Goal: Task Accomplishment & Management: Complete application form

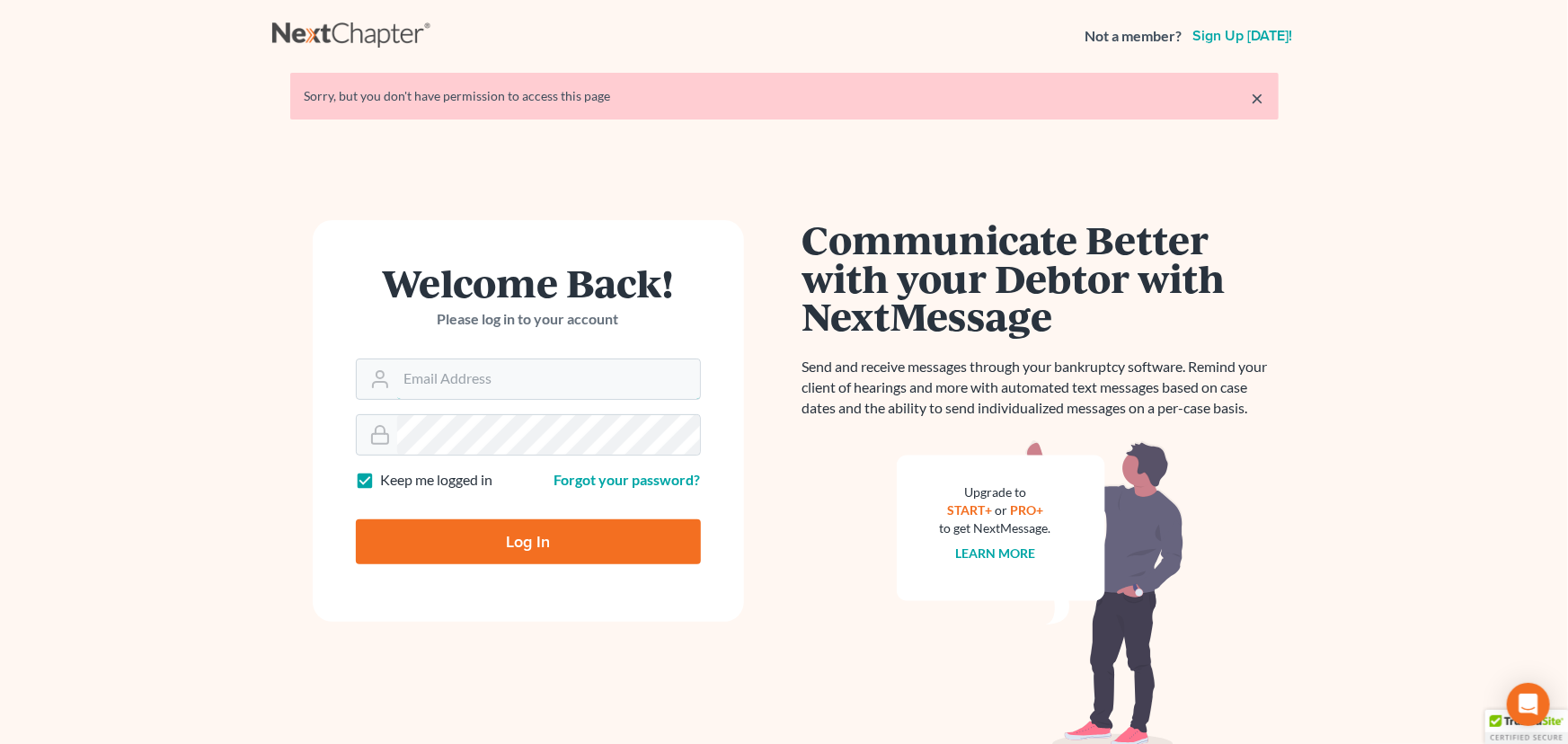
type input "[EMAIL_ADDRESS][DOMAIN_NAME]"
click at [515, 536] on input "Log In" at bounding box center [528, 542] width 345 height 45
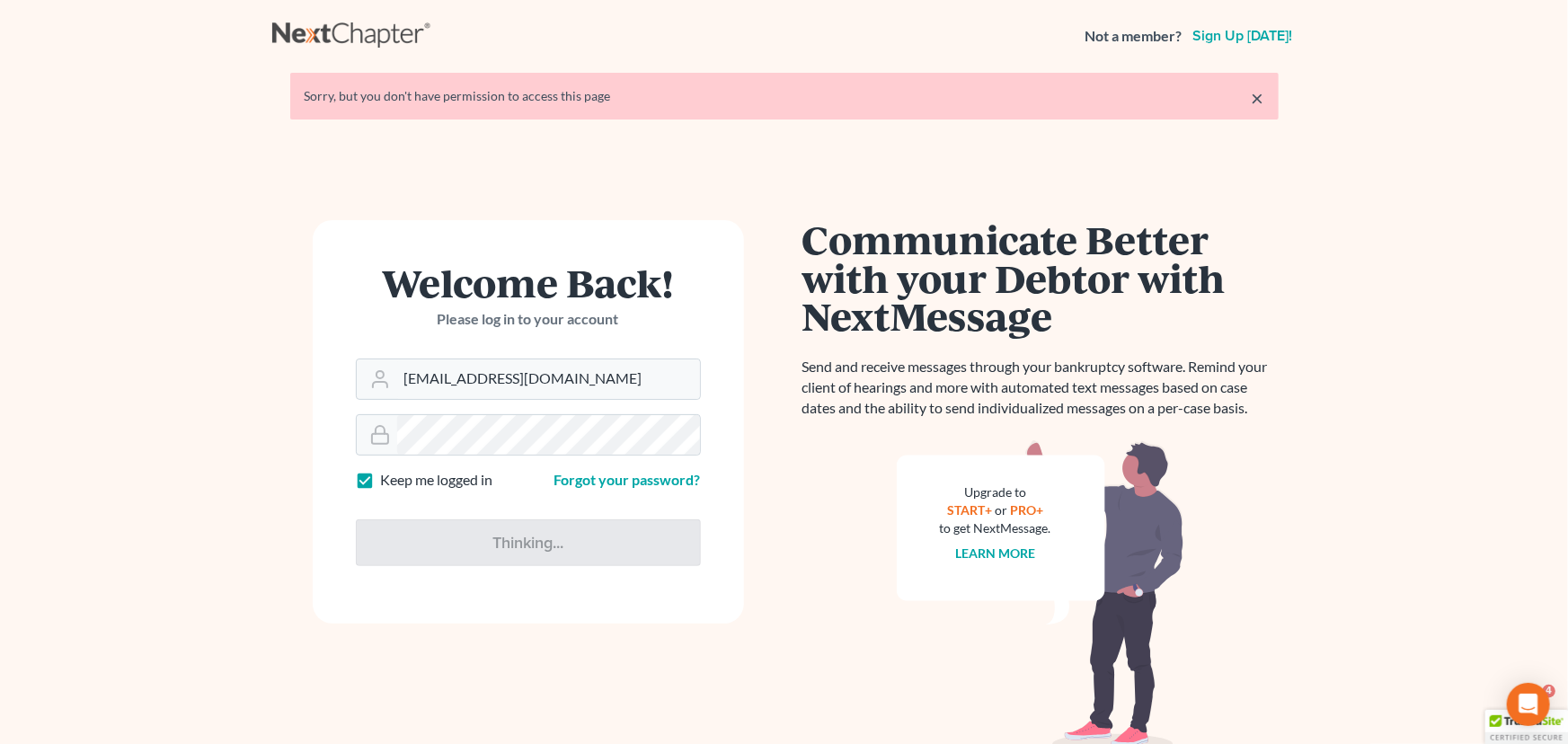
type input "Thinking..."
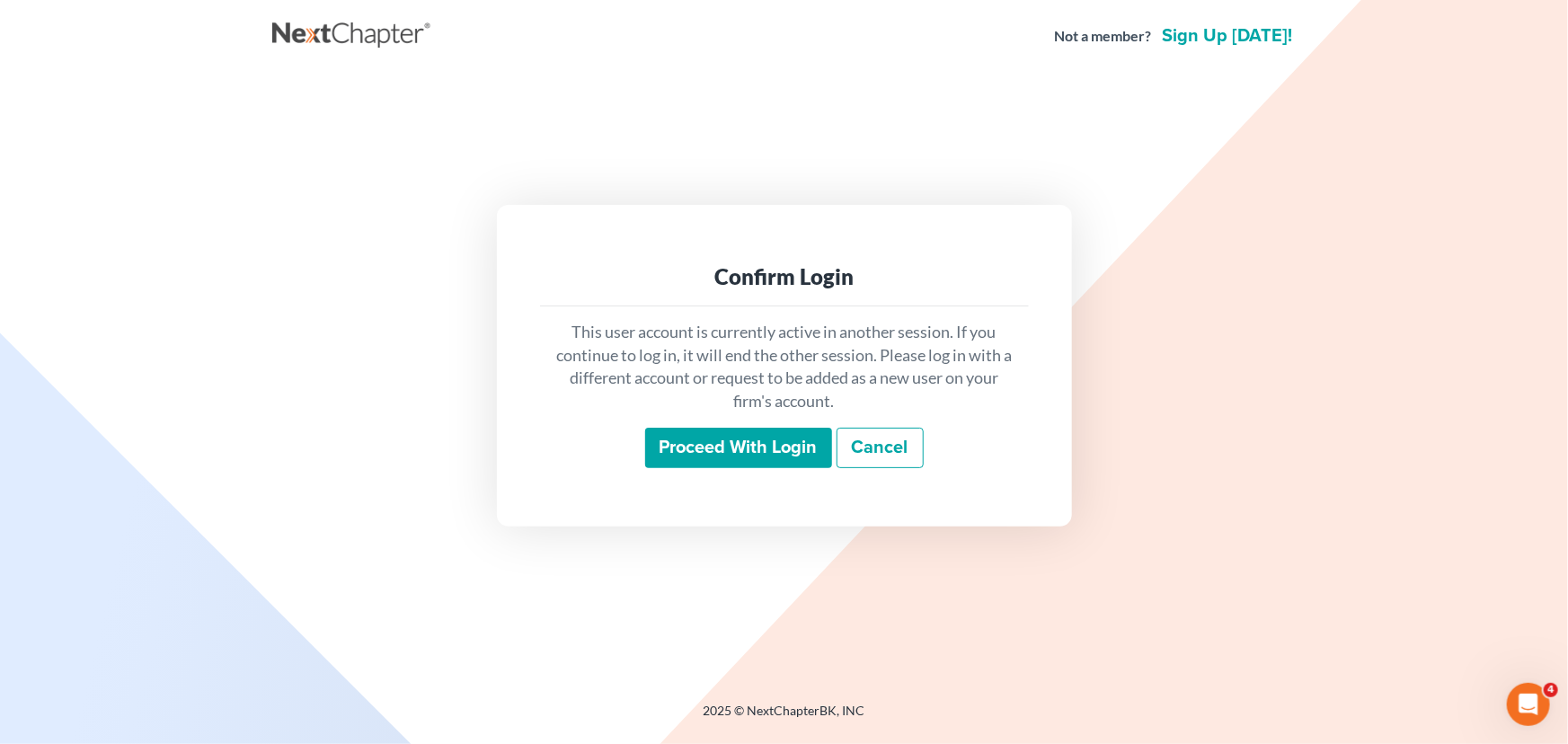
click at [748, 439] on input "Proceed with login" at bounding box center [738, 449] width 187 height 41
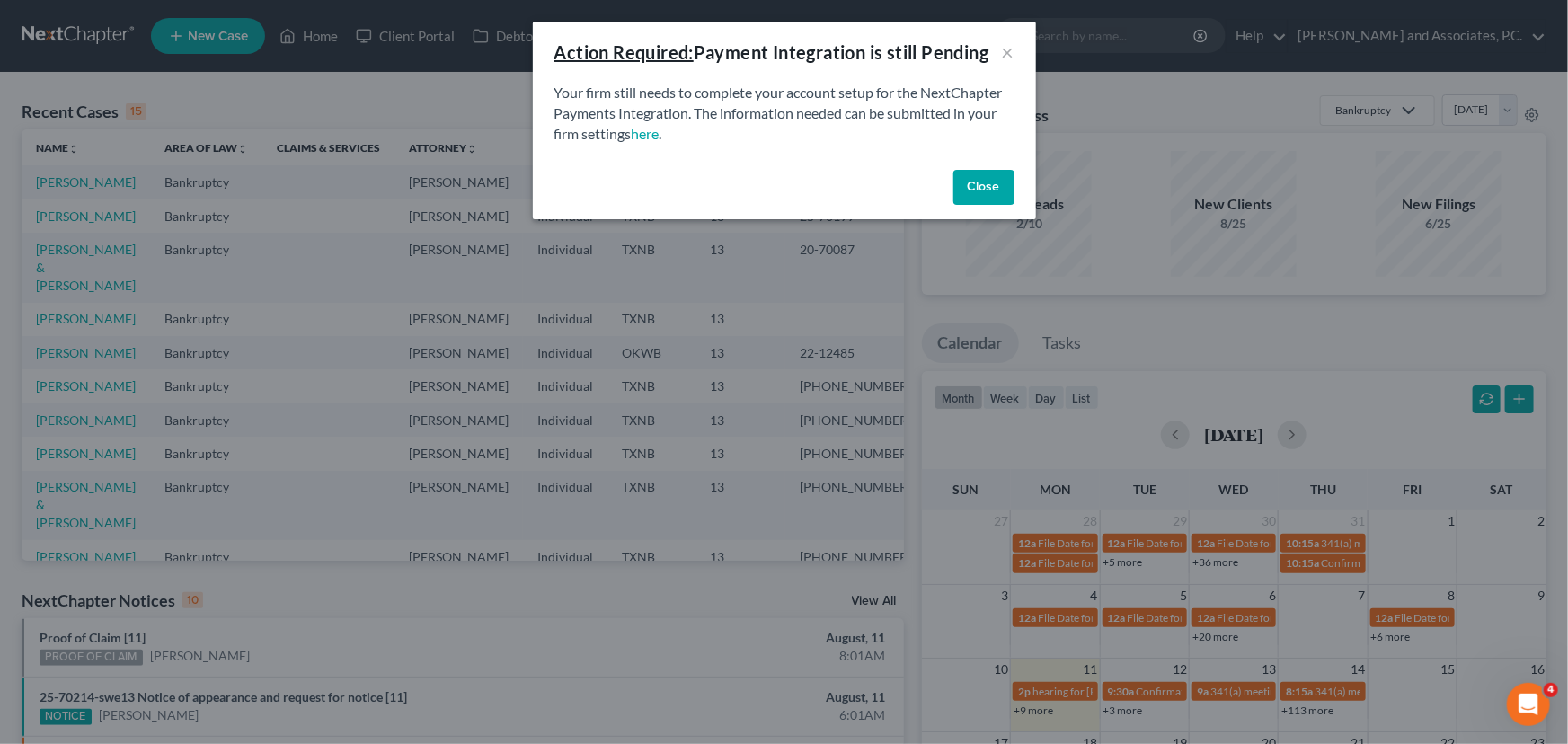
click at [990, 193] on button "Close" at bounding box center [984, 187] width 61 height 36
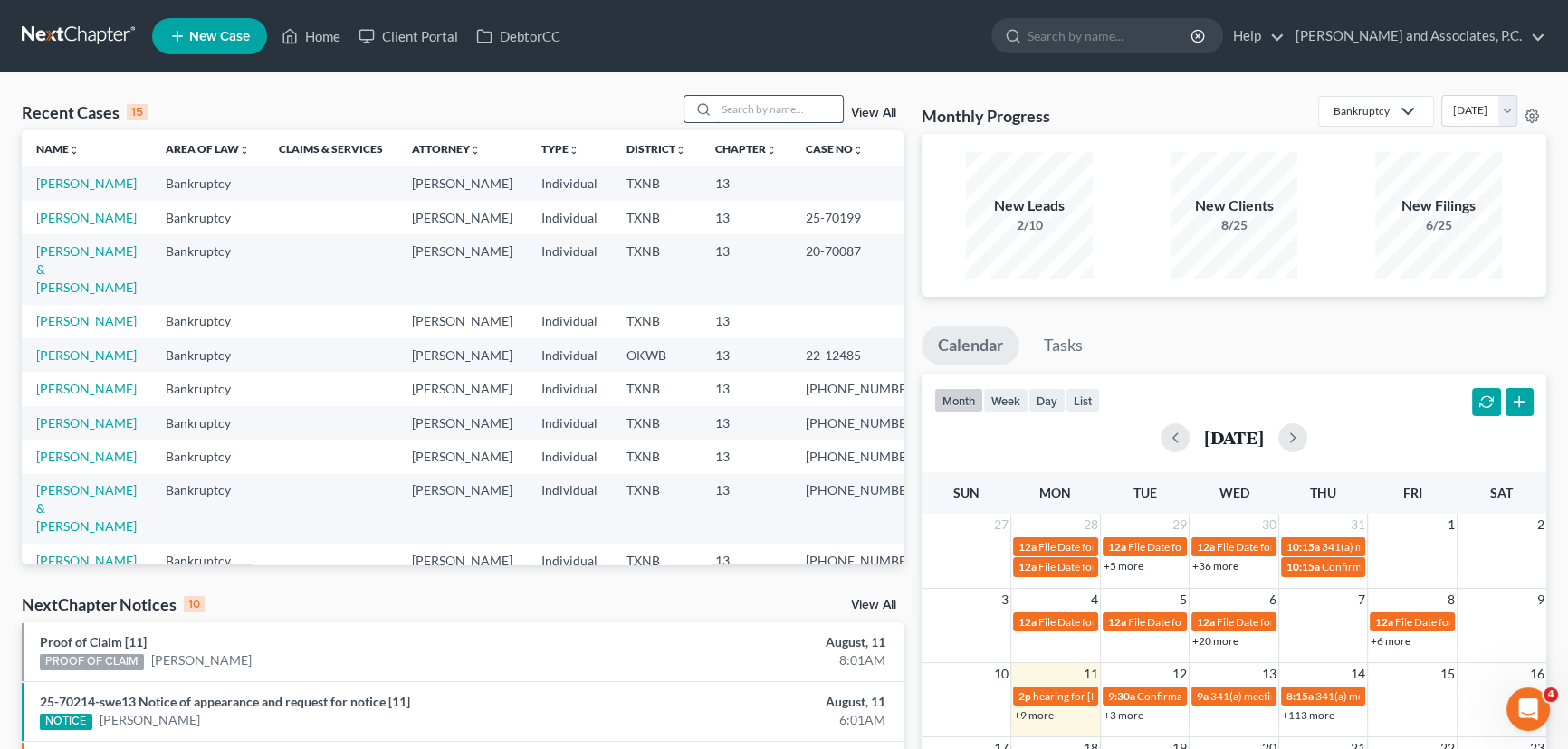
click at [763, 108] on input "search" at bounding box center [779, 109] width 126 height 27
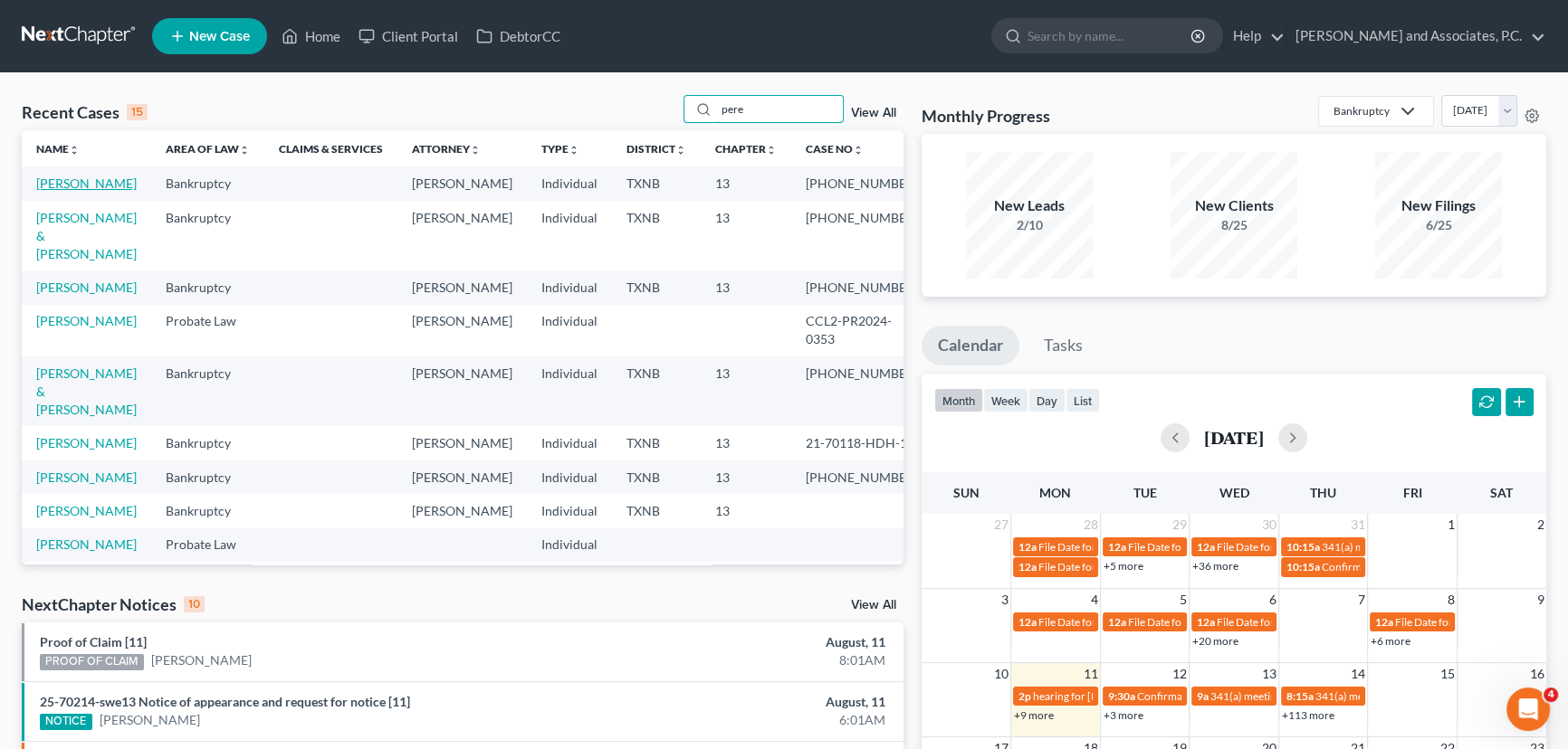
type input "pere"
click at [84, 187] on link "[PERSON_NAME]" at bounding box center [87, 184] width 101 height 16
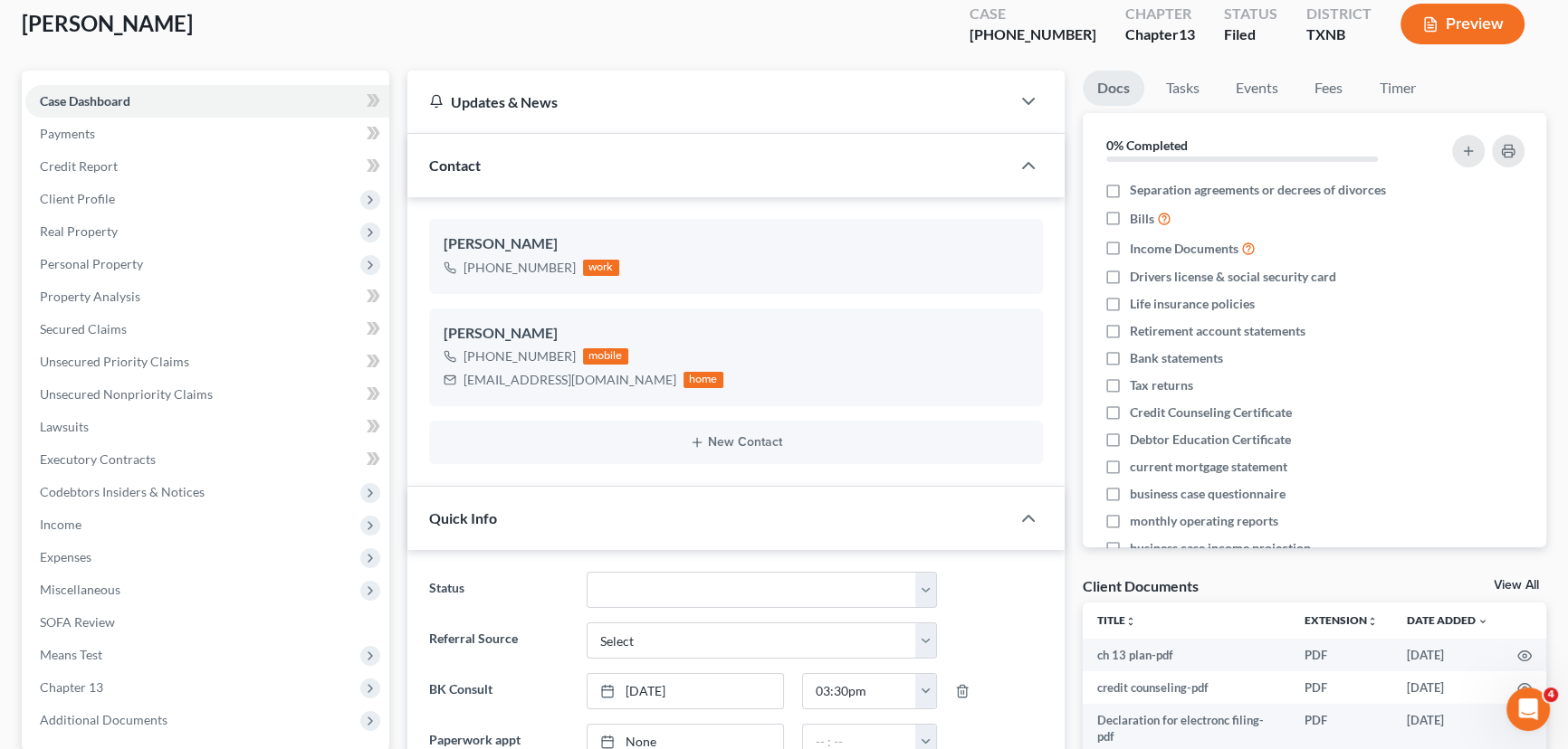
scroll to position [82, 0]
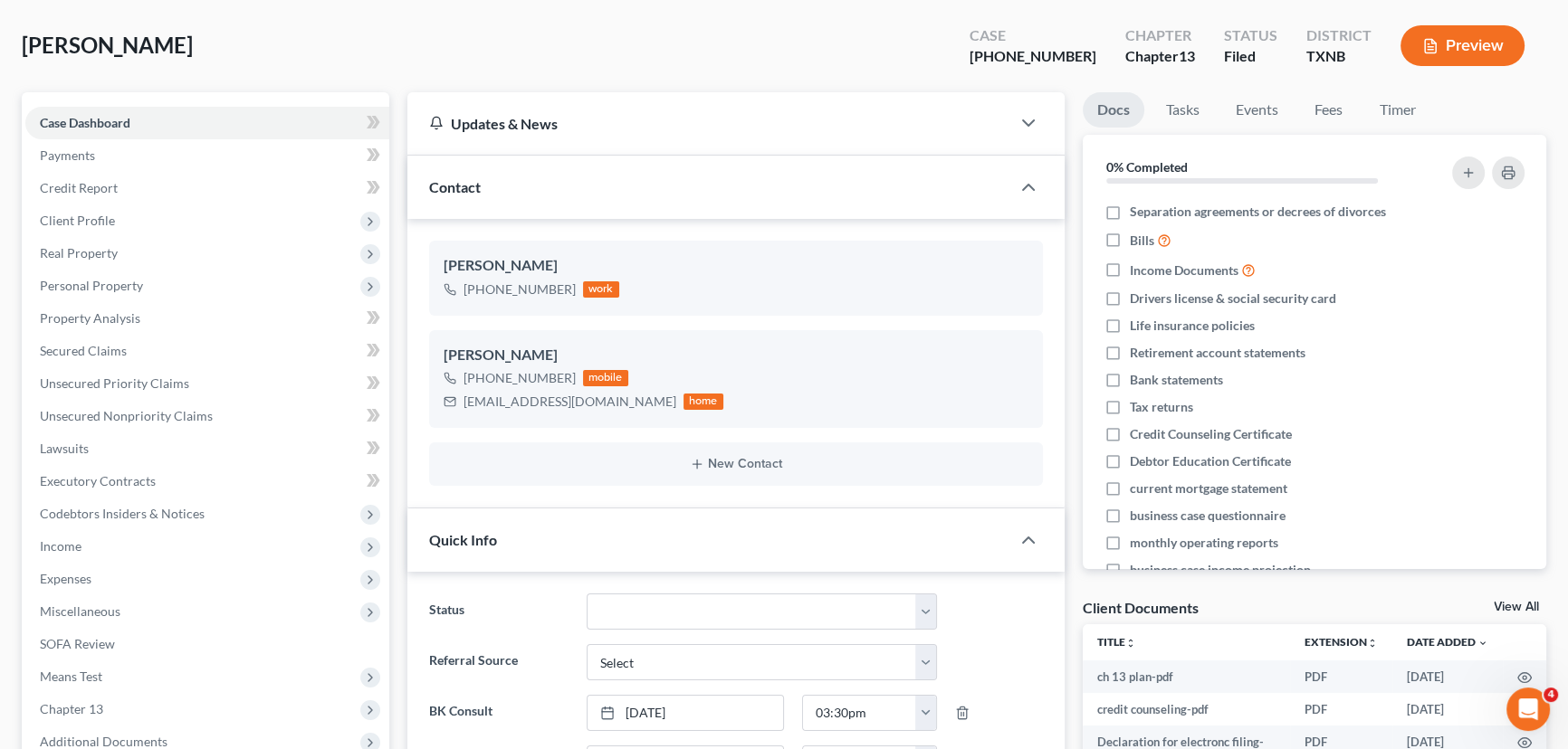
drag, startPoint x: 201, startPoint y: 438, endPoint x: 803, endPoint y: 72, distance: 704.5
click at [803, 72] on div "[PERSON_NAME] Upgraded Case [PHONE_NUMBER] Chapter Chapter 13 Status [GEOGRAPHI…" at bounding box center [784, 53] width 1525 height 79
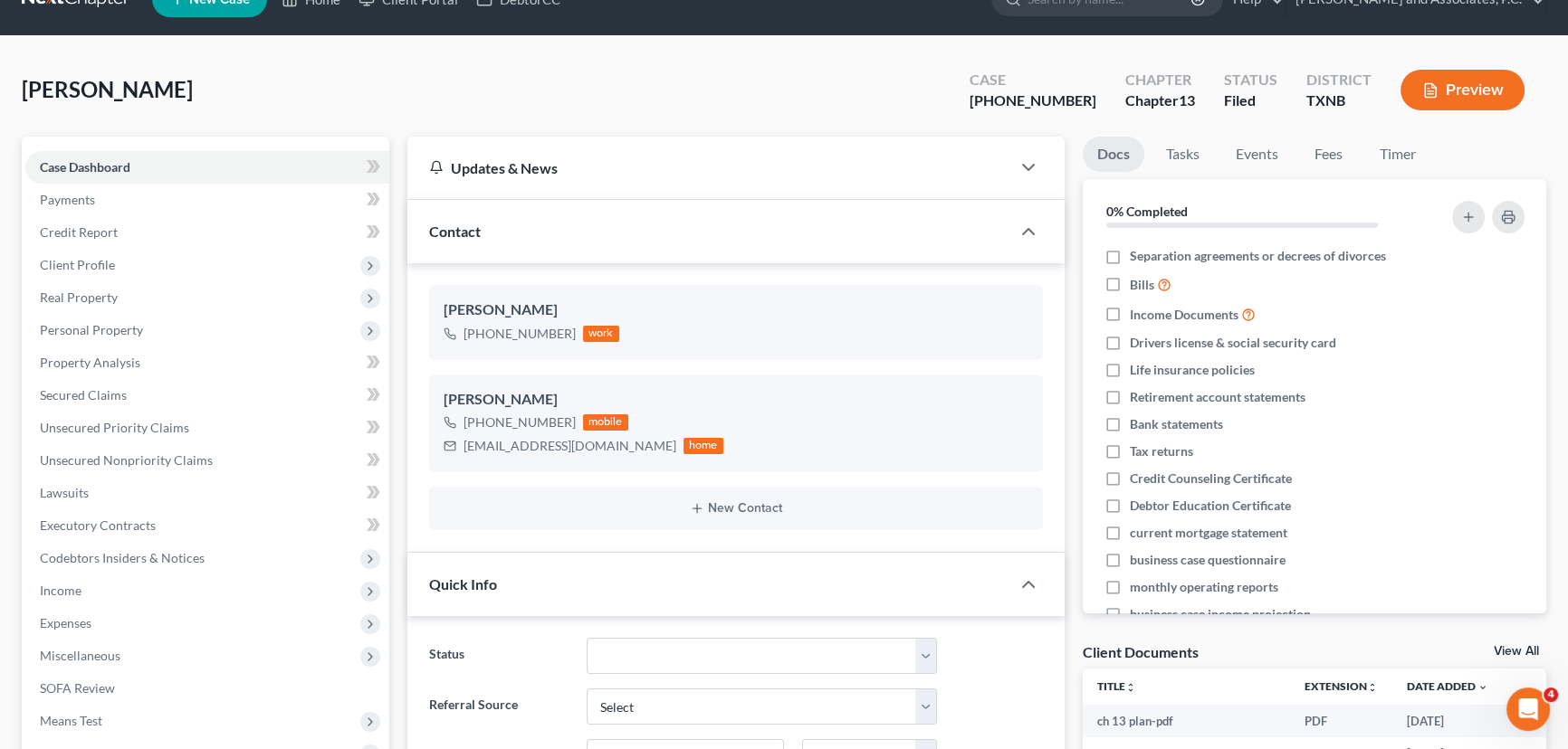
scroll to position [0, 0]
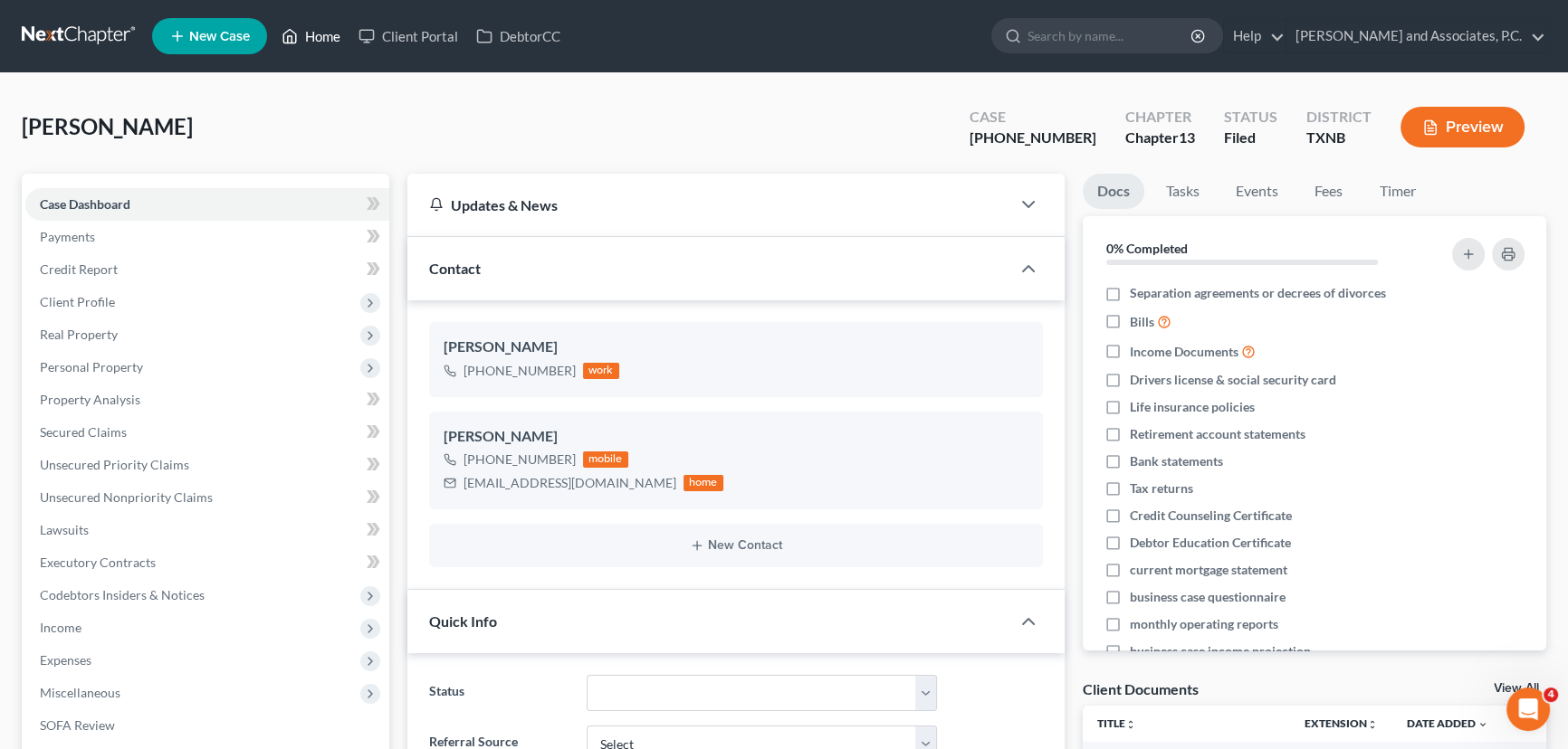
click at [326, 43] on link "Home" at bounding box center [311, 36] width 77 height 33
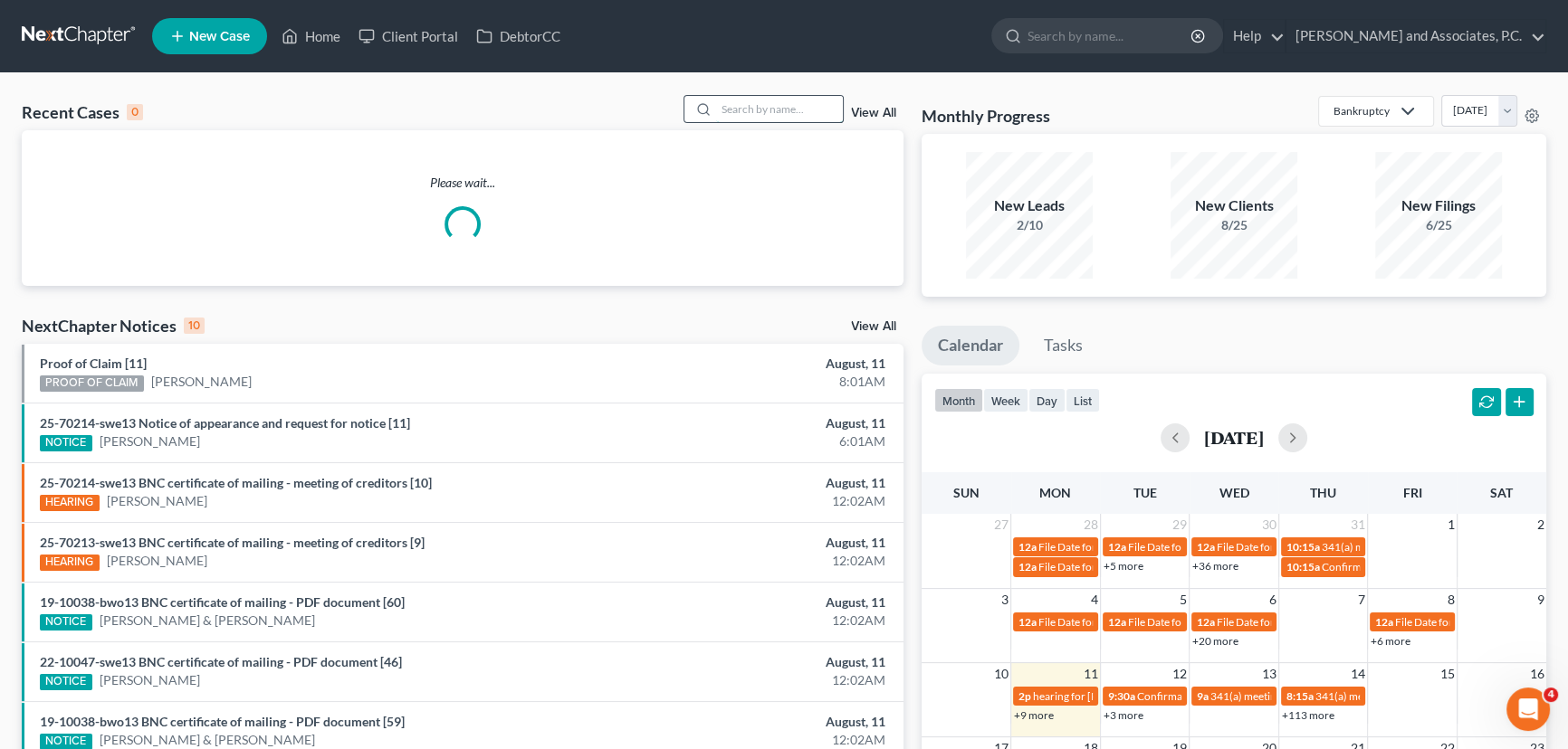
click at [789, 109] on input "search" at bounding box center [779, 109] width 126 height 27
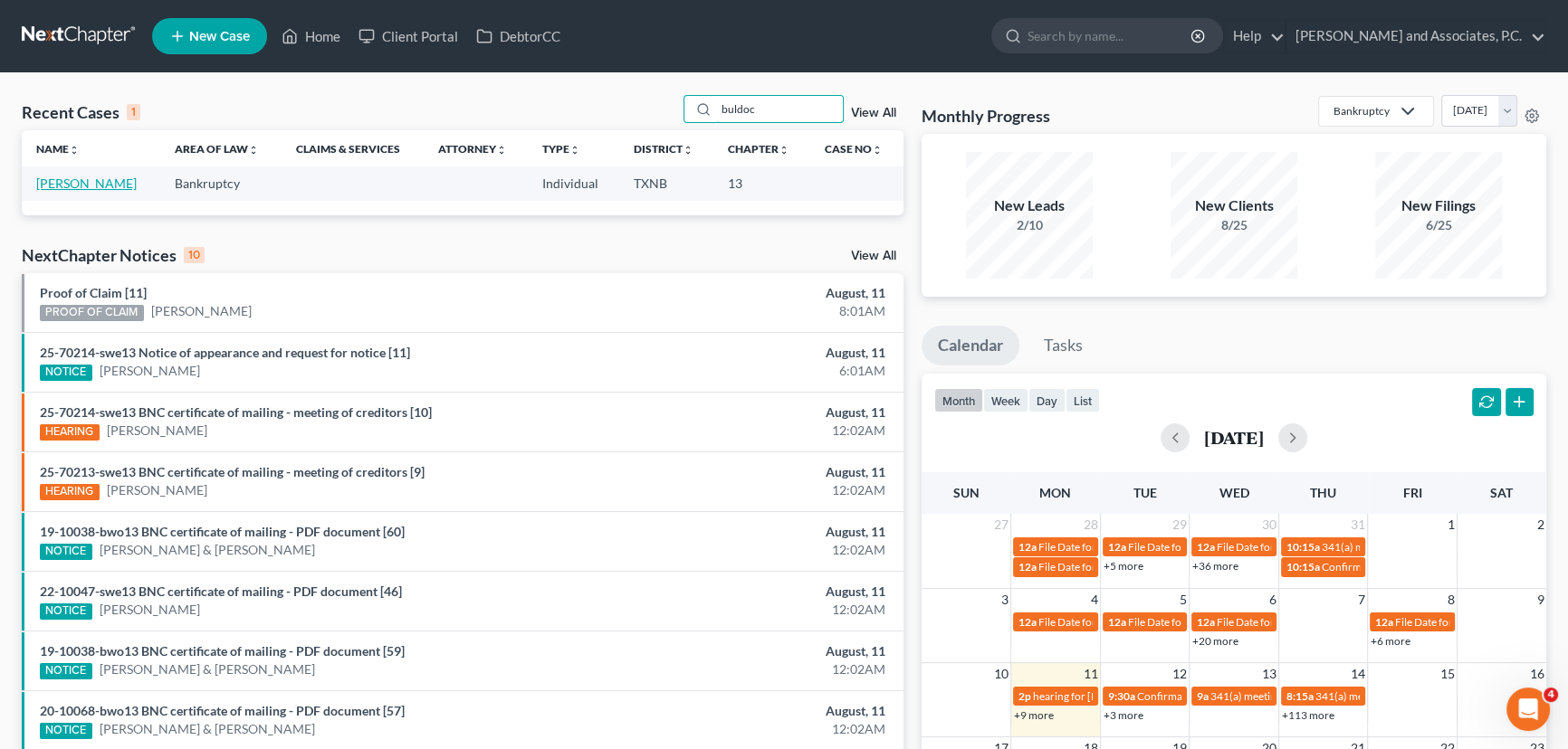
type input "buldoc"
click at [85, 184] on link "[PERSON_NAME]" at bounding box center [87, 184] width 101 height 16
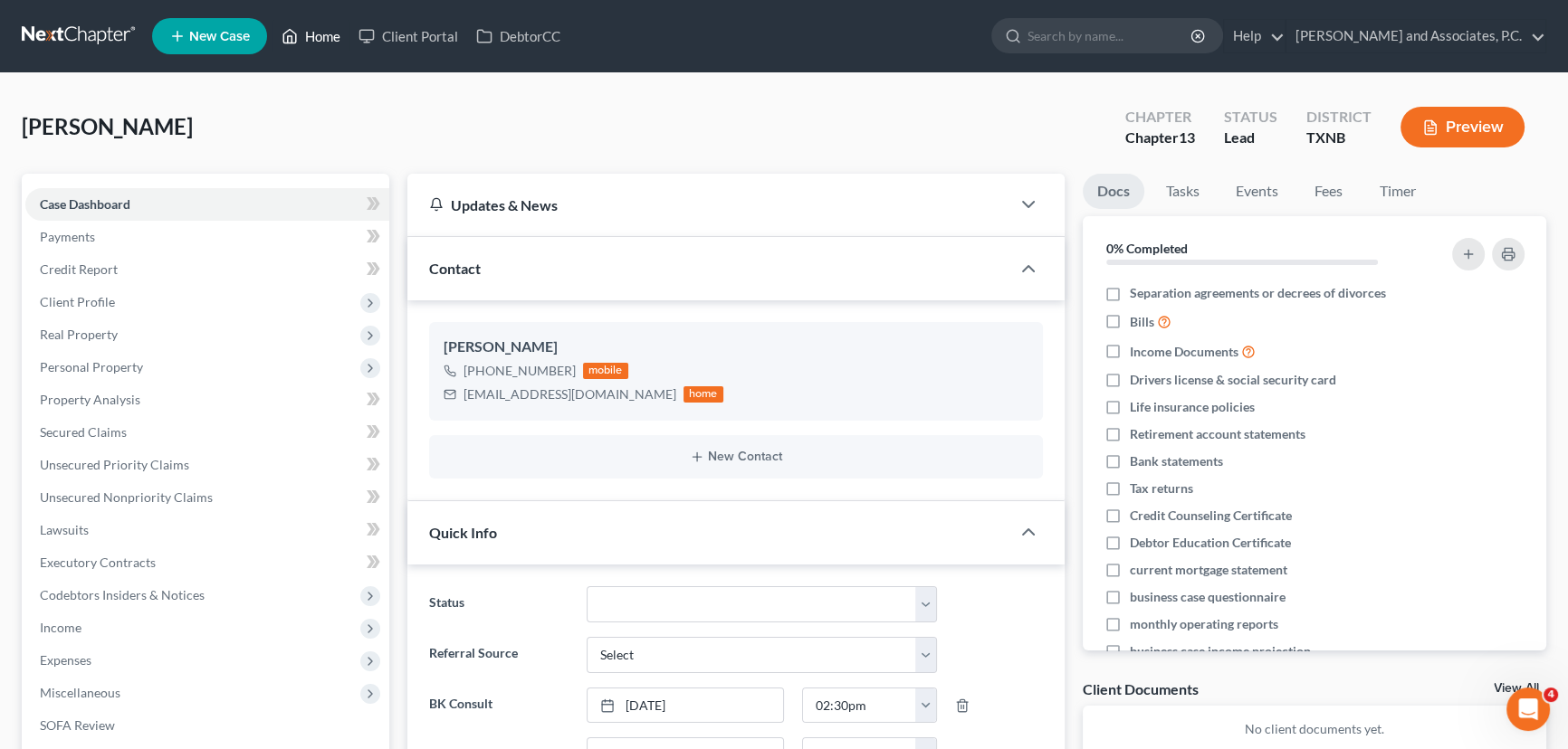
click at [310, 48] on link "Home" at bounding box center [311, 36] width 77 height 33
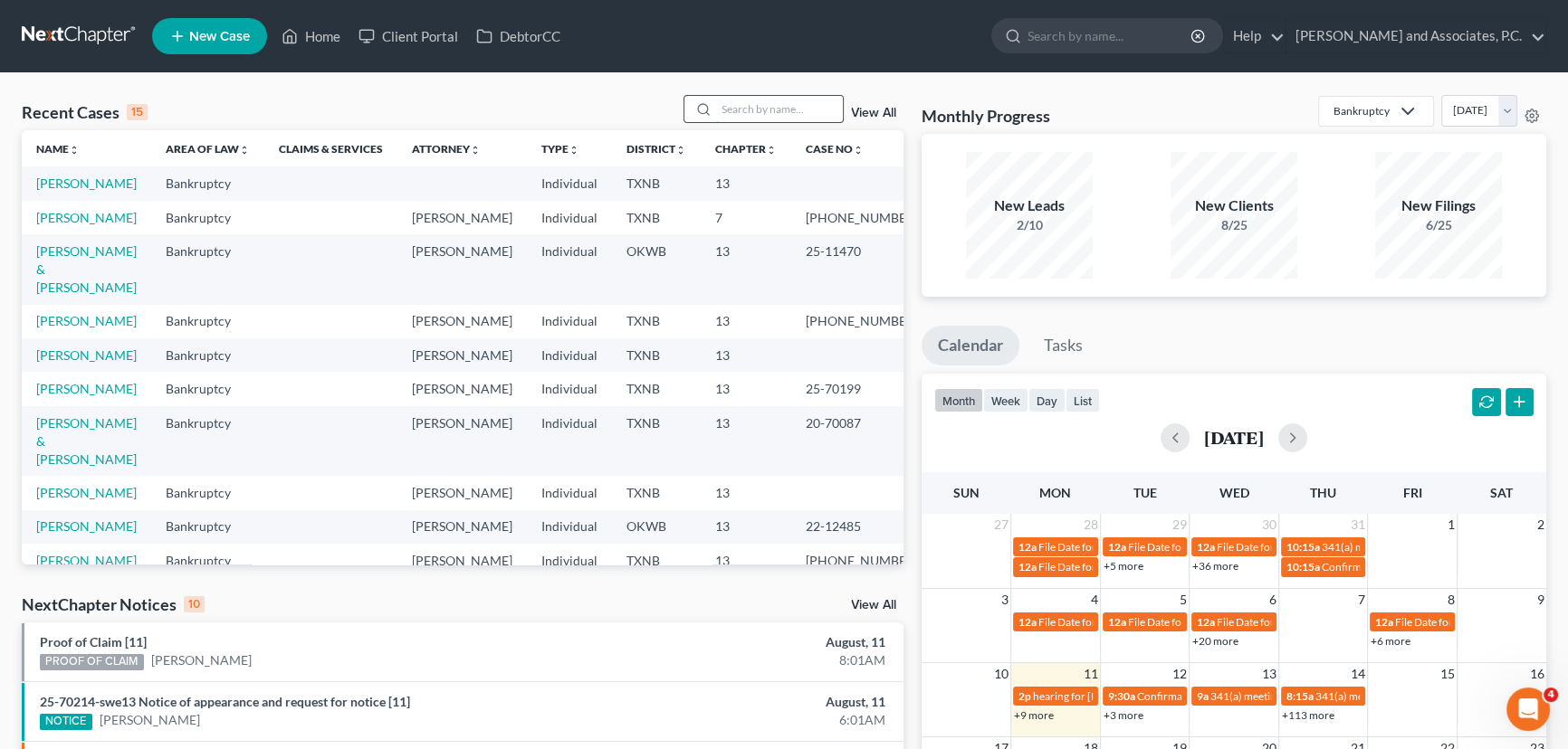
click at [768, 105] on input "search" at bounding box center [779, 109] width 126 height 27
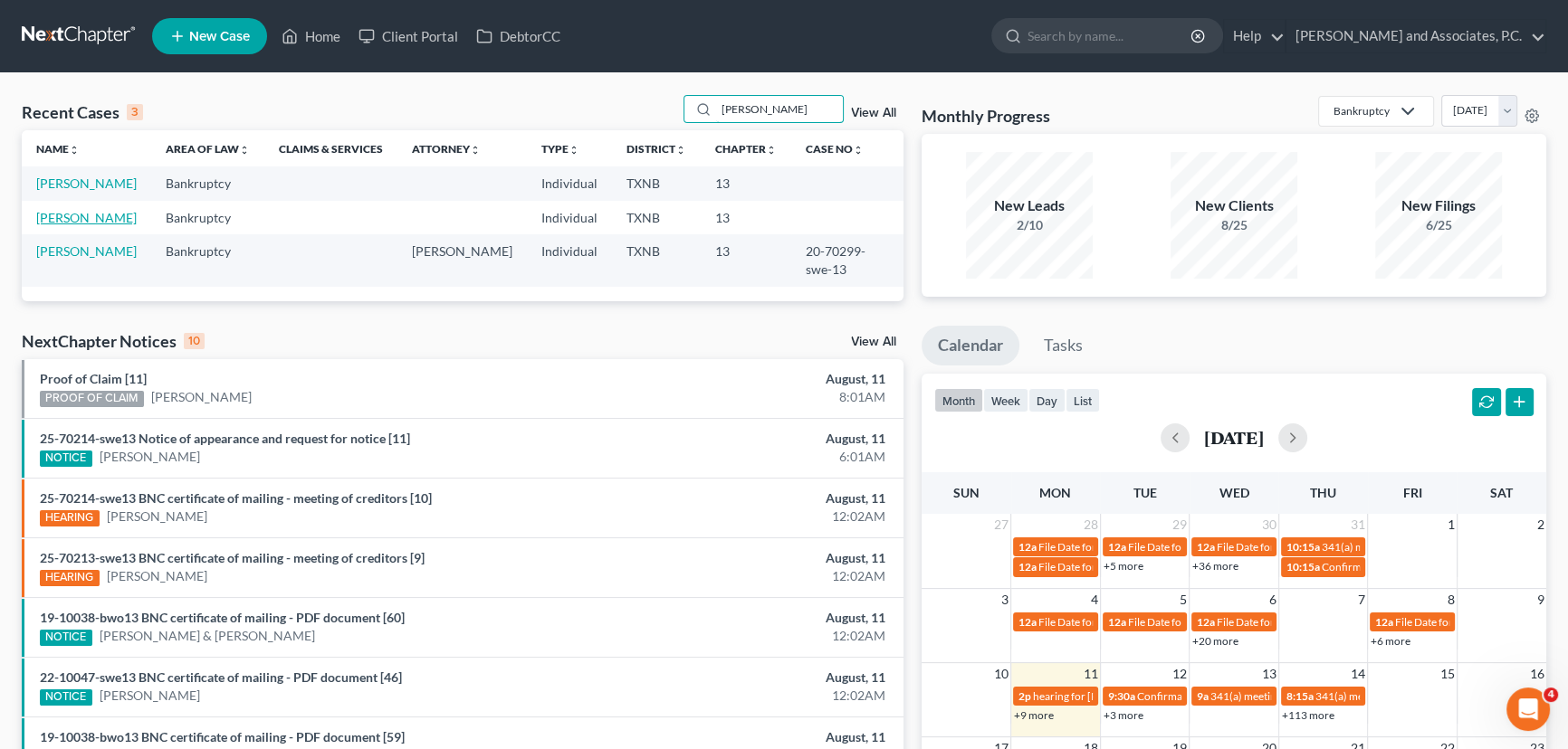
type input "[PERSON_NAME]"
click at [91, 213] on link "[PERSON_NAME]" at bounding box center [87, 218] width 101 height 16
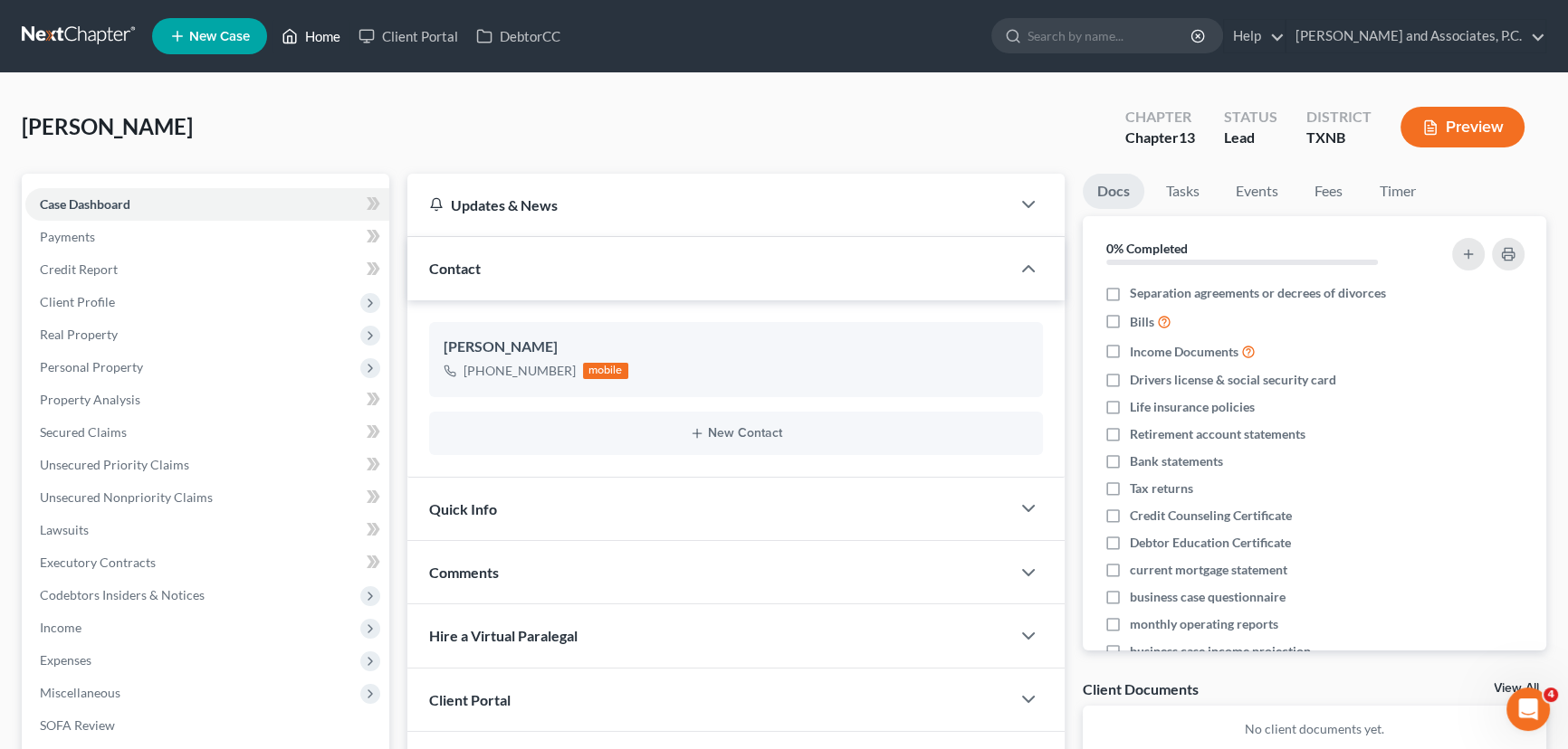
click at [308, 41] on link "Home" at bounding box center [311, 36] width 77 height 33
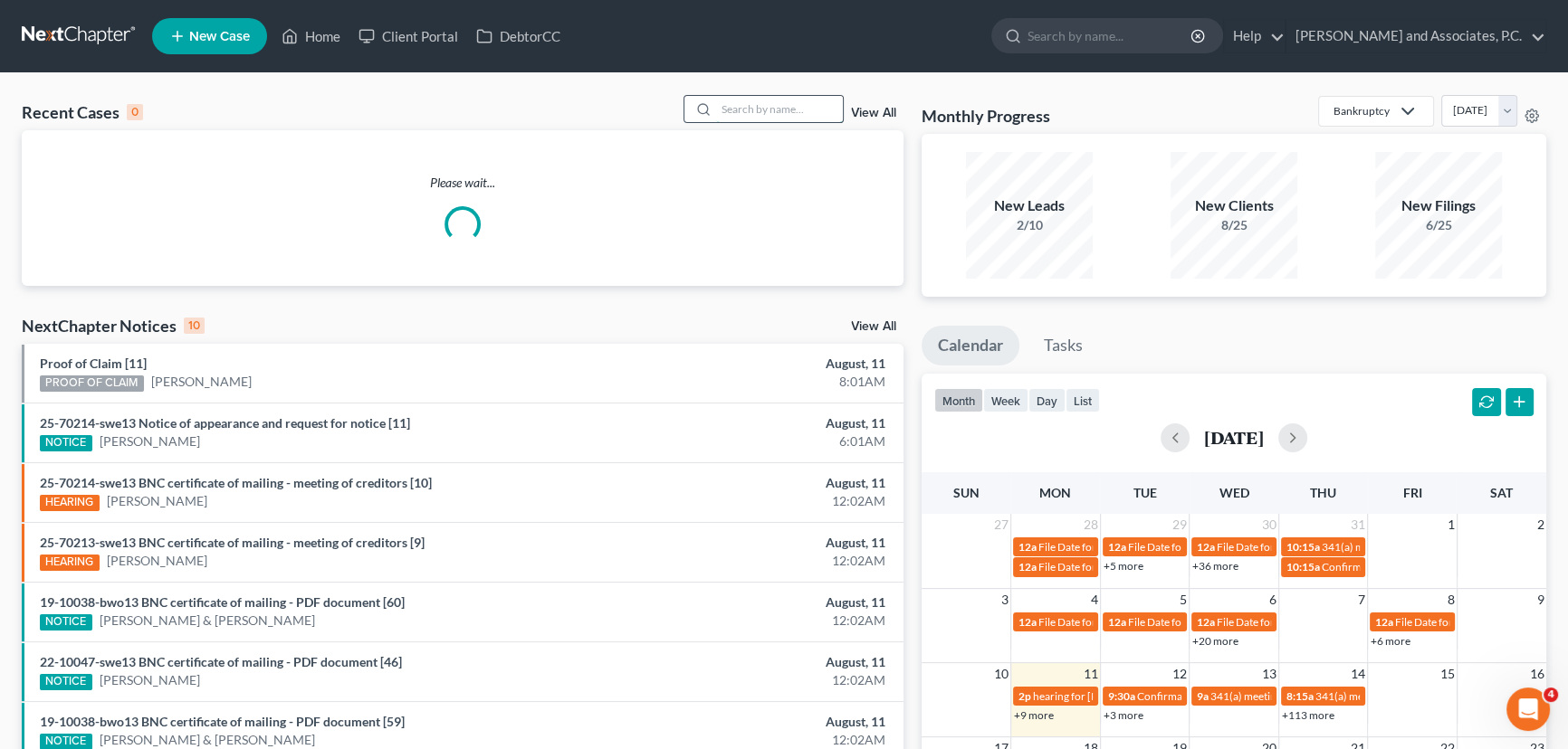
click at [774, 108] on input "search" at bounding box center [779, 109] width 126 height 27
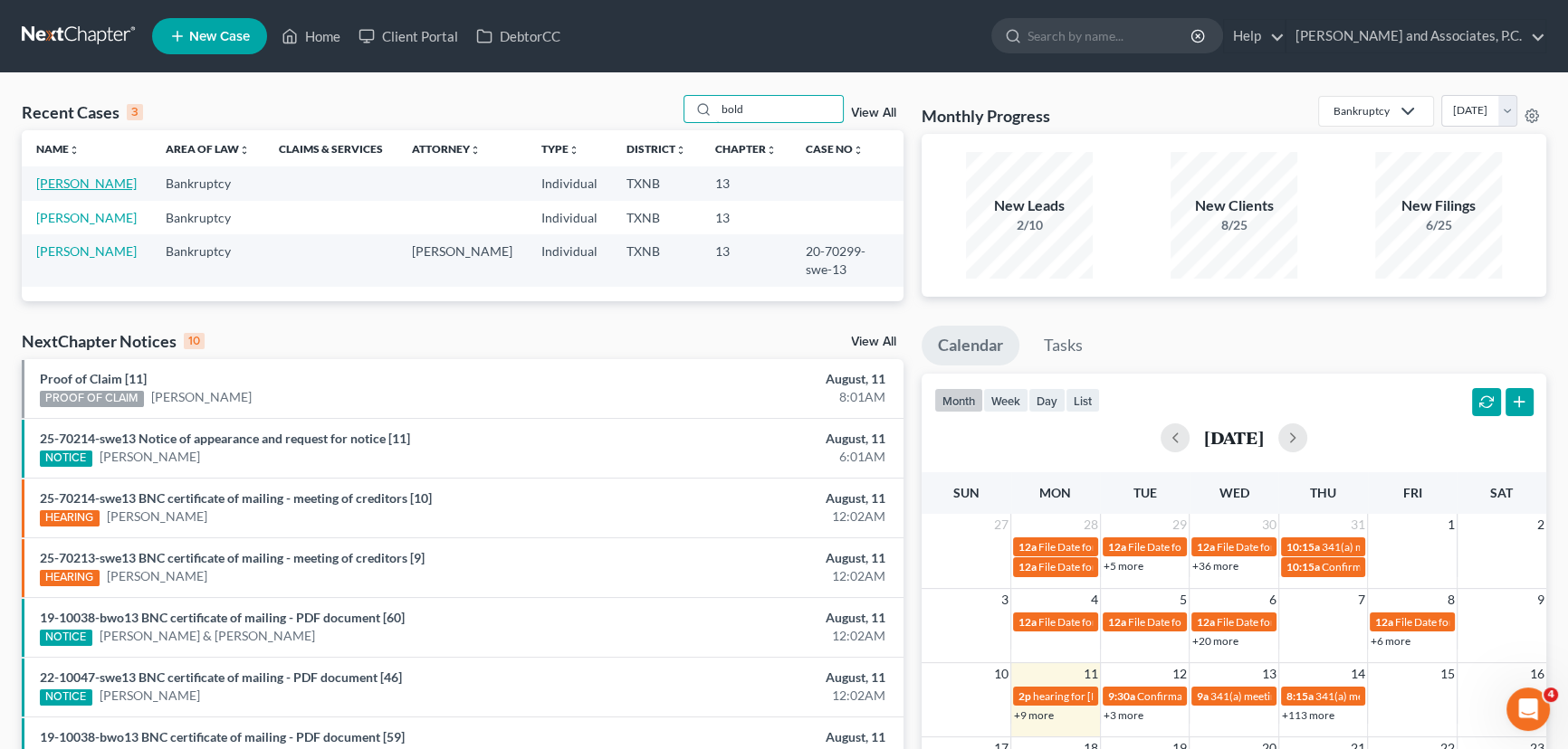
type input "bold"
click at [68, 189] on link "[PERSON_NAME]" at bounding box center [87, 184] width 101 height 16
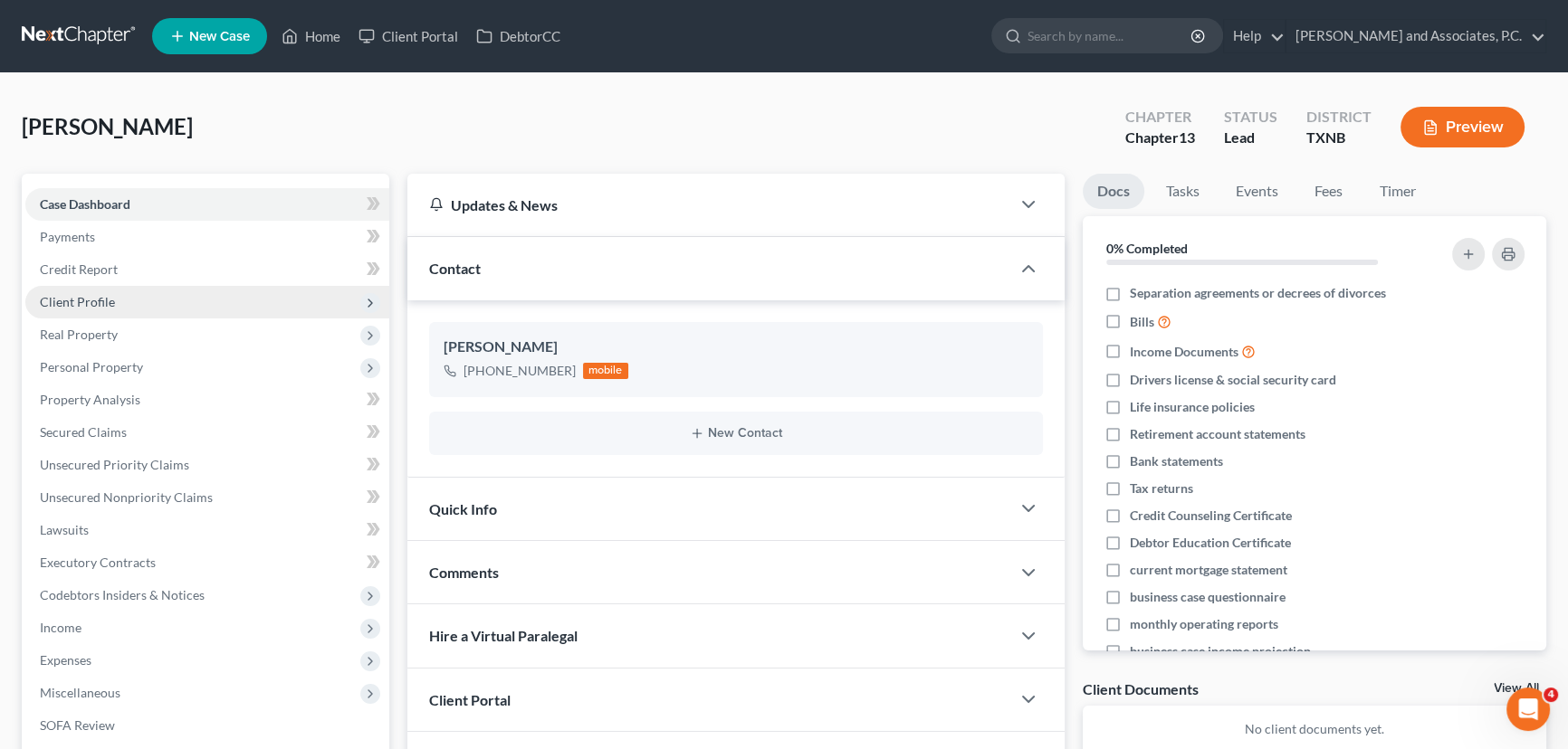
click at [93, 299] on span "Client Profile" at bounding box center [77, 302] width 75 height 16
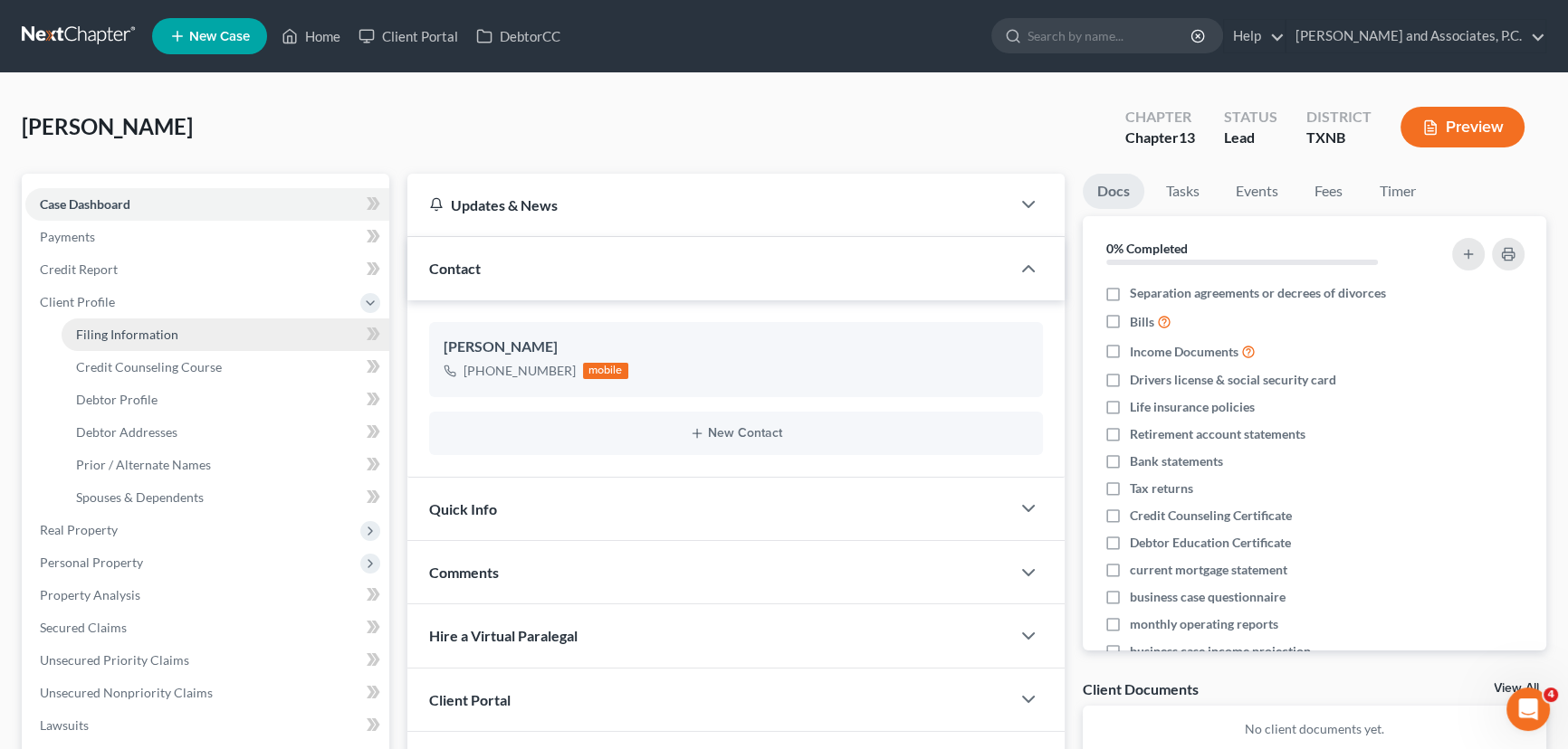
click at [134, 334] on span "Filing Information" at bounding box center [127, 335] width 103 height 16
select select "1"
select select "0"
select select "3"
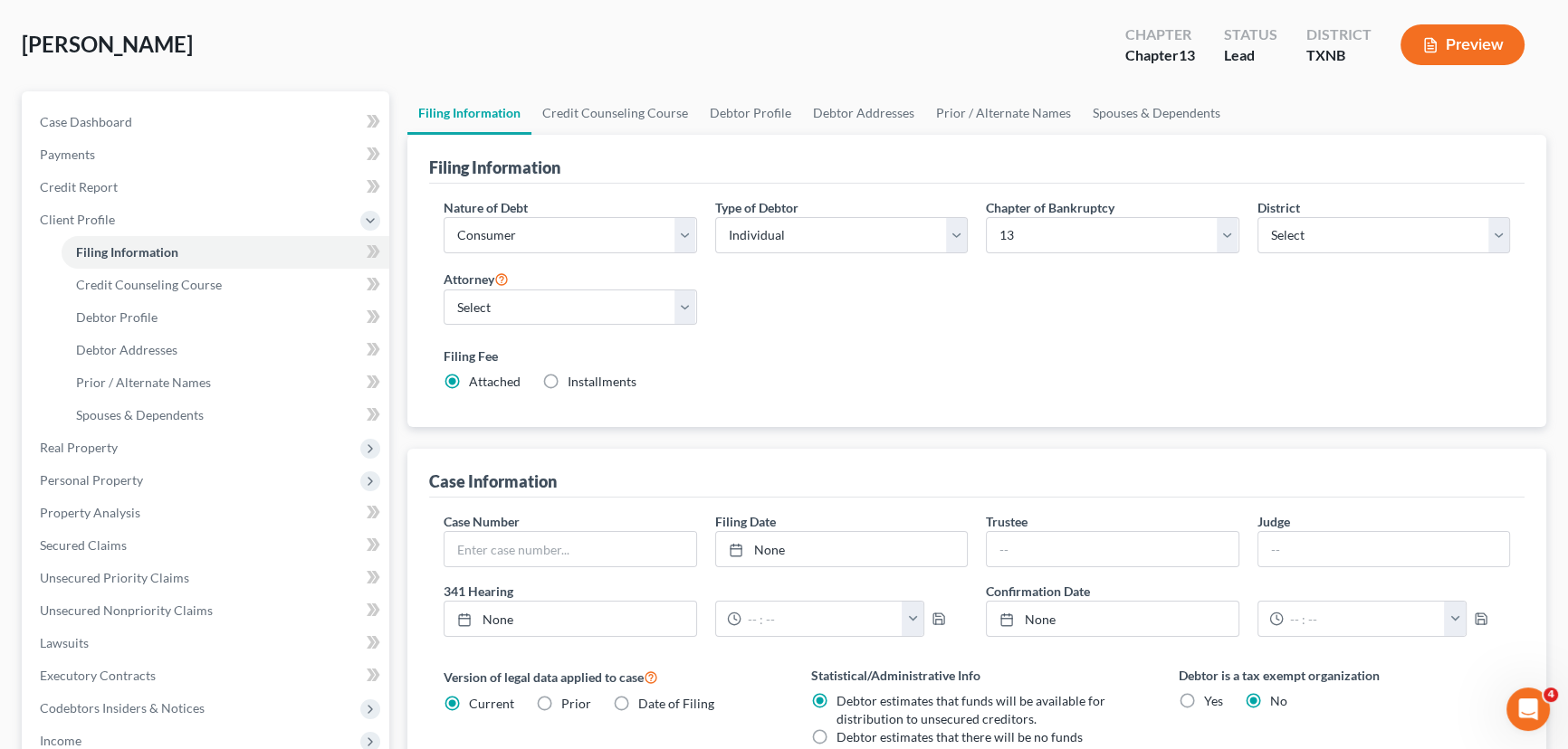
scroll to position [82, 0]
click at [600, 113] on link "Credit Counseling Course" at bounding box center [615, 114] width 168 height 43
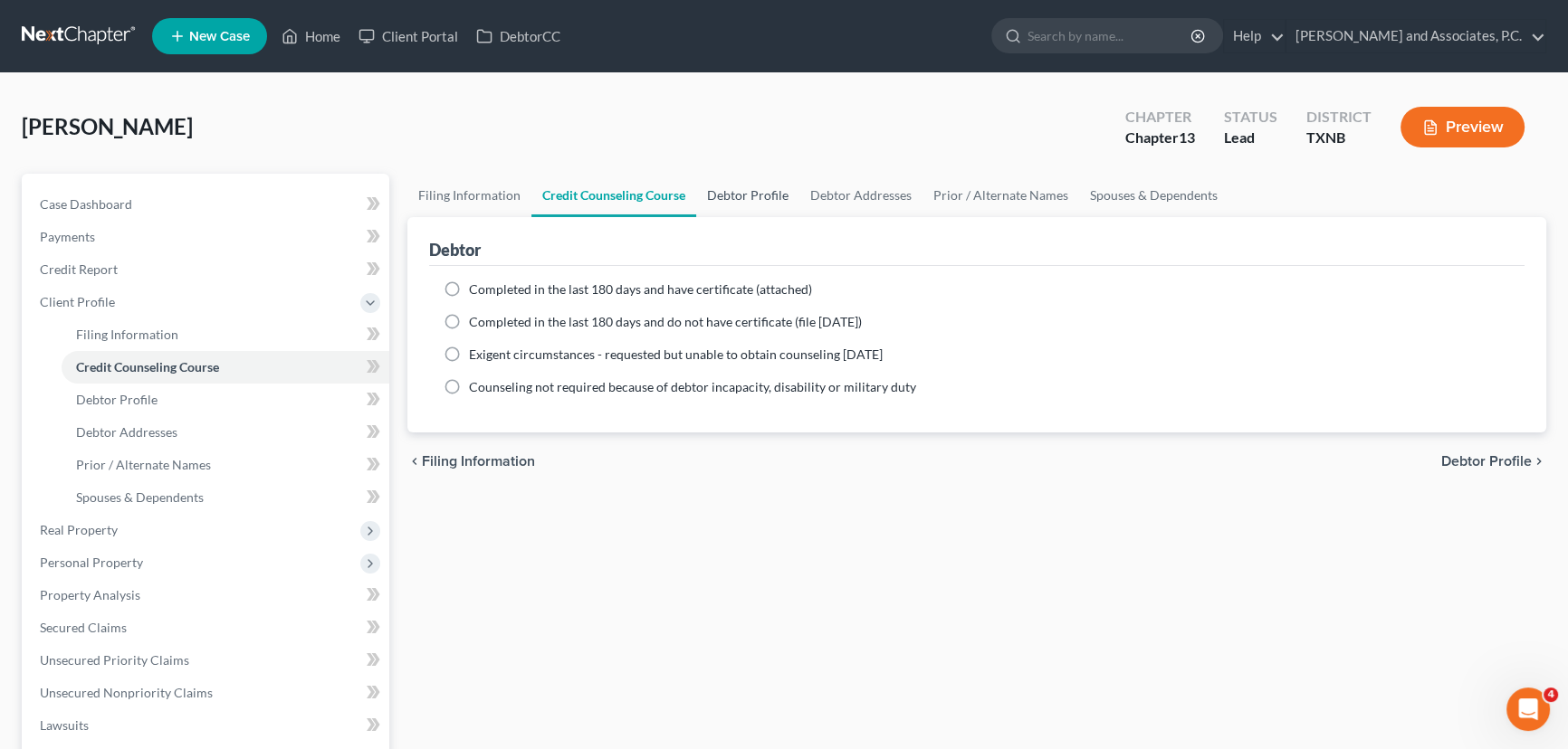
click at [703, 209] on link "Debtor Profile" at bounding box center [747, 195] width 104 height 43
select select "0"
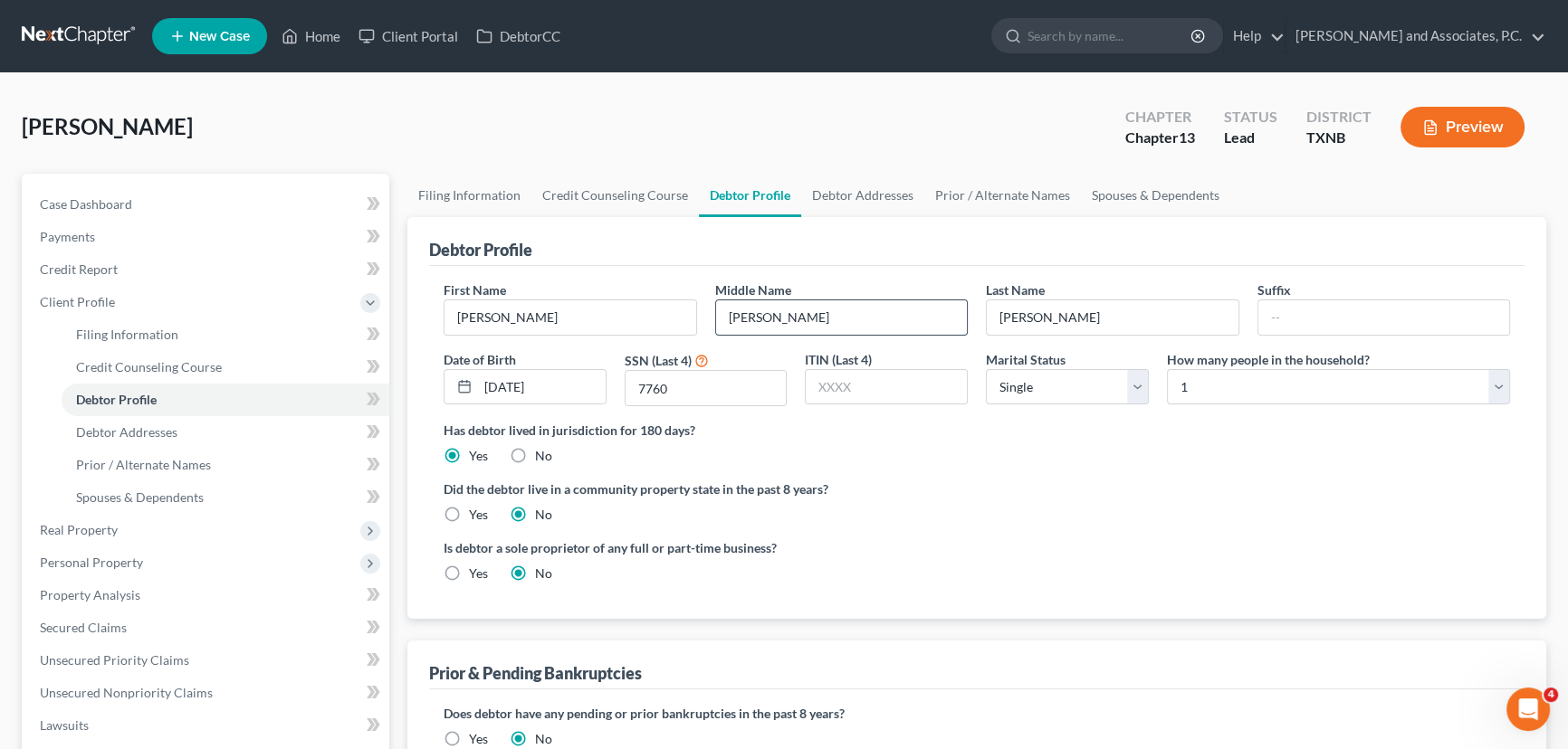
click at [734, 317] on input "[PERSON_NAME]" at bounding box center [841, 317] width 252 height 35
type input "[PERSON_NAME]"
click at [850, 186] on link "Debtor Addresses" at bounding box center [863, 195] width 123 height 43
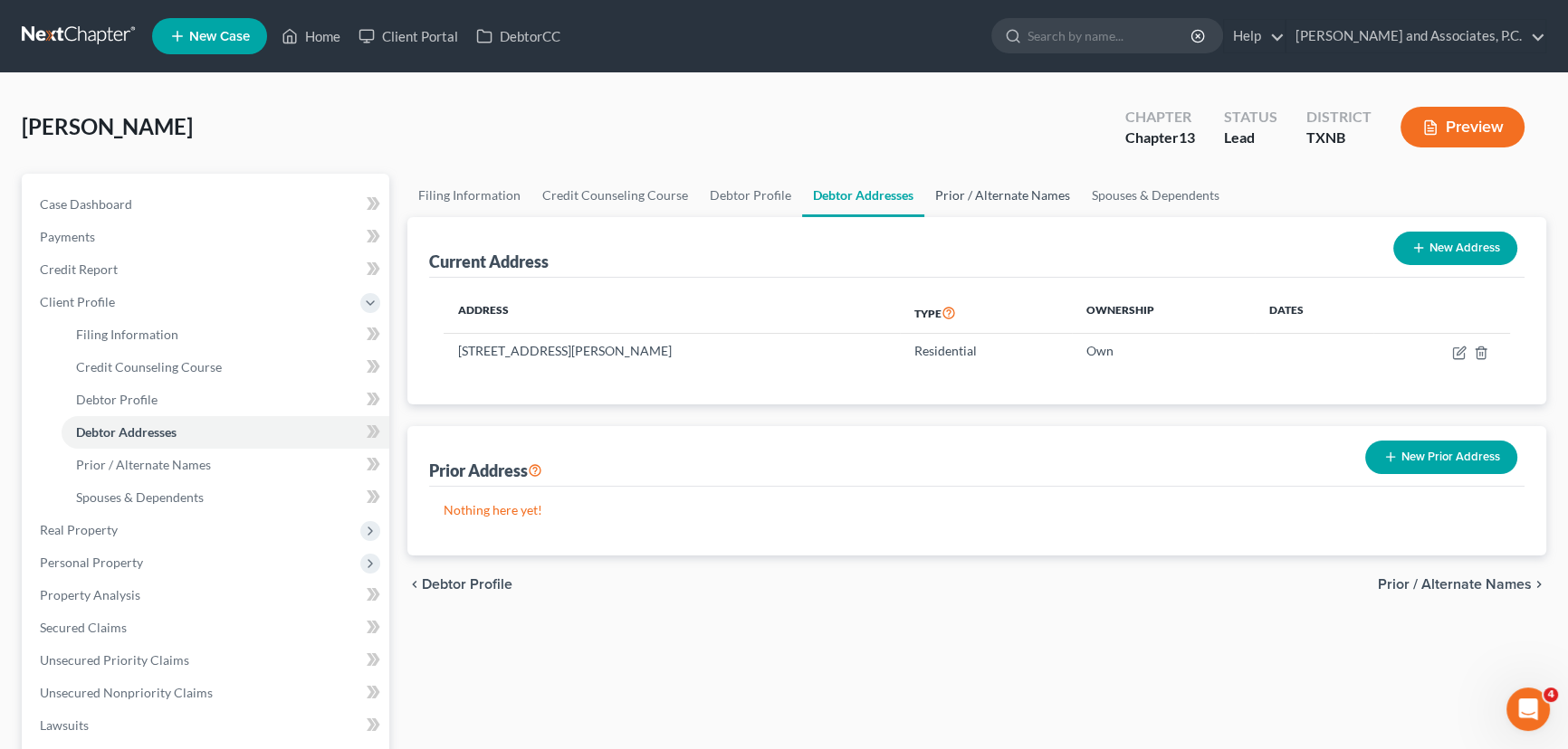
click at [1034, 197] on link "Prior / Alternate Names" at bounding box center [1002, 195] width 157 height 43
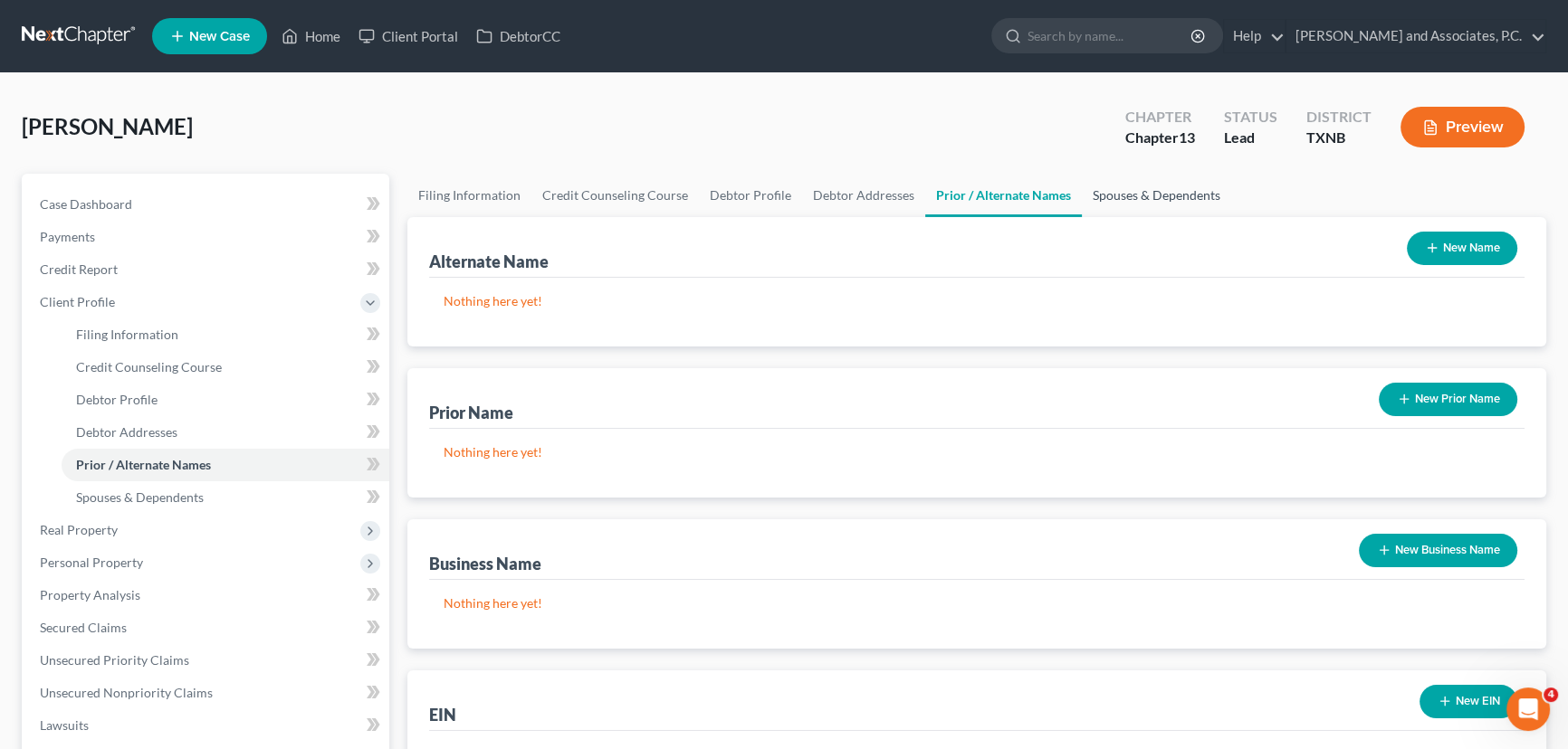
click at [1123, 193] on link "Spouses & Dependents" at bounding box center [1156, 195] width 149 height 43
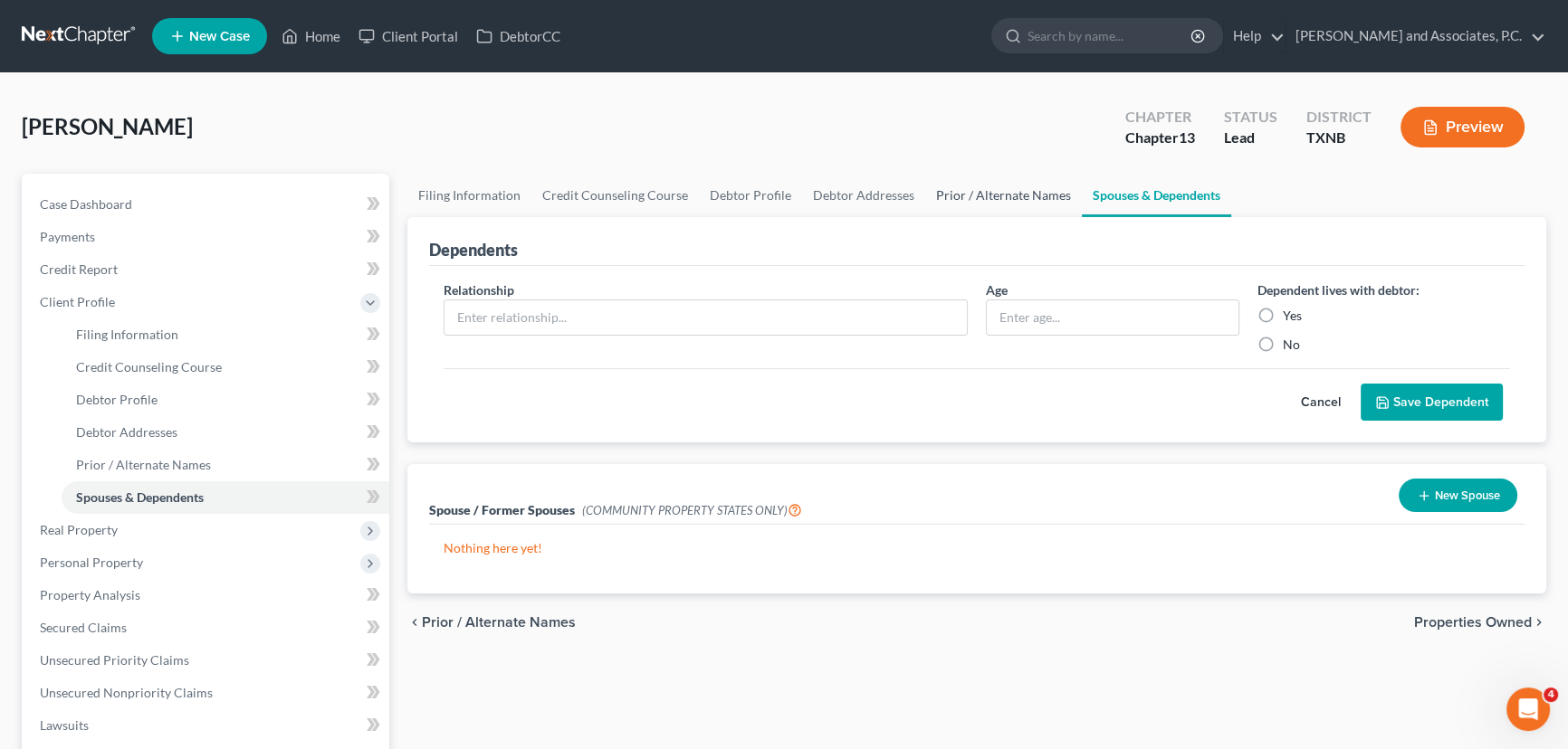
click at [1008, 201] on link "Prior / Alternate Names" at bounding box center [1003, 195] width 157 height 43
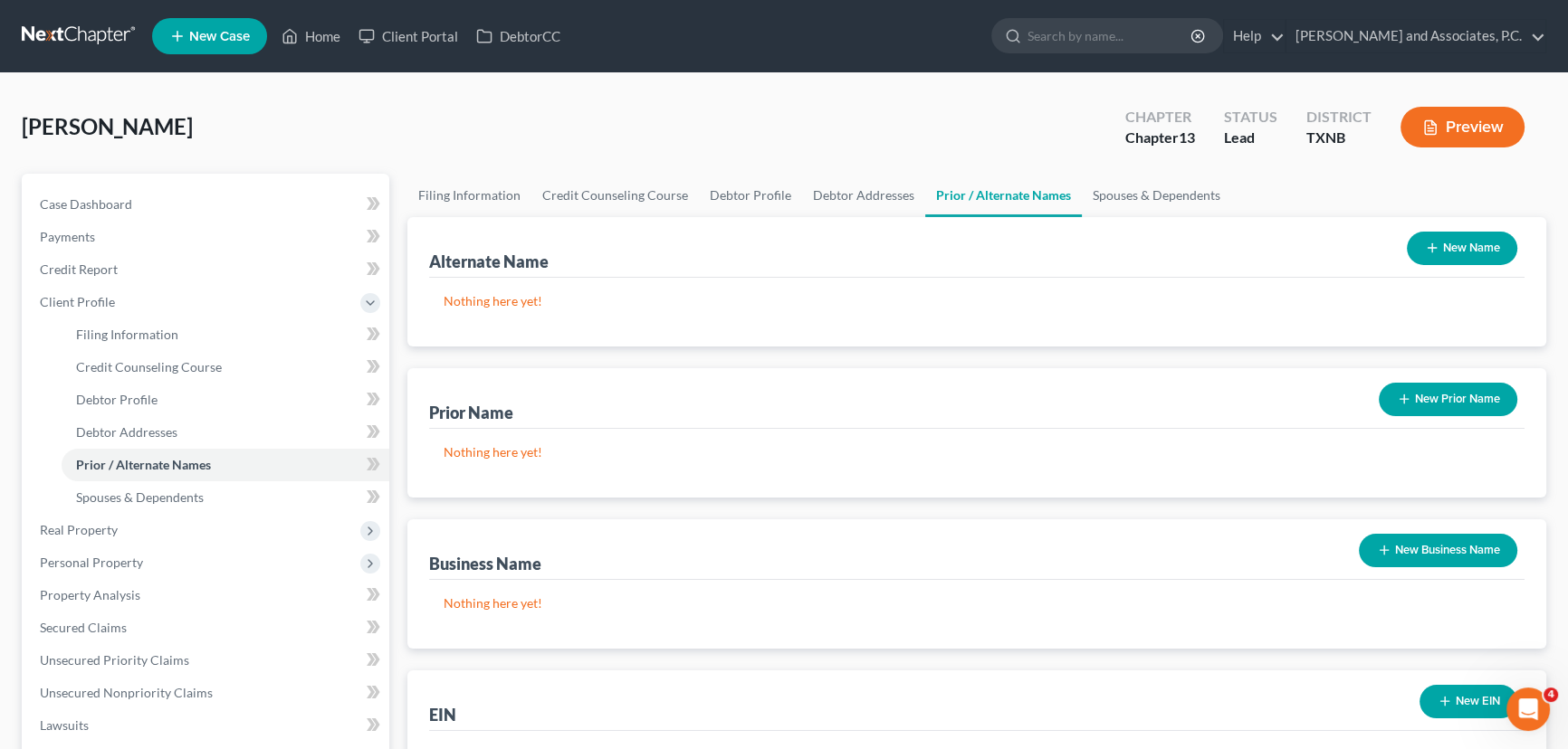
click at [1436, 390] on button "New Prior Name" at bounding box center [1449, 400] width 138 height 34
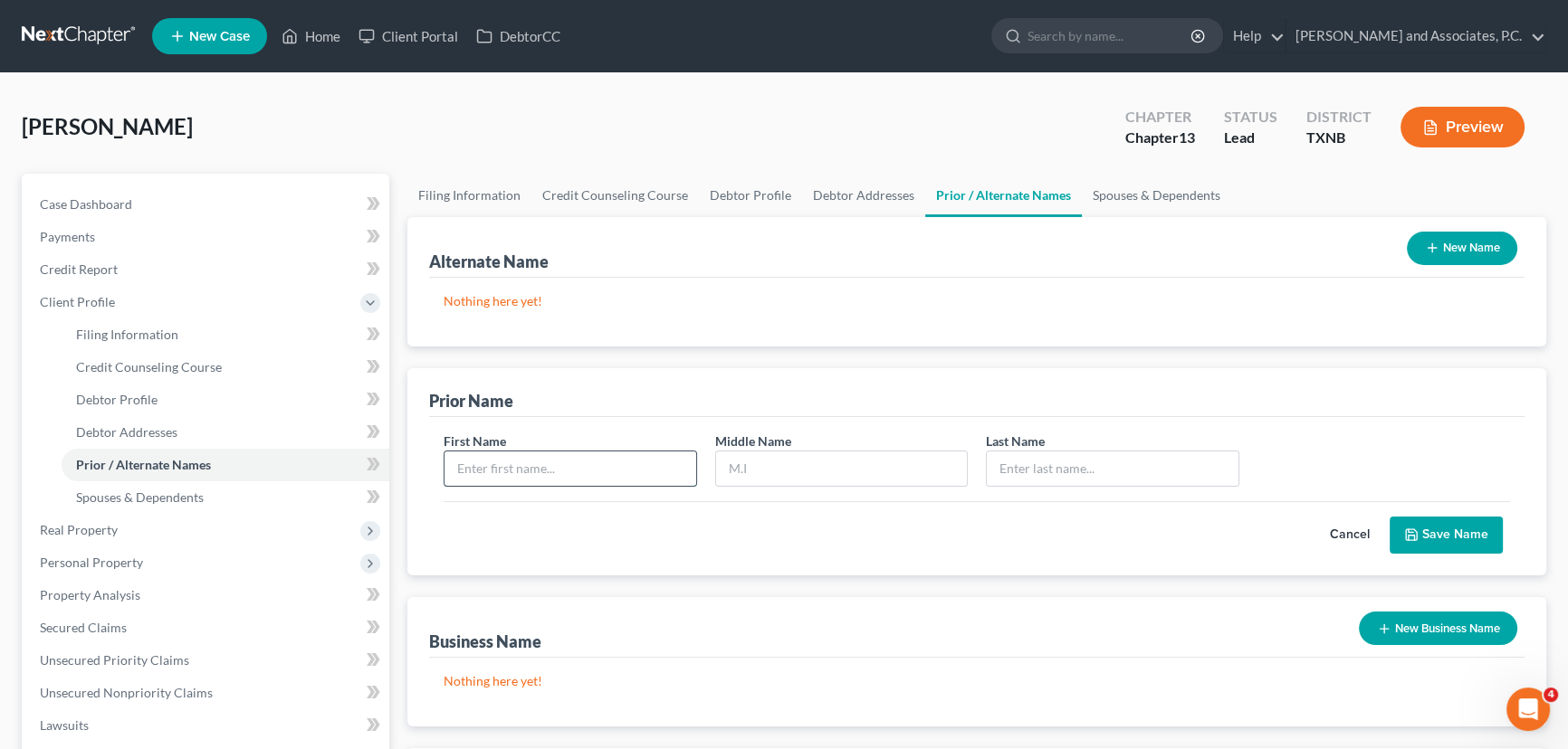
click at [514, 467] on input "text" at bounding box center [570, 469] width 252 height 35
type input "[PERSON_NAME]"
click at [1477, 536] on button "Save Name" at bounding box center [1447, 536] width 114 height 38
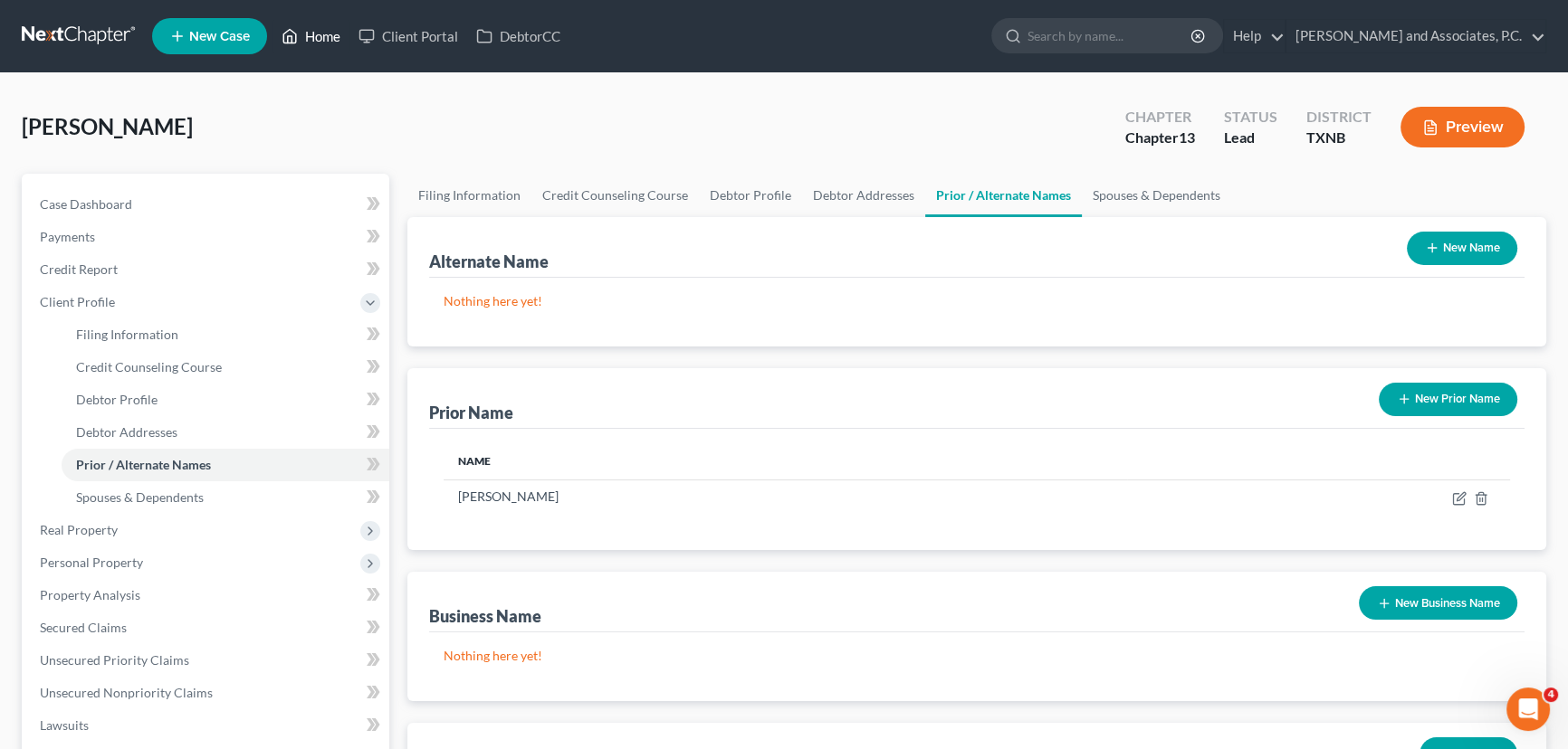
click at [313, 37] on link "Home" at bounding box center [311, 36] width 77 height 33
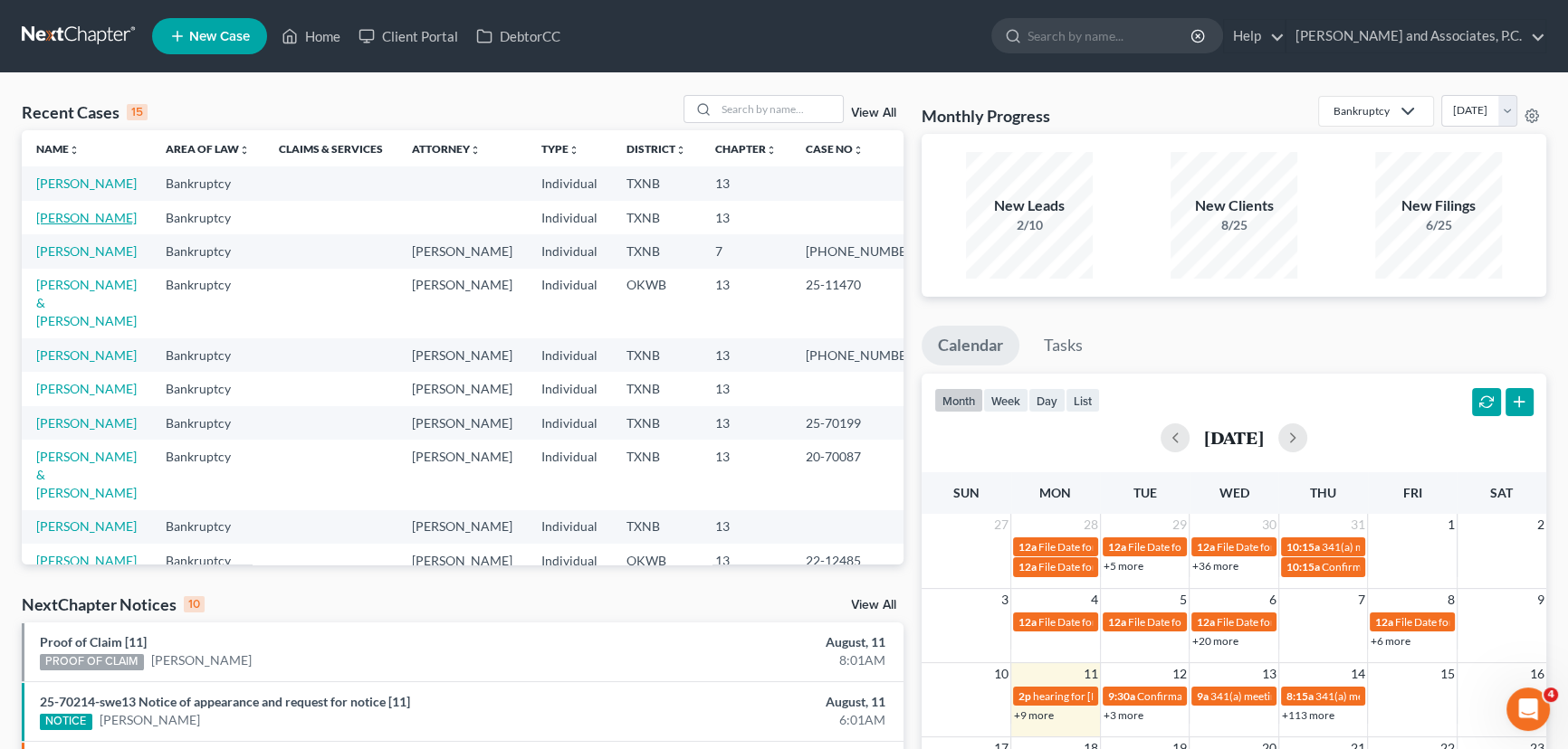
click at [53, 216] on link "[PERSON_NAME]" at bounding box center [87, 218] width 101 height 16
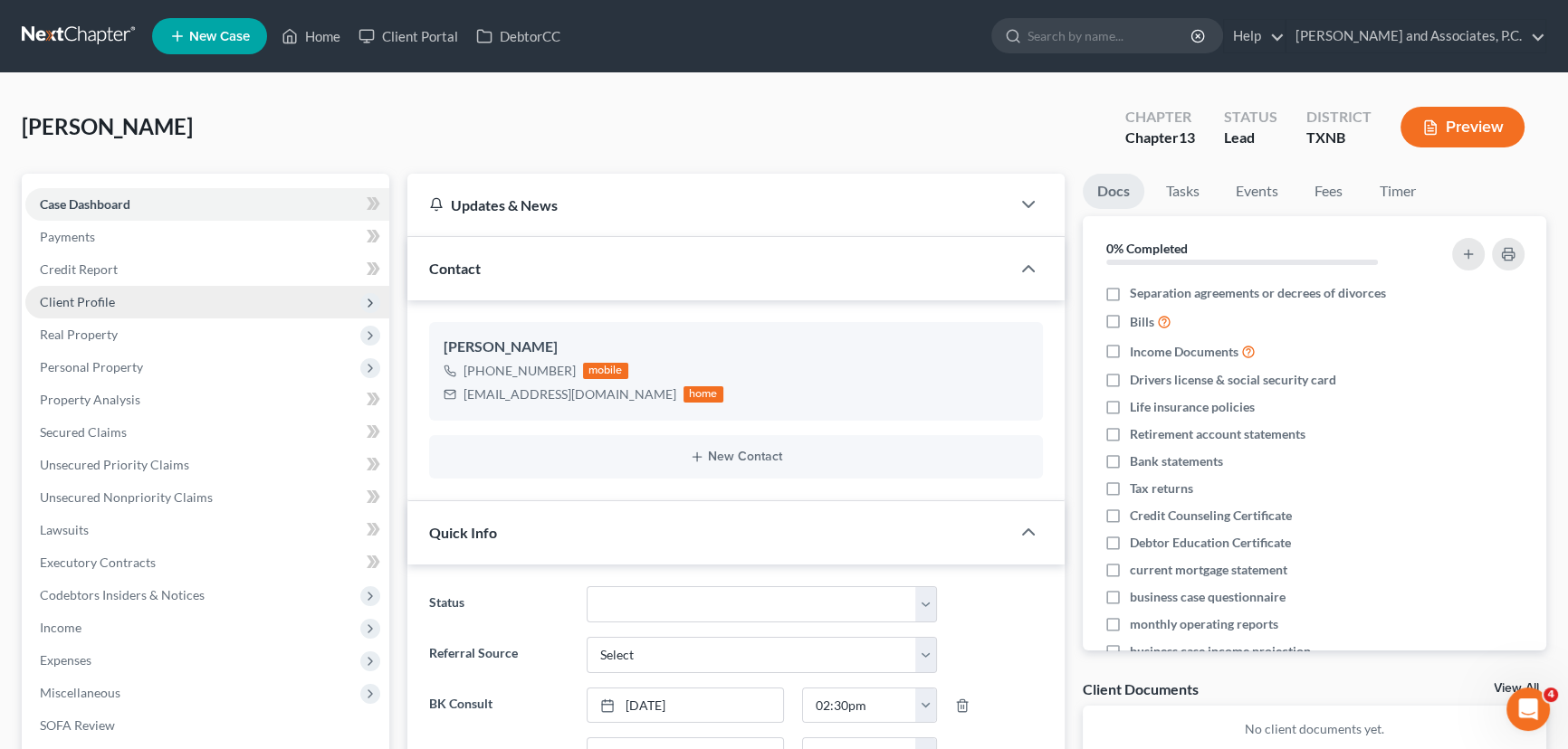
click at [111, 291] on span "Client Profile" at bounding box center [207, 302] width 364 height 33
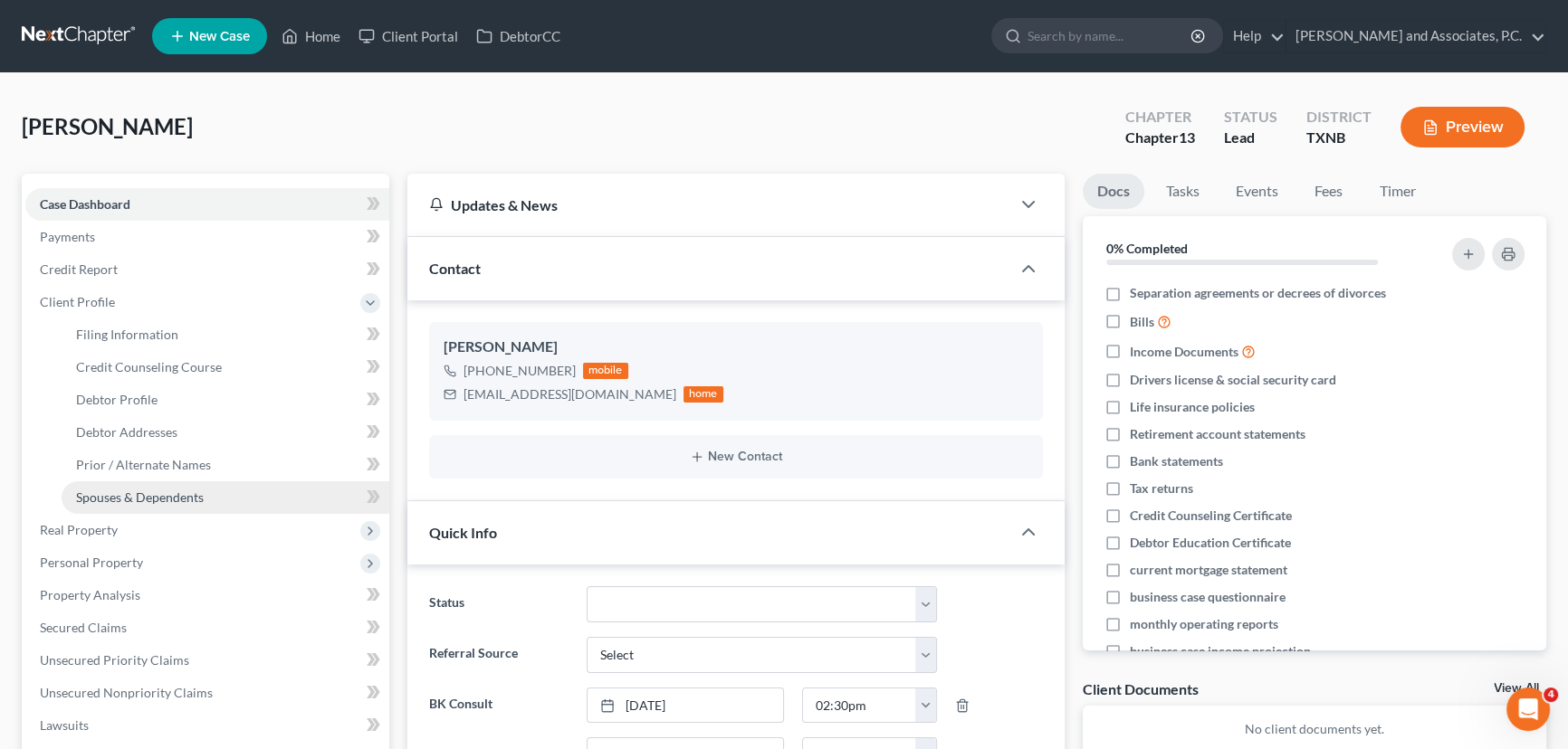
click at [164, 489] on span "Spouses & Dependents" at bounding box center [139, 497] width 127 height 16
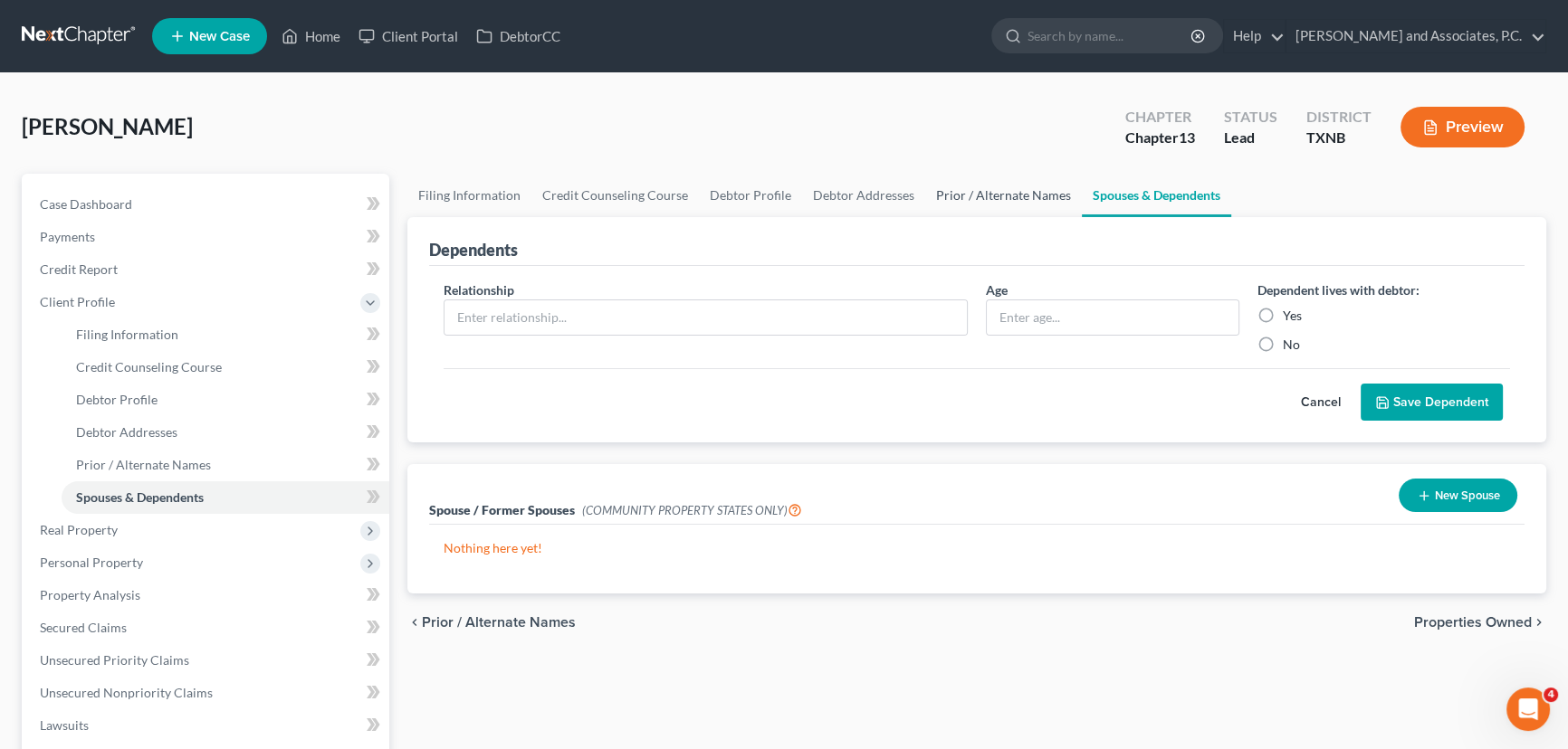
click at [1012, 181] on link "Prior / Alternate Names" at bounding box center [1003, 195] width 157 height 43
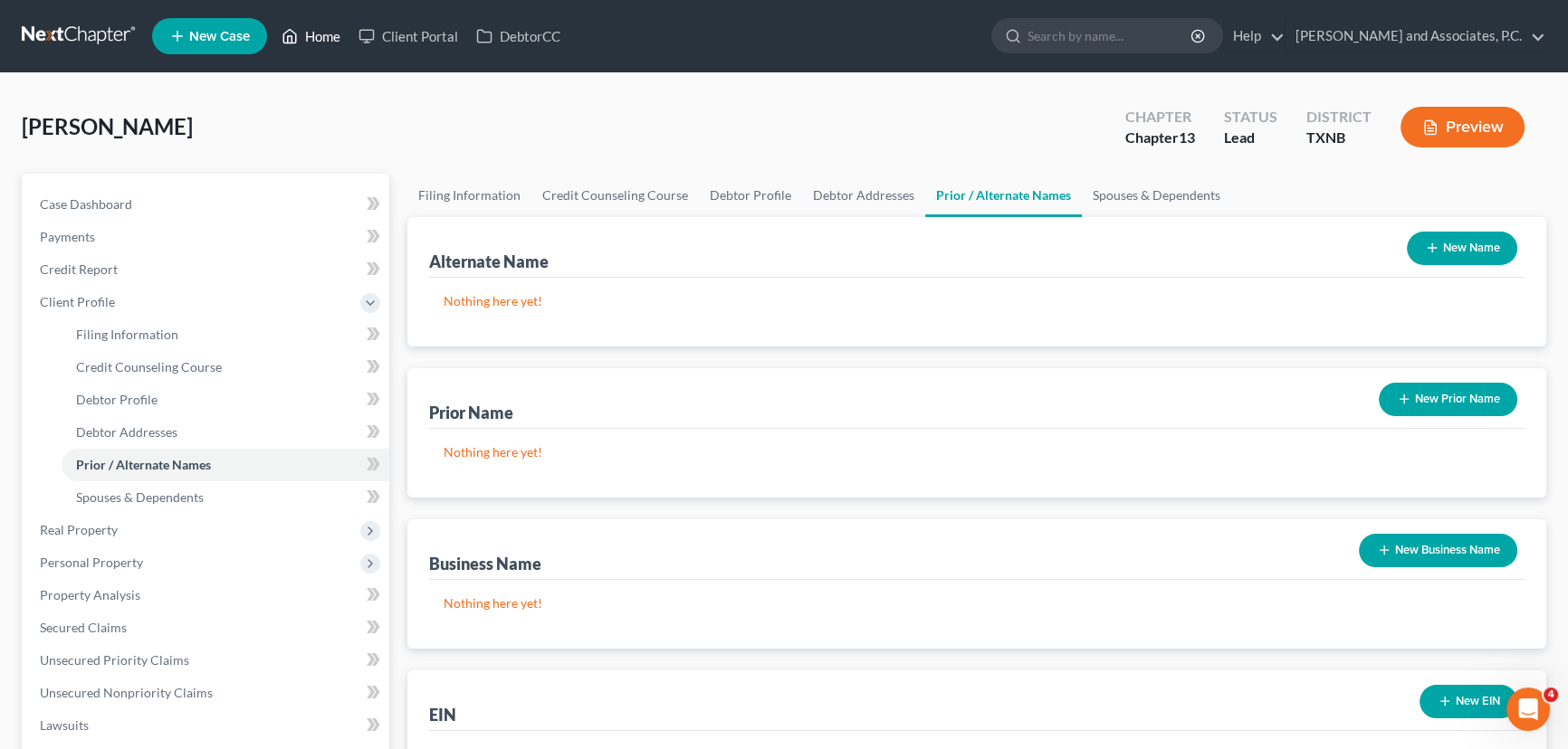
click at [319, 41] on link "Home" at bounding box center [311, 36] width 77 height 33
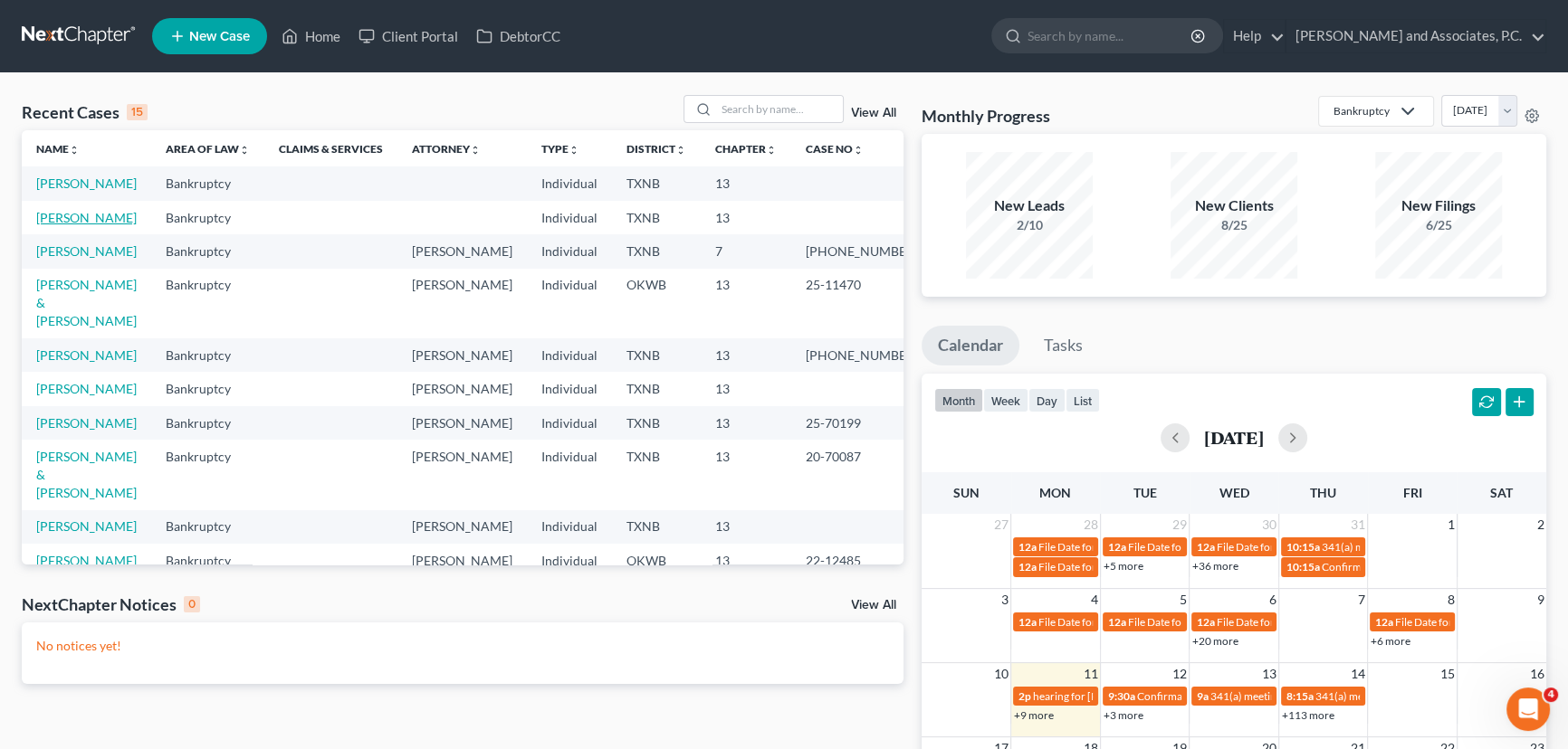
click at [82, 216] on link "[PERSON_NAME]" at bounding box center [87, 218] width 101 height 16
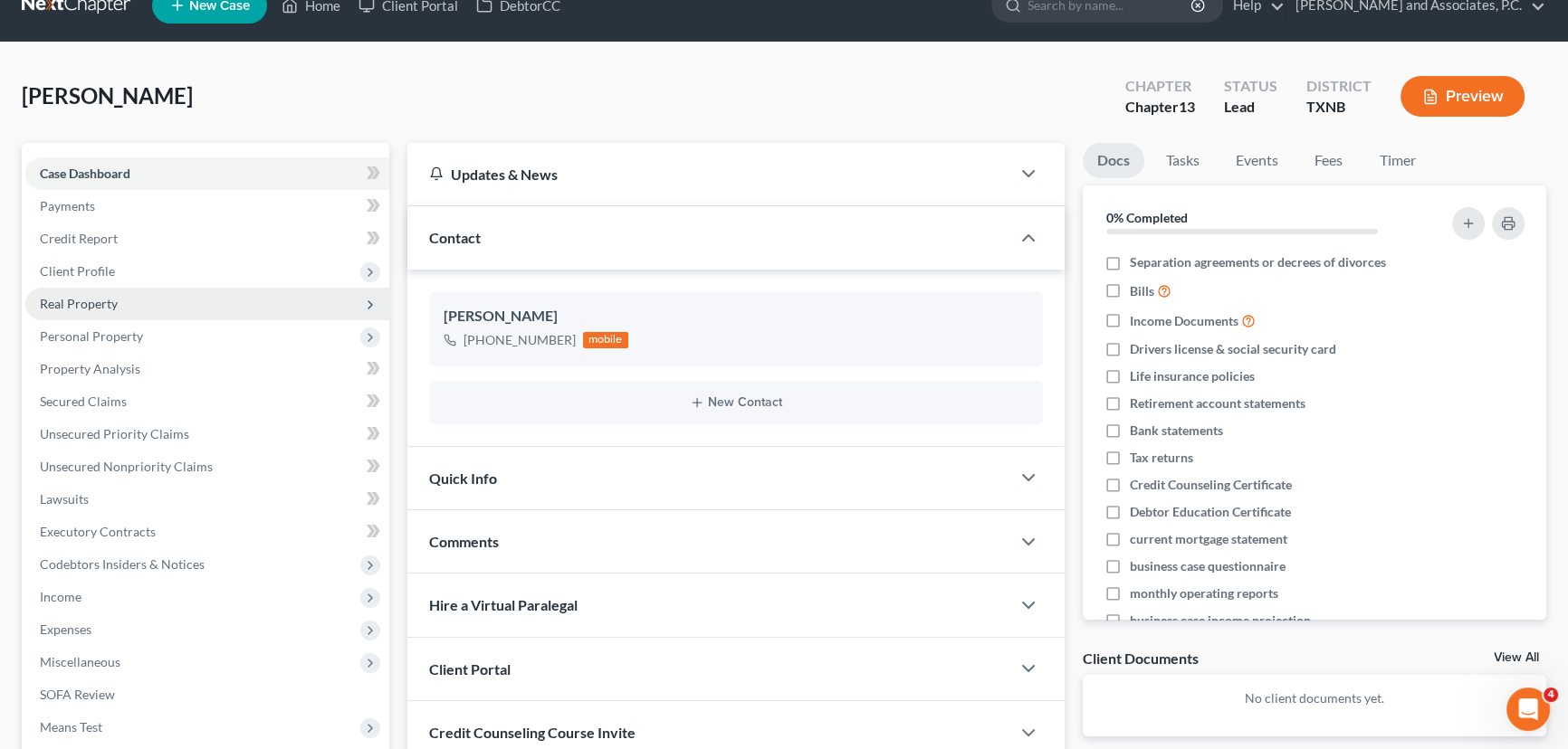
scroll to position [82, 0]
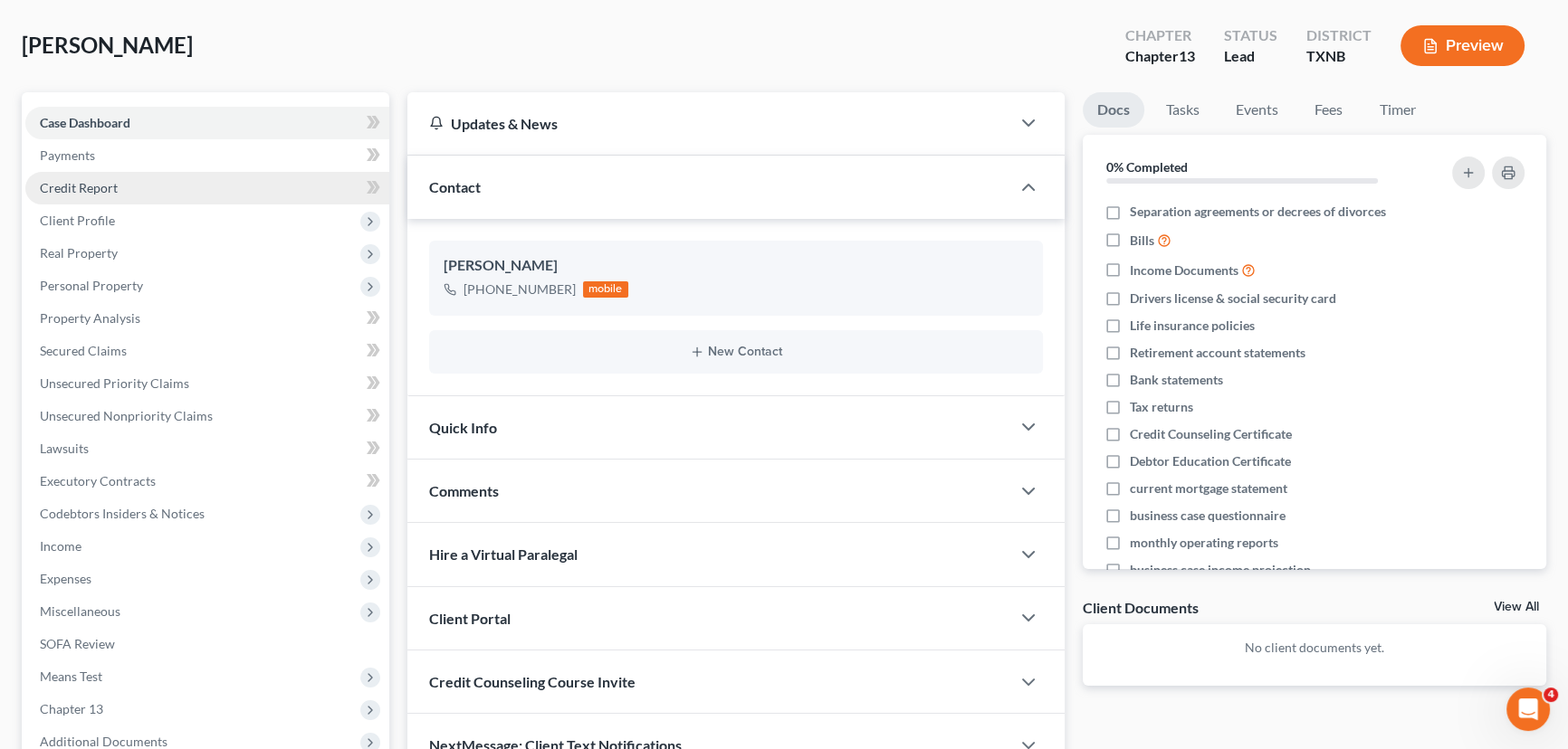
click at [118, 193] on link "Credit Report" at bounding box center [207, 187] width 364 height 33
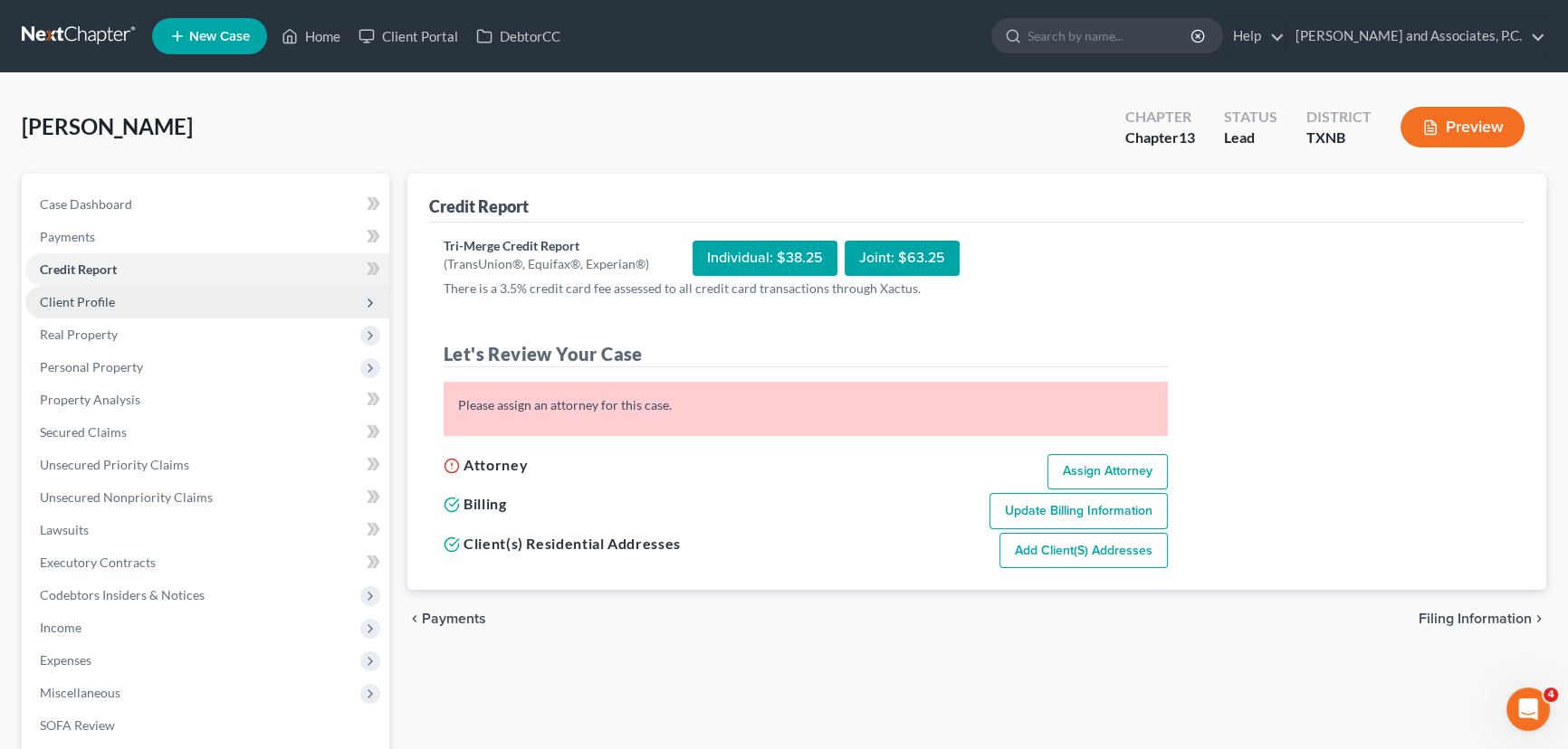
click at [99, 303] on span "Client Profile" at bounding box center [77, 302] width 75 height 16
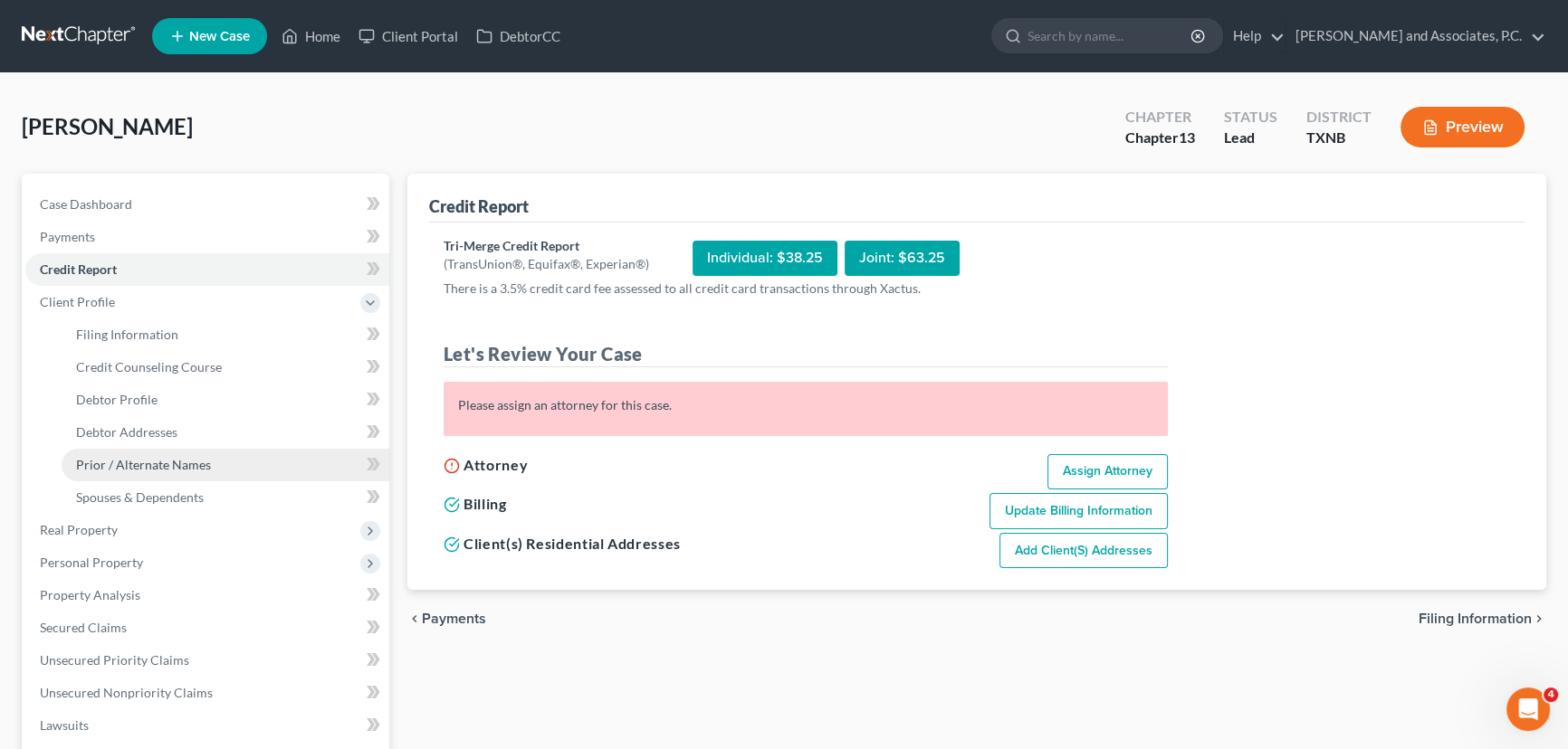
click at [163, 470] on span "Prior / Alternate Names" at bounding box center [143, 465] width 135 height 16
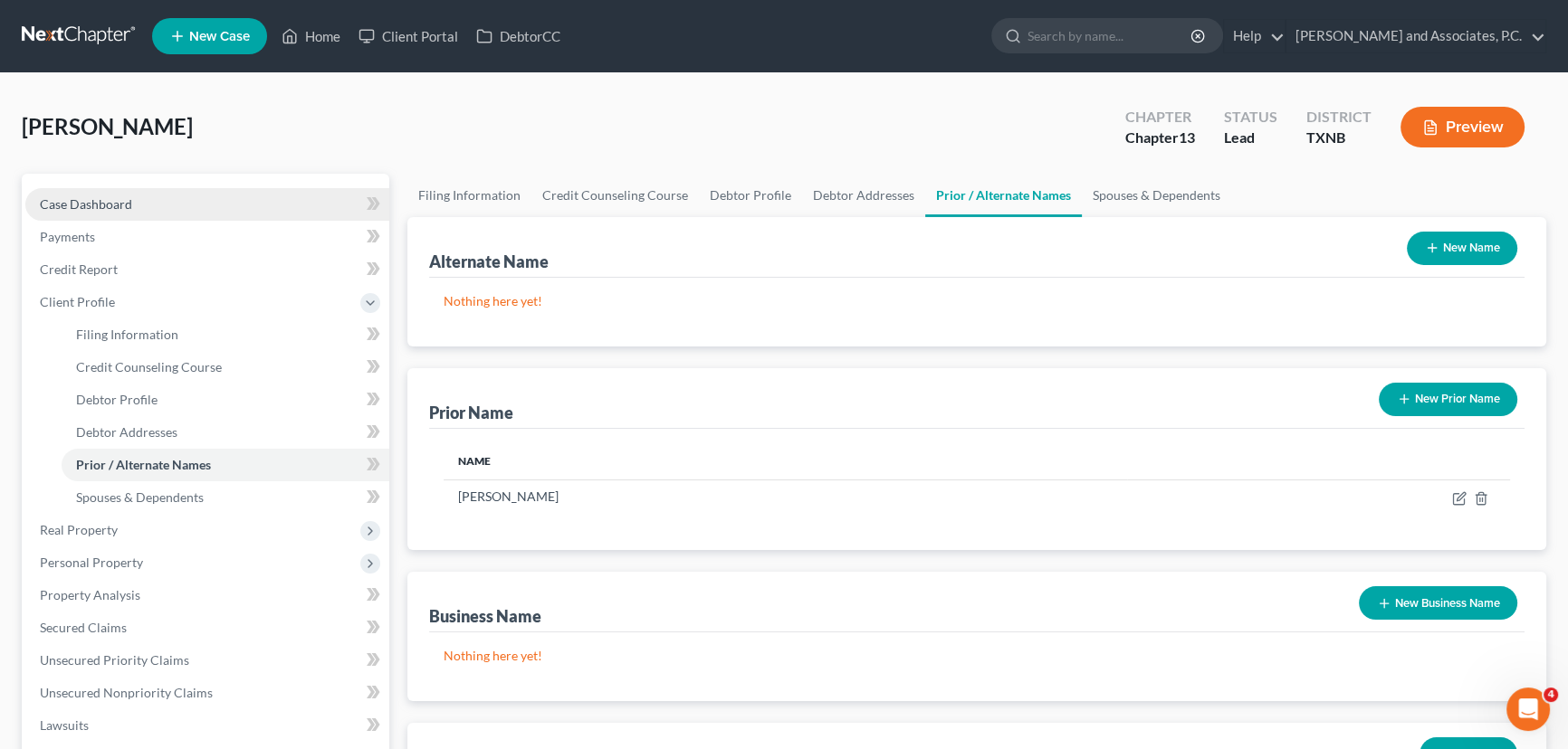
click at [108, 199] on span "Case Dashboard" at bounding box center [86, 204] width 93 height 16
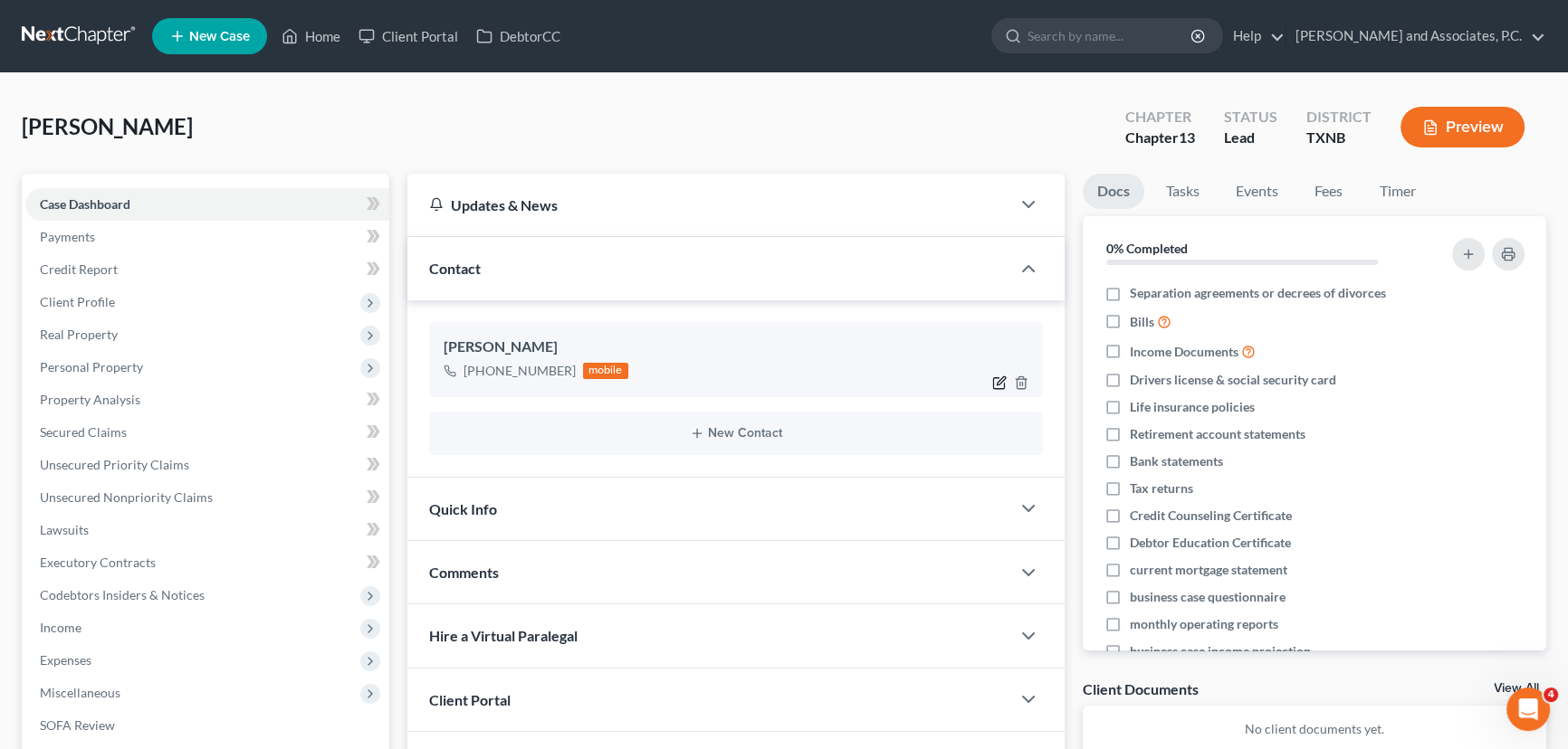
click at [996, 377] on icon "button" at bounding box center [999, 383] width 15 height 15
select select "0"
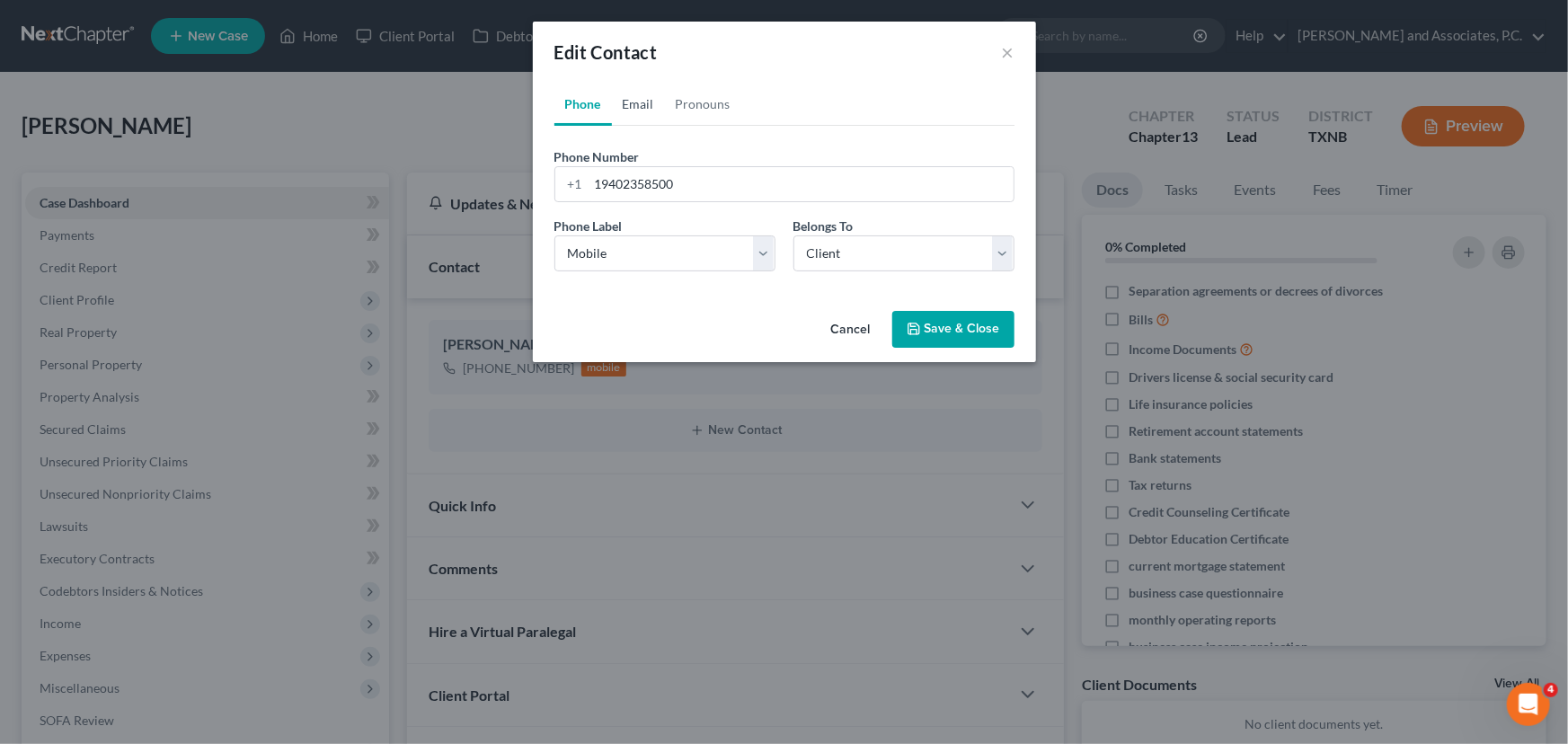
click at [633, 104] on link "Email" at bounding box center [639, 104] width 53 height 43
click at [656, 188] on input "email" at bounding box center [802, 184] width 425 height 34
type input "[EMAIL_ADDRESS][DOMAIN_NAME]"
click at [965, 330] on button "Save & Close" at bounding box center [954, 329] width 122 height 38
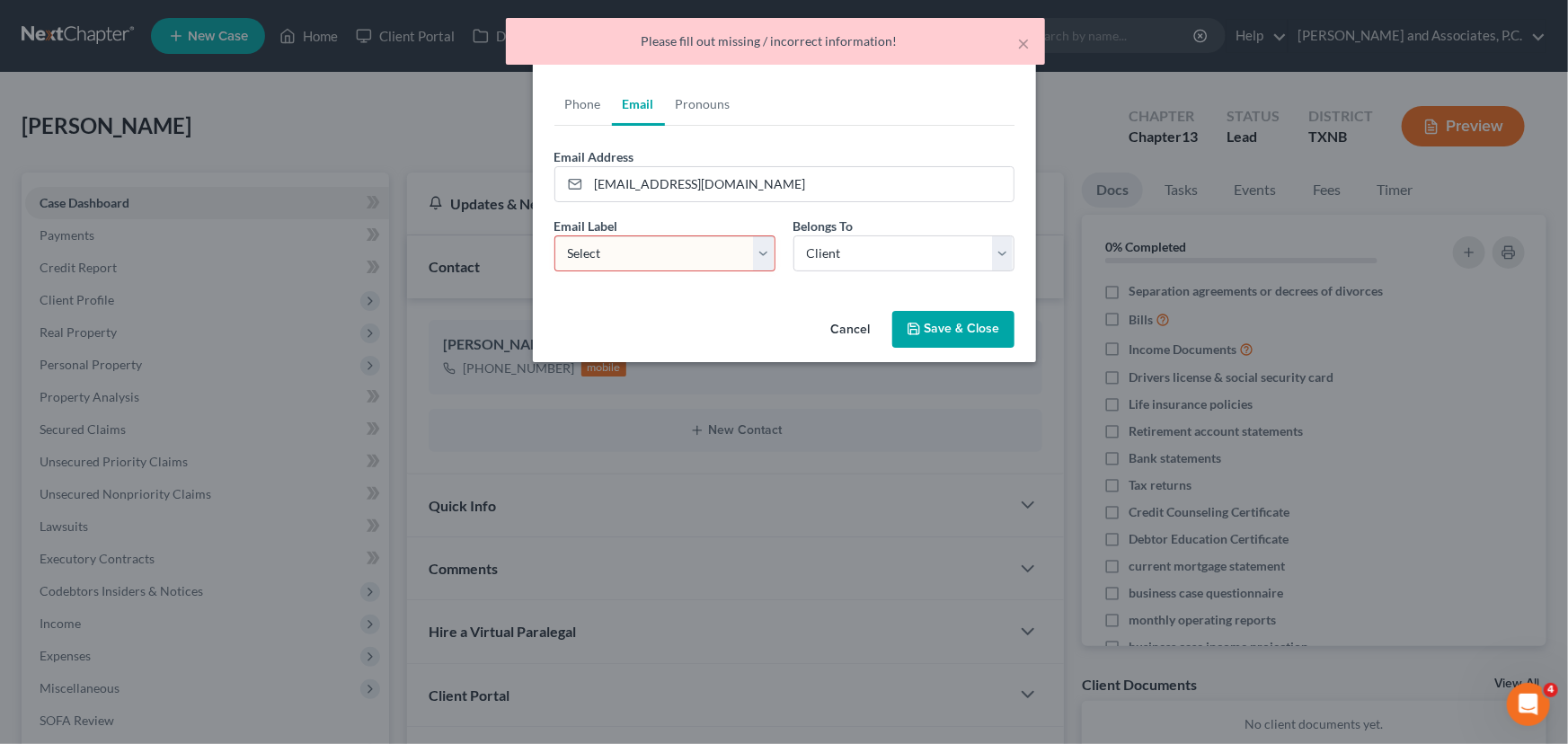
click at [673, 252] on select "Select Home Work Other" at bounding box center [665, 253] width 221 height 36
select select "0"
click at [555, 235] on select "Select Home Work Other" at bounding box center [665, 253] width 221 height 36
click at [981, 334] on button "Save & Close" at bounding box center [954, 329] width 122 height 38
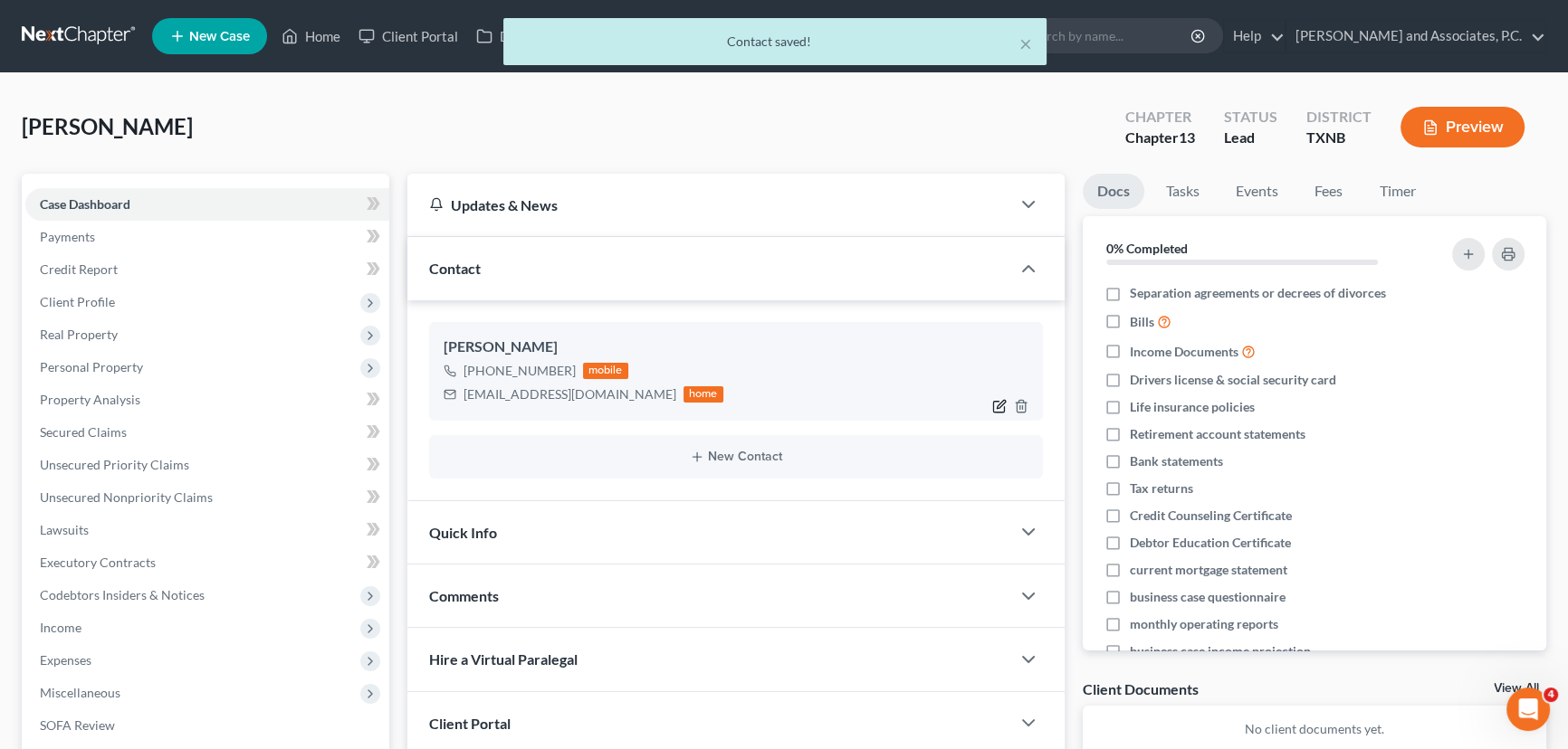
click at [995, 406] on icon "button" at bounding box center [999, 406] width 15 height 15
select select "0"
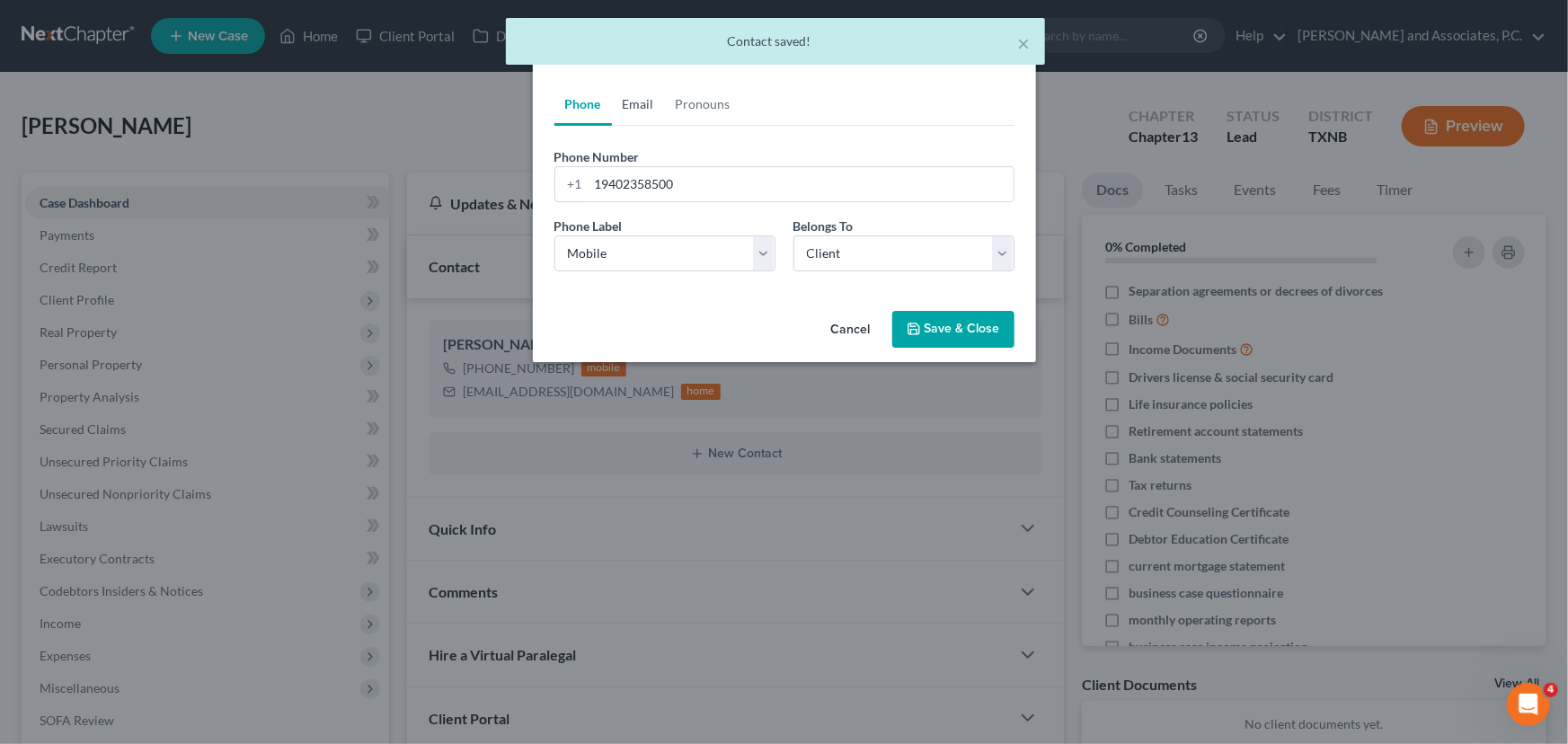
click at [642, 108] on link "Email" at bounding box center [639, 104] width 53 height 43
click at [705, 106] on link "Pronouns" at bounding box center [704, 104] width 76 height 43
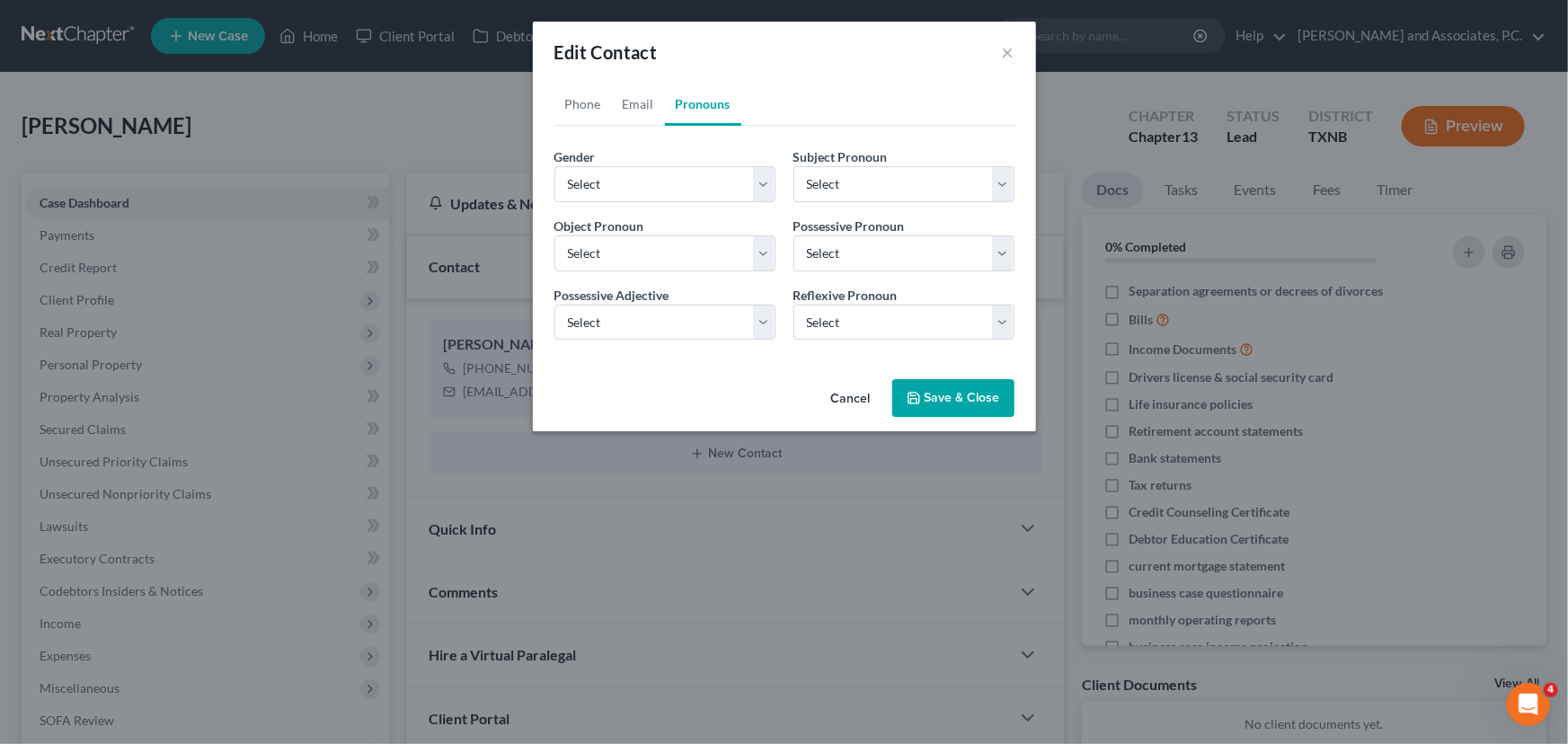
click at [980, 404] on button "Save & Close" at bounding box center [954, 398] width 122 height 38
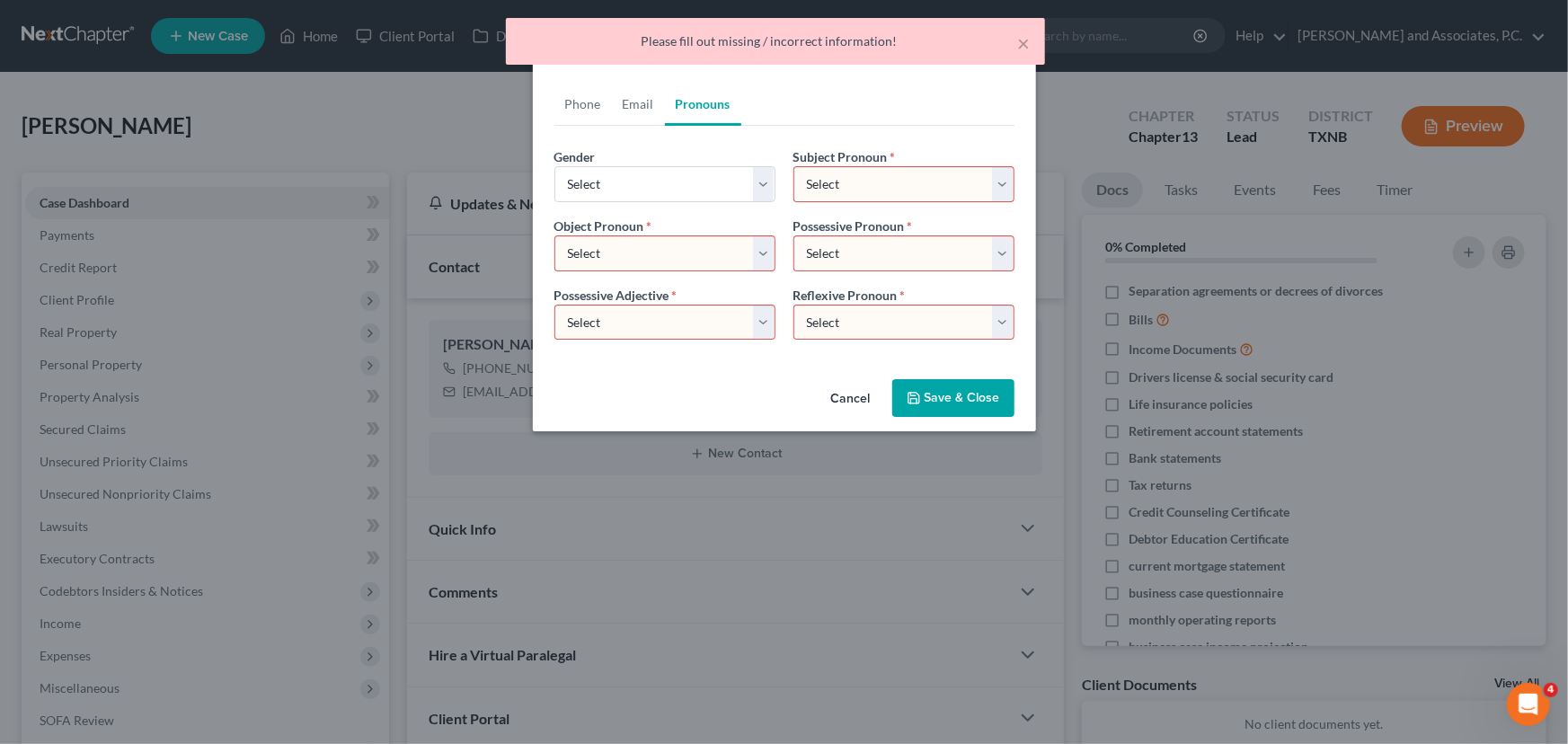
click at [852, 396] on button "Cancel" at bounding box center [852, 399] width 69 height 36
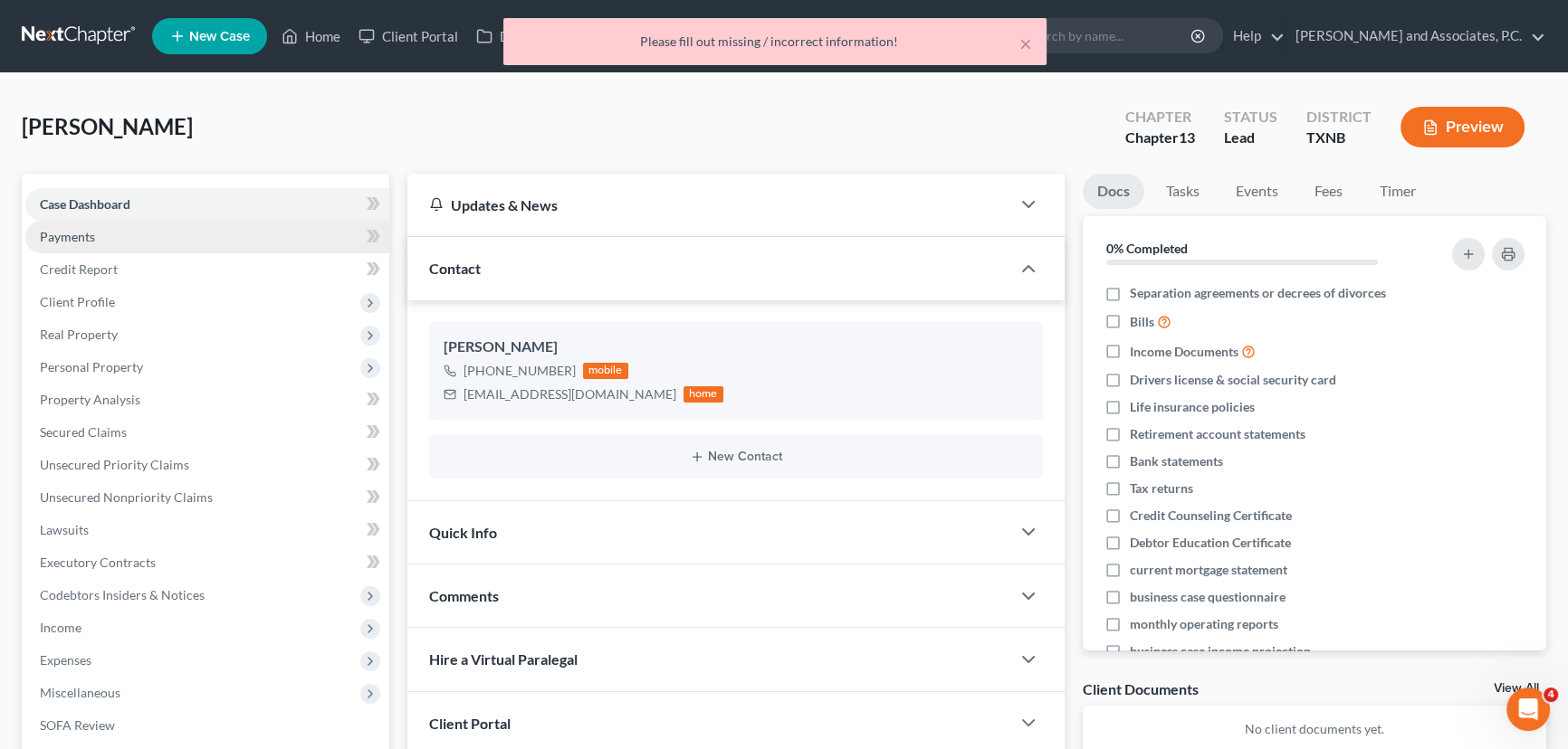
click at [172, 233] on link "Payments" at bounding box center [207, 237] width 364 height 33
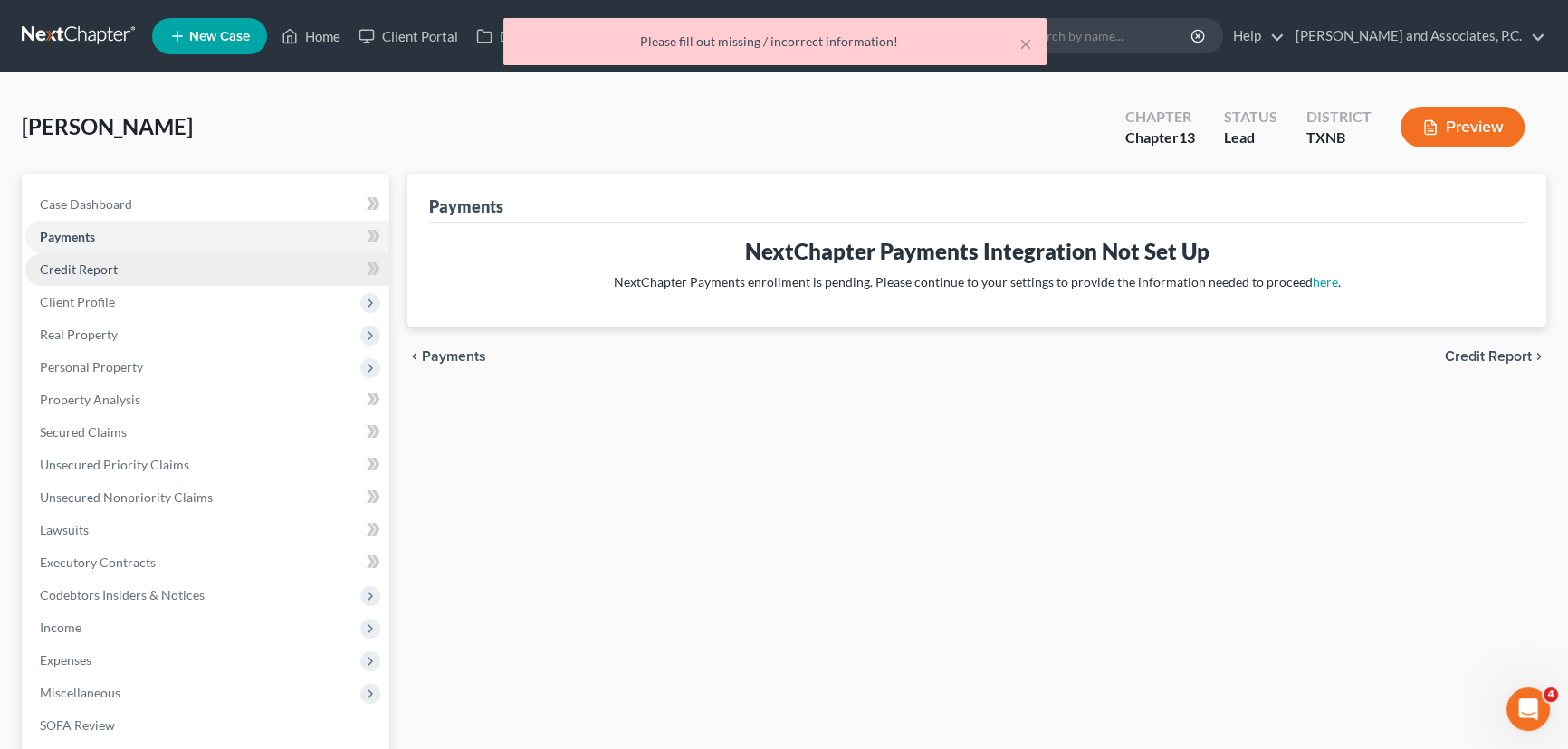
click at [167, 271] on link "Credit Report" at bounding box center [207, 269] width 364 height 33
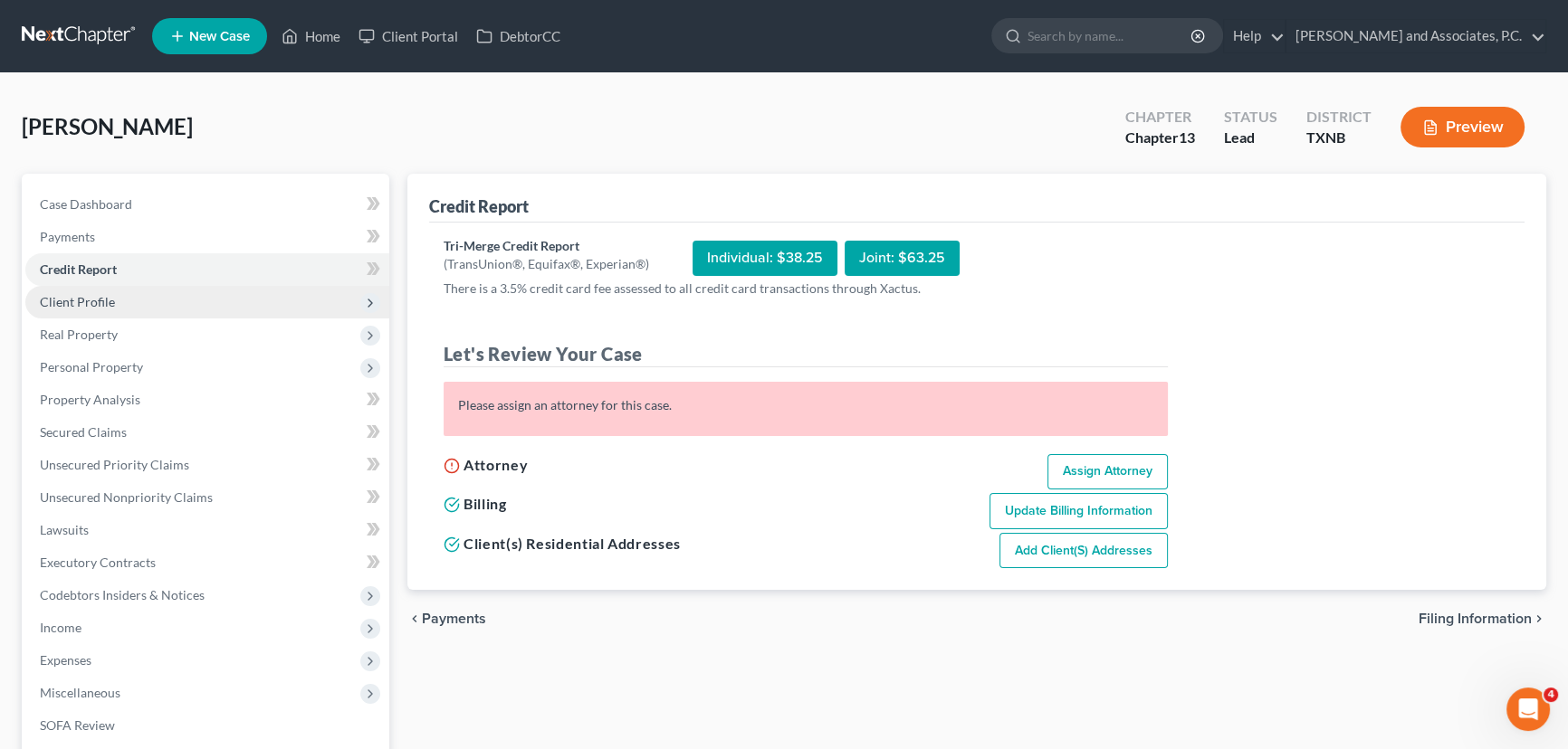
click at [139, 301] on span "Client Profile" at bounding box center [207, 302] width 364 height 33
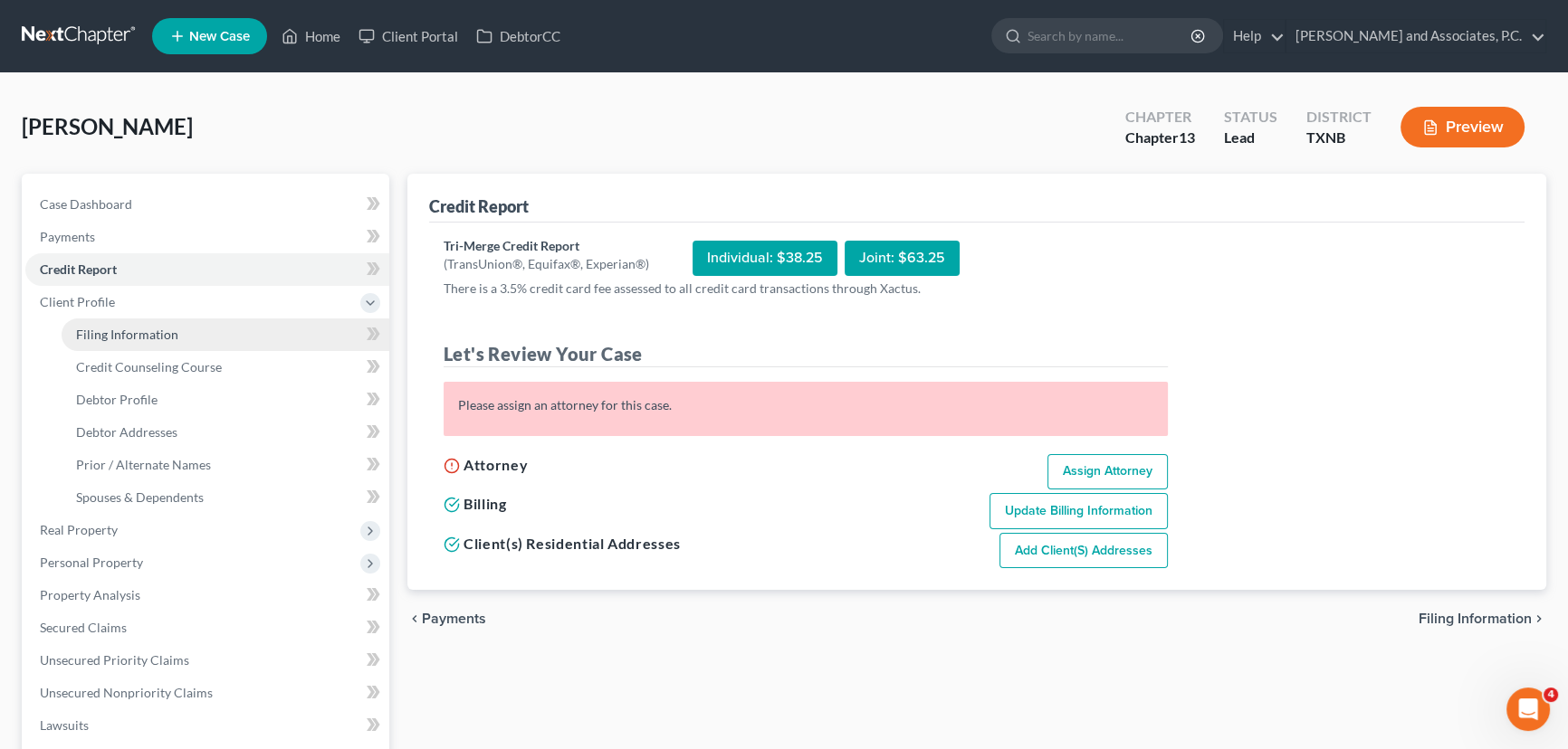
click at [129, 337] on span "Filing Information" at bounding box center [127, 335] width 103 height 16
select select "1"
select select "0"
select select "3"
select select "78"
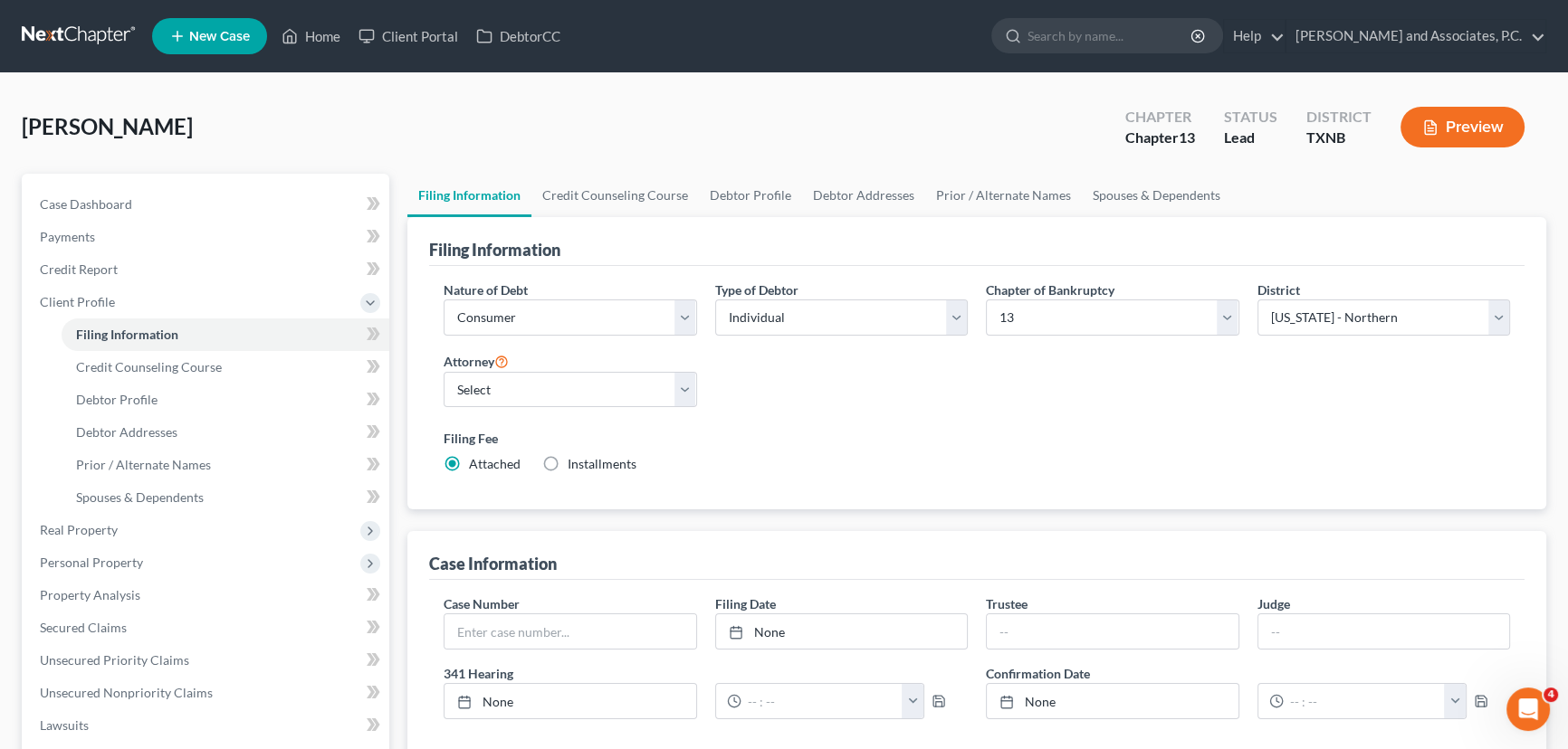
scroll to position [82, 0]
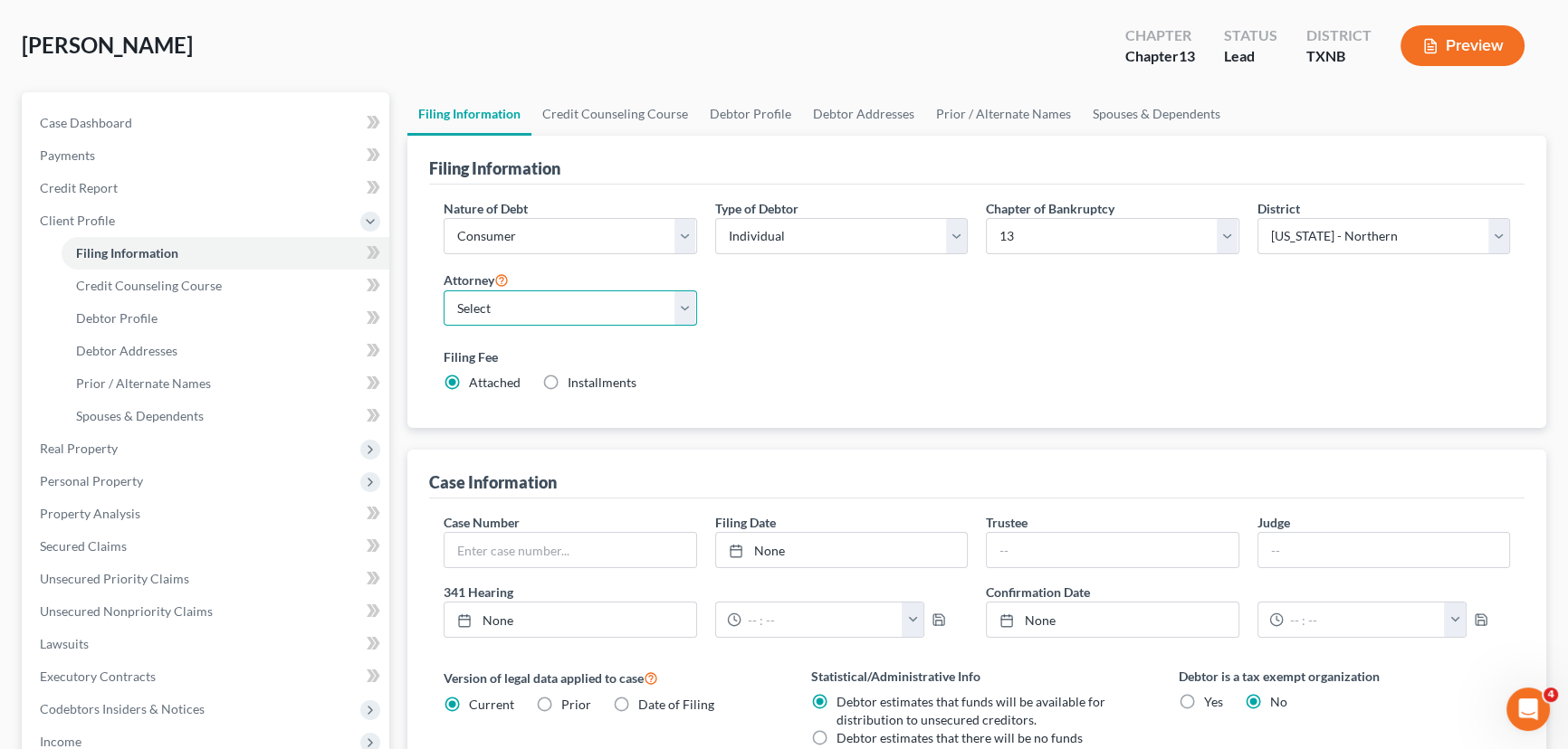
click at [560, 307] on select "Select [PERSON_NAME] - [GEOGRAPHIC_DATA] [PERSON_NAME] - OKWB [PERSON_NAME] - O…" at bounding box center [570, 308] width 254 height 37
click at [543, 308] on select "Select [PERSON_NAME] - [GEOGRAPHIC_DATA] [PERSON_NAME] - OKWB [PERSON_NAME] - O…" at bounding box center [570, 308] width 254 height 37
select select "0"
click at [443, 290] on select "Select [PERSON_NAME] - [GEOGRAPHIC_DATA] [PERSON_NAME] - OKWB [PERSON_NAME] - O…" at bounding box center [570, 308] width 254 height 37
click at [149, 181] on link "Credit Report" at bounding box center [207, 187] width 364 height 33
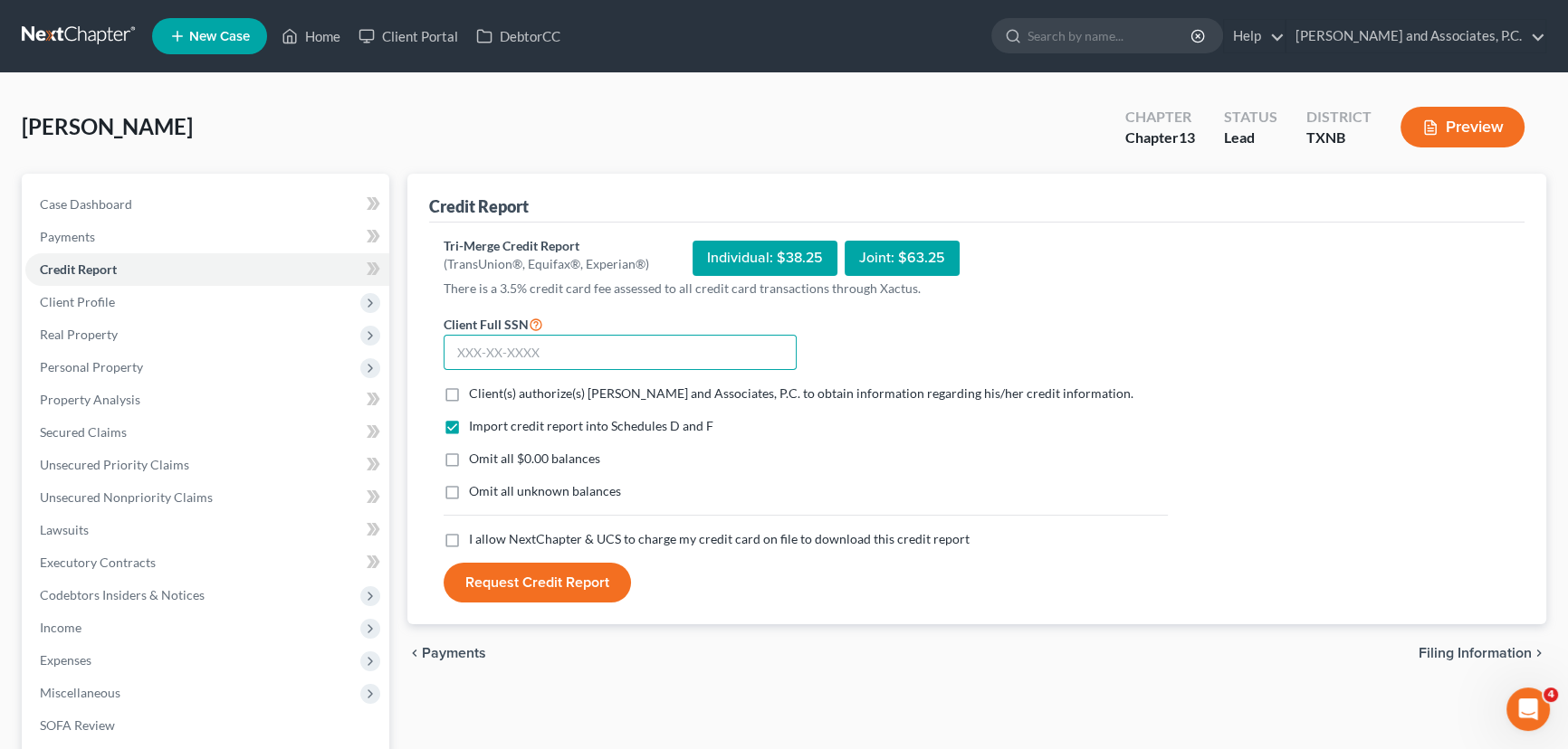
click at [563, 353] on input "text" at bounding box center [620, 352] width 353 height 37
type input "533-60-7760"
click at [469, 390] on label "Client(s) authorize(s) [PERSON_NAME] and Associates, P.C. to obtain information…" at bounding box center [801, 394] width 665 height 18
click at [476, 390] on input "Client(s) authorize(s) [PERSON_NAME] and Associates, P.C. to obtain information…" at bounding box center [482, 391] width 12 height 12
checkbox input "true"
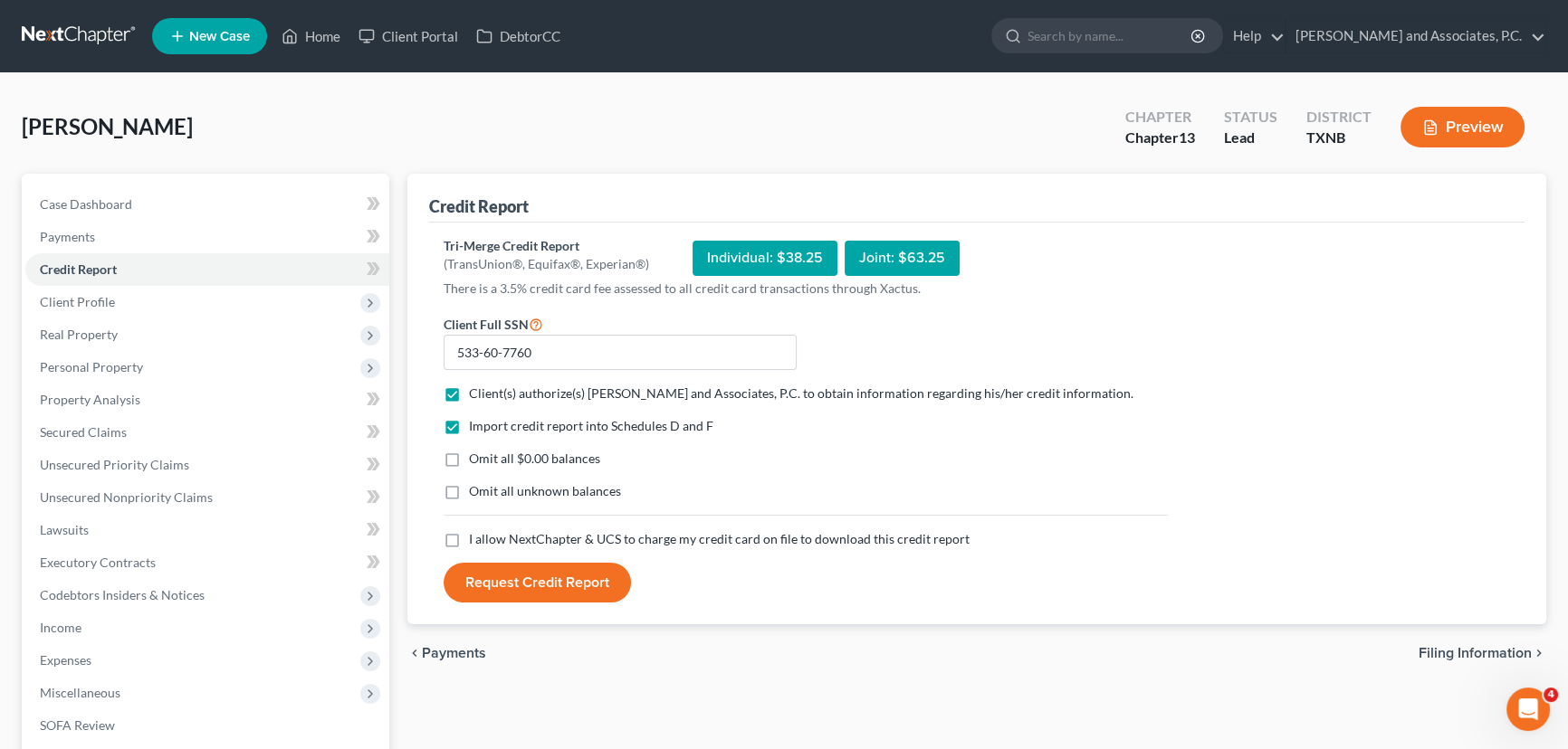
click at [469, 460] on label "Omit all $0.00 balances" at bounding box center [534, 459] width 131 height 18
click at [476, 460] on input "Omit all $0.00 balances" at bounding box center [482, 456] width 12 height 12
checkbox input "true"
click at [469, 533] on label "I allow NextChapter & UCS to charge my credit card on file to download this cre…" at bounding box center [719, 539] width 501 height 18
click at [476, 533] on input "I allow NextChapter & UCS to charge my credit card on file to download this cre…" at bounding box center [482, 536] width 12 height 12
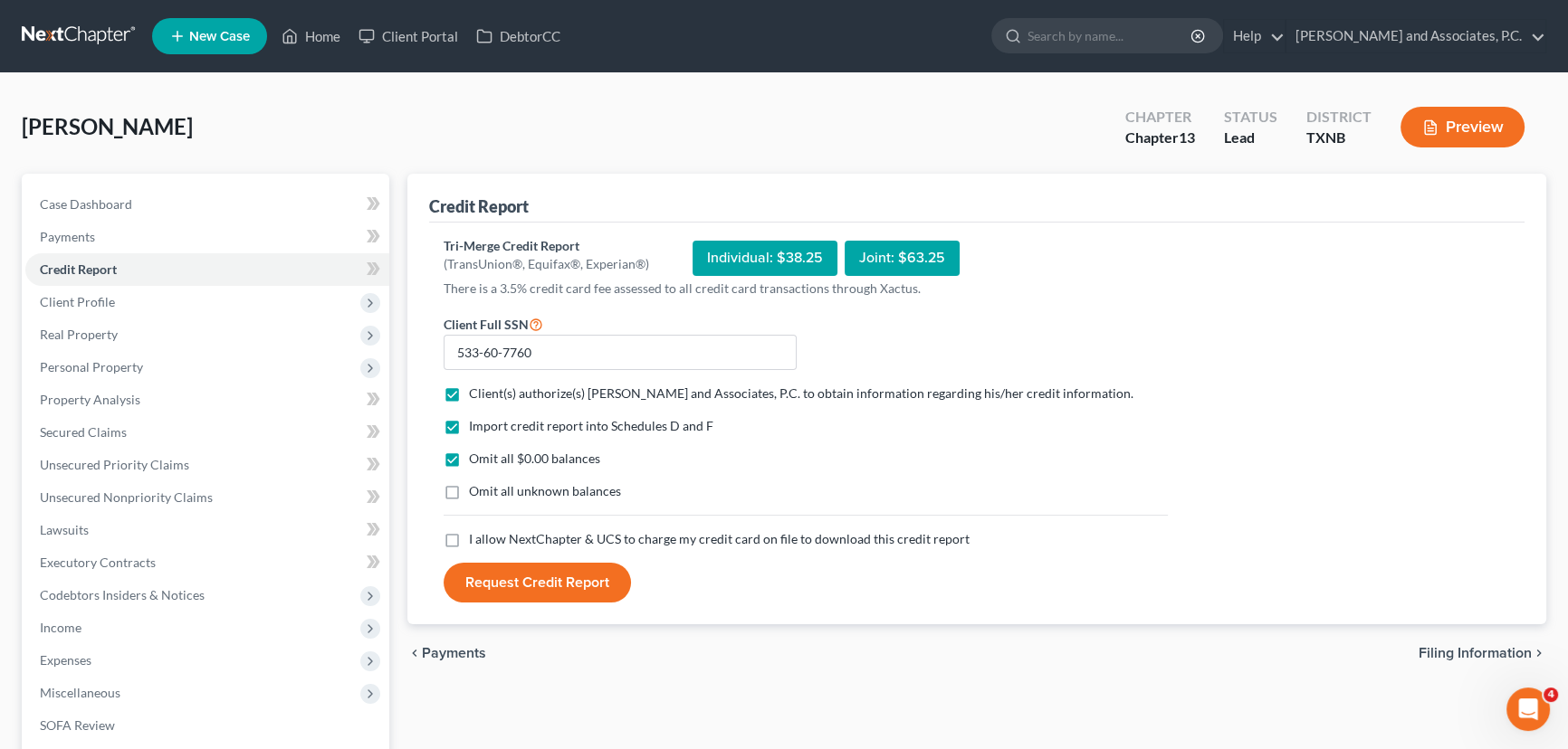
checkbox input "true"
click at [574, 583] on button "Request Credit Report" at bounding box center [537, 582] width 188 height 39
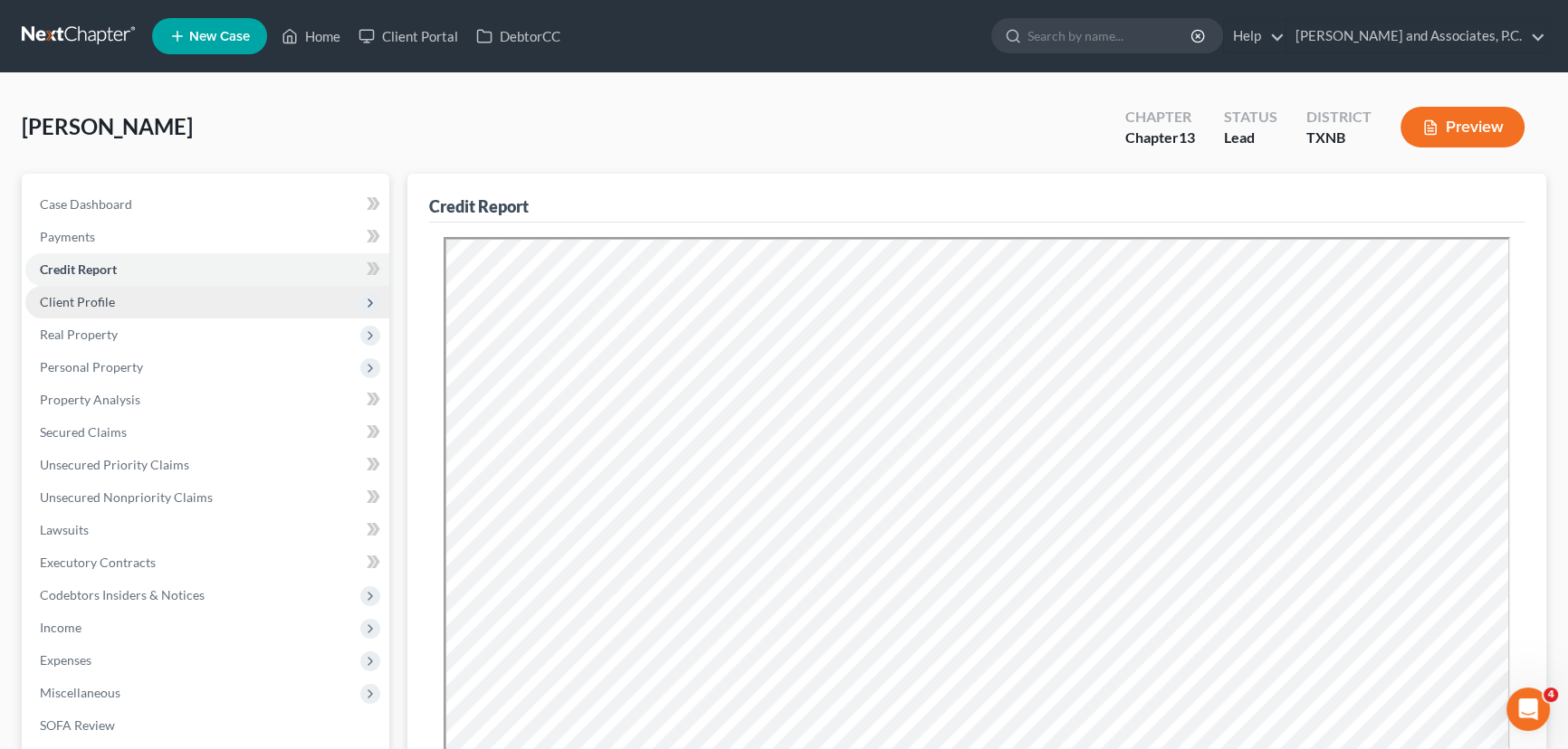
click at [95, 300] on span "Client Profile" at bounding box center [77, 302] width 75 height 16
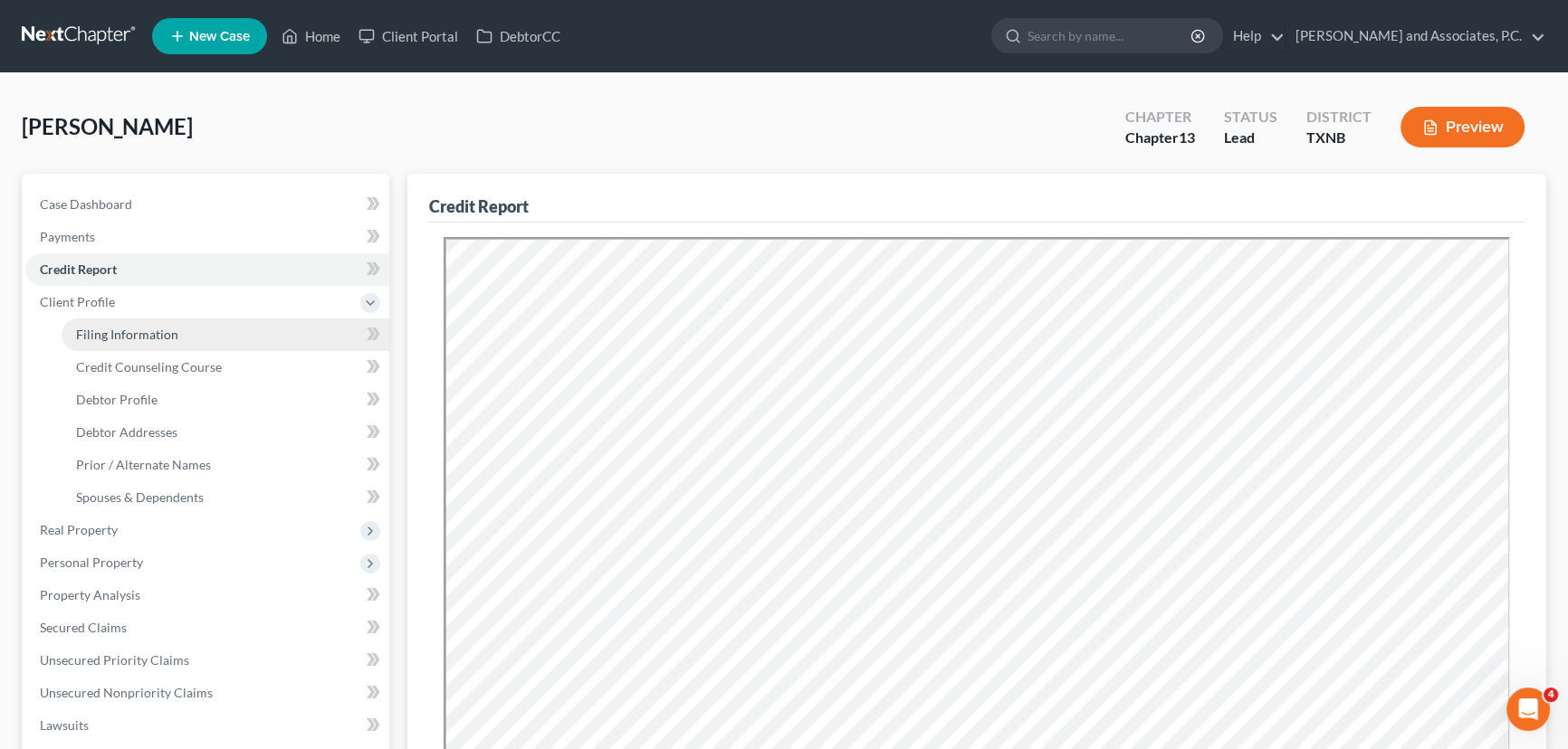
click at [122, 337] on span "Filing Information" at bounding box center [127, 335] width 103 height 16
select select "1"
select select "0"
select select "3"
select select "78"
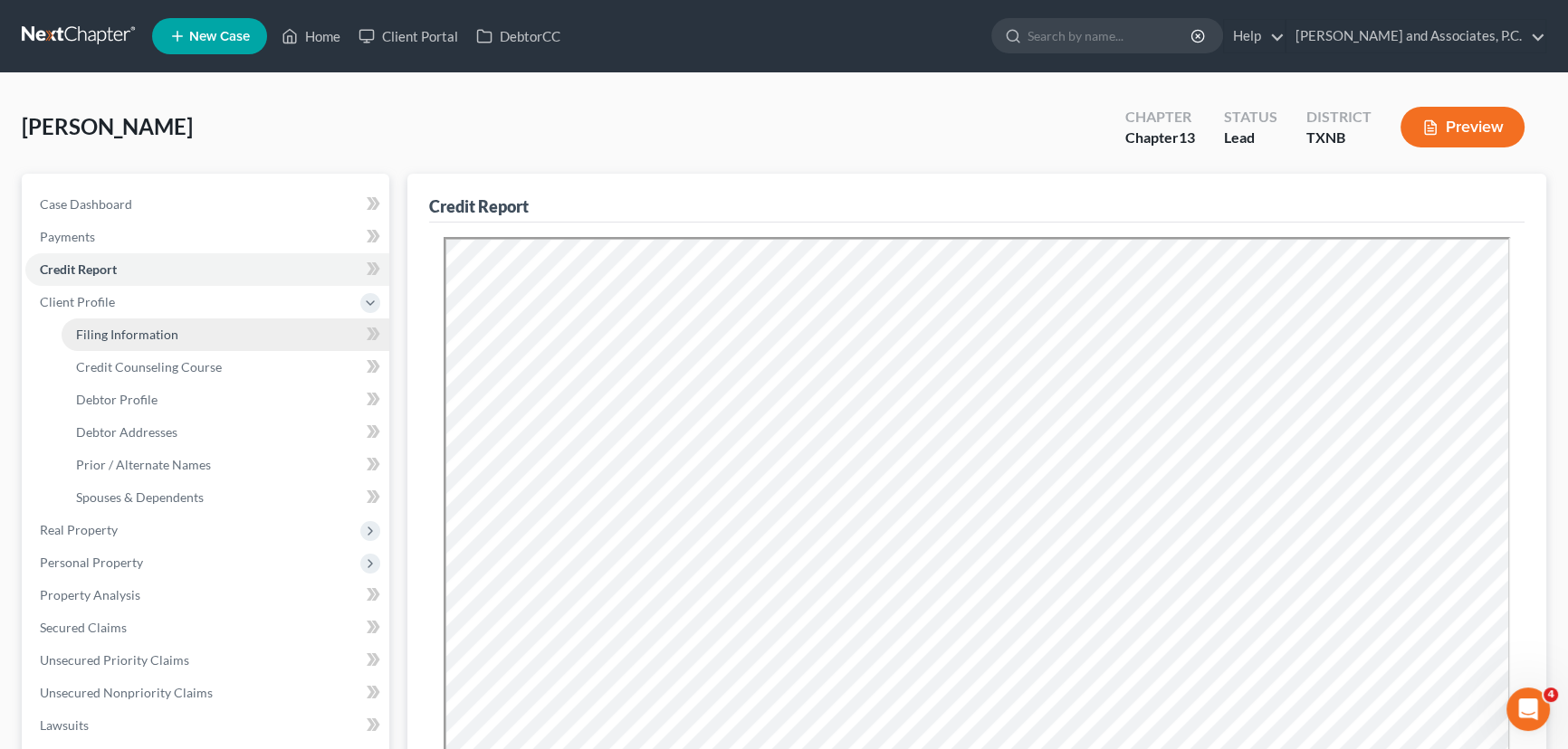
select select "0"
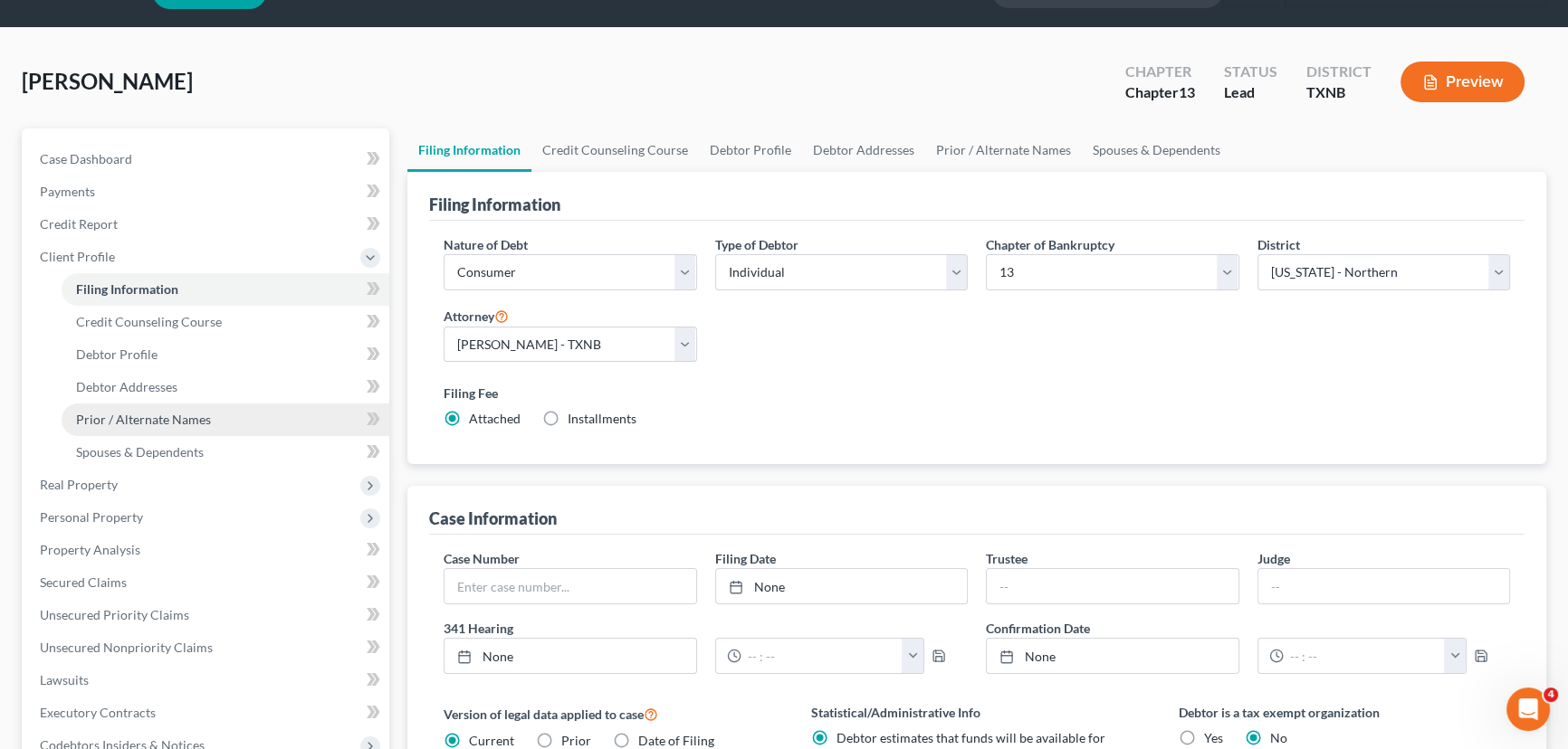
scroll to position [82, 0]
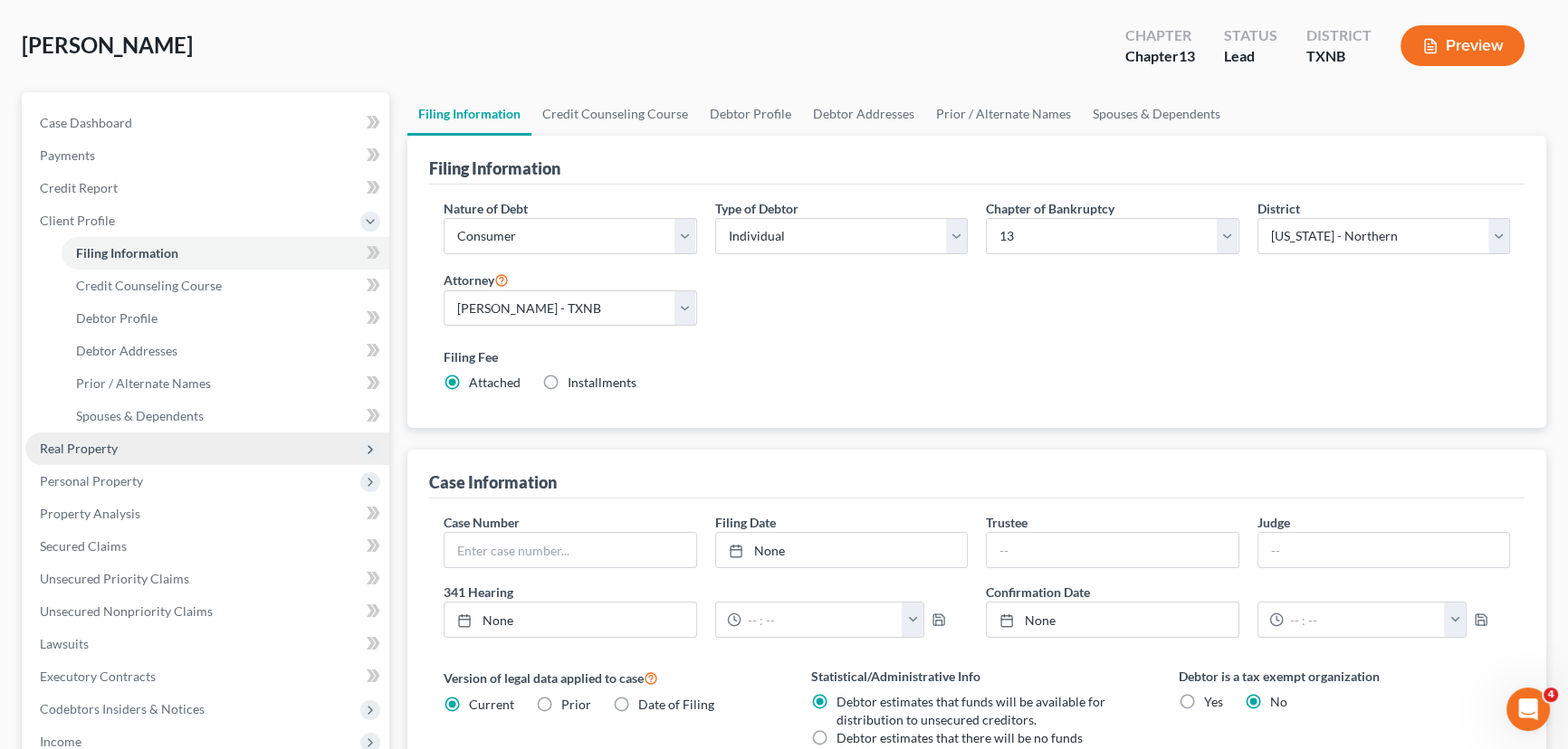
click at [104, 441] on span "Real Property" at bounding box center [78, 449] width 78 height 16
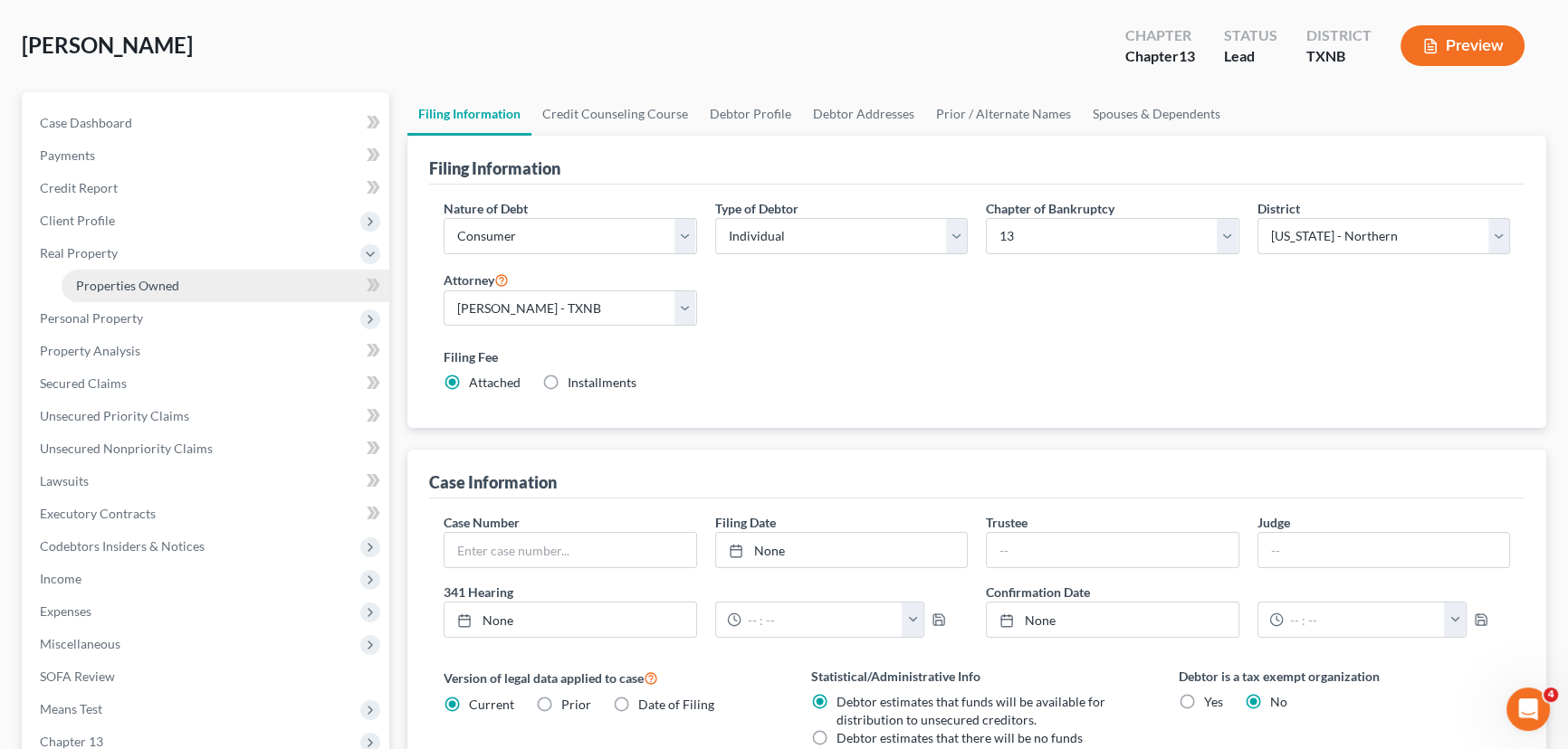
click at [162, 278] on span "Properties Owned" at bounding box center [127, 286] width 104 height 16
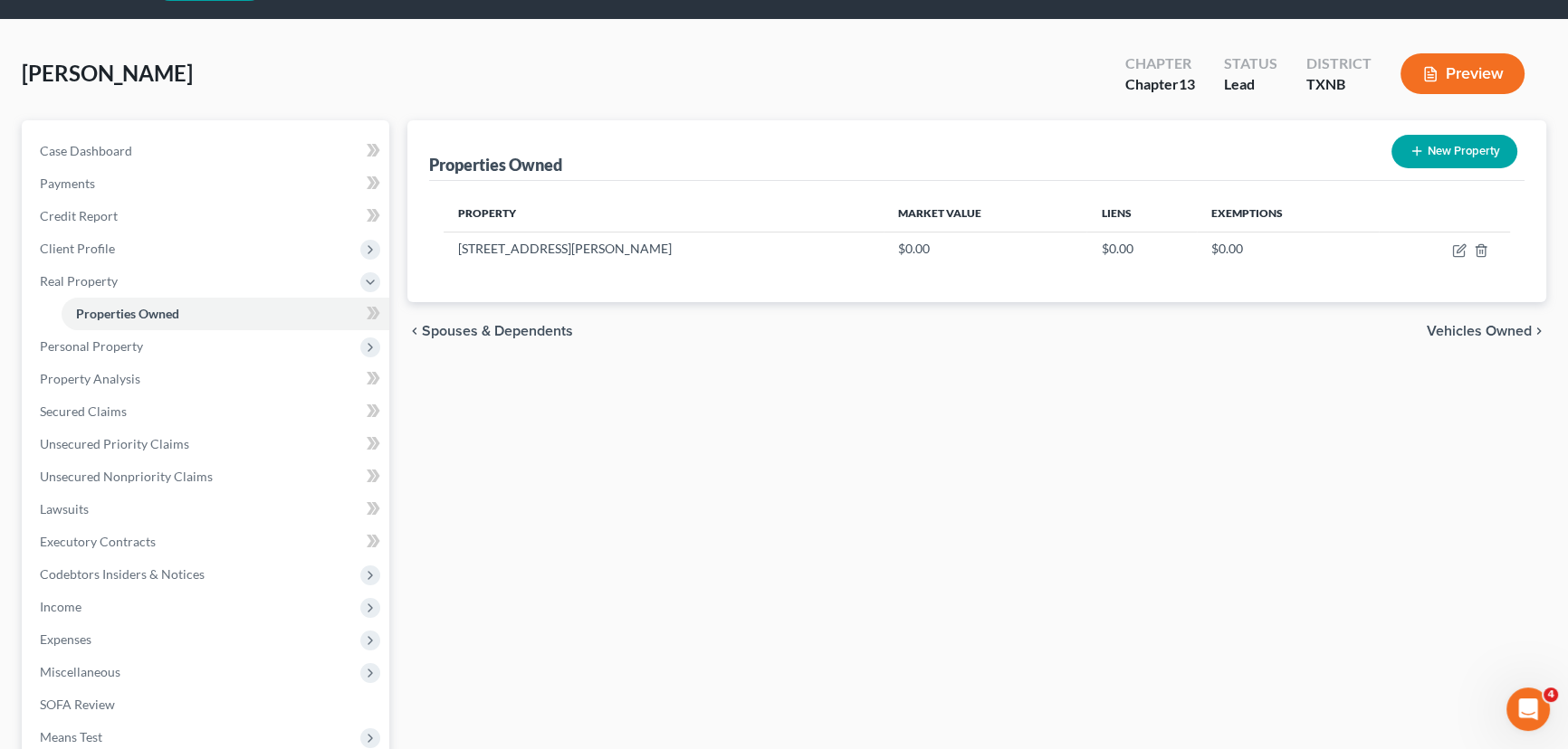
scroll to position [82, 0]
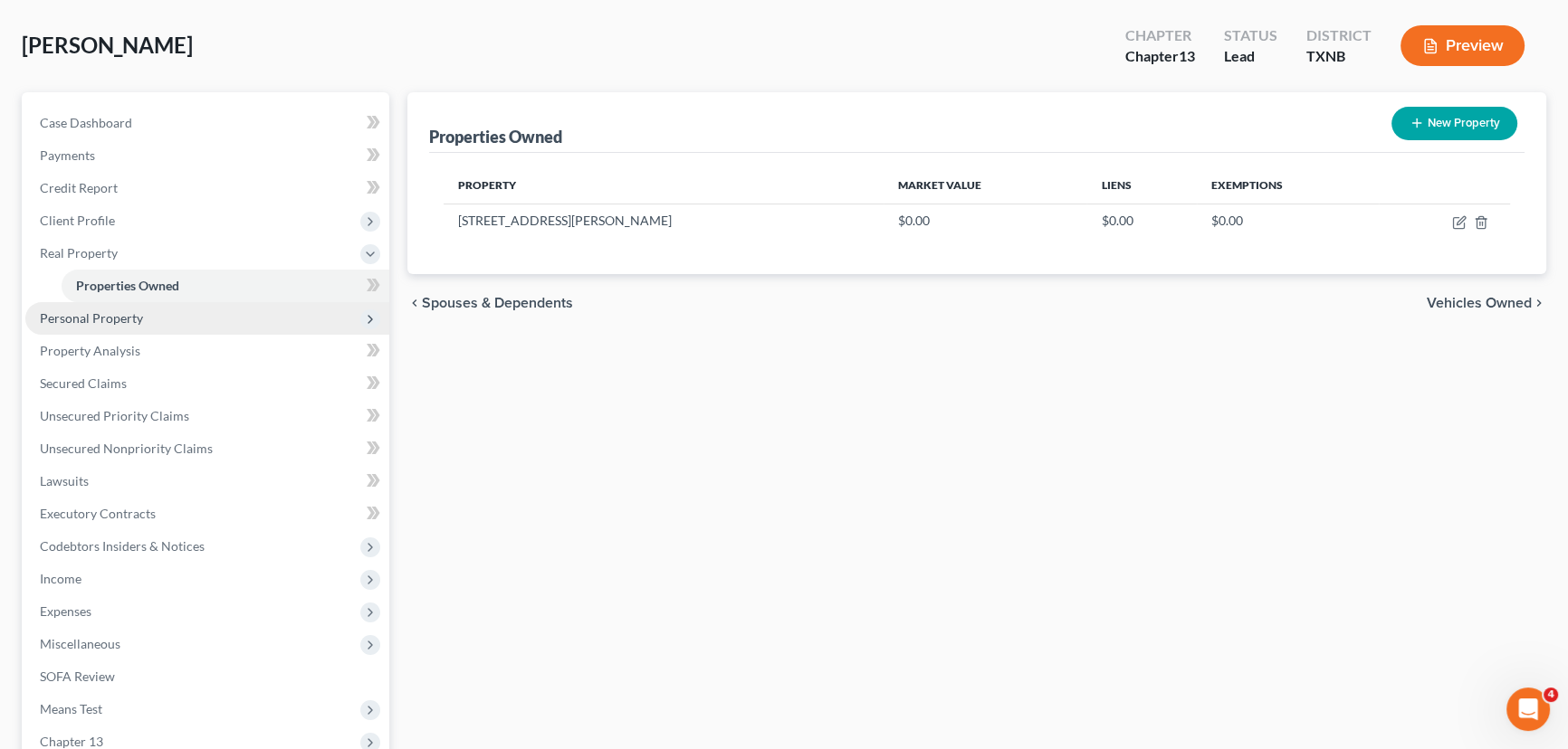
click at [187, 324] on span "Personal Property" at bounding box center [207, 318] width 364 height 33
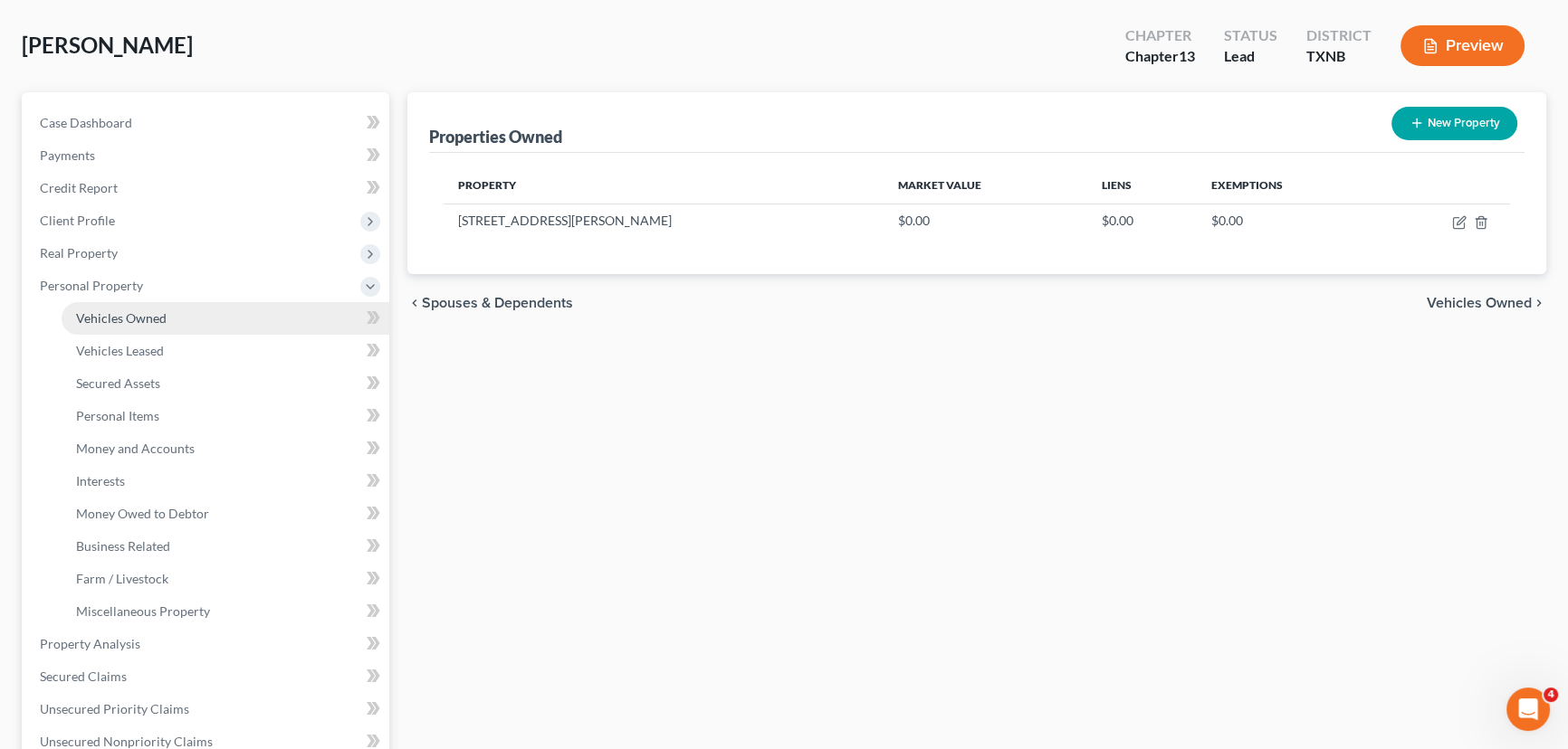
click at [184, 326] on link "Vehicles Owned" at bounding box center [225, 318] width 328 height 33
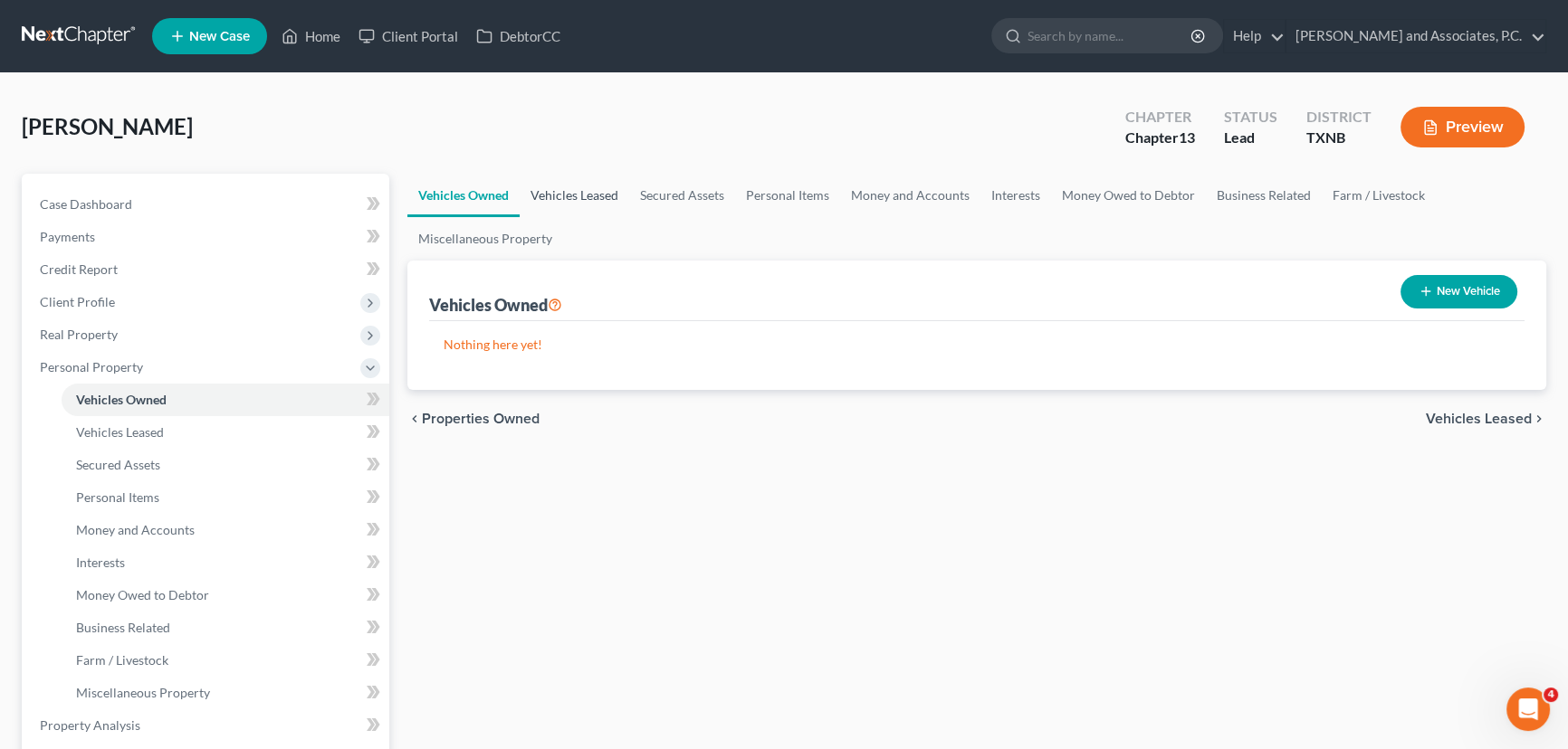
click at [564, 186] on link "Vehicles Leased" at bounding box center [574, 195] width 110 height 43
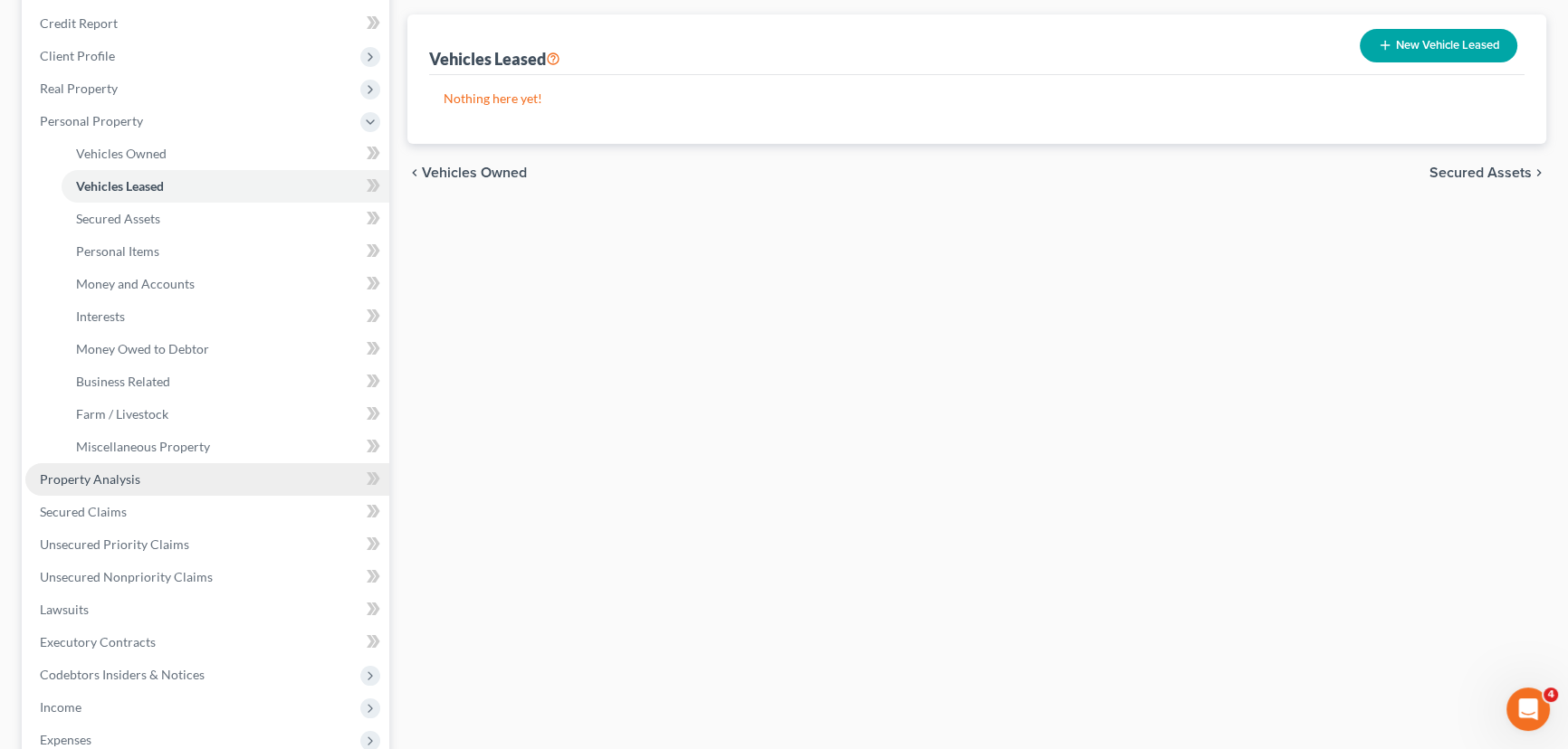
click at [143, 480] on link "Property Analysis" at bounding box center [207, 480] width 364 height 33
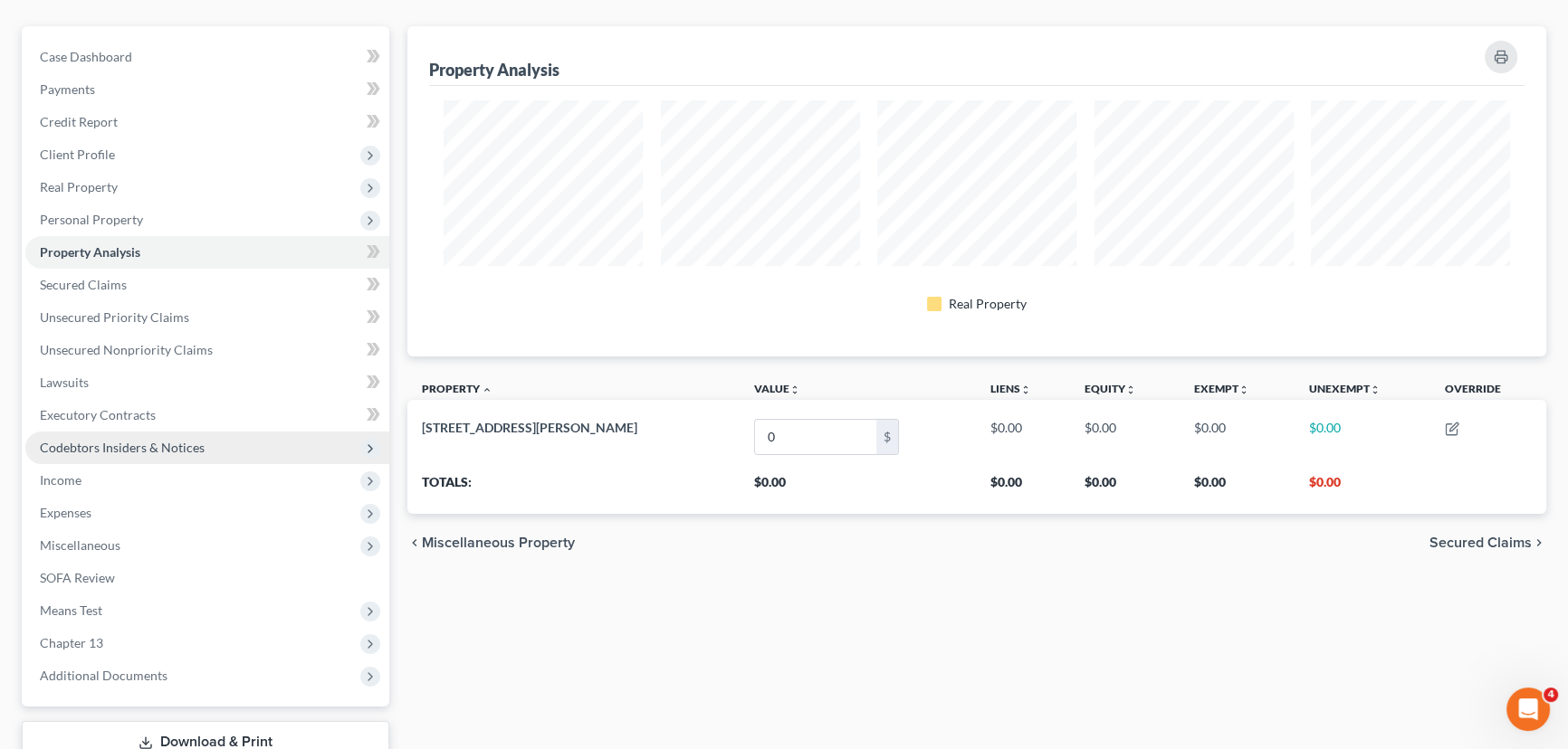
scroll to position [164, 0]
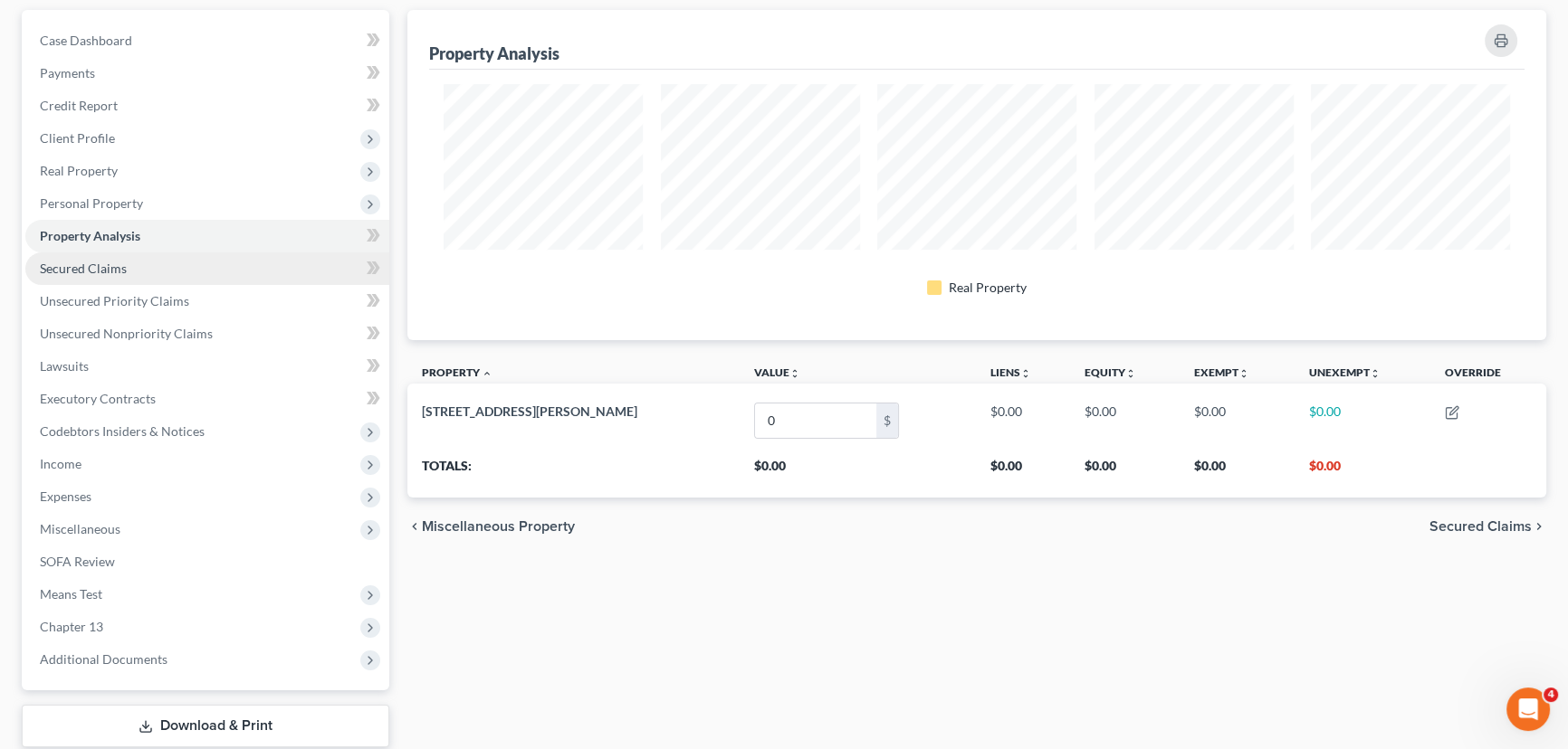
click at [118, 268] on span "Secured Claims" at bounding box center [83, 268] width 87 height 16
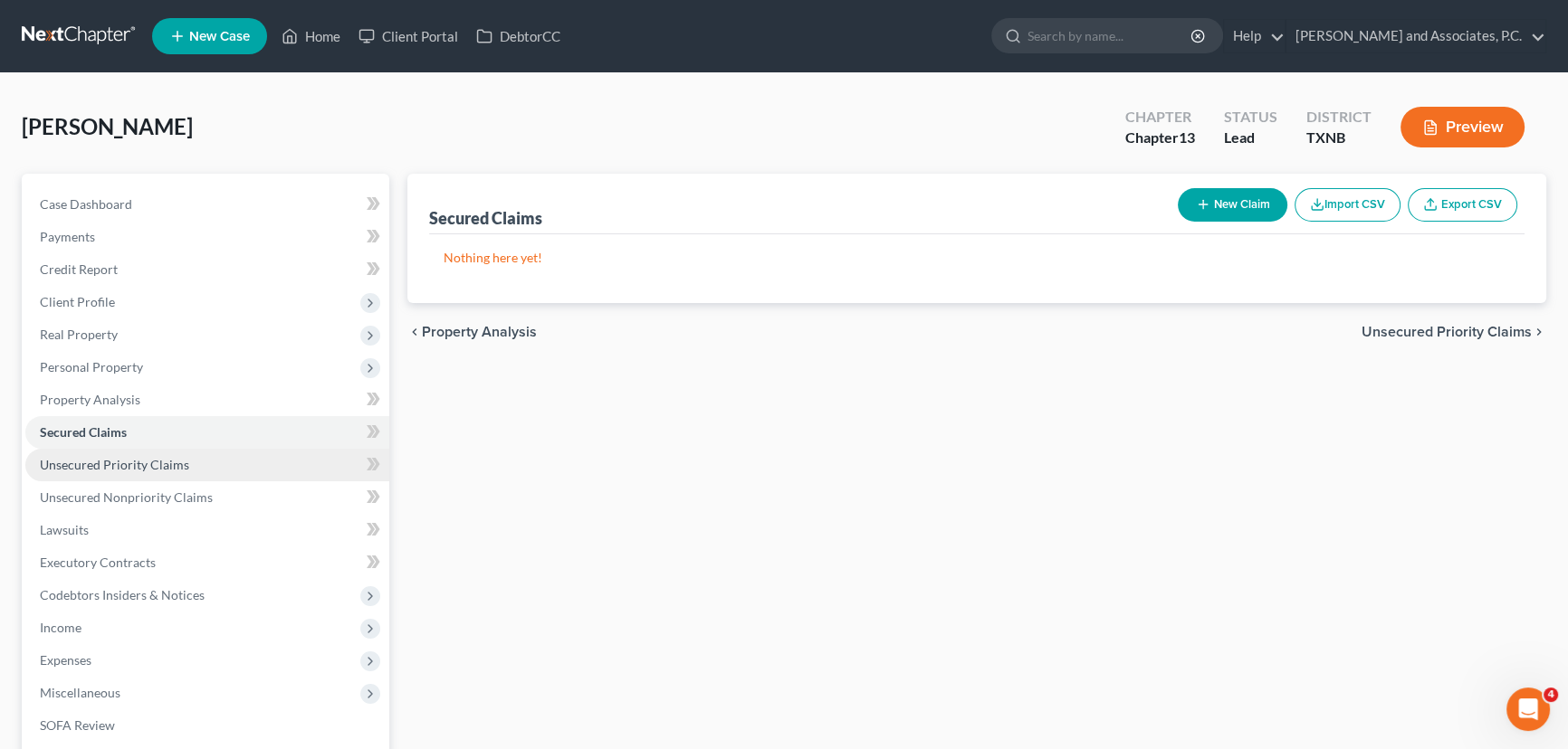
click at [126, 471] on span "Unsecured Priority Claims" at bounding box center [114, 465] width 149 height 16
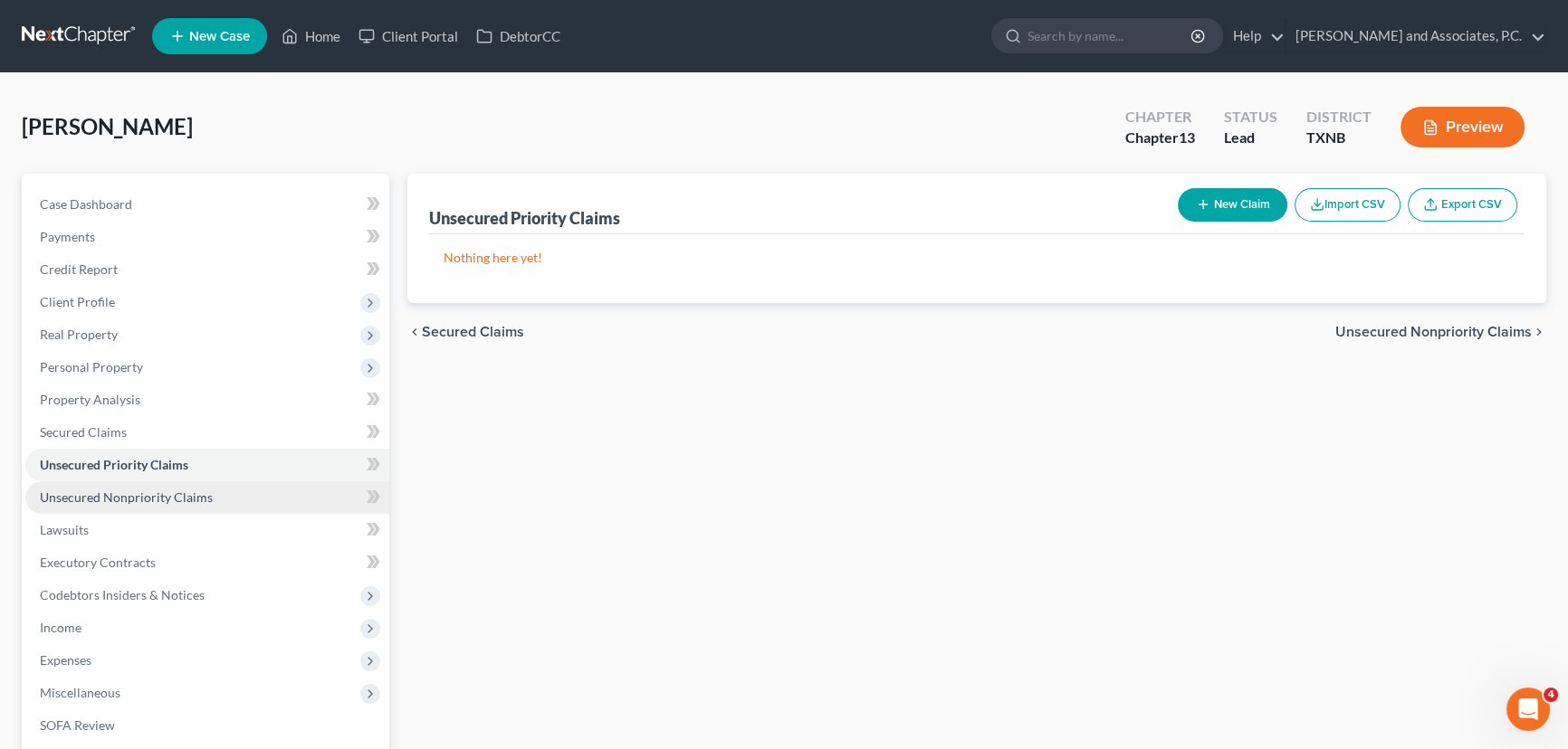
click at [113, 500] on span "Unsecured Nonpriority Claims" at bounding box center [125, 497] width 173 height 16
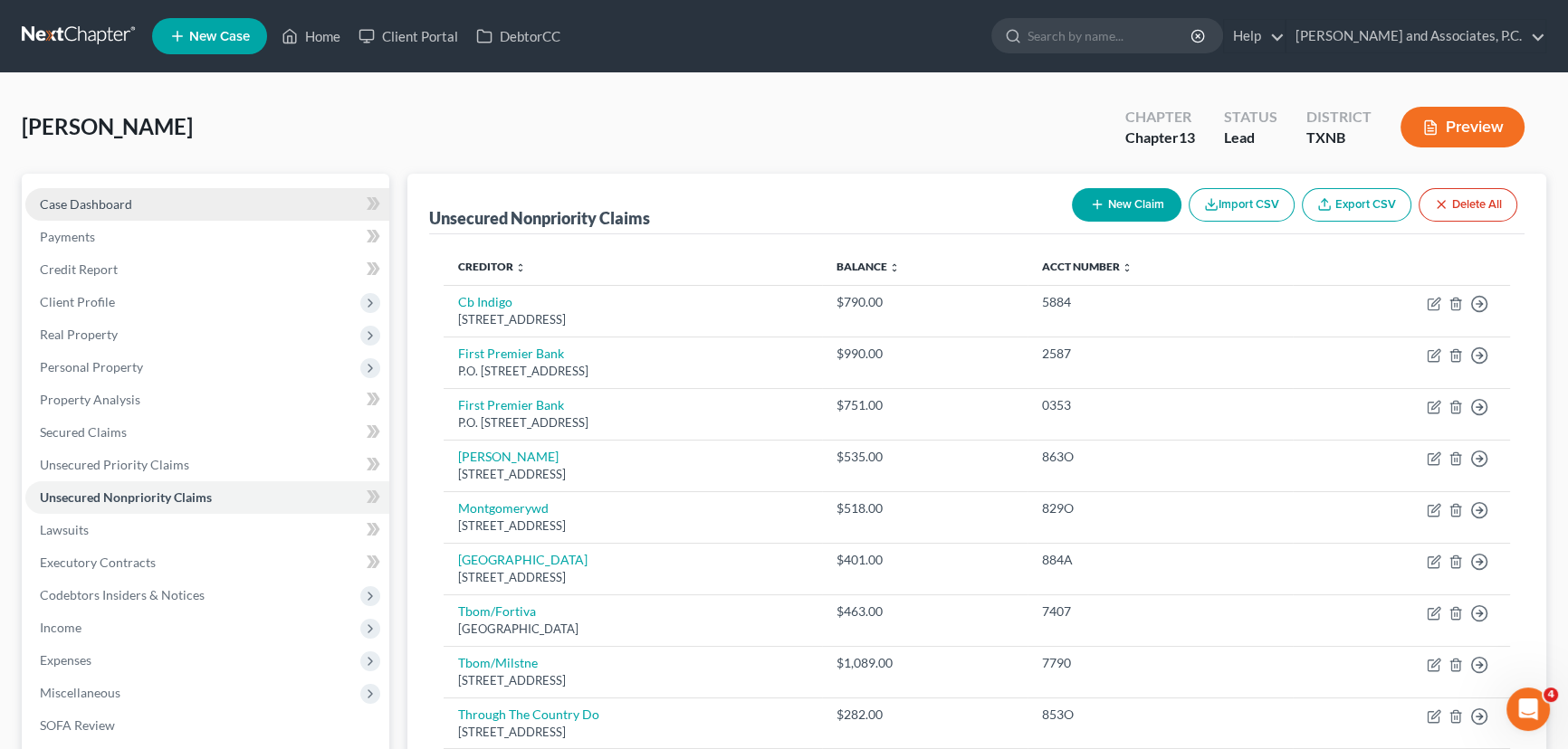
click at [196, 205] on link "Case Dashboard" at bounding box center [207, 204] width 364 height 33
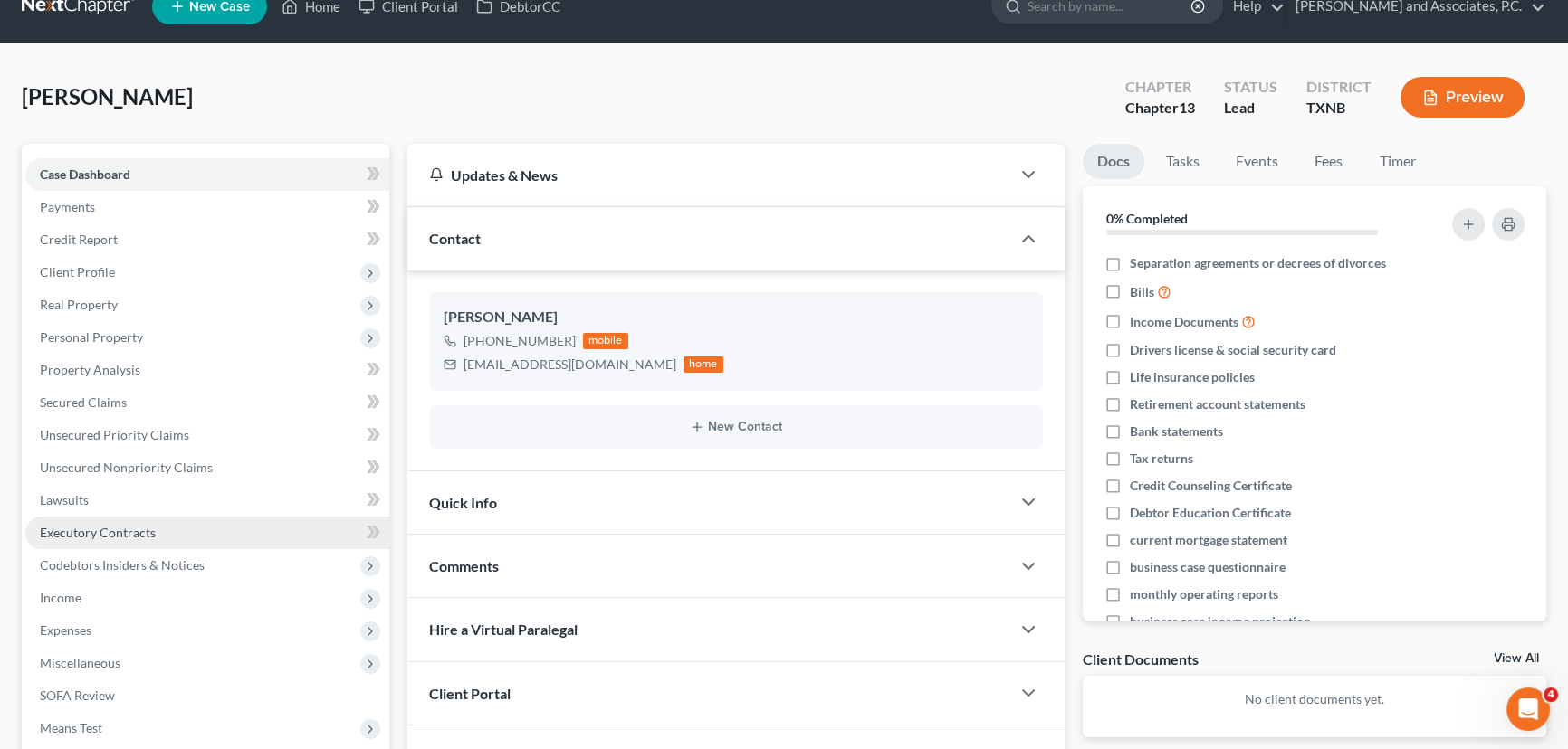
scroll to position [28, 0]
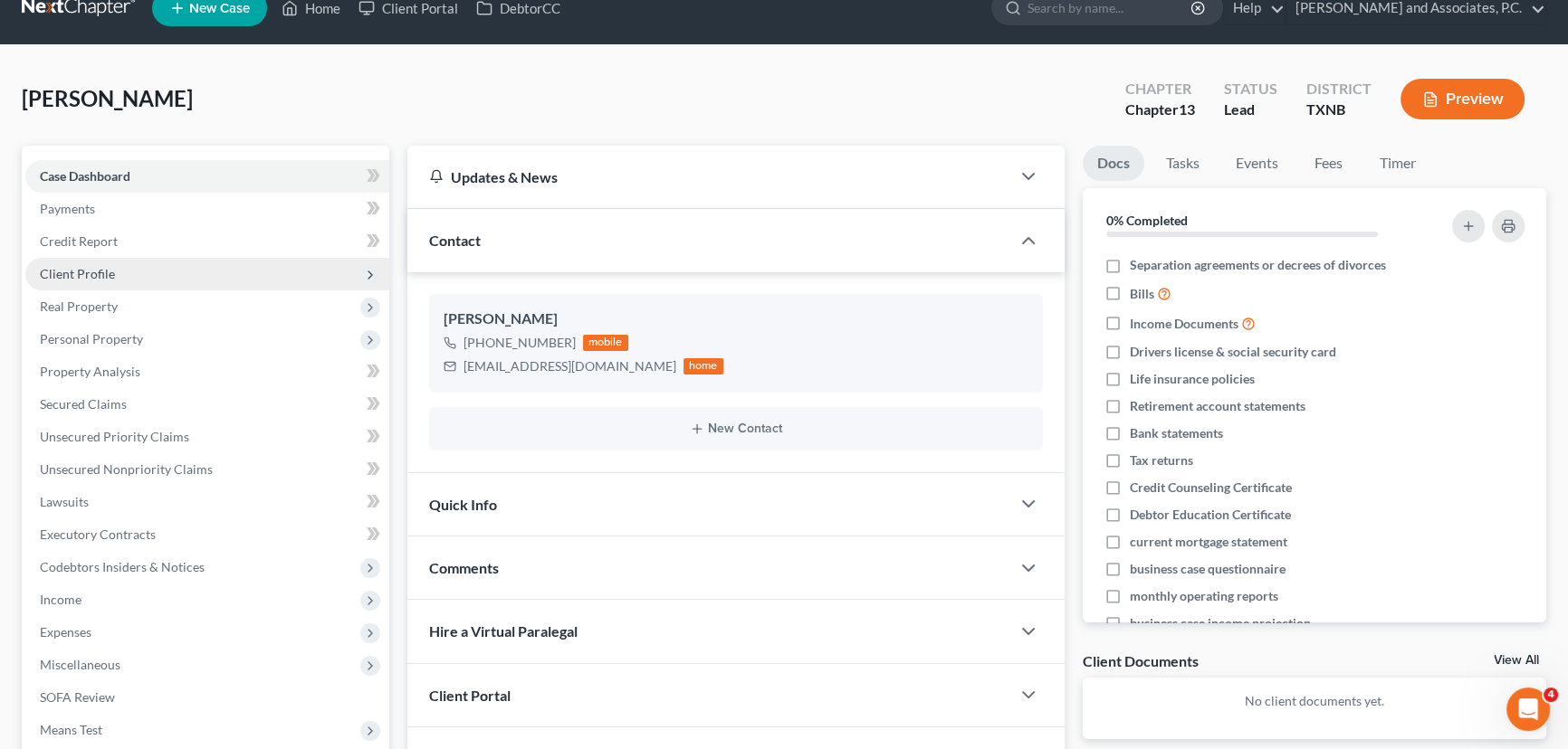
click at [128, 271] on span "Client Profile" at bounding box center [207, 273] width 364 height 33
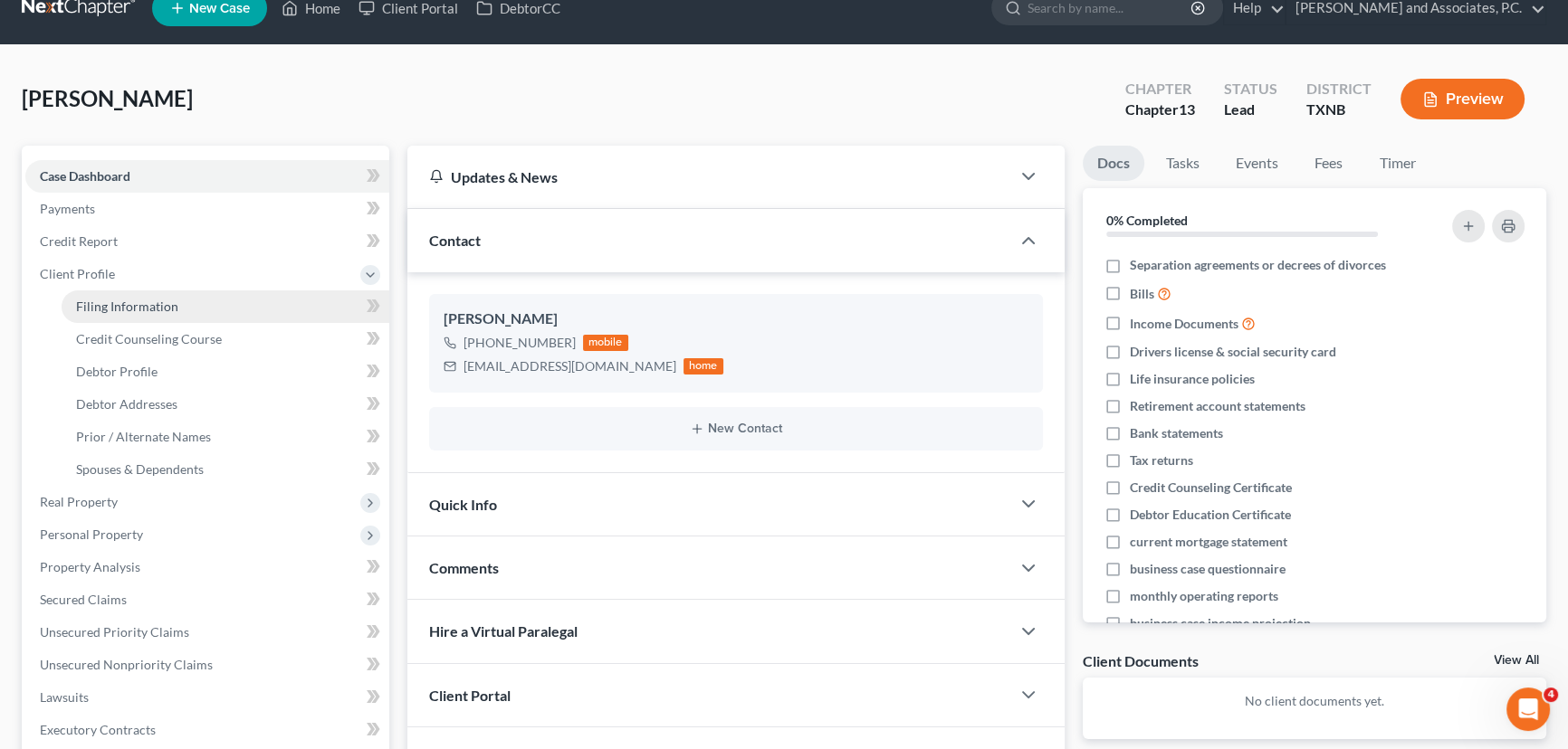
click at [126, 300] on span "Filing Information" at bounding box center [127, 307] width 103 height 16
select select "1"
select select "0"
select select "3"
select select "78"
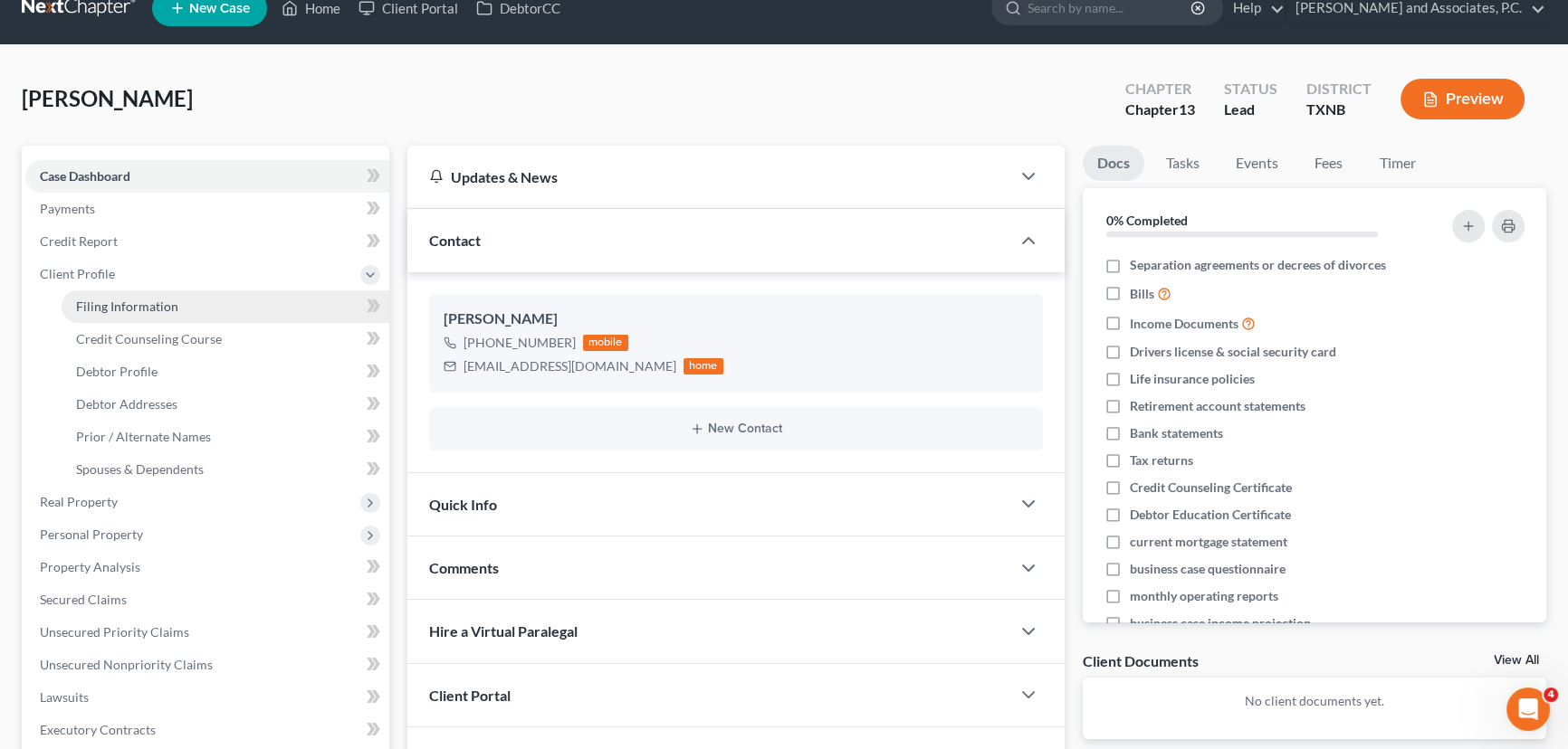
select select "0"
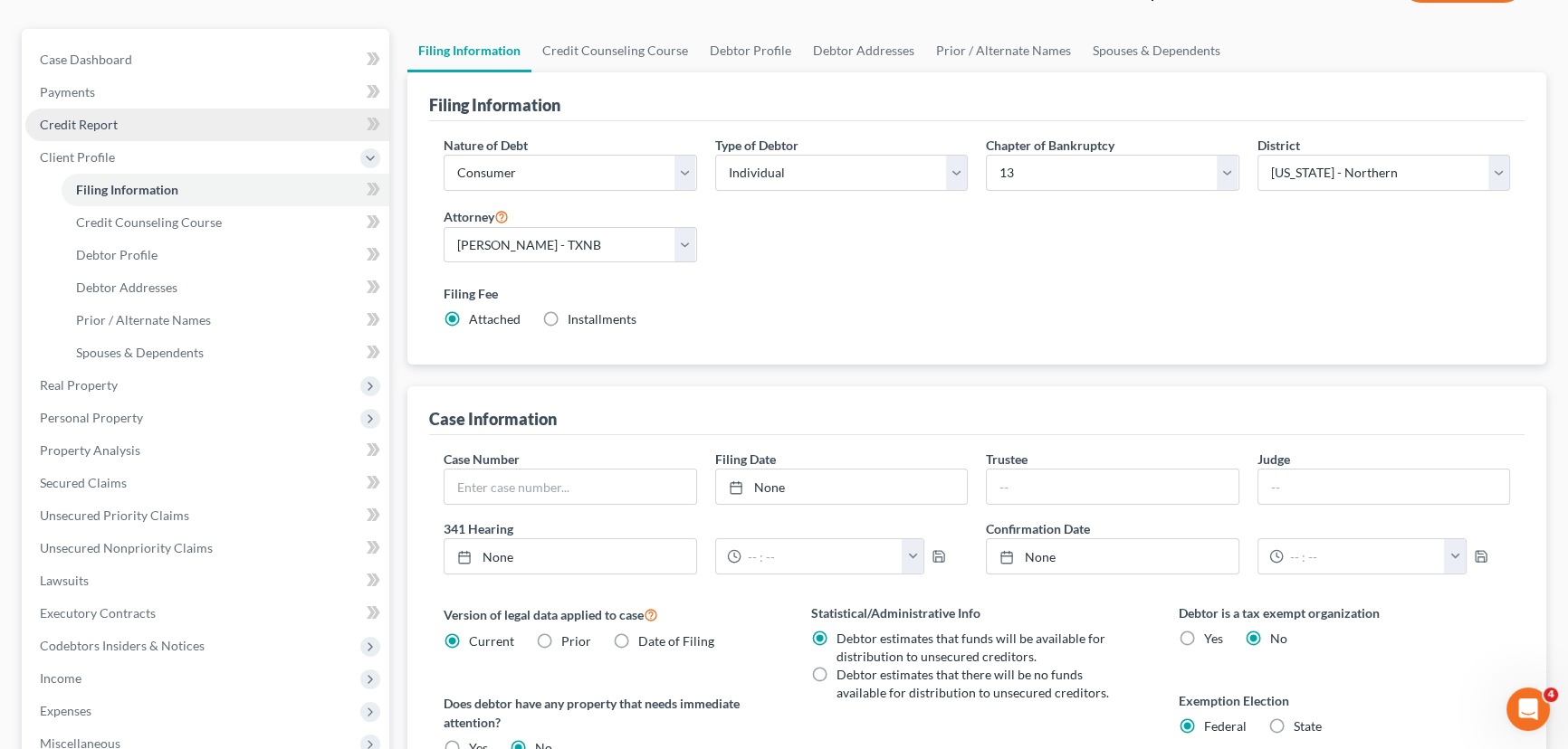
scroll to position [164, 0]
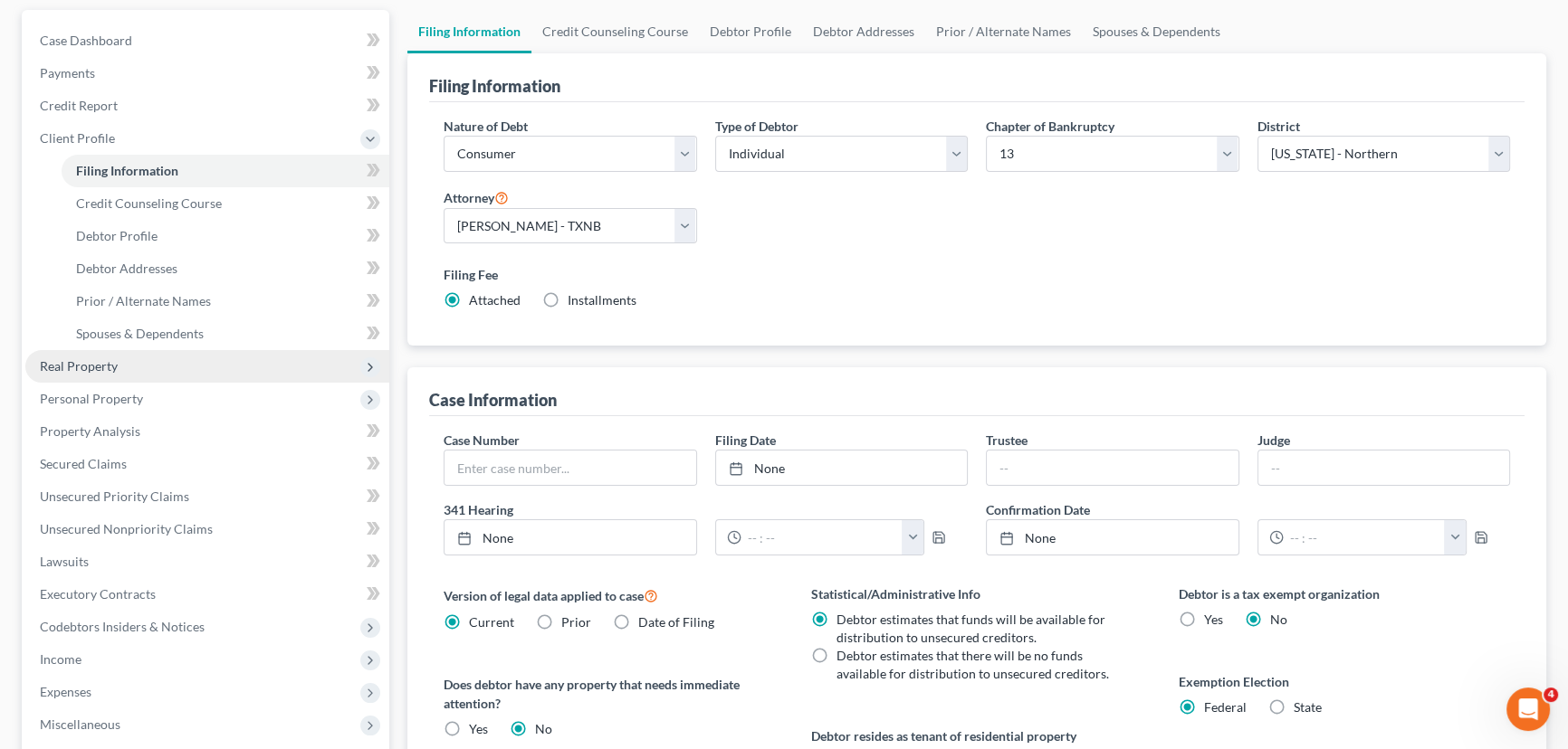
click at [111, 358] on span "Real Property" at bounding box center [78, 366] width 78 height 16
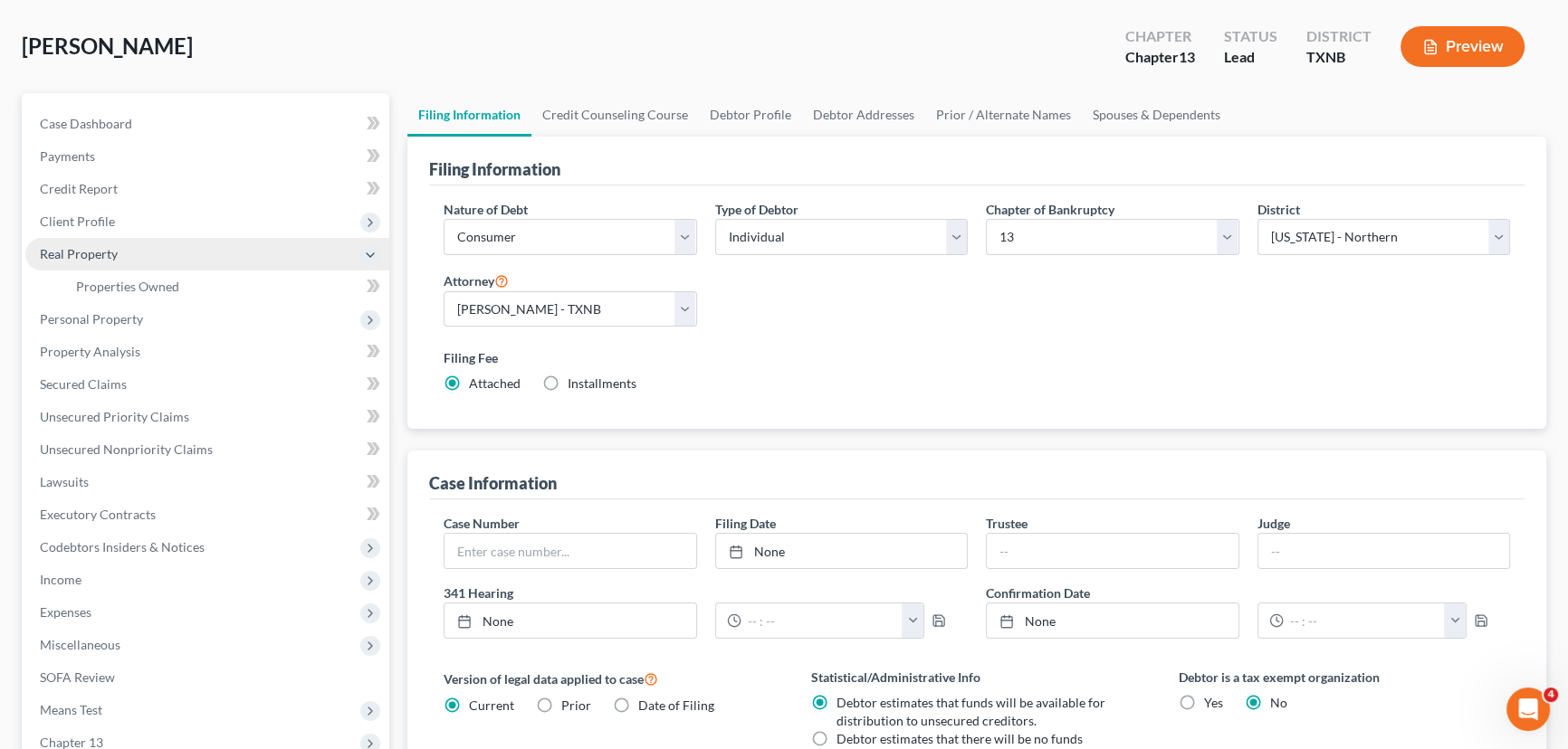
scroll to position [0, 0]
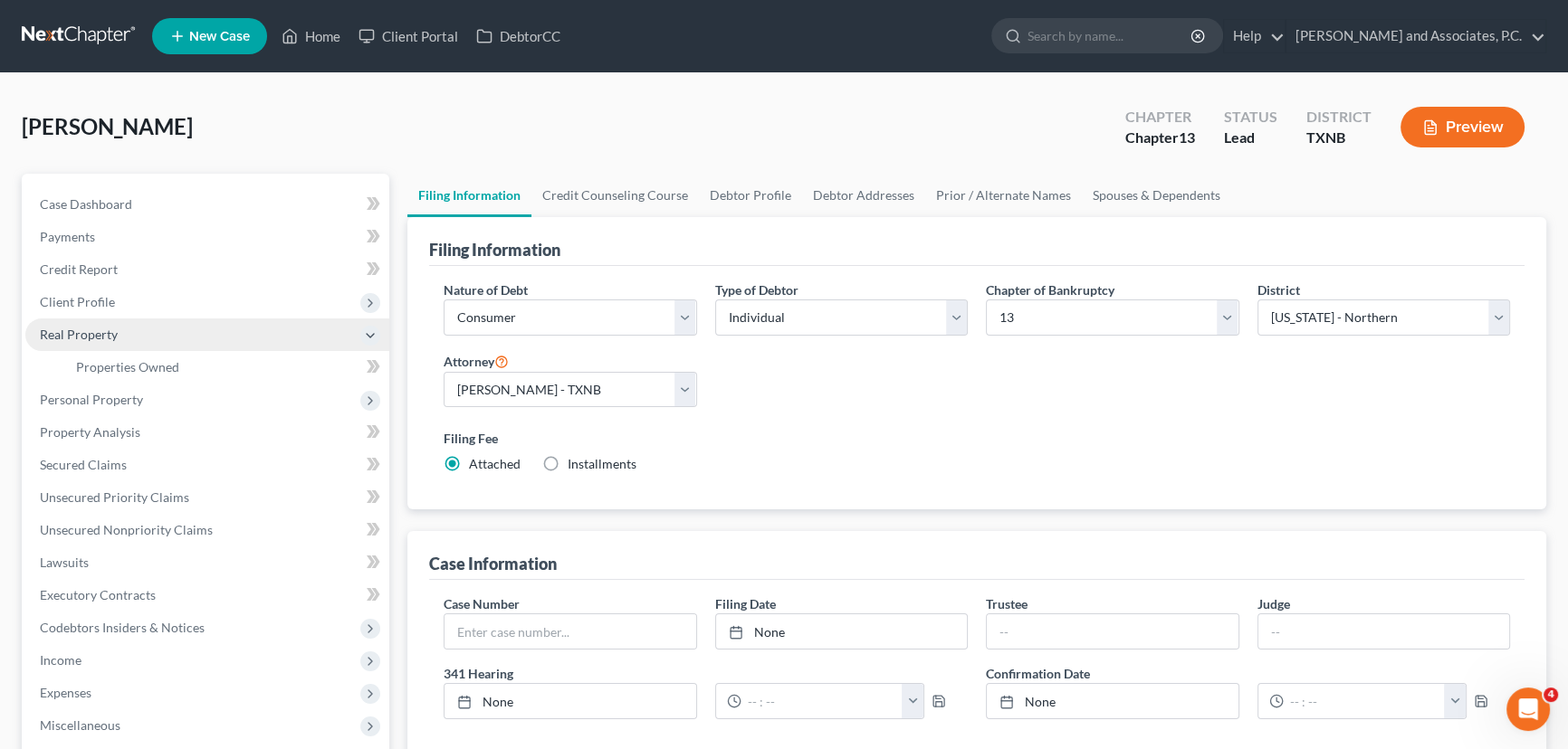
click at [109, 333] on span "Real Property" at bounding box center [78, 335] width 78 height 16
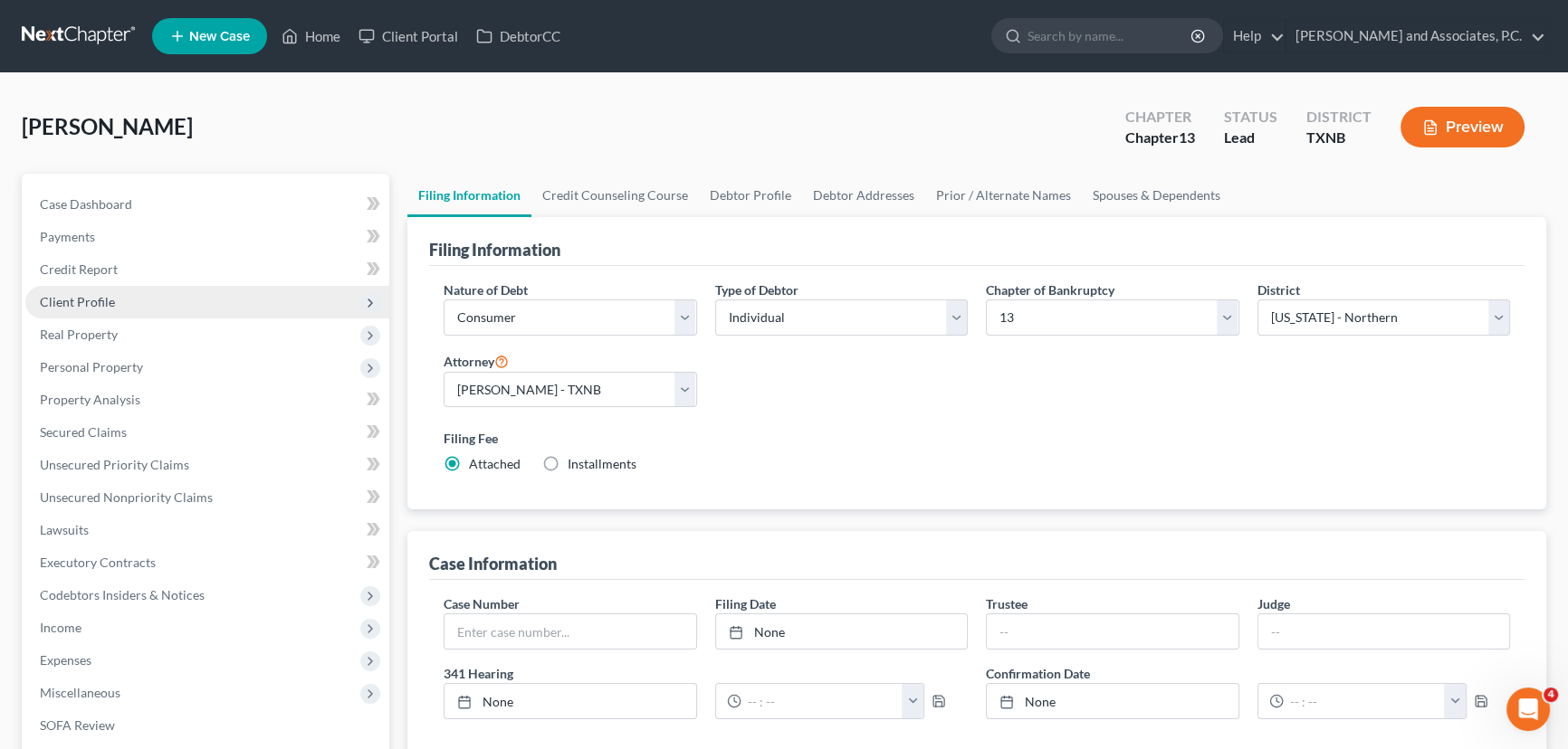
click at [115, 302] on span "Client Profile" at bounding box center [207, 302] width 364 height 33
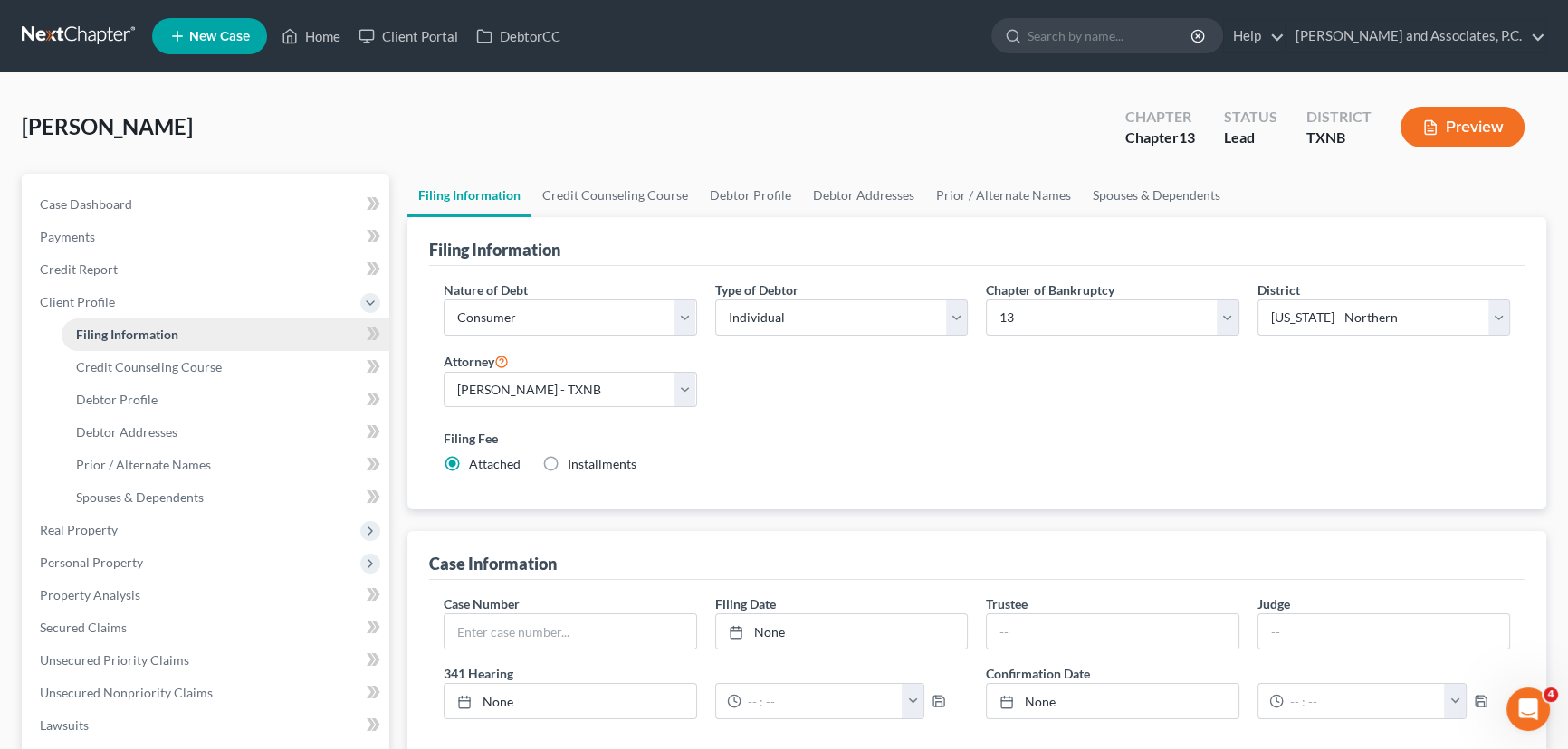
click at [149, 337] on span "Filing Information" at bounding box center [127, 335] width 103 height 16
click at [878, 464] on div "Filing Fee Attached Installments Installments" at bounding box center [977, 451] width 1066 height 44
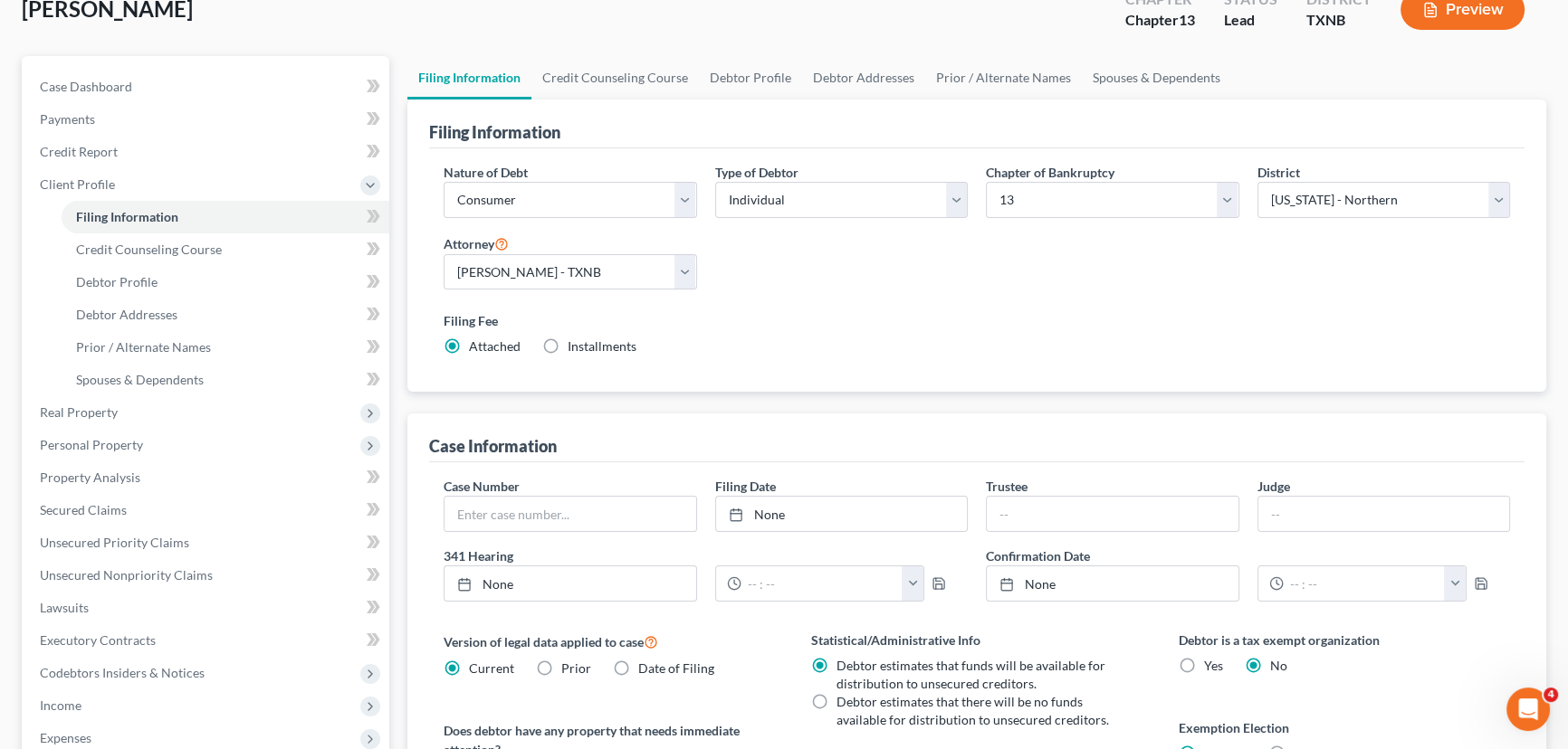
scroll to position [82, 0]
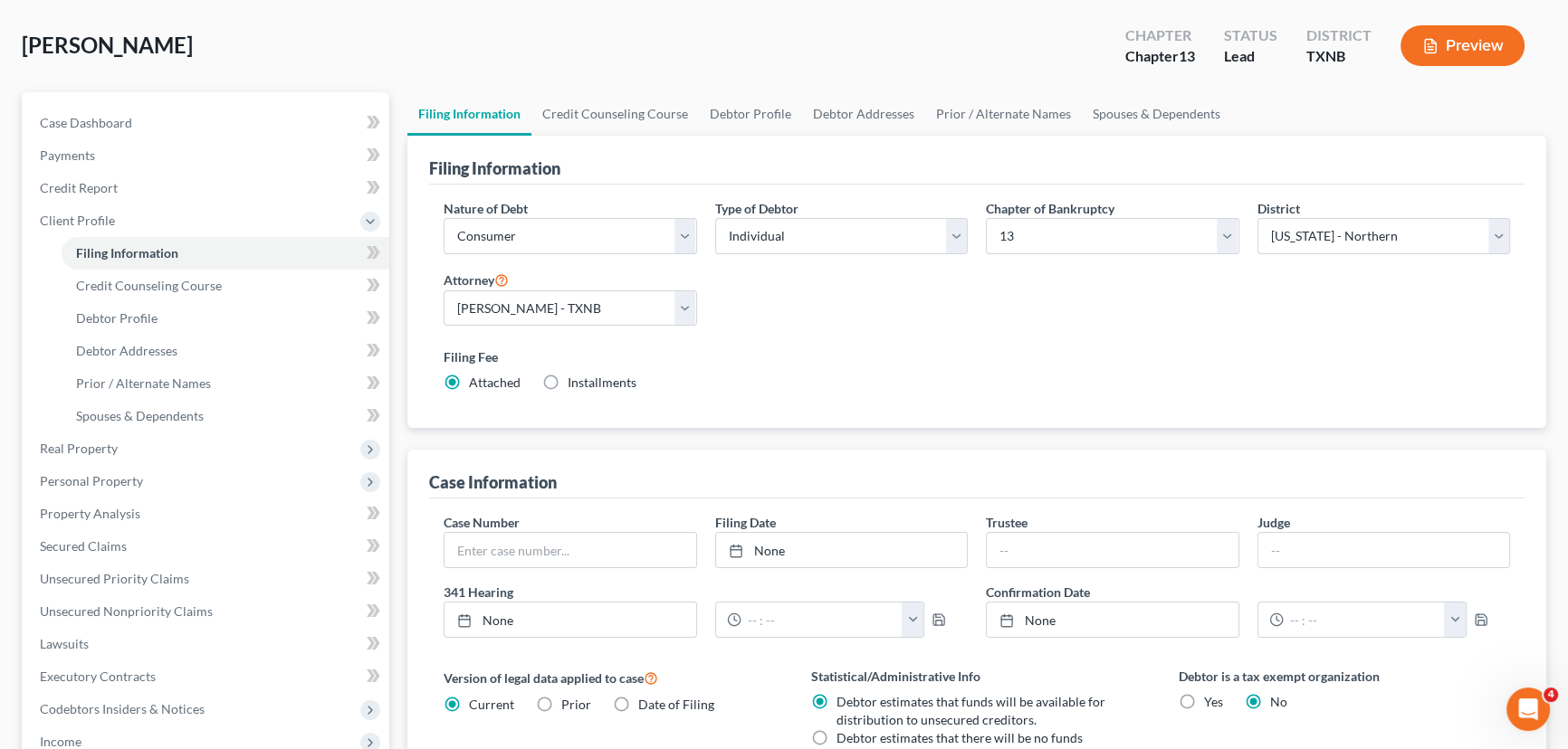
click at [1047, 331] on div "Nature of Debt Select Business Consumer Other Nature of Business Select Clearin…" at bounding box center [977, 303] width 1085 height 208
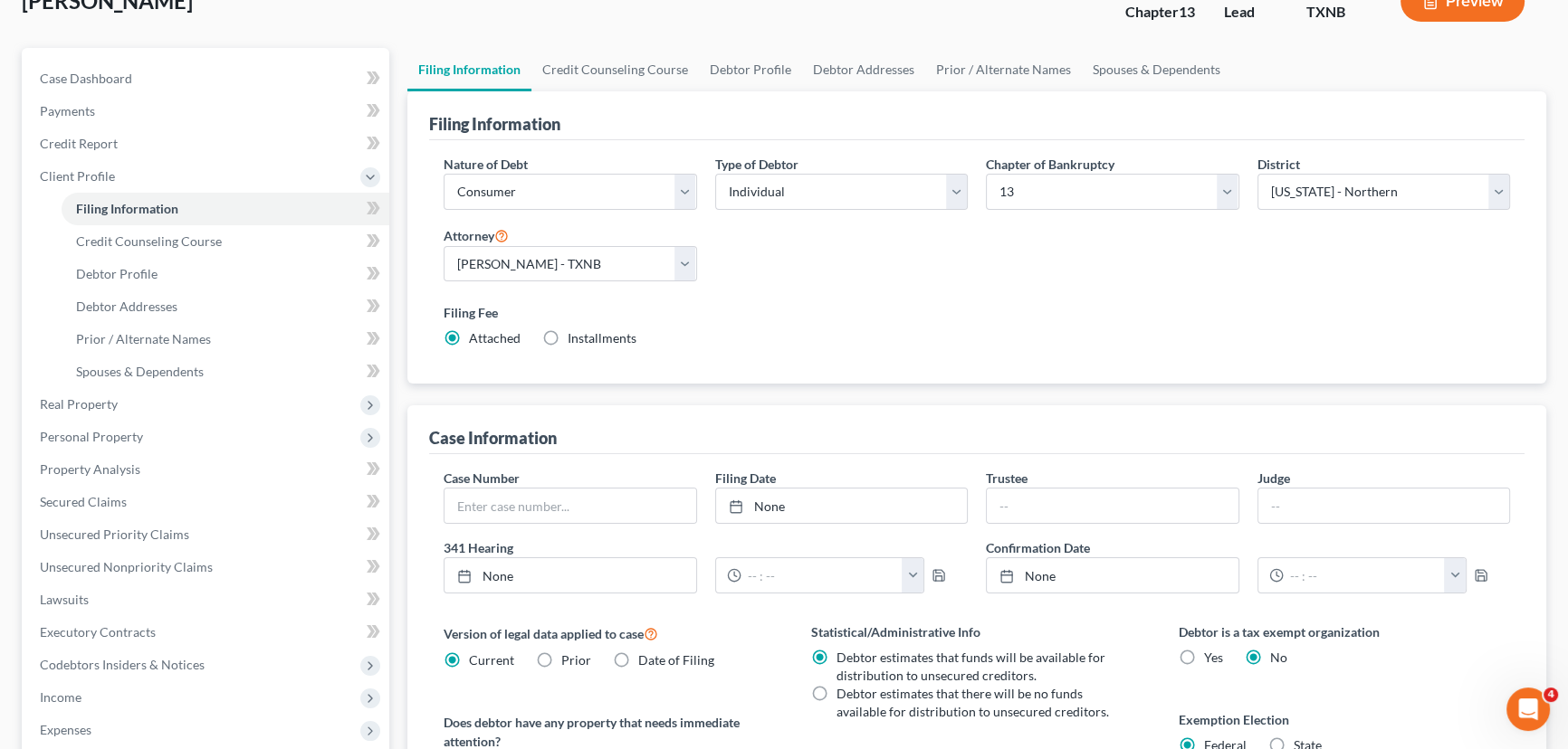
scroll to position [164, 0]
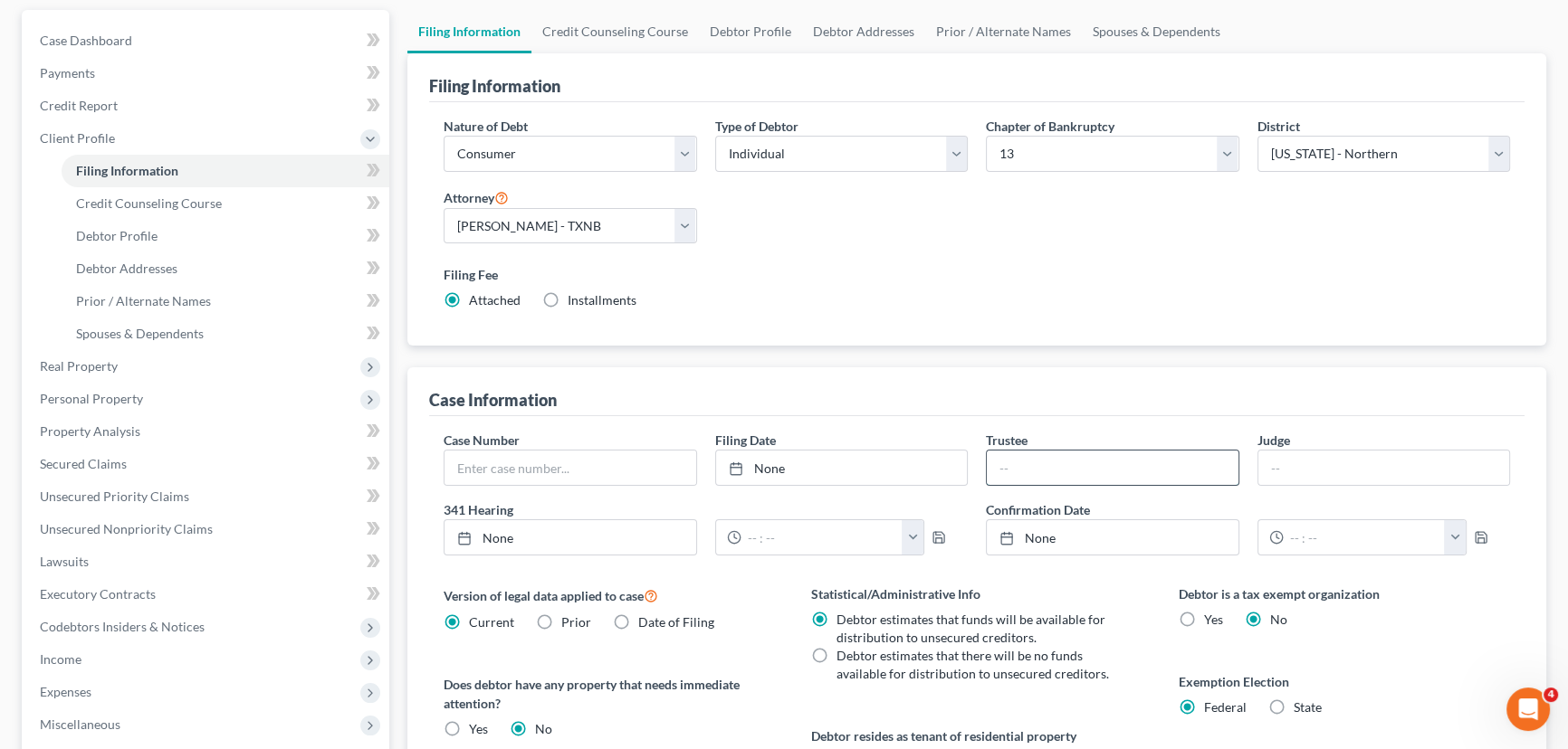
click at [1044, 466] on input "text" at bounding box center [1113, 468] width 252 height 35
type input "[PERSON_NAME]"
click at [1297, 460] on input "text" at bounding box center [1384, 468] width 252 height 35
type input "[PERSON_NAME]"
click at [573, 31] on link "Credit Counseling Course" at bounding box center [615, 32] width 168 height 43
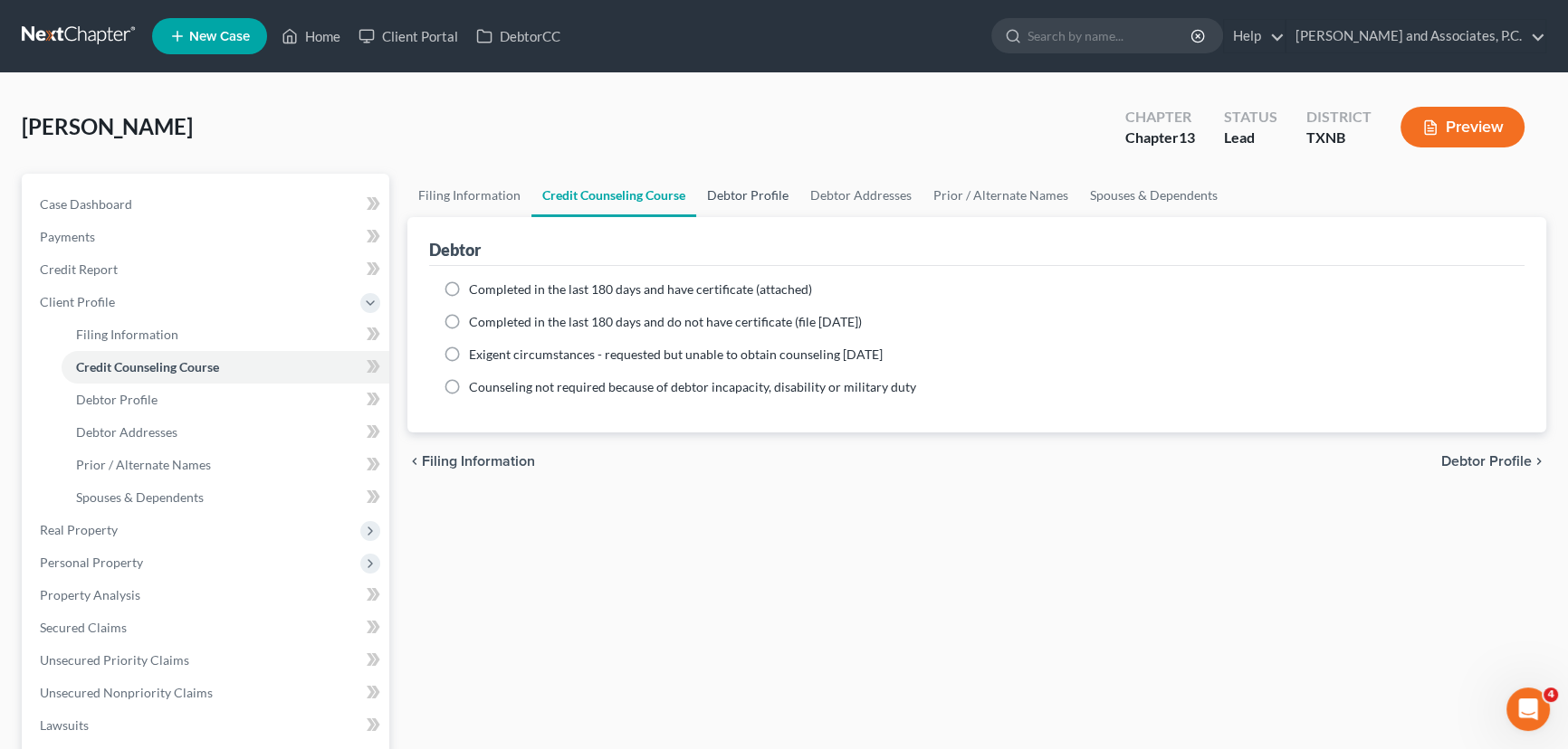
click at [751, 194] on link "Debtor Profile" at bounding box center [747, 195] width 104 height 43
select select "0"
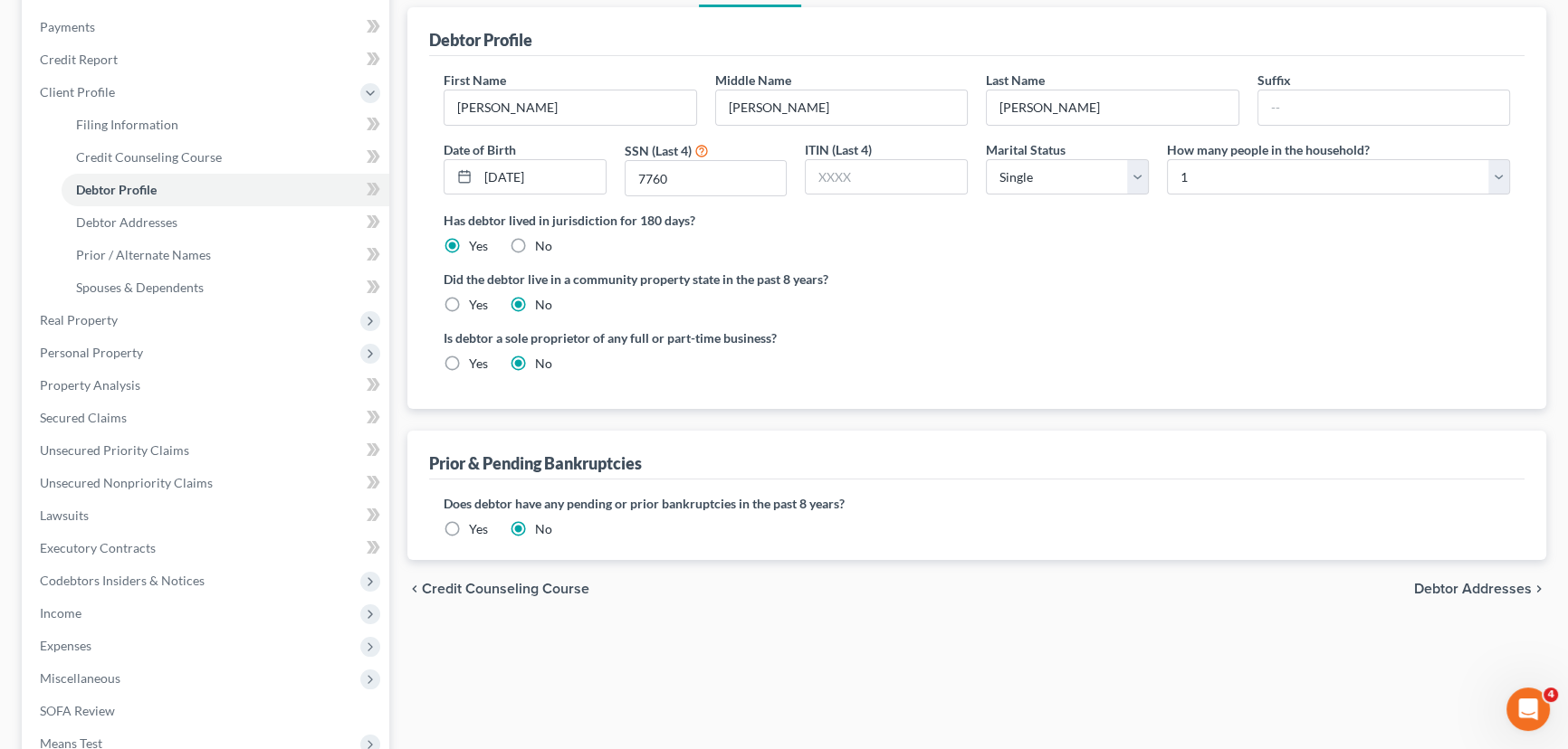
scroll to position [246, 0]
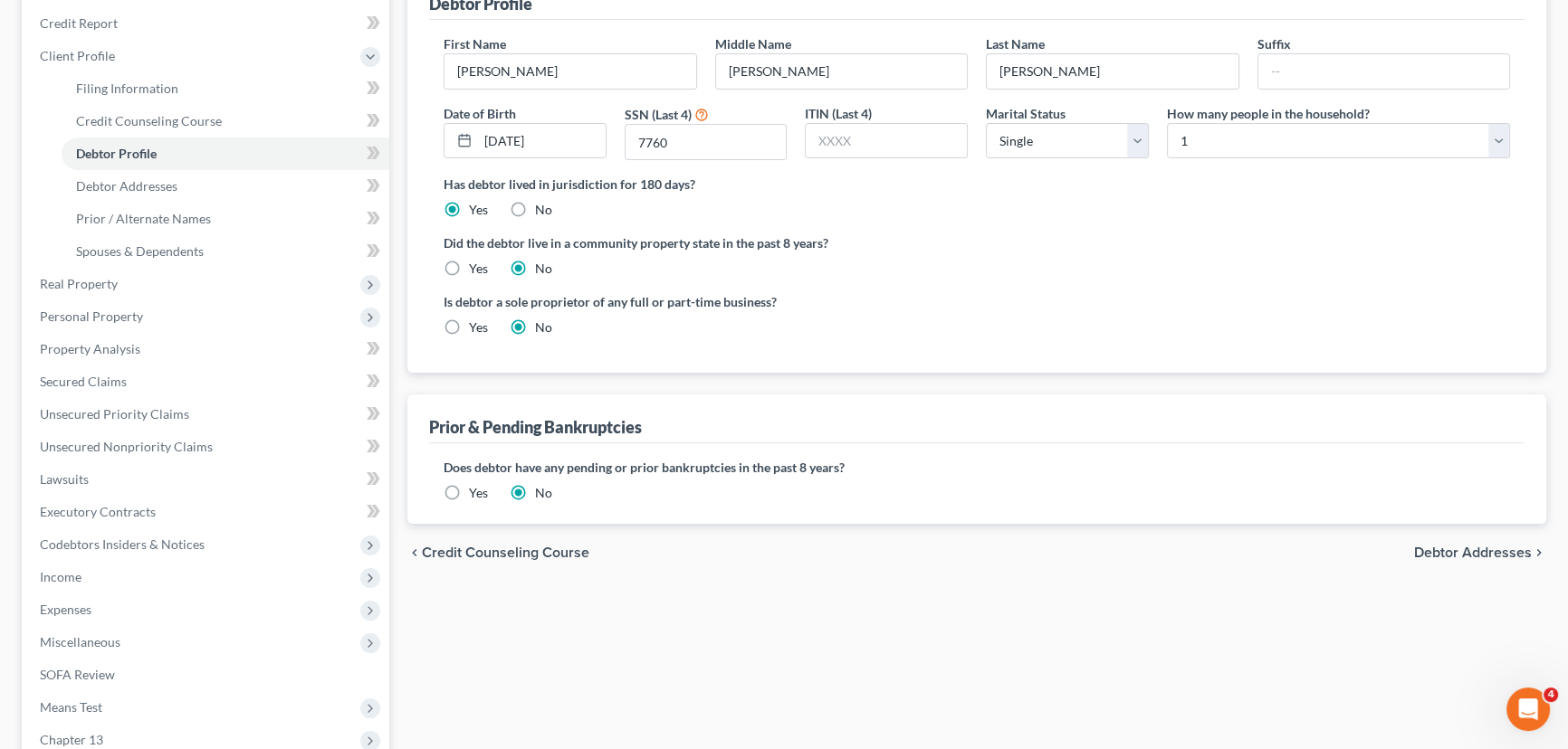
click at [469, 266] on label "Yes" at bounding box center [478, 268] width 19 height 18
click at [476, 266] on input "Yes" at bounding box center [482, 265] width 12 height 12
radio input "true"
radio input "false"
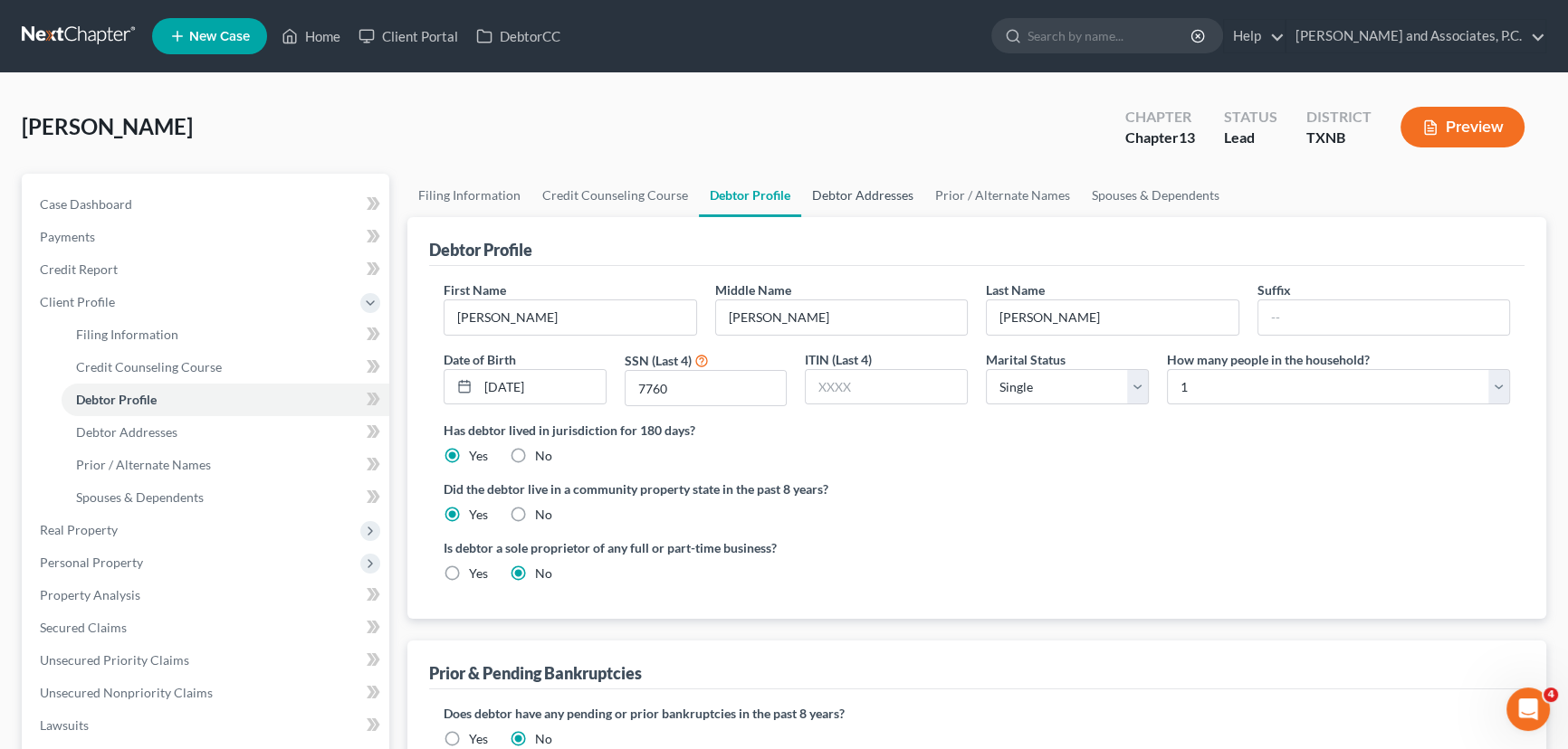
click at [854, 197] on link "Debtor Addresses" at bounding box center [863, 195] width 123 height 43
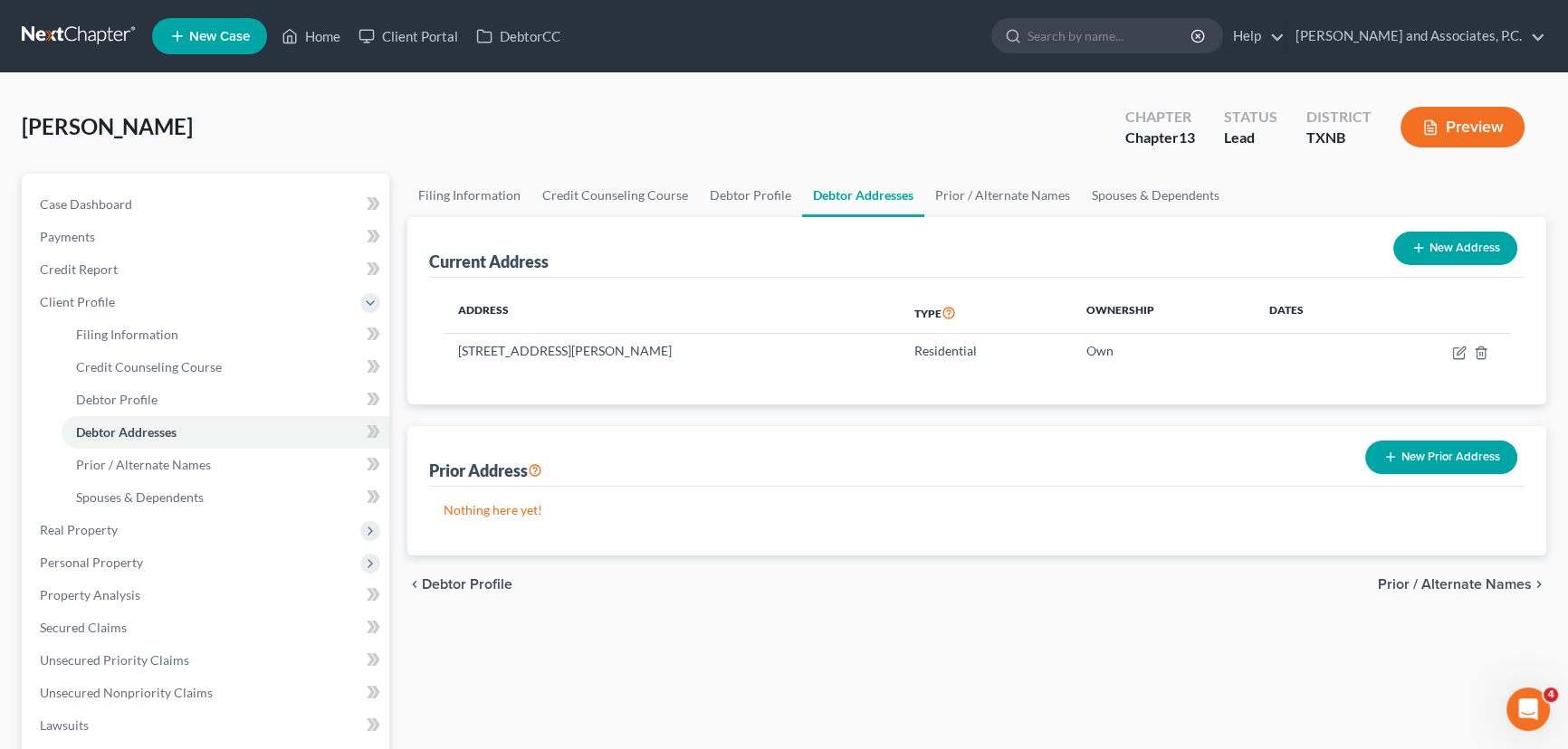
click at [788, 321] on th "Address" at bounding box center [671, 313] width 456 height 41
click at [1028, 201] on link "Prior / Alternate Names" at bounding box center [1002, 195] width 157 height 43
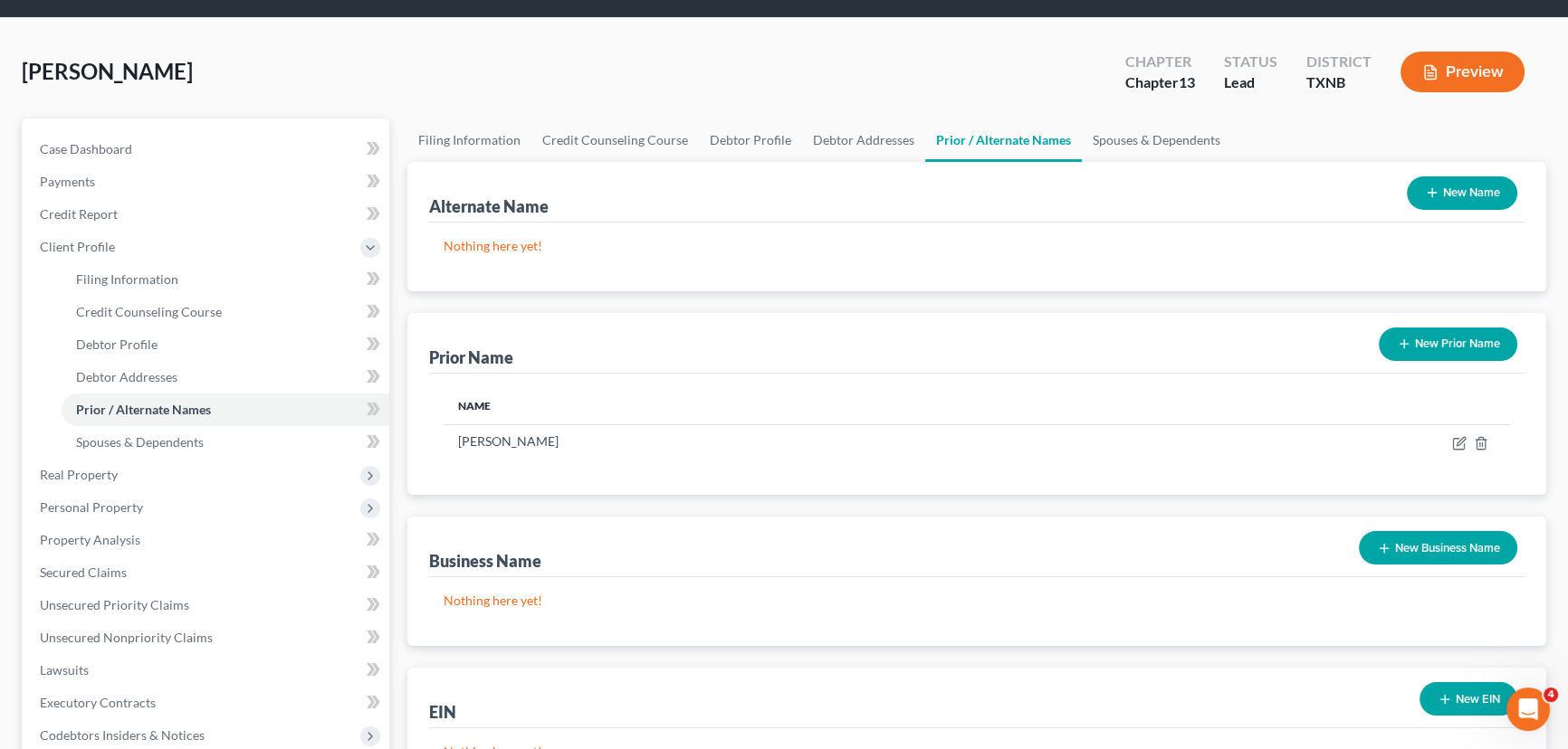
scroll to position [82, 0]
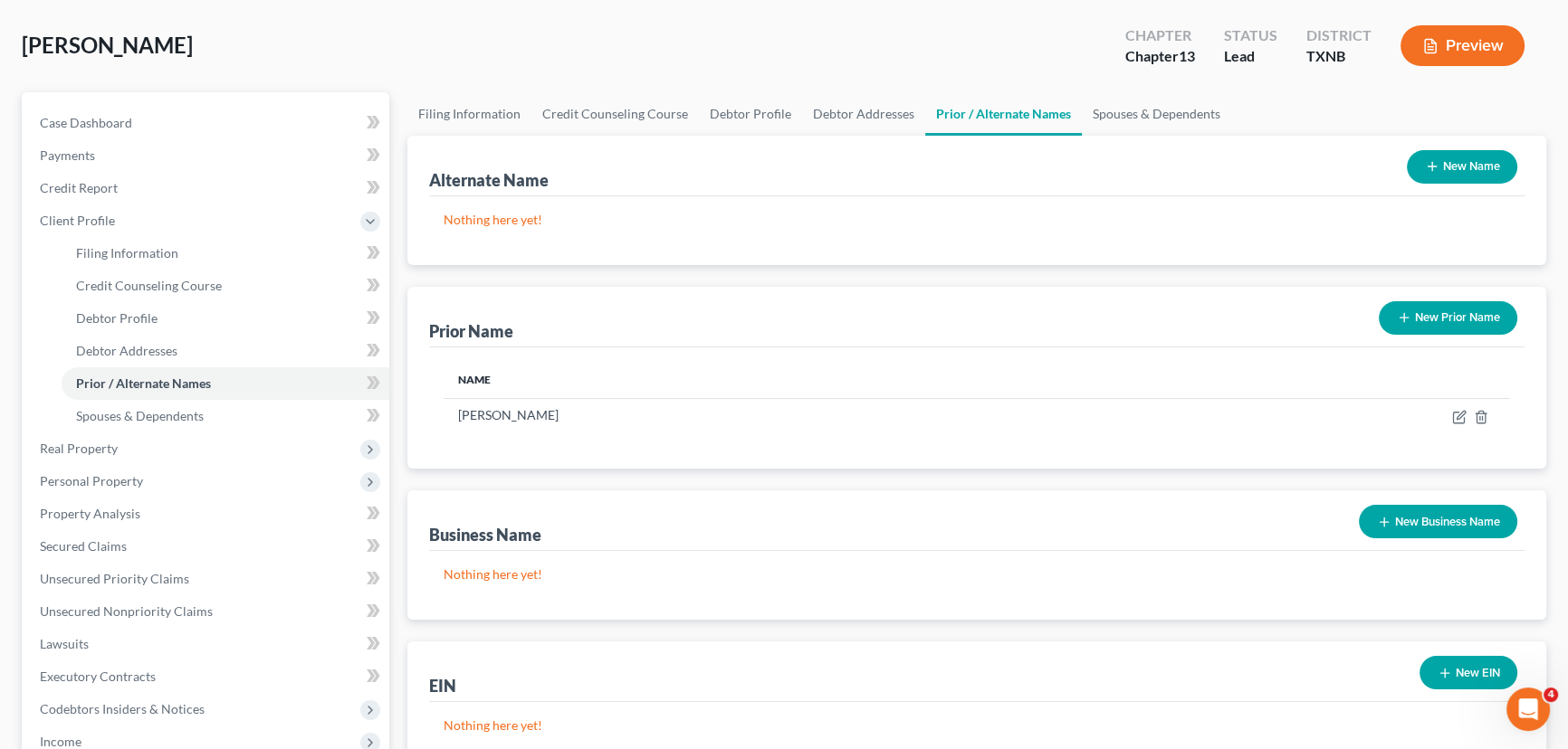
click at [1463, 297] on div "New Prior Name" at bounding box center [1448, 318] width 153 height 48
click at [1458, 313] on button "New Prior Name" at bounding box center [1449, 318] width 138 height 34
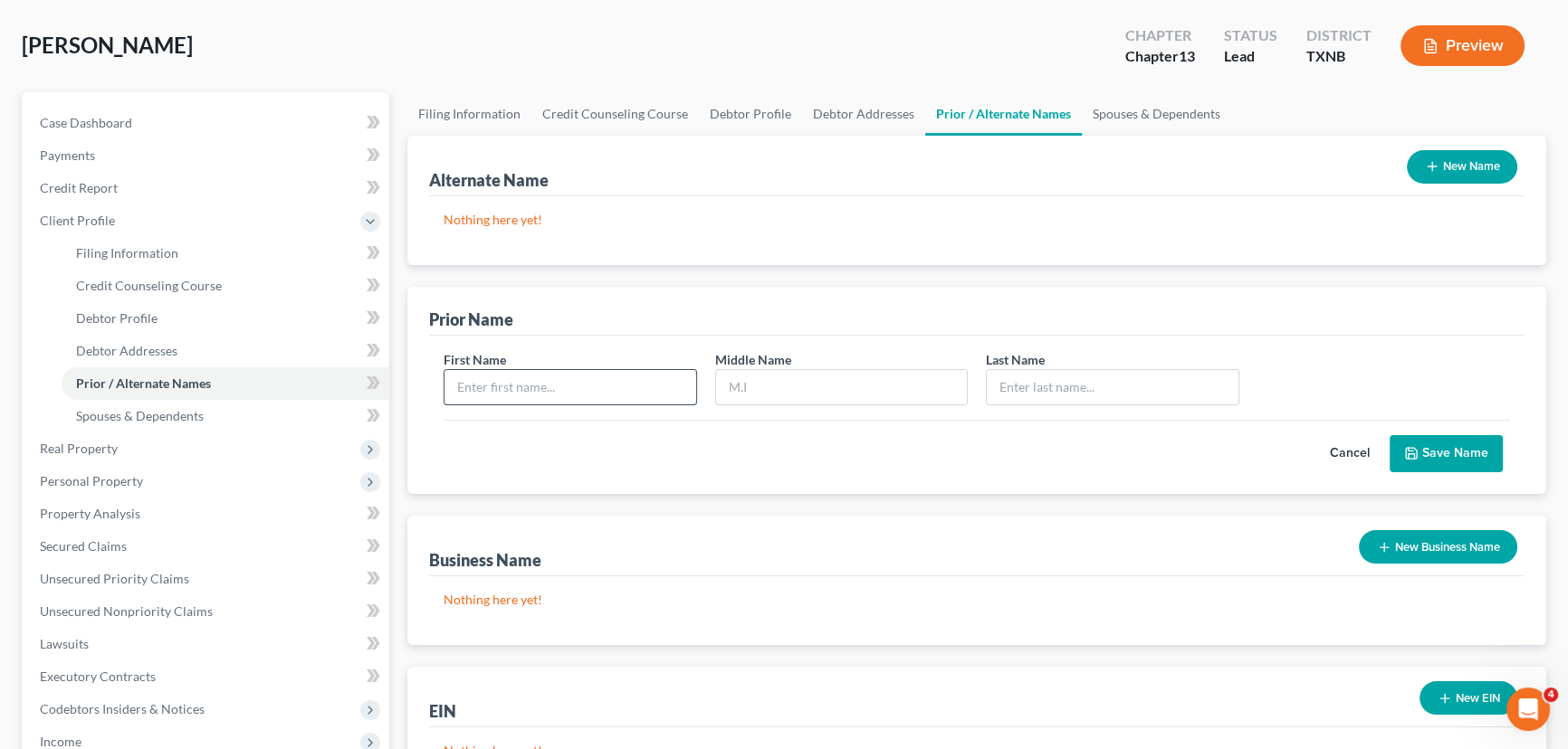
click at [587, 393] on input "text" at bounding box center [570, 387] width 252 height 35
type input "[PERSON_NAME]"
click at [1453, 452] on button "Save Name" at bounding box center [1447, 454] width 114 height 38
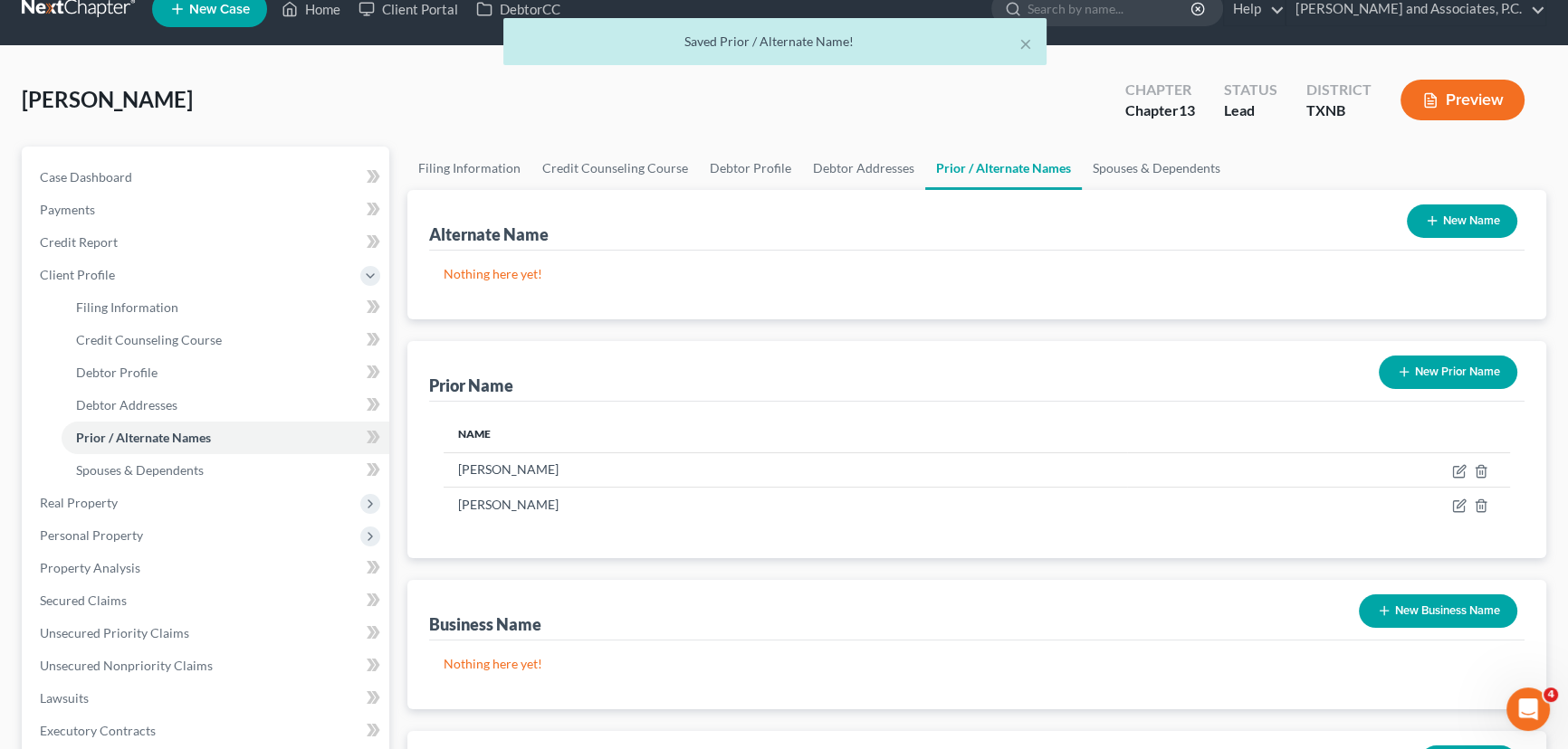
scroll to position [0, 0]
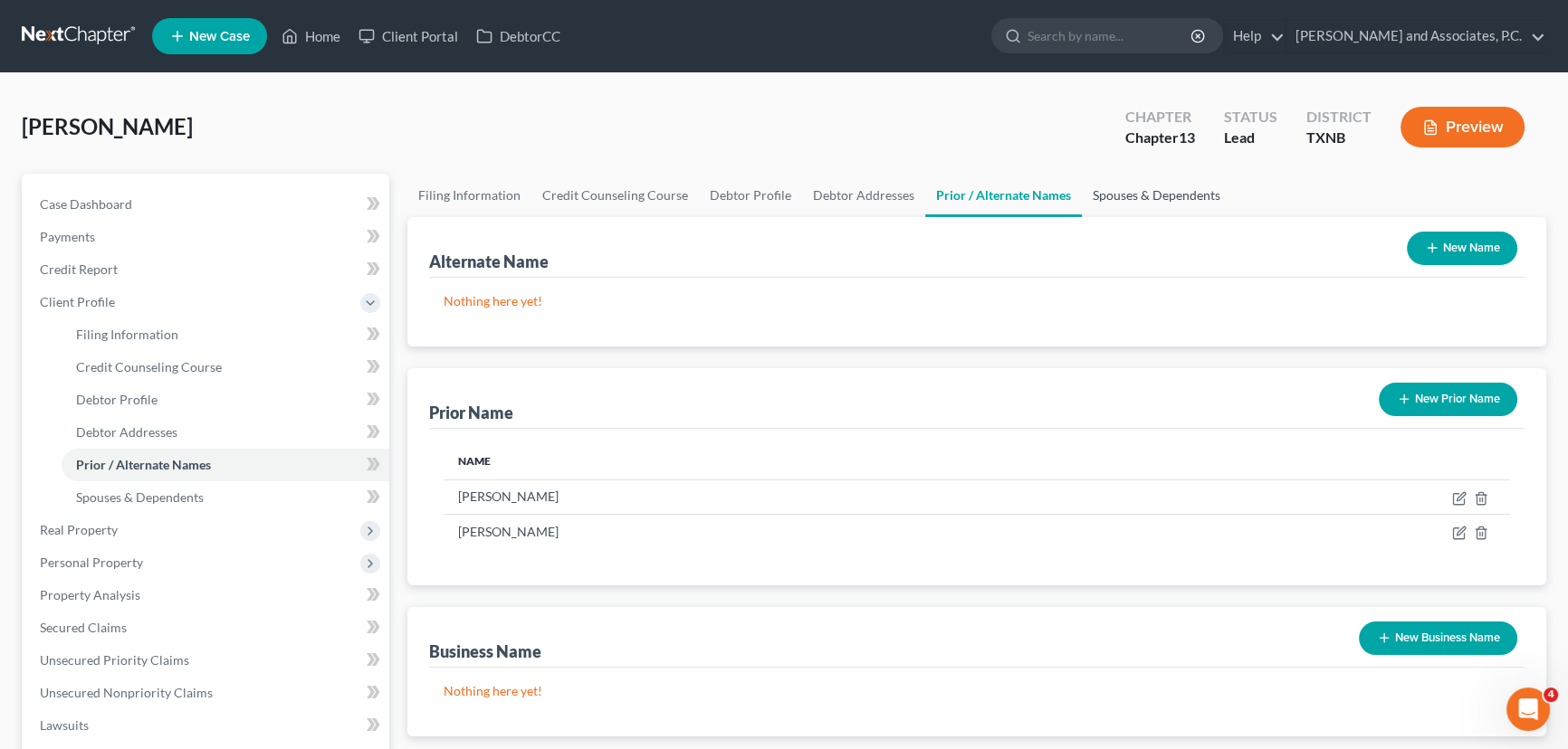
click at [1154, 198] on link "Spouses & Dependents" at bounding box center [1156, 195] width 149 height 43
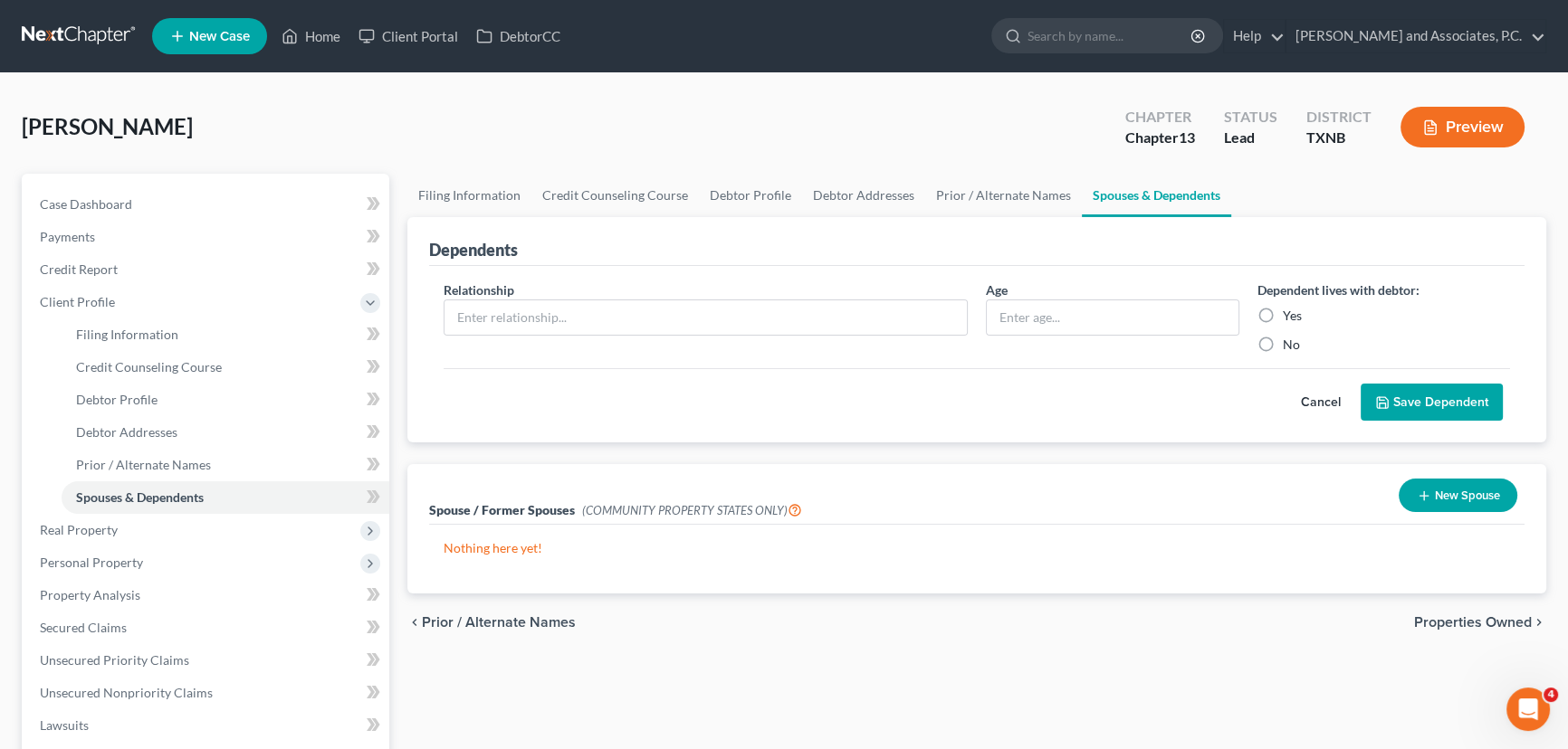
click at [777, 363] on div "Relationship * Age Dependent lives with debtor: Yes No" at bounding box center [977, 324] width 1085 height 88
click at [484, 314] on input "text" at bounding box center [705, 317] width 522 height 35
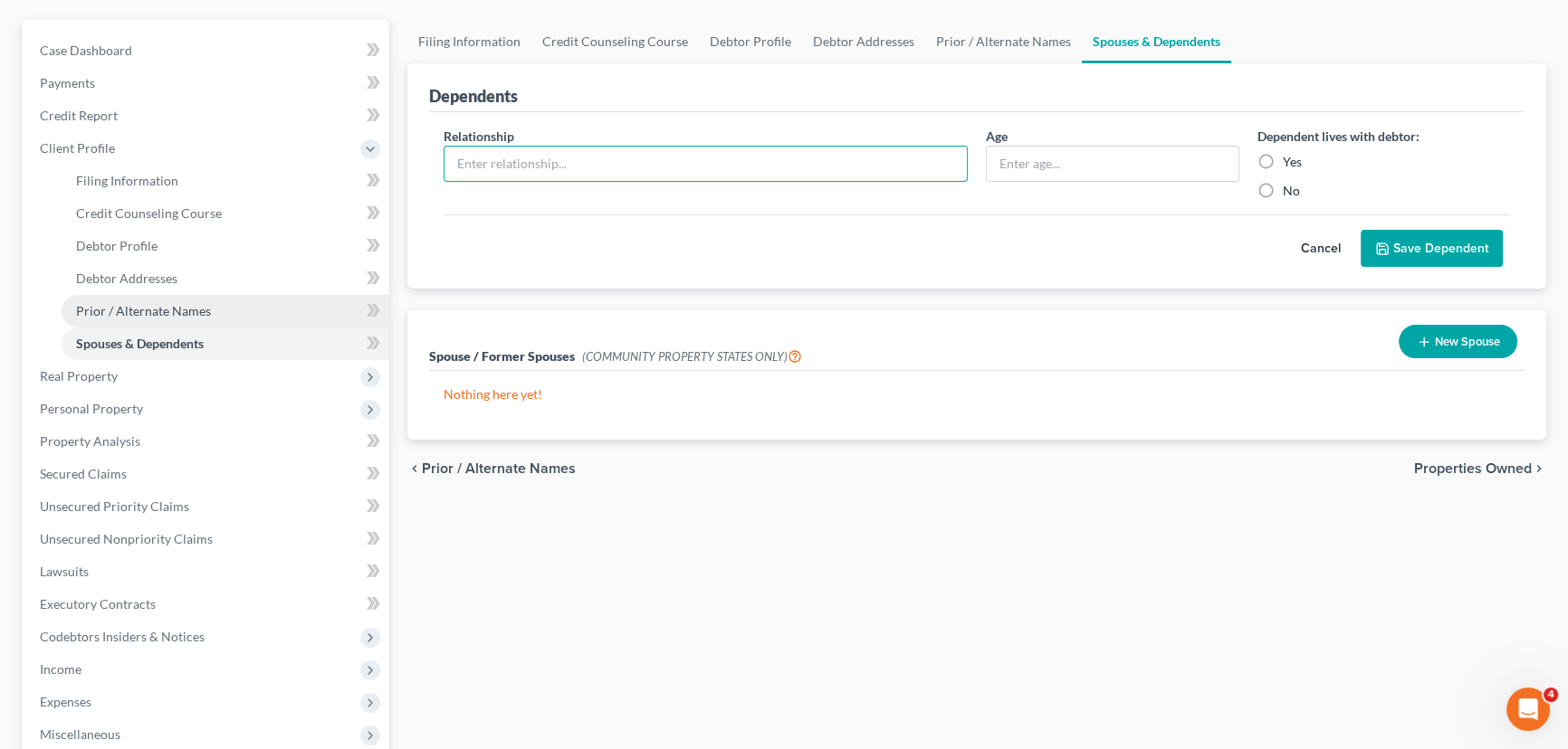
scroll to position [164, 0]
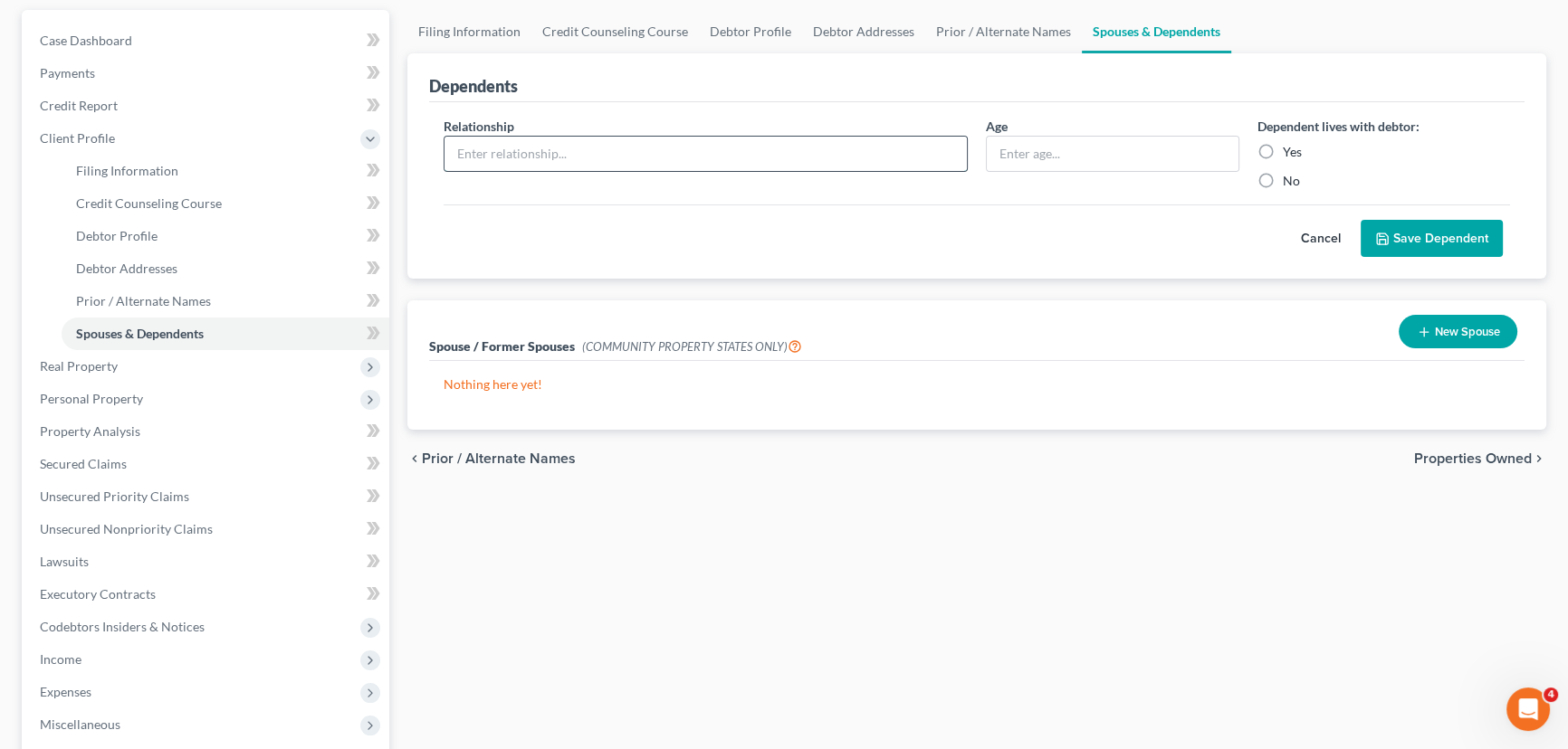
click at [479, 151] on input "text" at bounding box center [705, 153] width 522 height 35
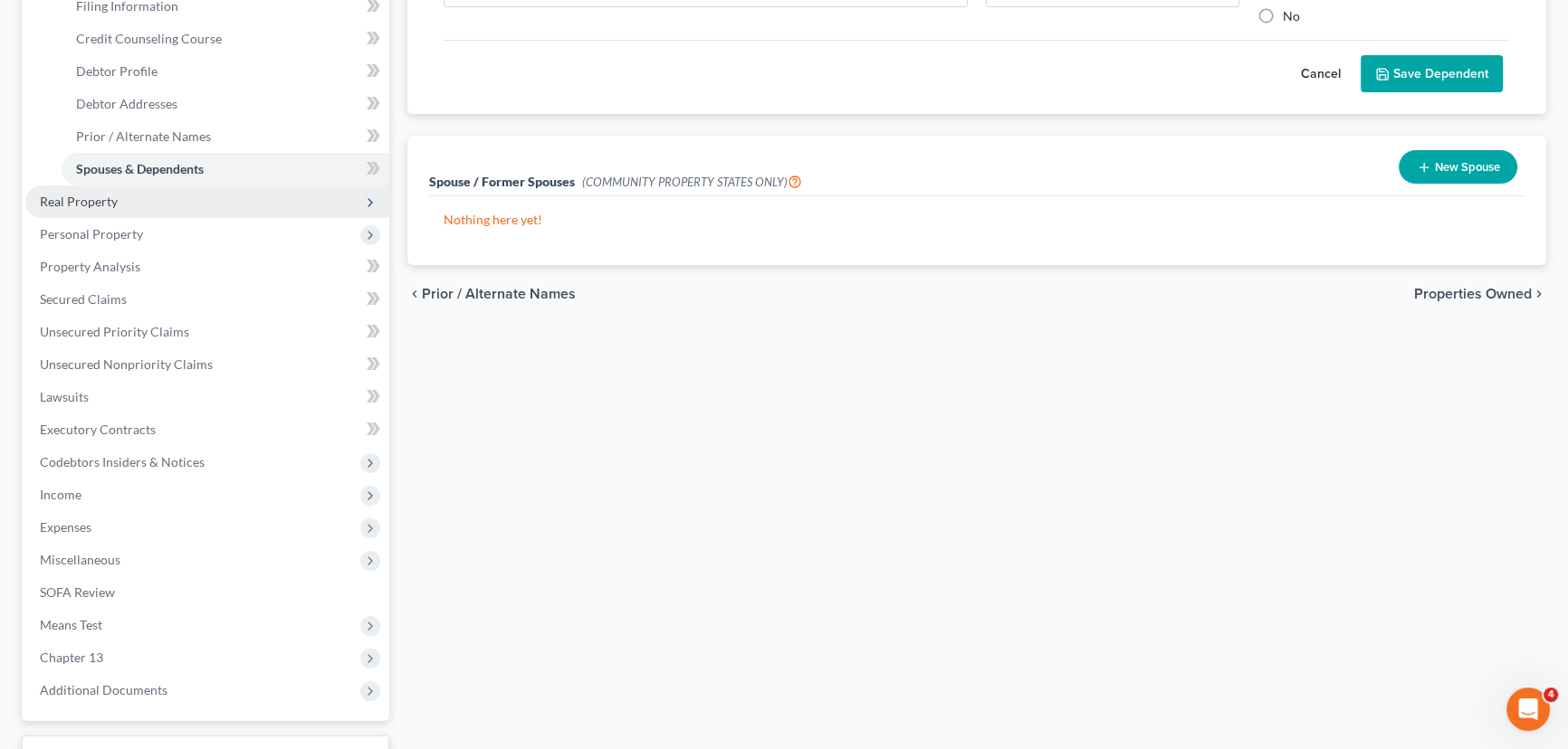
click at [54, 193] on span "Real Property" at bounding box center [78, 201] width 78 height 16
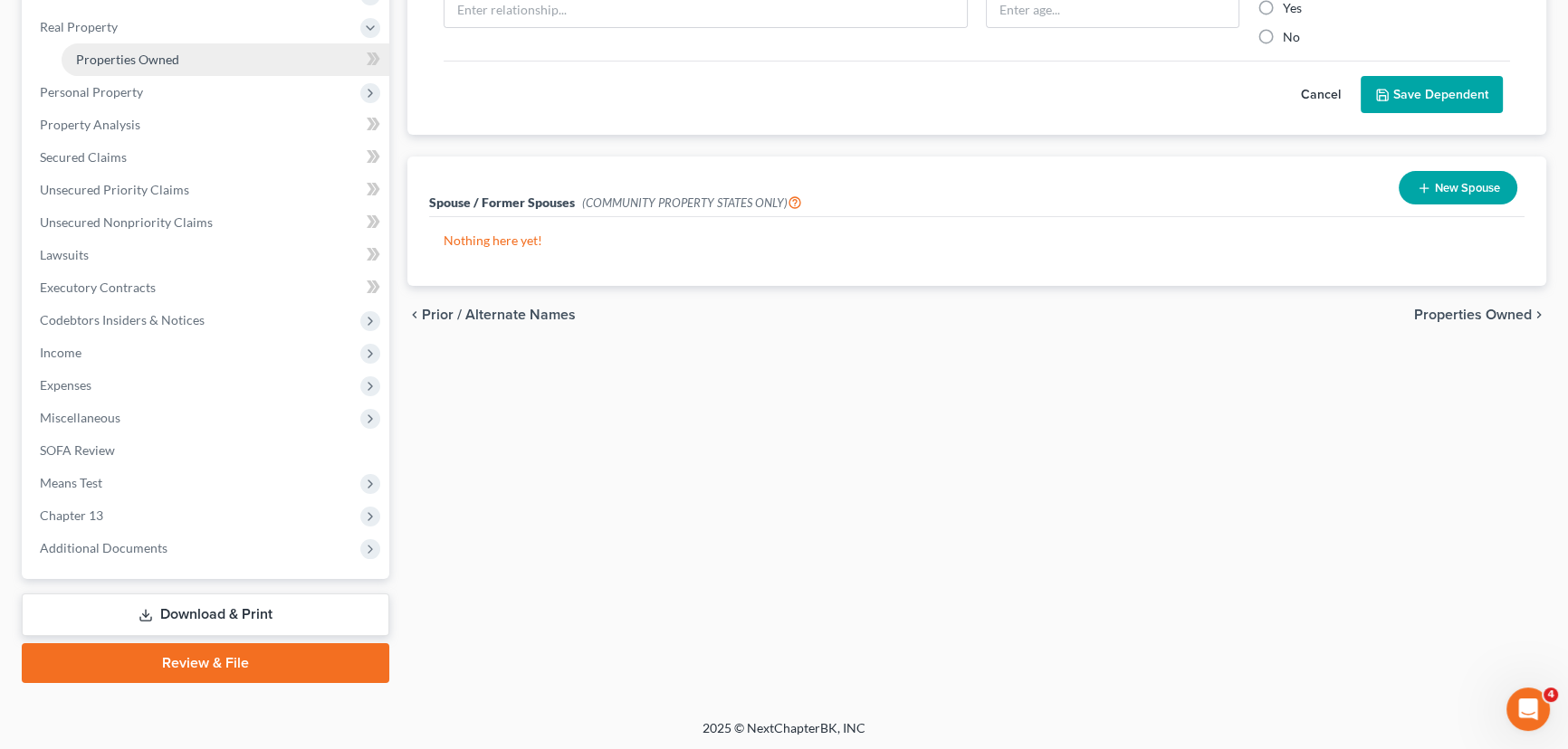
click at [147, 46] on link "Properties Owned" at bounding box center [225, 59] width 328 height 33
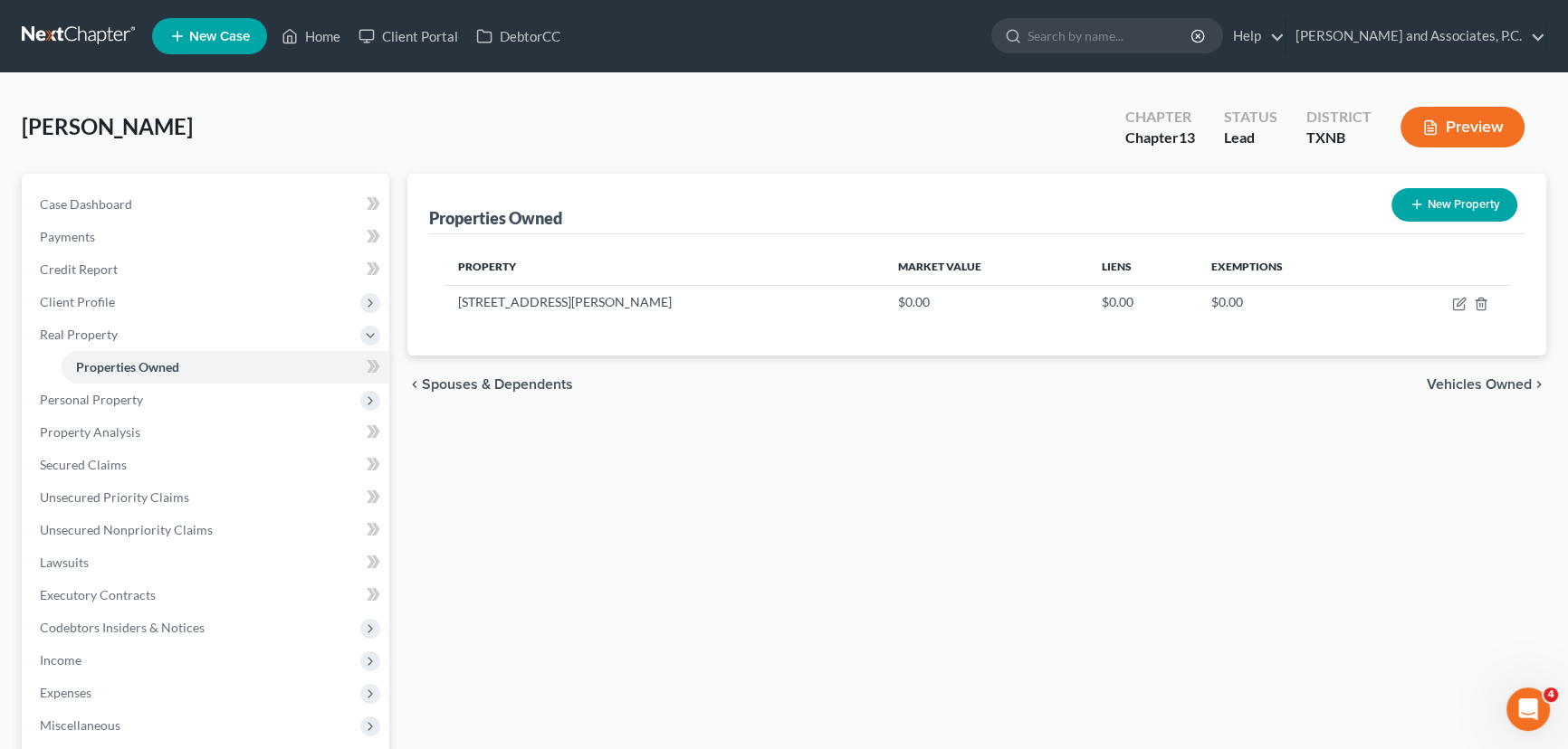
click at [616, 450] on div "Properties Owned New Property Property Market Value Liens Exemptions [STREET_AD…" at bounding box center [978, 582] width 1157 height 817
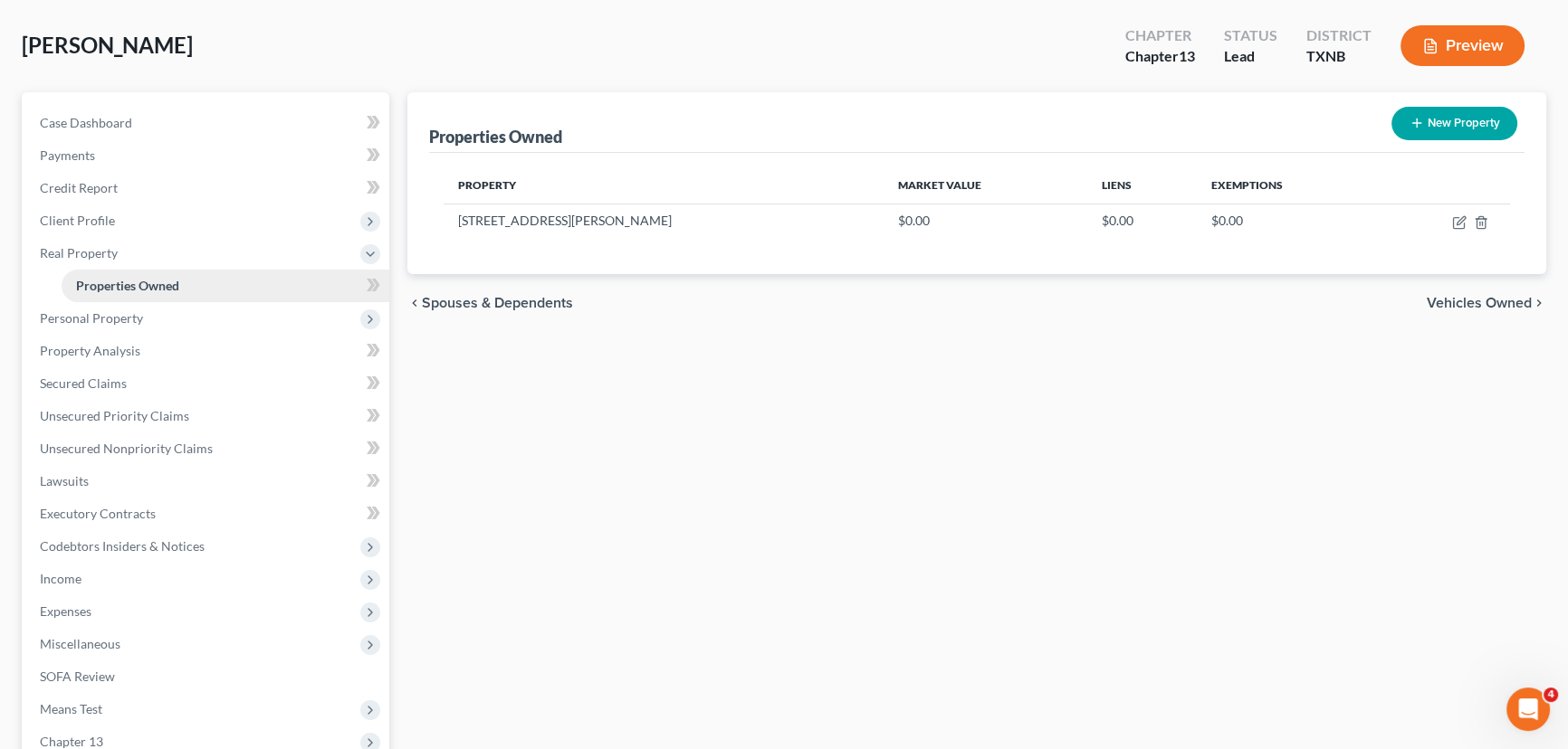
scroll to position [82, 0]
click at [136, 327] on span "Personal Property" at bounding box center [207, 318] width 364 height 33
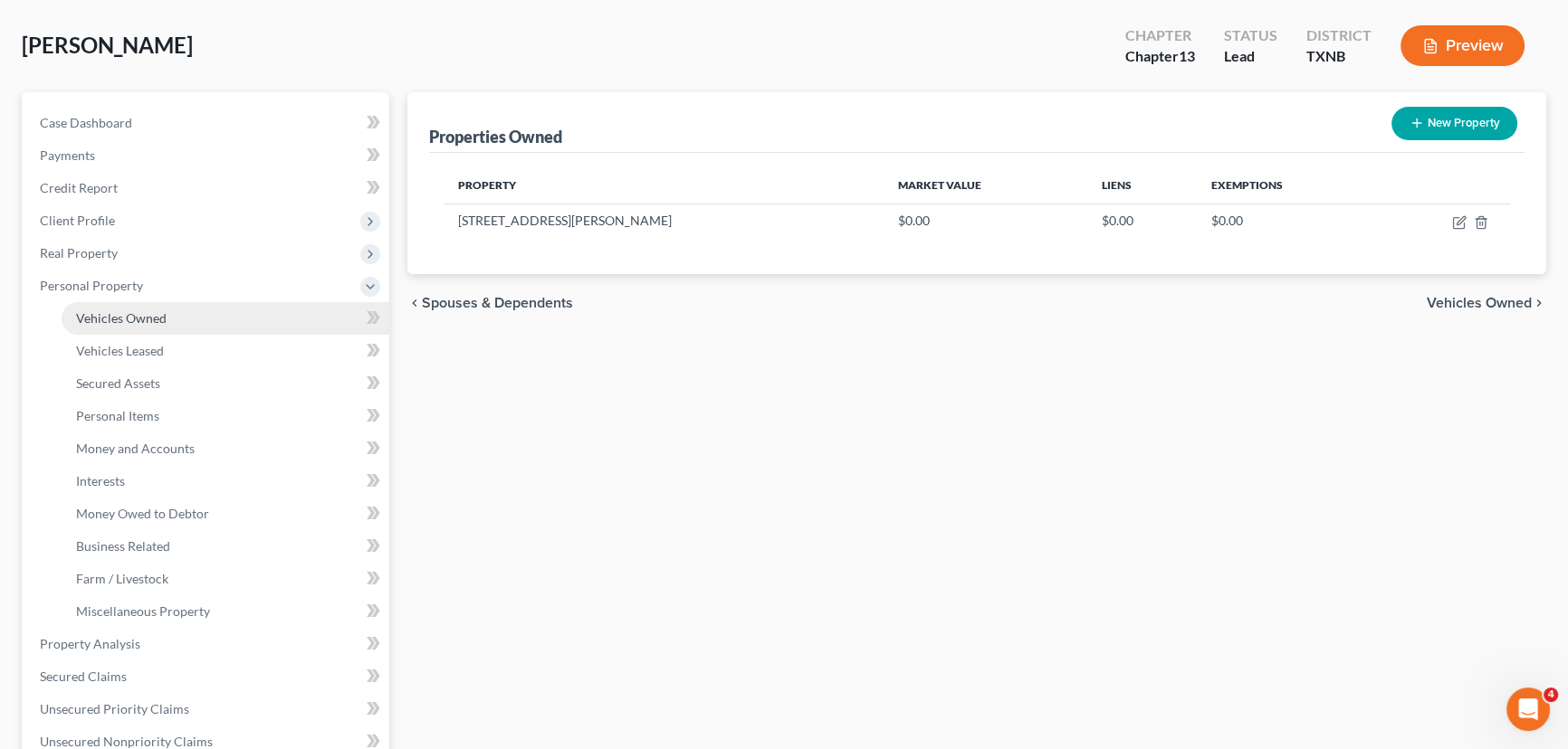
click at [152, 316] on span "Vehicles Owned" at bounding box center [121, 319] width 91 height 16
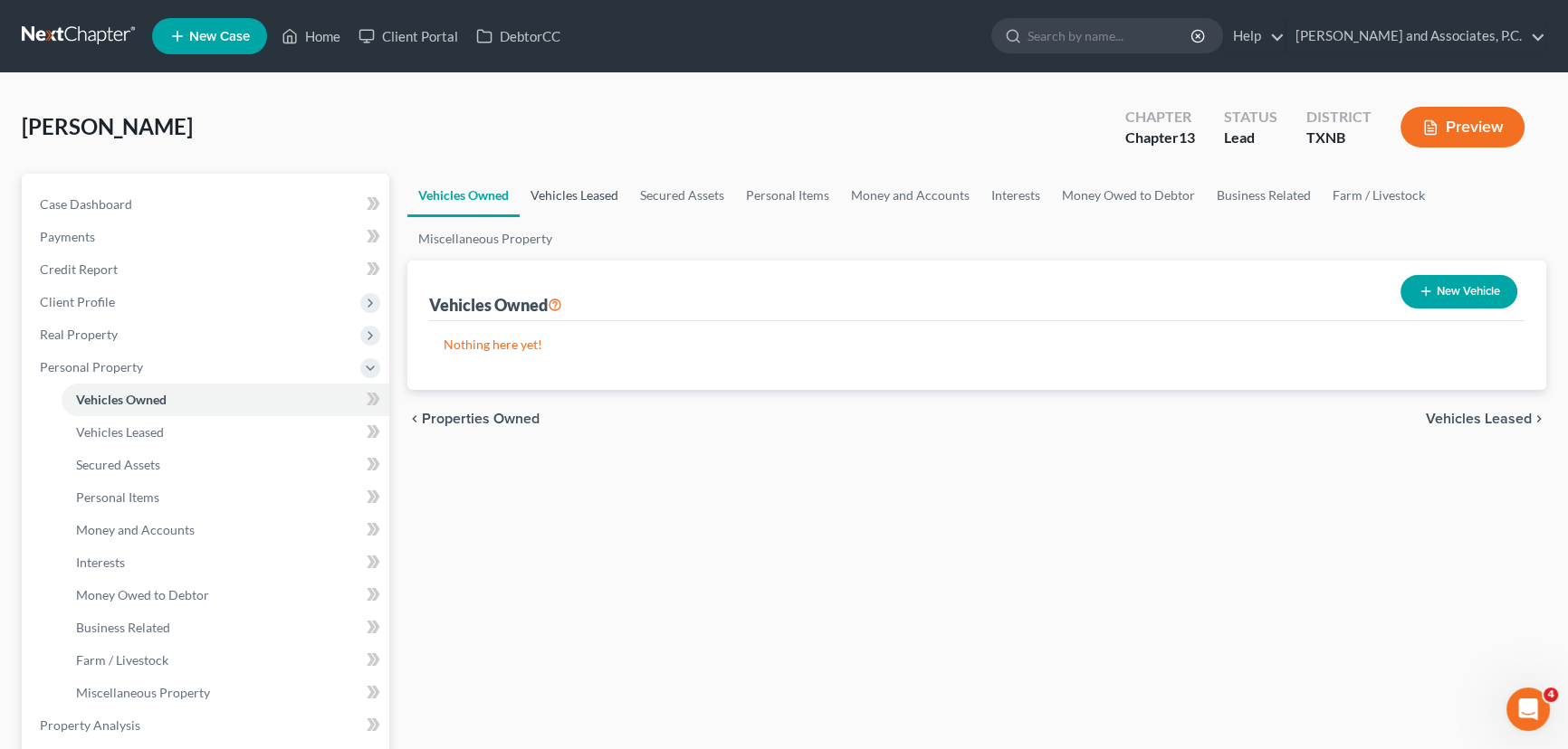
click at [571, 192] on link "Vehicles Leased" at bounding box center [574, 195] width 110 height 43
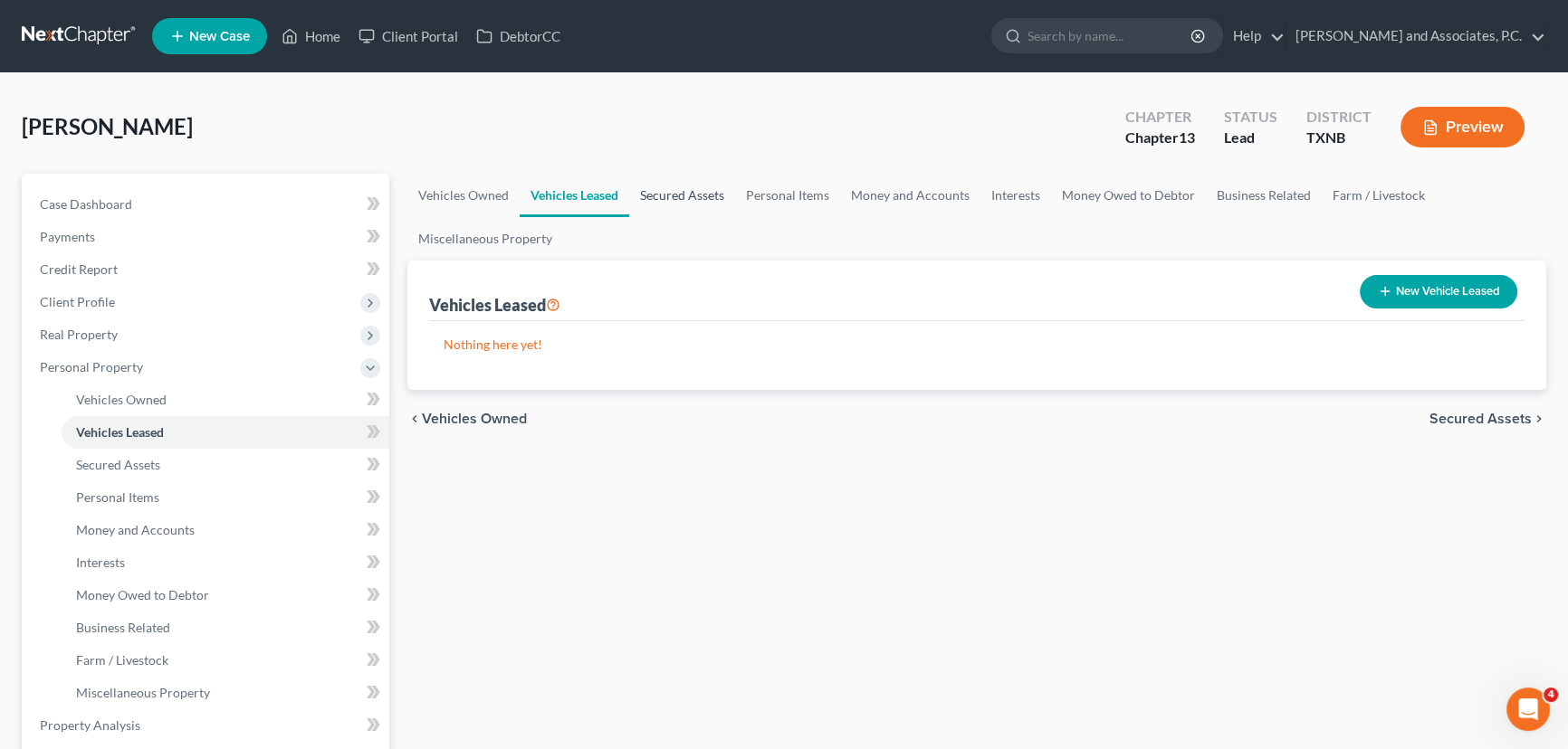
click at [701, 197] on link "Secured Assets" at bounding box center [681, 195] width 106 height 43
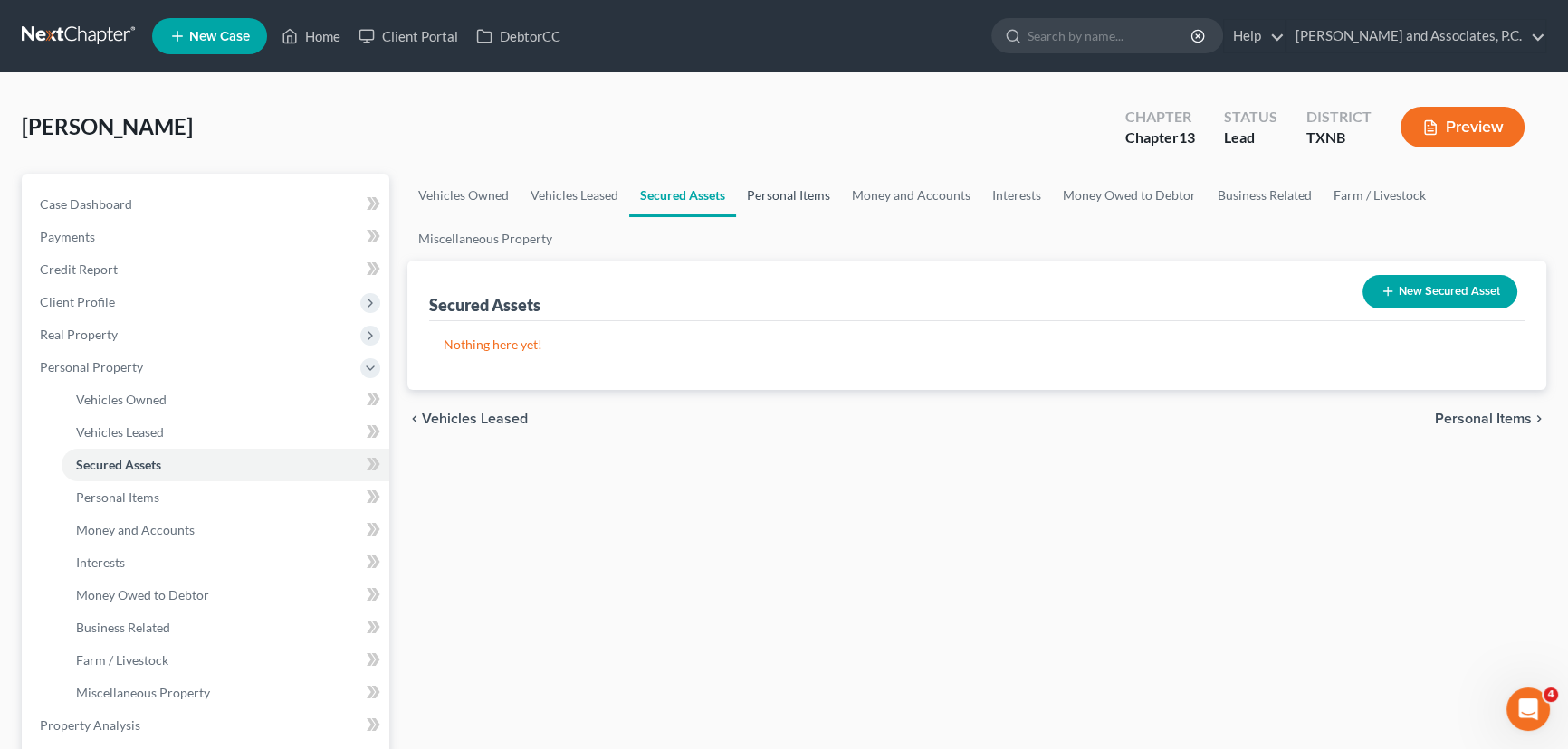
click at [780, 197] on link "Personal Items" at bounding box center [789, 195] width 105 height 43
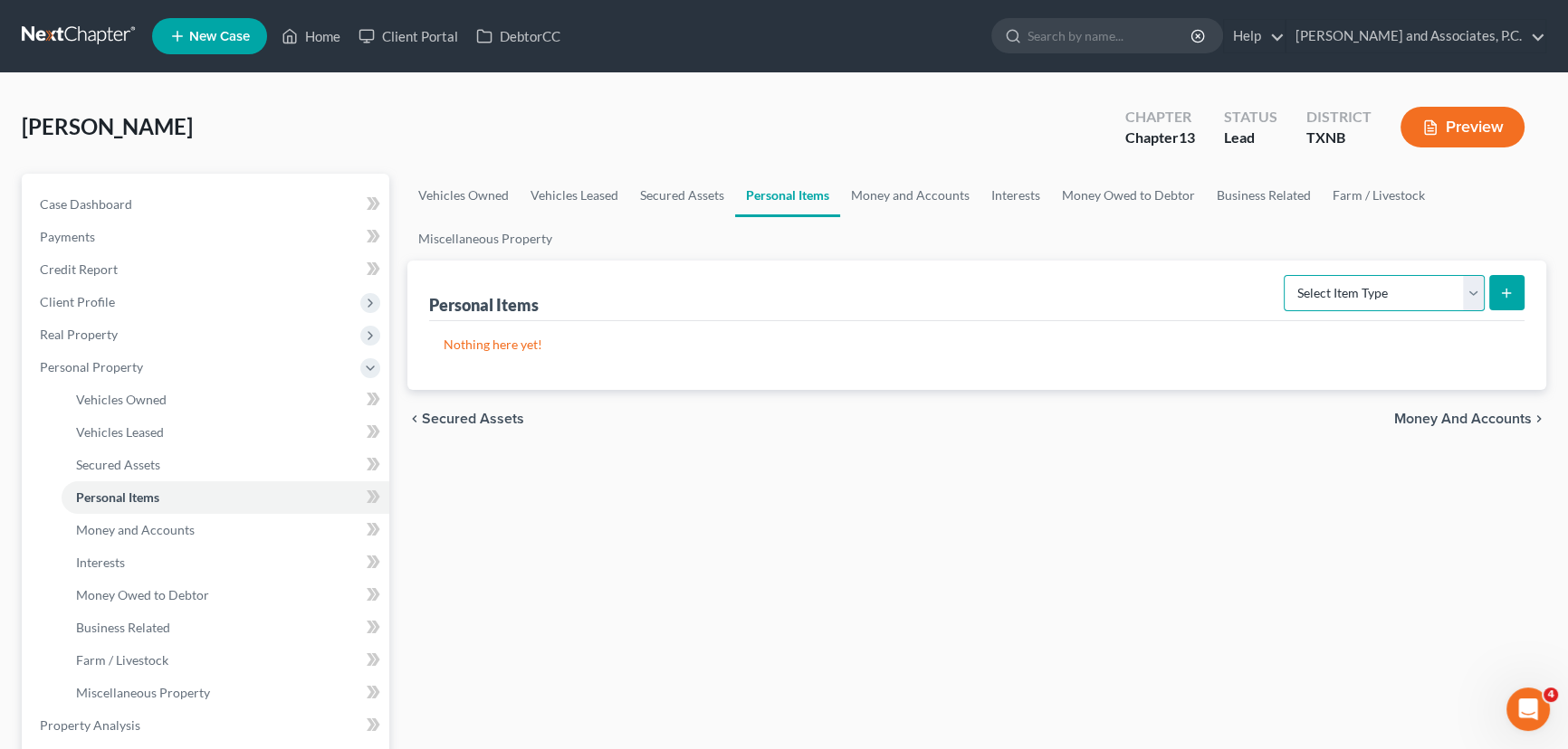
click at [1403, 295] on select "Select Item Type Clothing Collectibles Of Value Electronics Firearms Household …" at bounding box center [1384, 293] width 201 height 37
select select "household_goods"
click at [1286, 275] on select "Select Item Type Clothing Collectibles Of Value Electronics Firearms Household …" at bounding box center [1384, 293] width 201 height 37
click at [1512, 279] on button "submit" at bounding box center [1508, 293] width 36 height 36
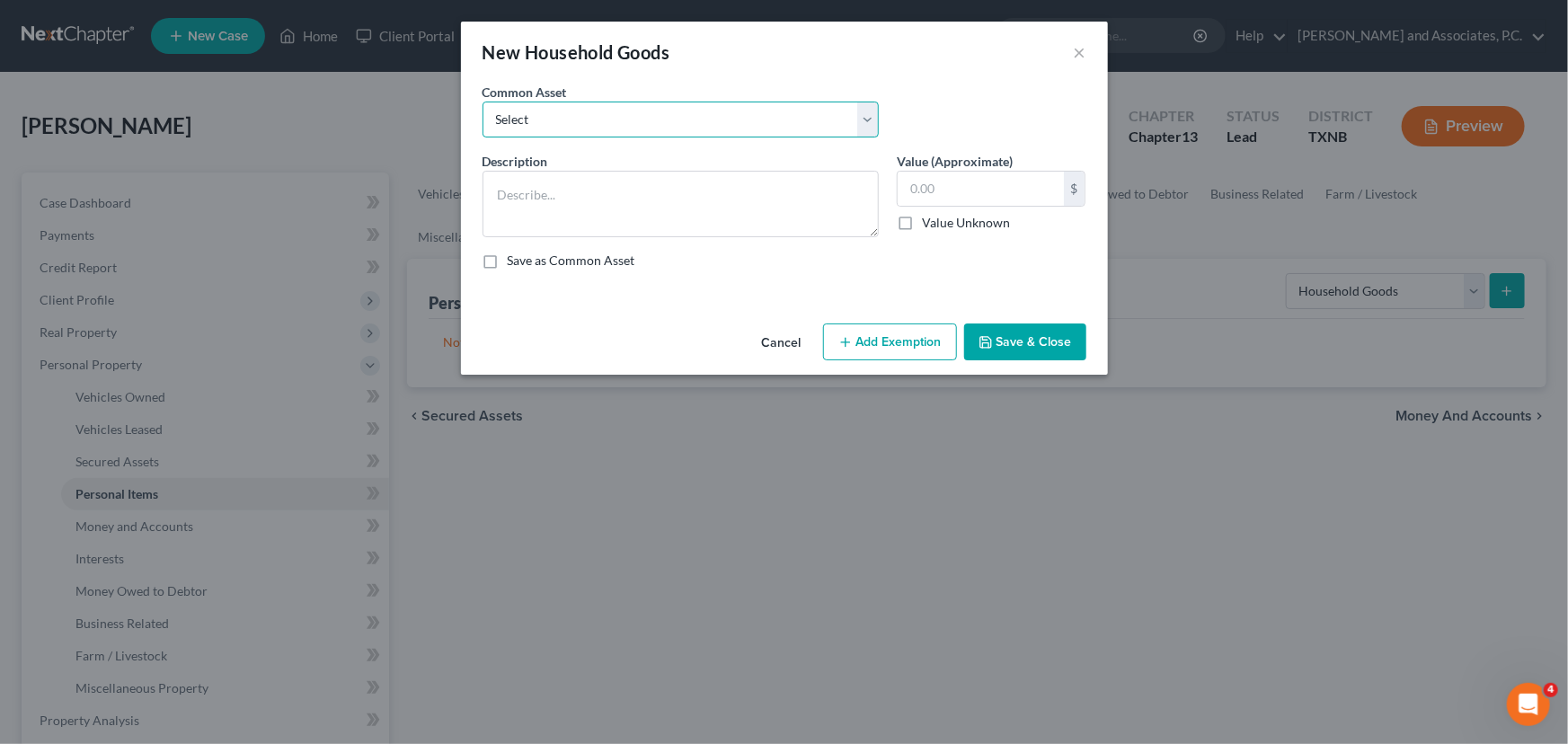
click at [835, 117] on select "Select household goods & furnishings household goods & furnishings" at bounding box center [680, 120] width 396 height 36
select select "0"
click at [482, 102] on select "Select household goods & furnishings household goods & furnishings" at bounding box center [680, 120] width 396 height 36
type textarea "household goods & furnishings"
type input "4,000.00"
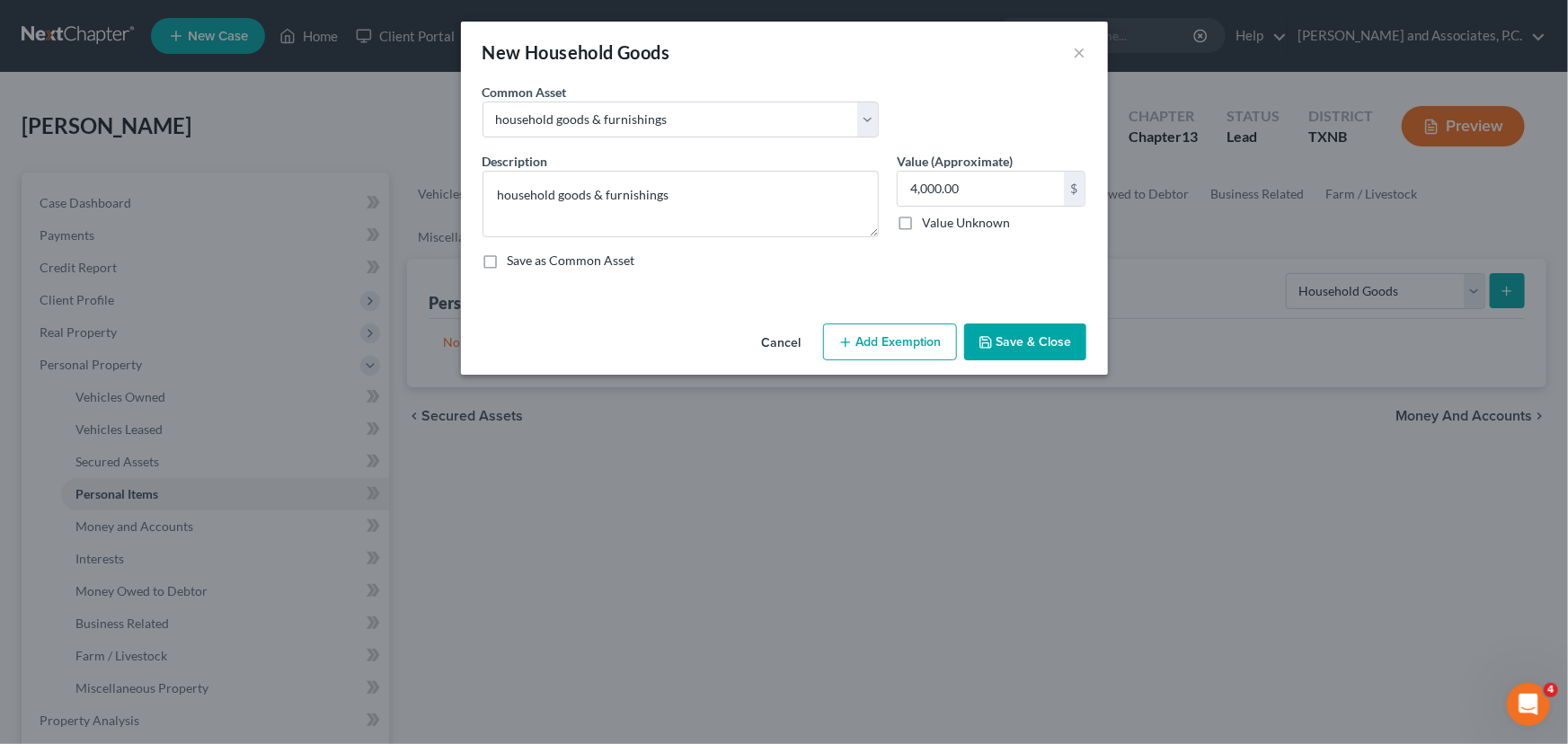
click at [998, 336] on button "Save & Close" at bounding box center [1025, 342] width 122 height 38
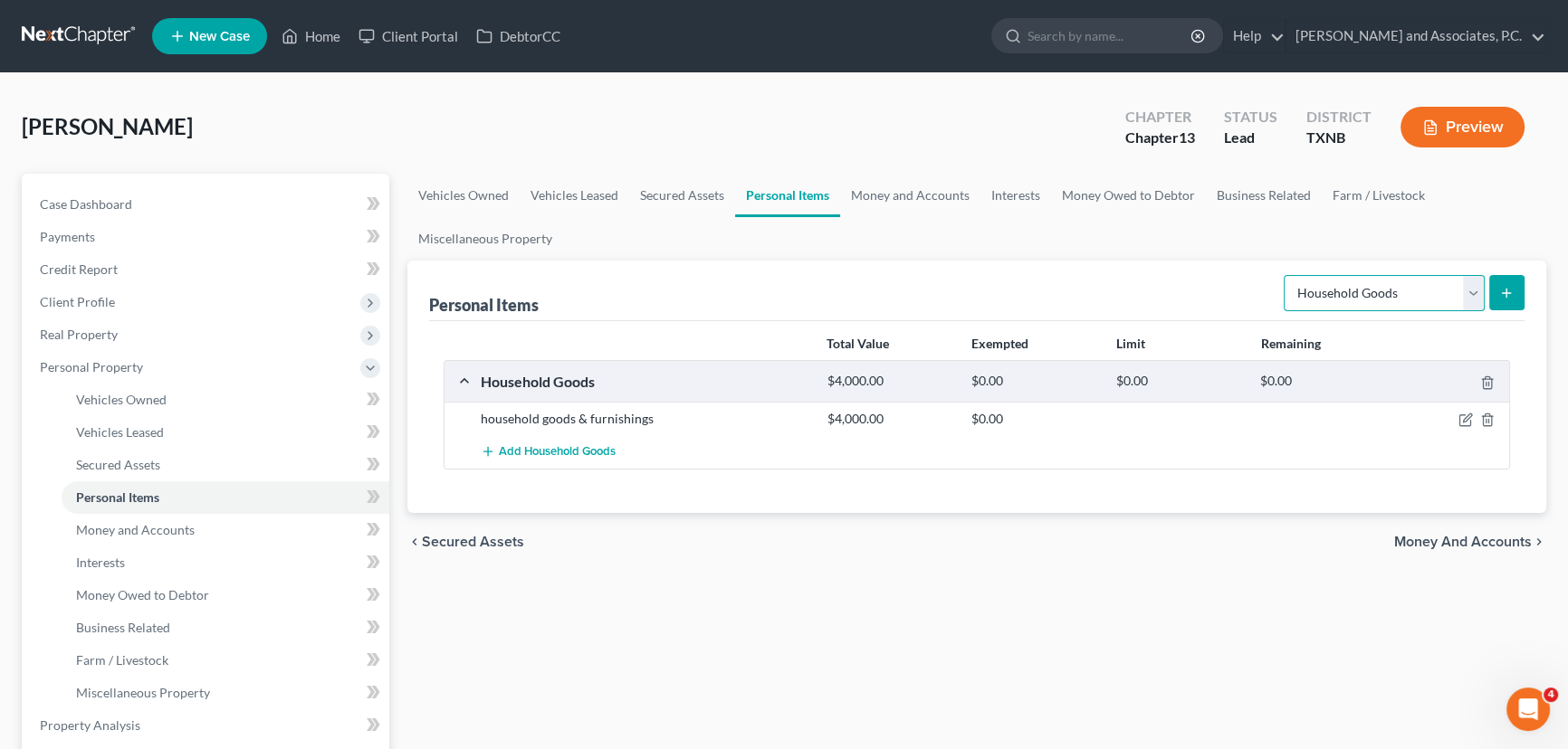
drag, startPoint x: 1446, startPoint y: 283, endPoint x: 1428, endPoint y: 287, distance: 18.4
click at [1446, 283] on select "Select Item Type Clothing Collectibles Of Value Electronics Firearms Household …" at bounding box center [1384, 293] width 201 height 37
select select "clothing"
click at [1286, 275] on select "Select Item Type Clothing Collectibles Of Value Electronics Firearms Household …" at bounding box center [1384, 293] width 201 height 37
click at [1510, 288] on icon "submit" at bounding box center [1507, 293] width 15 height 15
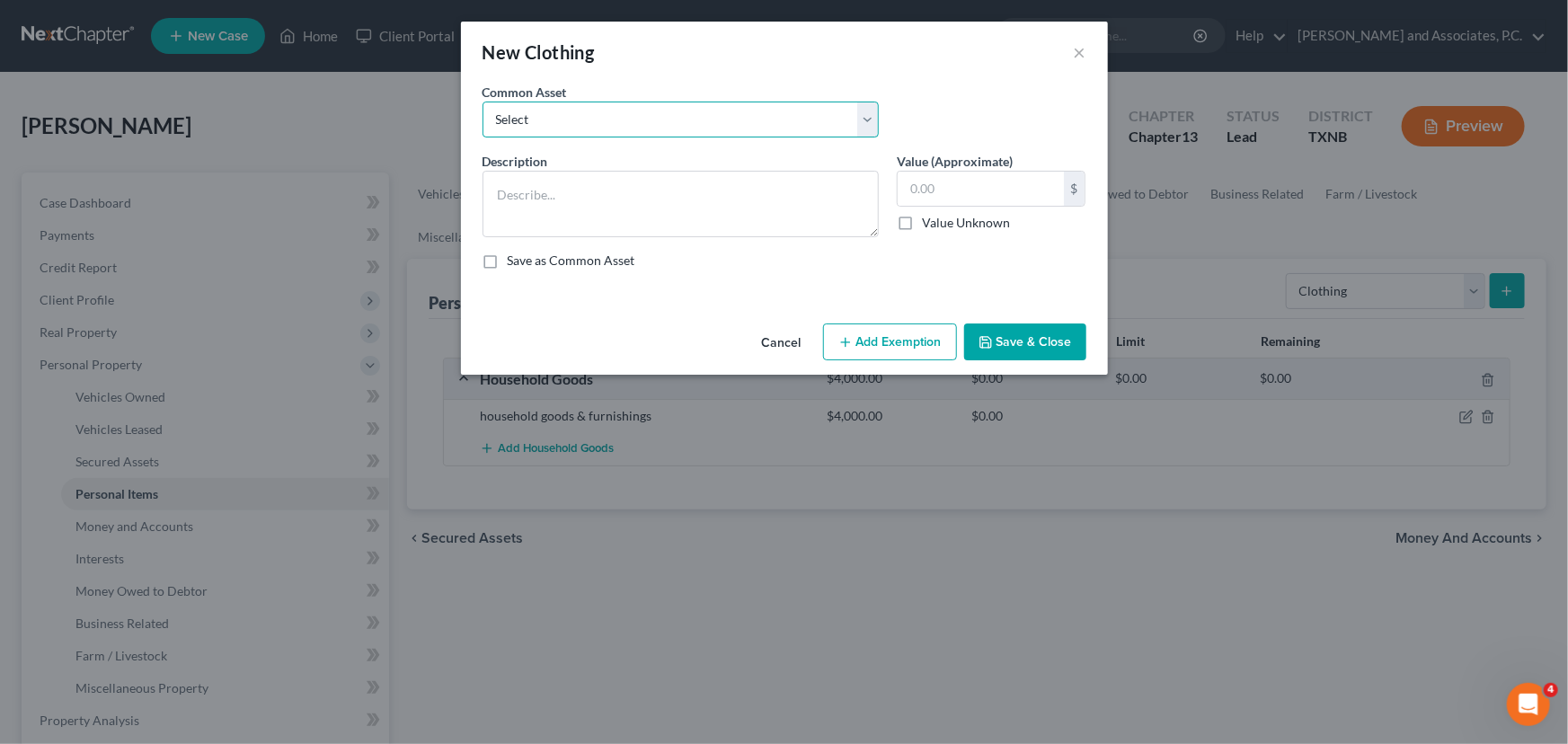
click at [682, 122] on select "Select personal clothing personal clothing personal clothing" at bounding box center [680, 120] width 396 height 36
select select "1"
click at [482, 102] on select "Select personal clothing personal clothing personal clothing" at bounding box center [680, 120] width 396 height 36
type textarea "personal clothing"
type input "500.00"
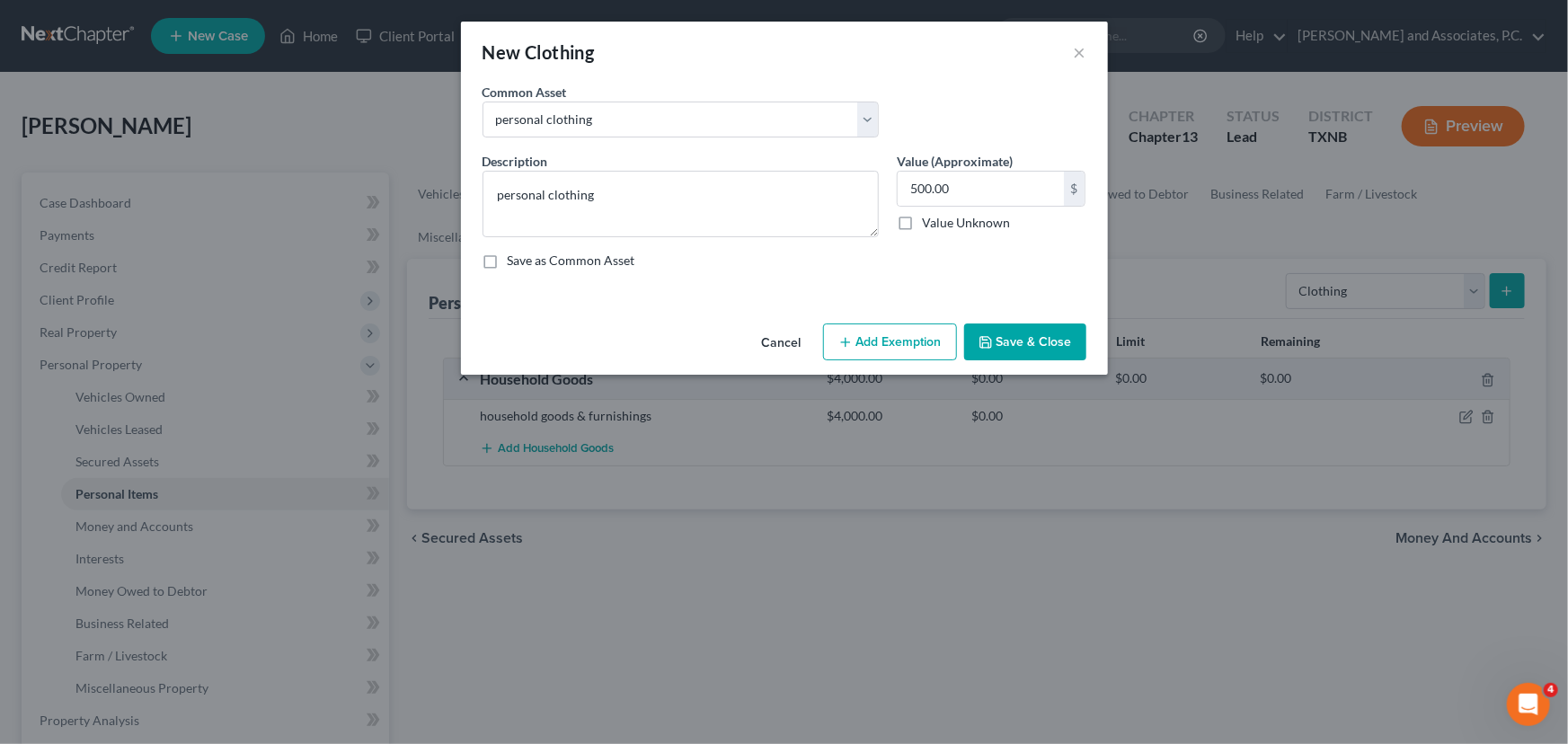
click at [1052, 344] on button "Save & Close" at bounding box center [1025, 342] width 122 height 38
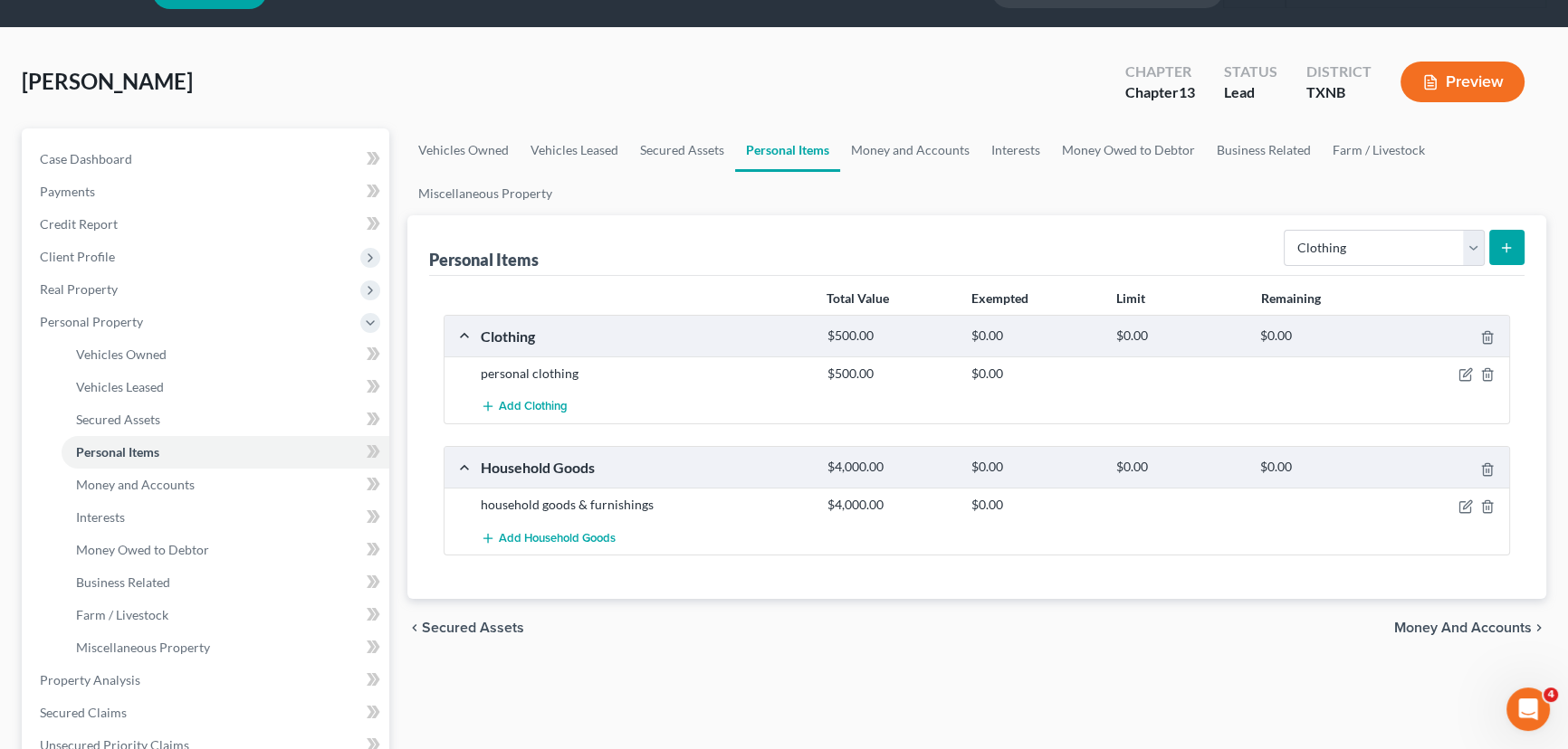
scroll to position [82, 0]
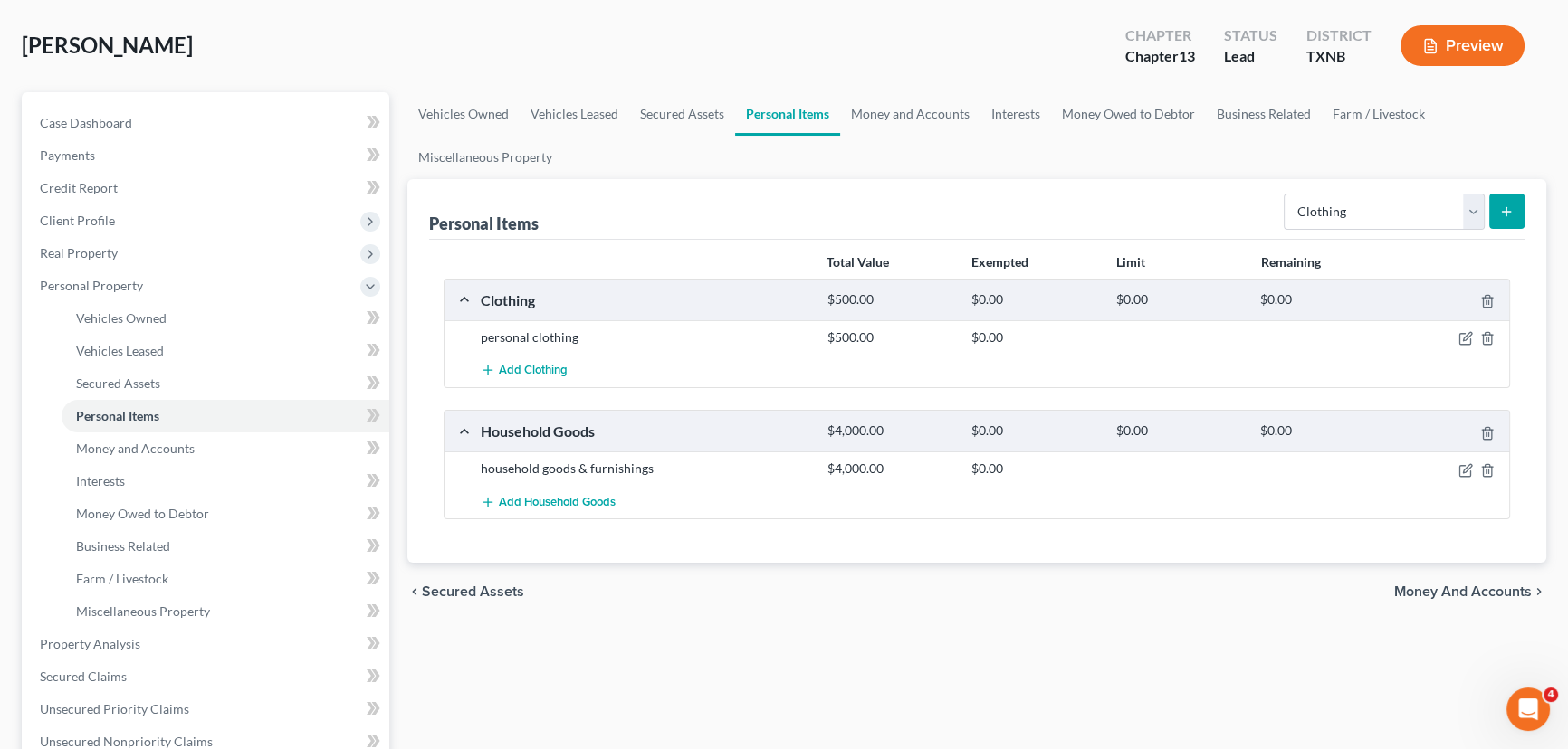
click at [1005, 632] on div "Vehicles Owned Vehicles Leased Secured Assets Personal Items Money and Accounts…" at bounding box center [978, 647] width 1157 height 1110
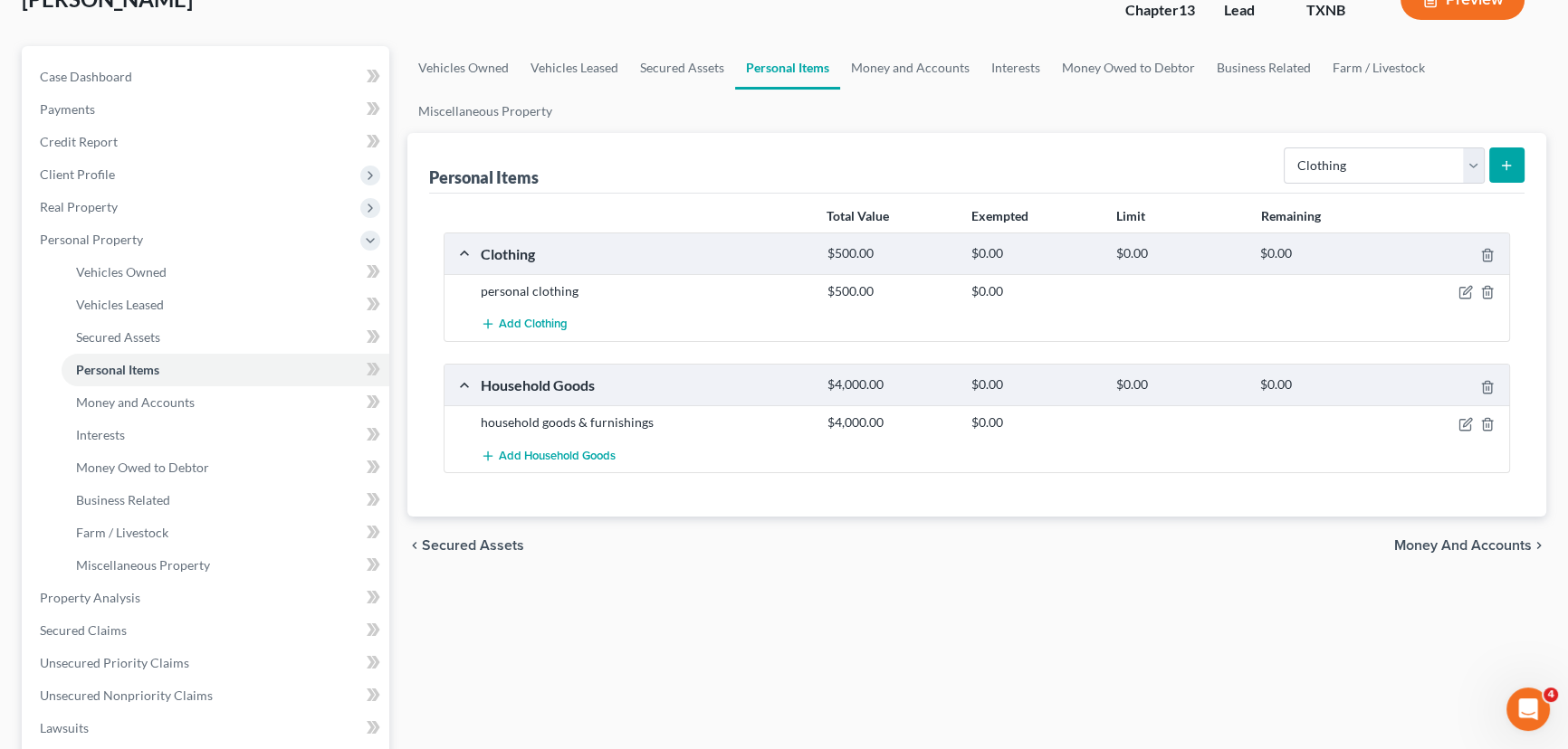
scroll to position [0, 0]
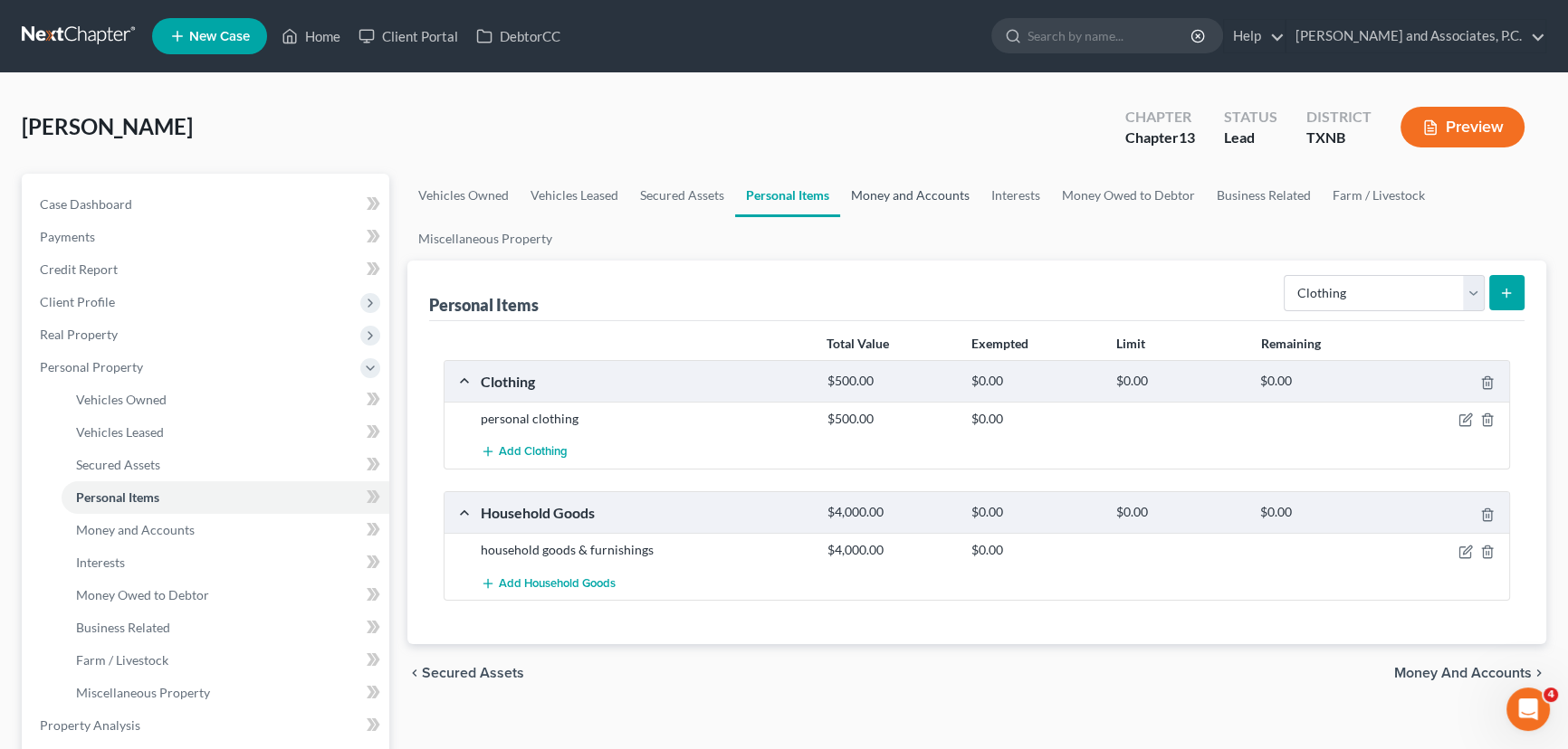
click at [920, 196] on link "Money and Accounts" at bounding box center [910, 195] width 140 height 43
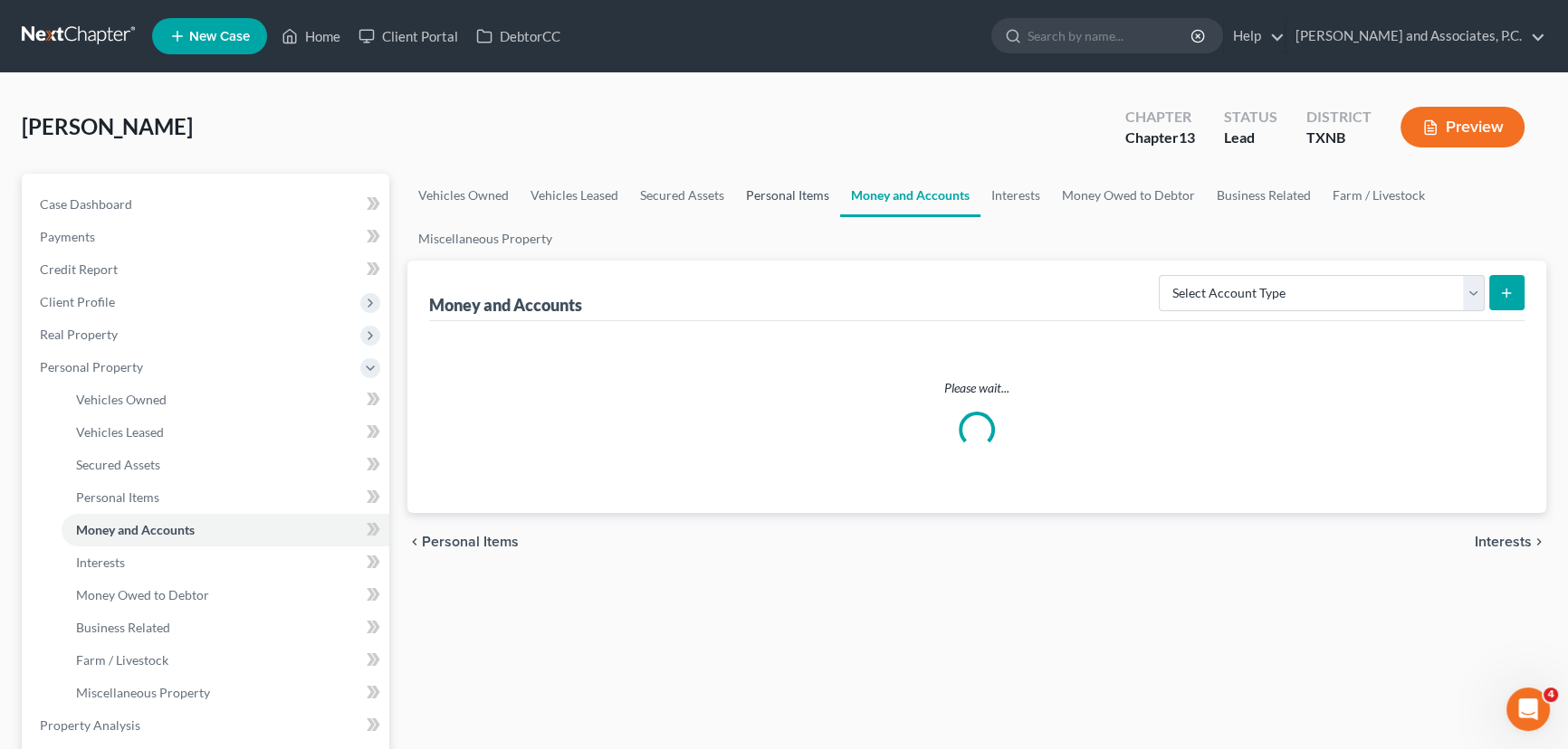
click at [785, 189] on link "Personal Items" at bounding box center [788, 195] width 105 height 43
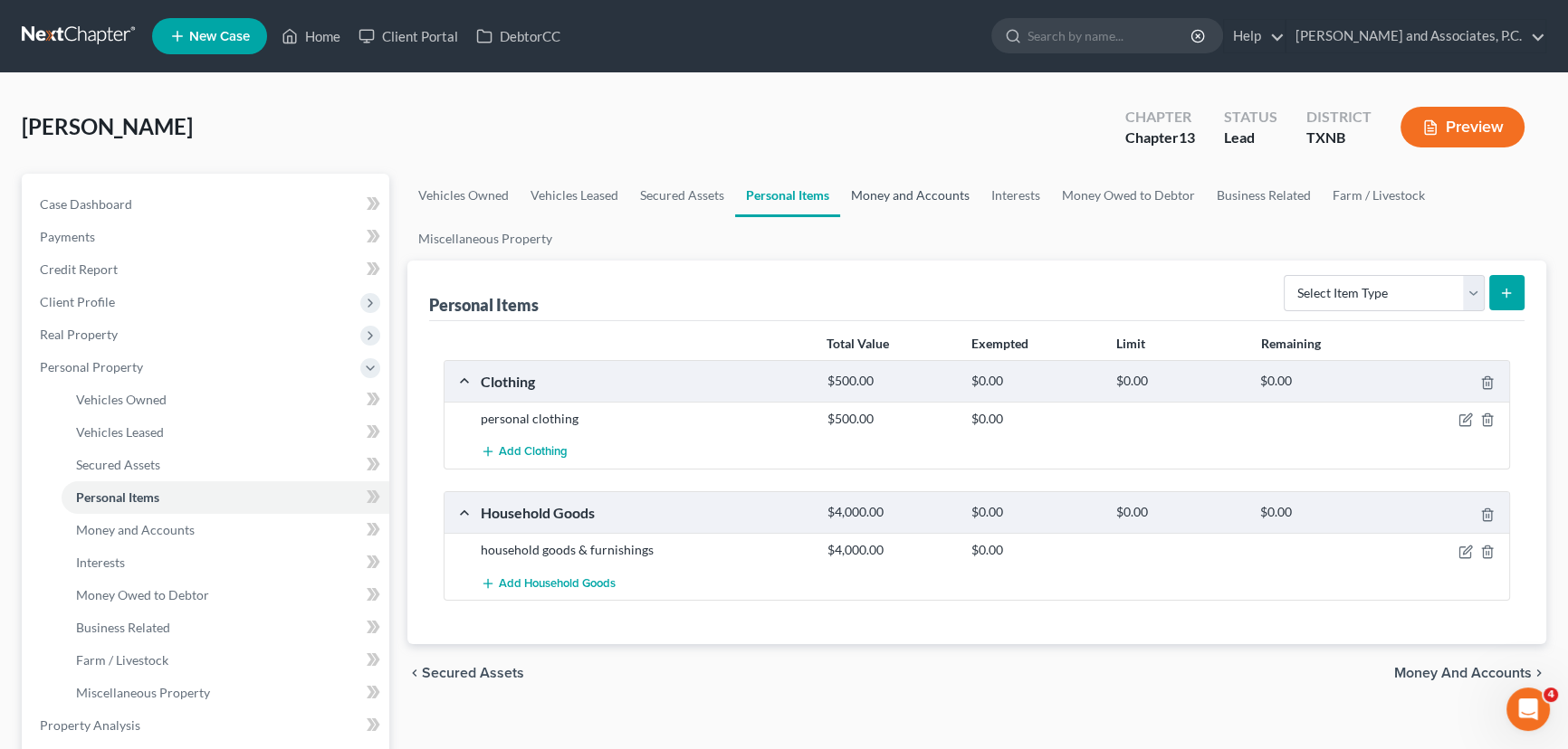
click at [901, 204] on link "Money and Accounts" at bounding box center [910, 195] width 140 height 43
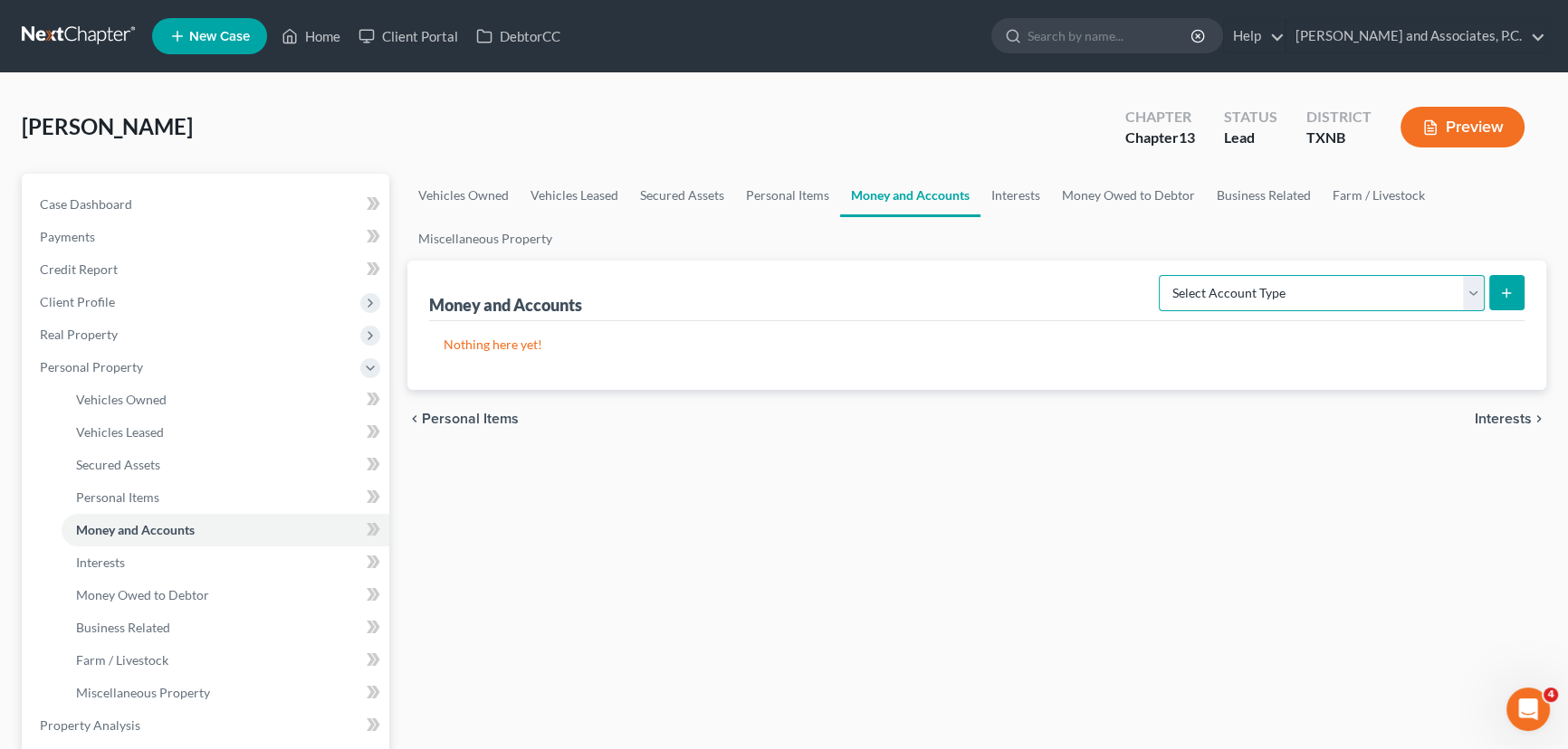
click at [1353, 296] on select "Select Account Type Brokerage Cash on Hand Certificates of Deposit Checking Acc…" at bounding box center [1322, 293] width 326 height 37
select select "checking"
click at [1162, 275] on select "Select Account Type Brokerage Cash on Hand Certificates of Deposit Checking Acc…" at bounding box center [1322, 293] width 326 height 37
click at [1501, 286] on icon "submit" at bounding box center [1507, 293] width 15 height 15
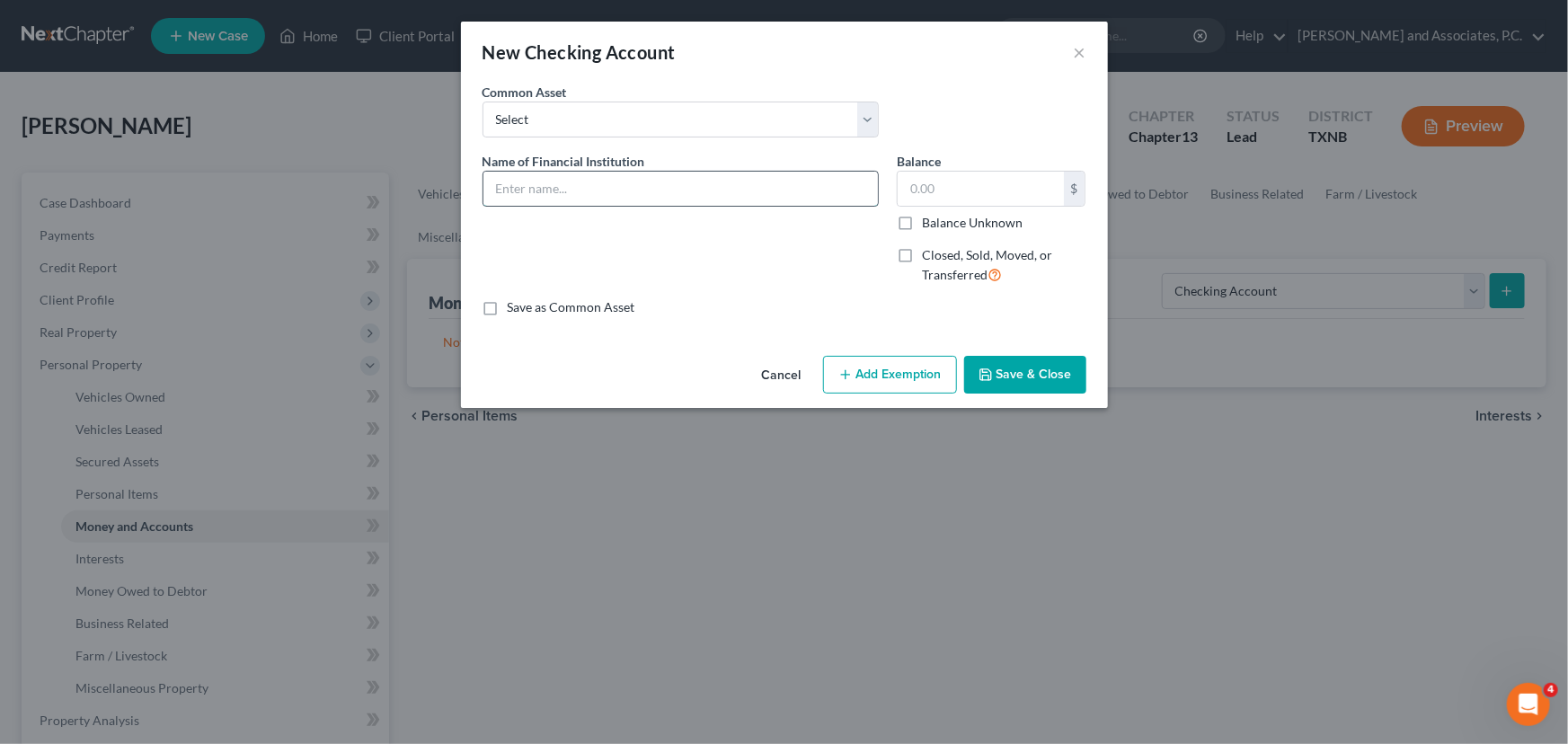
click at [640, 184] on input "text" at bounding box center [680, 188] width 395 height 34
type input "Legend Bank"
click at [982, 182] on input "text" at bounding box center [981, 188] width 167 height 34
type input "1"
type input "0.00"
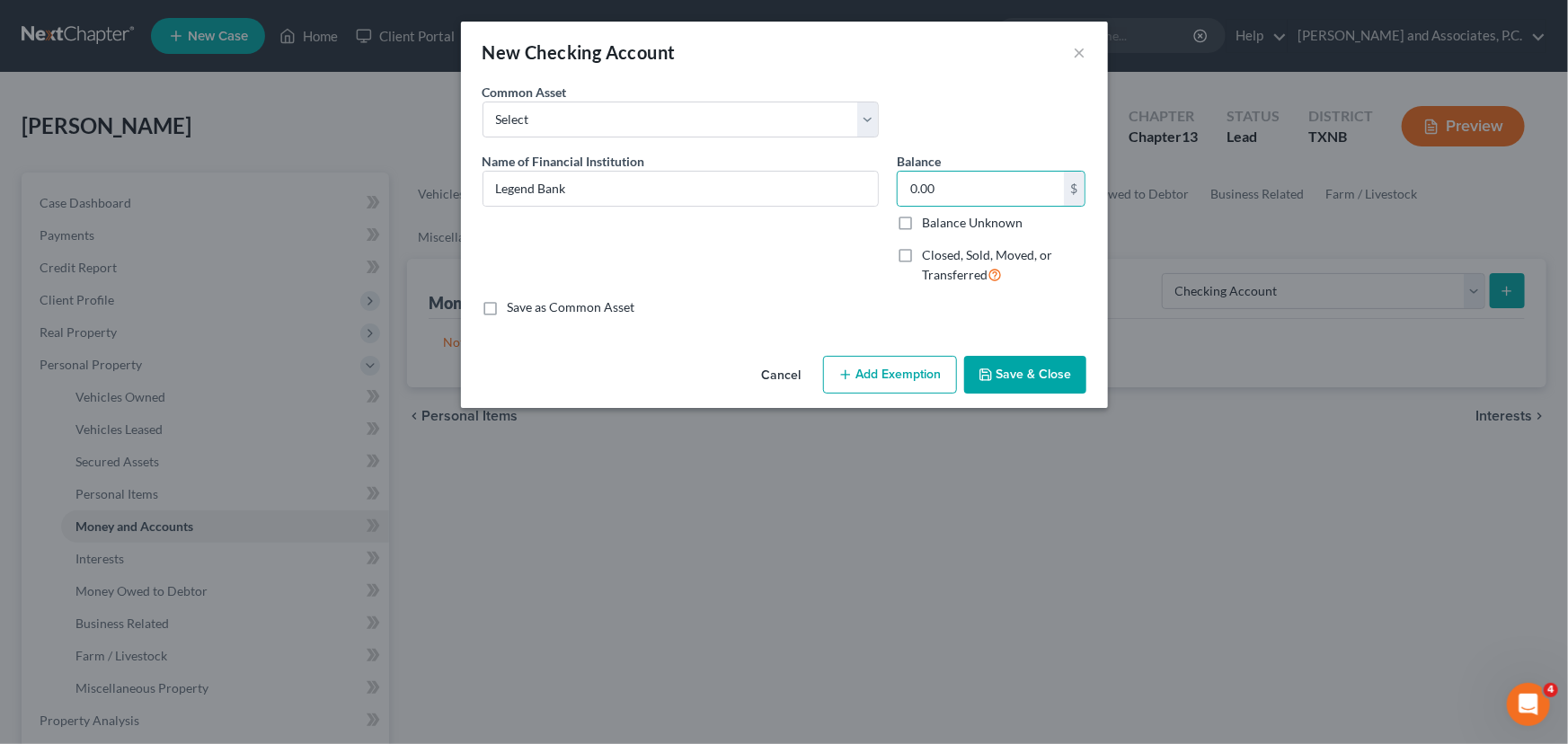
click at [1040, 381] on button "Save & Close" at bounding box center [1025, 374] width 122 height 38
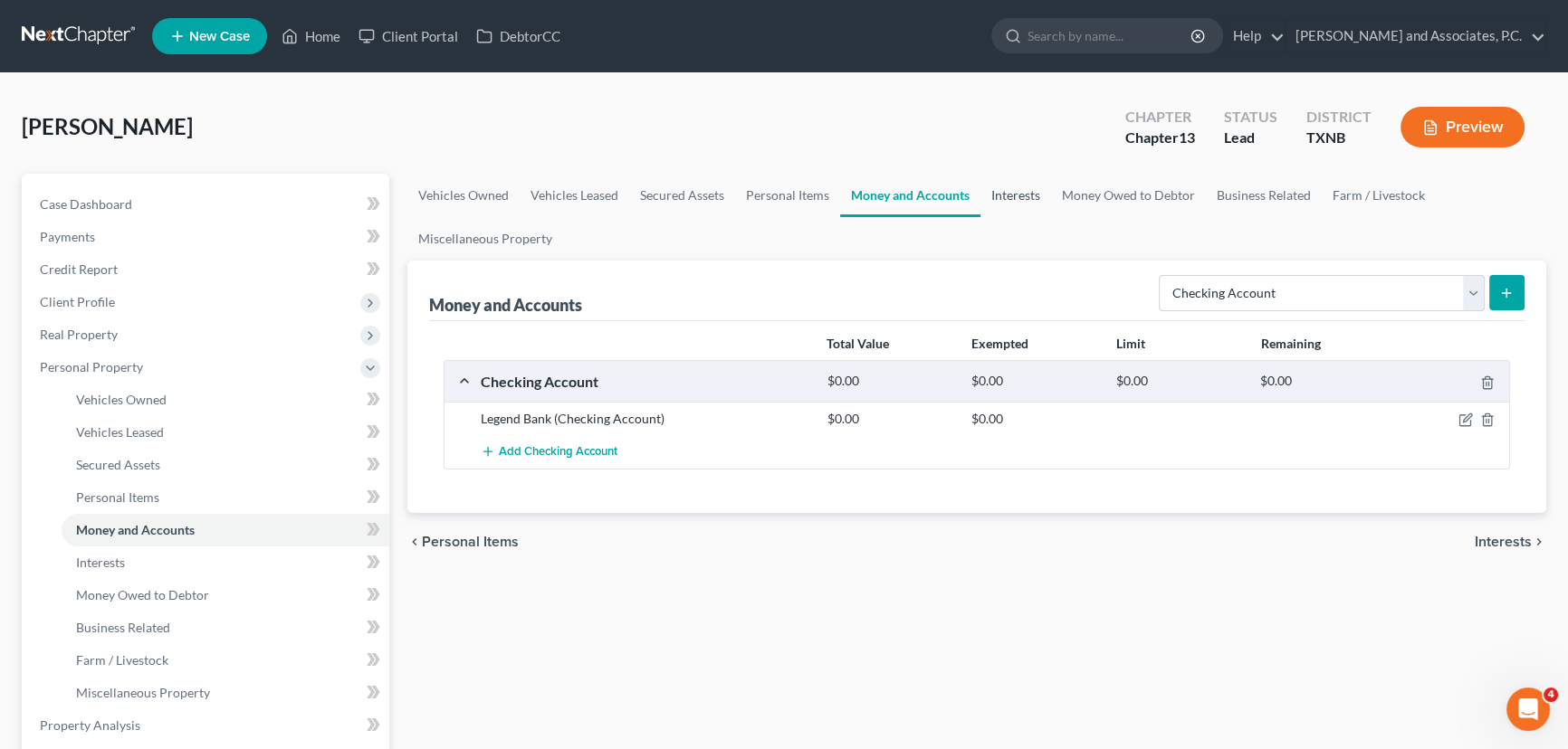
click at [1011, 197] on link "Interests" at bounding box center [1016, 195] width 71 height 43
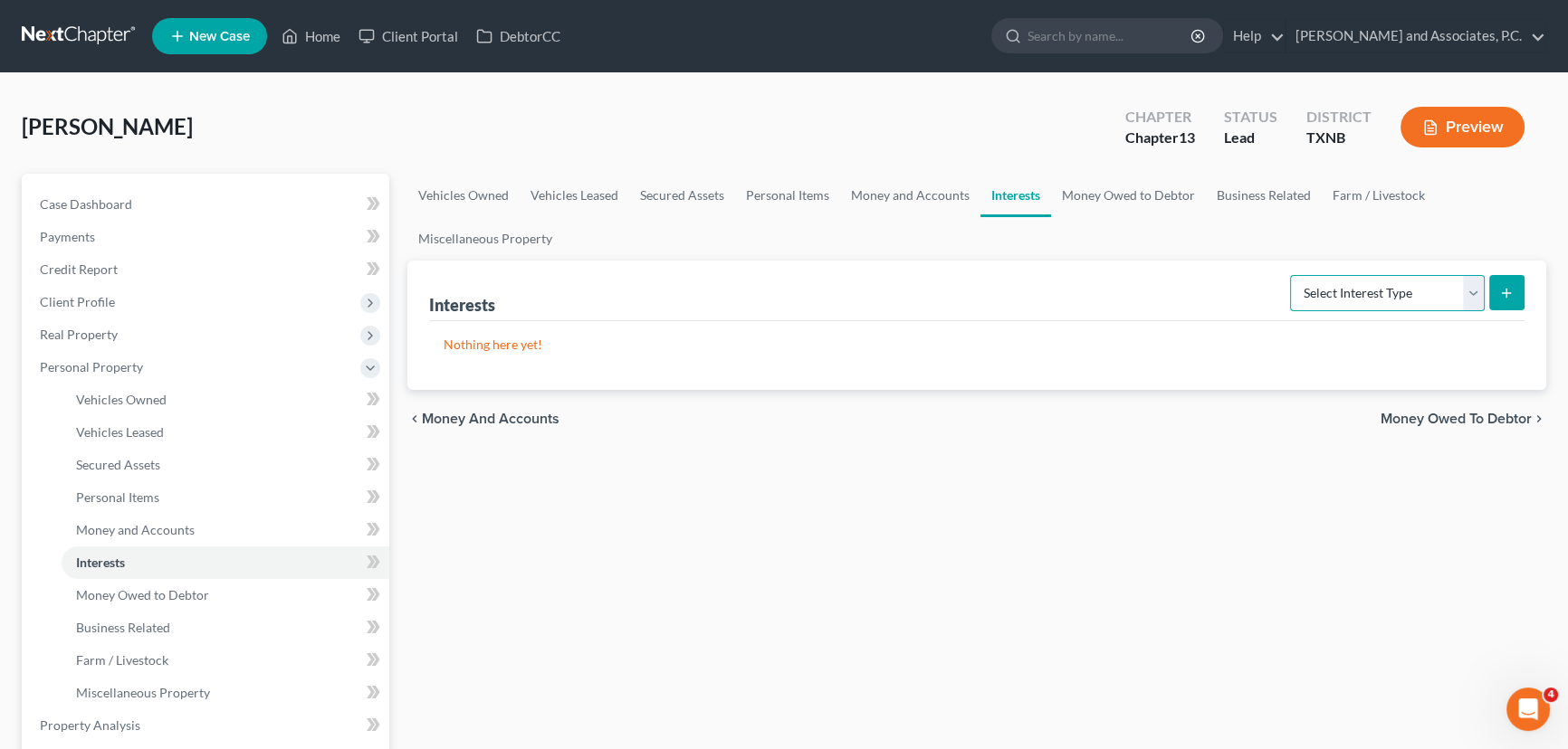
click at [1327, 299] on select "Select Interest Type 401K Annuity Bond Education IRA Government Bond Government…" at bounding box center [1387, 293] width 195 height 37
select select "whole_life_insurance"
click at [1293, 275] on select "Select Interest Type 401K Annuity Bond Education IRA Government Bond Government…" at bounding box center [1387, 293] width 195 height 37
click at [1504, 289] on icon "submit" at bounding box center [1507, 293] width 15 height 15
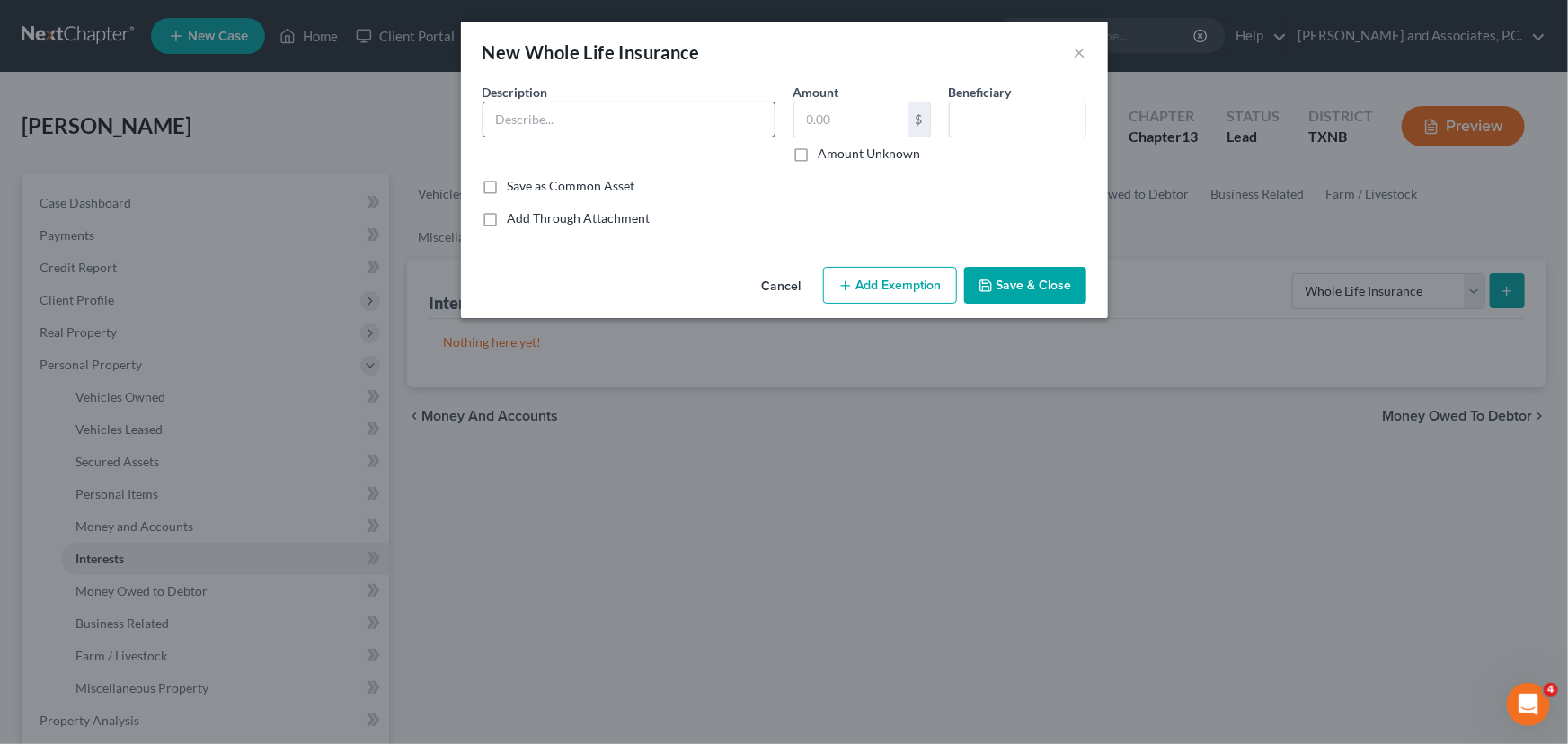
click at [584, 119] on input "text" at bounding box center [628, 120] width 291 height 34
type input "Physicians Mutual"
click at [838, 113] on input "text" at bounding box center [852, 120] width 114 height 34
type input "7,000.00"
click at [1061, 284] on button "Save & Close" at bounding box center [1025, 285] width 122 height 38
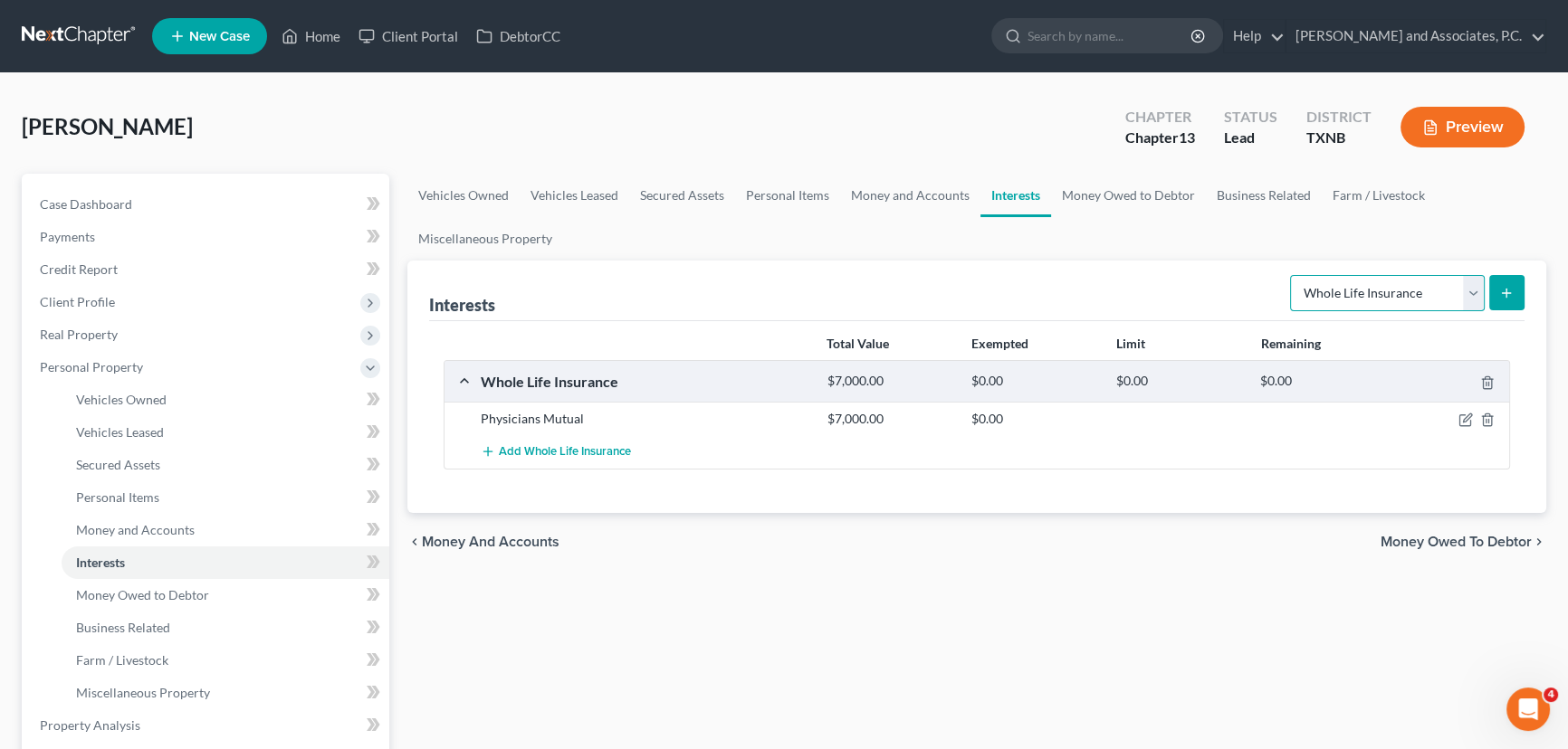
click at [1416, 292] on select "Select Interest Type 401K Annuity Bond Education IRA Government Bond Government…" at bounding box center [1387, 293] width 195 height 37
click at [1293, 275] on select "Select Interest Type 401K Annuity Bond Education IRA Government Bond Government…" at bounding box center [1387, 293] width 195 height 37
drag, startPoint x: 1392, startPoint y: 292, endPoint x: 1395, endPoint y: 302, distance: 10.4
click at [1392, 292] on select "Select Interest Type 401K Annuity Bond Education IRA Government Bond Government…" at bounding box center [1387, 293] width 195 height 37
select select "term_life_insurance"
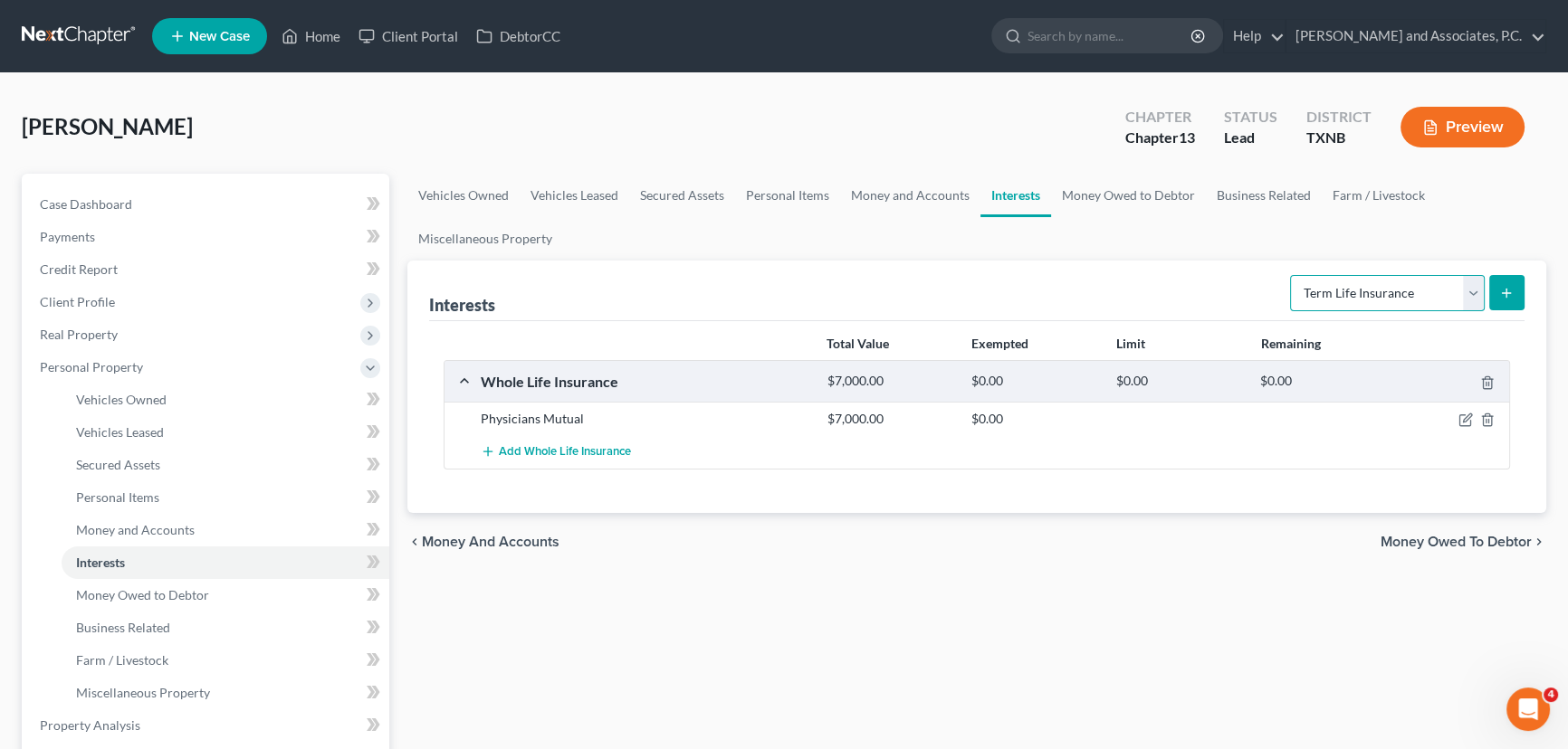
click at [1293, 275] on select "Select Interest Type 401K Annuity Bond Education IRA Government Bond Government…" at bounding box center [1387, 293] width 195 height 37
click at [1518, 270] on div "Select Interest Type 401K Annuity Bond Education IRA Government Bond Government…" at bounding box center [1403, 291] width 242 height 48
click at [1517, 286] on button "submit" at bounding box center [1508, 293] width 36 height 36
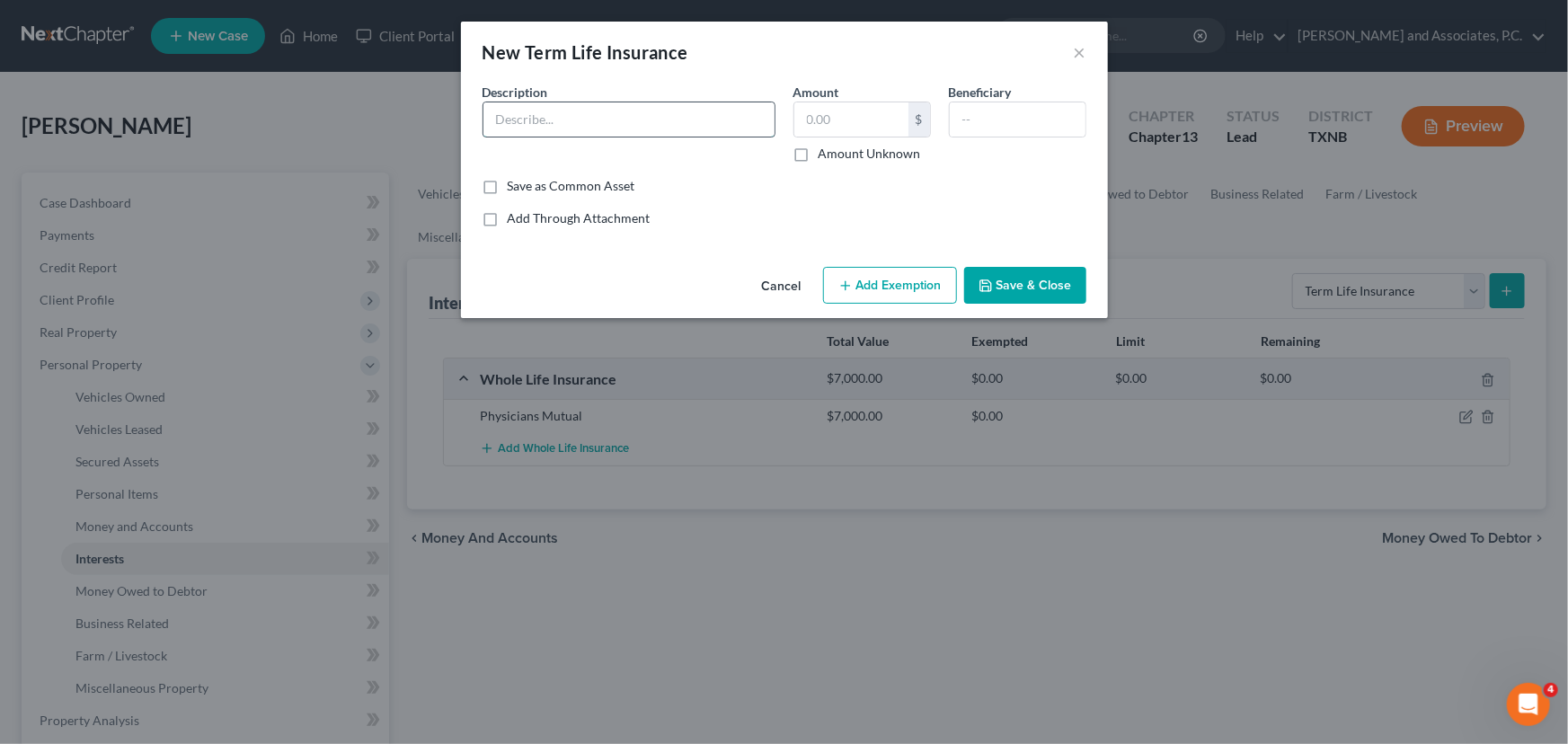
click at [531, 124] on input "text" at bounding box center [628, 120] width 291 height 34
type input "Mutual"
click at [826, 119] on input "text" at bounding box center [852, 120] width 114 height 34
type input "3,000.00"
click at [746, 212] on div "Add Through Attachment" at bounding box center [784, 219] width 604 height 18
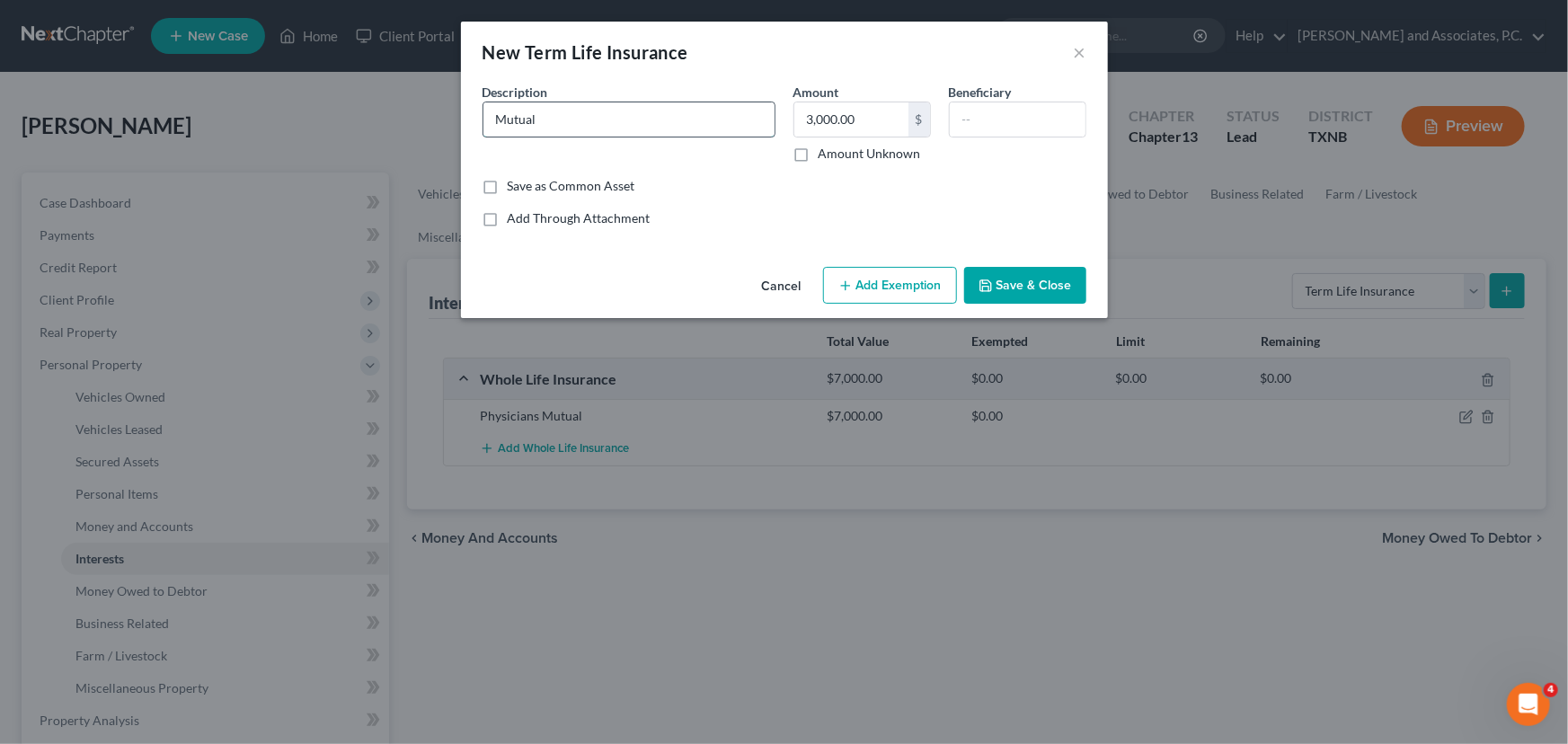
click at [641, 117] on input "Mutual" at bounding box center [628, 120] width 291 height 34
click at [992, 280] on icon "button" at bounding box center [986, 285] width 15 height 15
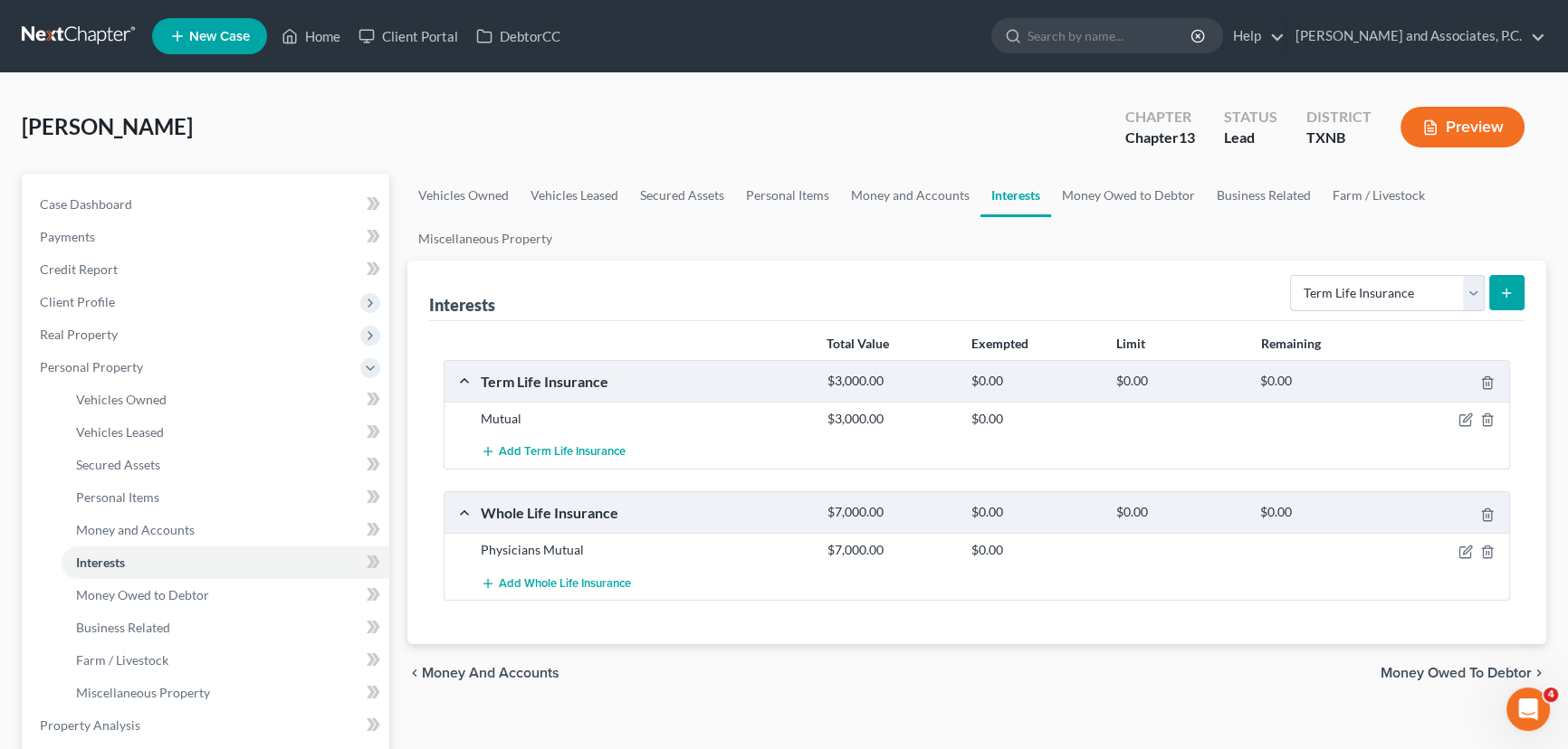
click at [1083, 654] on div "chevron_left Money and Accounts Money Owed to Debtor chevron_right" at bounding box center [978, 673] width 1139 height 58
click at [1094, 190] on link "Money Owed to Debtor" at bounding box center [1129, 195] width 155 height 43
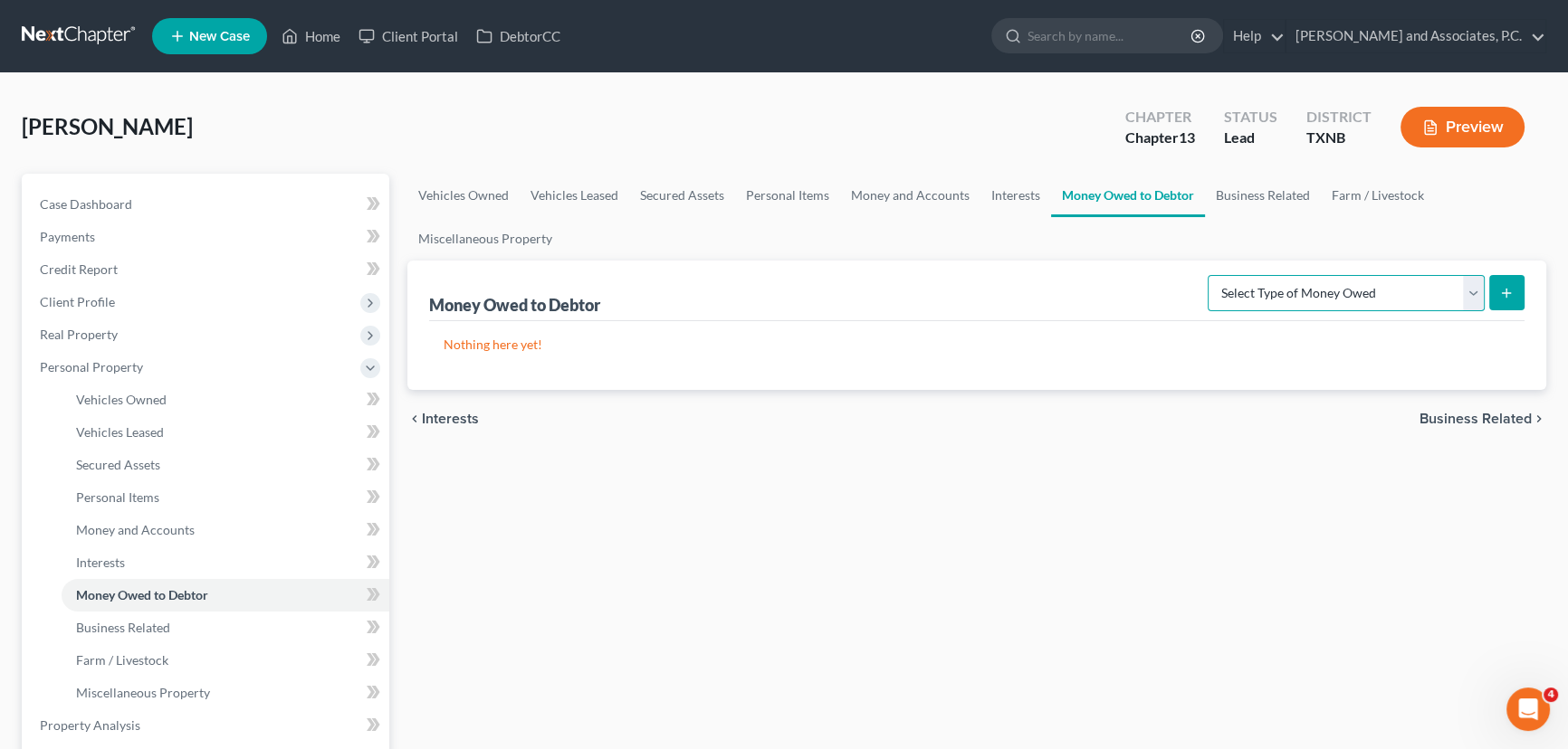
click at [1375, 290] on select "Select Type of Money Owed Accounts Receivable Alimony Child Support Claims Agai…" at bounding box center [1346, 293] width 277 height 37
click at [866, 300] on div "Money Owed to Debtor Select Type of Money Owed Accounts Receivable Alimony Chil…" at bounding box center [978, 290] width 1096 height 60
click at [1273, 190] on link "Business Related" at bounding box center [1263, 195] width 116 height 43
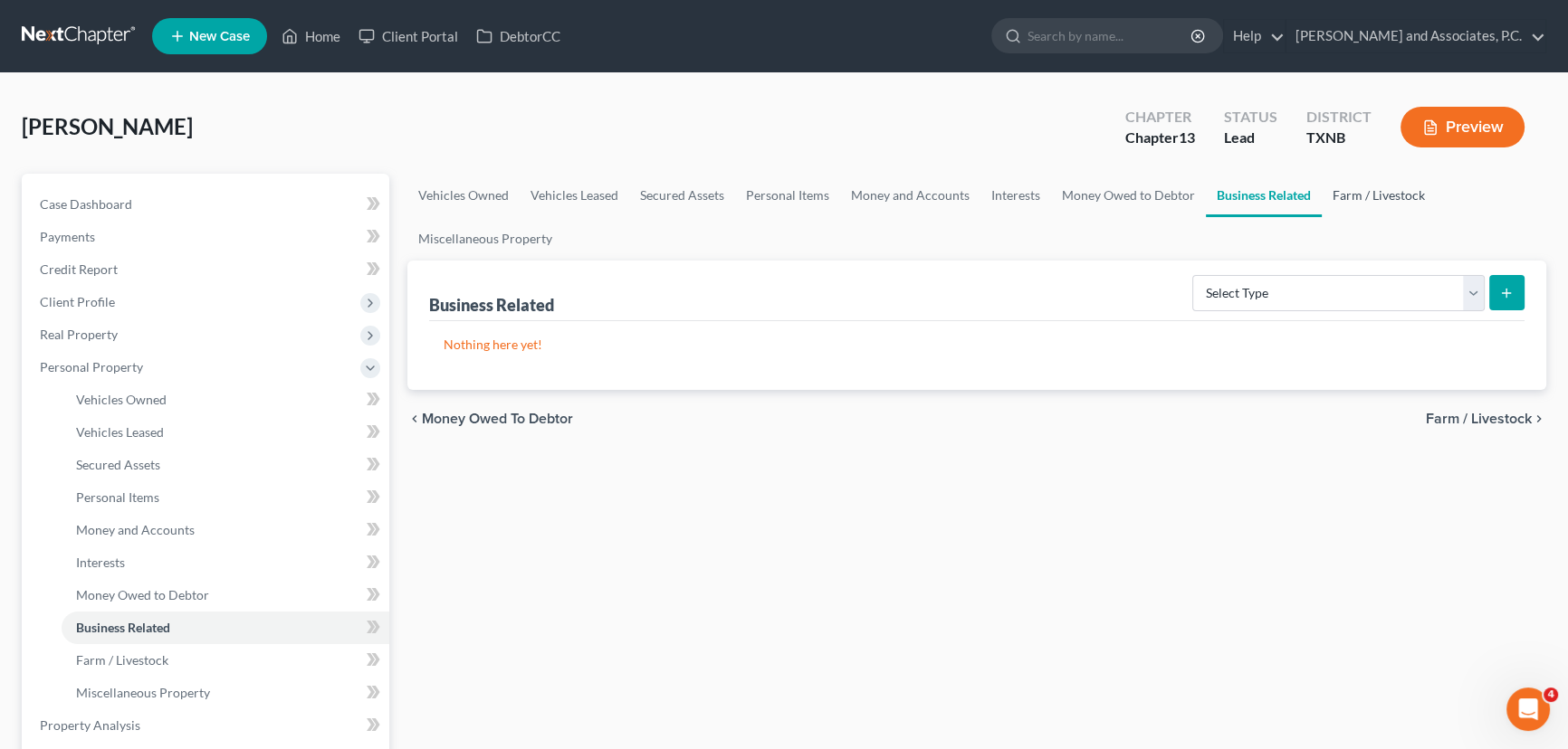
click at [1419, 192] on link "Farm / Livestock" at bounding box center [1379, 195] width 115 height 43
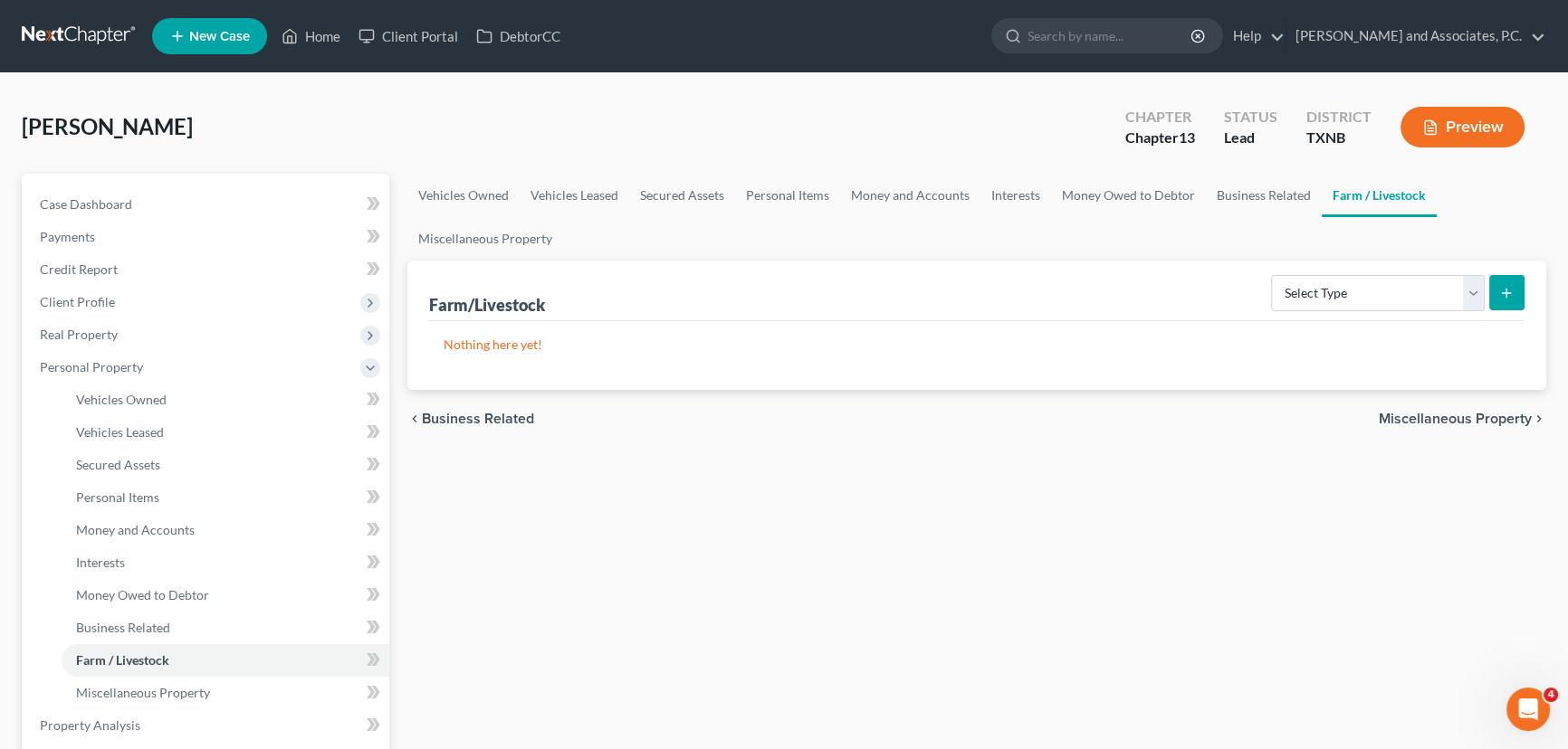
click at [1161, 608] on div "Vehicles Owned Vehicles Leased Secured Assets Personal Items Money and Accounts…" at bounding box center [978, 728] width 1157 height 1110
click at [1148, 415] on div "chevron_left Business Related Miscellaneous Property chevron_right" at bounding box center [978, 418] width 1139 height 58
click at [1394, 204] on link "Farm / Livestock" at bounding box center [1379, 195] width 115 height 43
click at [445, 244] on link "Miscellaneous Property" at bounding box center [486, 239] width 156 height 43
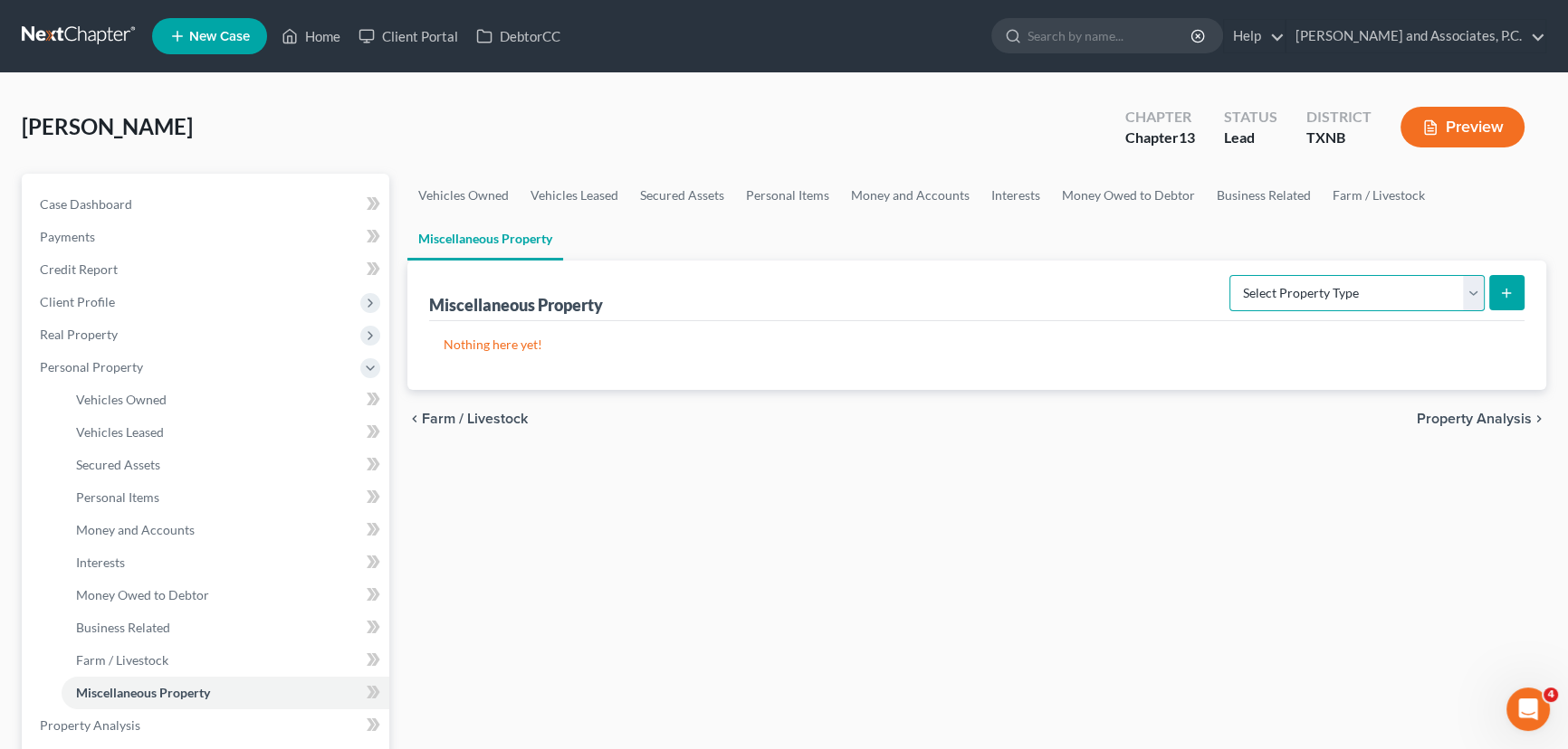
click at [1295, 305] on select "Select Property Type Assigned for Creditor Benefit [DATE] Holding for Another N…" at bounding box center [1357, 293] width 256 height 37
drag, startPoint x: 1292, startPoint y: 295, endPoint x: 1239, endPoint y: 288, distance: 53.5
click at [1292, 295] on select "Select Property Type Assigned for Creditor Benefit [DATE] Holding for Another N…" at bounding box center [1357, 293] width 256 height 37
click at [486, 235] on link "Miscellaneous Property" at bounding box center [486, 239] width 156 height 43
drag, startPoint x: 1240, startPoint y: 292, endPoint x: 1229, endPoint y: 290, distance: 11.2
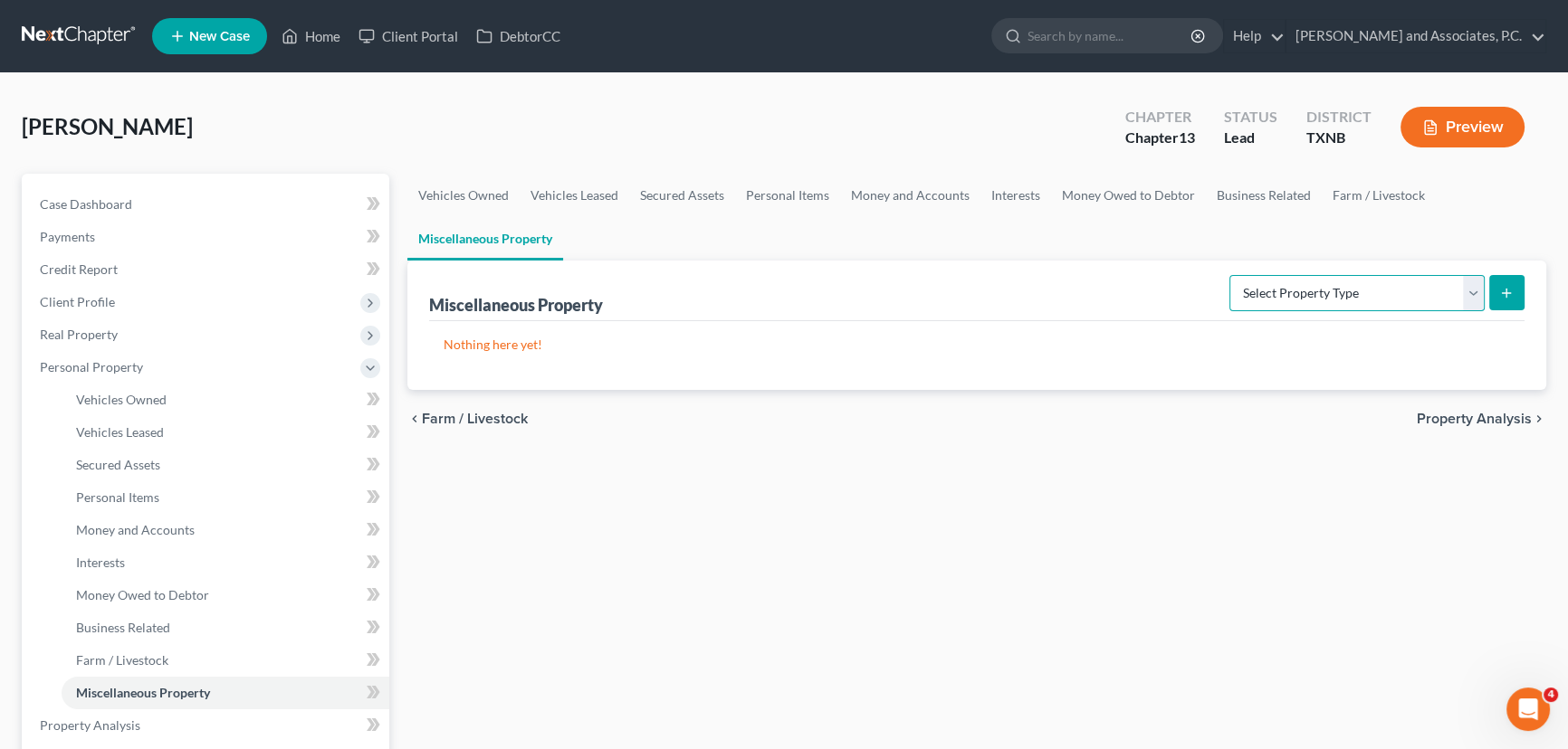
click at [1240, 292] on select "Select Property Type Assigned for Creditor Benefit [DATE] Holding for Another N…" at bounding box center [1357, 293] width 256 height 37
drag, startPoint x: 482, startPoint y: 250, endPoint x: 552, endPoint y: 247, distance: 70.1
click at [482, 250] on link "Miscellaneous Property" at bounding box center [486, 239] width 156 height 43
click at [1258, 284] on select "Select Property Type Assigned for Creditor Benefit [DATE] Holding for Another N…" at bounding box center [1357, 293] width 256 height 37
click at [1046, 379] on div "Nothing here yet!" at bounding box center [978, 356] width 1096 height 69
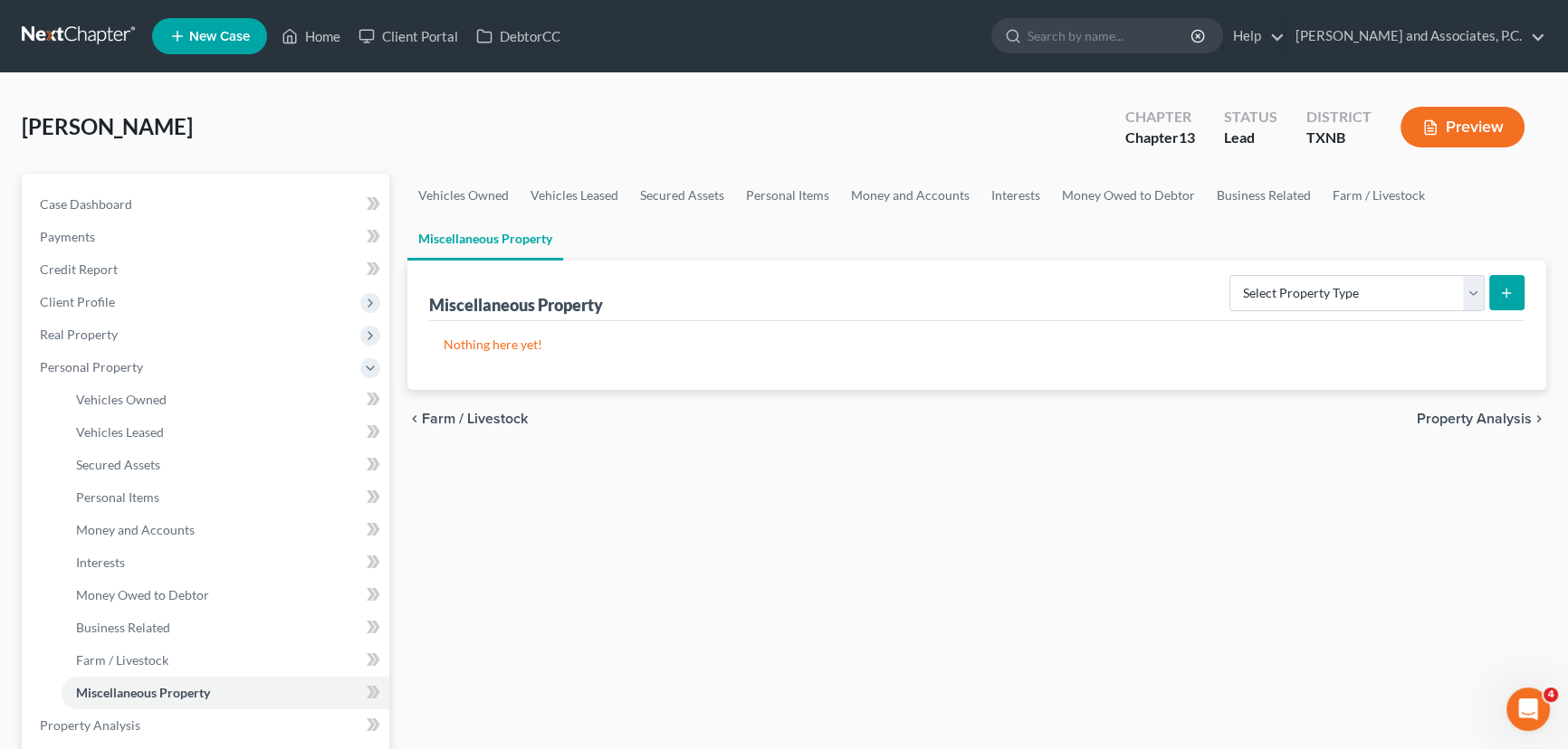
click at [1136, 416] on div "chevron_left Farm / Livestock Property Analysis chevron_right" at bounding box center [978, 418] width 1139 height 58
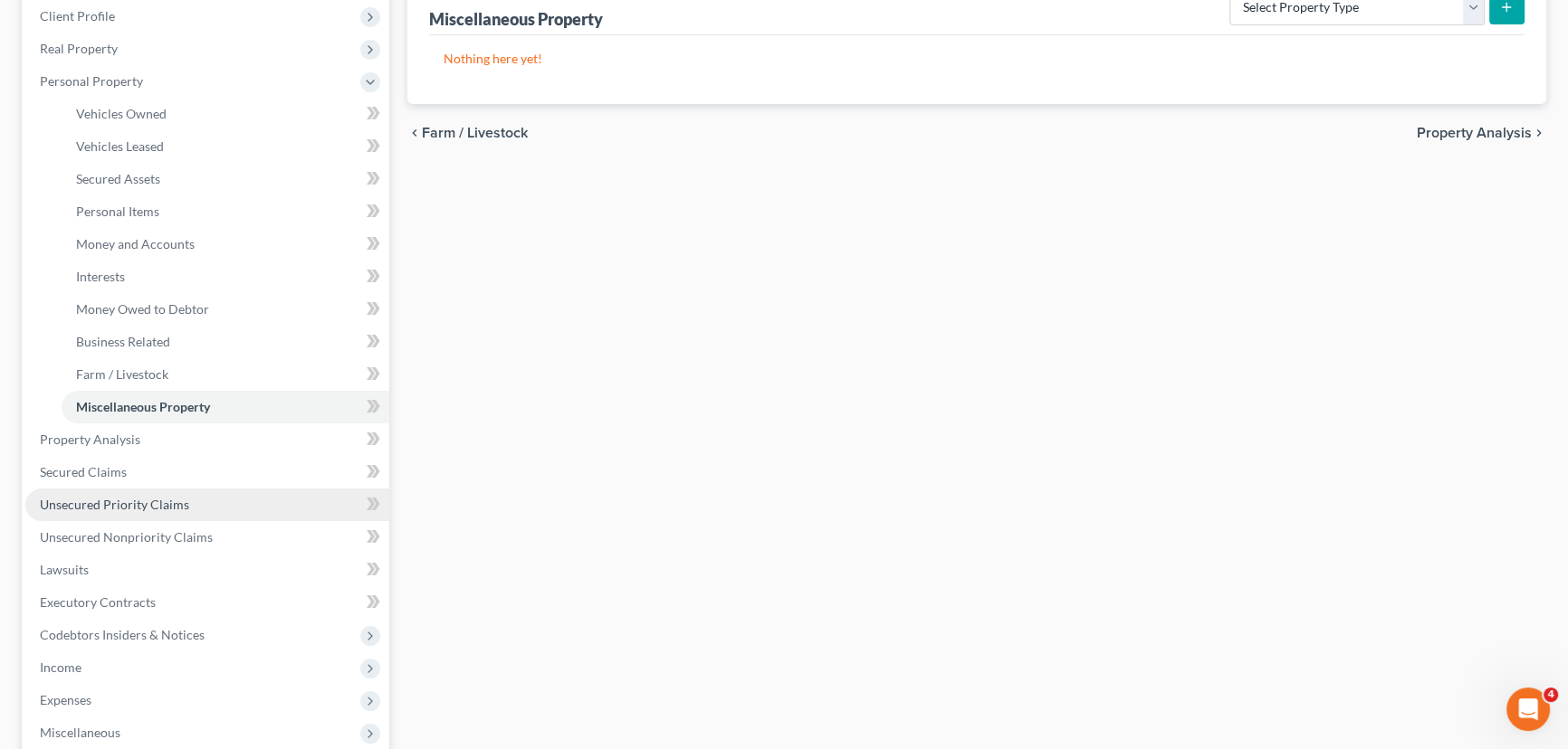
scroll to position [329, 0]
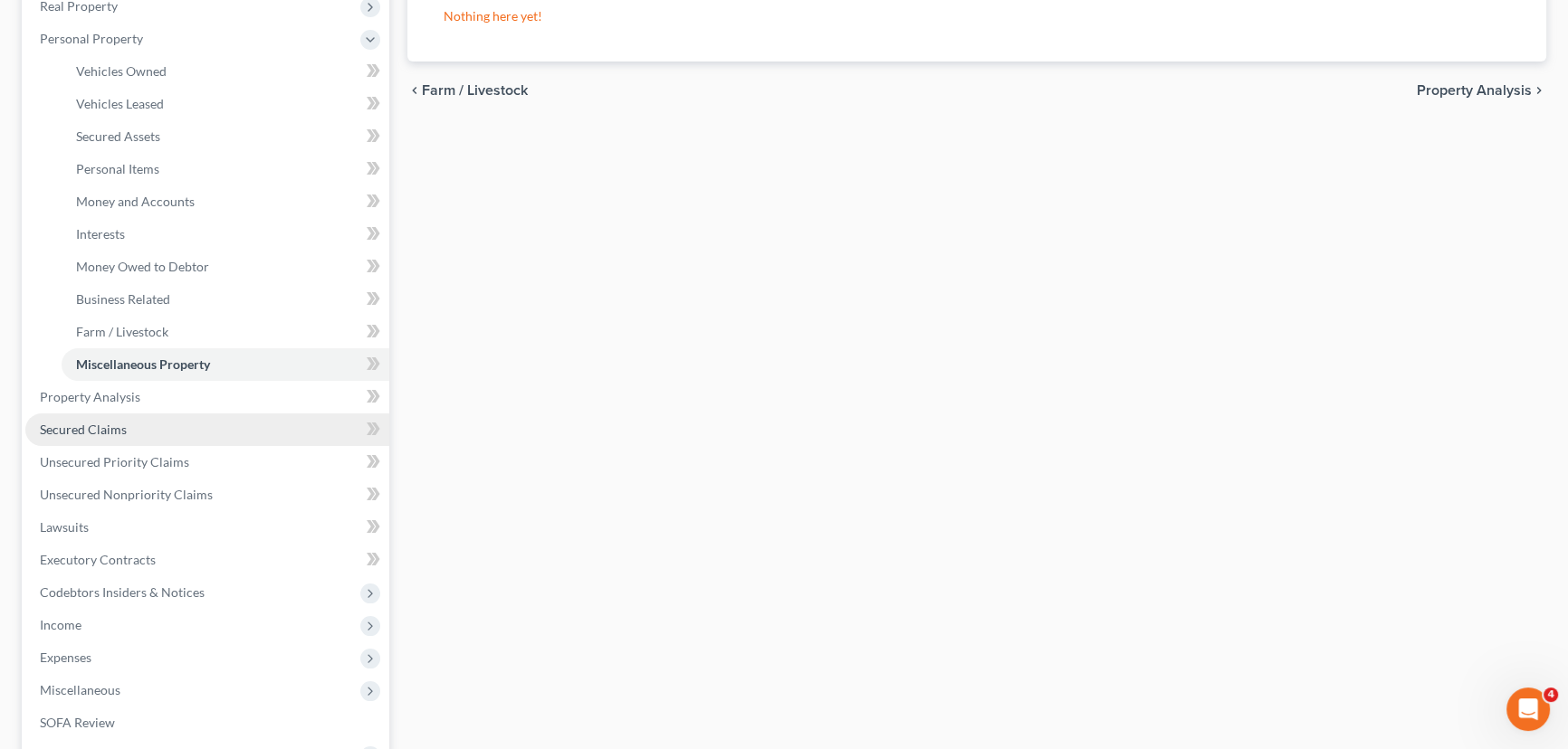
click at [66, 431] on span "Secured Claims" at bounding box center [83, 429] width 87 height 16
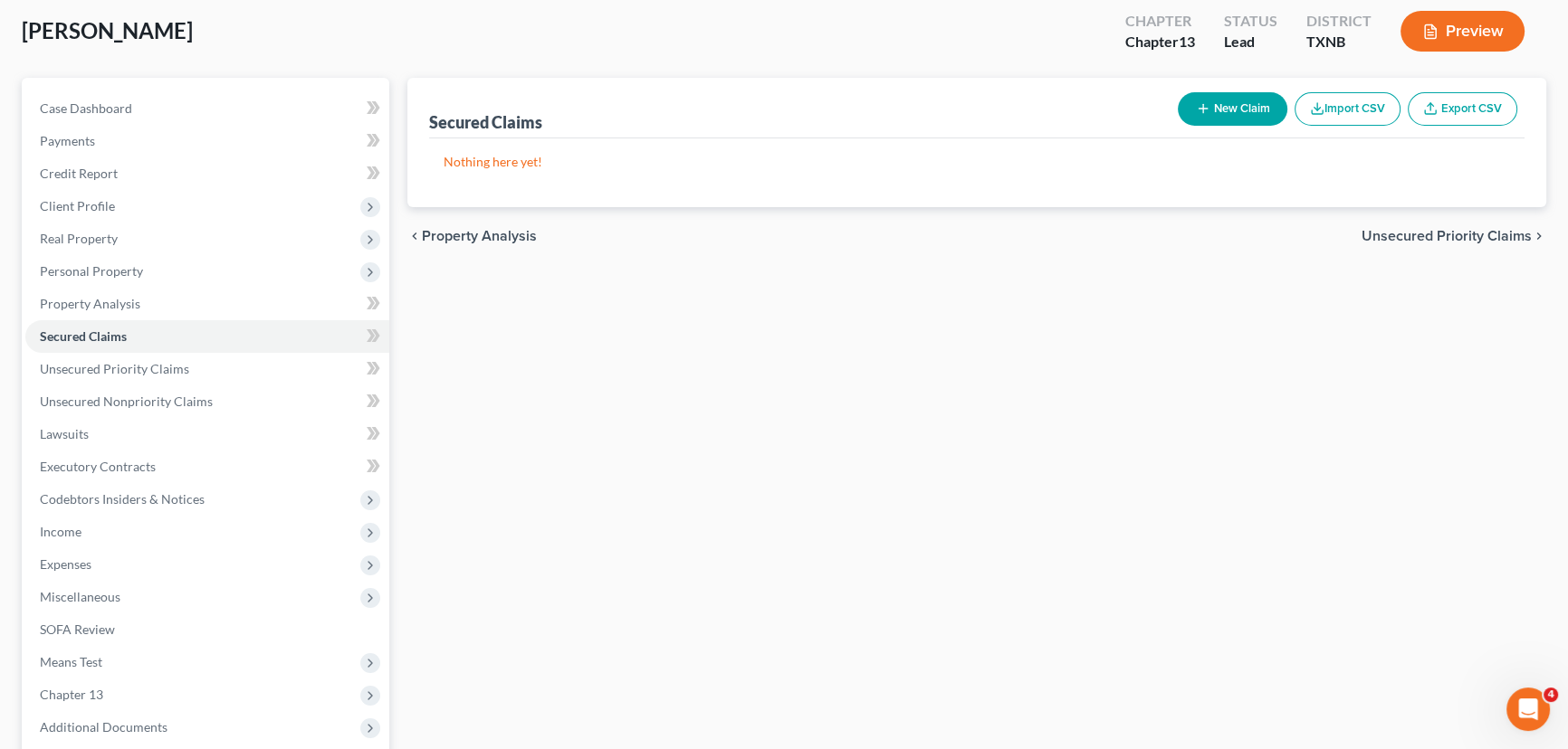
scroll to position [82, 0]
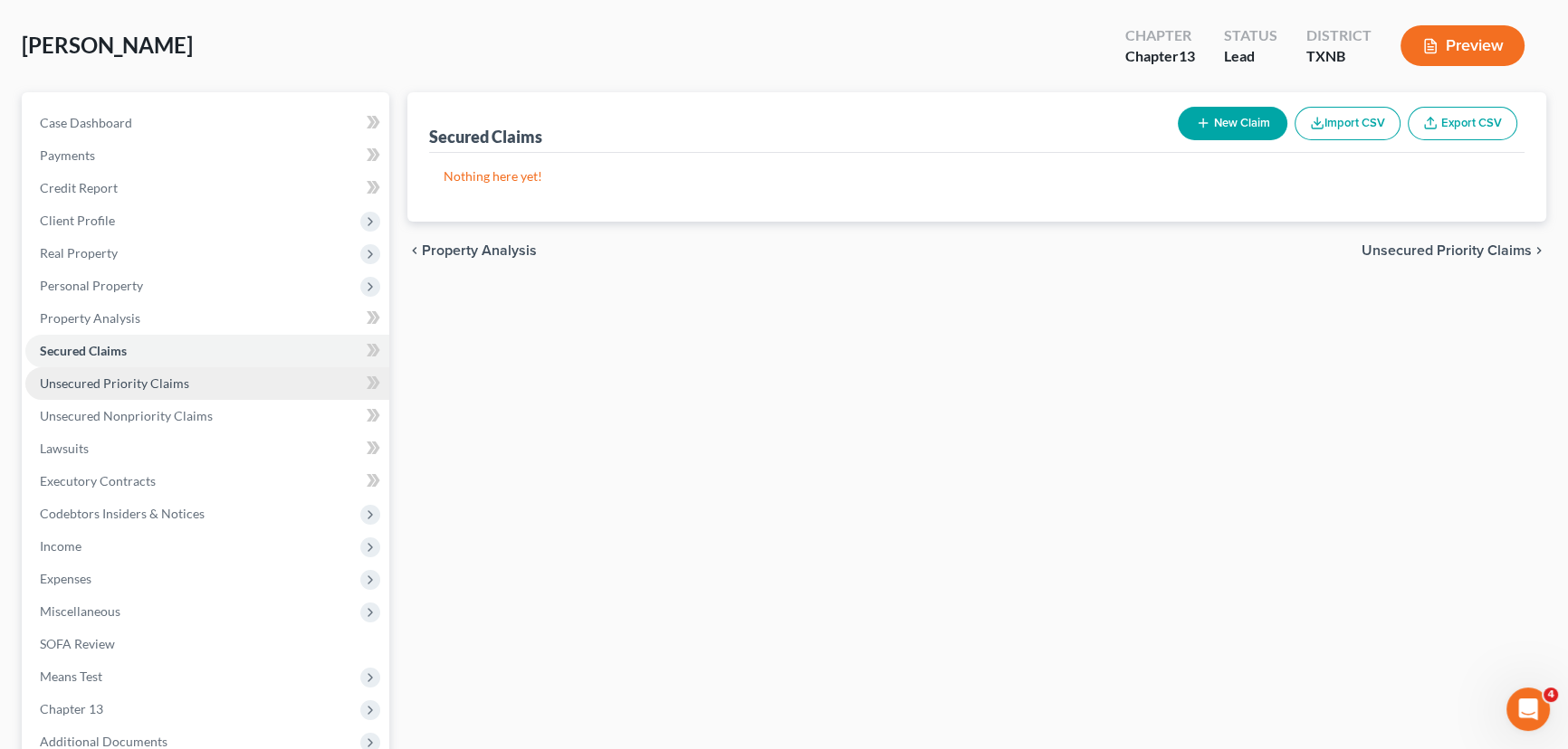
click at [119, 392] on link "Unsecured Priority Claims" at bounding box center [207, 383] width 364 height 33
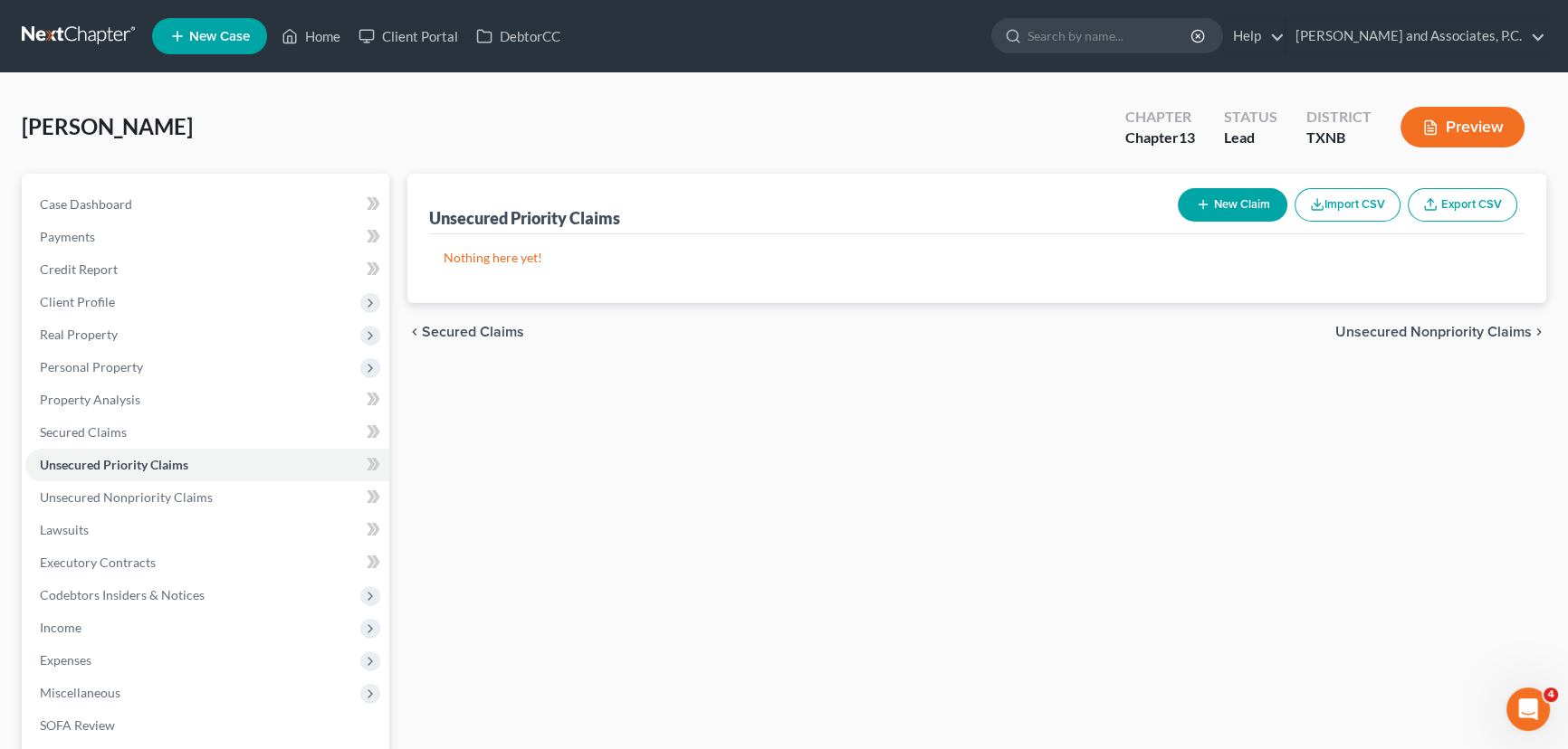
drag, startPoint x: 1145, startPoint y: 434, endPoint x: 1228, endPoint y: 270, distance: 183.8
click at [1148, 433] on div "Unsecured Priority Claims New Claim Import CSV Export CSV Nothing here yet! Pre…" at bounding box center [978, 565] width 1157 height 785
click at [1227, 203] on button "New Claim" at bounding box center [1232, 205] width 110 height 34
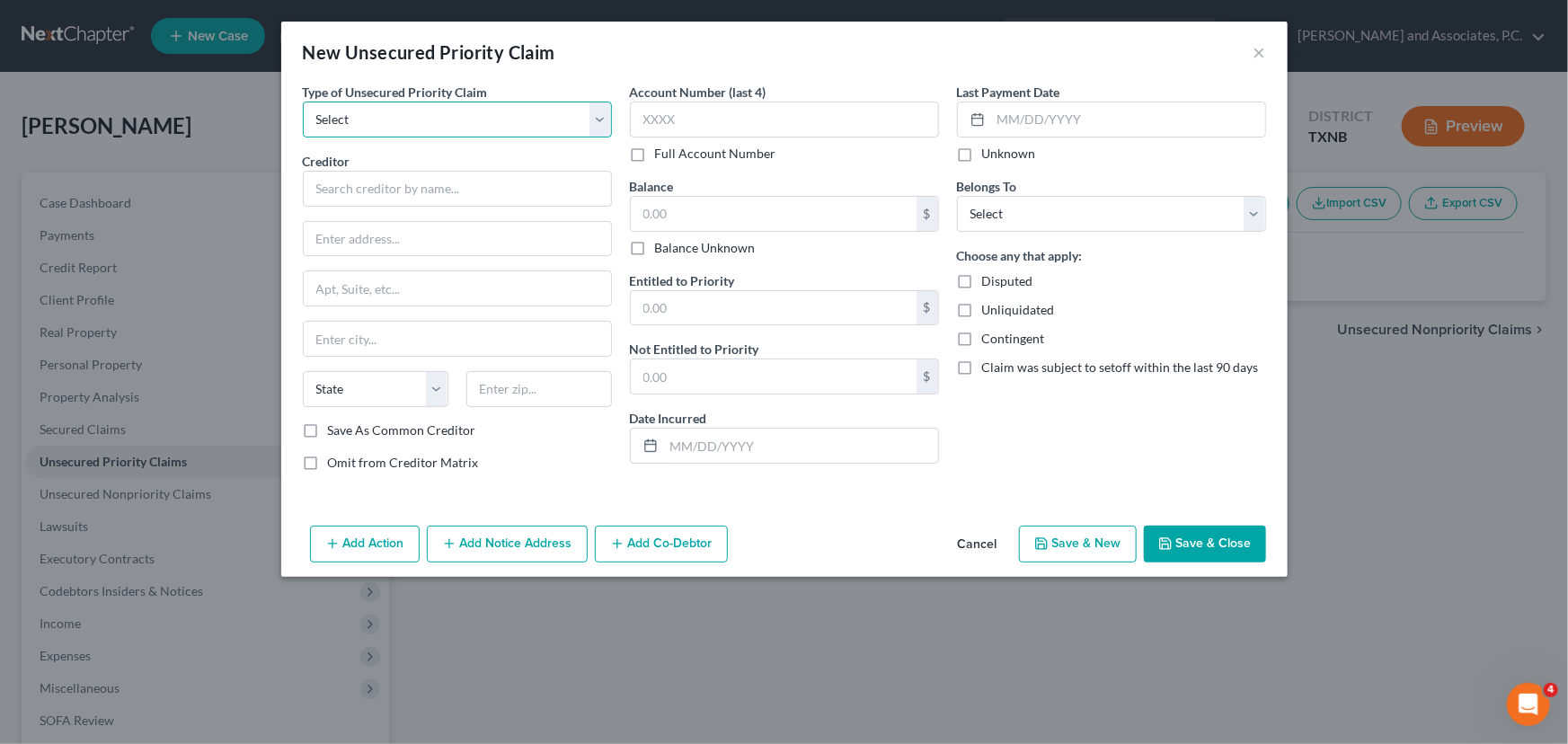
drag, startPoint x: 397, startPoint y: 124, endPoint x: 396, endPoint y: 135, distance: 11.0
click at [397, 124] on select "Select Taxes & Other Government Units Domestic Support Obligations Extensions o…" at bounding box center [457, 120] width 309 height 36
click at [303, 102] on select "Select Taxes & Other Government Units Domestic Support Obligations Extensions o…" at bounding box center [457, 120] width 309 height 36
drag, startPoint x: 440, startPoint y: 103, endPoint x: 442, endPoint y: 112, distance: 9.2
click at [440, 103] on select "Select Taxes & Other Government Units Domestic Support Obligations Extensions o…" at bounding box center [457, 120] width 309 height 36
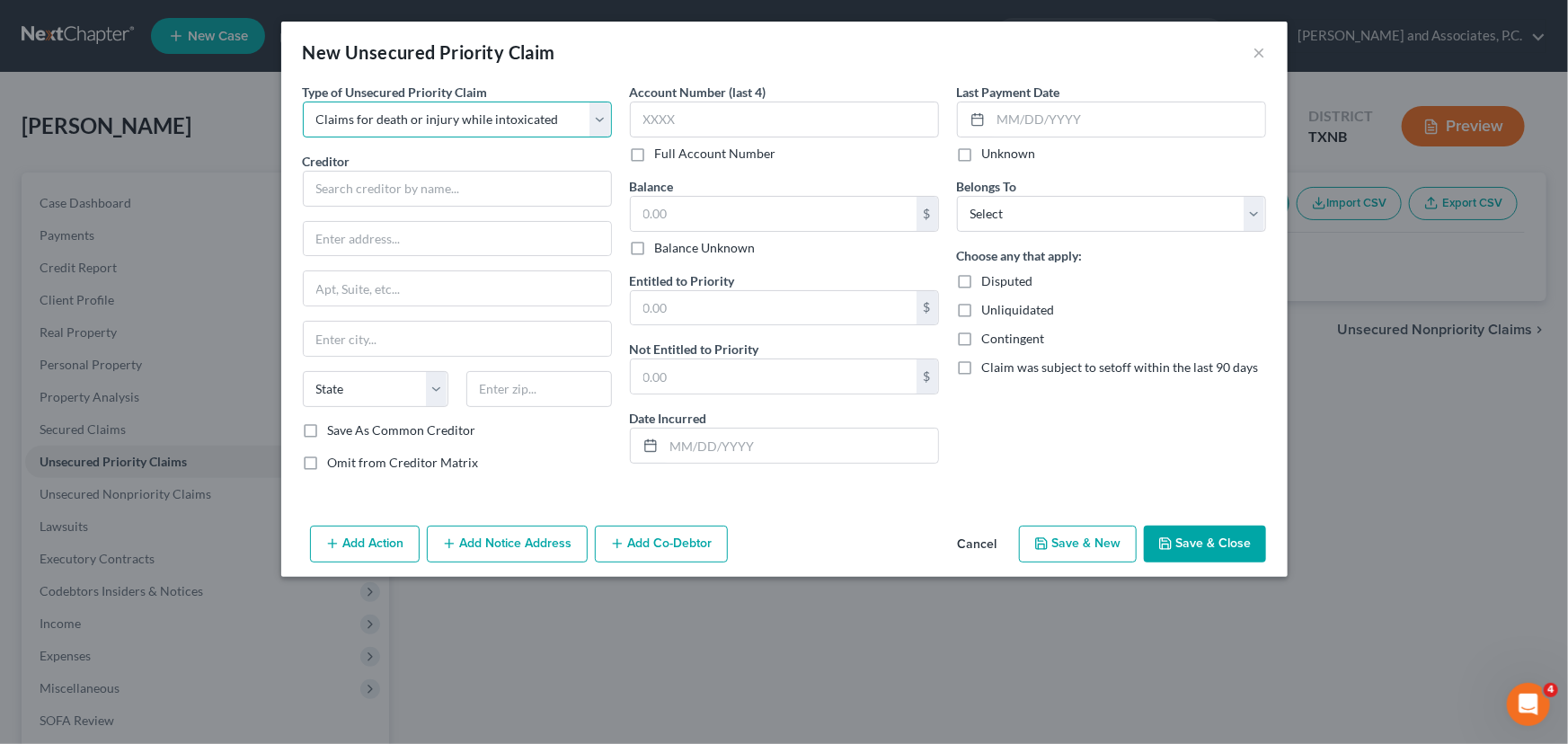
select select "9"
click at [303, 102] on select "Select Taxes & Other Government Units Domestic Support Obligations Extensions o…" at bounding box center [457, 120] width 309 height 36
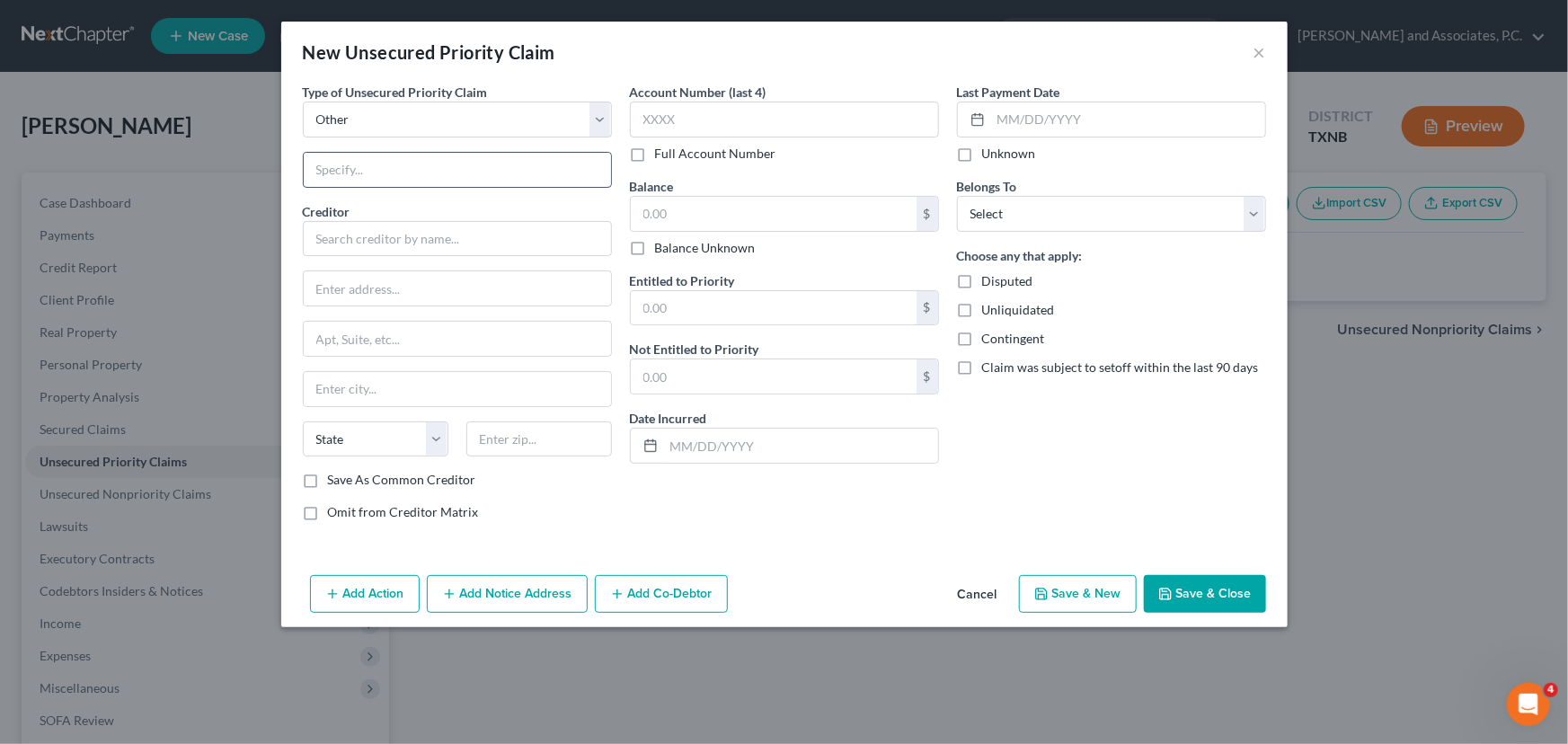
click at [362, 176] on input "text" at bounding box center [458, 170] width 308 height 34
type input "Attorney's Fees"
click at [373, 238] on input "text" at bounding box center [457, 239] width 309 height 36
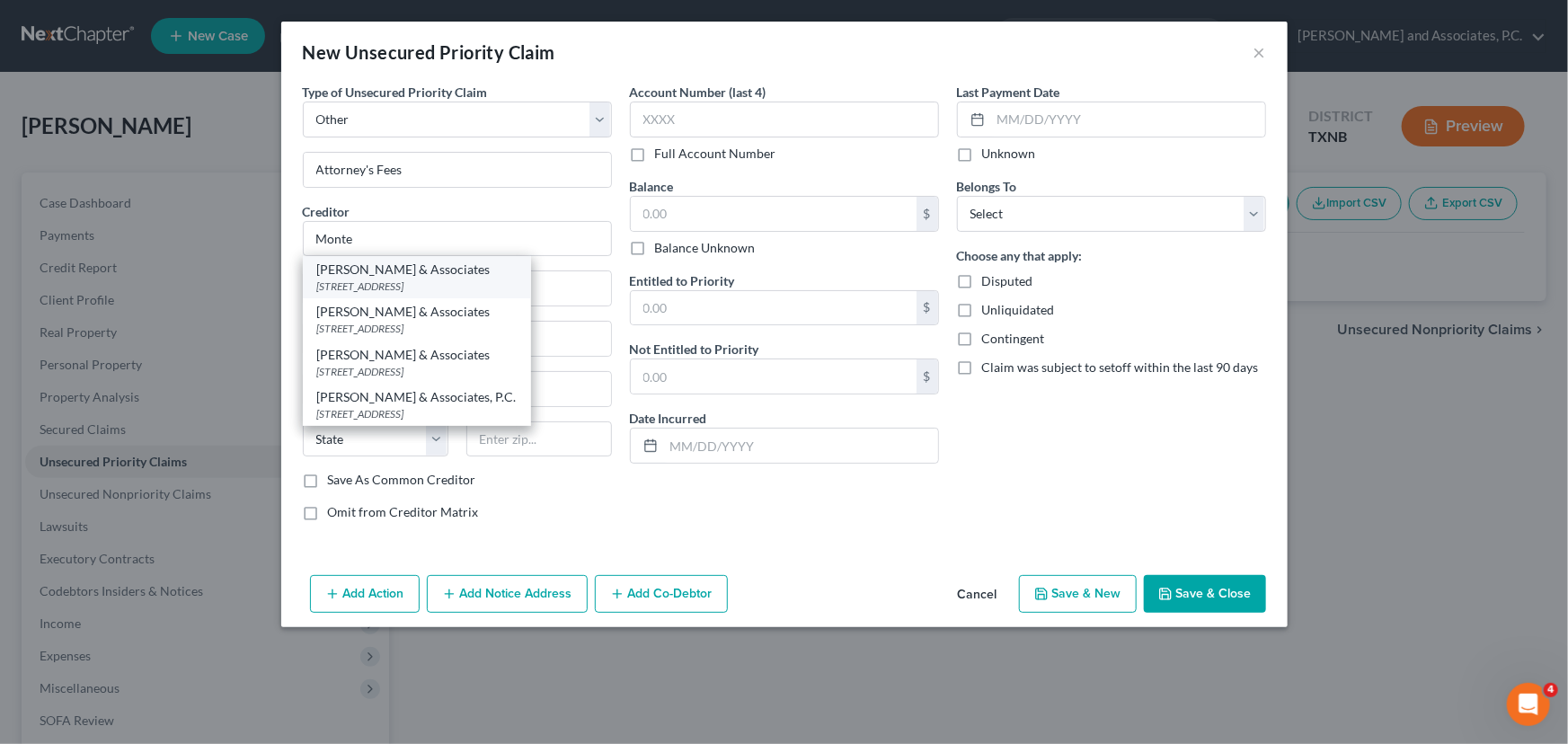
click at [396, 280] on div "[STREET_ADDRESS]" at bounding box center [417, 286] width 200 height 16
type input "[PERSON_NAME] & Associates"
type input "[STREET_ADDRESS]"
type input "[GEOGRAPHIC_DATA]"
select select "45"
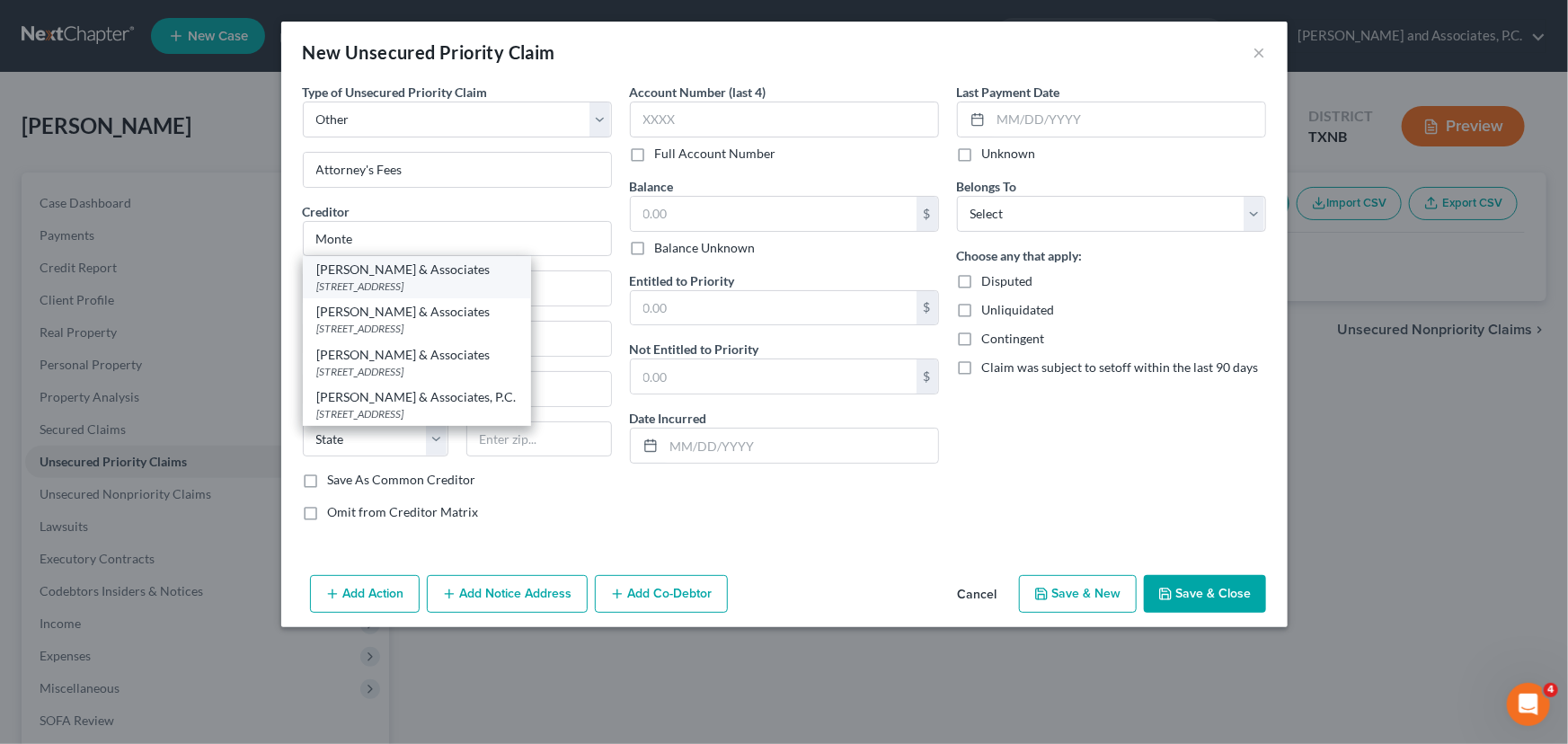
type input "76301"
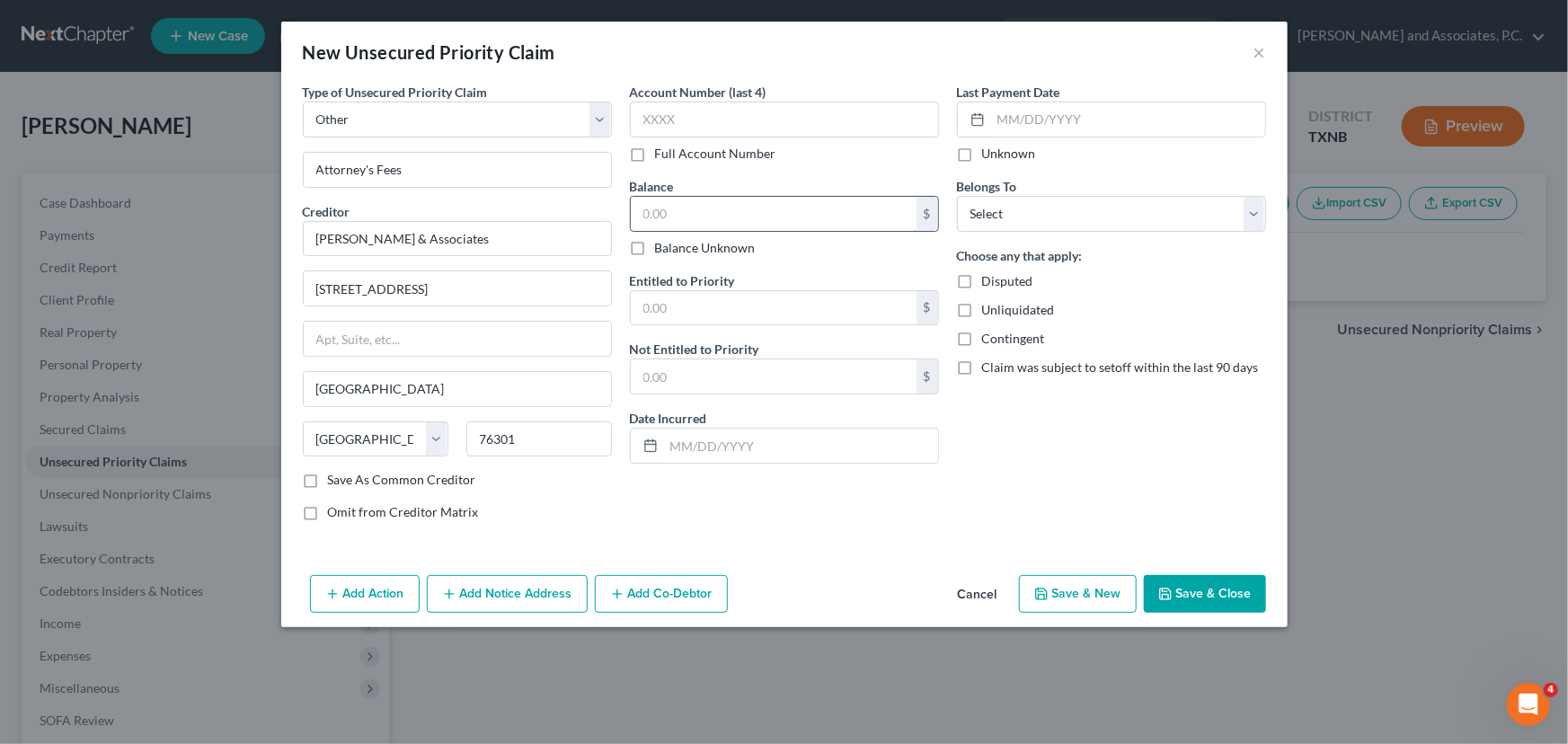
click at [699, 227] on input "text" at bounding box center [774, 214] width 286 height 34
type input "1"
type input "3,934.90"
click at [1054, 220] on select "Select Debtor 1 Only Debtor 2 Only Debtor 1 And Debtor 2 Only At Least One Of T…" at bounding box center [1111, 214] width 309 height 36
select select "0"
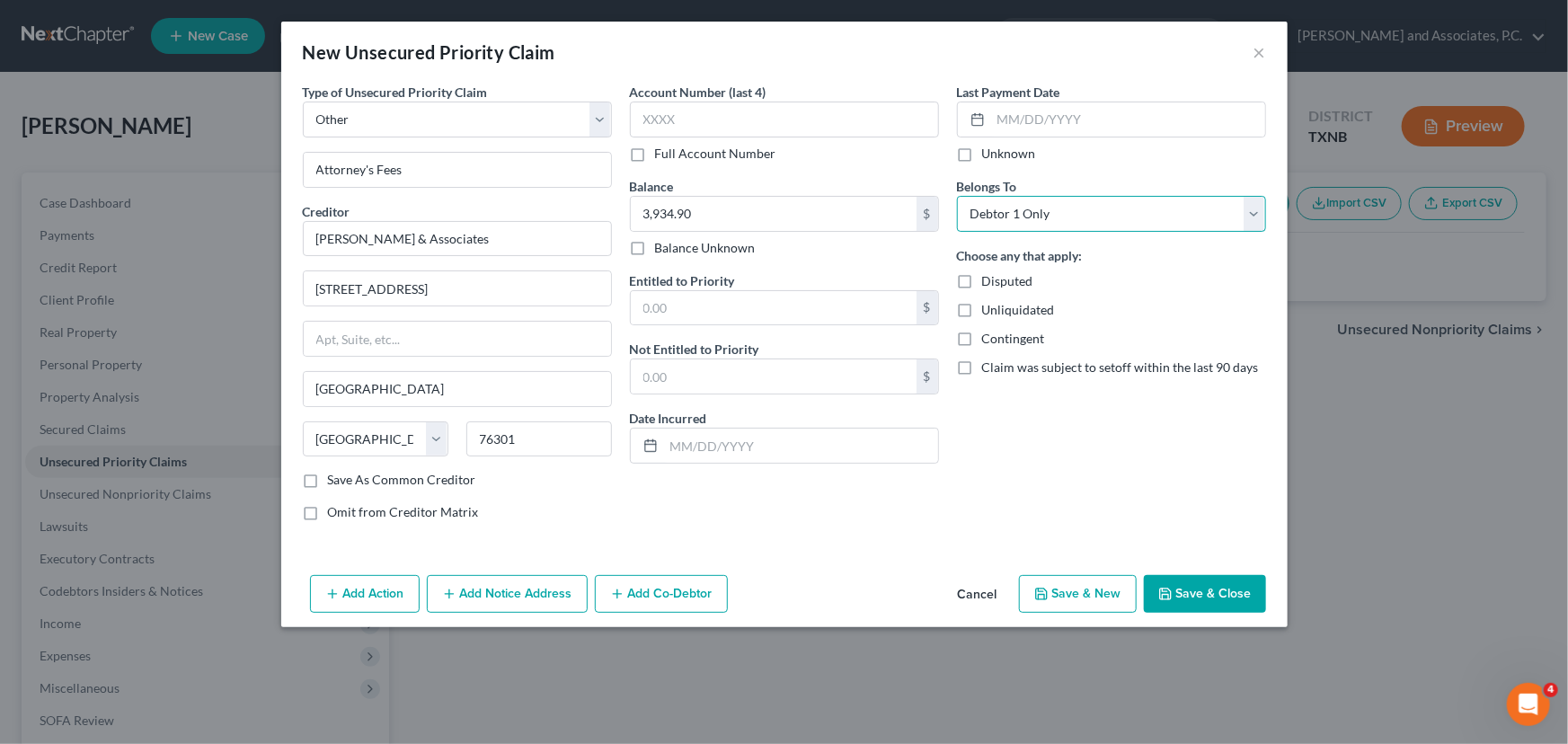
click at [957, 196] on select "Select Debtor 1 Only Debtor 2 Only Debtor 1 And Debtor 2 Only At Least One Of T…" at bounding box center [1111, 214] width 309 height 36
click at [1196, 591] on button "Save & Close" at bounding box center [1204, 594] width 122 height 38
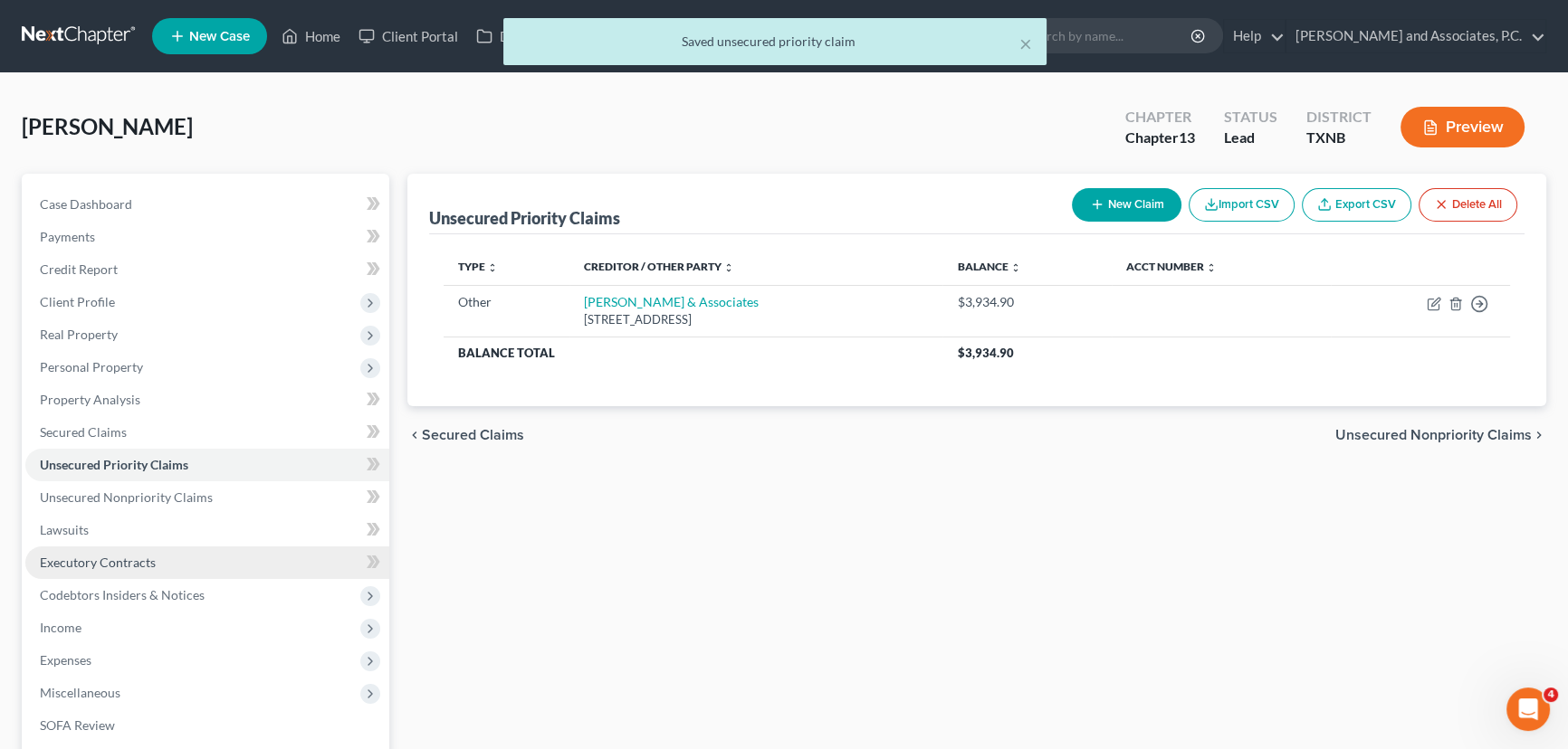
drag, startPoint x: 815, startPoint y: 617, endPoint x: 283, endPoint y: 546, distance: 536.7
click at [814, 617] on div "Unsecured Priority Claims New Claim Import CSV Export CSV Delete All Type expan…" at bounding box center [978, 565] width 1157 height 785
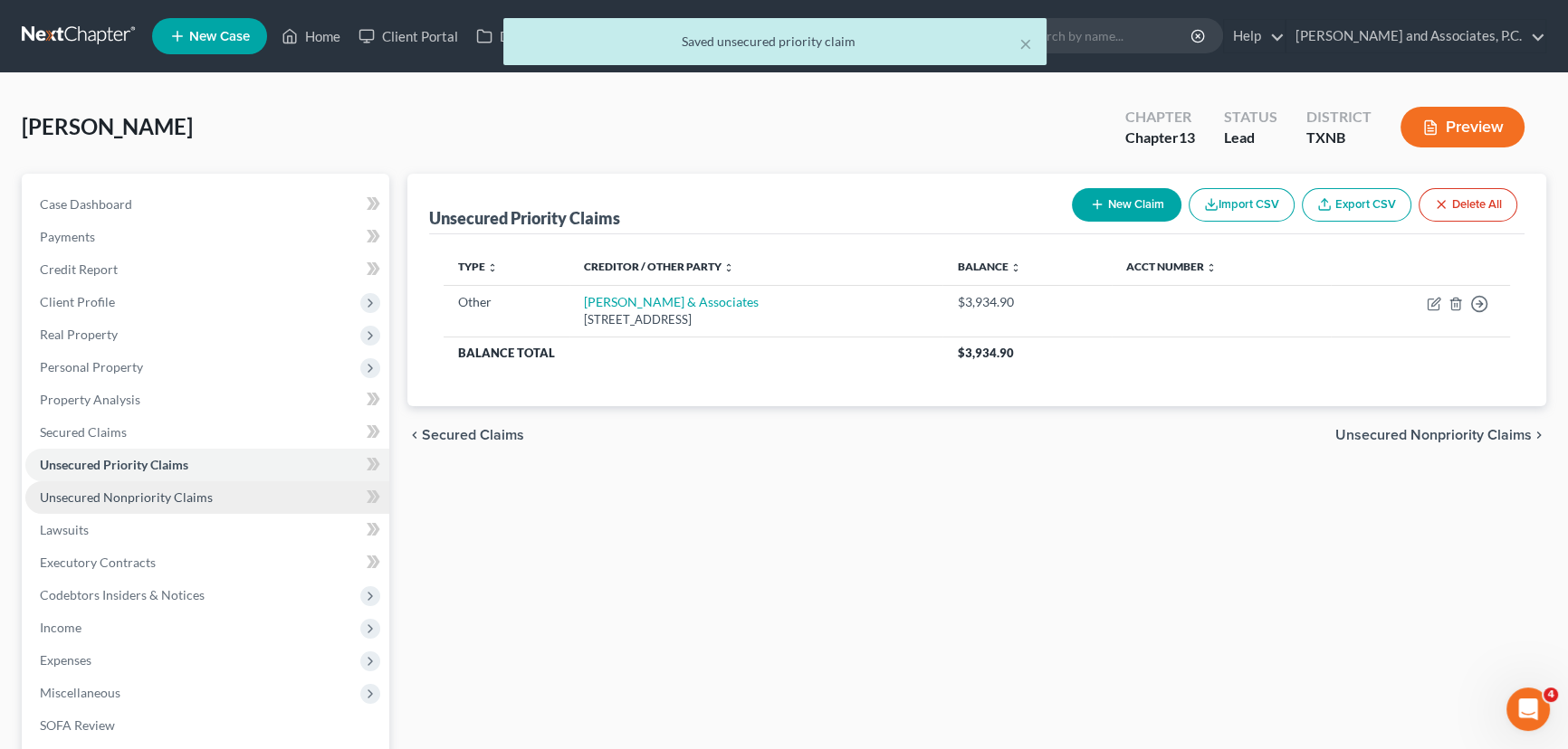
click at [178, 497] on span "Unsecured Nonpriority Claims" at bounding box center [125, 497] width 173 height 16
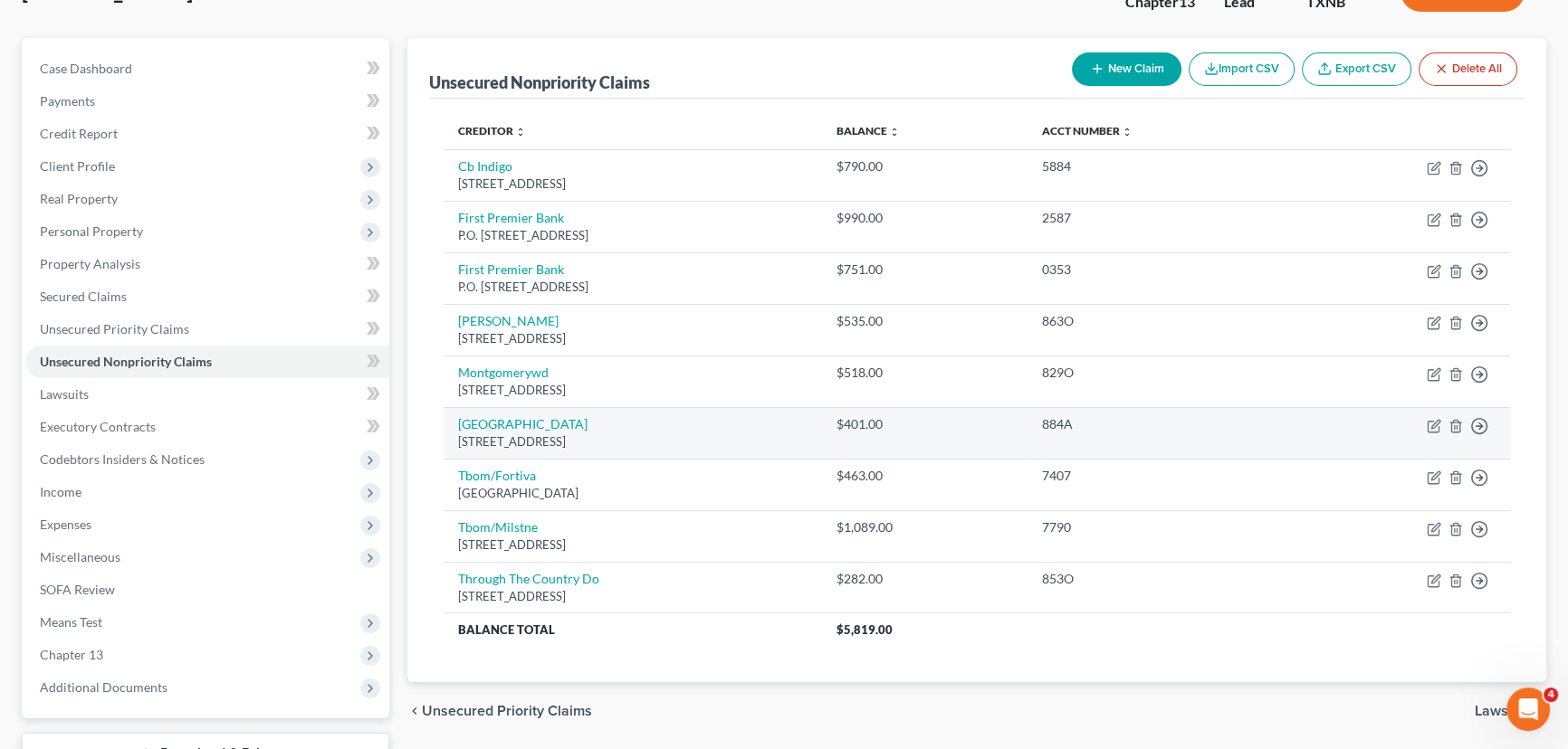
scroll to position [164, 0]
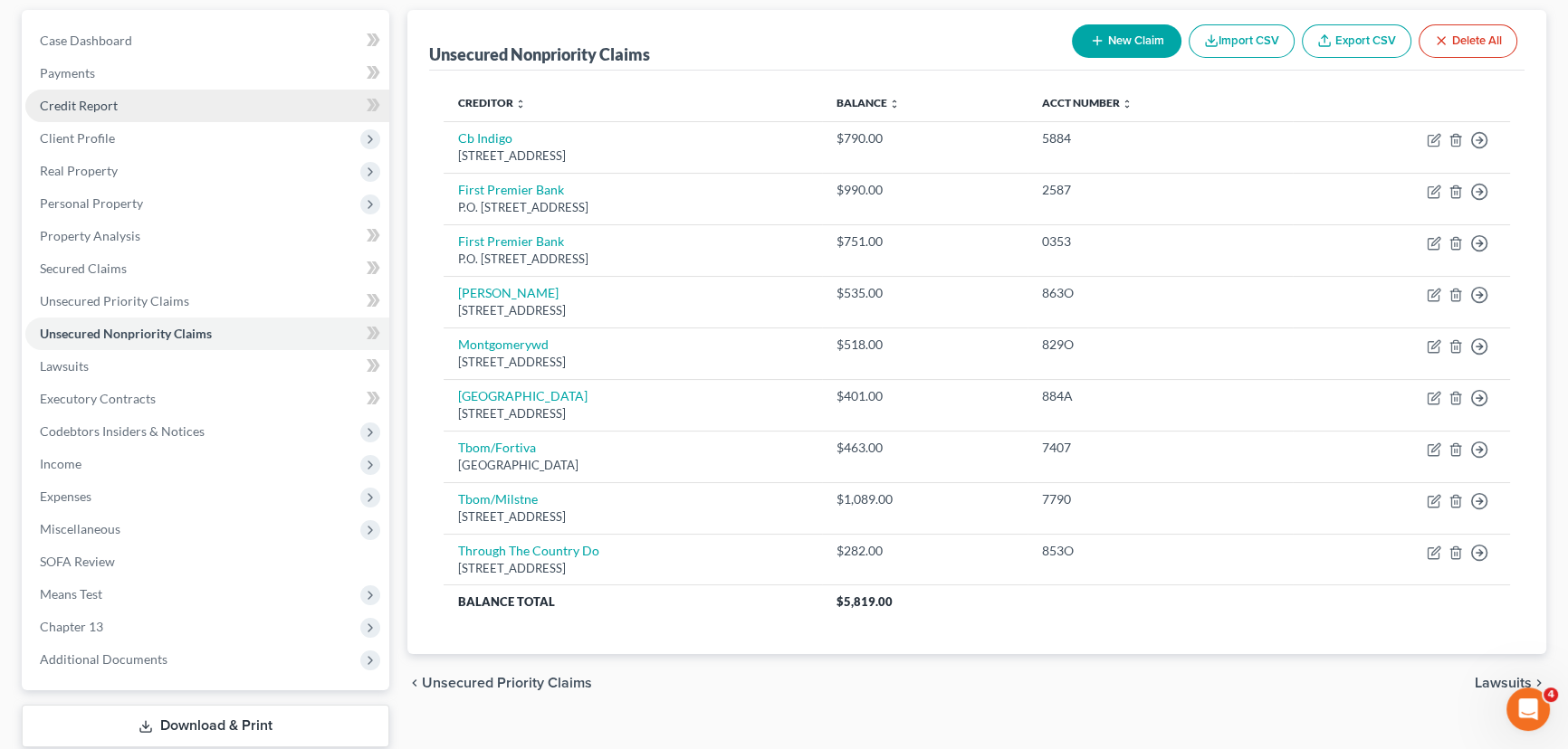
click at [126, 105] on link "Credit Report" at bounding box center [207, 106] width 364 height 33
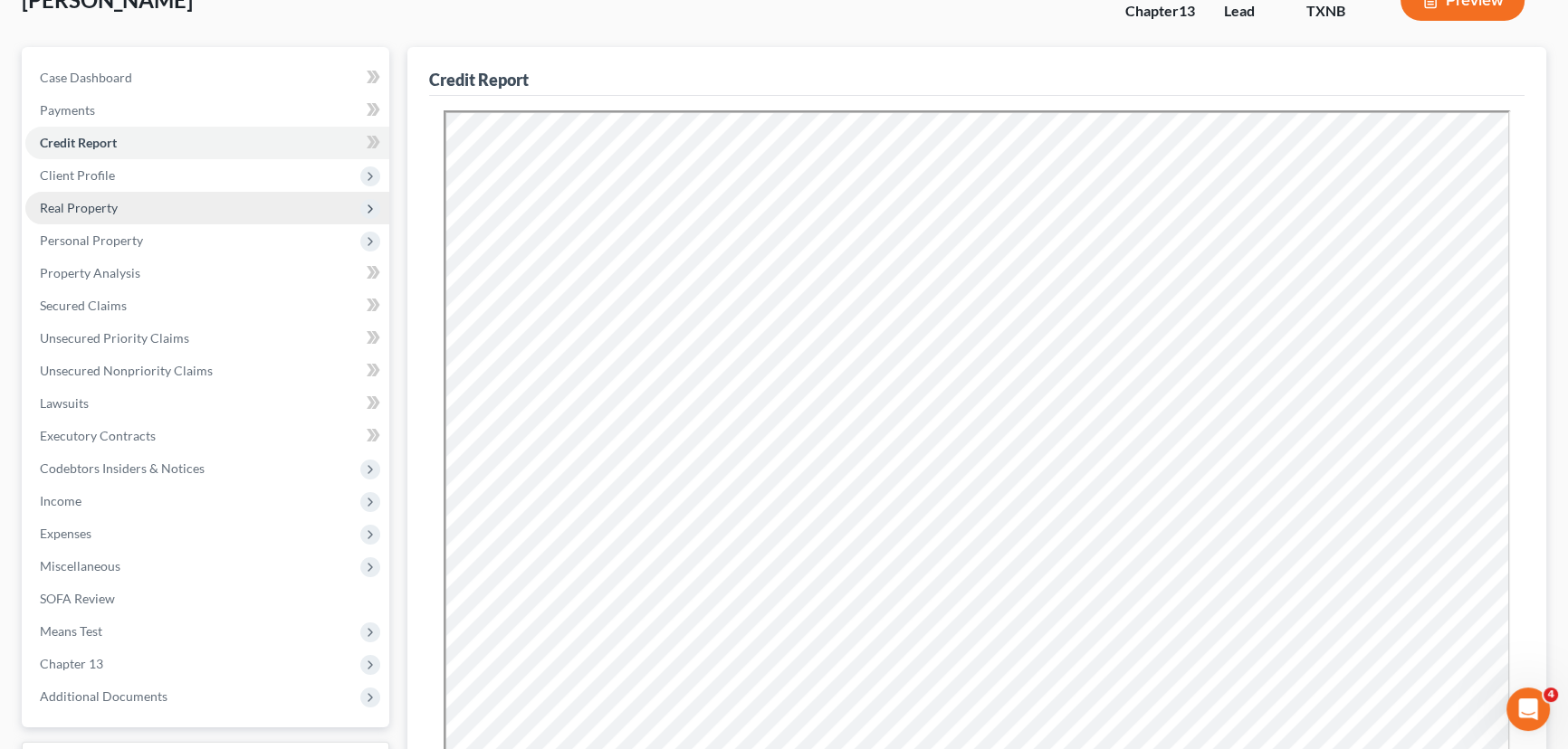
scroll to position [108, 0]
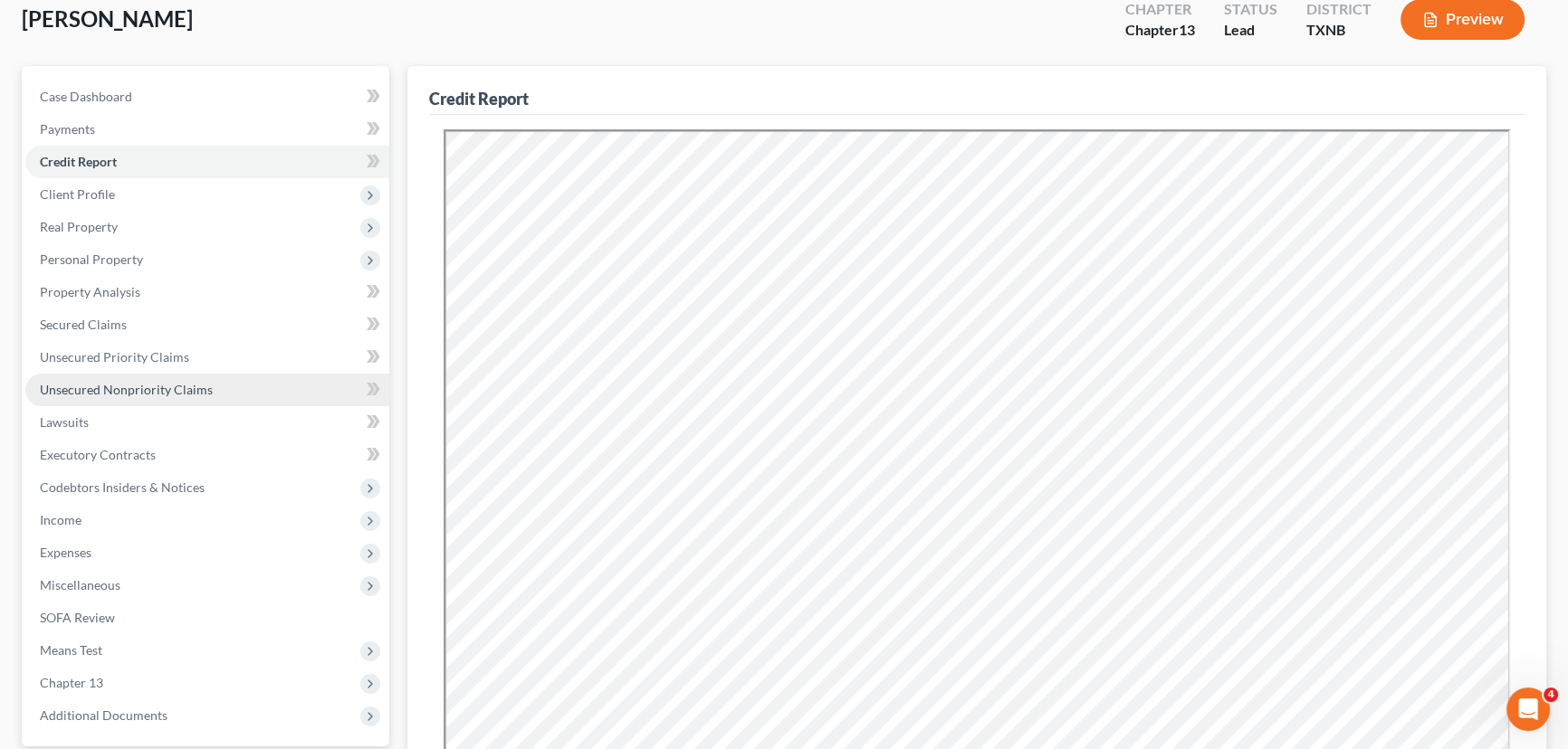
click at [136, 382] on span "Unsecured Nonpriority Claims" at bounding box center [125, 390] width 173 height 16
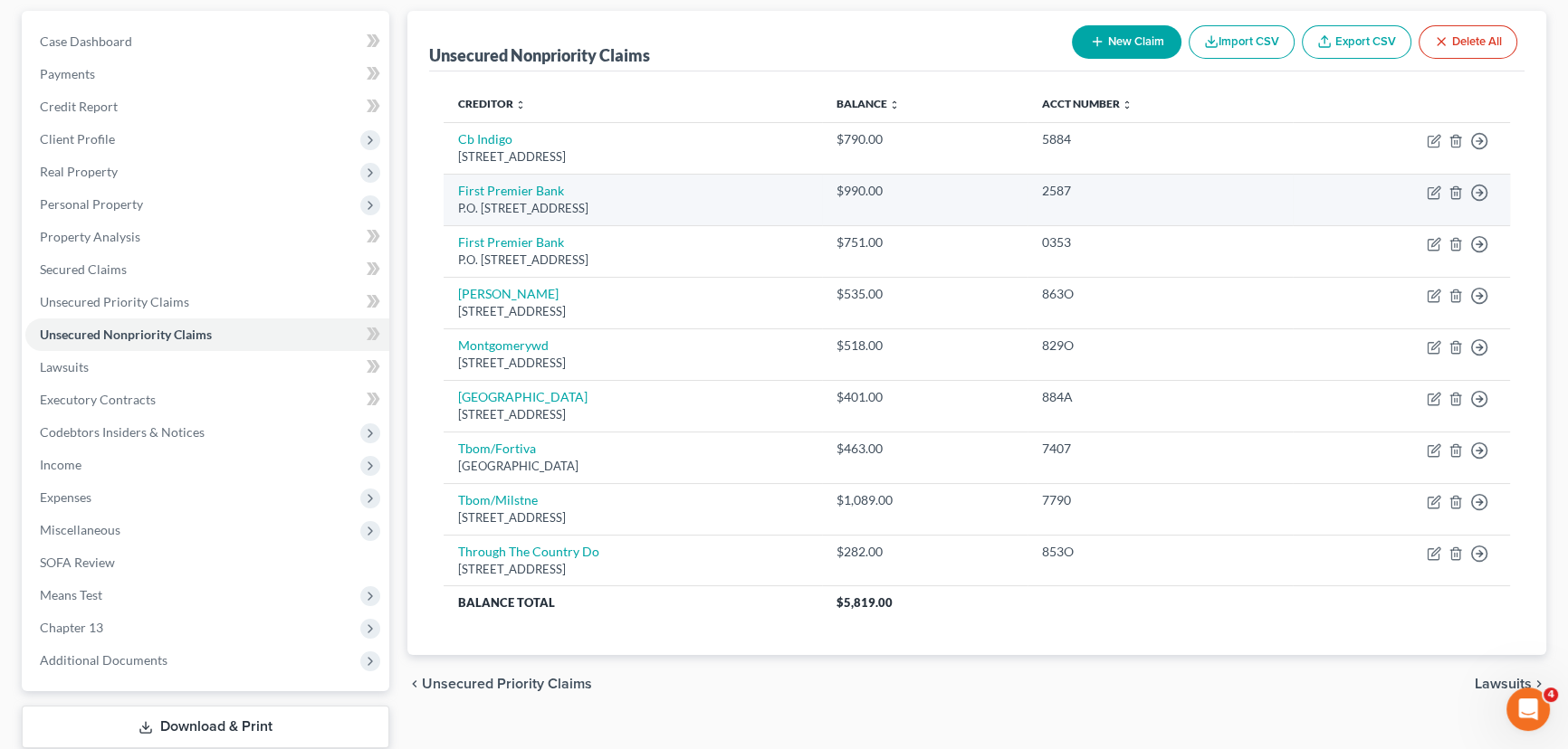
scroll to position [164, 0]
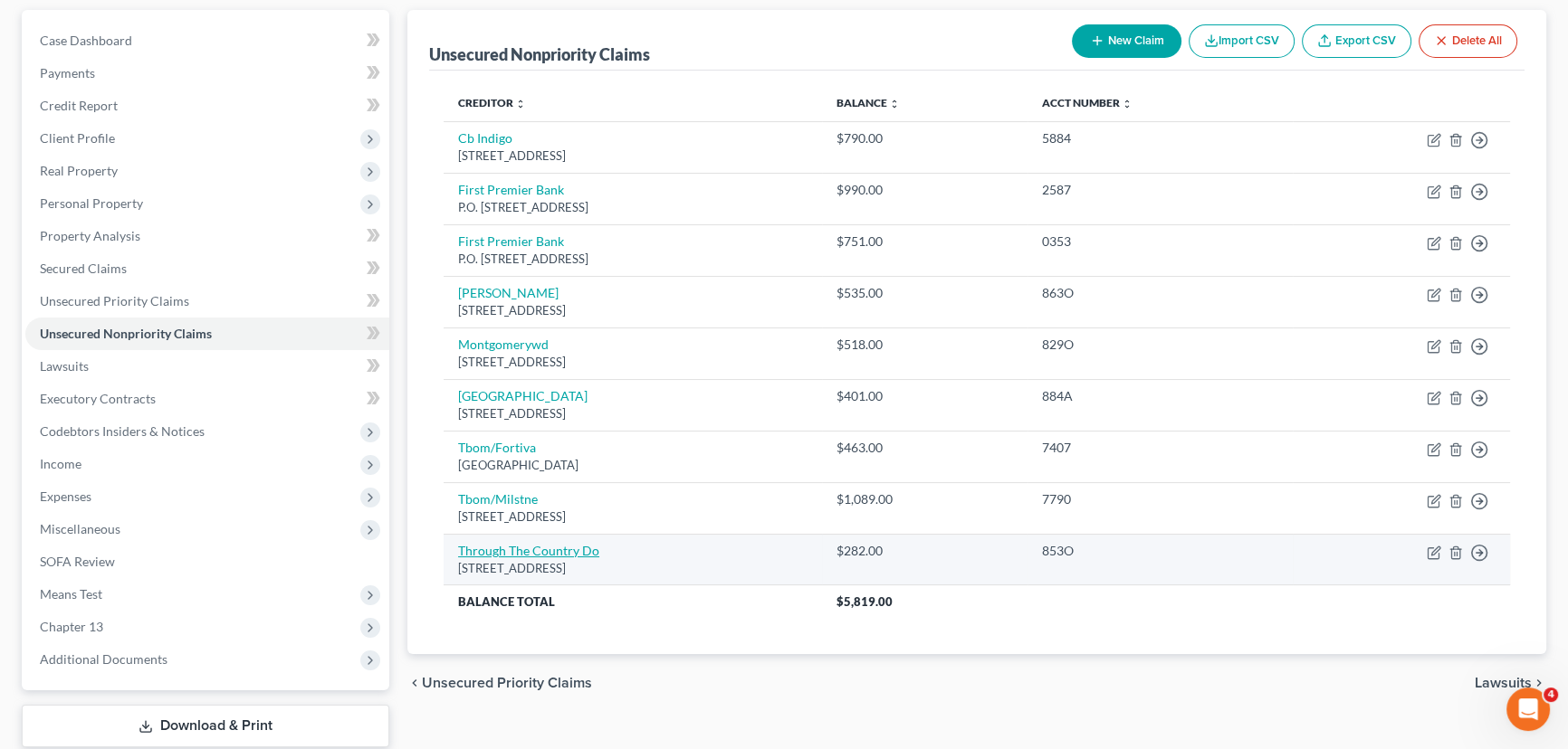
click at [503, 549] on link "Through The Country Do" at bounding box center [528, 551] width 141 height 16
select select "52"
select select "2"
select select "0"
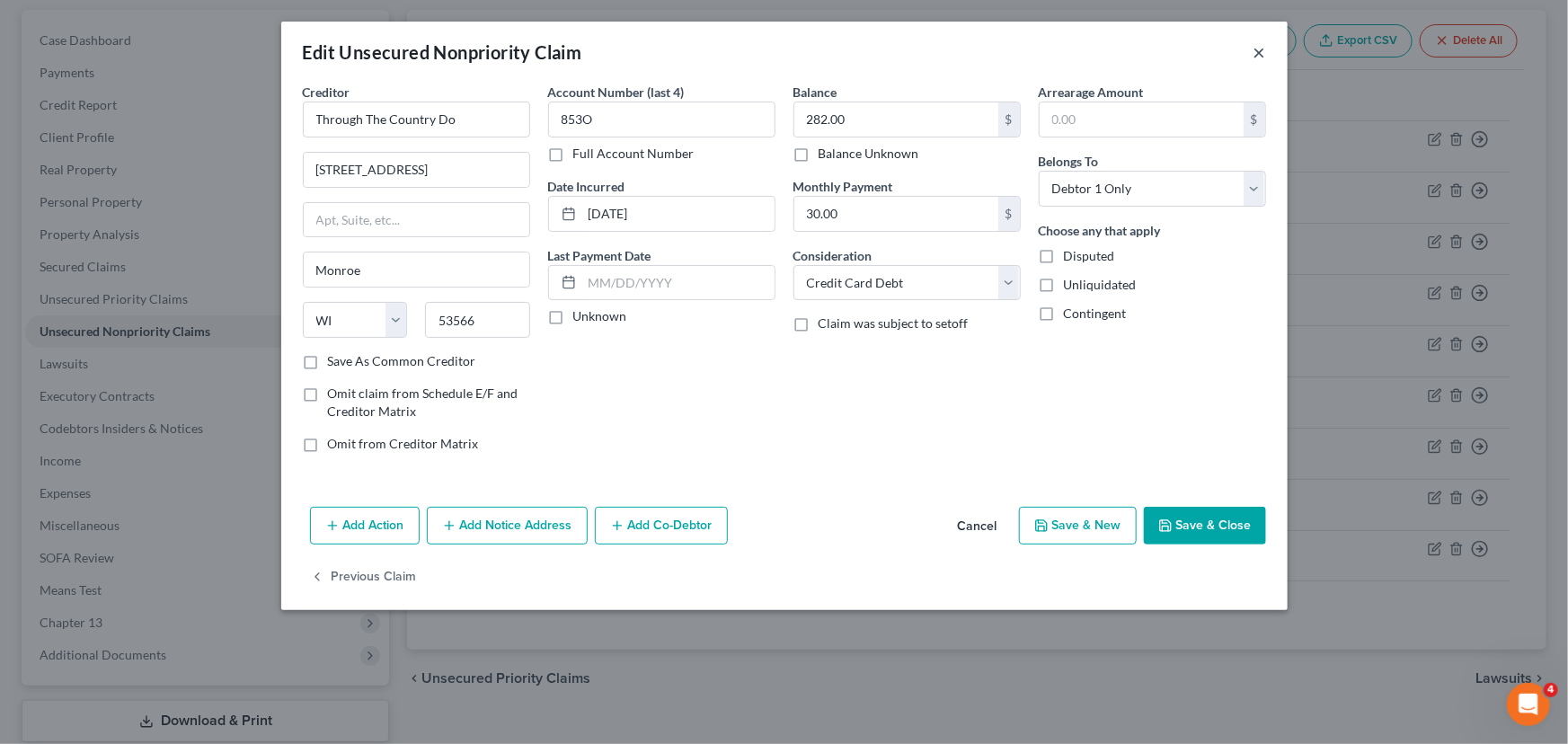
click at [1262, 49] on button "×" at bounding box center [1259, 52] width 13 height 22
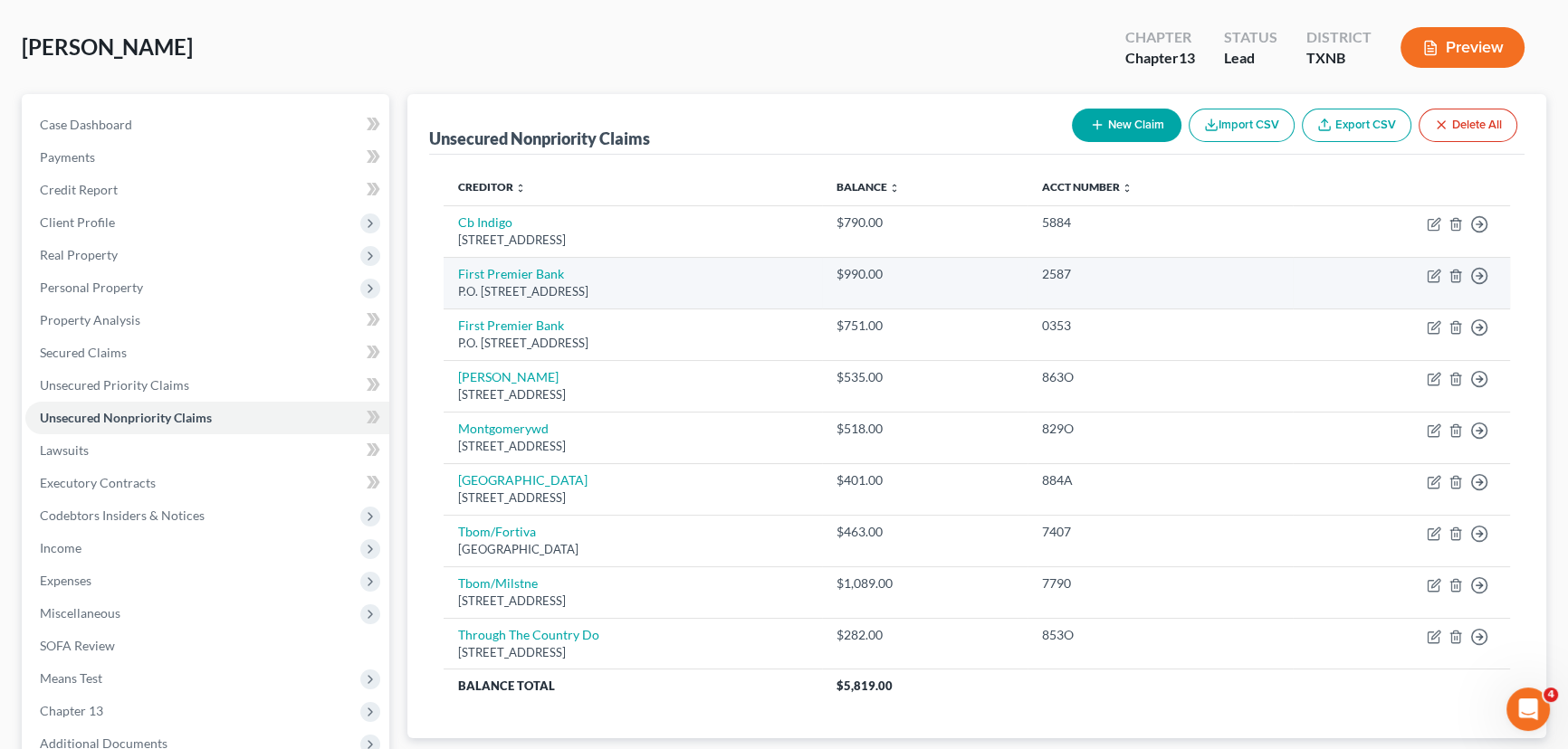
scroll to position [0, 0]
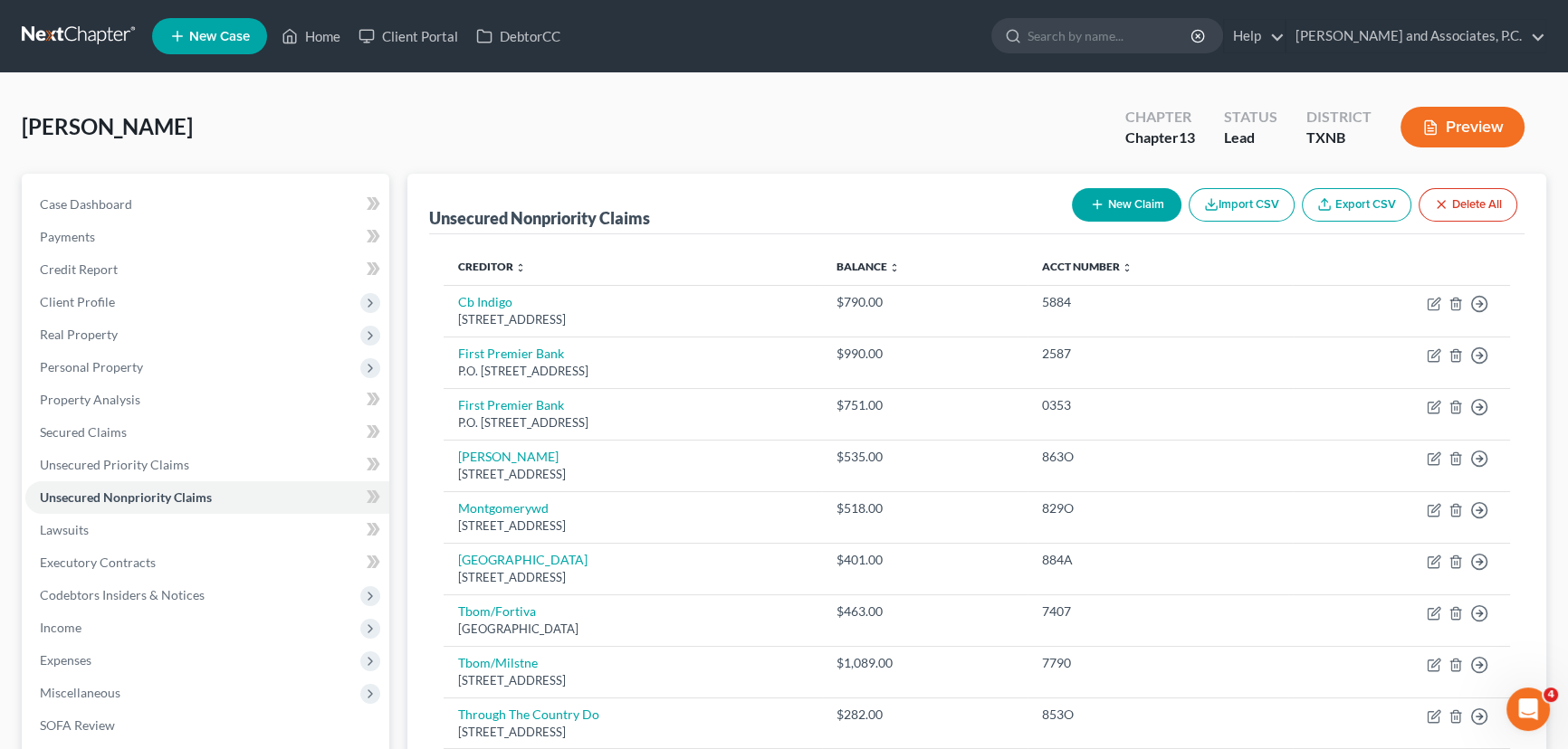
click at [1108, 195] on button "New Claim" at bounding box center [1127, 205] width 110 height 34
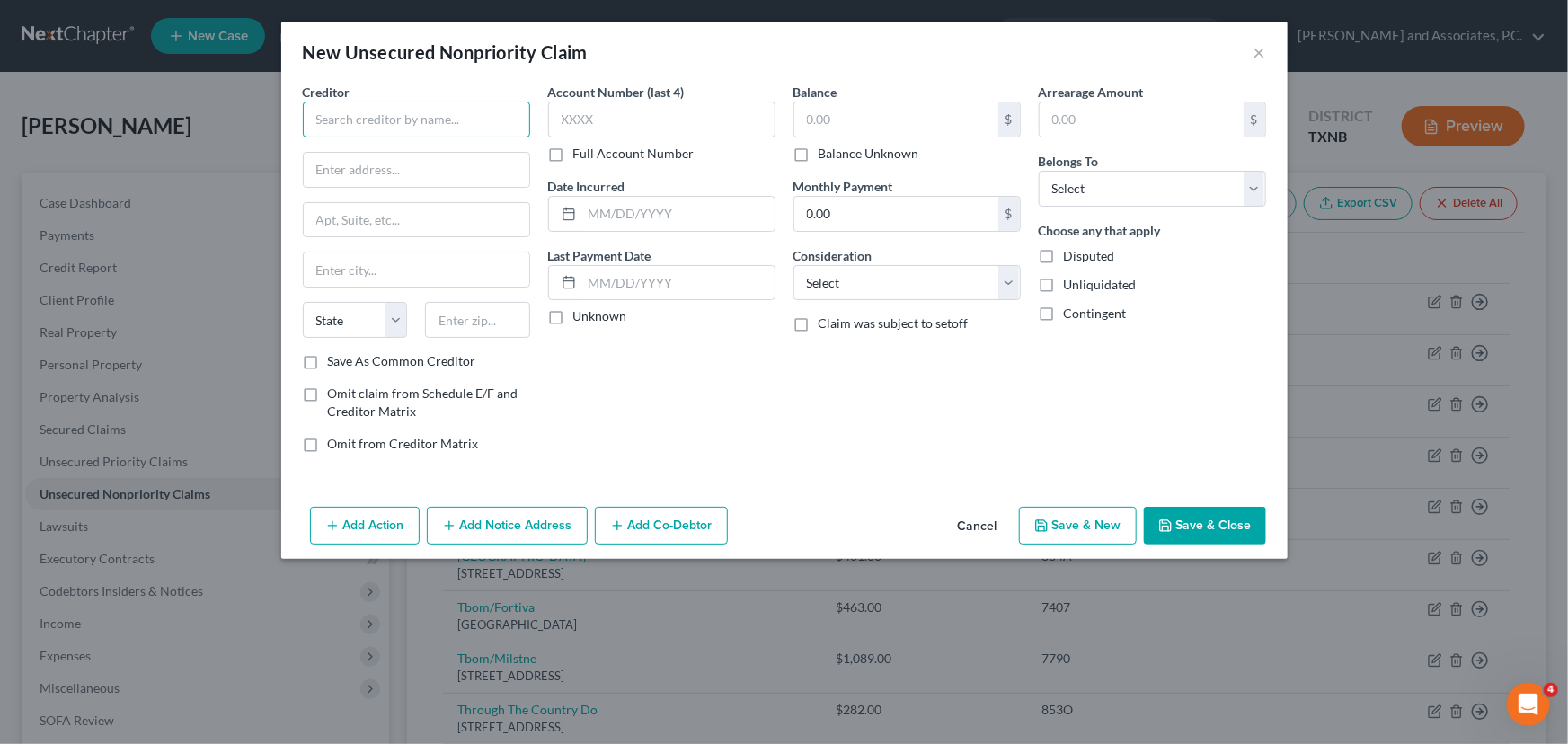
click at [404, 123] on input "text" at bounding box center [416, 120] width 227 height 36
type input "i"
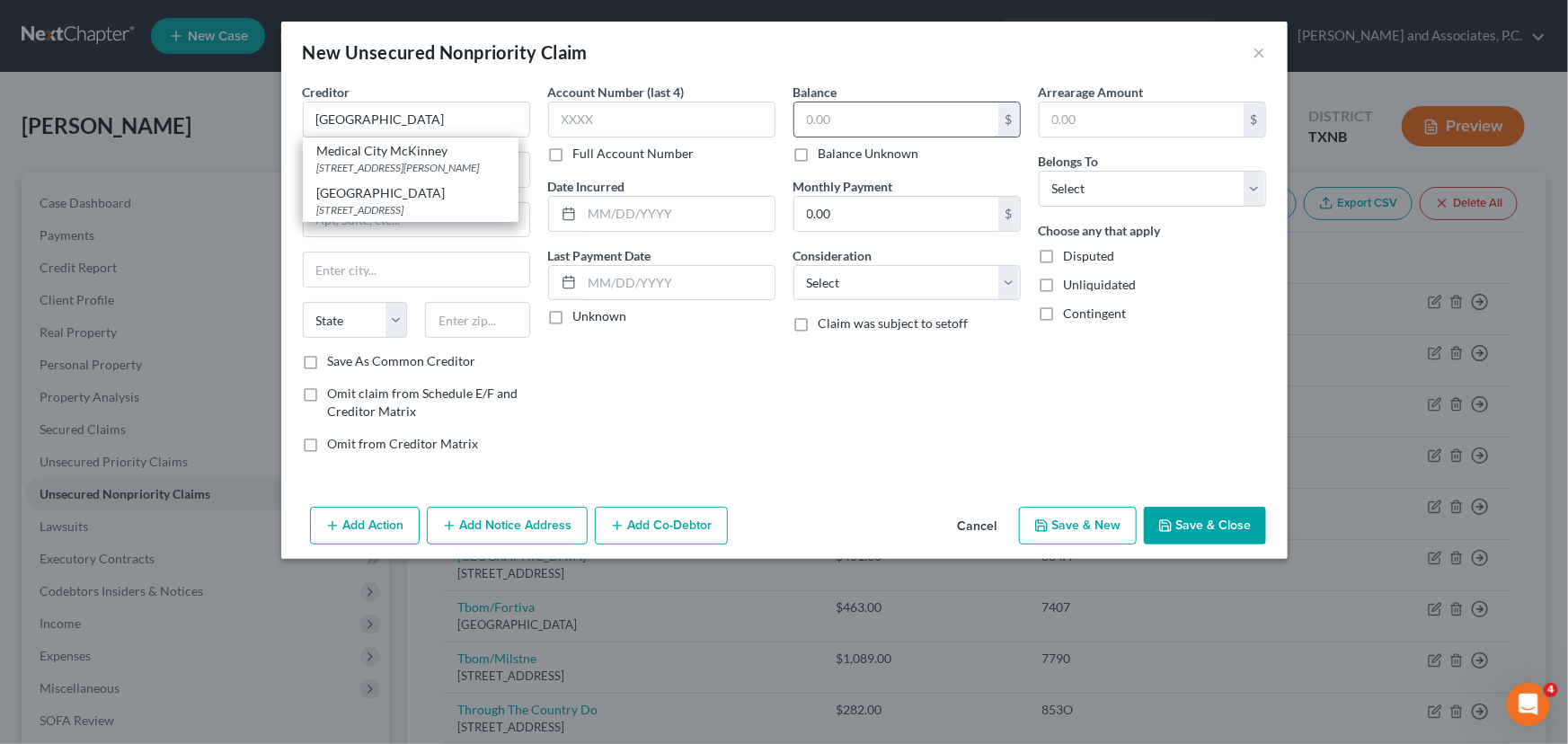
click at [840, 121] on input "text" at bounding box center [897, 120] width 204 height 34
type input "[GEOGRAPHIC_DATA]"
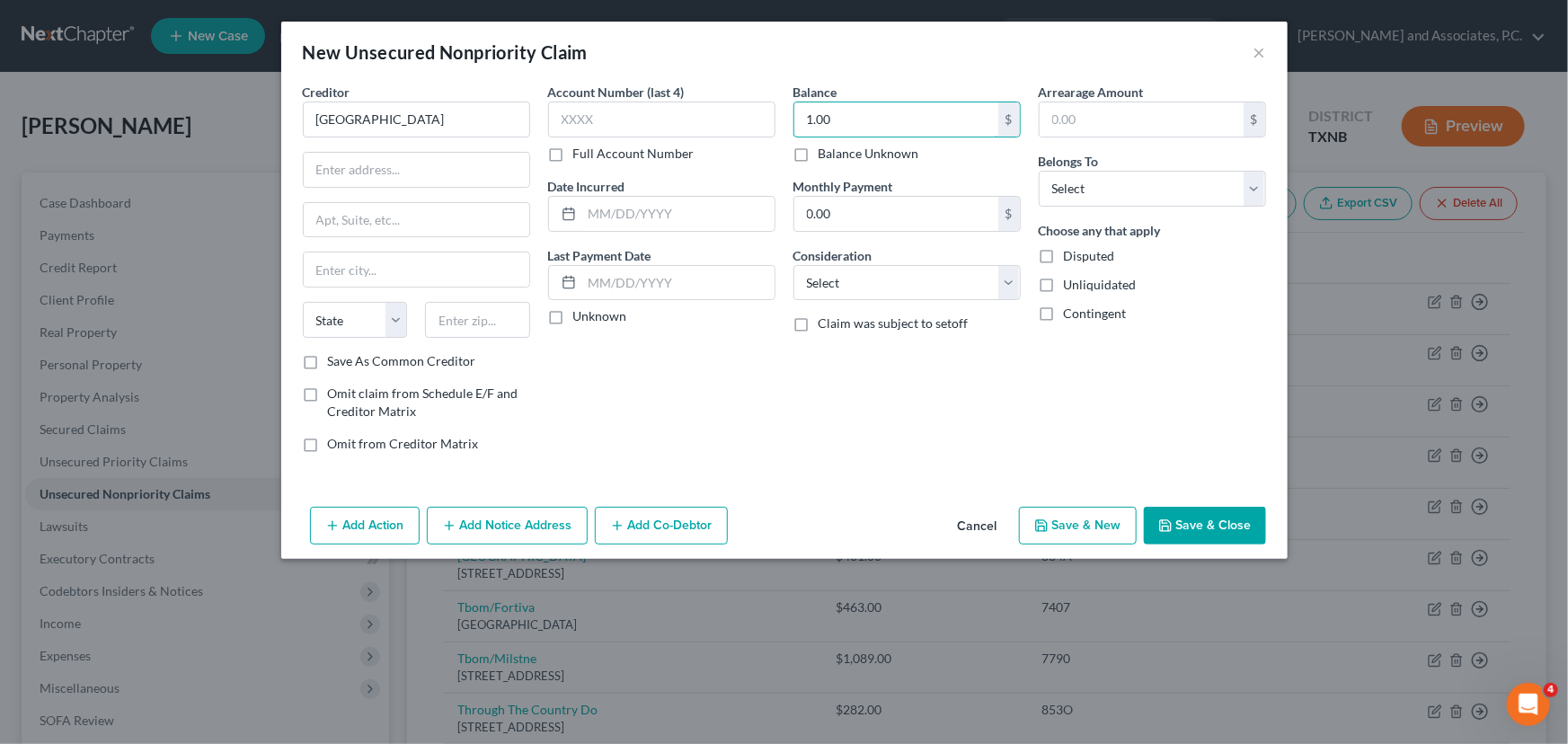
type input "1.00"
drag, startPoint x: 397, startPoint y: 163, endPoint x: 421, endPoint y: 141, distance: 32.6
click at [397, 163] on input "text" at bounding box center [416, 170] width 225 height 34
drag, startPoint x: 428, startPoint y: 121, endPoint x: 287, endPoint y: 123, distance: 141.0
click at [287, 123] on div "Creditor * [GEOGRAPHIC_DATA] [US_STATE] AK AR AZ CA CO [GEOGRAPHIC_DATA] DE [GE…" at bounding box center [784, 291] width 1006 height 418
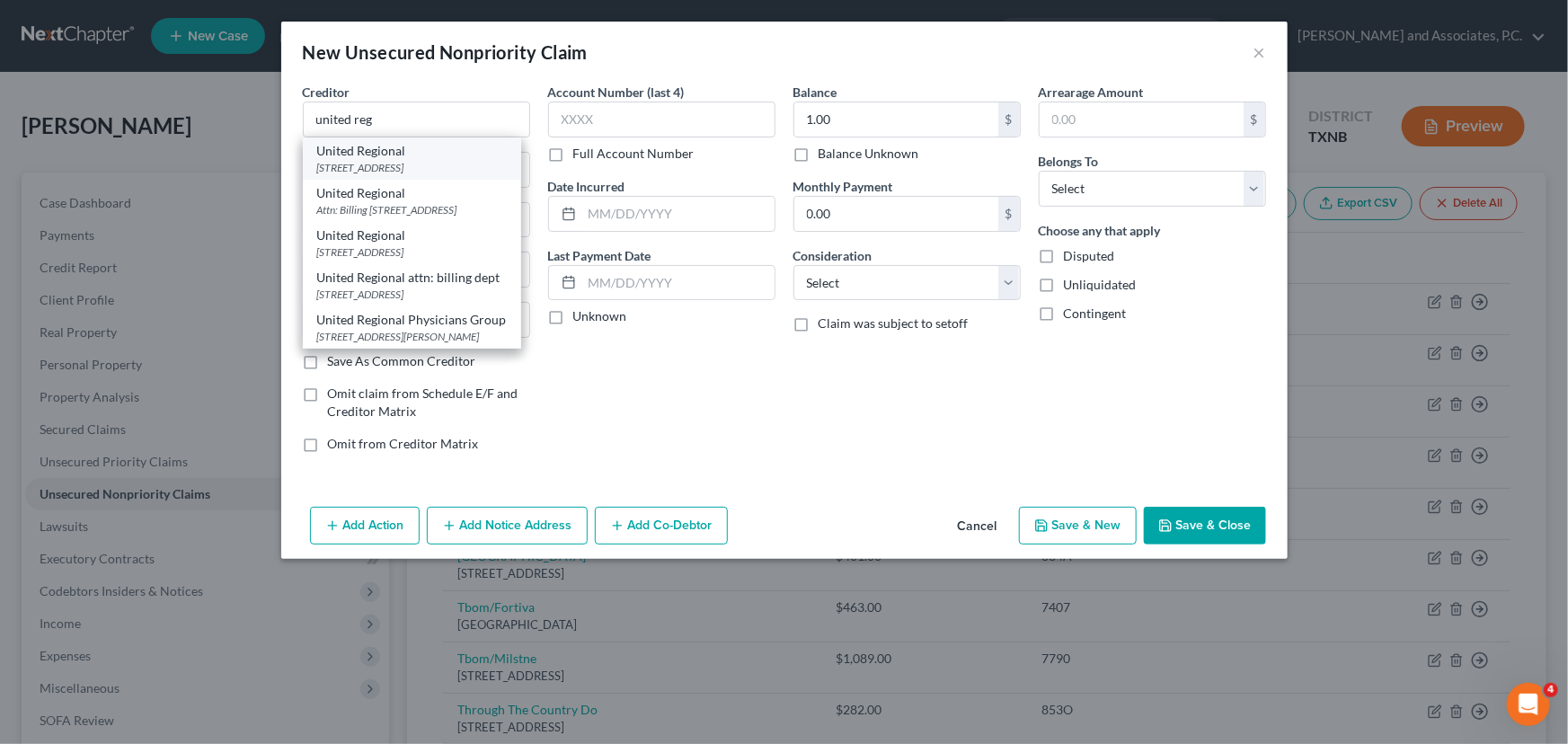
click at [348, 146] on div "United Regional" at bounding box center [412, 151] width 189 height 18
type input "United Regional"
type input "[STREET_ADDRESS]"
type input "[GEOGRAPHIC_DATA]"
select select "45"
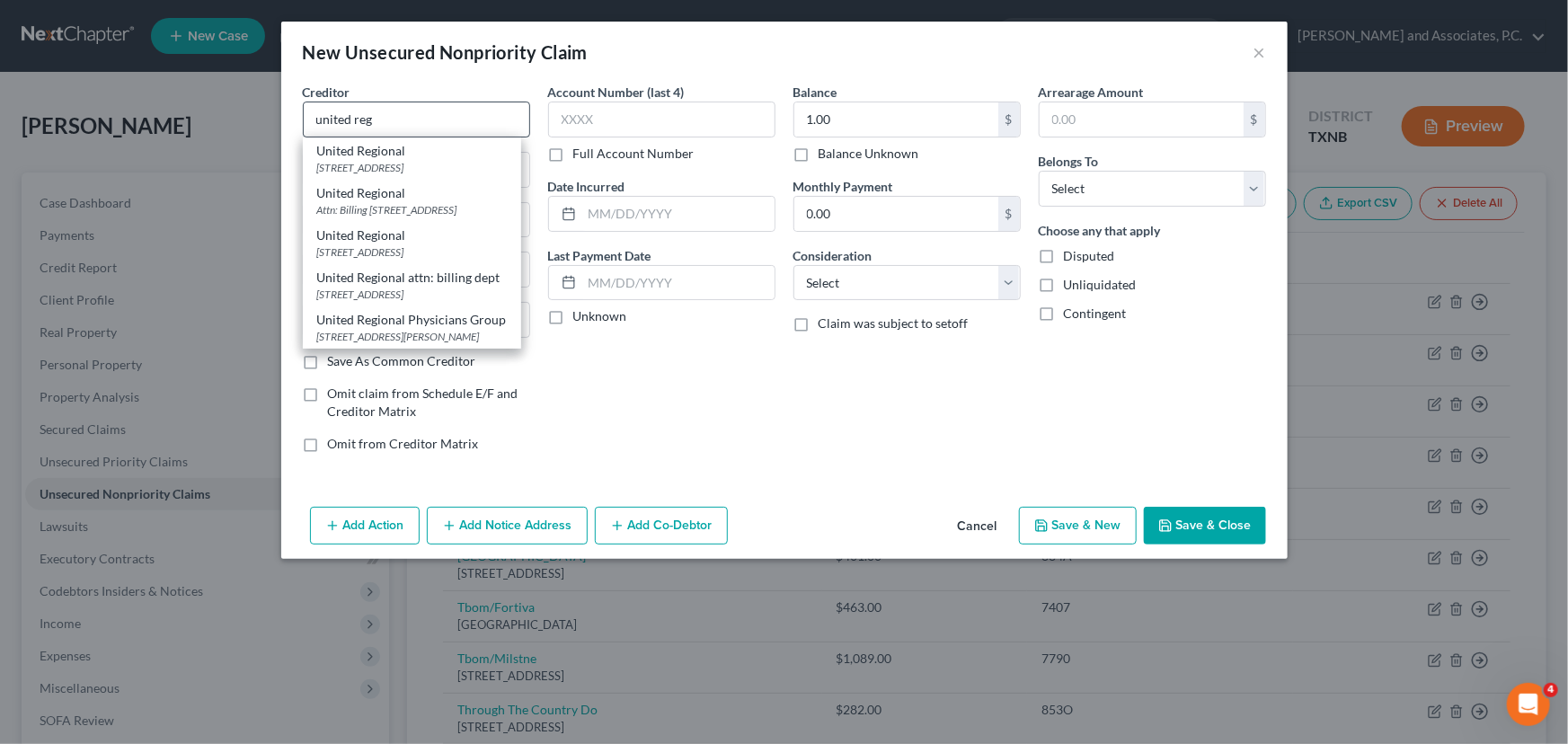
type input "76301"
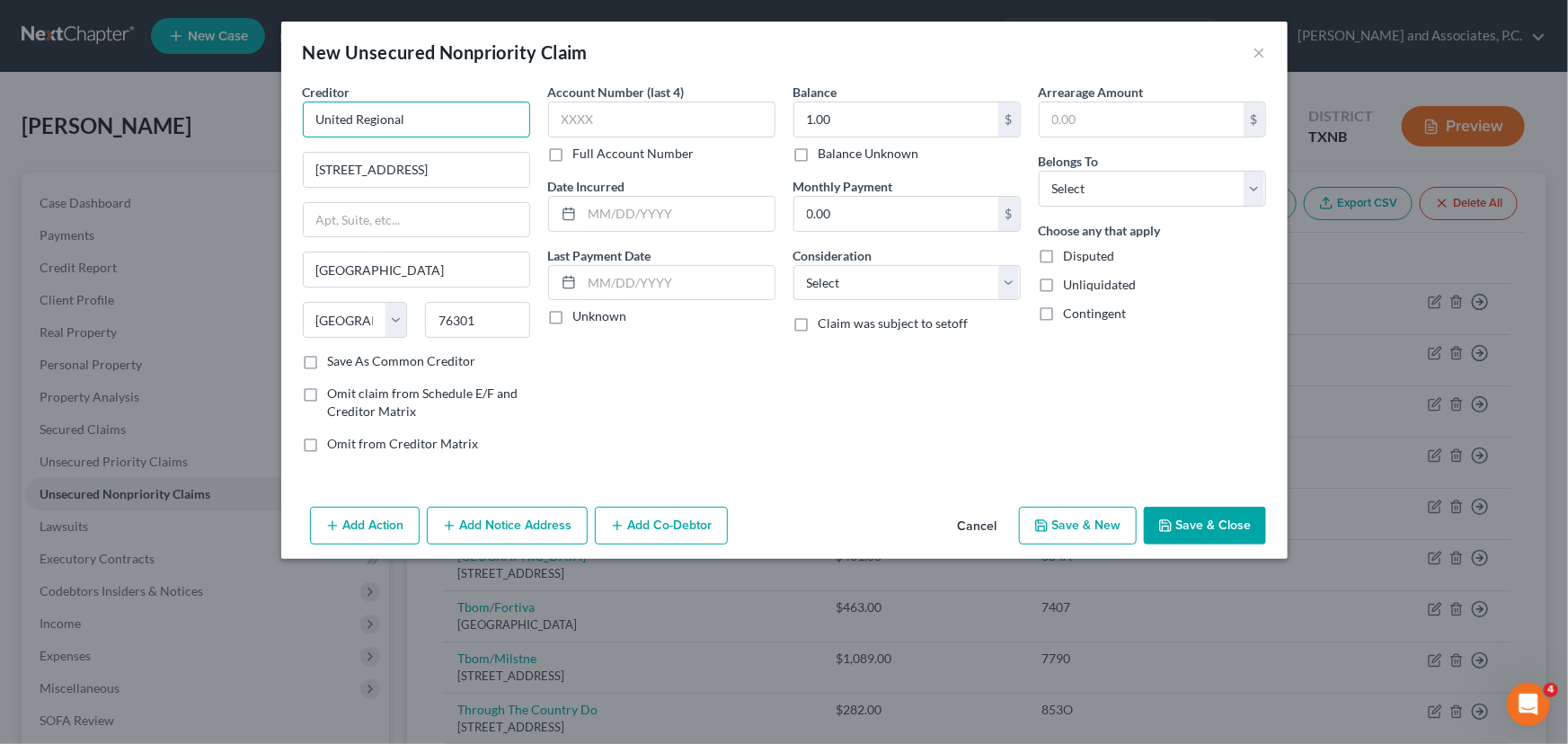
drag, startPoint x: 438, startPoint y: 119, endPoint x: 297, endPoint y: 120, distance: 141.0
click at [298, 120] on div "Creditor * United Regional 1600 Eleventh [GEOGRAPHIC_DATA] [US_STATE][GEOGRAPHI…" at bounding box center [416, 274] width 245 height 384
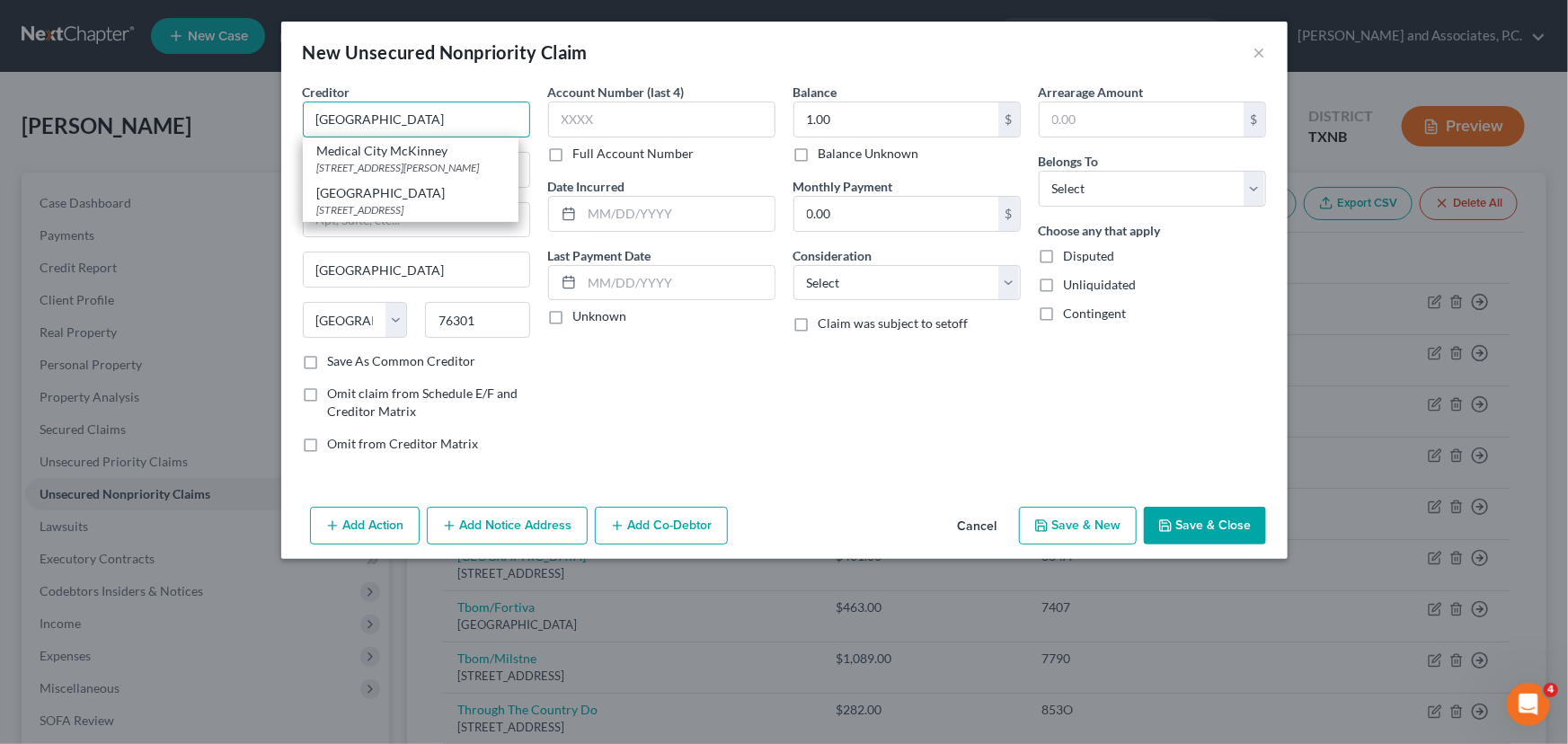
type input "[GEOGRAPHIC_DATA]"
click at [910, 415] on div "Balance 1.00 $ Balance Unknown Balance Undetermined 1.00 $ Balance Unknown Mont…" at bounding box center [907, 274] width 245 height 384
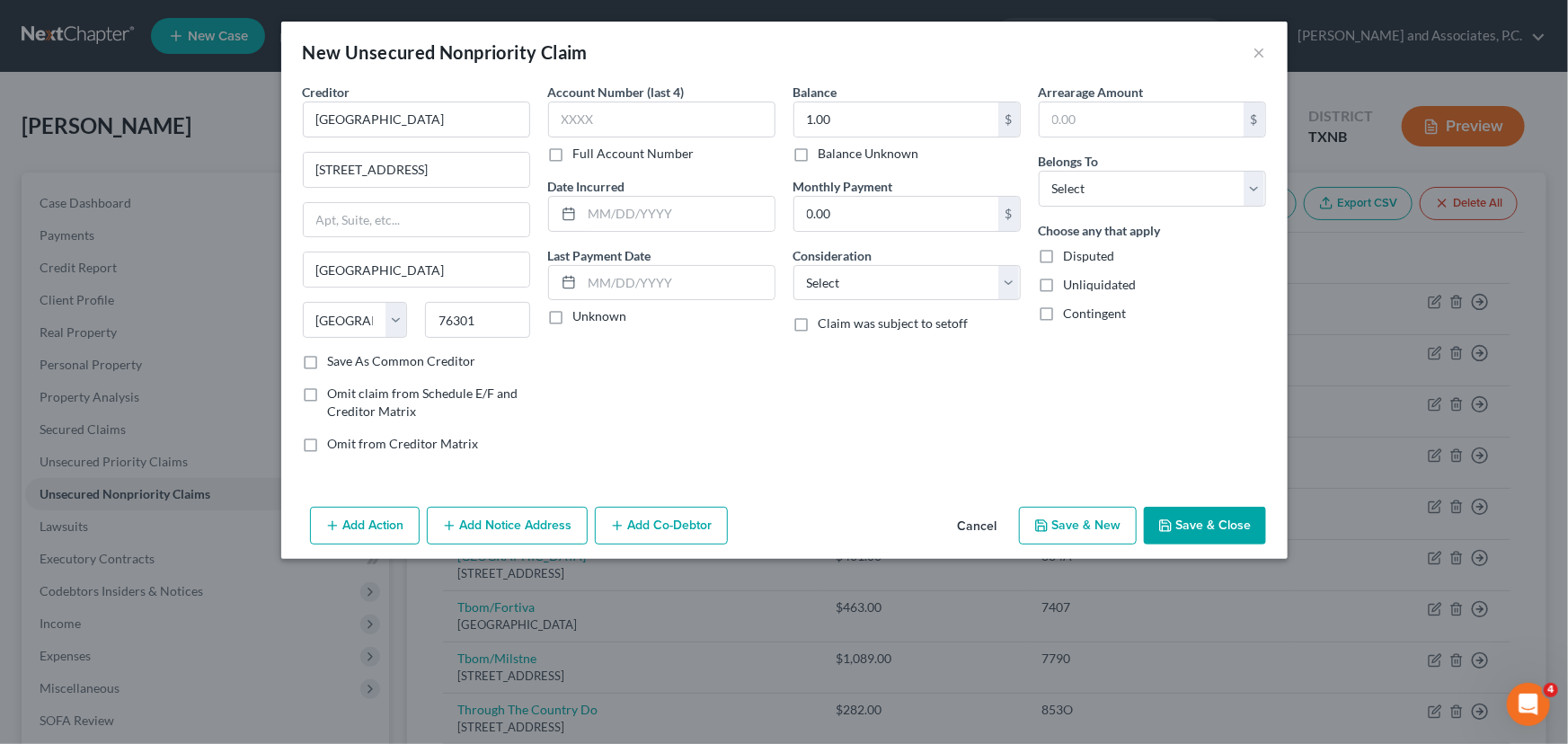
click at [1214, 518] on button "Save & Close" at bounding box center [1204, 525] width 122 height 38
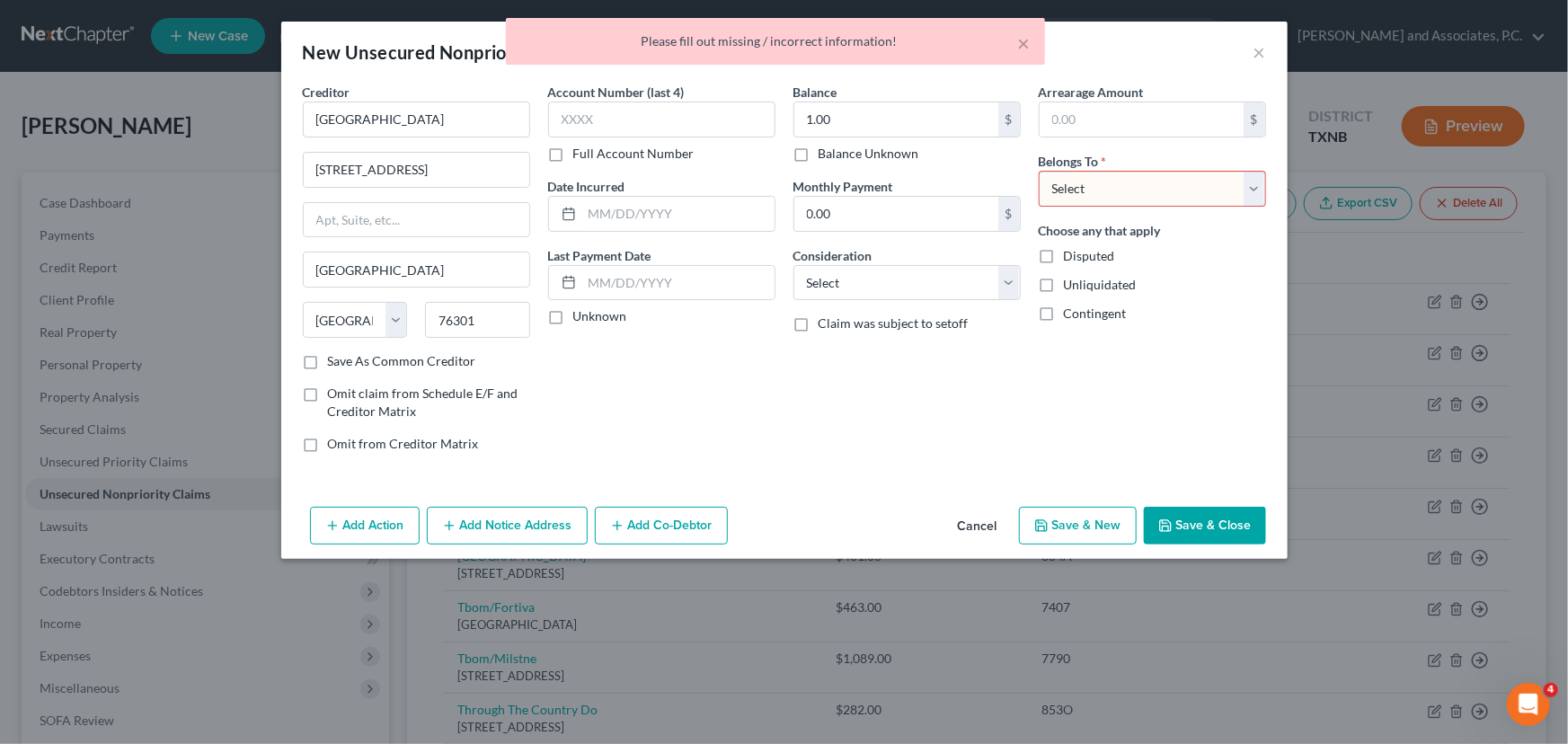
drag, startPoint x: 1173, startPoint y: 181, endPoint x: 1177, endPoint y: 204, distance: 23.3
click at [1173, 181] on select "Select Debtor 1 Only Debtor 2 Only Debtor 1 And Debtor 2 Only At Least One Of T…" at bounding box center [1152, 188] width 227 height 36
select select "0"
click at [1039, 171] on select "Select Debtor 1 Only Debtor 2 Only Debtor 1 And Debtor 2 Only At Least One Of T…" at bounding box center [1152, 188] width 227 height 36
click at [1175, 528] on button "Save & Close" at bounding box center [1204, 525] width 122 height 38
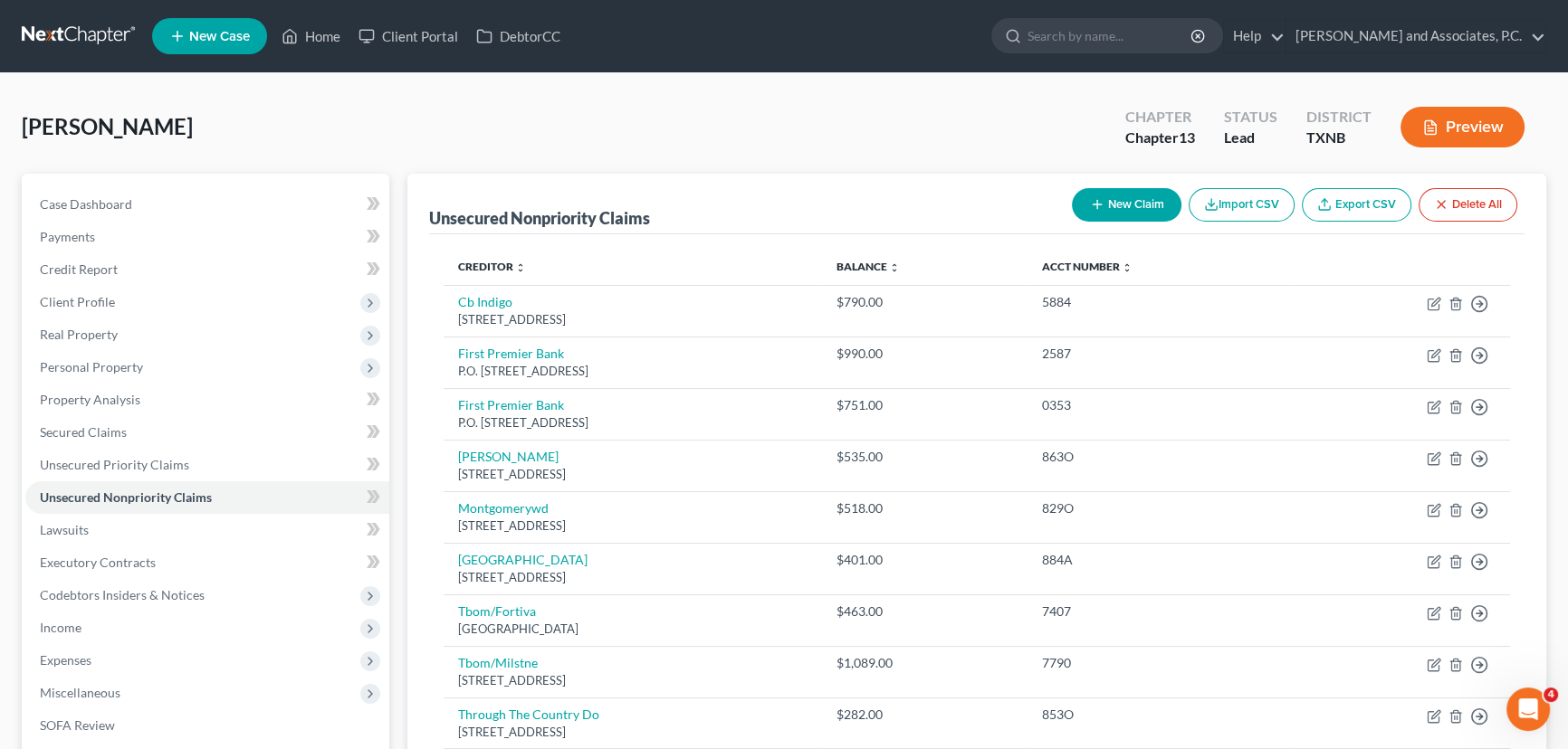
click at [1120, 210] on button "New Claim" at bounding box center [1127, 205] width 110 height 34
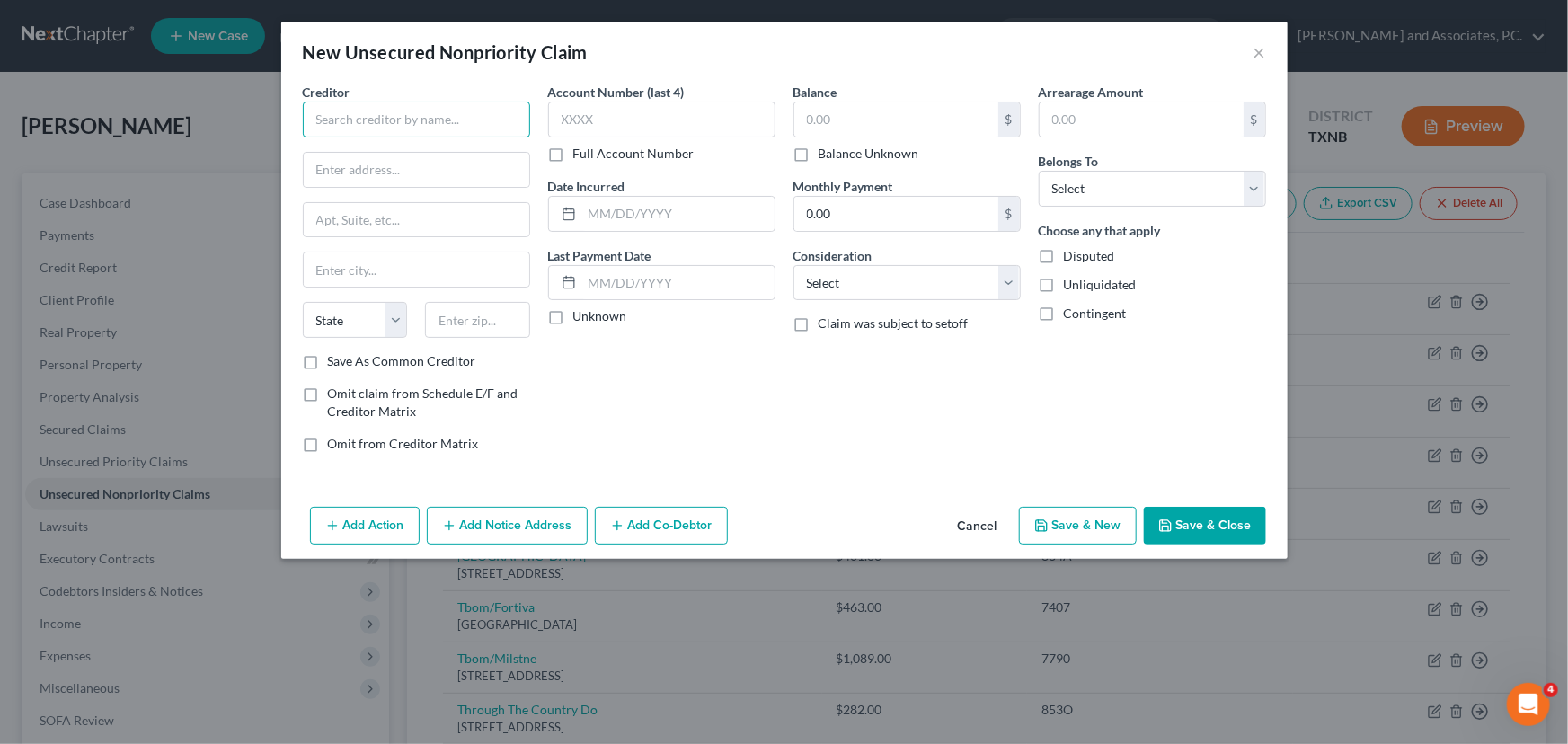
click at [431, 116] on input "text" at bounding box center [416, 120] width 227 height 36
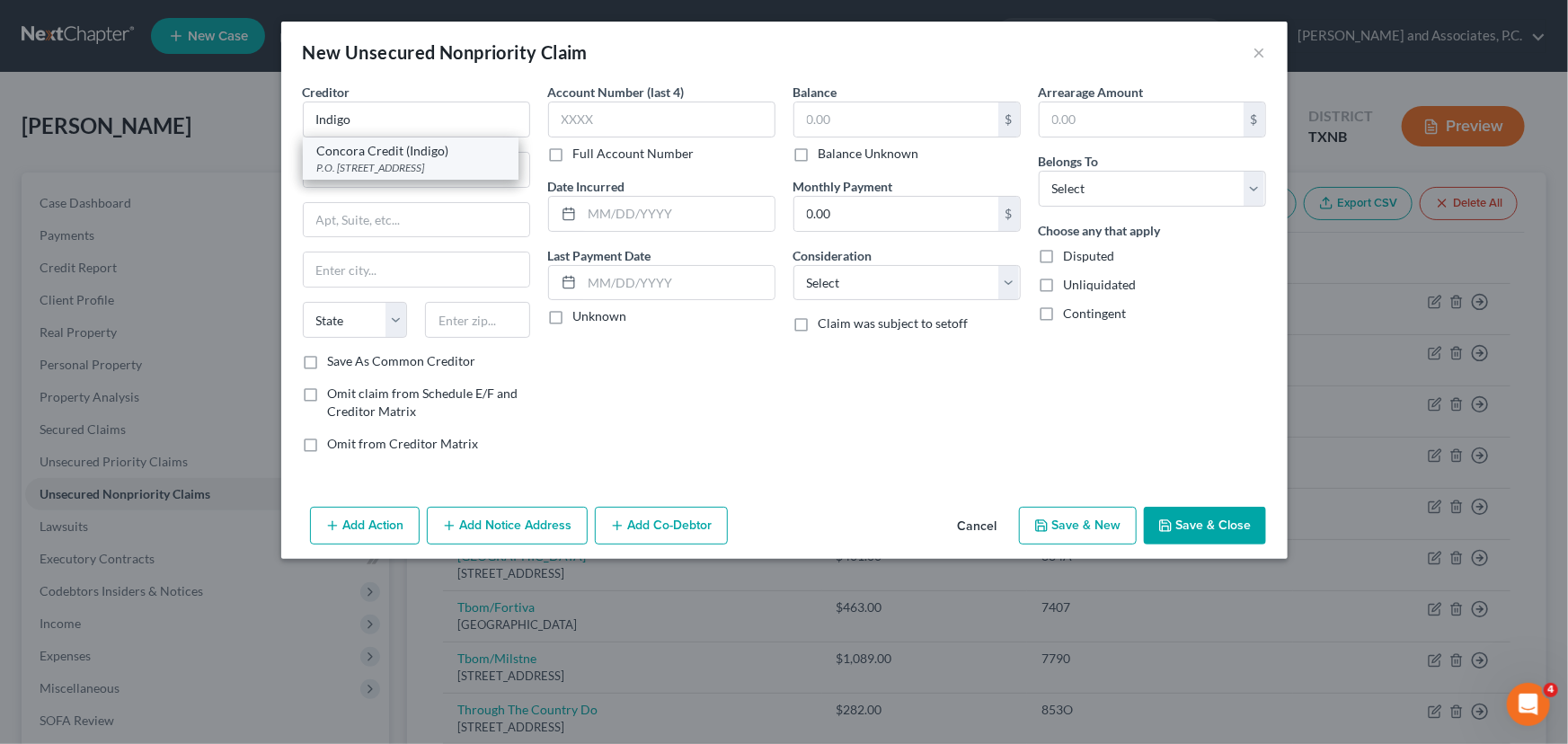
click at [423, 166] on div "P.O. [STREET_ADDRESS]" at bounding box center [411, 168] width 187 height 16
type input "Concora Credit (Indigo)"
type input "P.O. Box 4477"
type input "Beaverton"
select select "38"
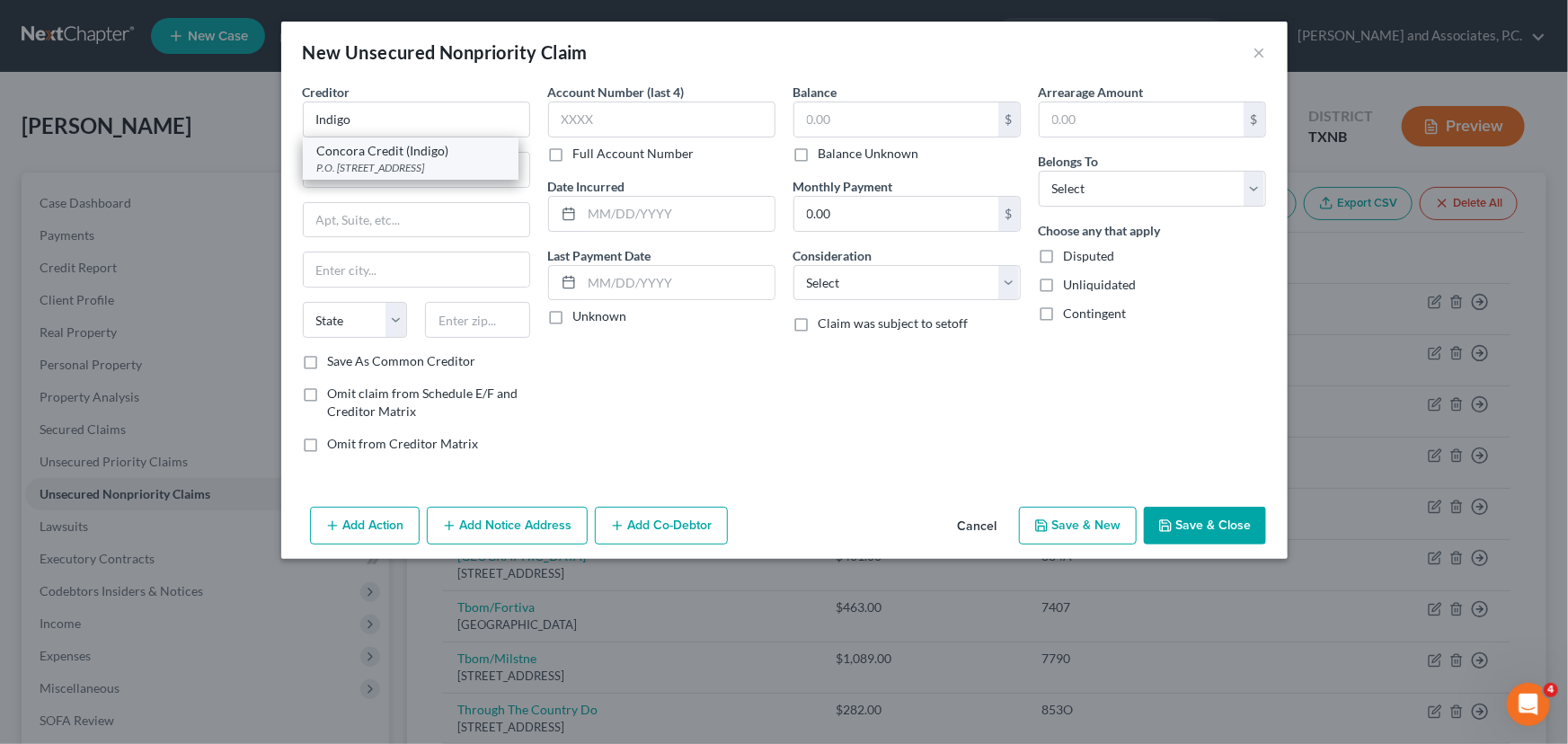
type input "97076"
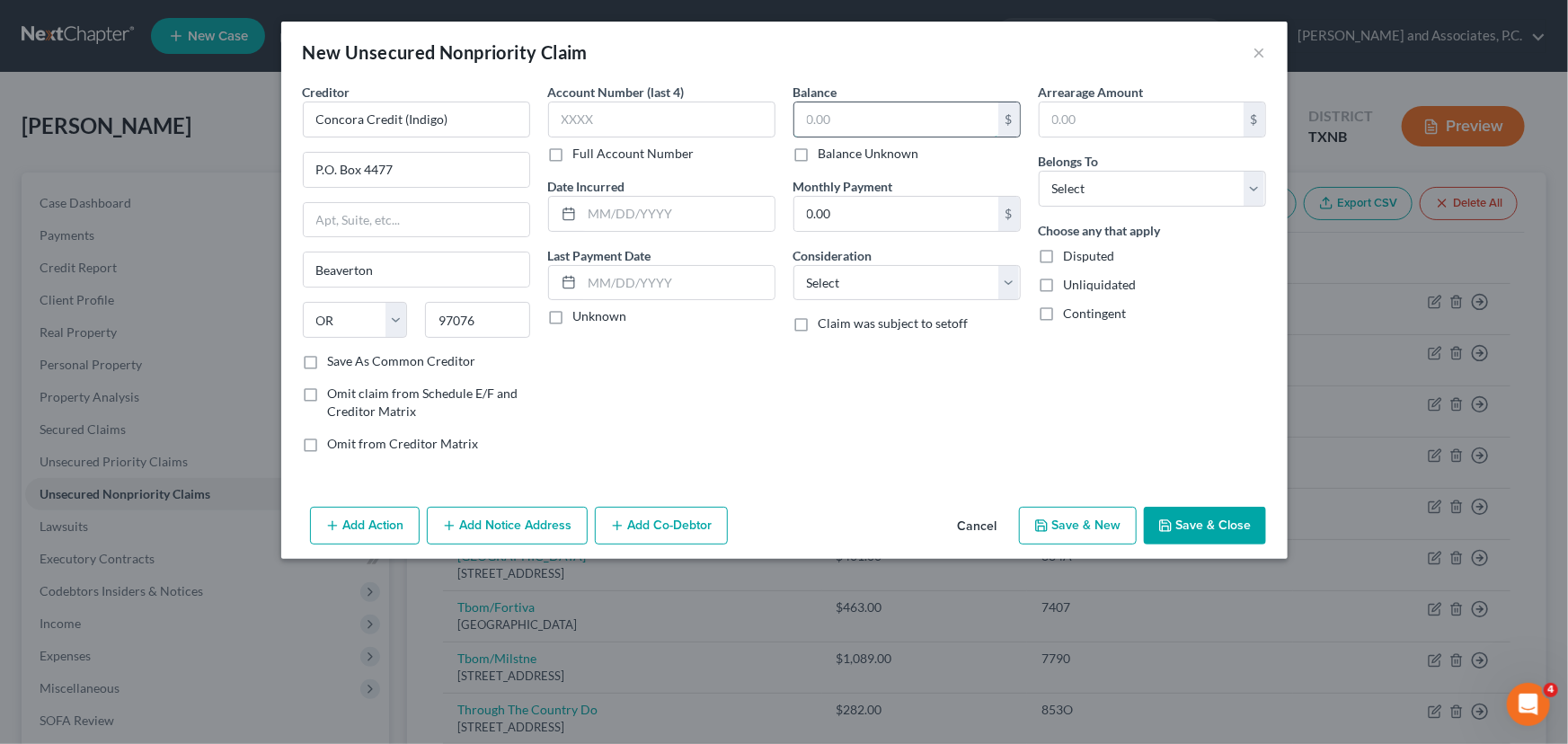
click at [929, 126] on input "text" at bounding box center [897, 120] width 204 height 34
type input "1.00"
click at [1128, 168] on div "Belongs To * Select Debtor 1 Only Debtor 2 Only Debtor 1 And Debtor 2 Only At L…" at bounding box center [1152, 179] width 227 height 55
drag, startPoint x: 1124, startPoint y: 176, endPoint x: 1121, endPoint y: 204, distance: 28.2
click at [1124, 176] on select "Select Debtor 1 Only Debtor 2 Only Debtor 1 And Debtor 2 Only At Least One Of T…" at bounding box center [1152, 188] width 227 height 36
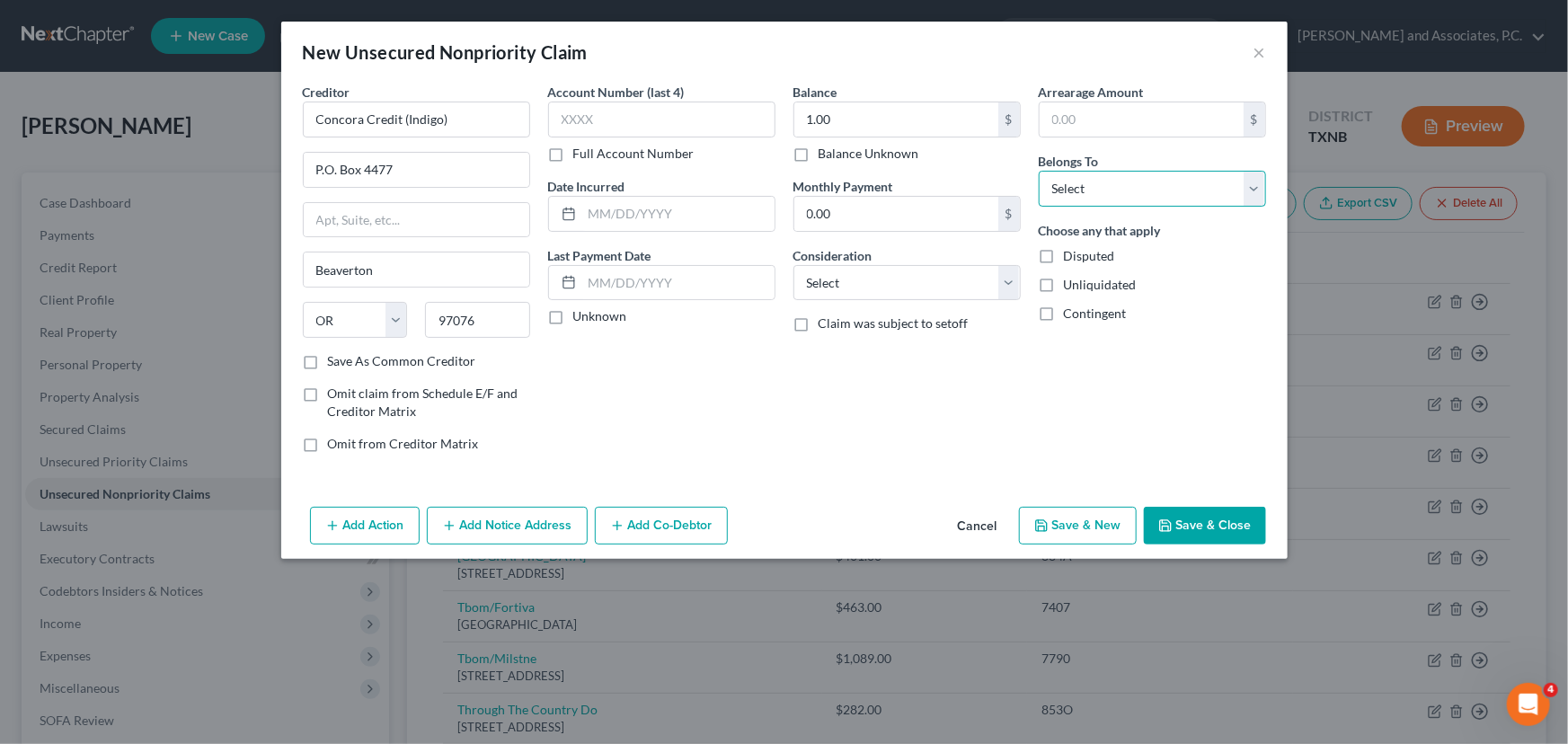
select select "0"
click at [1039, 171] on select "Select Debtor 1 Only Debtor 2 Only Debtor 1 And Debtor 2 Only At Least One Of T…" at bounding box center [1152, 188] width 227 height 36
click at [1212, 518] on button "Save & Close" at bounding box center [1204, 525] width 122 height 38
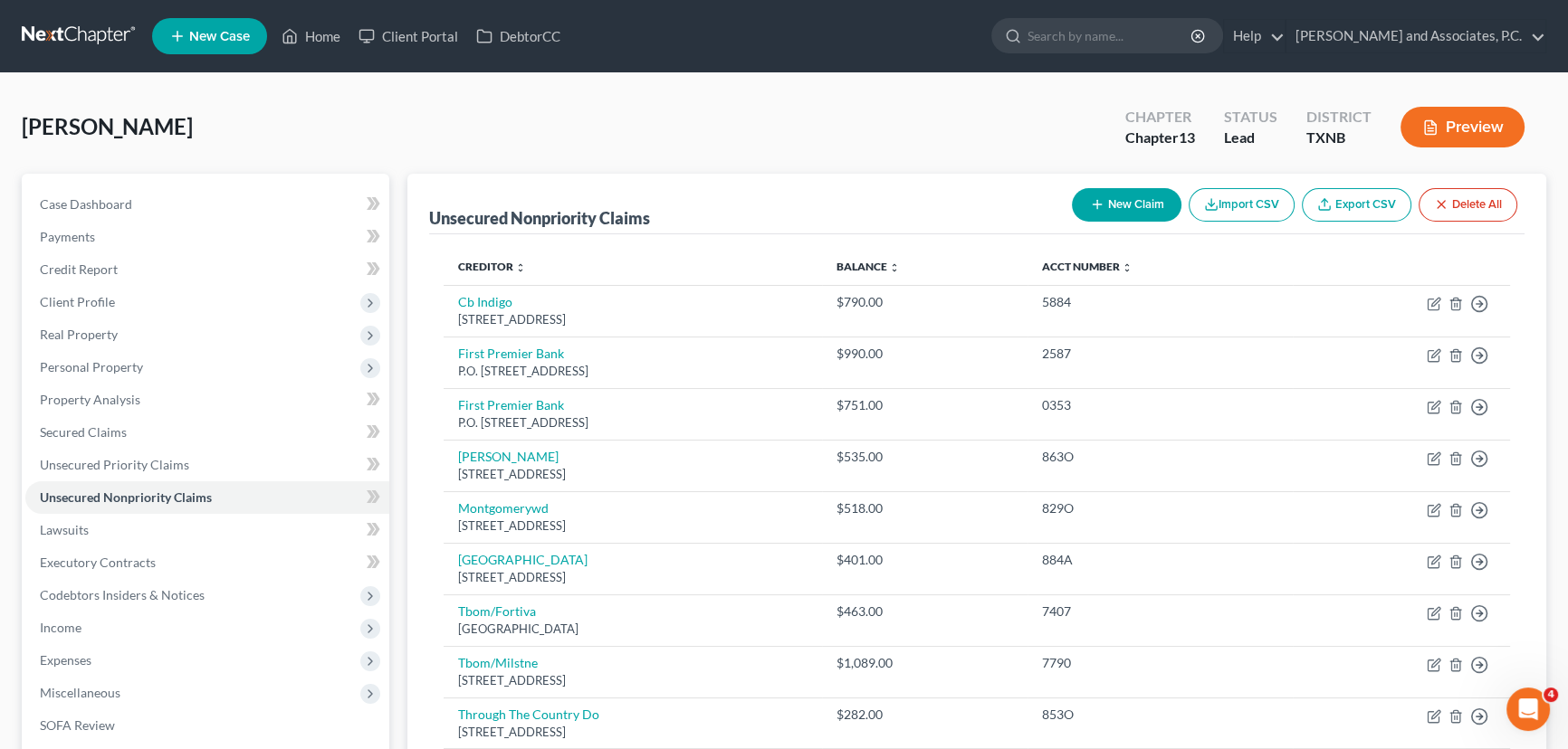
click at [1112, 207] on button "New Claim" at bounding box center [1127, 205] width 110 height 34
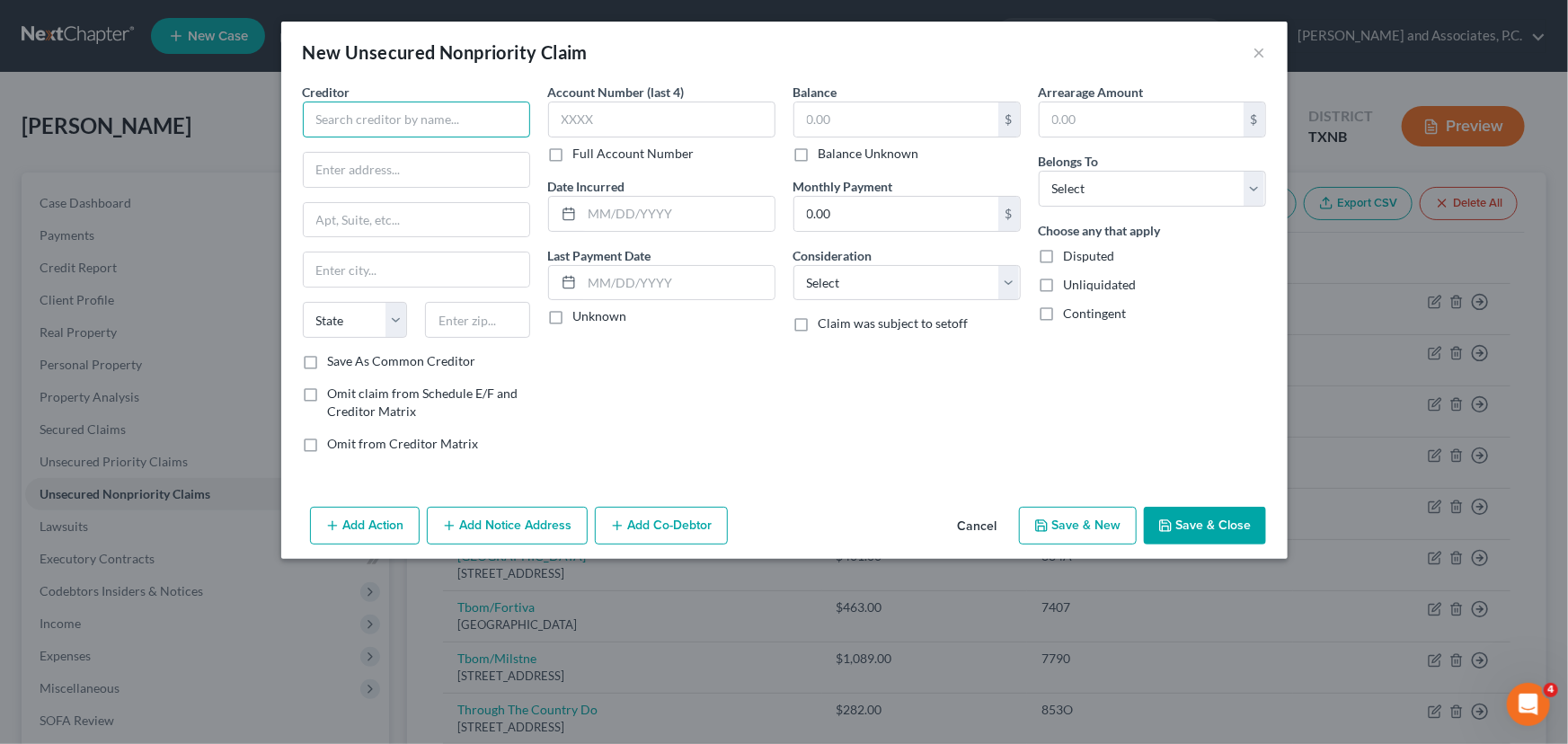
click at [408, 125] on input "text" at bounding box center [416, 120] width 227 height 36
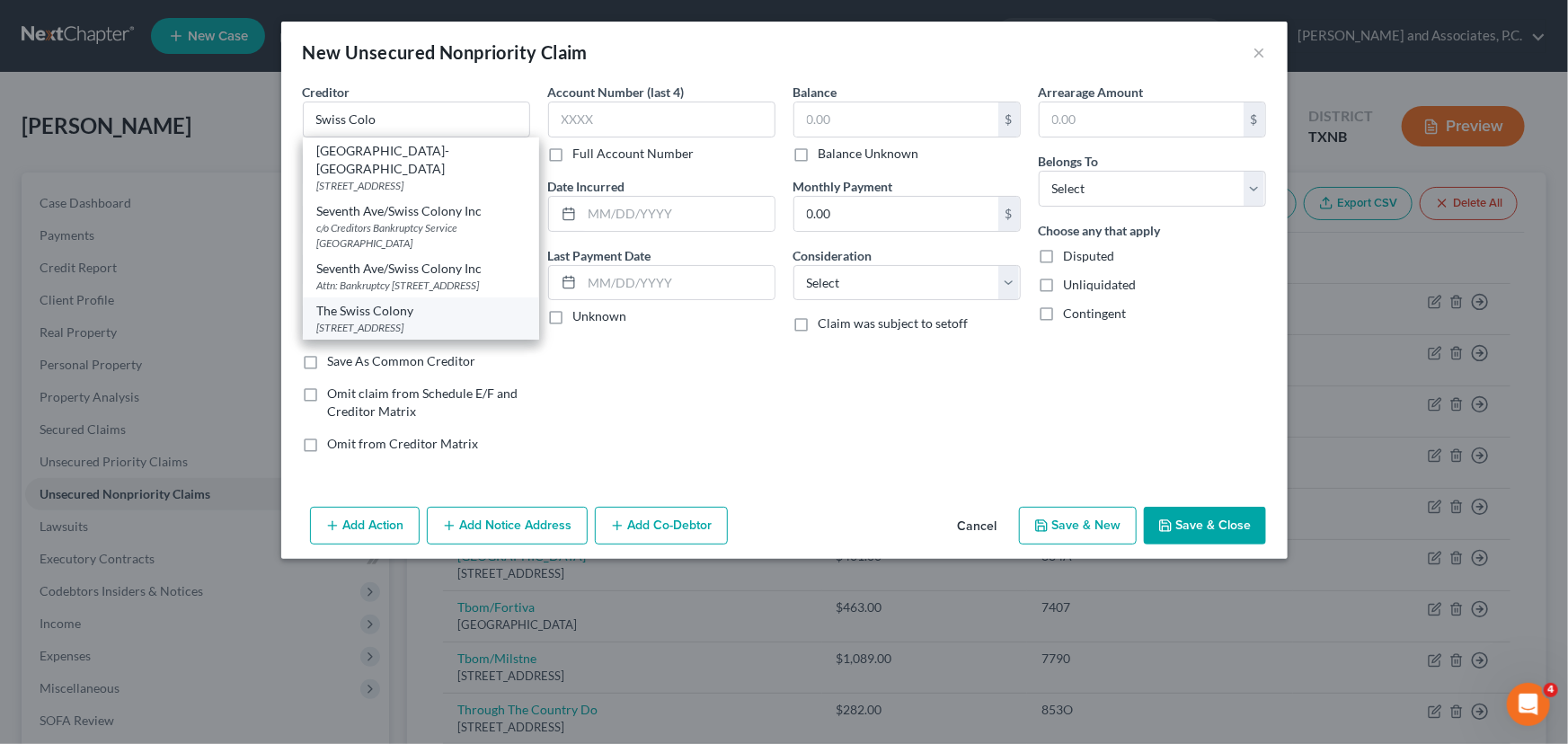
click at [419, 326] on div "[STREET_ADDRESS]" at bounding box center [421, 327] width 208 height 16
type input "The Swiss Colony"
type input "PO Box 2814"
type input "Monroe"
select select "52"
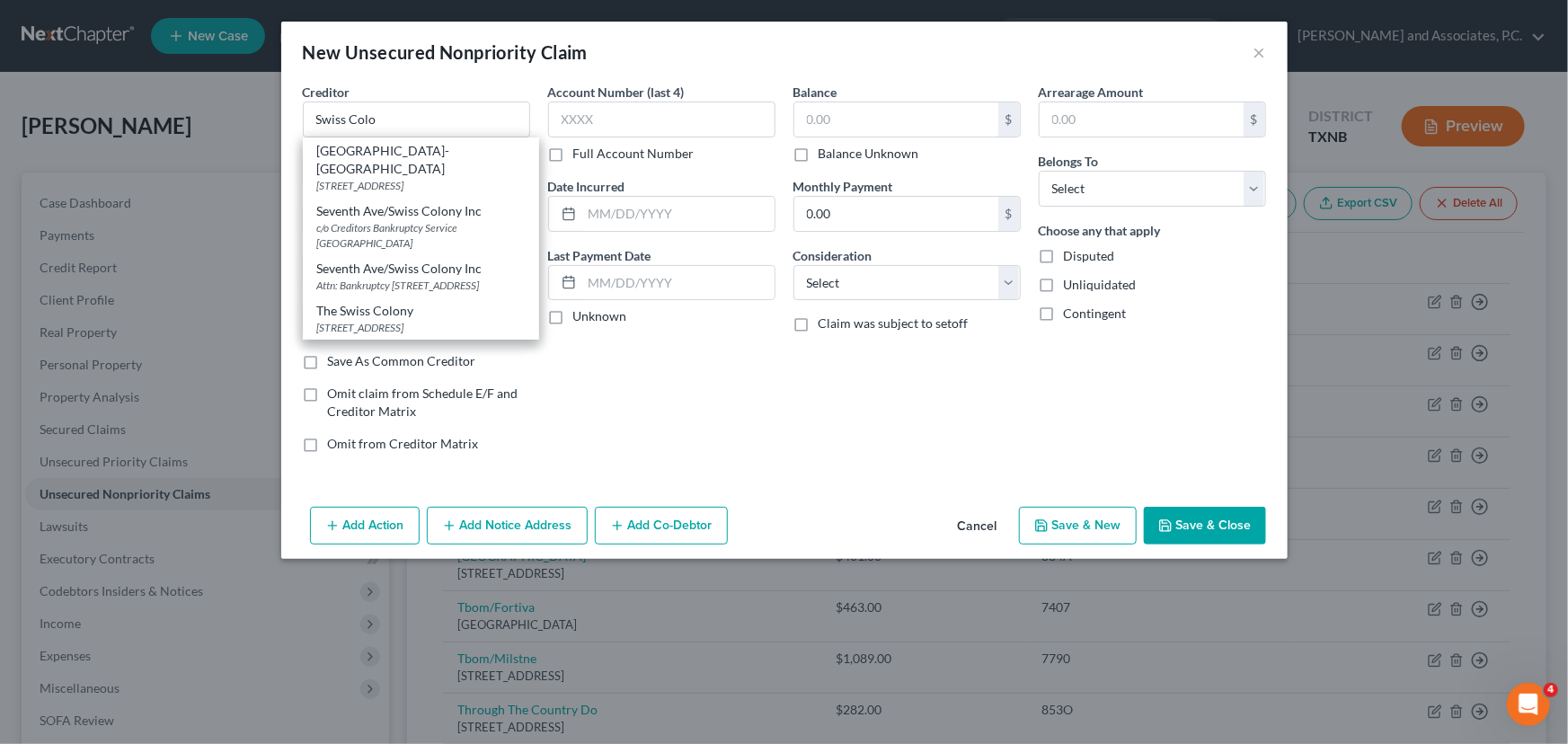
type input "53566"
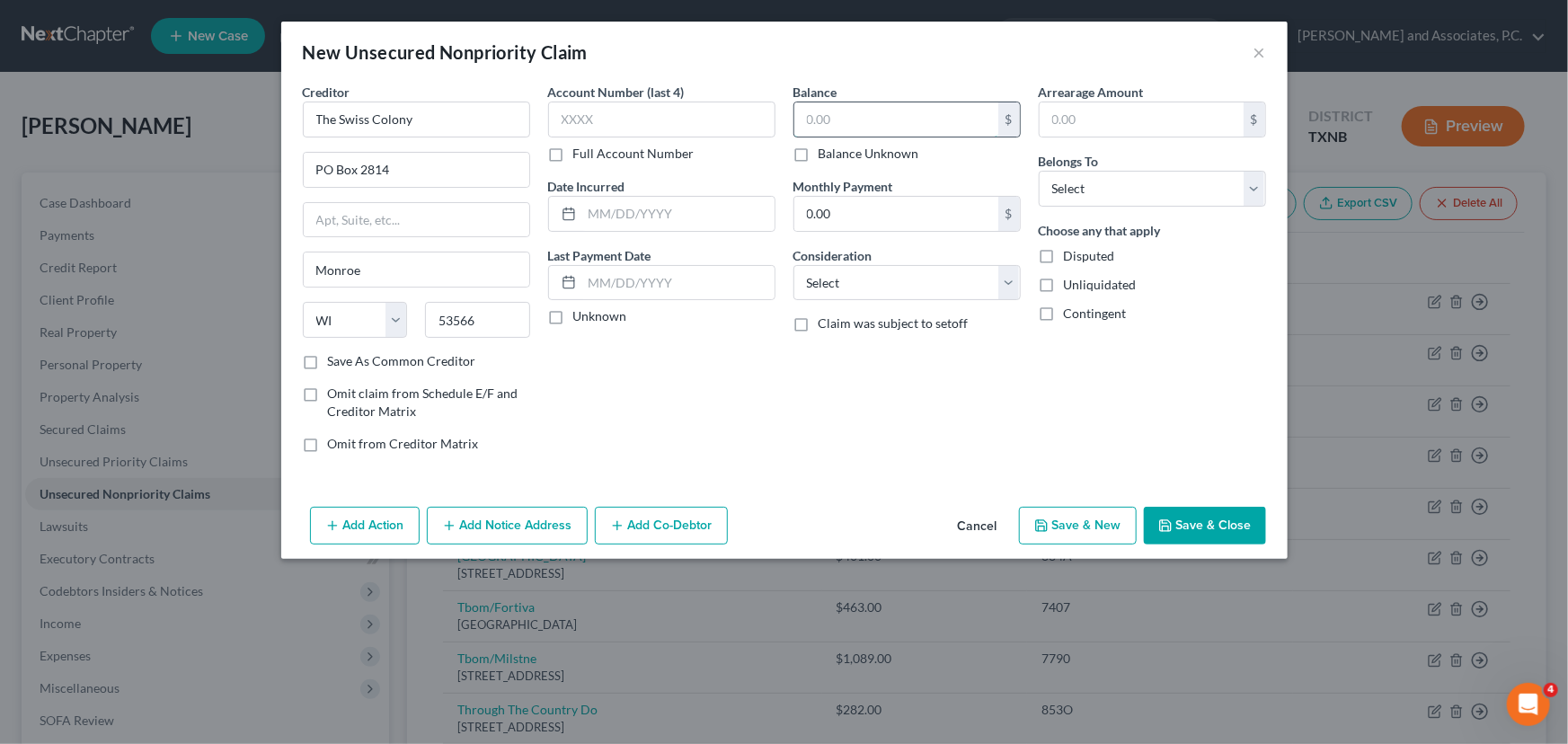
click at [840, 117] on input "text" at bounding box center [897, 120] width 204 height 34
type input "1.00"
drag, startPoint x: 1192, startPoint y: 174, endPoint x: 1189, endPoint y: 200, distance: 26.2
click at [1192, 174] on select "Select Debtor 1 Only Debtor 2 Only Debtor 1 And Debtor 2 Only At Least One Of T…" at bounding box center [1152, 188] width 227 height 36
select select "0"
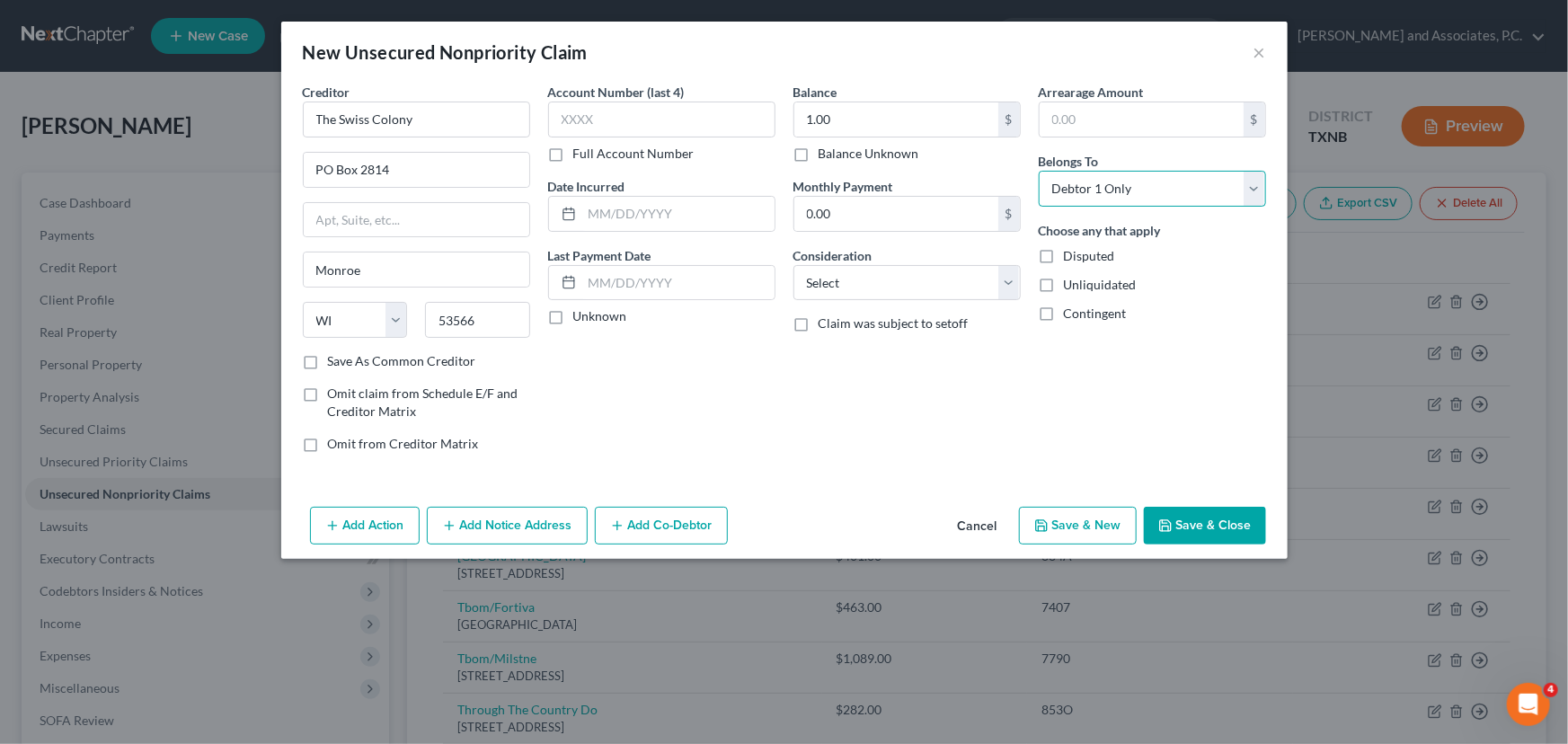
click at [1039, 171] on select "Select Debtor 1 Only Debtor 2 Only Debtor 1 And Debtor 2 Only At Least One Of T…" at bounding box center [1152, 188] width 227 height 36
click at [1233, 547] on div "Add Action Add Notice Address Add Co-Debtor Cancel Save & New Save & Close" at bounding box center [784, 529] width 1006 height 60
click at [1229, 526] on button "Save & Close" at bounding box center [1204, 525] width 122 height 38
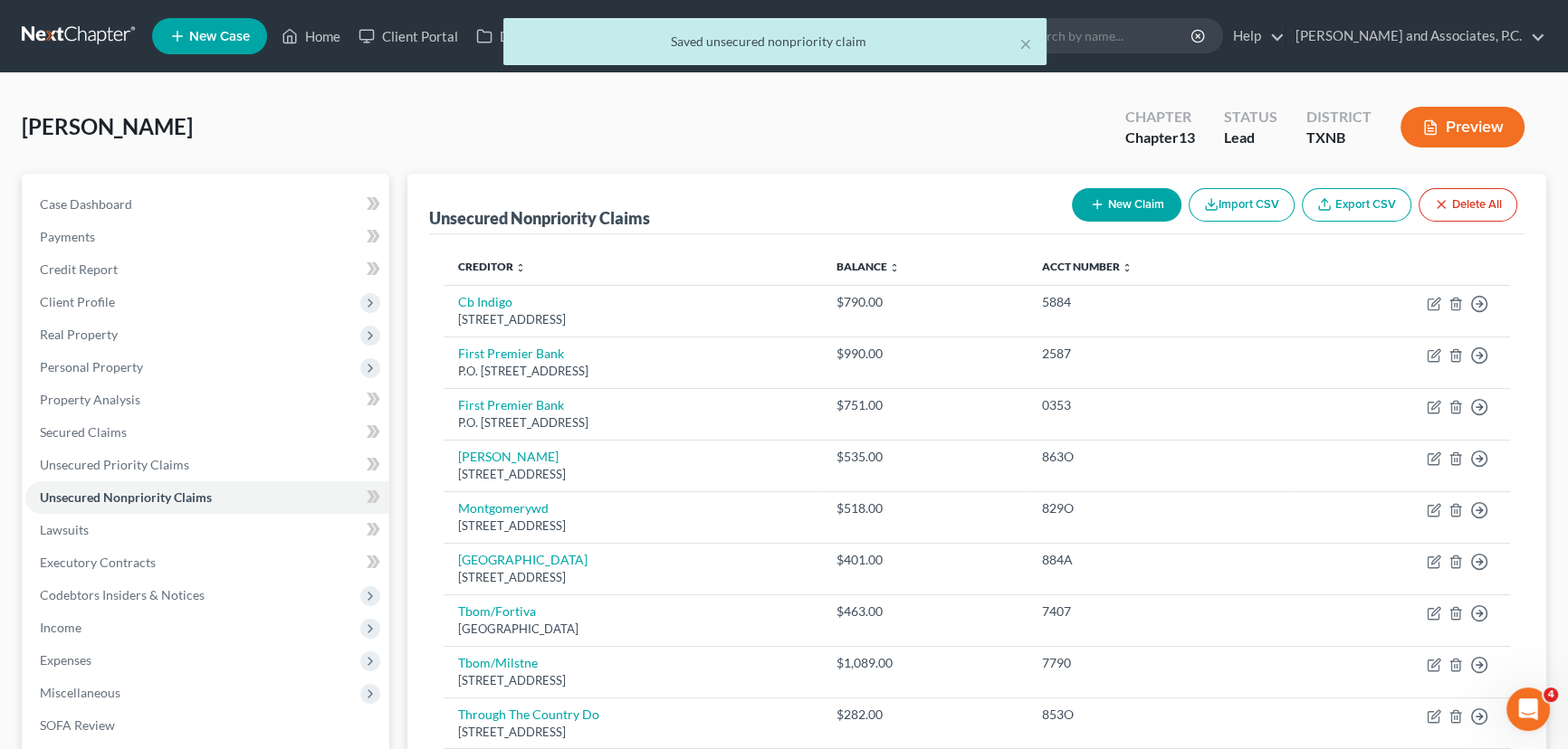
click at [1166, 218] on button "New Claim" at bounding box center [1127, 205] width 110 height 34
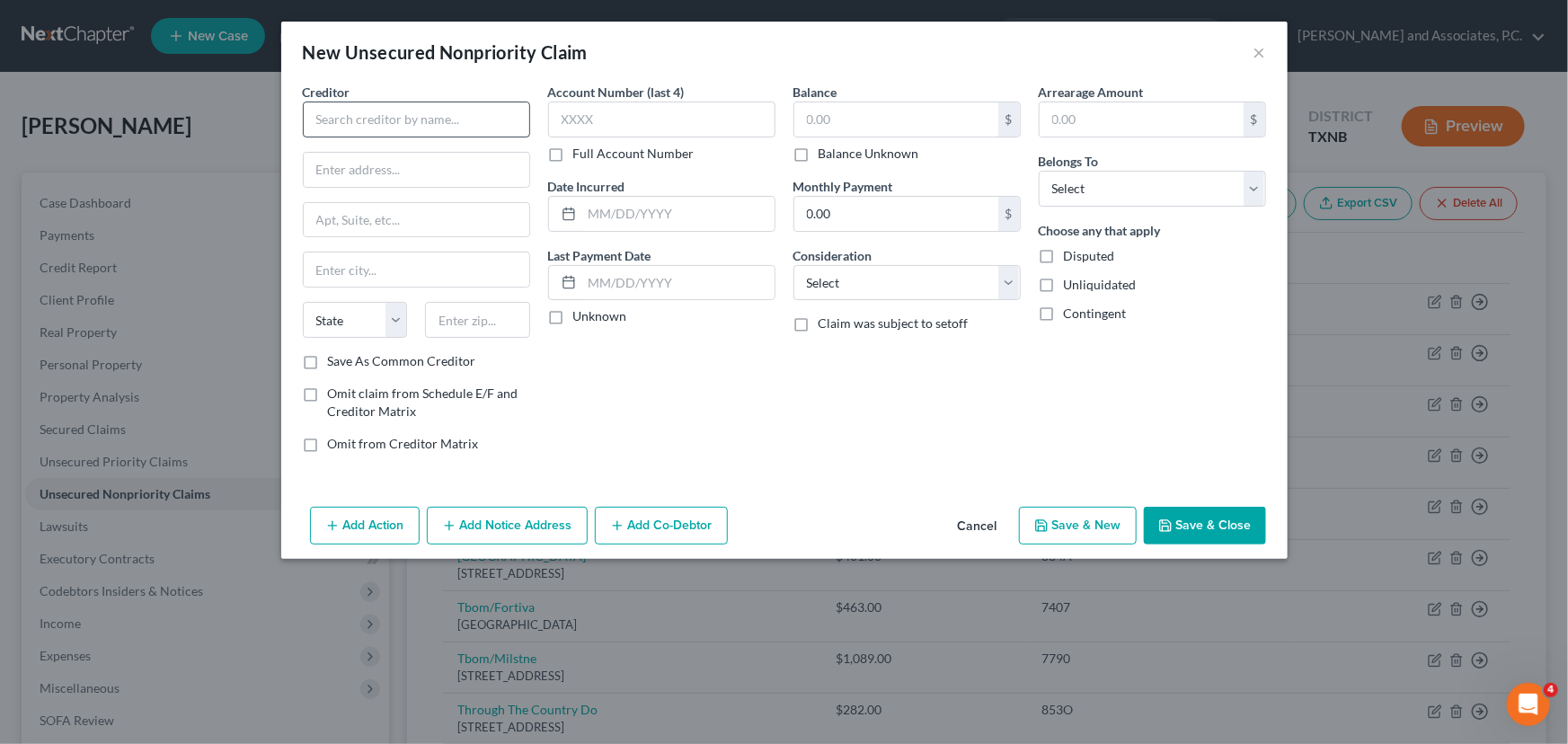
drag, startPoint x: 402, startPoint y: 137, endPoint x: 401, endPoint y: 125, distance: 12.0
click at [401, 137] on div "Creditor * State [US_STATE] AK AR AZ CA CO [GEOGRAPHIC_DATA] DE DC [GEOGRAPHIC_…" at bounding box center [416, 217] width 227 height 270
click at [401, 125] on input "text" at bounding box center [416, 120] width 227 height 36
type input "Beauty Boutique"
click at [328, 155] on input "text" at bounding box center [416, 170] width 225 height 34
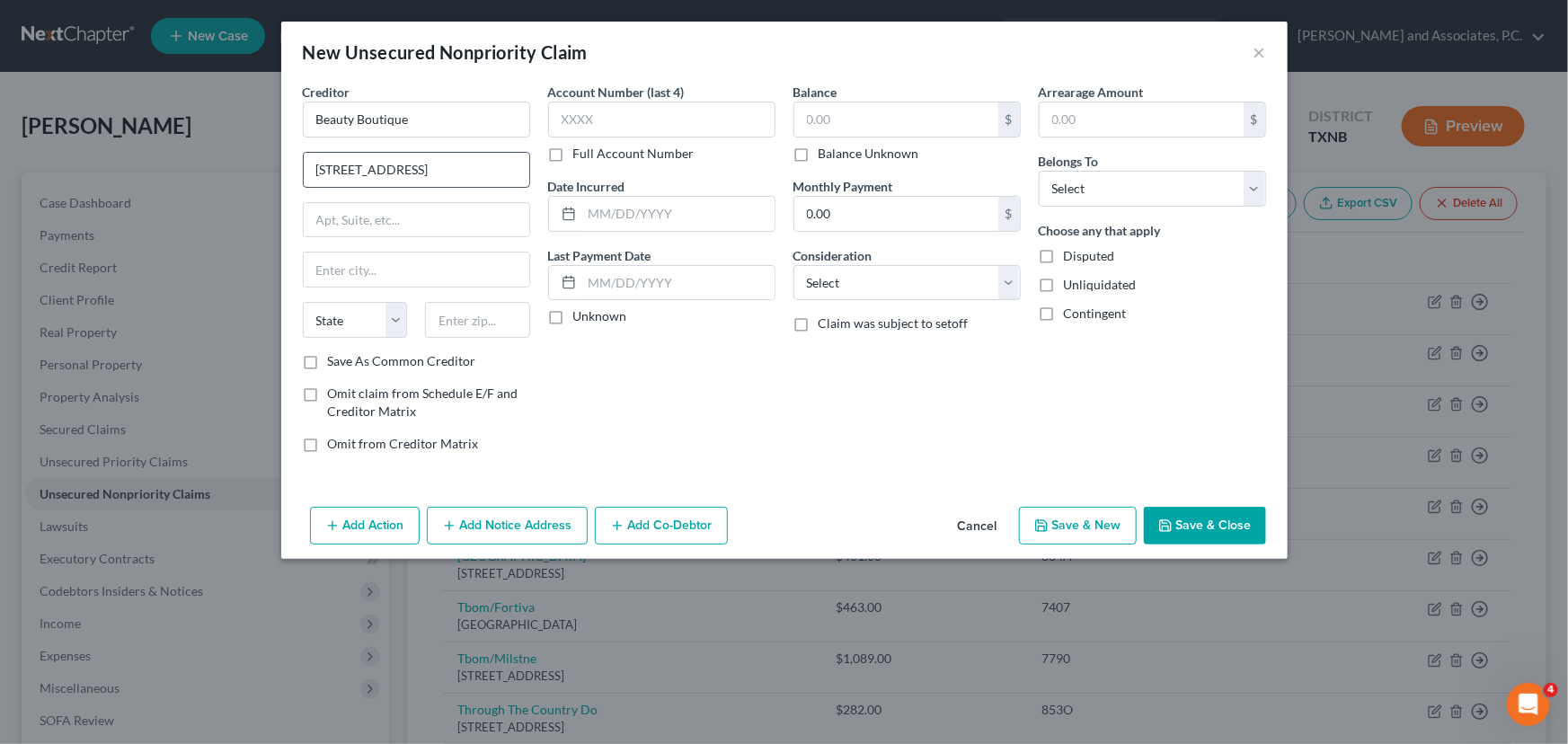
type input "[STREET_ADDRESS]"
type input "76086"
type input "[PERSON_NAME]"
select select "45"
click at [832, 122] on input "text" at bounding box center [897, 120] width 204 height 34
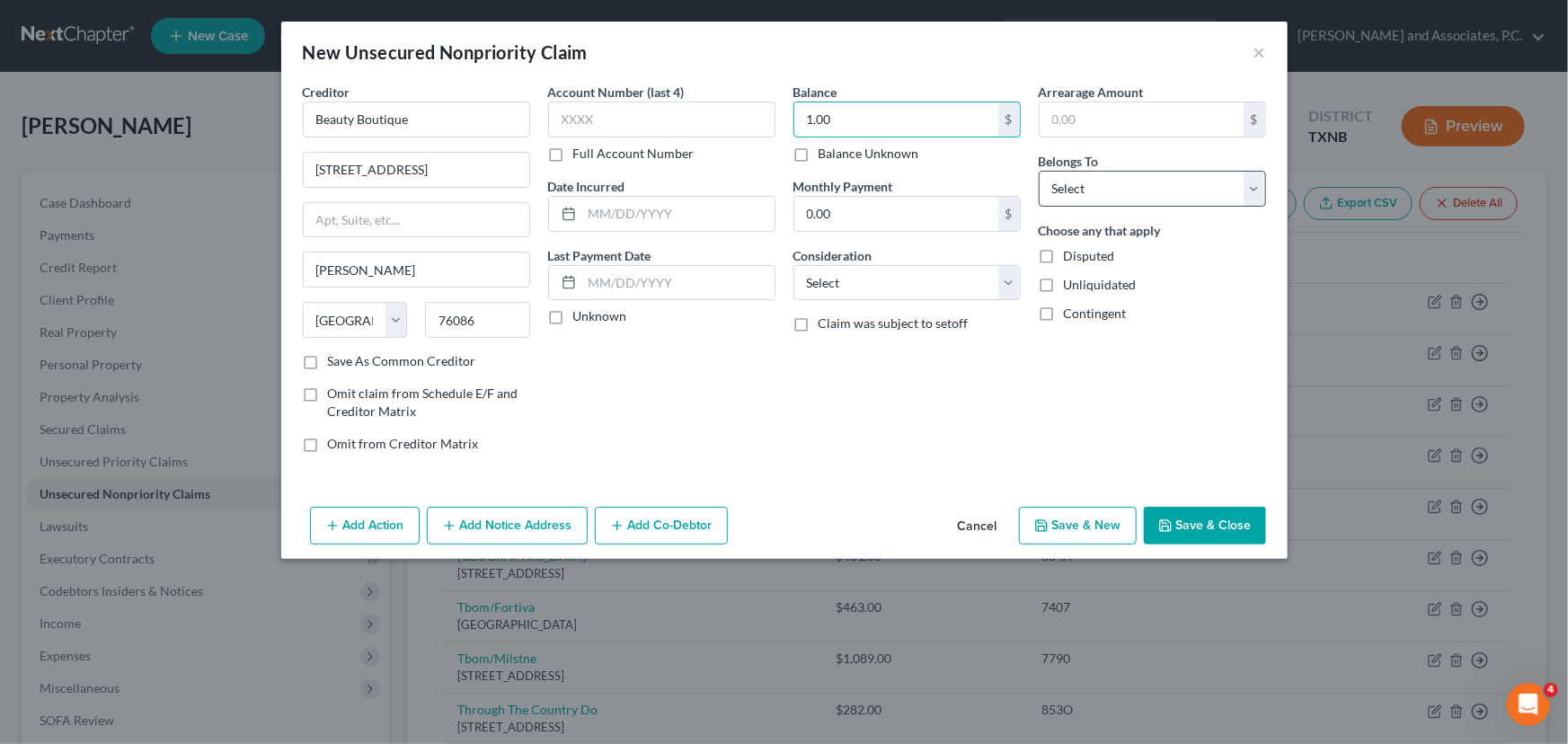
type input "1.00"
drag, startPoint x: 1076, startPoint y: 180, endPoint x: 1082, endPoint y: 203, distance: 23.8
click at [1076, 180] on select "Select Debtor 1 Only Debtor 2 Only Debtor 1 And Debtor 2 Only At Least One Of T…" at bounding box center [1152, 188] width 227 height 36
select select "0"
click at [1039, 171] on select "Select Debtor 1 Only Debtor 2 Only Debtor 1 And Debtor 2 Only At Least One Of T…" at bounding box center [1152, 188] width 227 height 36
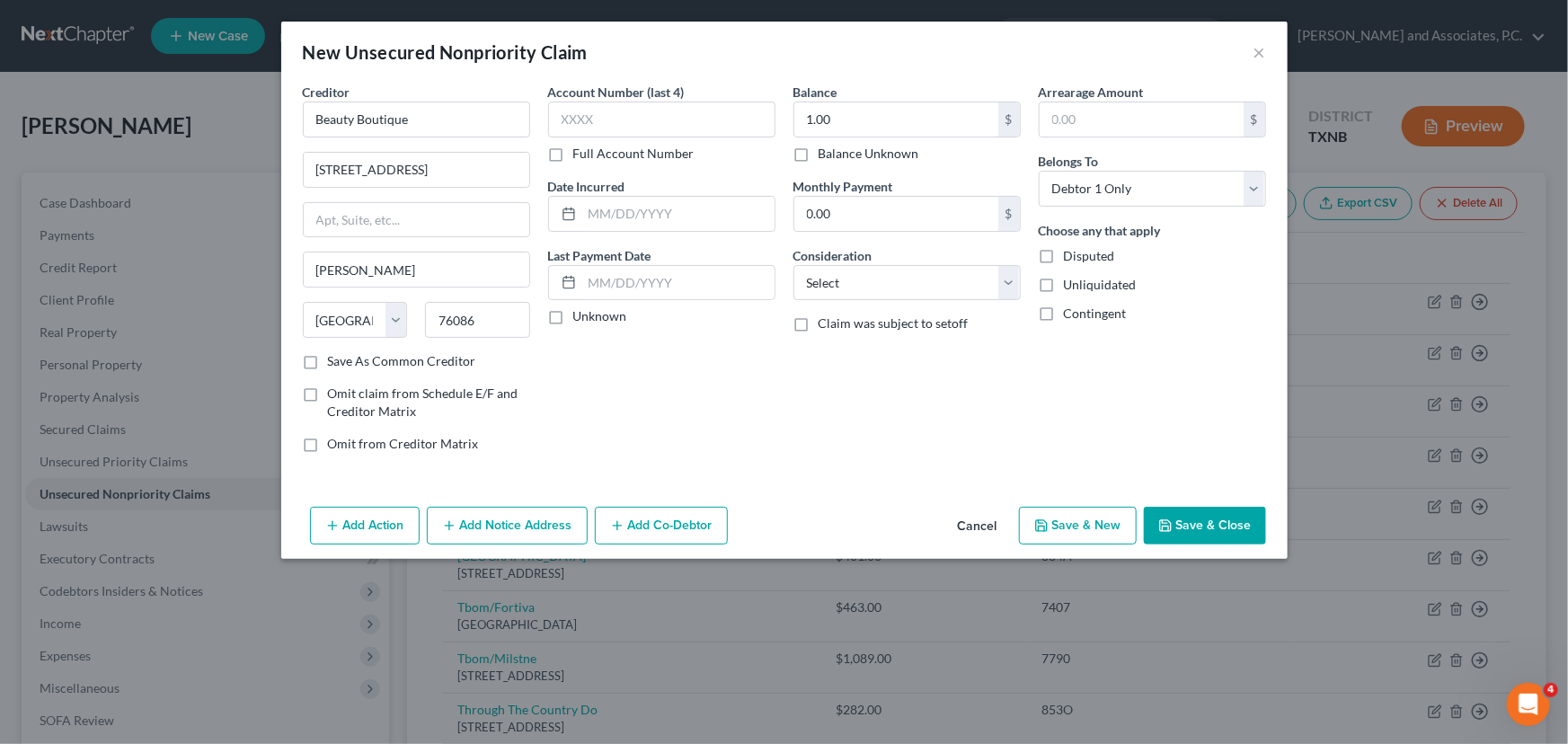
click at [1209, 520] on button "Save & Close" at bounding box center [1204, 525] width 122 height 38
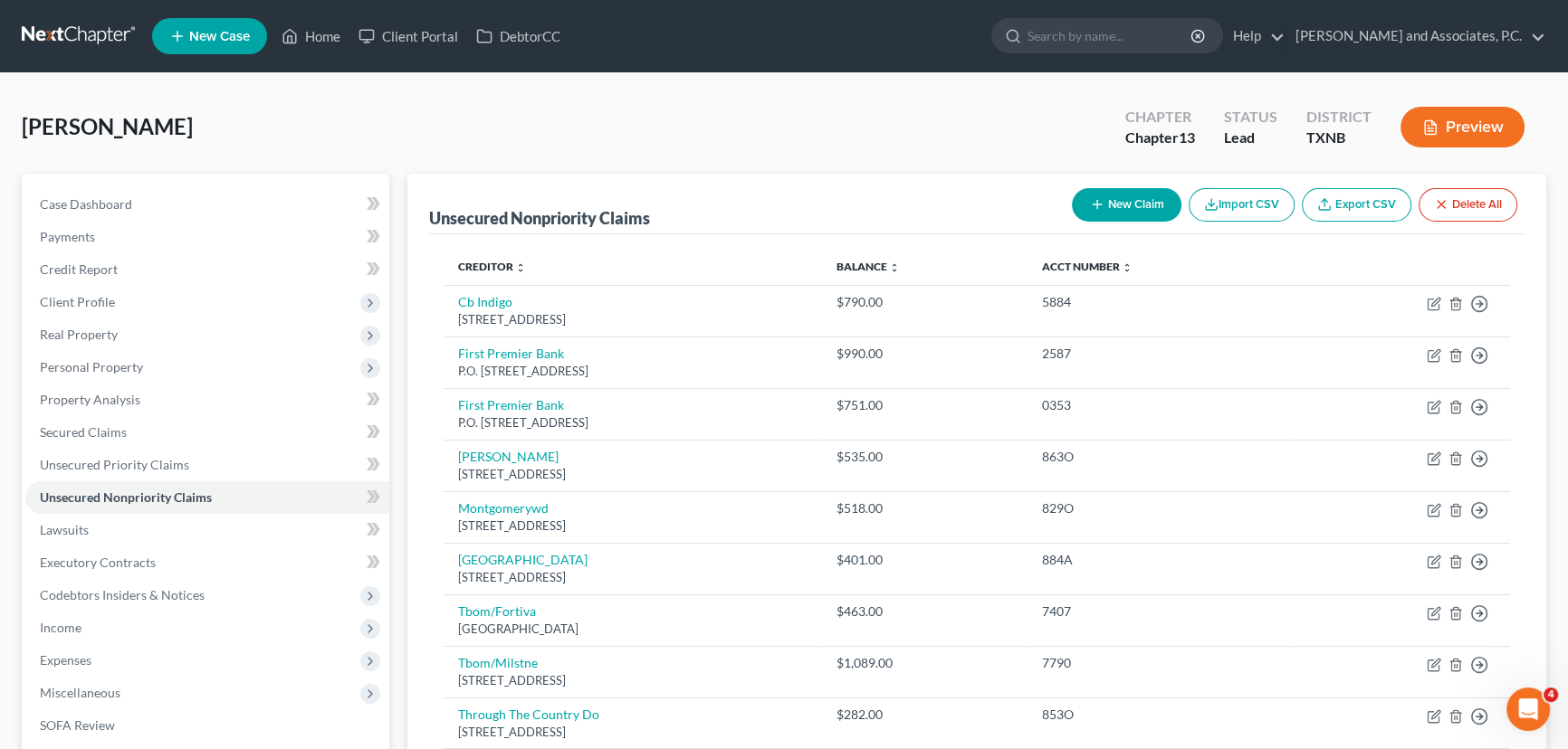
click at [1114, 207] on button "New Claim" at bounding box center [1127, 205] width 110 height 34
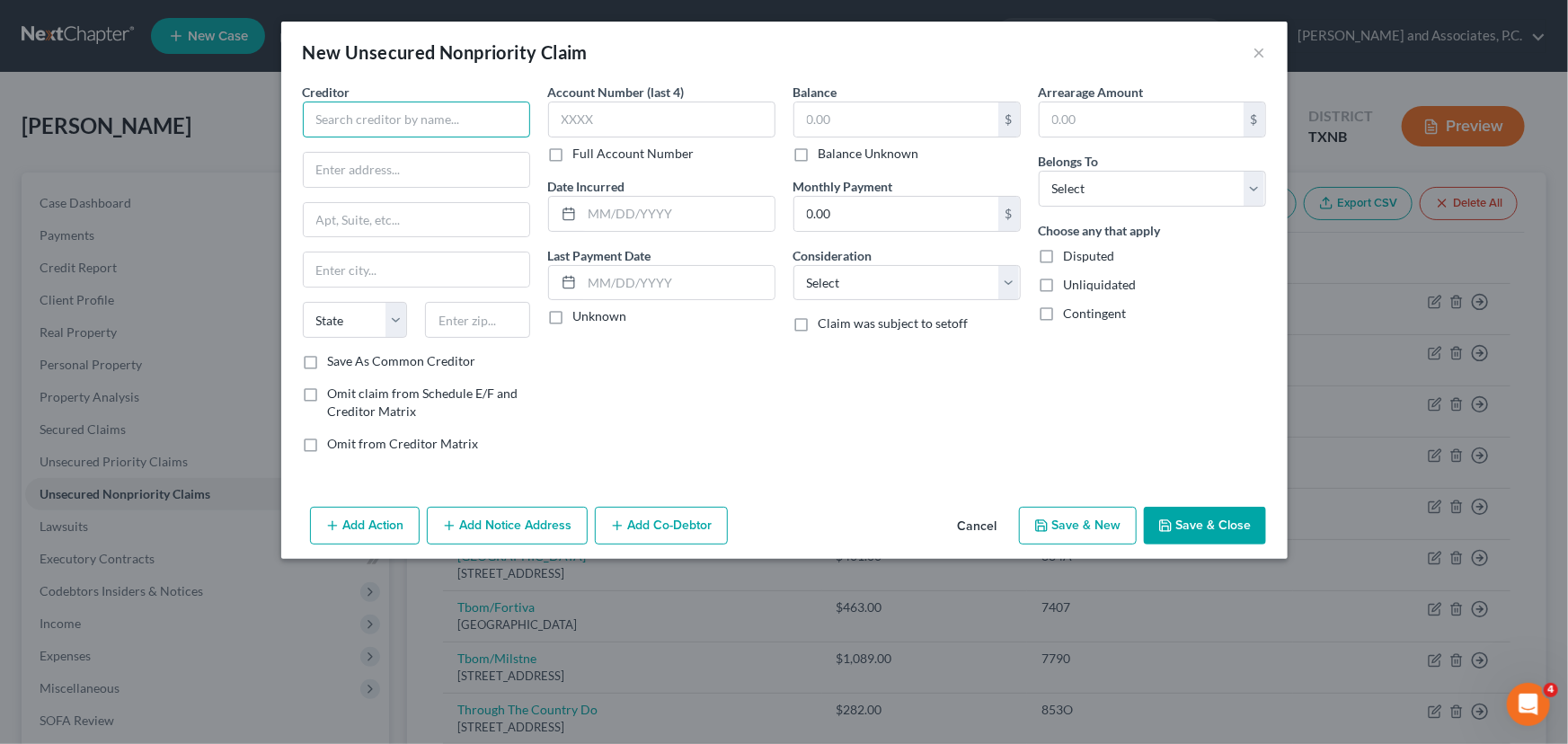
click at [416, 120] on input "text" at bounding box center [416, 120] width 227 height 36
type input "Red River Dental"
click at [370, 175] on input "text" at bounding box center [416, 170] width 225 height 34
type input "[STREET_ADDRESS]"
click at [439, 315] on input "text" at bounding box center [477, 320] width 105 height 36
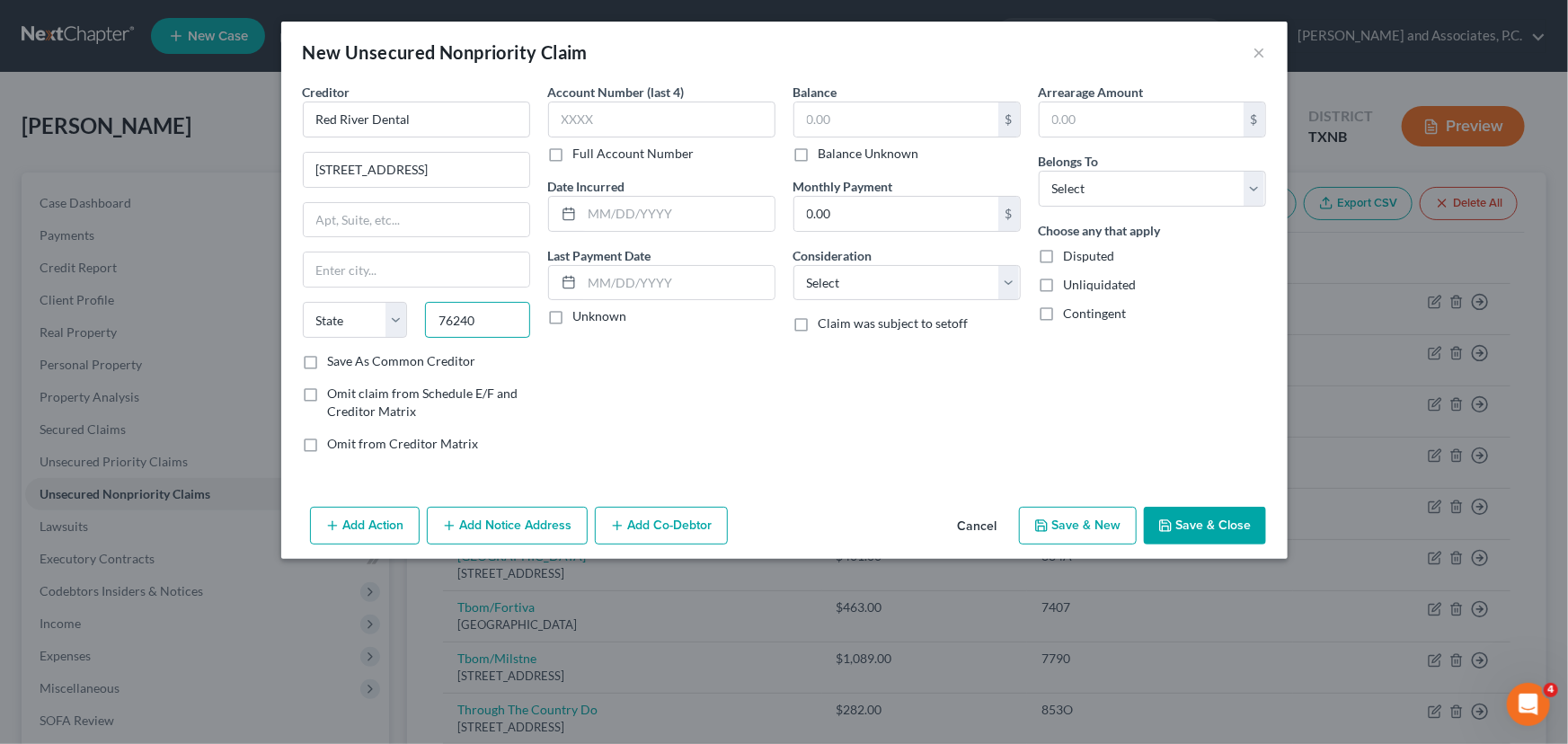
type input "76240"
type input "[GEOGRAPHIC_DATA]"
select select "45"
click at [893, 114] on input "text" at bounding box center [897, 120] width 204 height 34
type input "1.00"
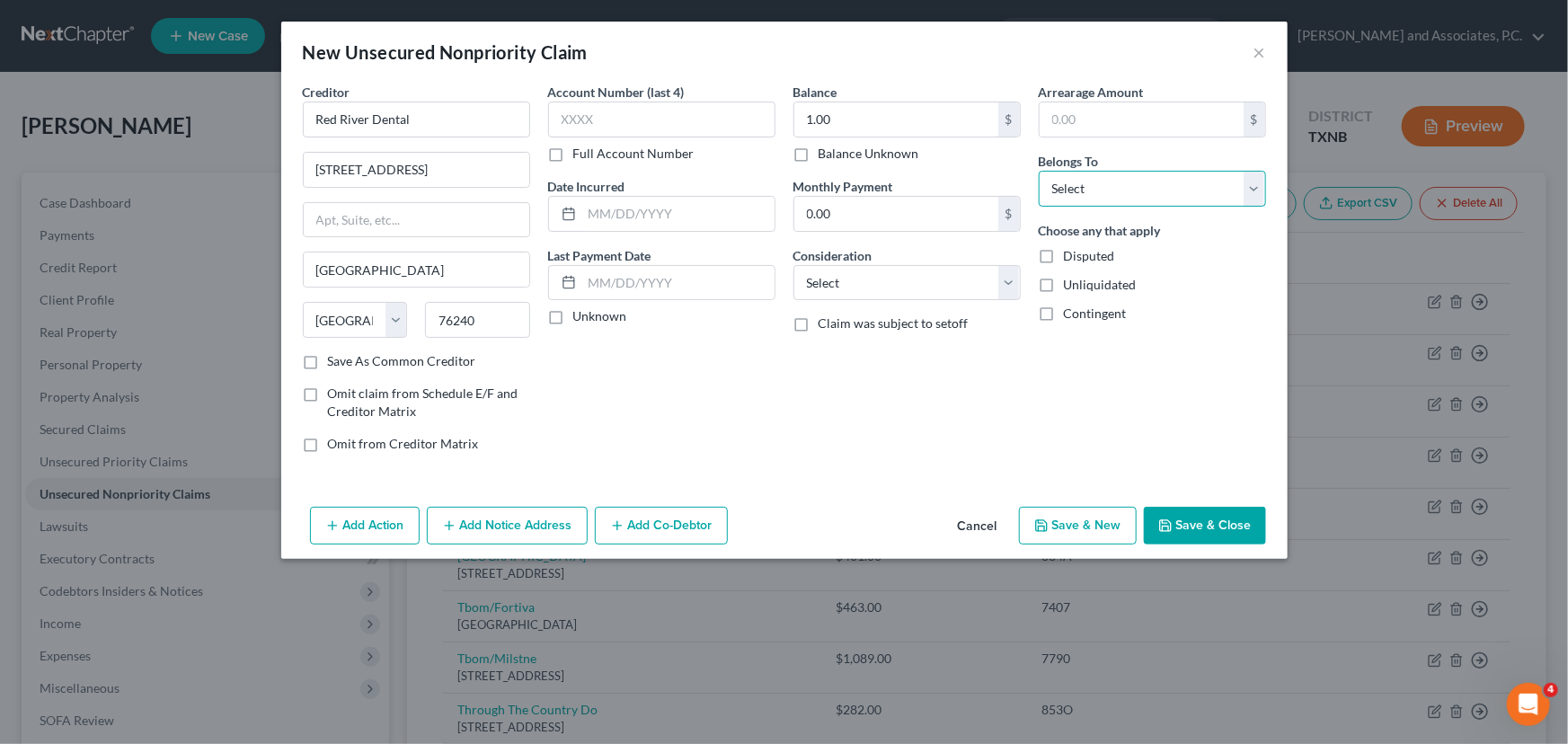
drag, startPoint x: 1145, startPoint y: 186, endPoint x: 1156, endPoint y: 196, distance: 14.9
click at [1145, 186] on select "Select Debtor 1 Only Debtor 2 Only Debtor 1 And Debtor 2 Only At Least One Of T…" at bounding box center [1152, 188] width 227 height 36
select select "0"
click at [1039, 171] on select "Select Debtor 1 Only Debtor 2 Only Debtor 1 And Debtor 2 Only At Least One Of T…" at bounding box center [1152, 188] width 227 height 36
click at [1191, 451] on div "Arrearage Amount $ Belongs To * Select Debtor 1 Only Debtor 2 Only Debtor 1 And…" at bounding box center [1152, 274] width 245 height 384
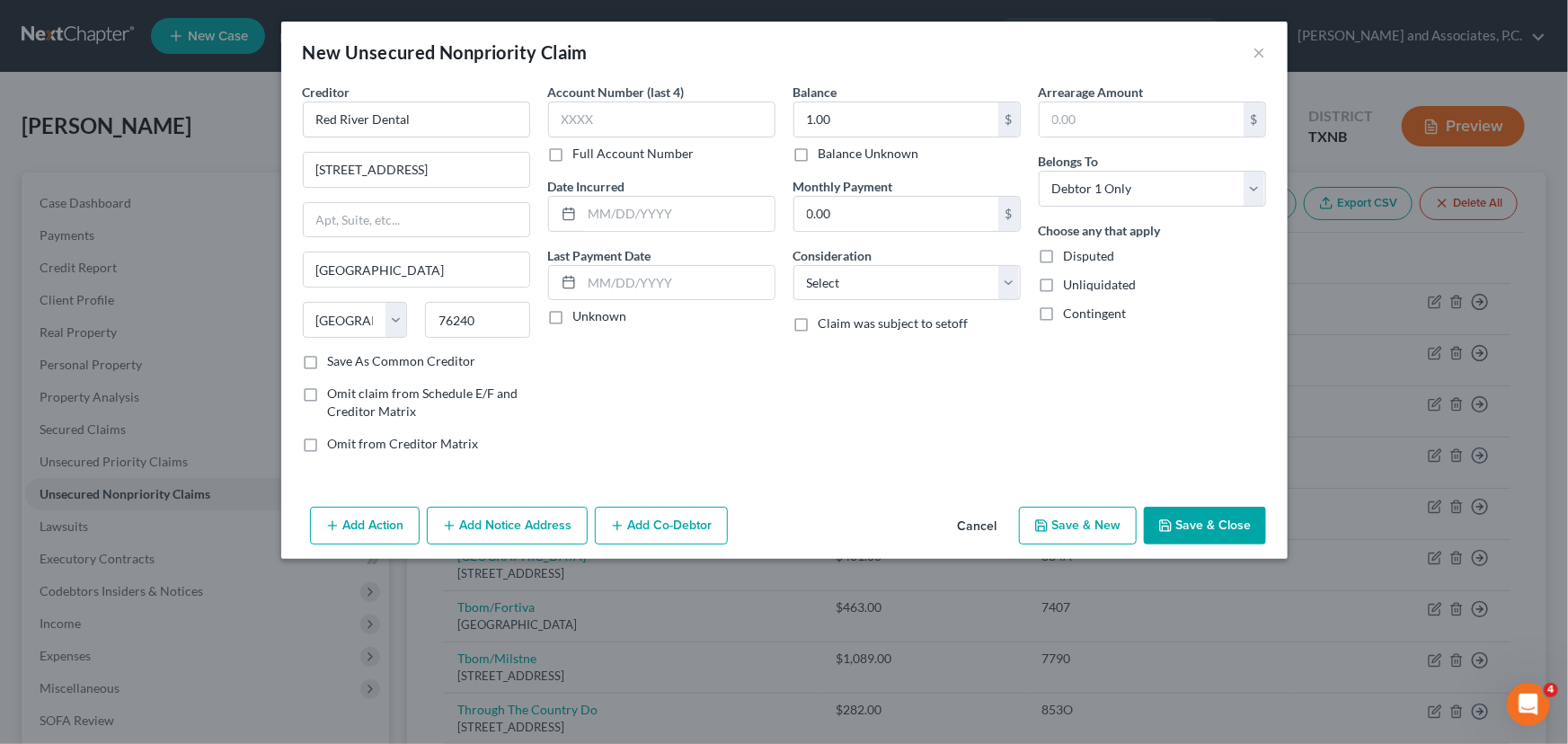
click at [1204, 531] on button "Save & Close" at bounding box center [1204, 525] width 122 height 38
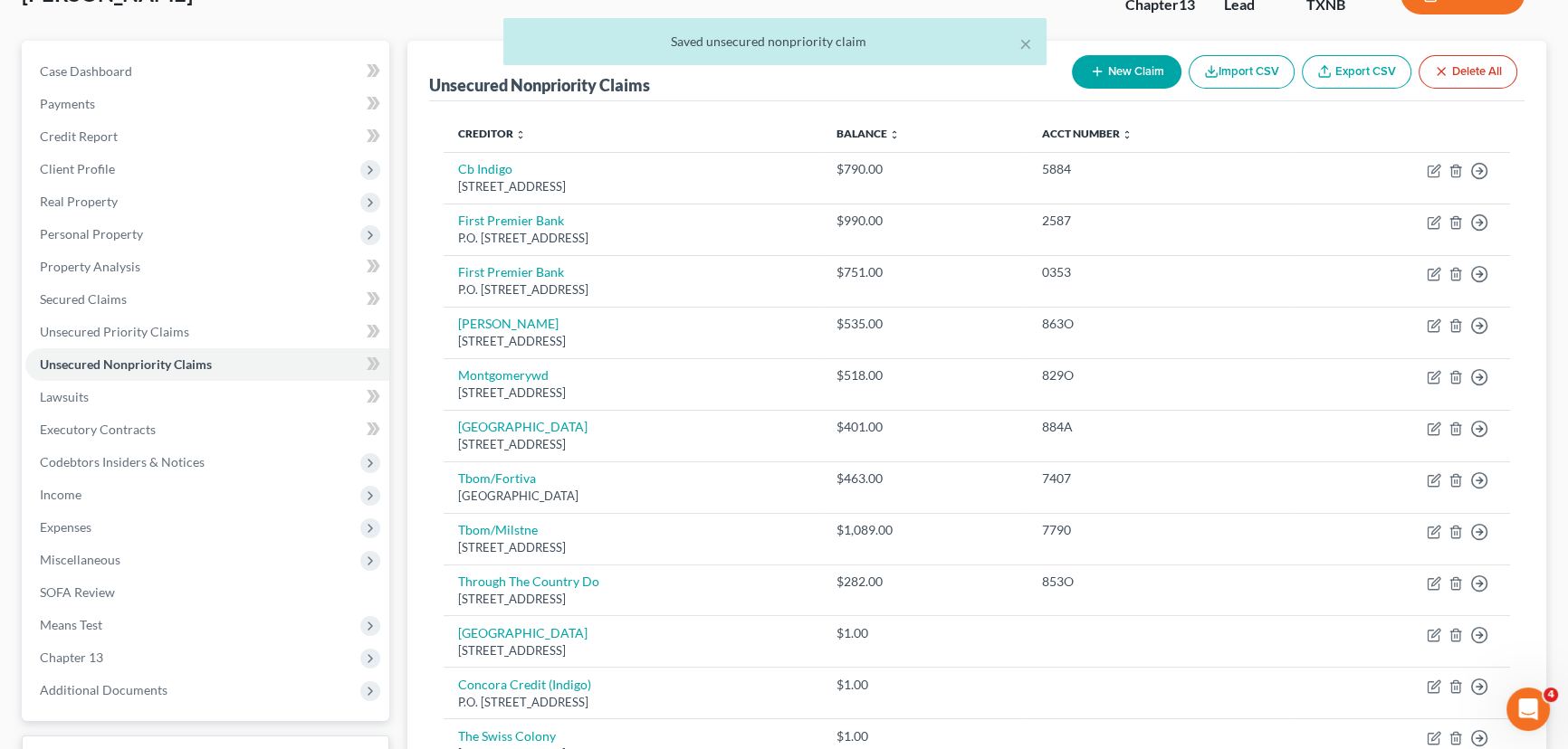
scroll to position [121, 0]
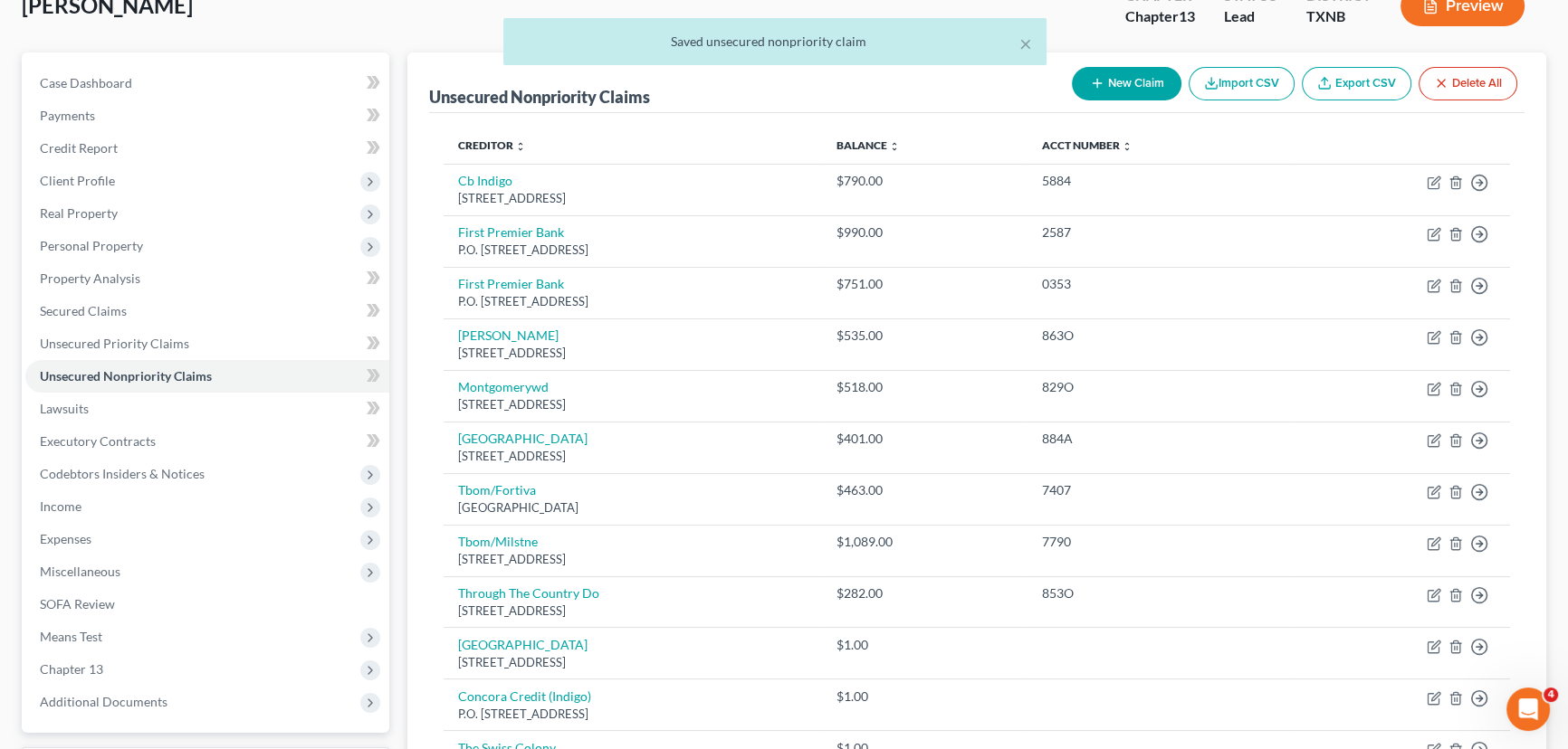
click at [1129, 79] on button "New Claim" at bounding box center [1127, 84] width 110 height 34
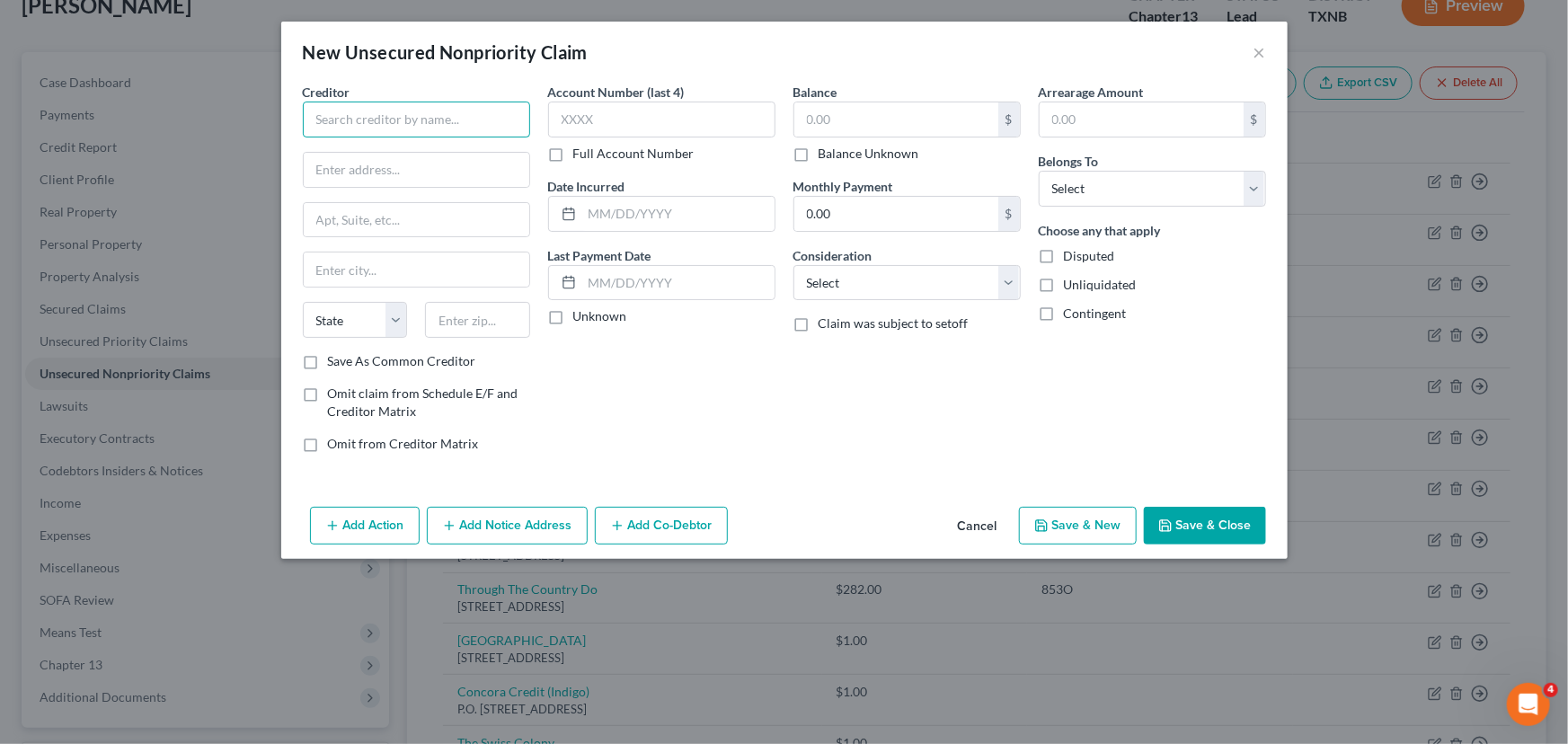
click at [321, 111] on input "text" at bounding box center [416, 120] width 227 height 36
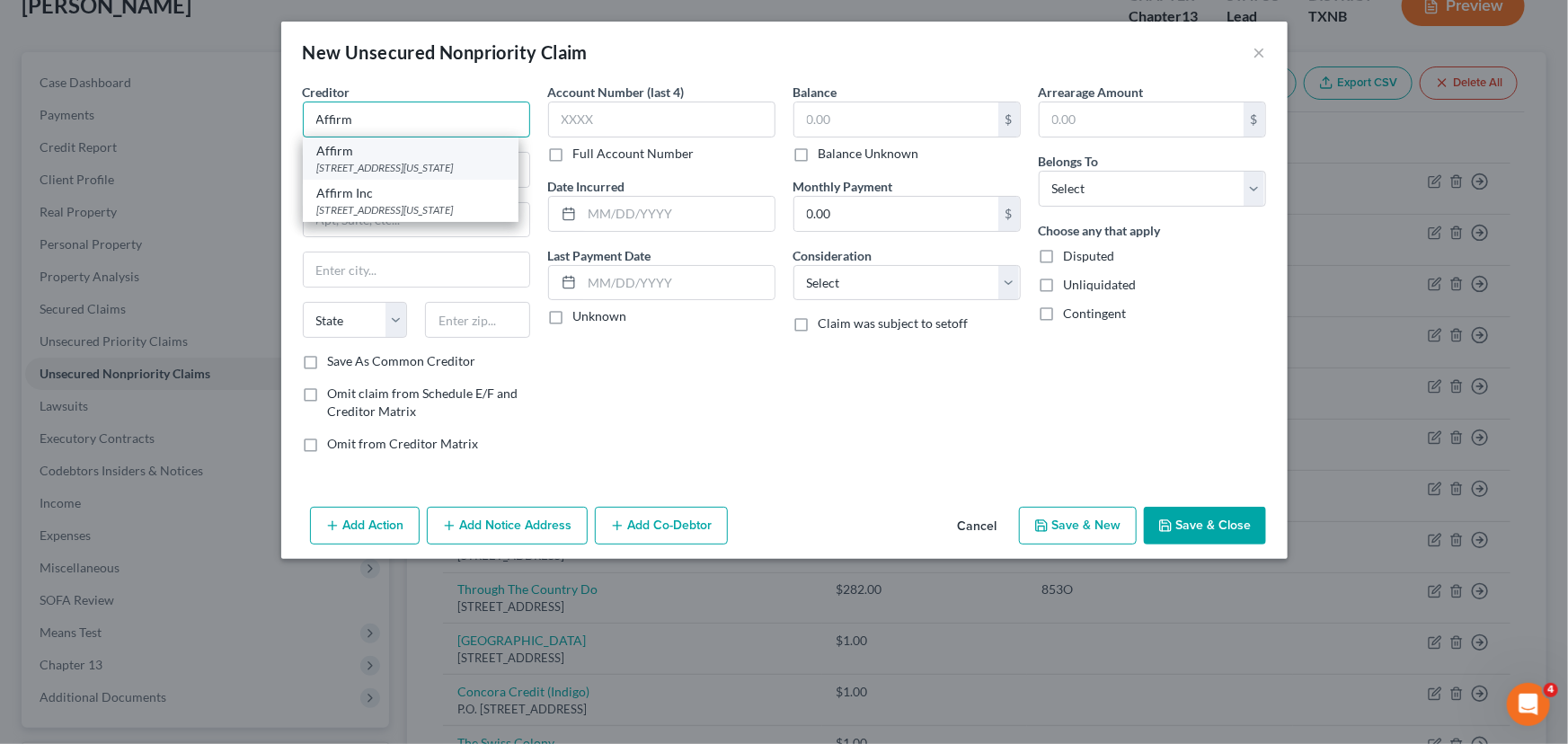
type input "Affirm"
click at [352, 171] on div "[STREET_ADDRESS][US_STATE]" at bounding box center [411, 168] width 187 height 16
type input "[STREET_ADDRESS][US_STATE]"
type input "12th Floor"
type input "[GEOGRAPHIC_DATA]"
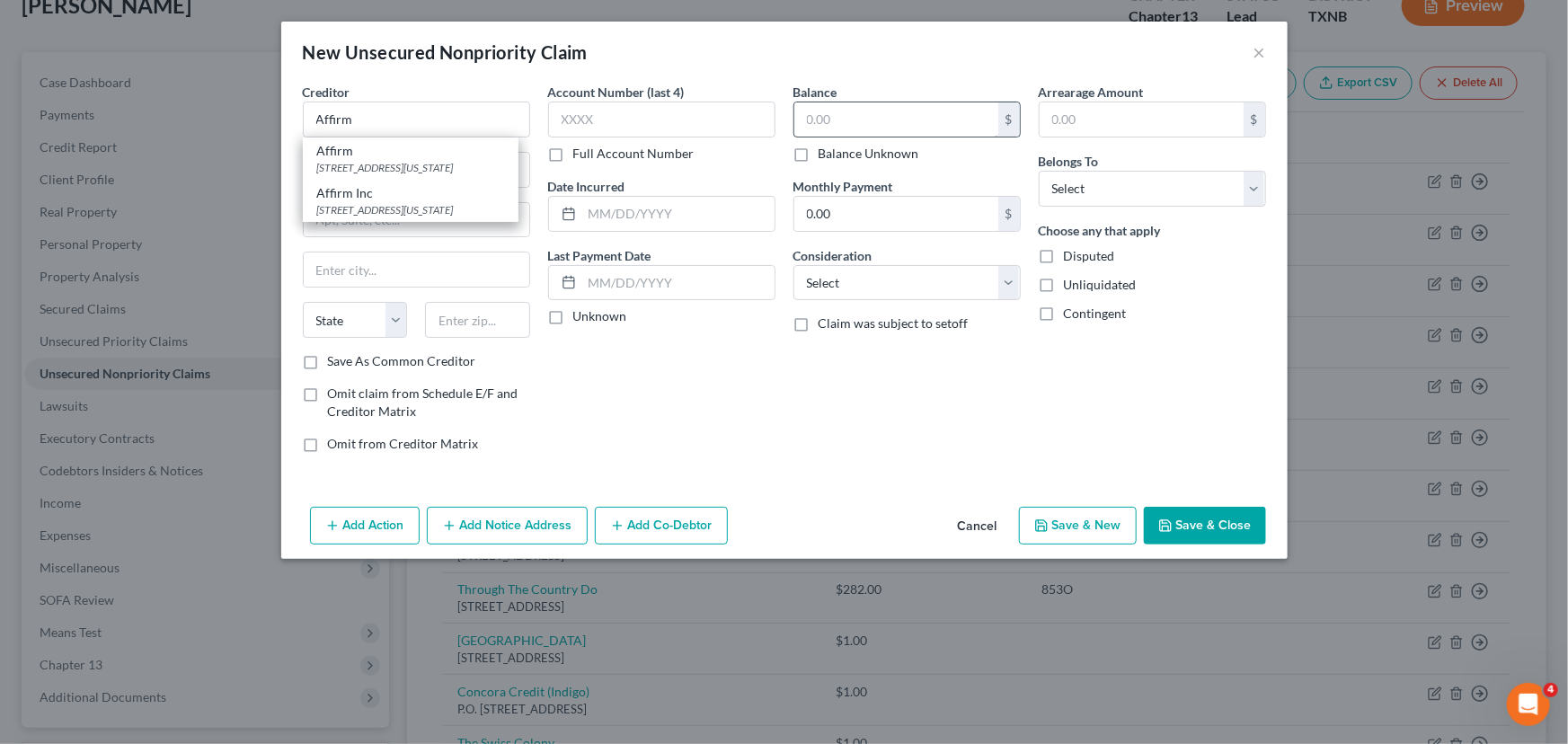
select select "4"
type input "94108"
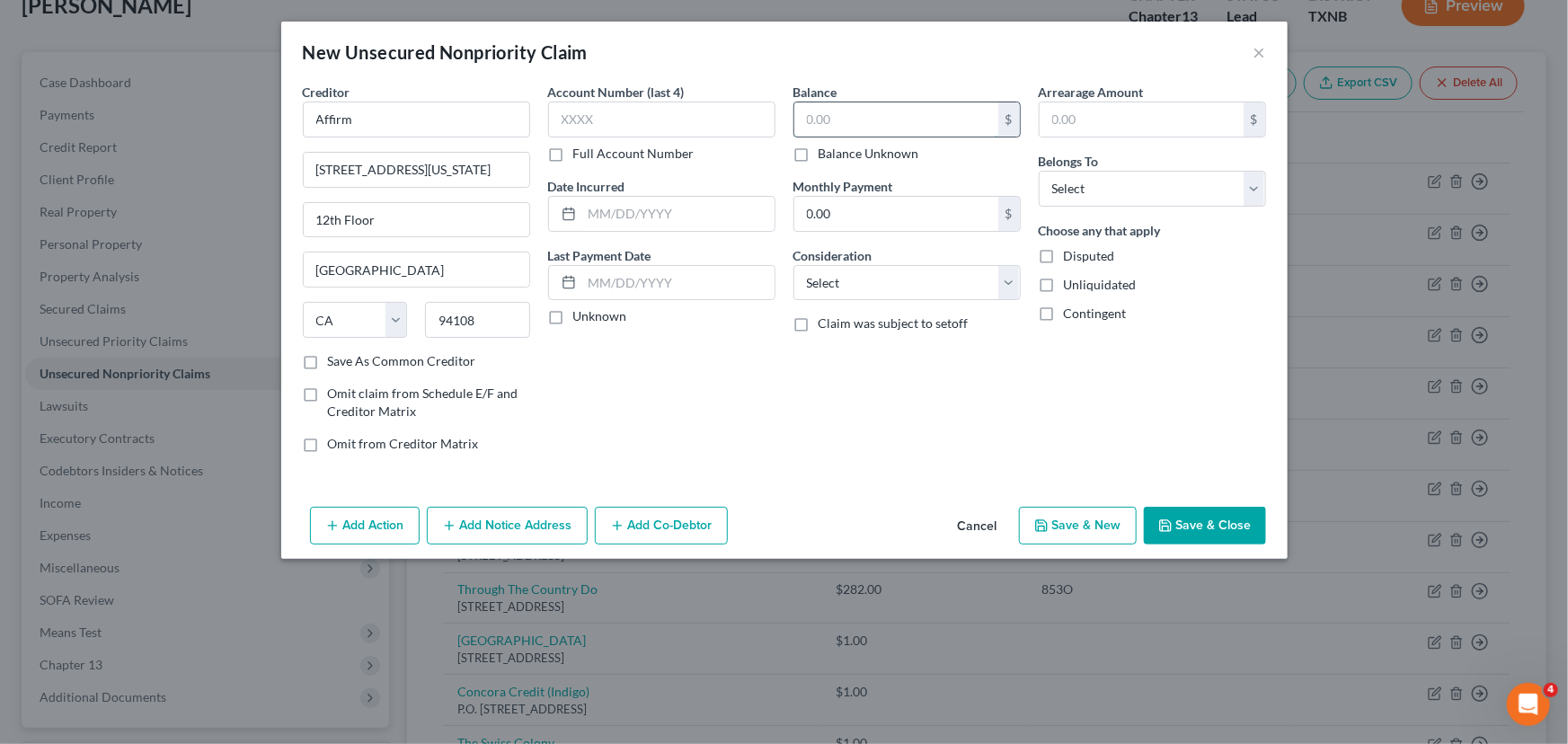
click at [816, 124] on input "text" at bounding box center [897, 120] width 204 height 34
type input "1.00"
drag, startPoint x: 1095, startPoint y: 184, endPoint x: 1091, endPoint y: 203, distance: 19.4
click at [1095, 184] on select "Select Debtor 1 Only Debtor 2 Only Debtor 1 And Debtor 2 Only At Least One Of T…" at bounding box center [1152, 188] width 227 height 36
select select "0"
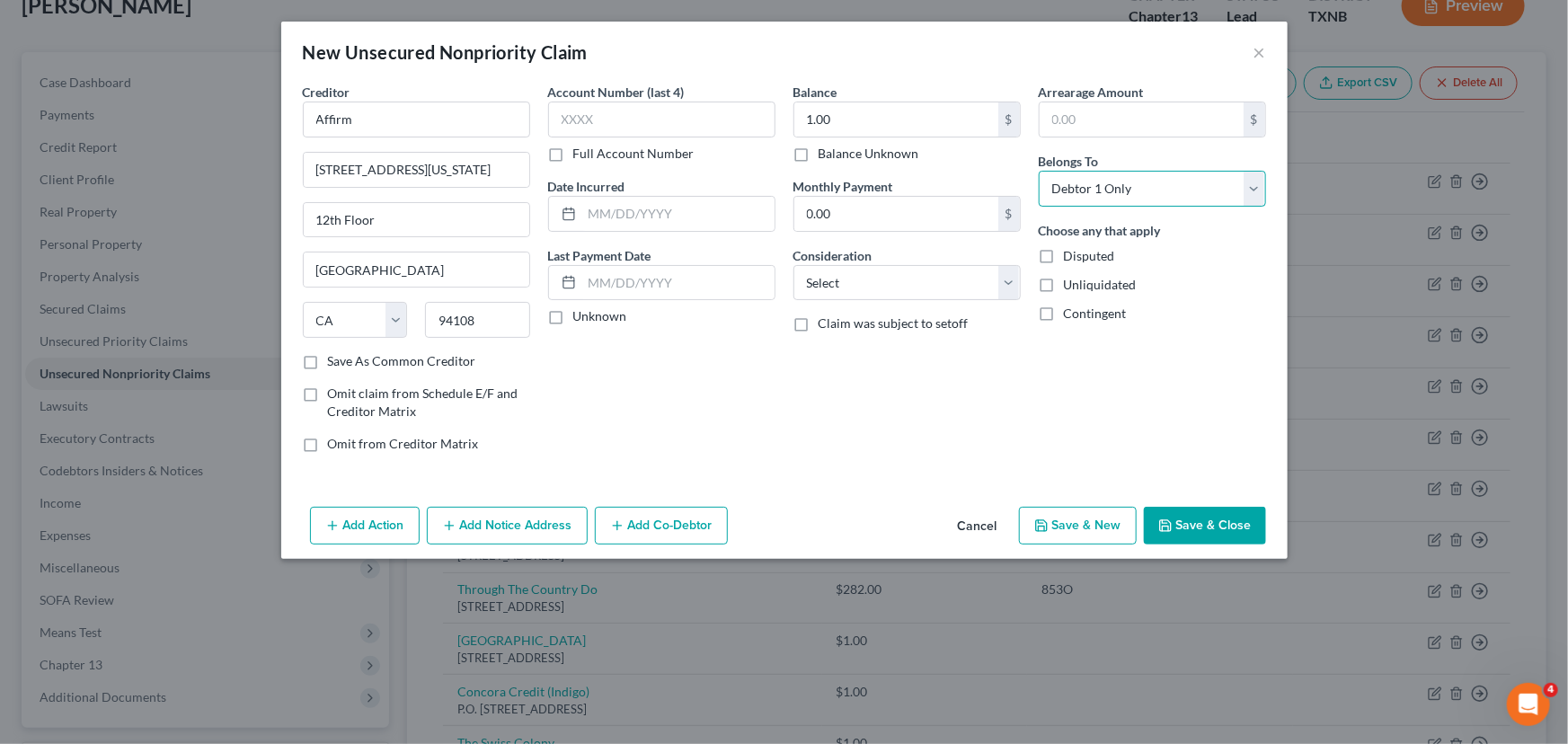
click at [1039, 171] on select "Select Debtor 1 Only Debtor 2 Only Debtor 1 And Debtor 2 Only At Least One Of T…" at bounding box center [1152, 188] width 227 height 36
click at [1200, 524] on button "Save & Close" at bounding box center [1204, 525] width 122 height 38
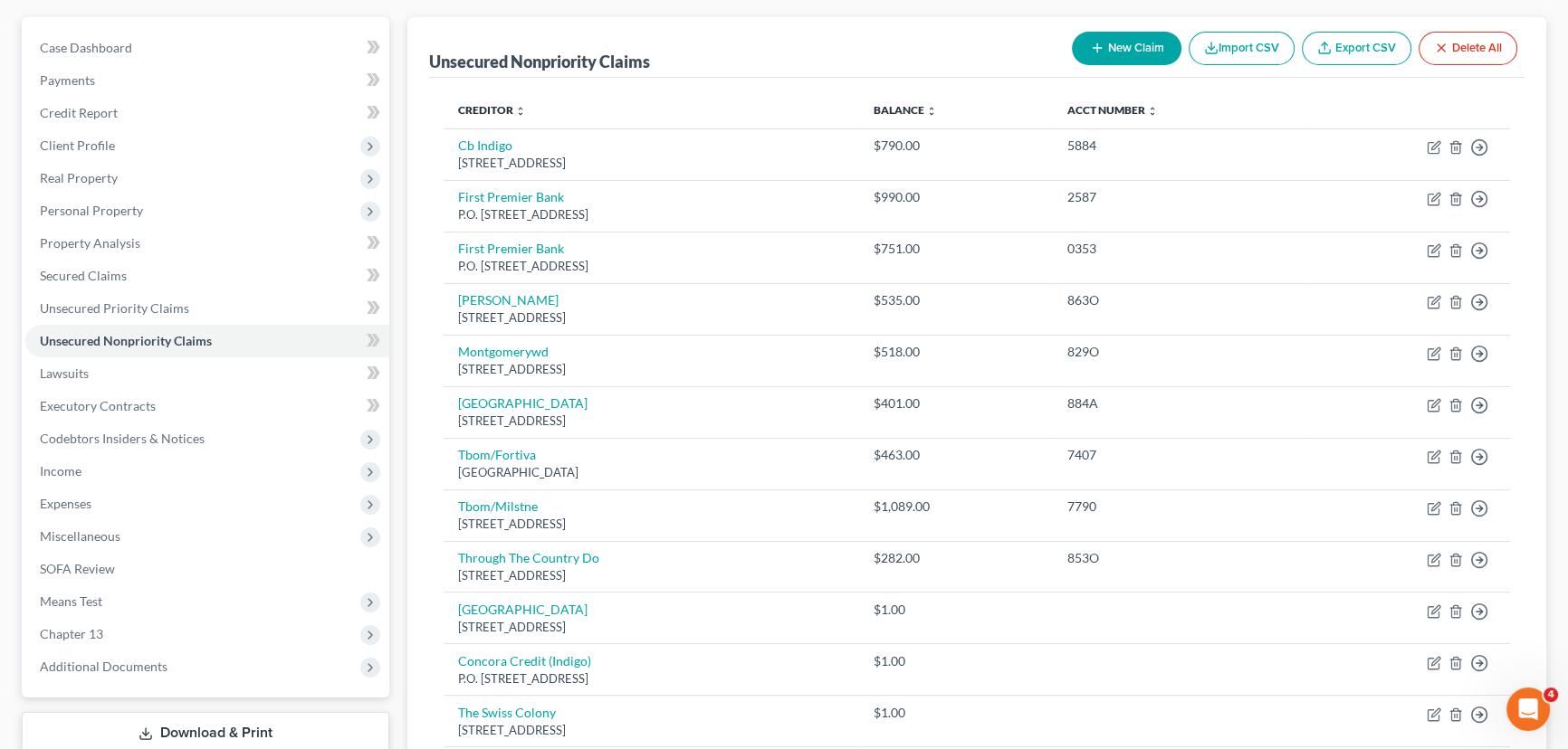
scroll to position [0, 0]
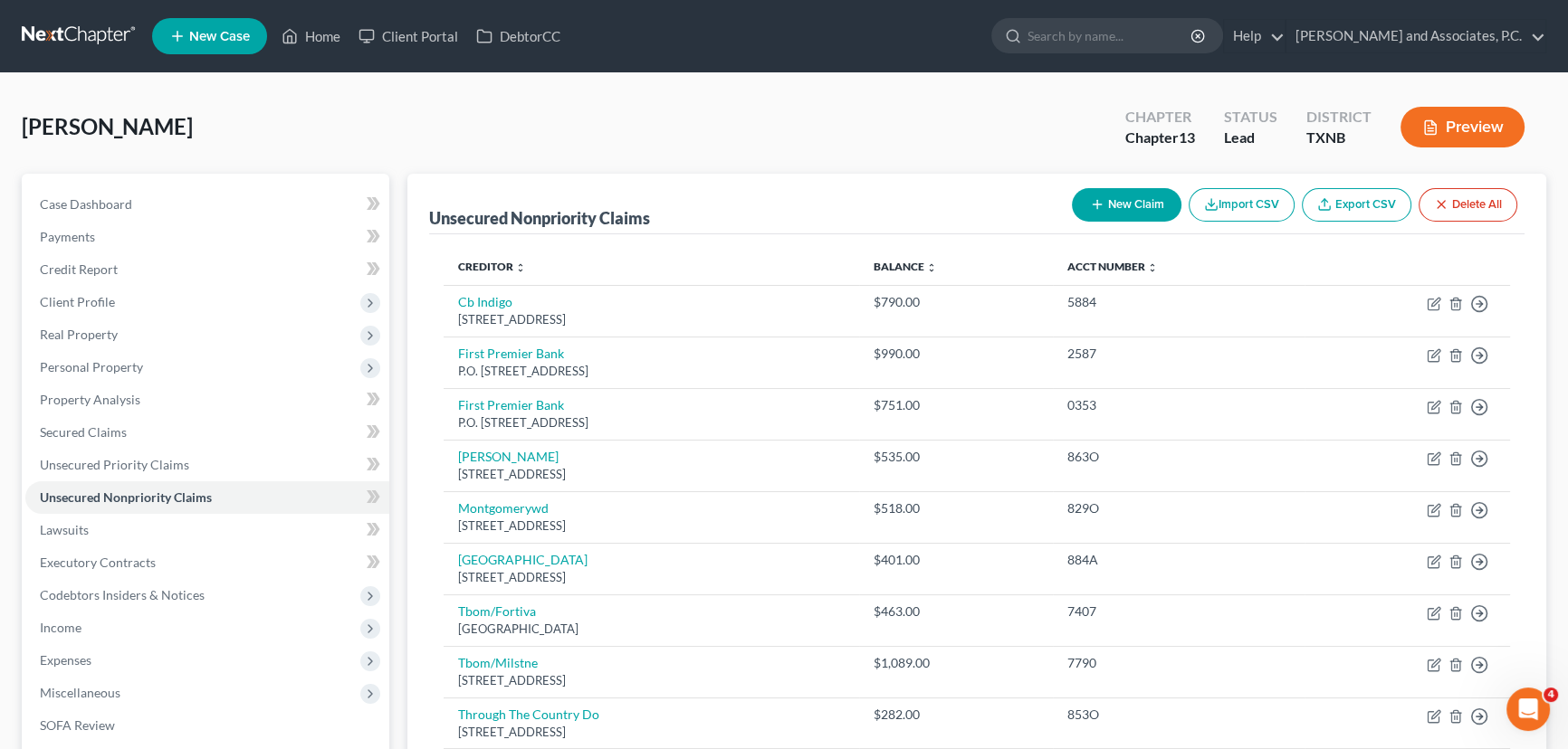
click at [1090, 210] on icon "button" at bounding box center [1097, 204] width 15 height 15
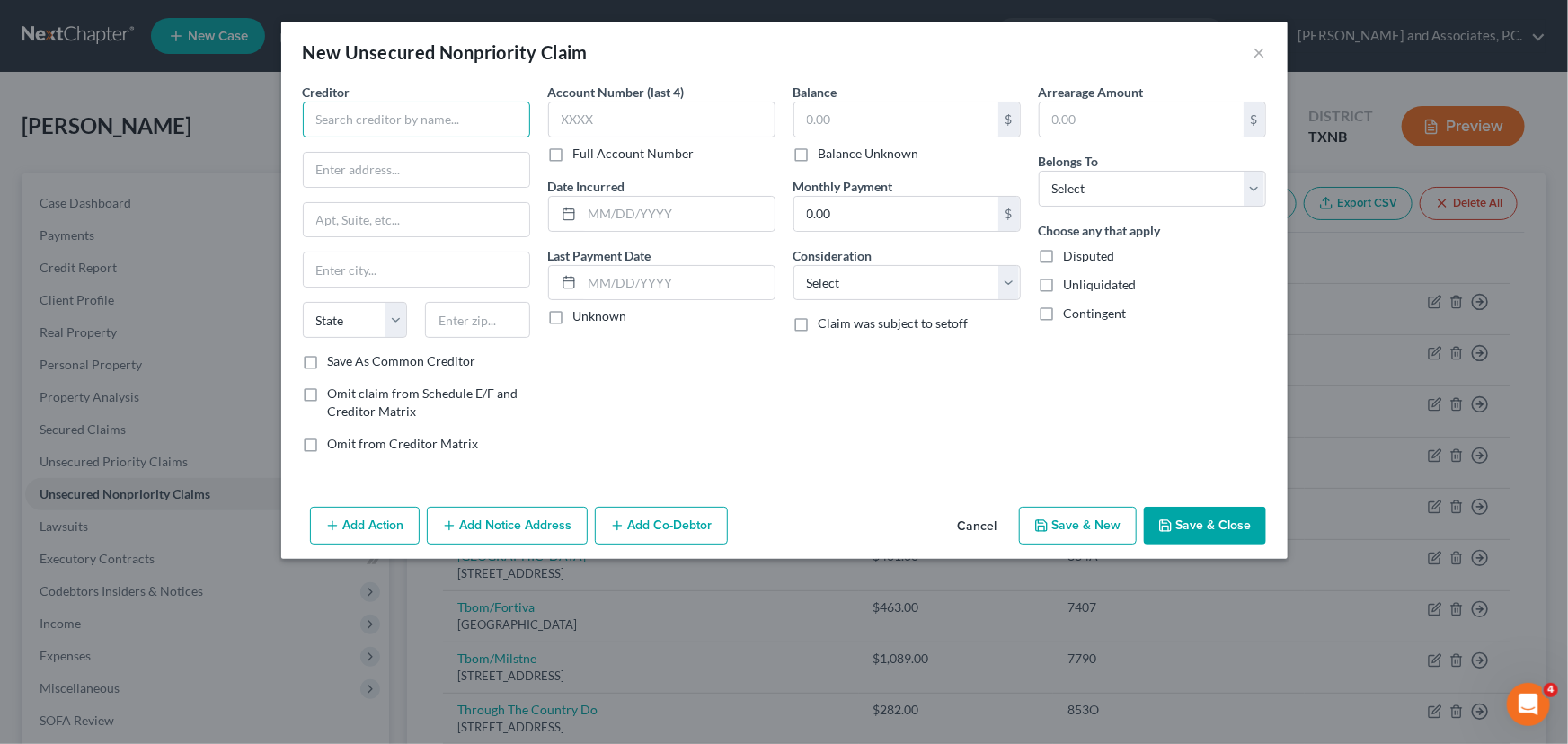
click at [398, 110] on input "text" at bounding box center [416, 120] width 227 height 36
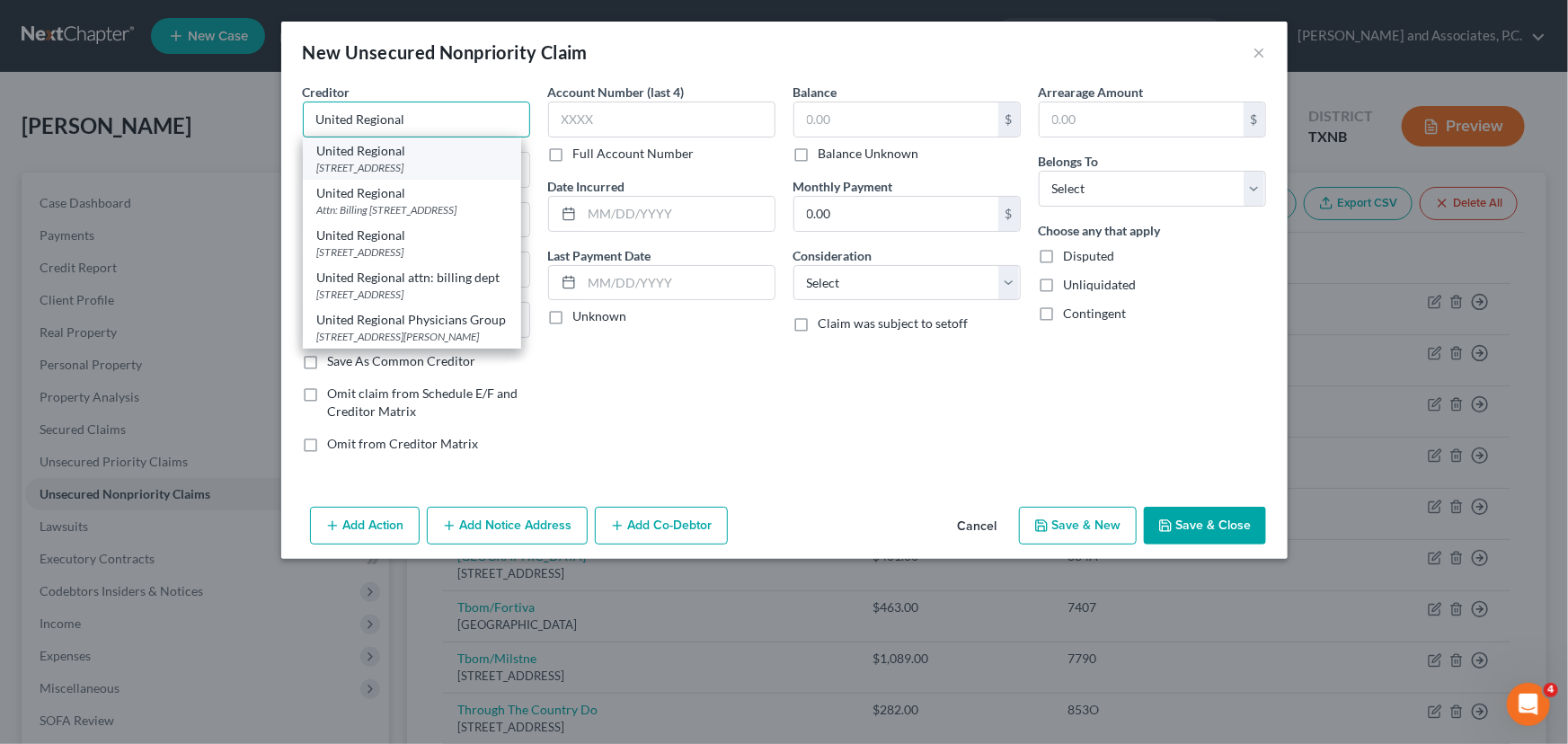
type input "United Regional"
drag, startPoint x: 368, startPoint y: 162, endPoint x: 851, endPoint y: 130, distance: 484.1
click at [375, 158] on div "United Regional [STREET_ADDRESS]" at bounding box center [412, 158] width 219 height 42
type input "[STREET_ADDRESS]"
type input "[GEOGRAPHIC_DATA]"
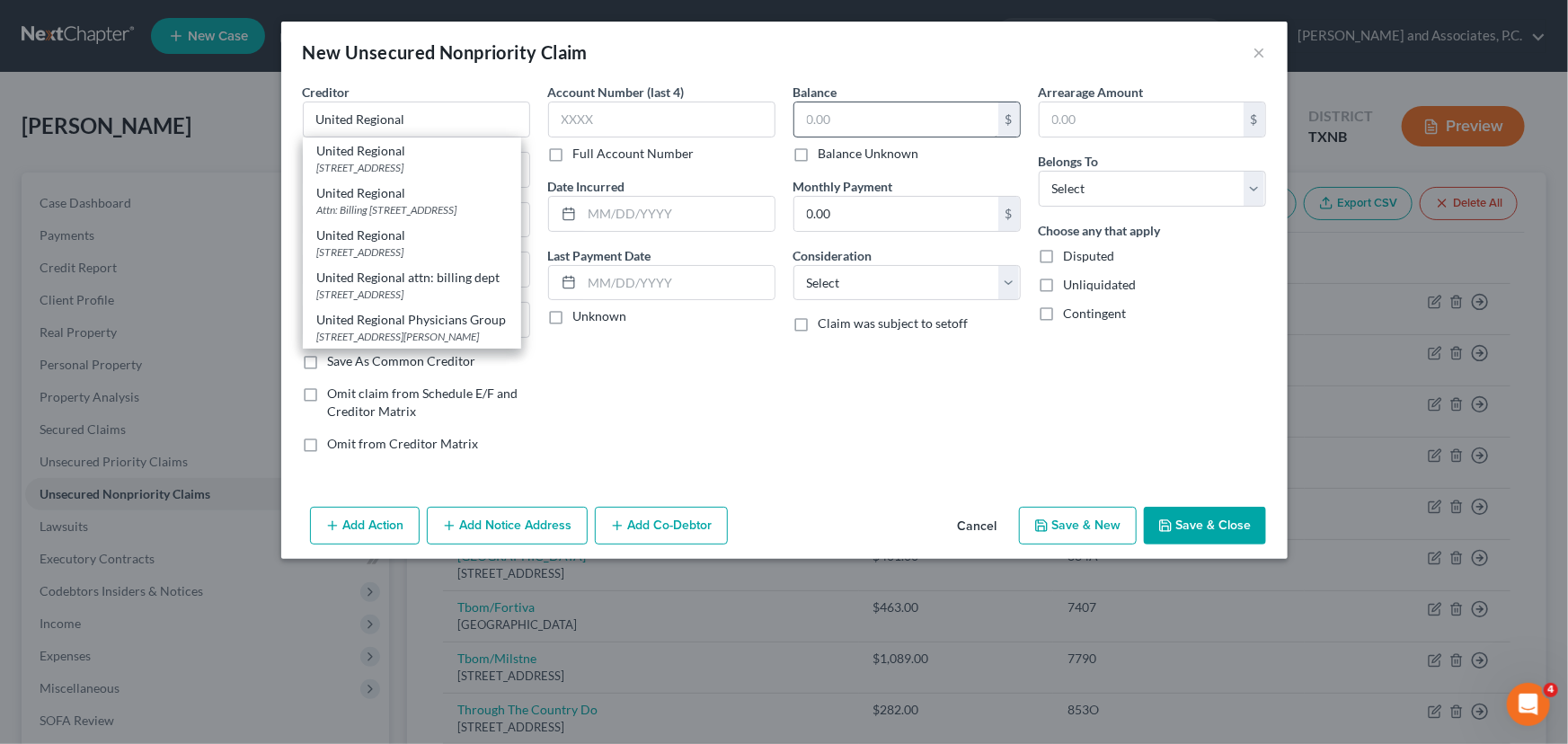
select select "45"
type input "76301"
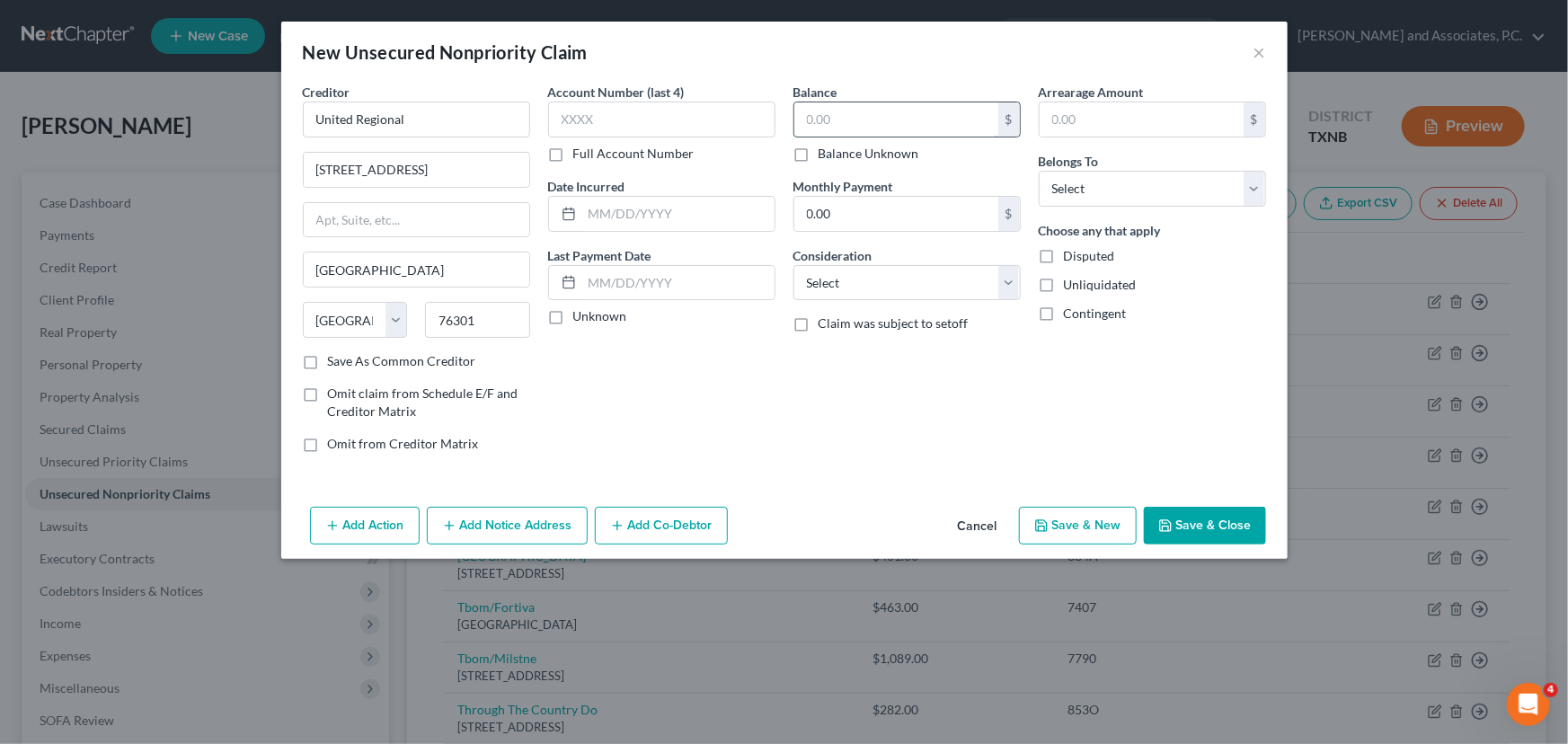
click at [851, 122] on input "text" at bounding box center [897, 120] width 204 height 34
type input "1.00"
drag, startPoint x: 1117, startPoint y: 184, endPoint x: 1113, endPoint y: 204, distance: 20.4
click at [1117, 184] on select "Select Debtor 1 Only Debtor 2 Only Debtor 1 And Debtor 2 Only At Least One Of T…" at bounding box center [1152, 188] width 227 height 36
select select "0"
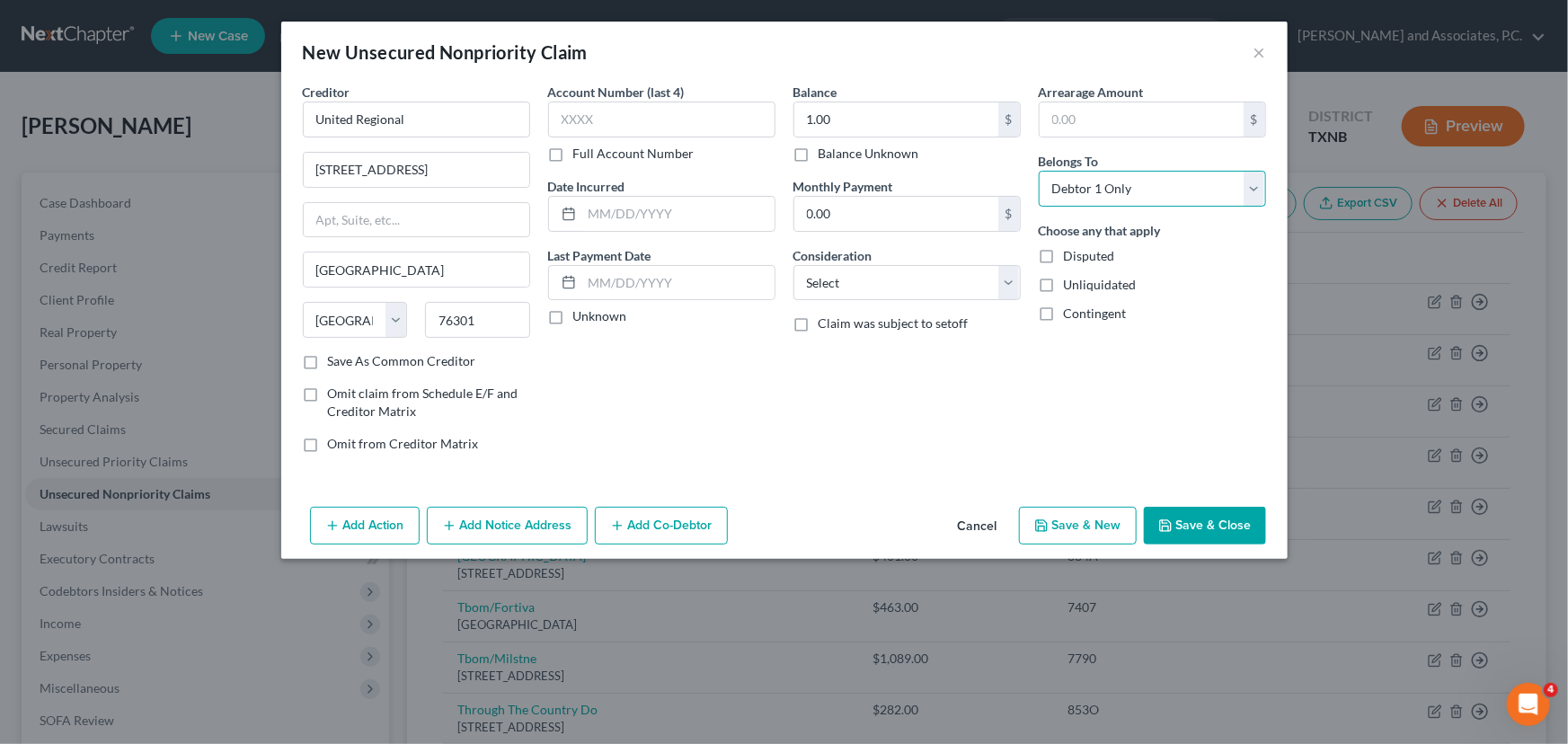
click at [1039, 171] on select "Select Debtor 1 Only Debtor 2 Only Debtor 1 And Debtor 2 Only At Least One Of T…" at bounding box center [1152, 188] width 227 height 36
click at [1237, 525] on button "Save & Close" at bounding box center [1204, 525] width 122 height 38
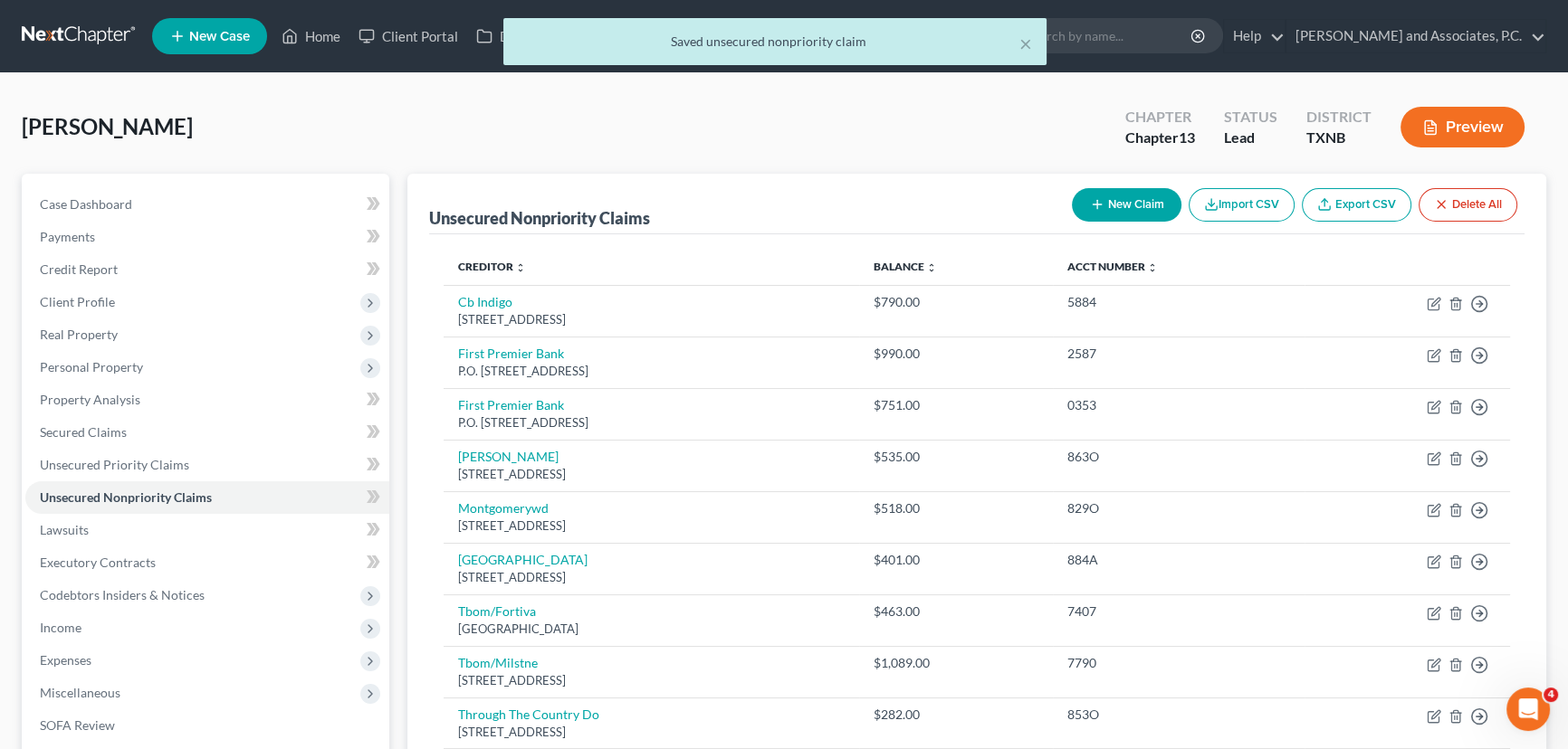
click at [1140, 203] on button "New Claim" at bounding box center [1127, 205] width 110 height 34
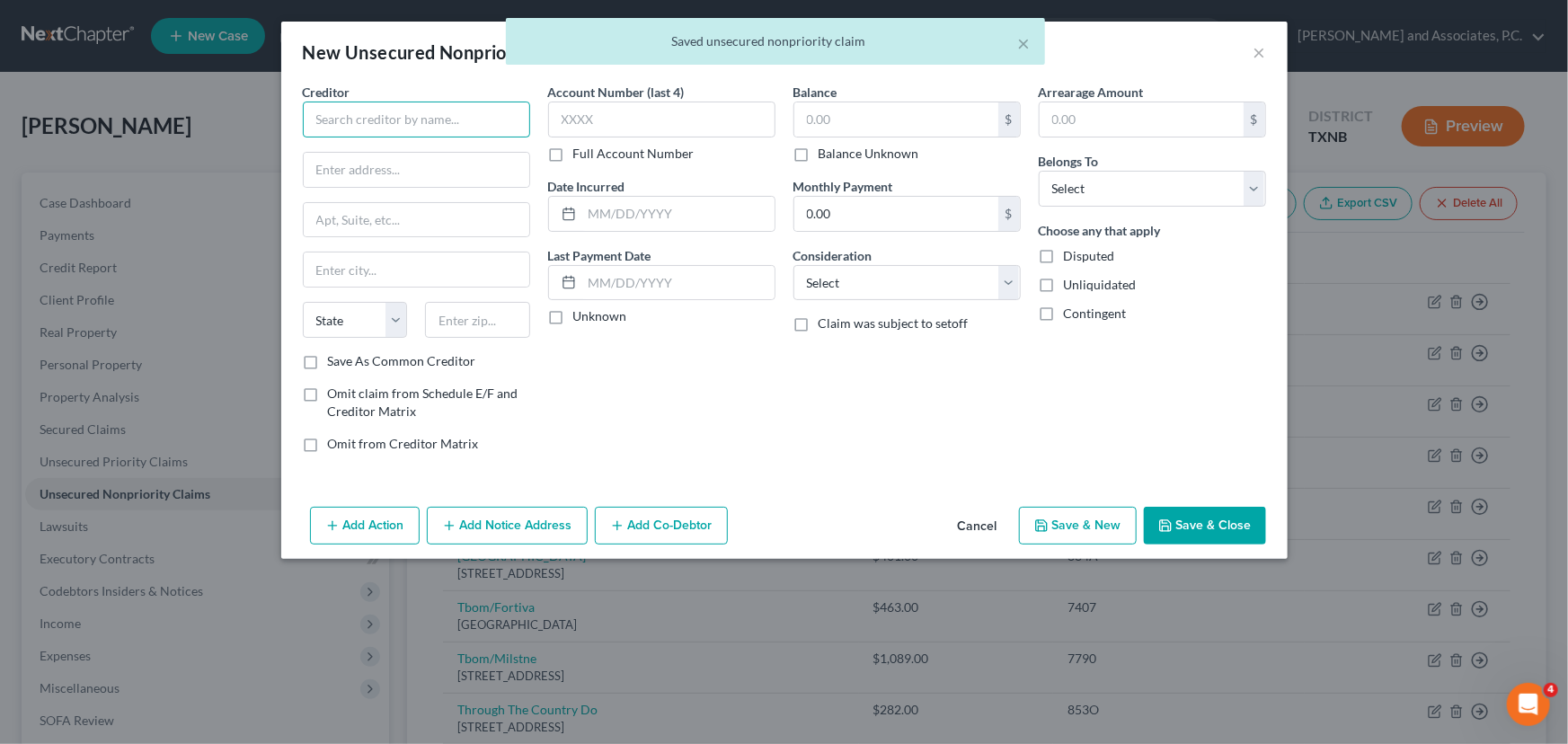
click at [449, 118] on input "text" at bounding box center [416, 120] width 227 height 36
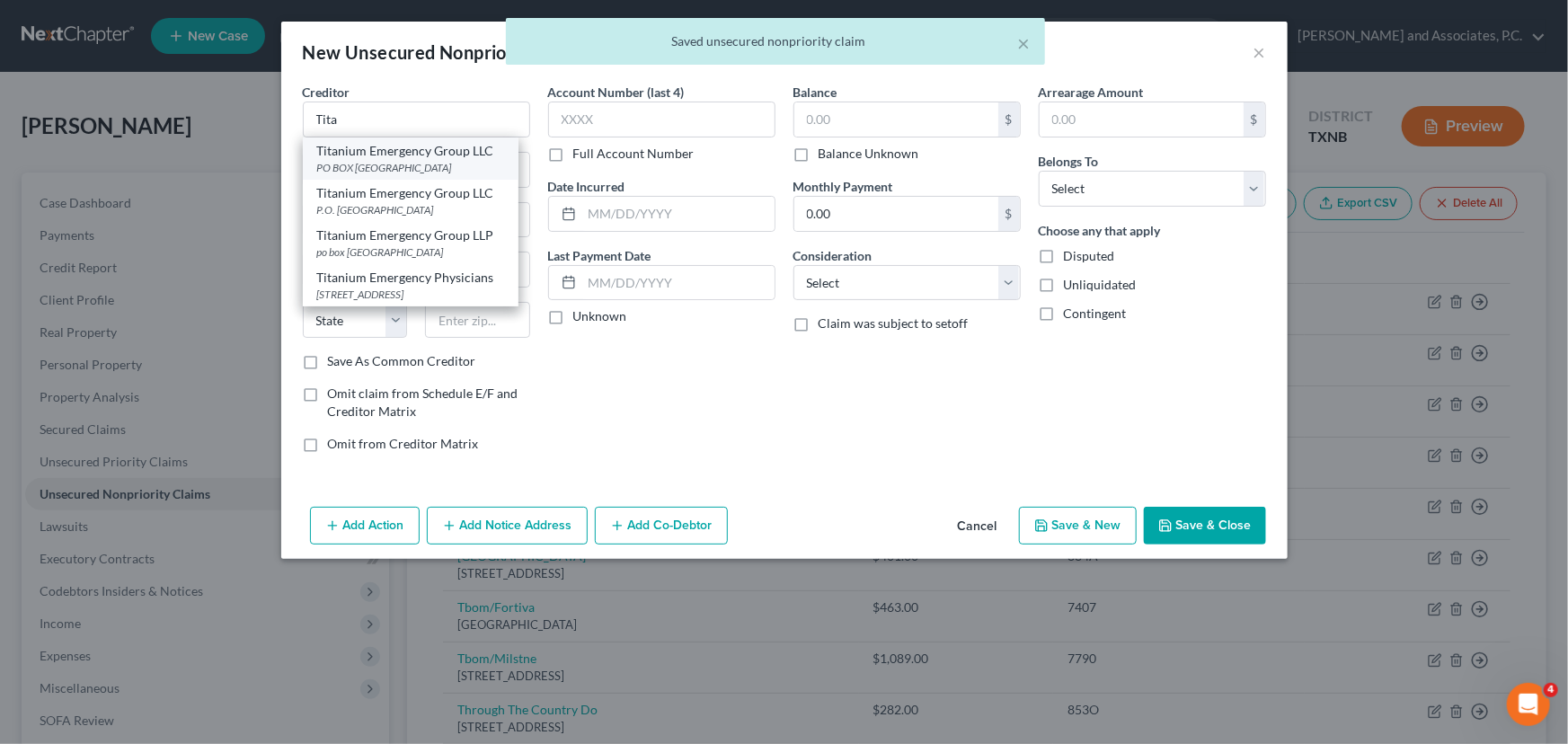
click at [396, 157] on div "Titanium Emergency Group LLC" at bounding box center [411, 151] width 187 height 18
type input "Titanium Emergency Group LLC"
type input "PO BOX 23419"
type input "[GEOGRAPHIC_DATA]"
select select "9"
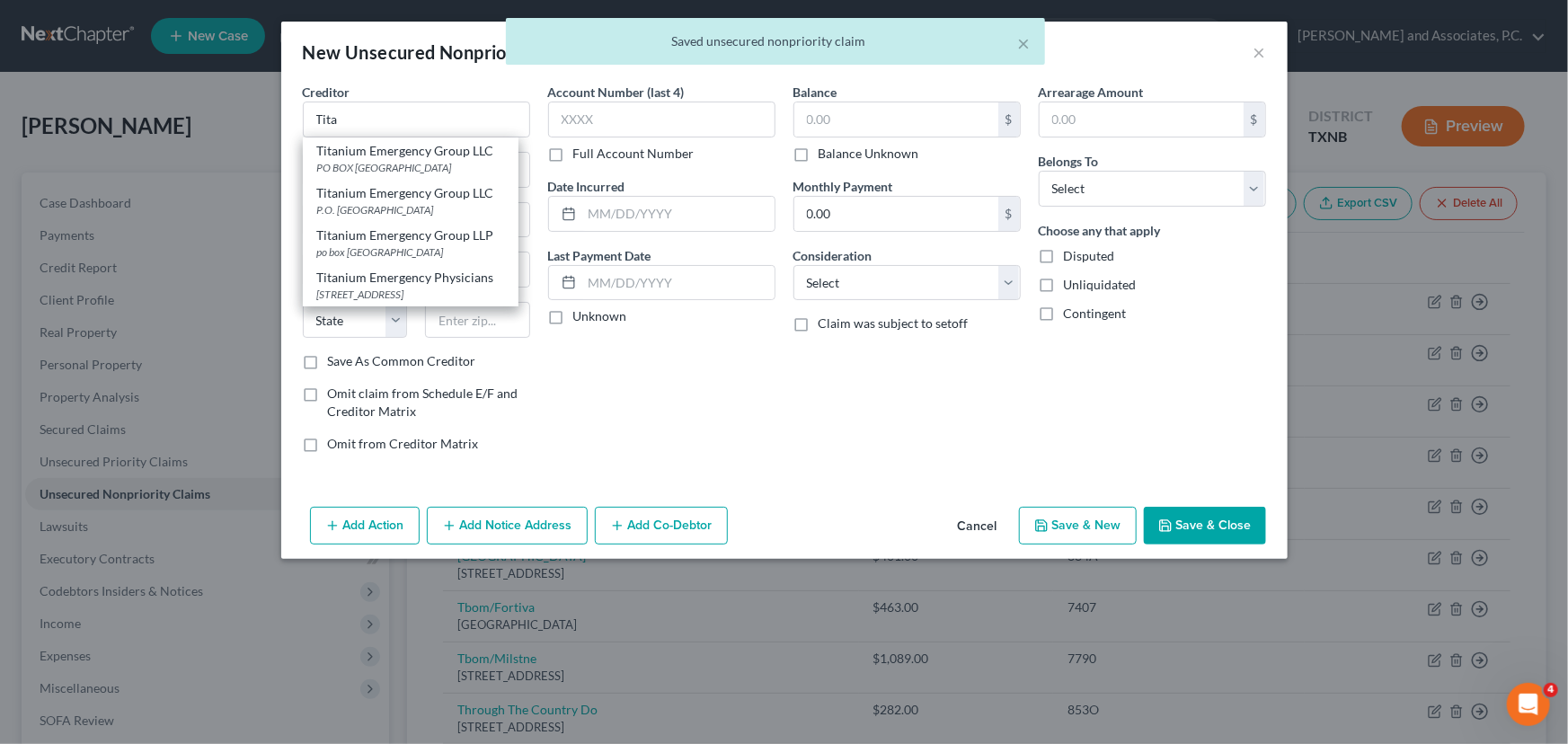
type input "32241"
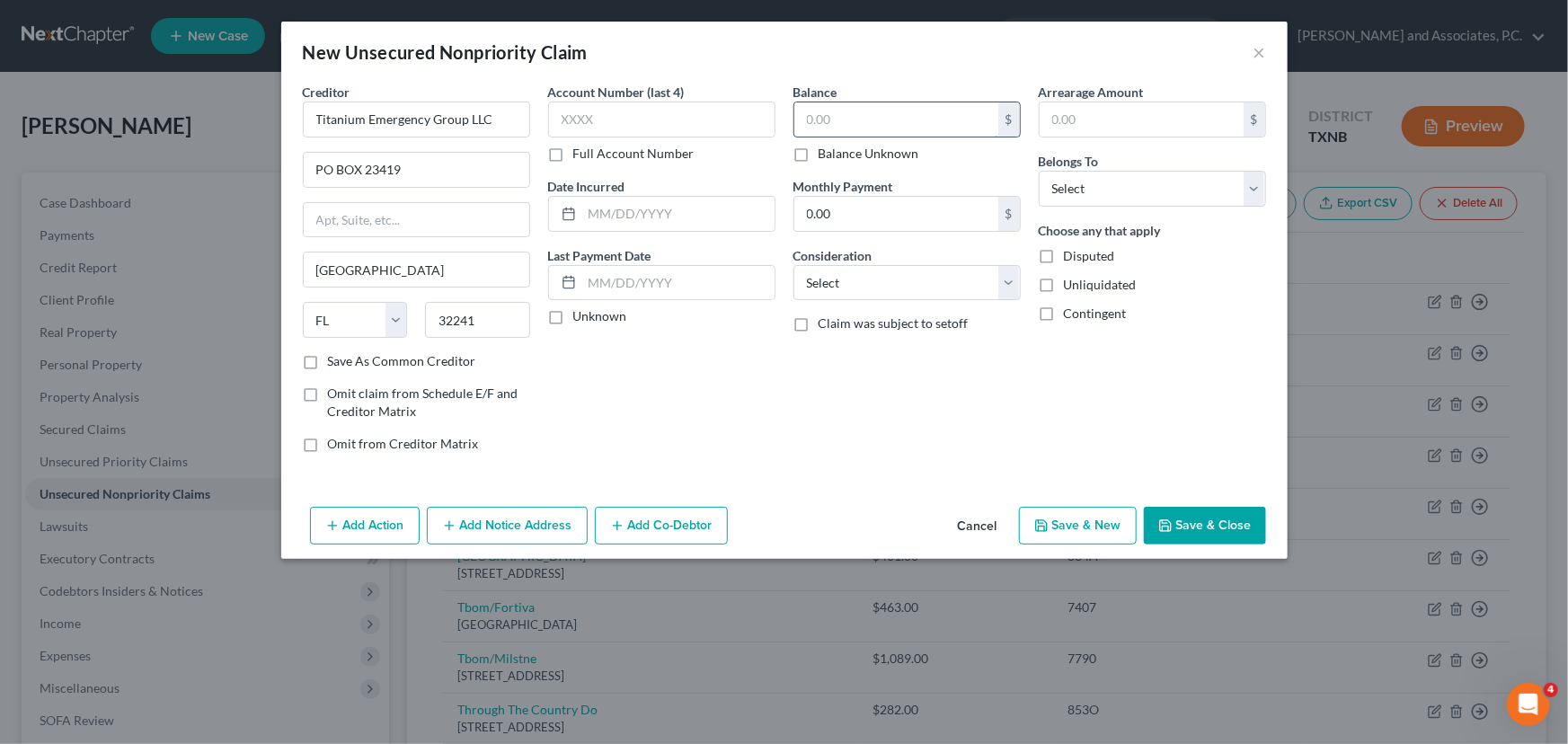
click at [885, 119] on input "text" at bounding box center [897, 120] width 204 height 34
type input "1.00"
click at [1160, 193] on select "Select Debtor 1 Only Debtor 2 Only Debtor 1 And Debtor 2 Only At Least One Of T…" at bounding box center [1152, 188] width 227 height 36
select select "0"
click at [1039, 171] on select "Select Debtor 1 Only Debtor 2 Only Debtor 1 And Debtor 2 Only At Least One Of T…" at bounding box center [1152, 188] width 227 height 36
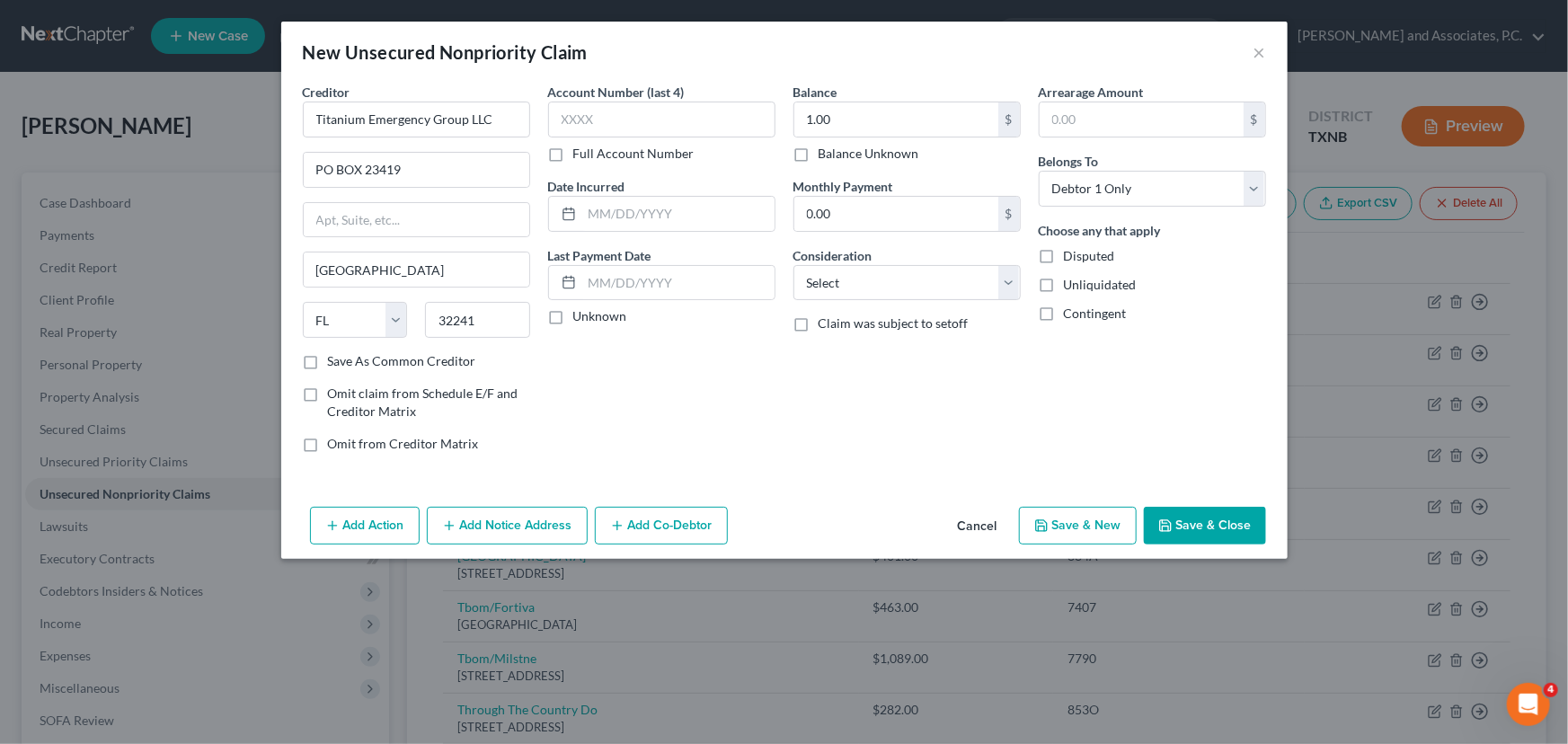
click at [1205, 530] on button "Save & Close" at bounding box center [1204, 525] width 122 height 38
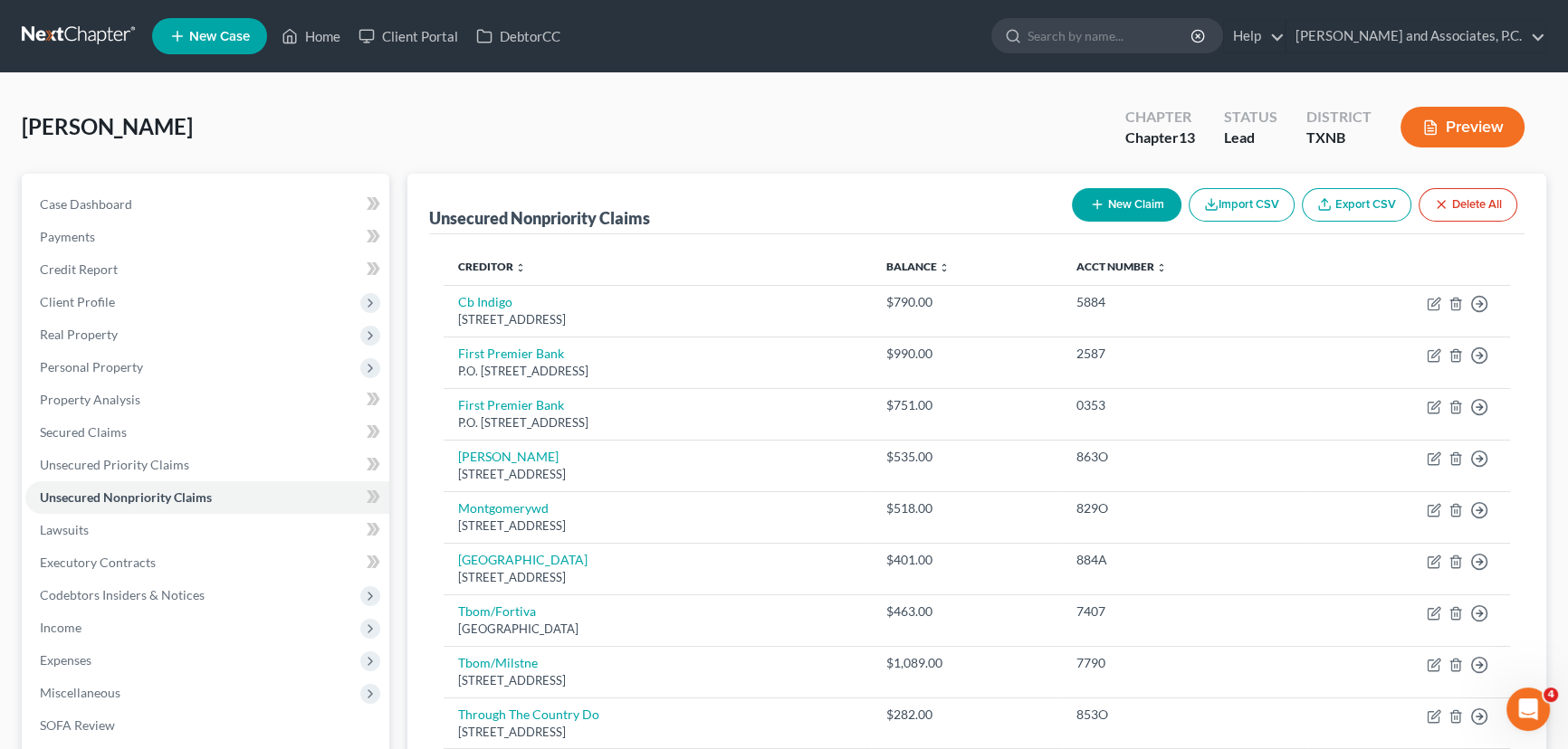
click at [1106, 203] on button "New Claim" at bounding box center [1127, 205] width 110 height 34
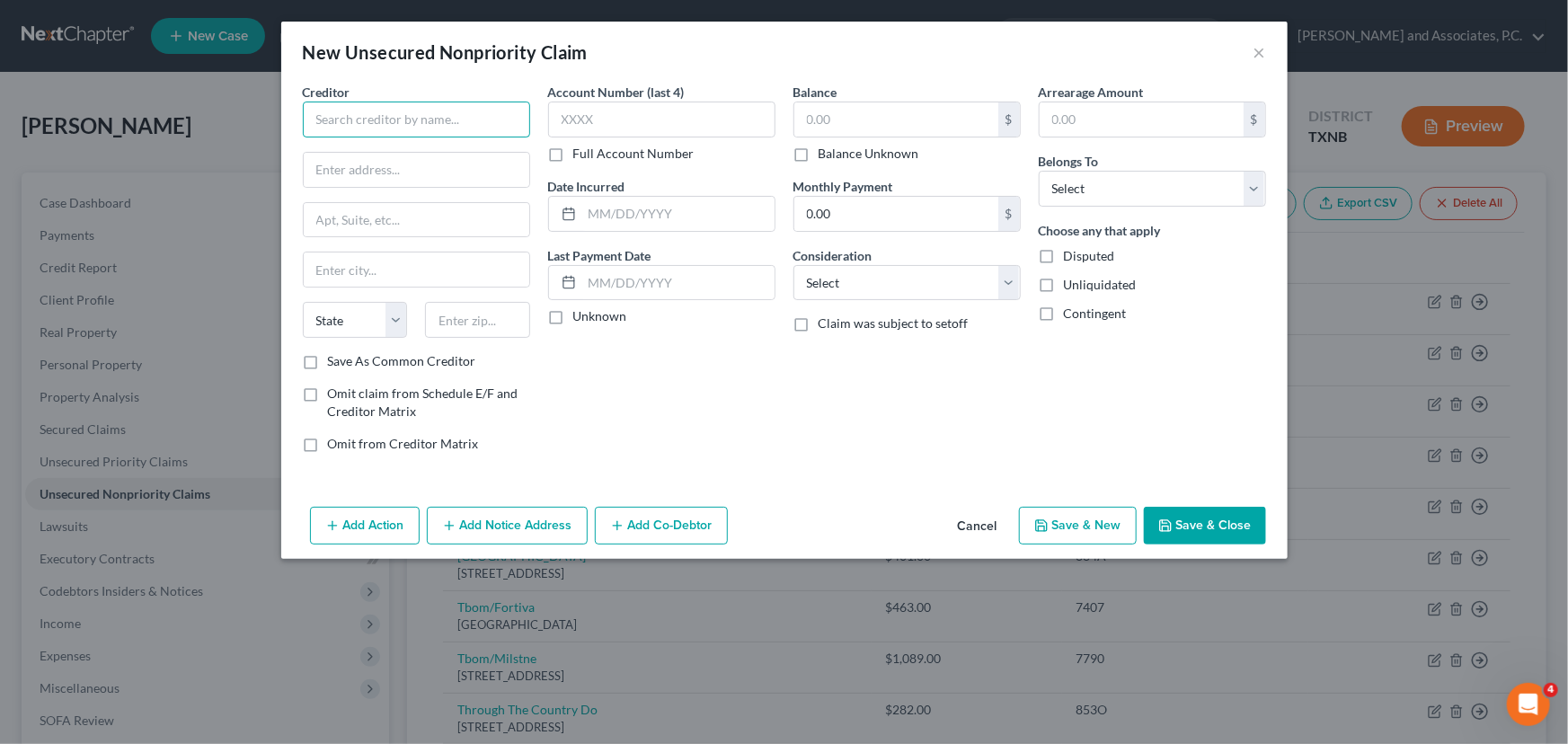
click at [326, 113] on input "text" at bounding box center [416, 120] width 227 height 36
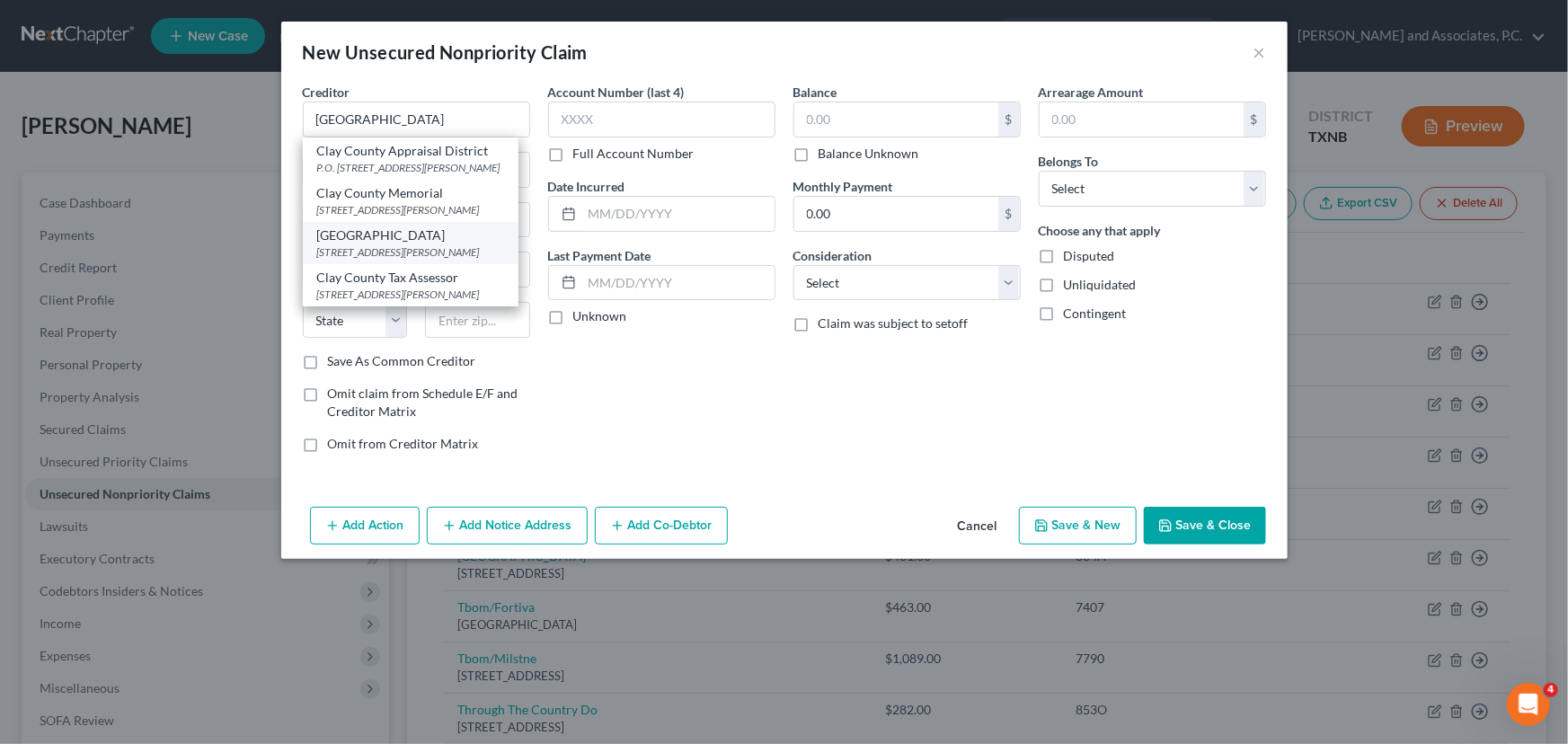
click at [476, 260] on div "[STREET_ADDRESS][PERSON_NAME]" at bounding box center [411, 252] width 187 height 16
type input "[GEOGRAPHIC_DATA]"
type input "[STREET_ADDRESS]"
type input "[PERSON_NAME]"
select select "45"
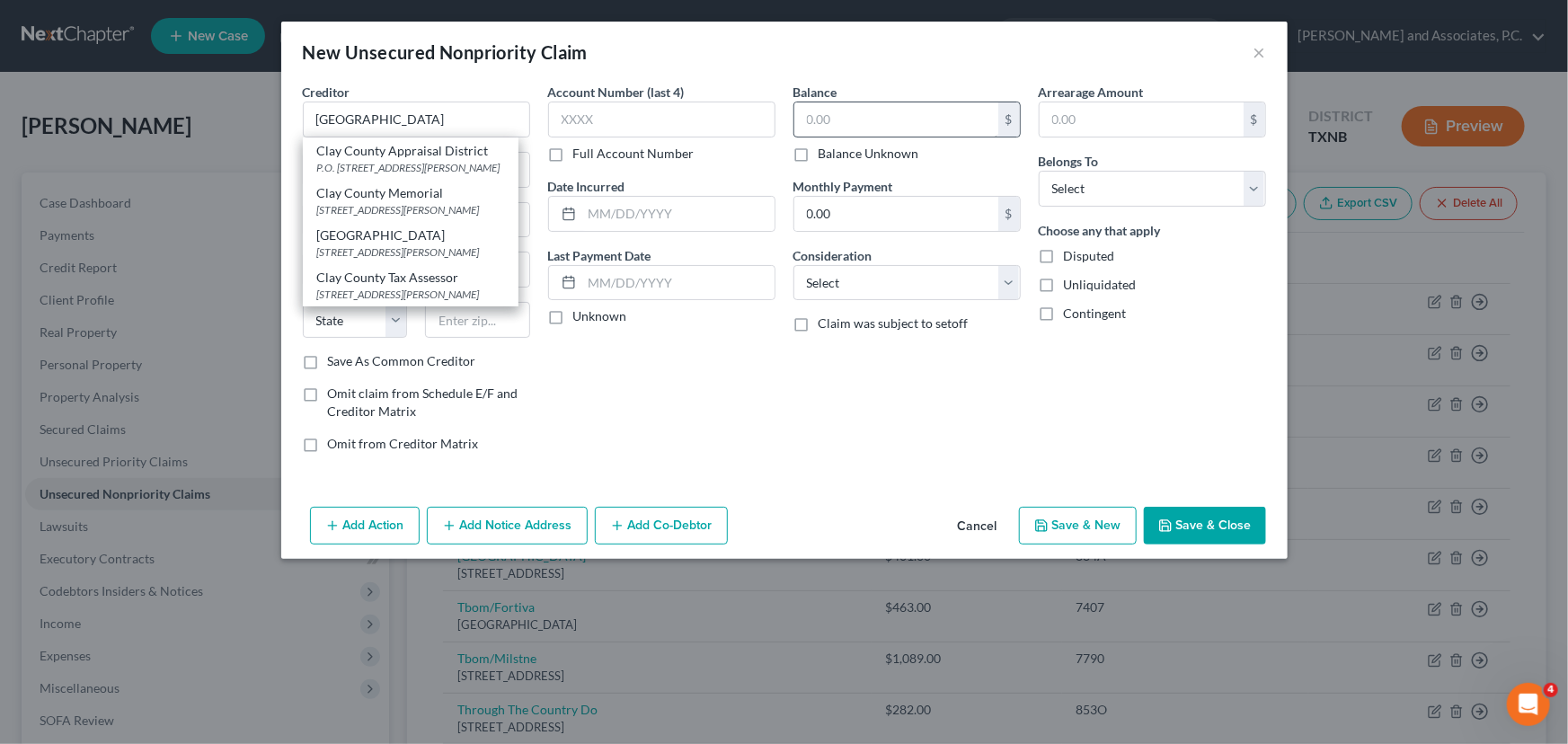
type input "76365"
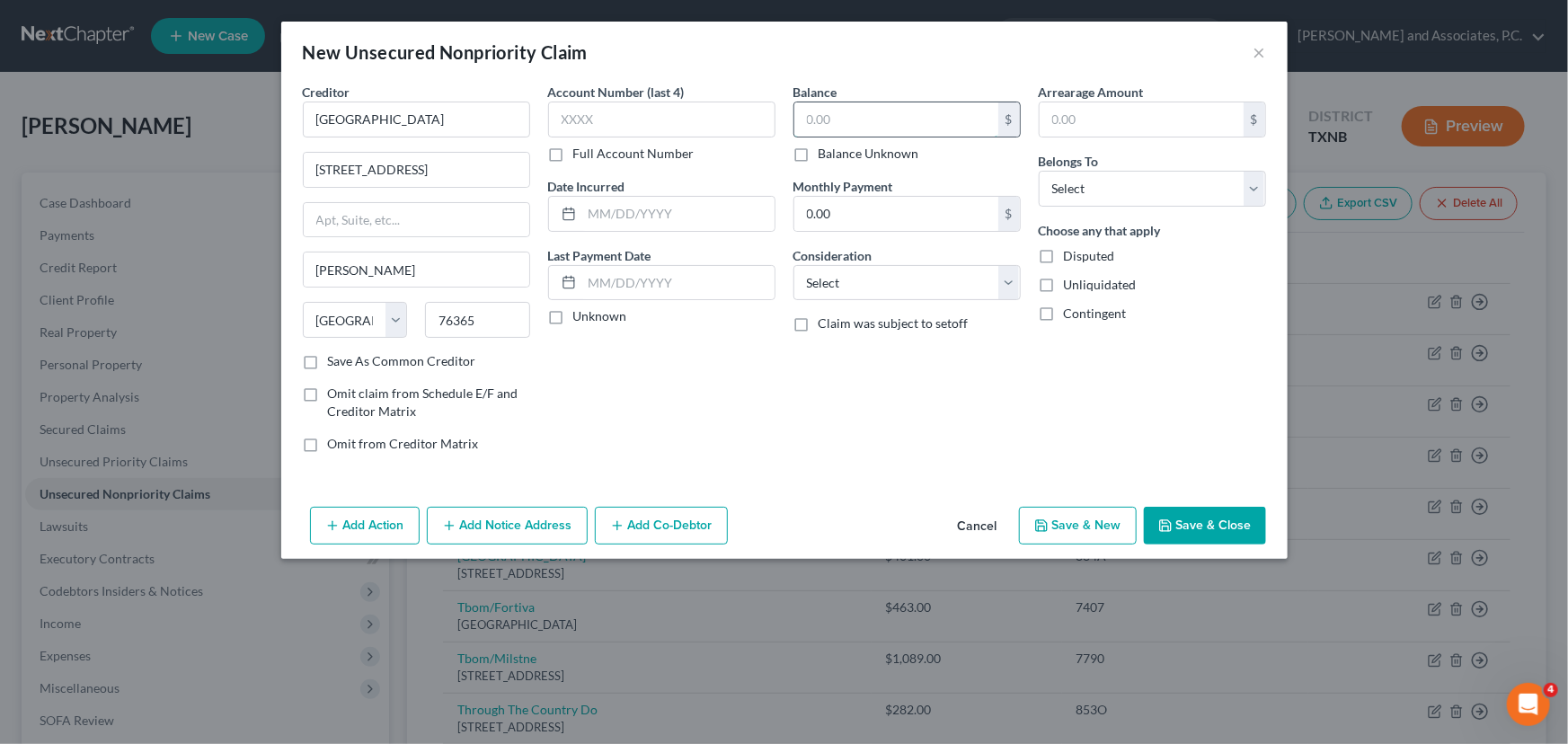
click at [851, 127] on input "text" at bounding box center [897, 120] width 204 height 34
type input "1.00"
click at [1080, 201] on select "Select Debtor 1 Only Debtor 2 Only Debtor 1 And Debtor 2 Only At Least One Of T…" at bounding box center [1152, 188] width 227 height 36
select select "0"
click at [1039, 171] on select "Select Debtor 1 Only Debtor 2 Only Debtor 1 And Debtor 2 Only At Least One Of T…" at bounding box center [1152, 188] width 227 height 36
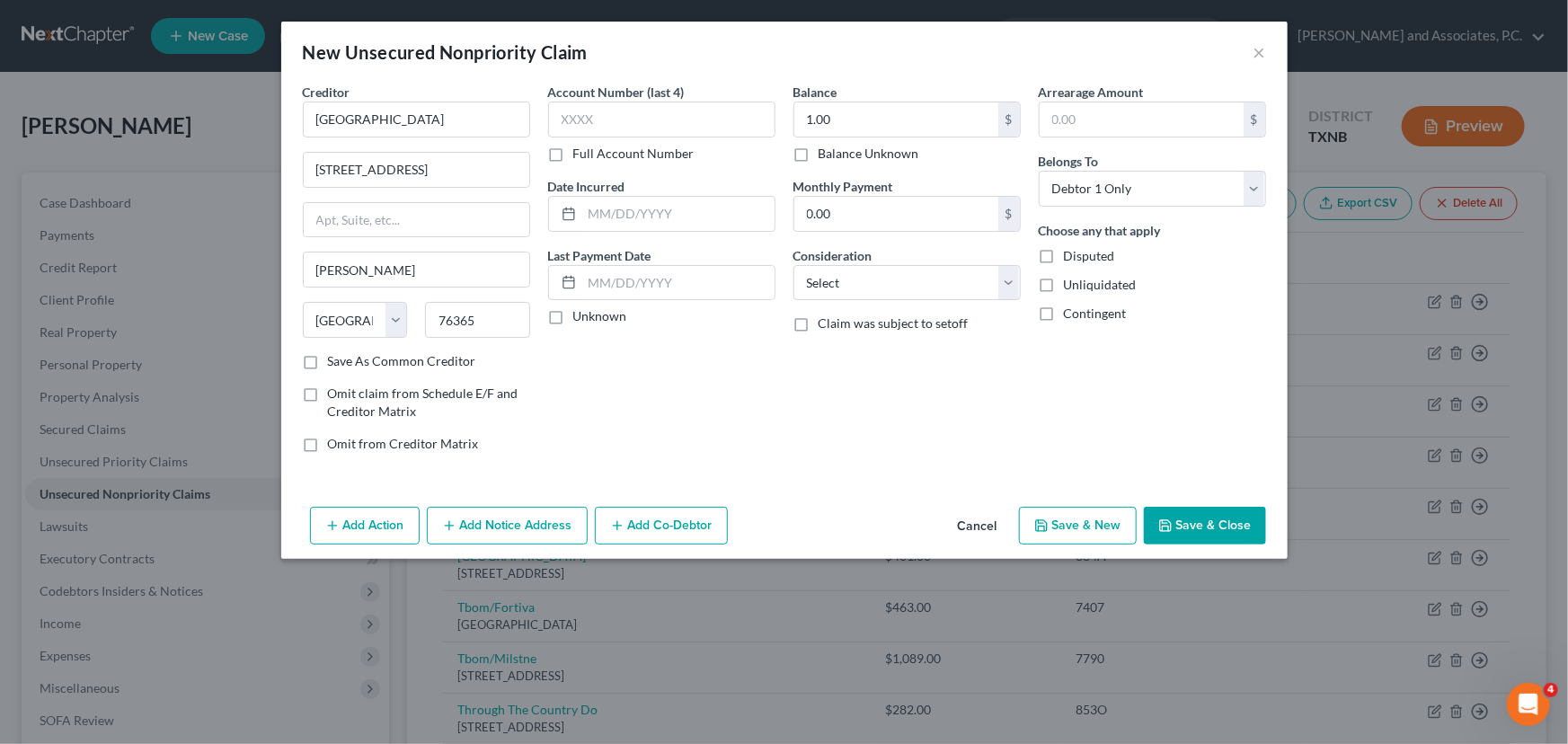
click at [1182, 536] on button "Save & Close" at bounding box center [1204, 525] width 122 height 38
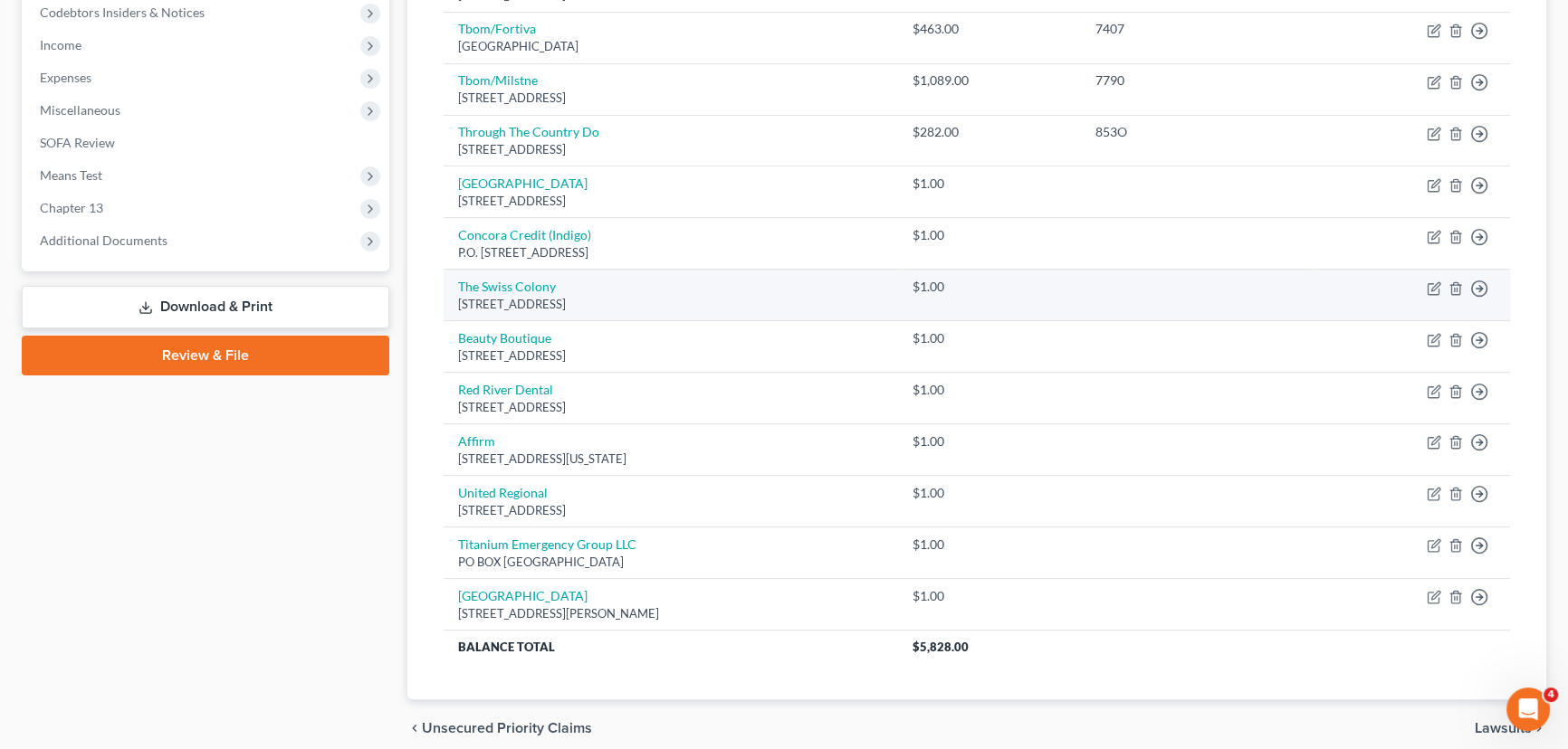
scroll to position [410, 0]
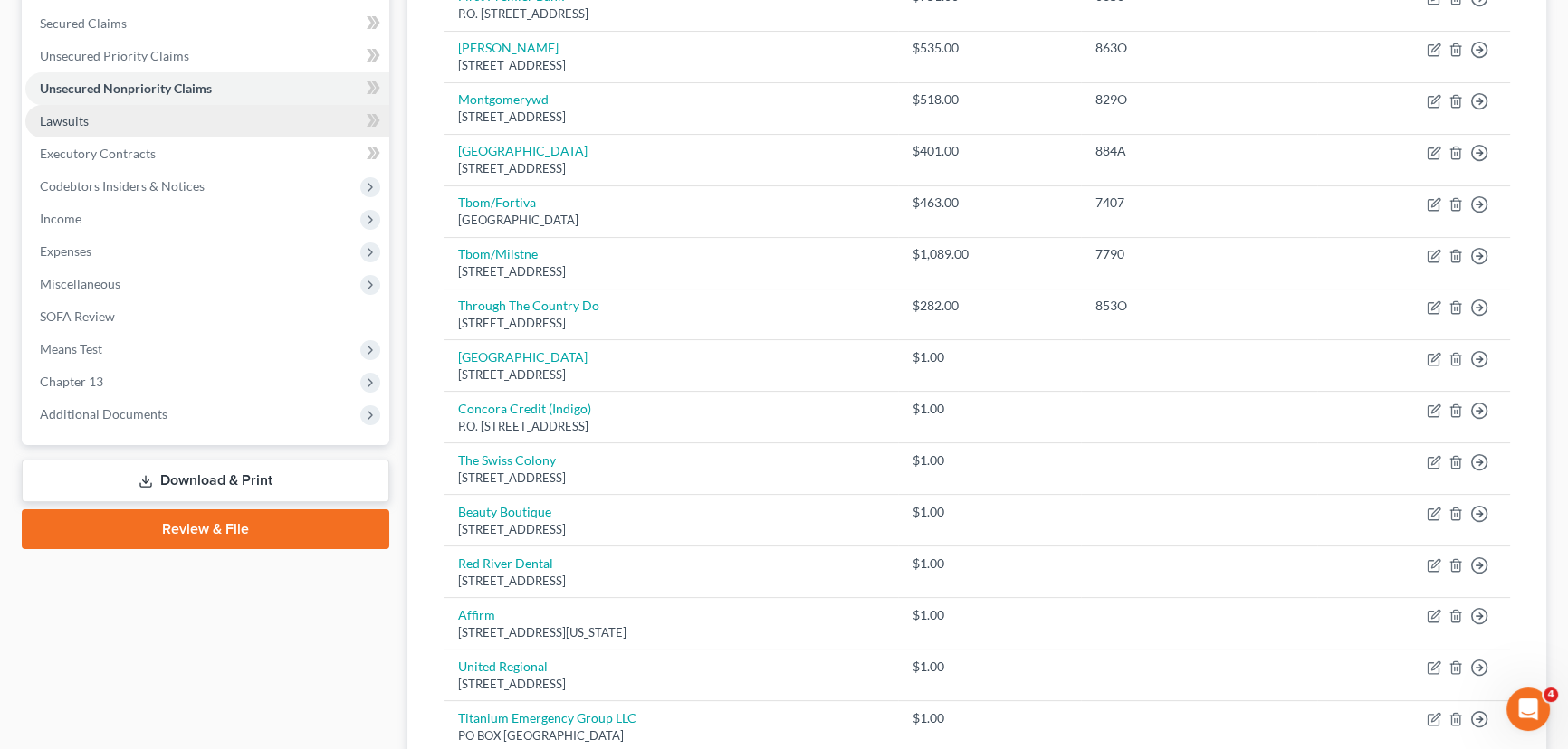
click at [136, 115] on link "Lawsuits" at bounding box center [207, 120] width 364 height 33
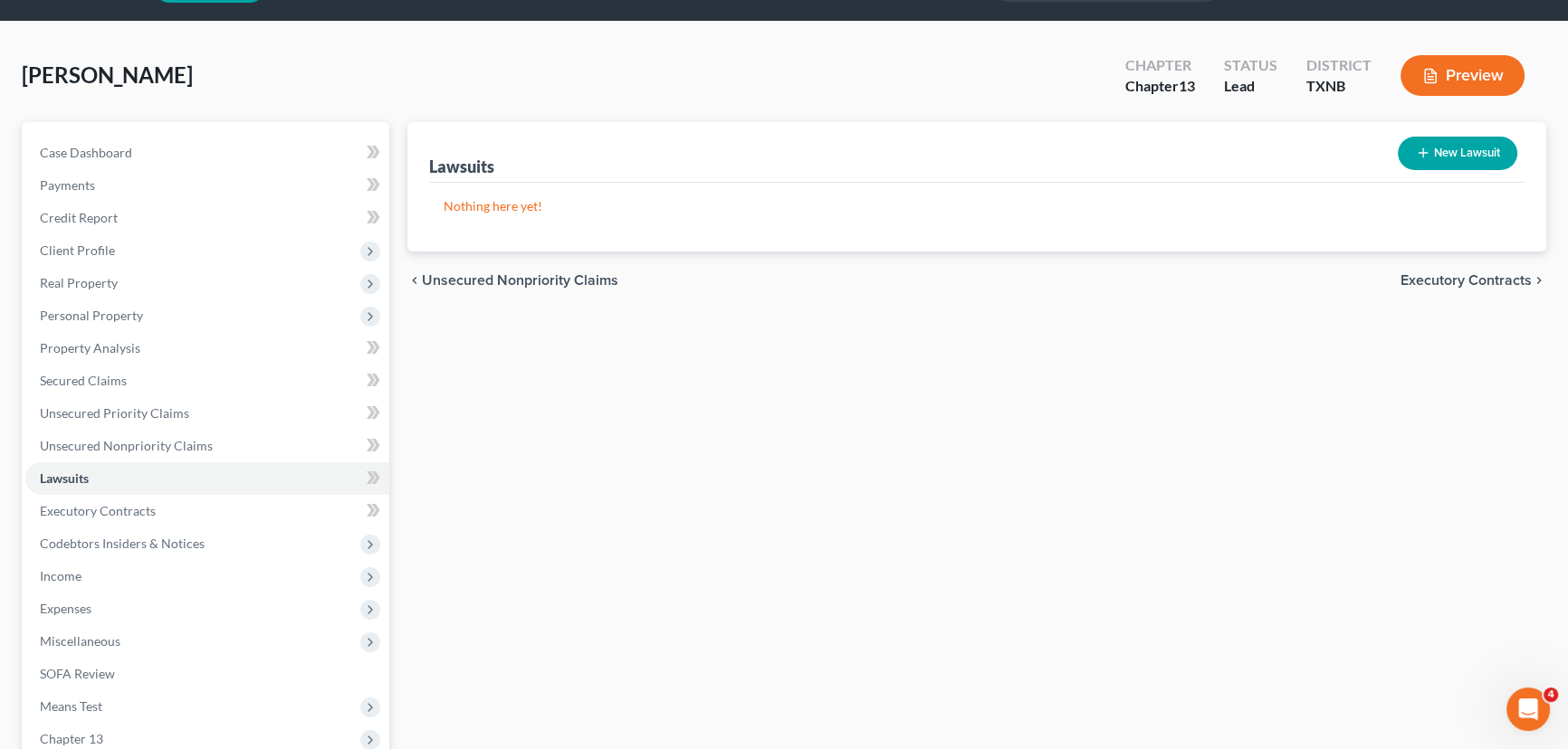
scroll to position [164, 0]
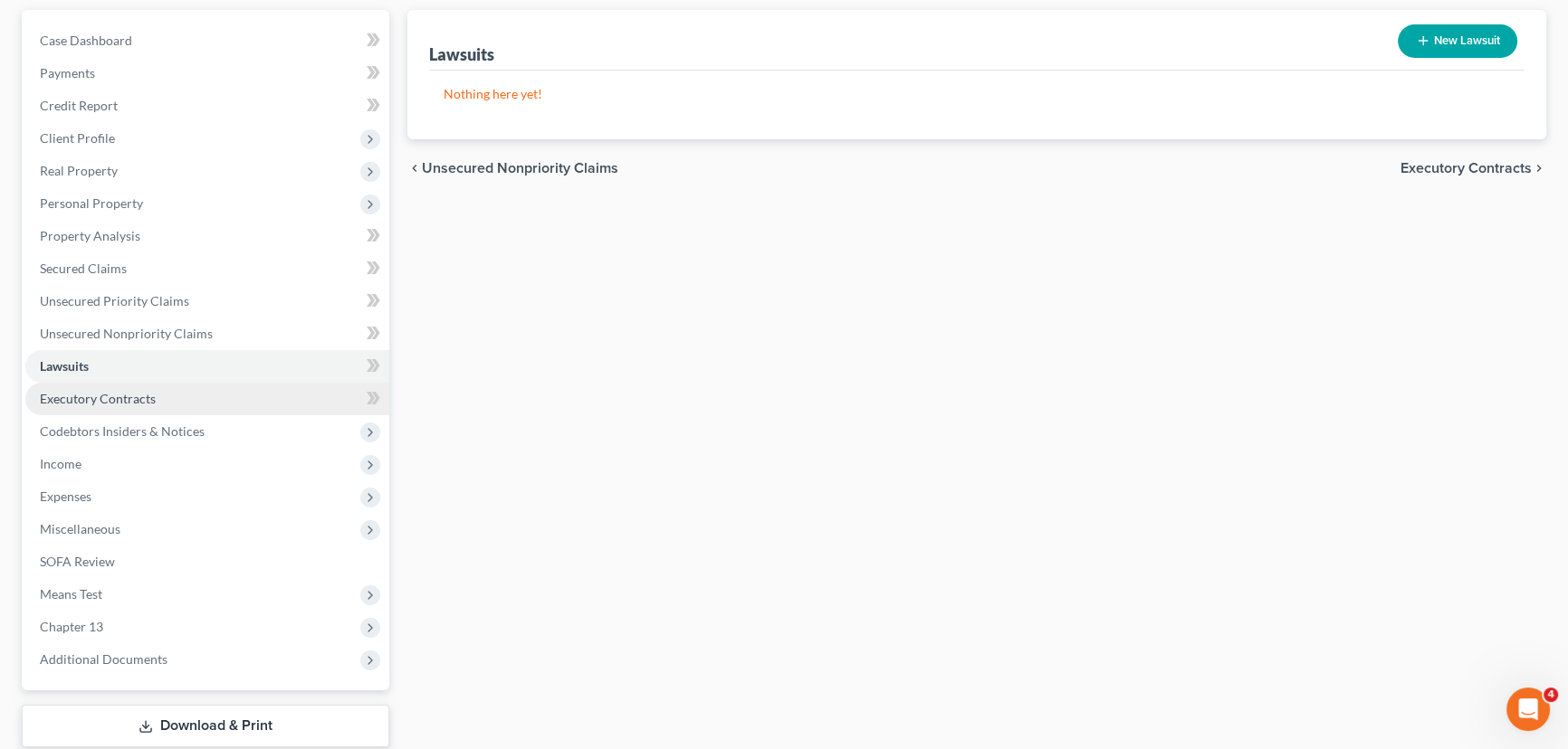
click at [144, 393] on span "Executory Contracts" at bounding box center [97, 399] width 116 height 16
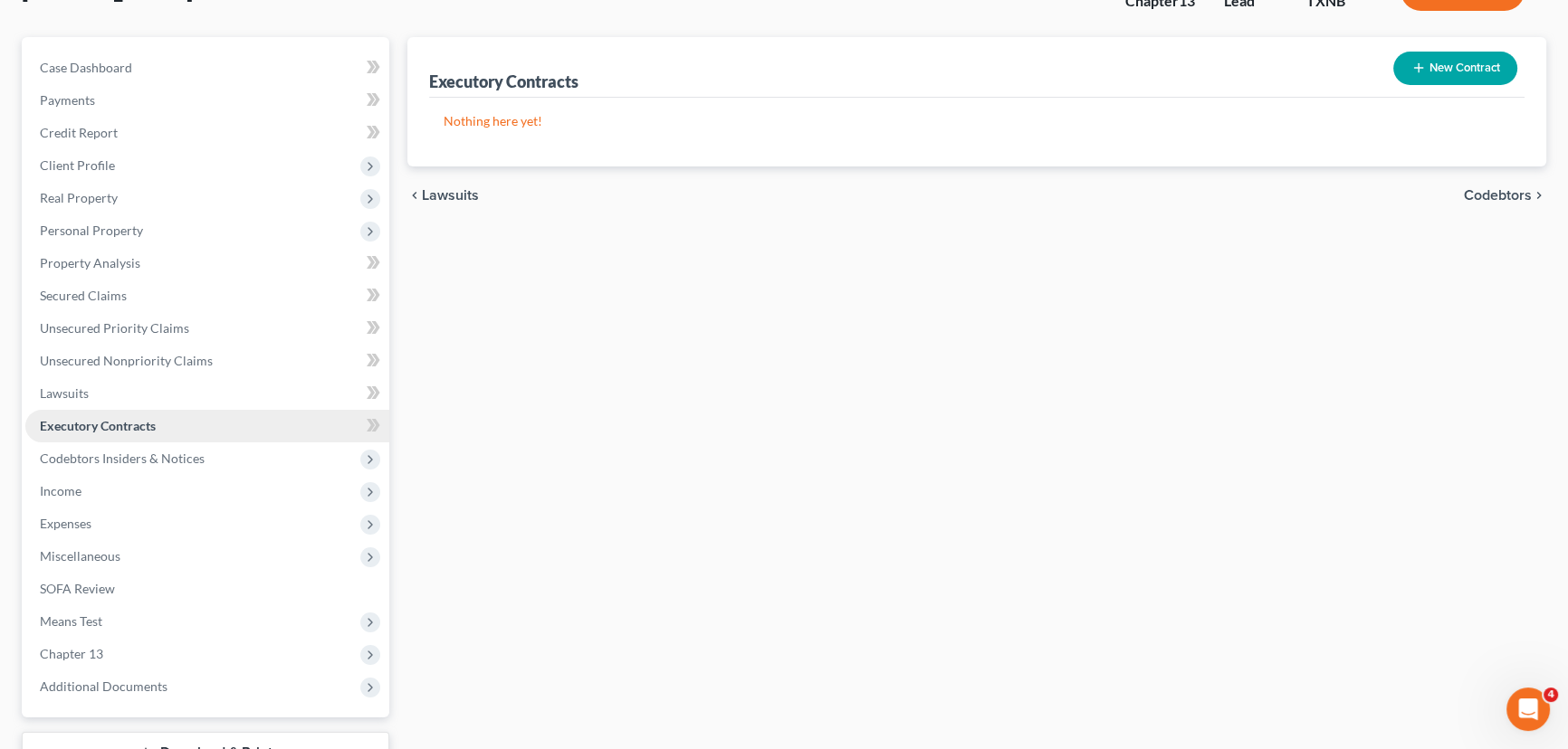
scroll to position [246, 0]
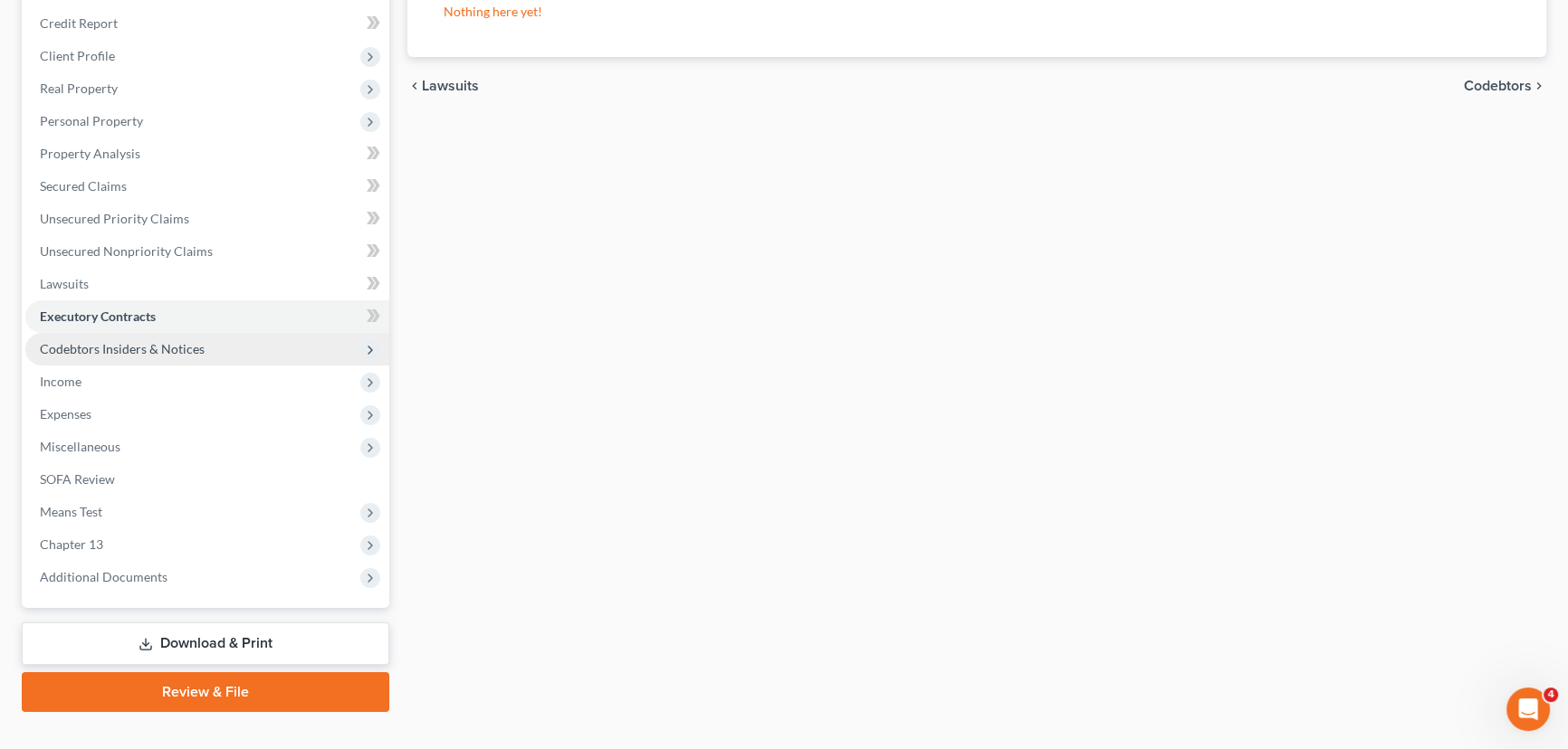
click at [207, 351] on span "Codebtors Insiders & Notices" at bounding box center [207, 348] width 364 height 33
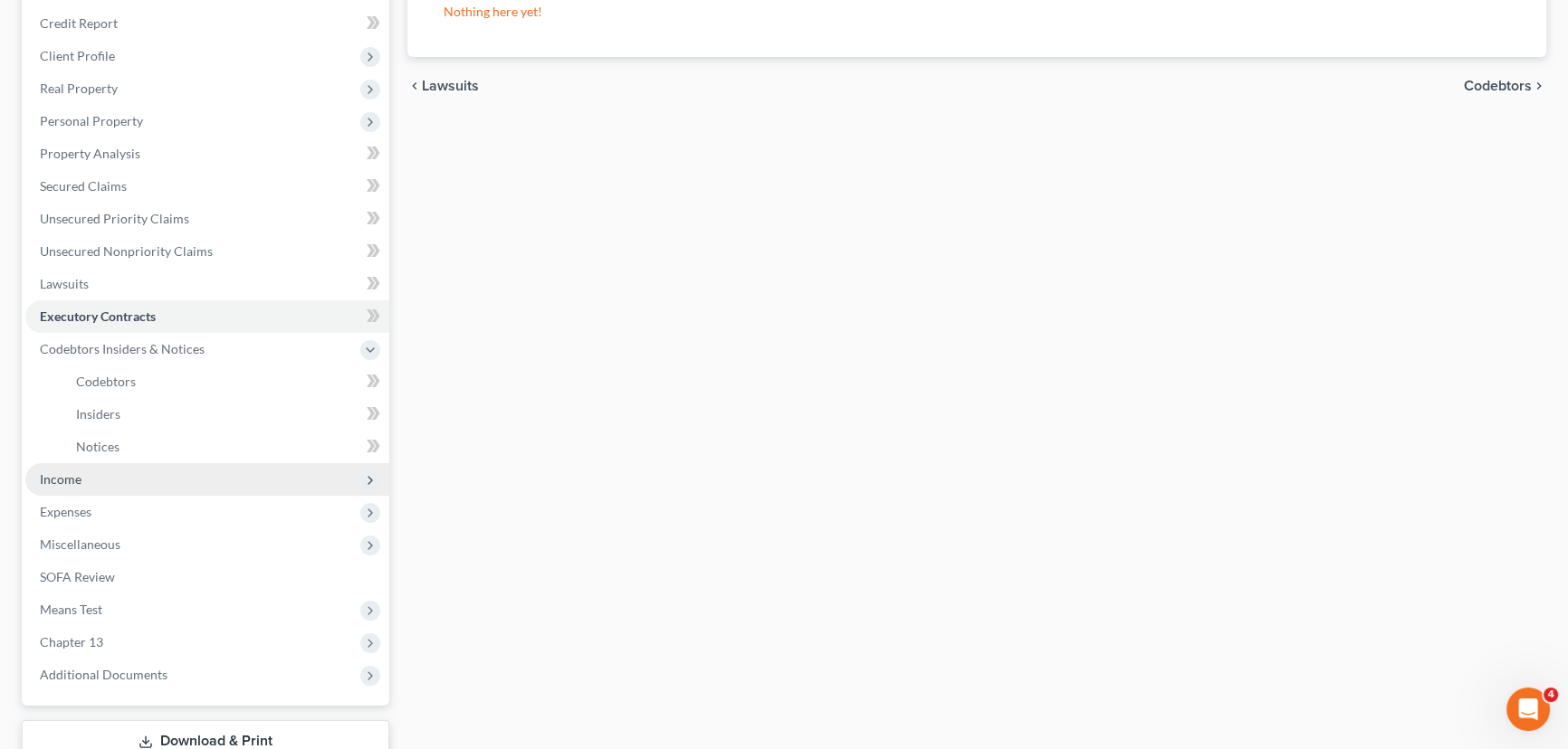
click at [93, 482] on span "Income" at bounding box center [207, 480] width 364 height 33
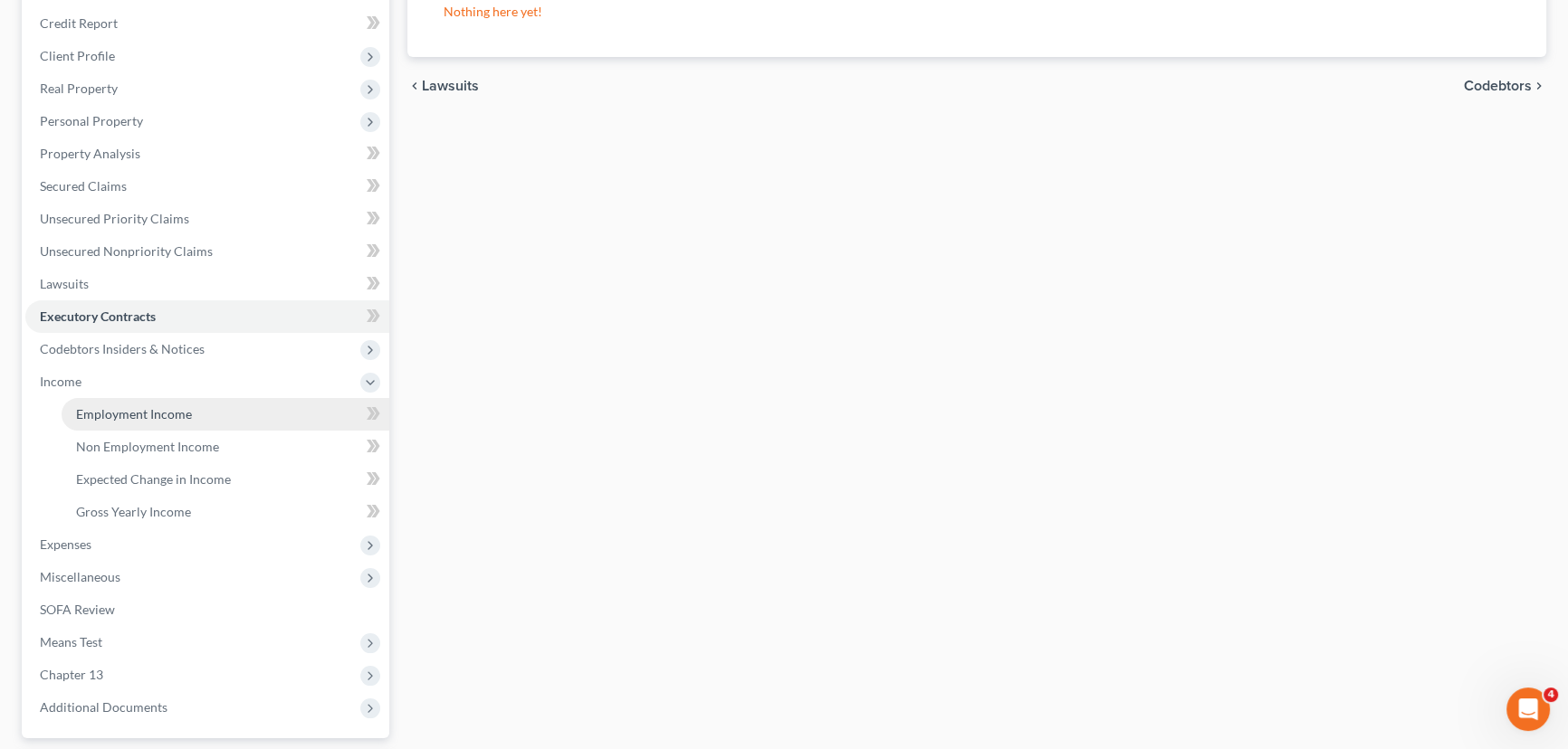
click at [207, 420] on link "Employment Income" at bounding box center [225, 414] width 328 height 33
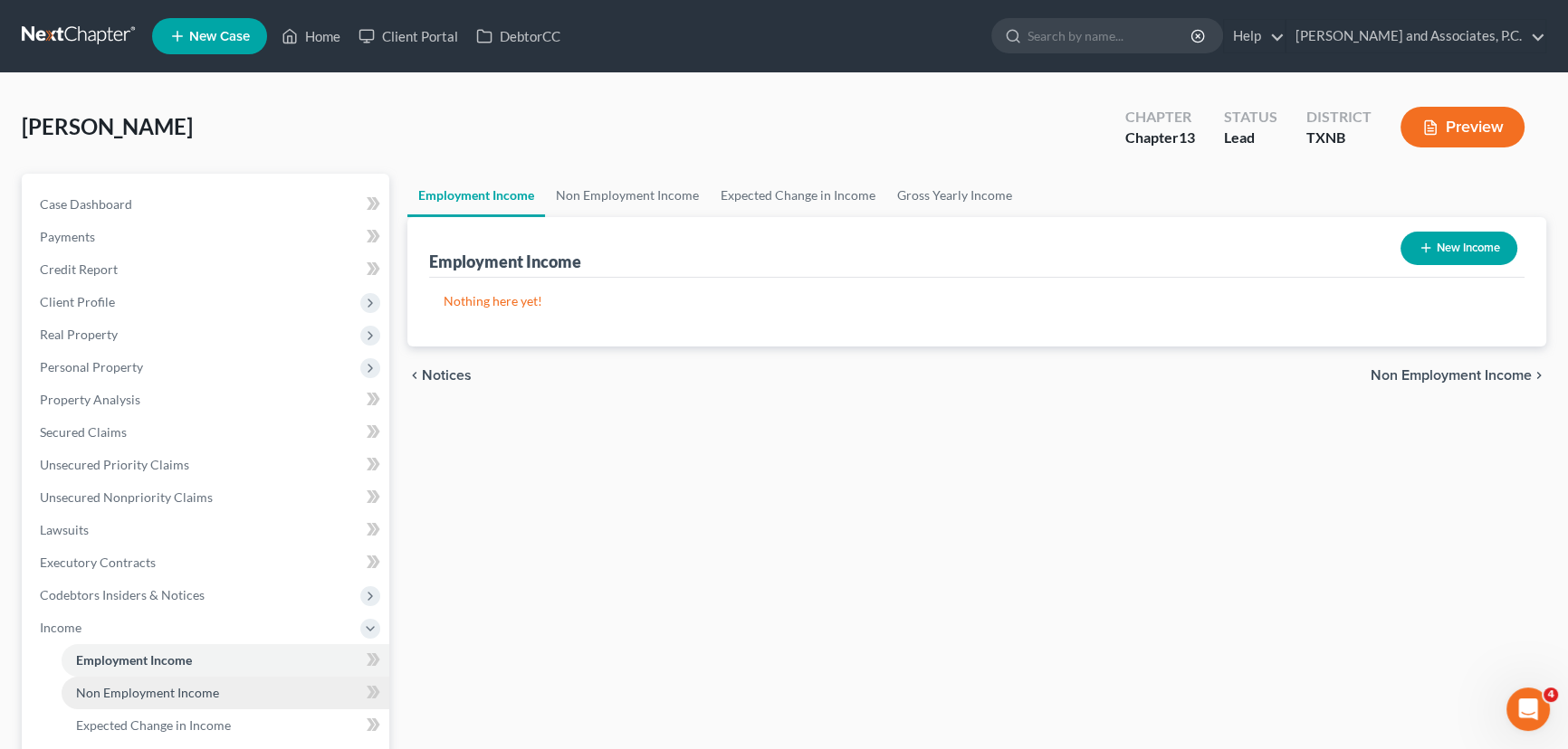
click at [130, 689] on span "Non Employment Income" at bounding box center [147, 693] width 143 height 16
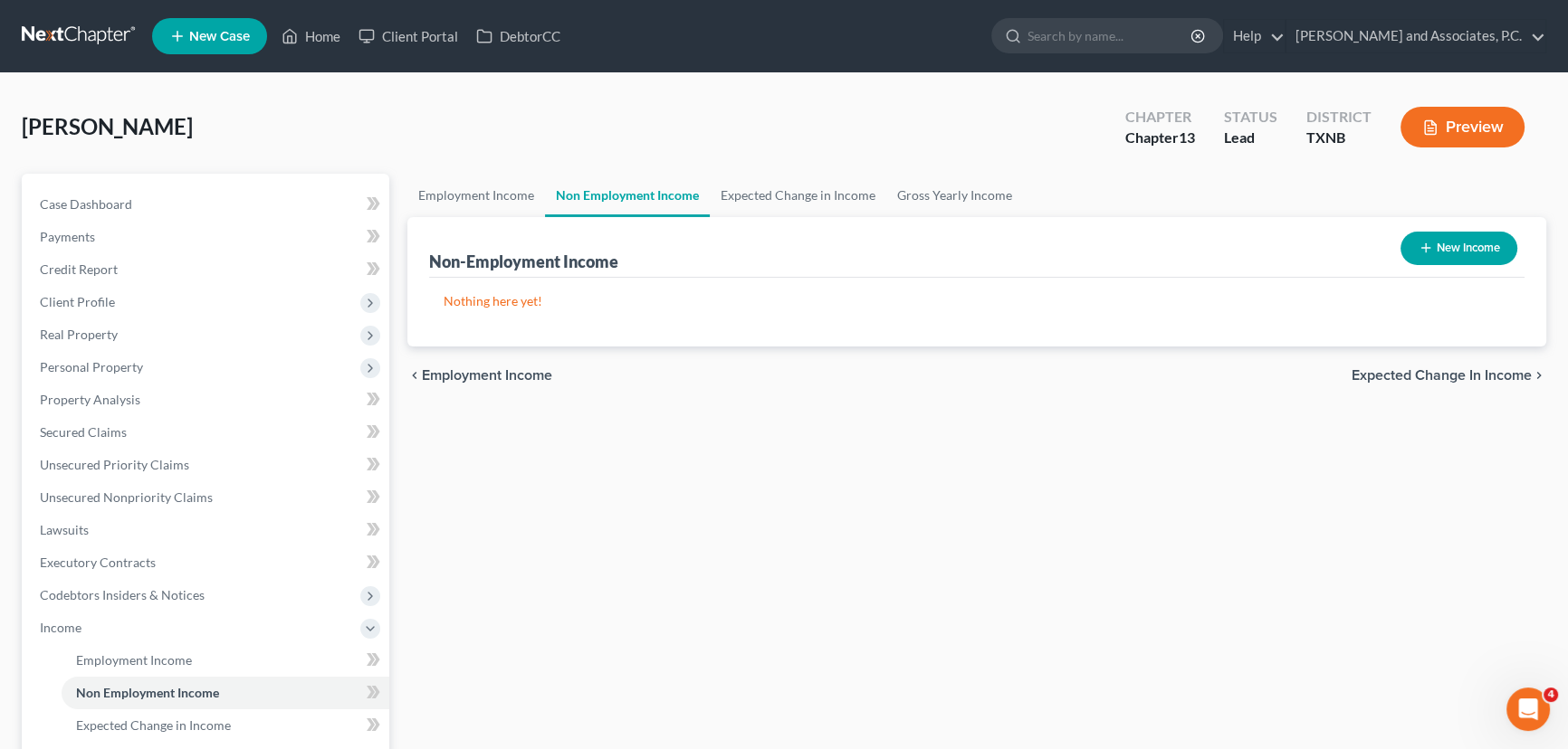
click at [1469, 254] on button "New Income" at bounding box center [1459, 249] width 117 height 34
select select "0"
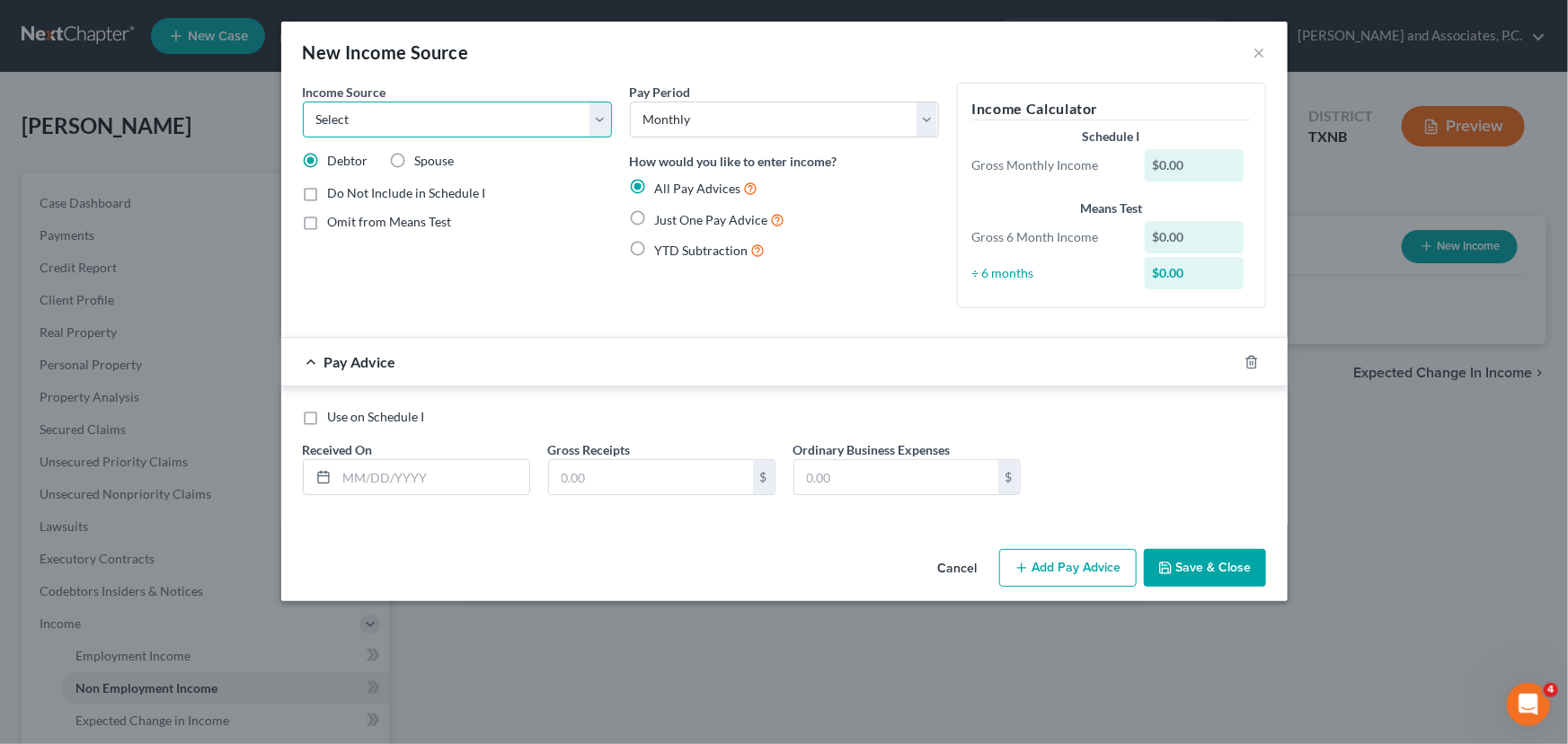
click at [476, 125] on select "Select Unemployment Disability (from employer) Pension Retirement Social Securi…" at bounding box center [457, 120] width 309 height 36
select select "4"
click at [303, 102] on select "Select Unemployment Disability (from employer) Pension Retirement Social Securi…" at bounding box center [457, 120] width 309 height 36
click at [328, 222] on label "Omit from Means Test" at bounding box center [390, 222] width 124 height 18
click at [335, 222] on input "Omit from Means Test" at bounding box center [341, 219] width 12 height 12
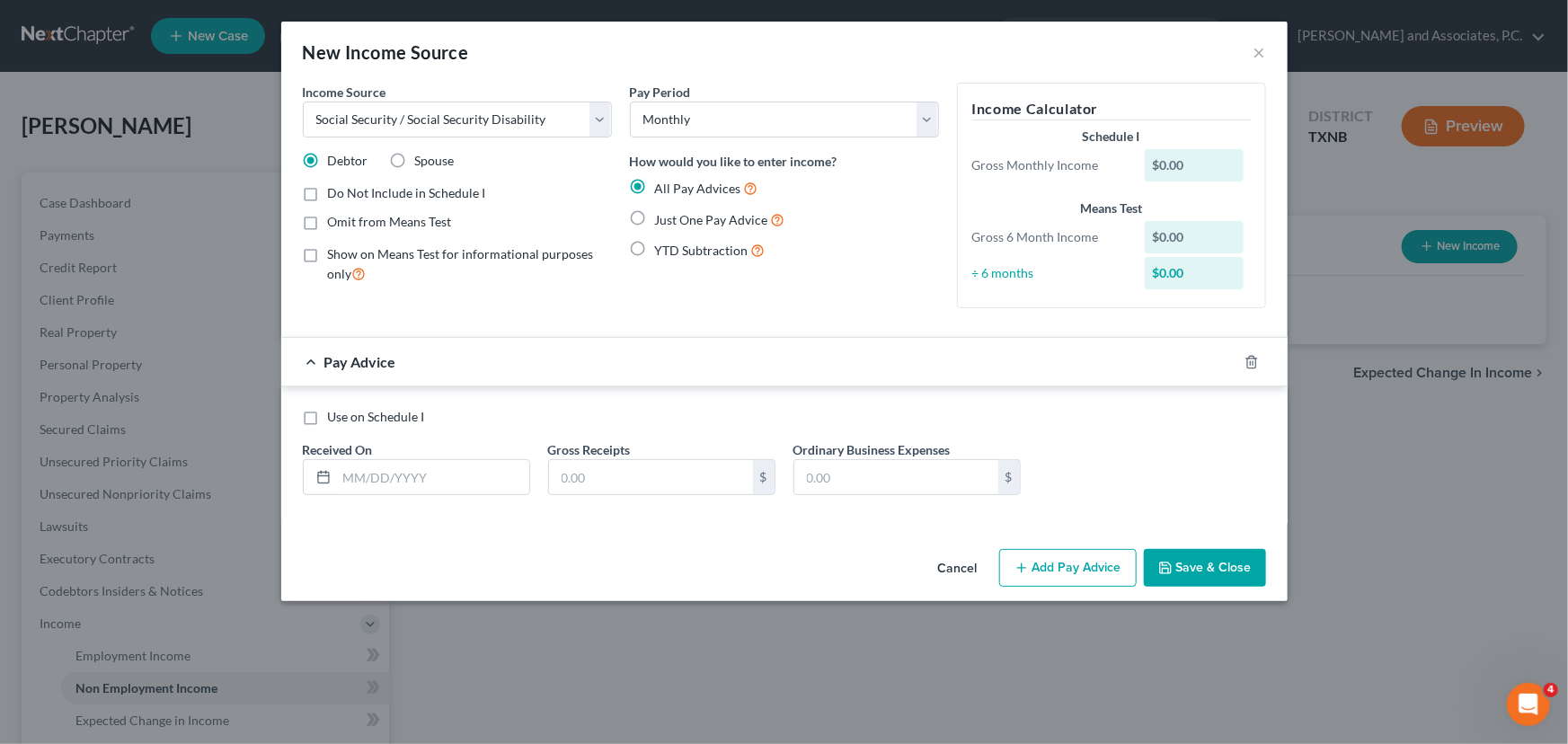
checkbox input "true"
click at [328, 254] on label "Show on Means Test for informational purposes only" at bounding box center [470, 264] width 284 height 38
click at [335, 254] on input "Show on Means Test for informational purposes only" at bounding box center [341, 251] width 12 height 12
checkbox input "true"
click at [328, 222] on label "Omit from Means Test" at bounding box center [390, 222] width 124 height 18
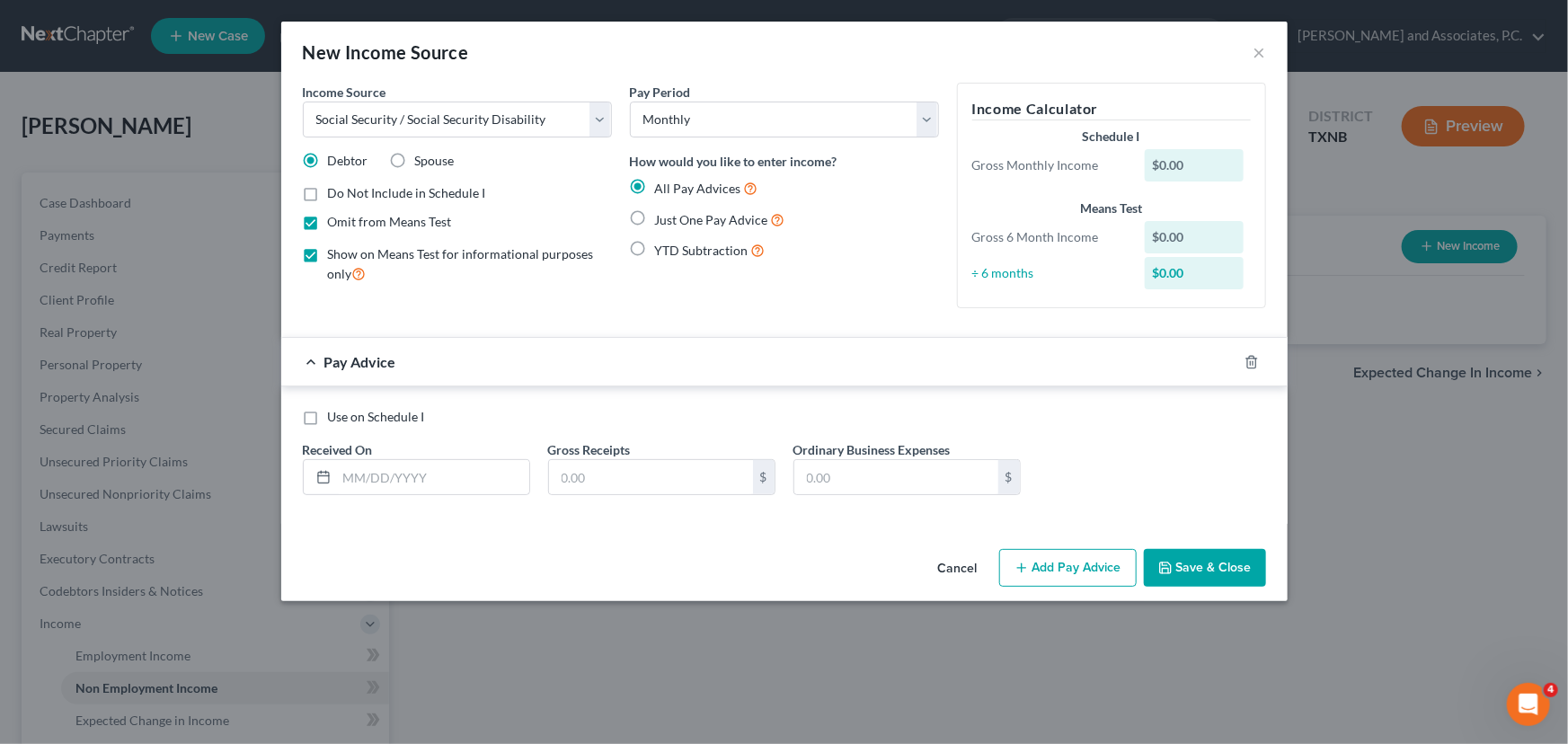
click at [335, 222] on input "Omit from Means Test" at bounding box center [341, 219] width 12 height 12
checkbox input "false"
click at [365, 471] on input "text" at bounding box center [433, 477] width 192 height 34
type input "1670.00"
click at [623, 375] on div "Pay Advice" at bounding box center [760, 362] width 956 height 48
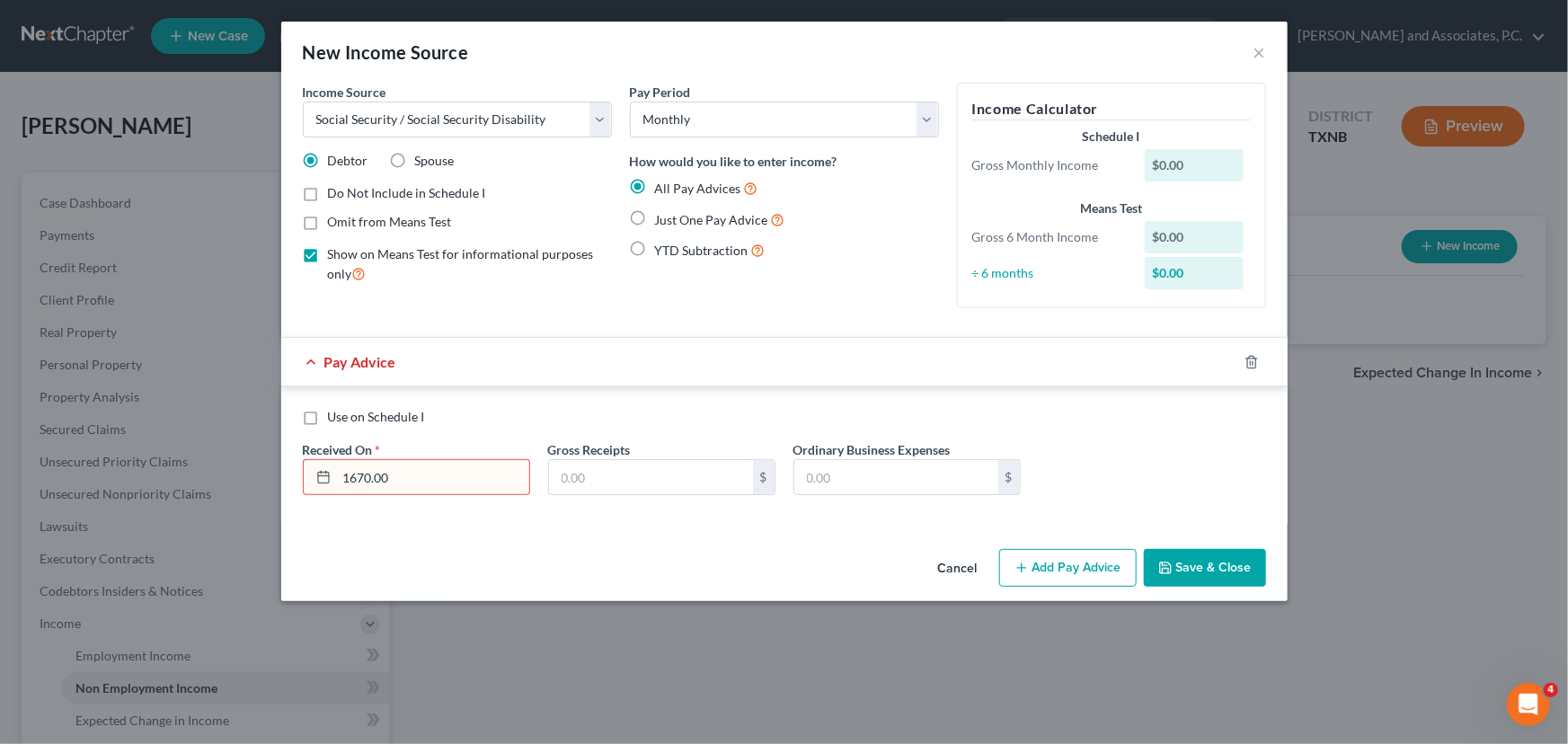
drag, startPoint x: 437, startPoint y: 475, endPoint x: 315, endPoint y: 488, distance: 122.7
click at [315, 488] on div "1670.00" at bounding box center [416, 477] width 227 height 36
click at [656, 219] on label "Just One Pay Advice" at bounding box center [720, 220] width 130 height 21
click at [662, 219] on input "Just One Pay Advice" at bounding box center [668, 216] width 12 height 12
radio input "true"
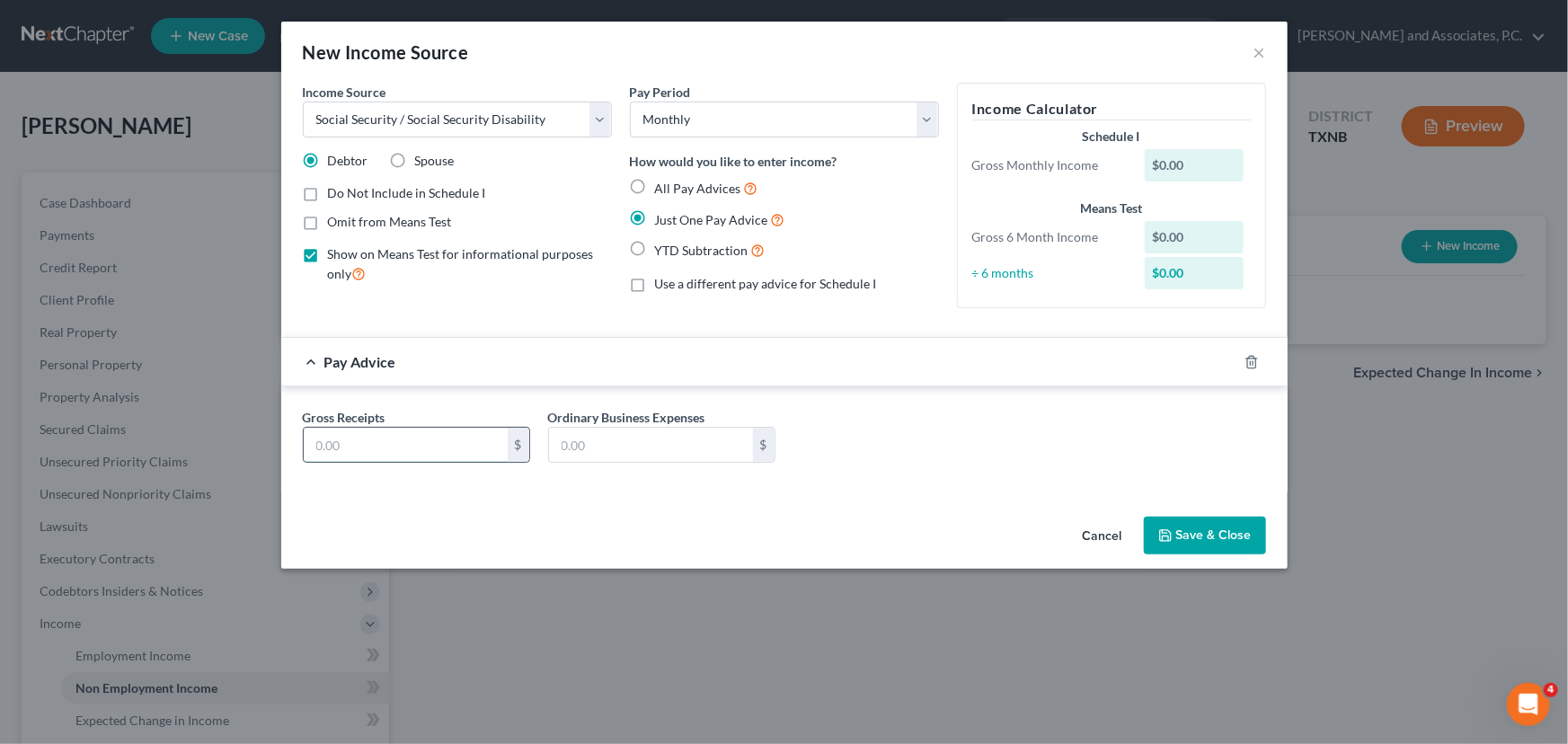
click at [407, 439] on input "text" at bounding box center [406, 445] width 204 height 34
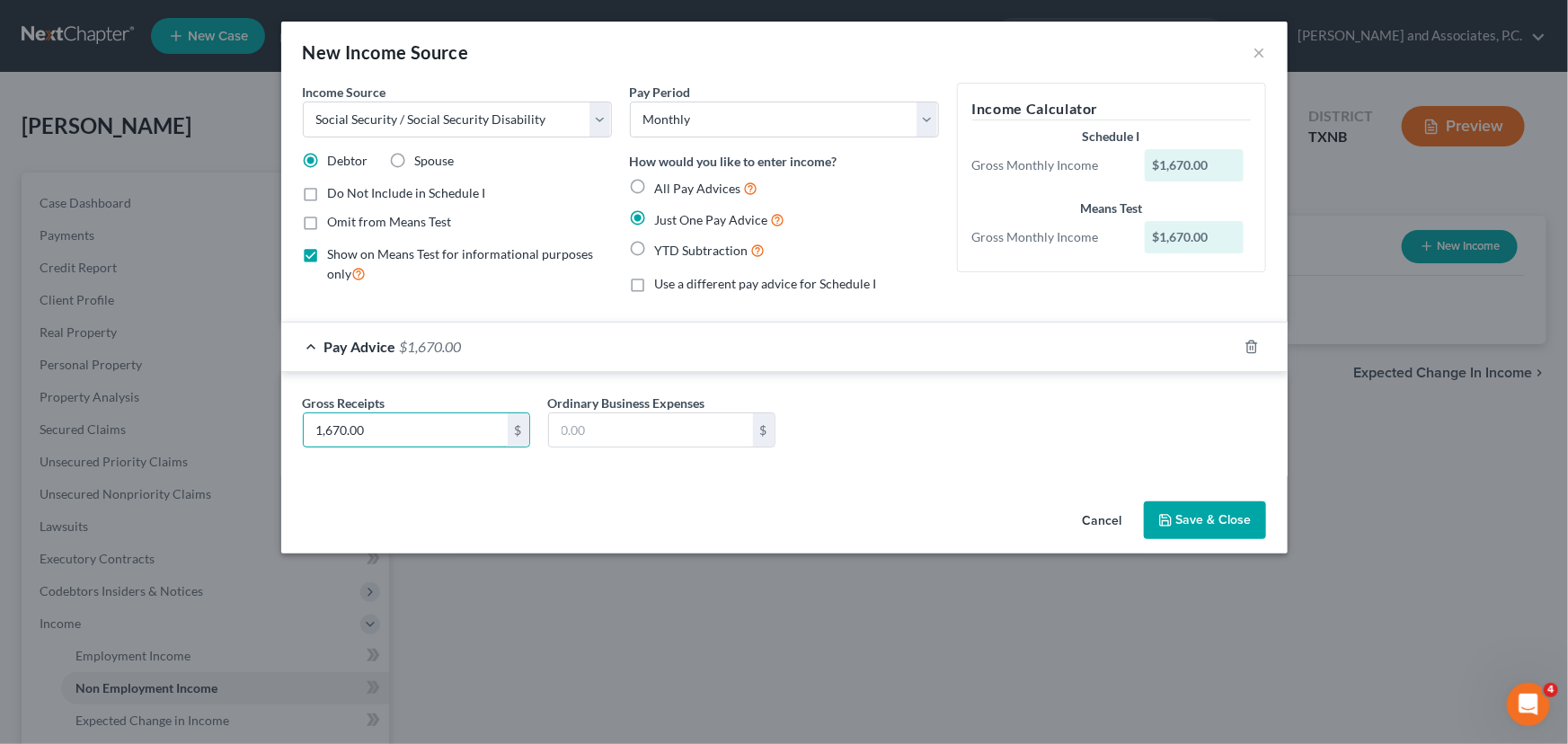
type input "1,670.00"
click at [1200, 507] on button "Save & Close" at bounding box center [1204, 521] width 122 height 38
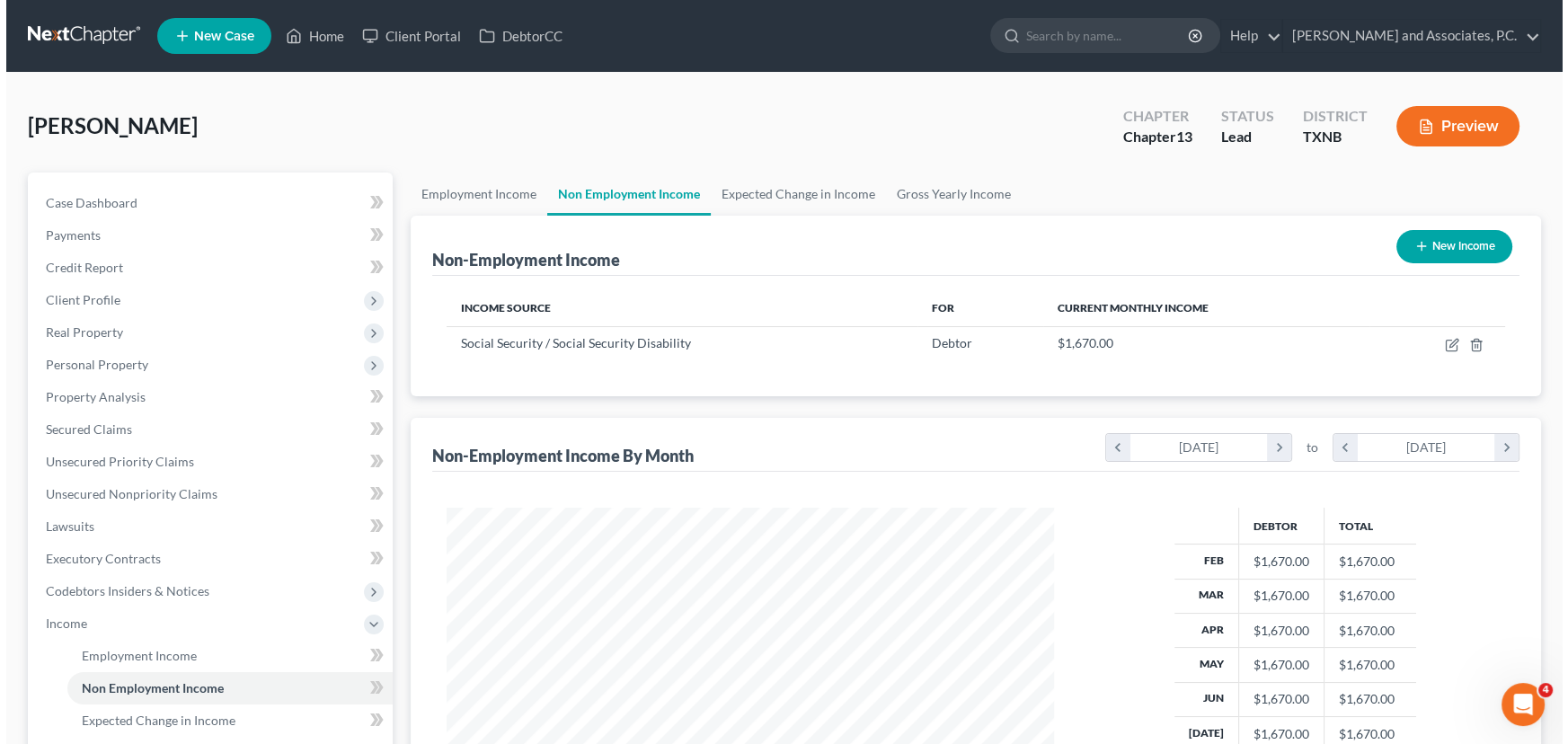
scroll to position [322, 638]
click at [1419, 246] on icon "button" at bounding box center [1415, 246] width 15 height 15
select select "0"
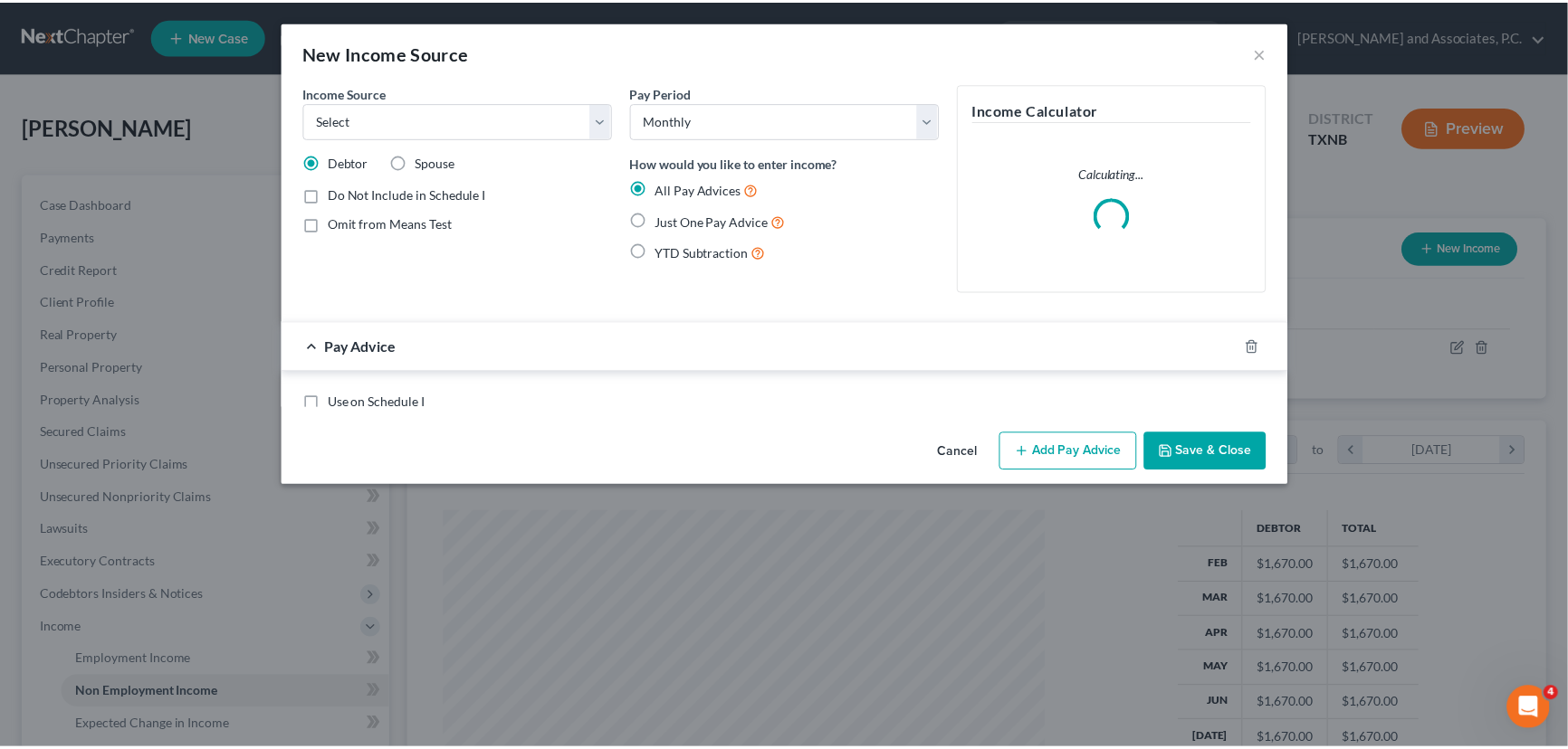
scroll to position [324, 649]
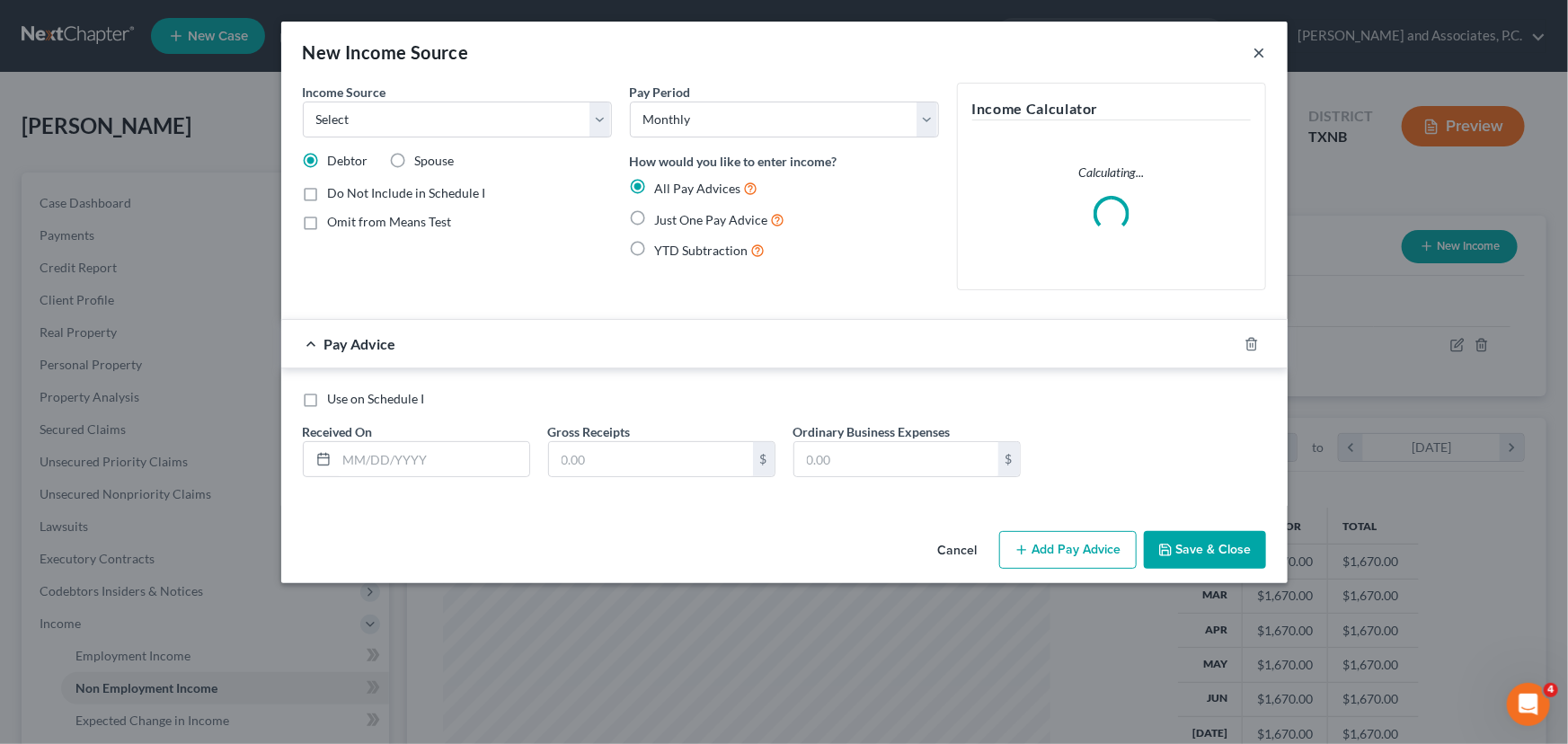
click at [1258, 53] on button "×" at bounding box center [1259, 52] width 13 height 22
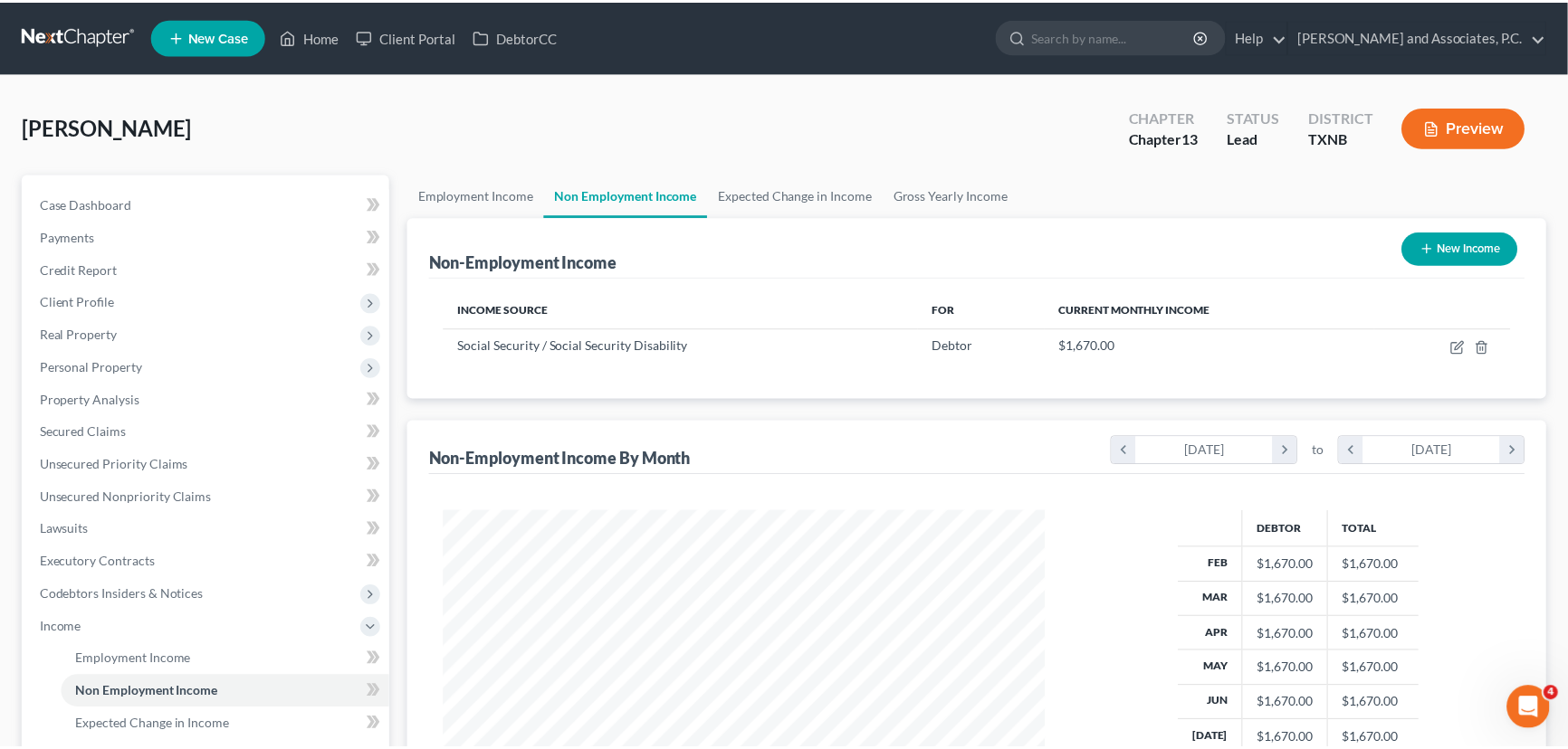
scroll to position [904641, 904855]
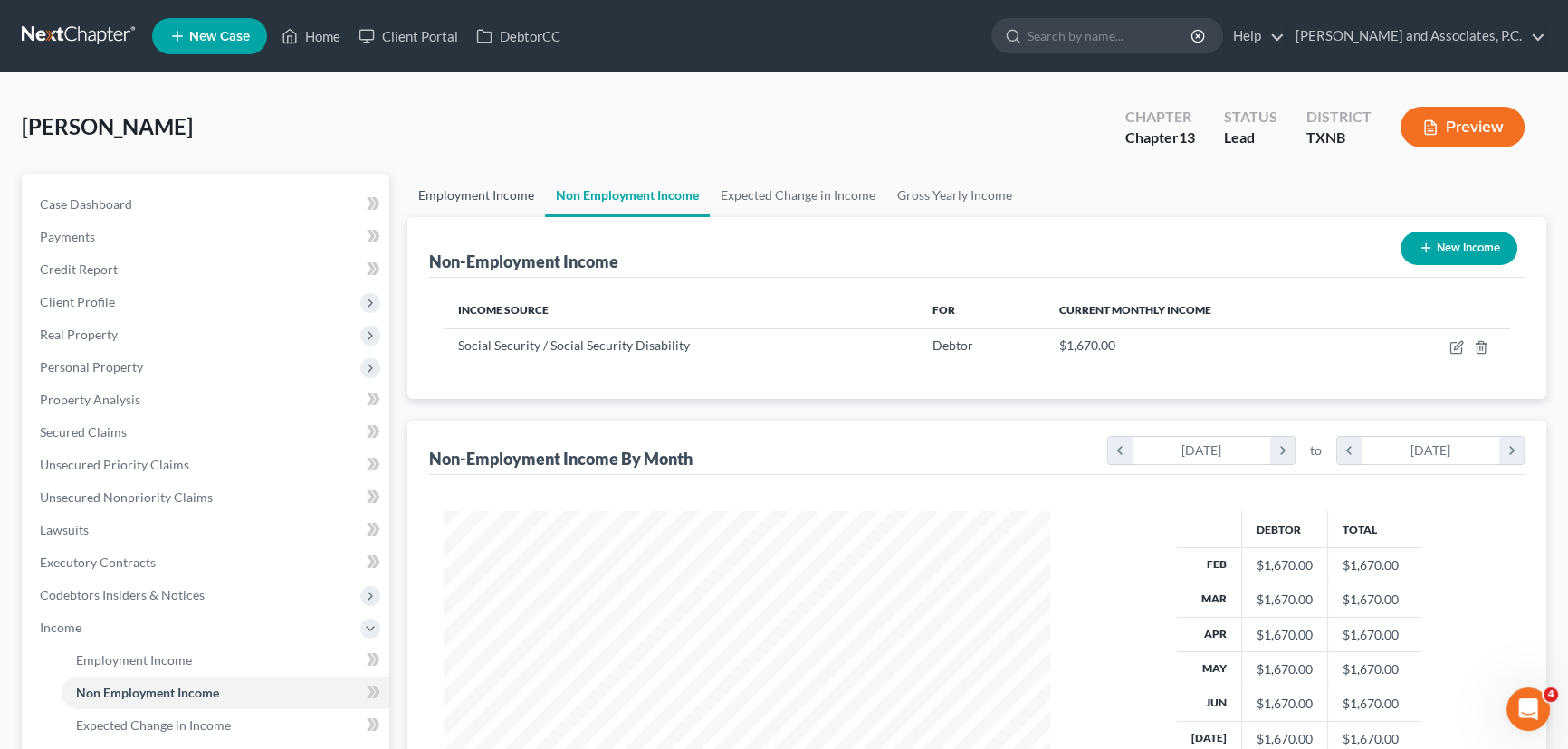
click at [474, 194] on link "Employment Income" at bounding box center [476, 195] width 137 height 43
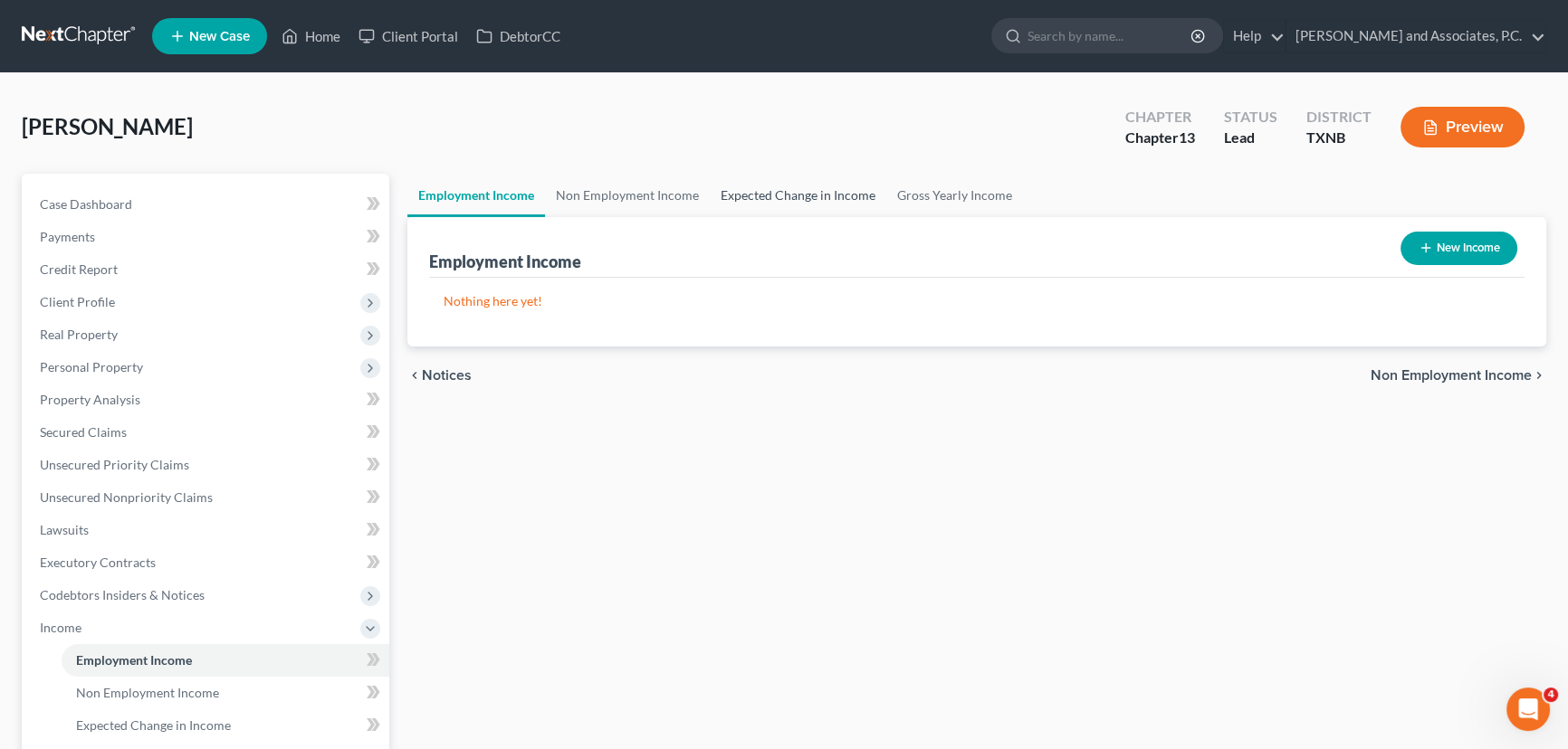
click at [778, 192] on link "Expected Change in Income" at bounding box center [798, 195] width 177 height 43
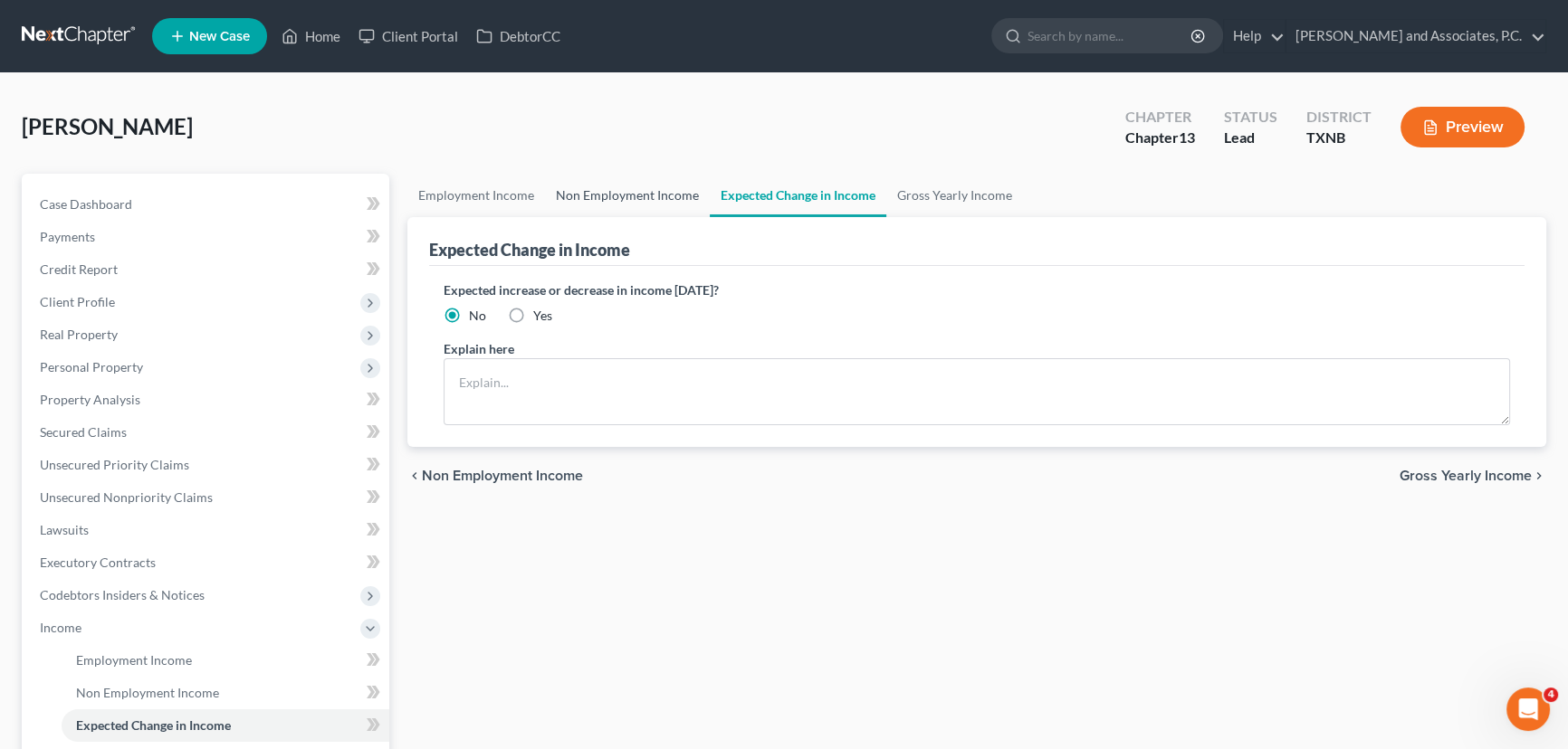
click at [655, 190] on link "Non Employment Income" at bounding box center [627, 195] width 165 height 43
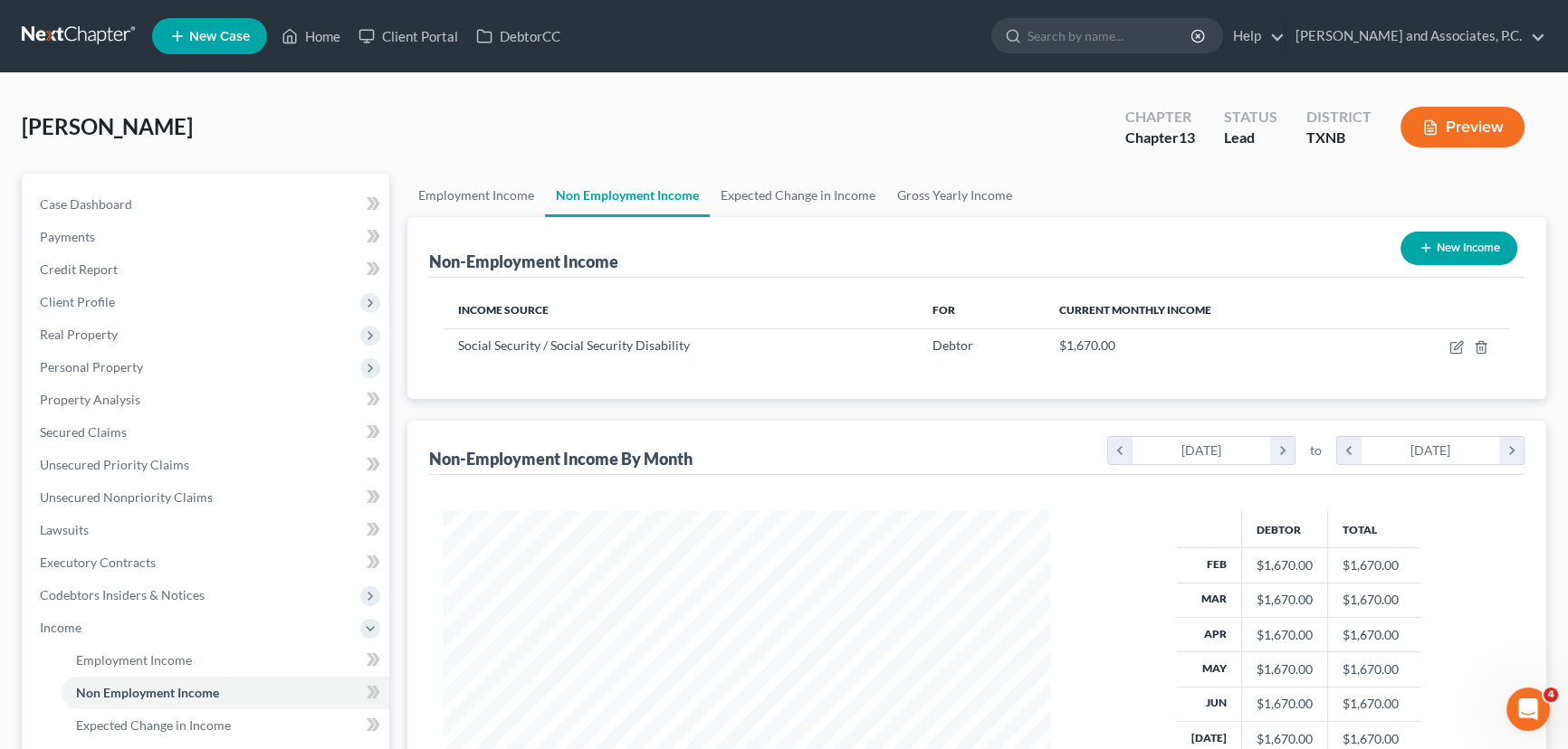
scroll to position [324, 643]
click at [781, 207] on link "Expected Change in Income" at bounding box center [798, 195] width 177 height 43
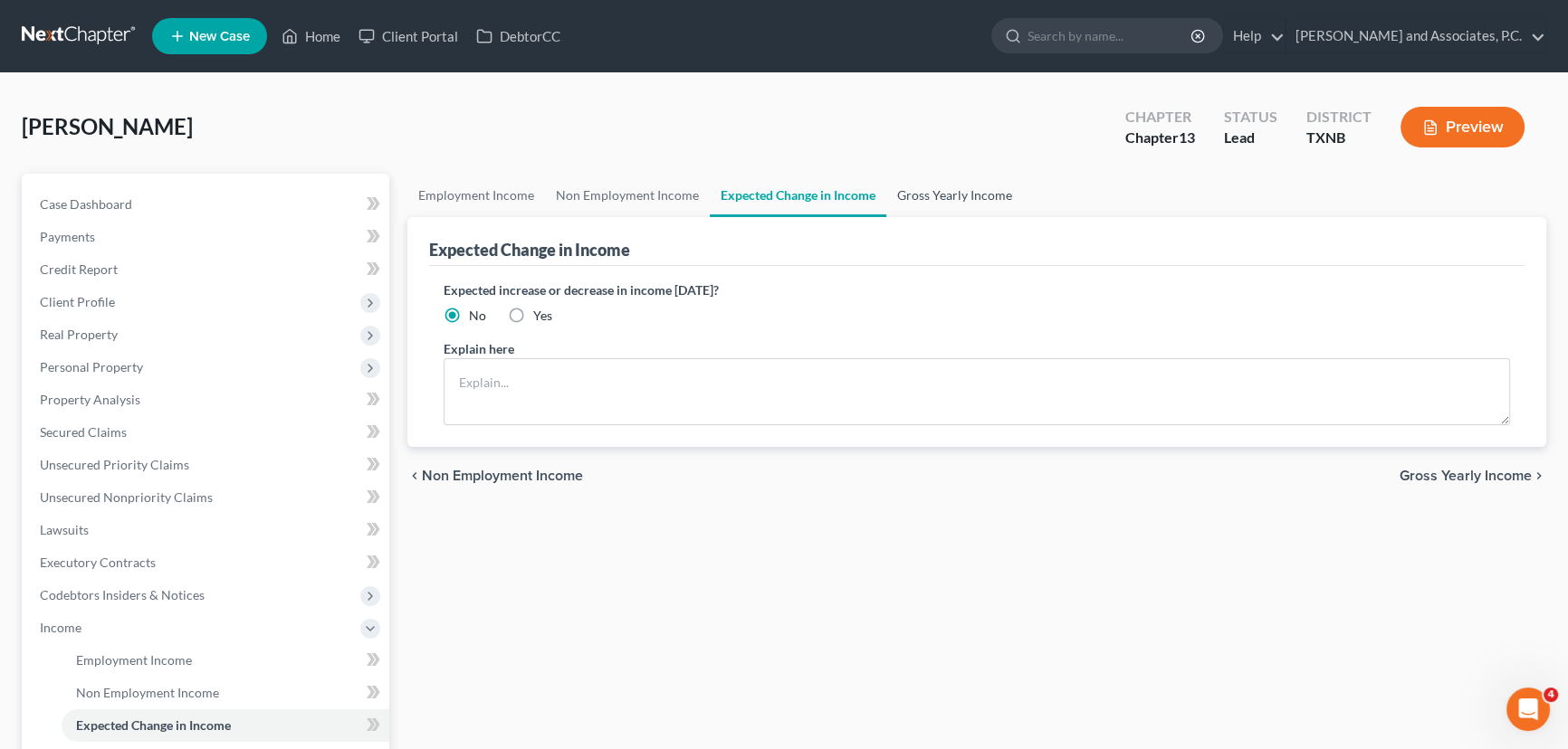
click at [953, 198] on link "Gross Yearly Income" at bounding box center [955, 195] width 136 height 43
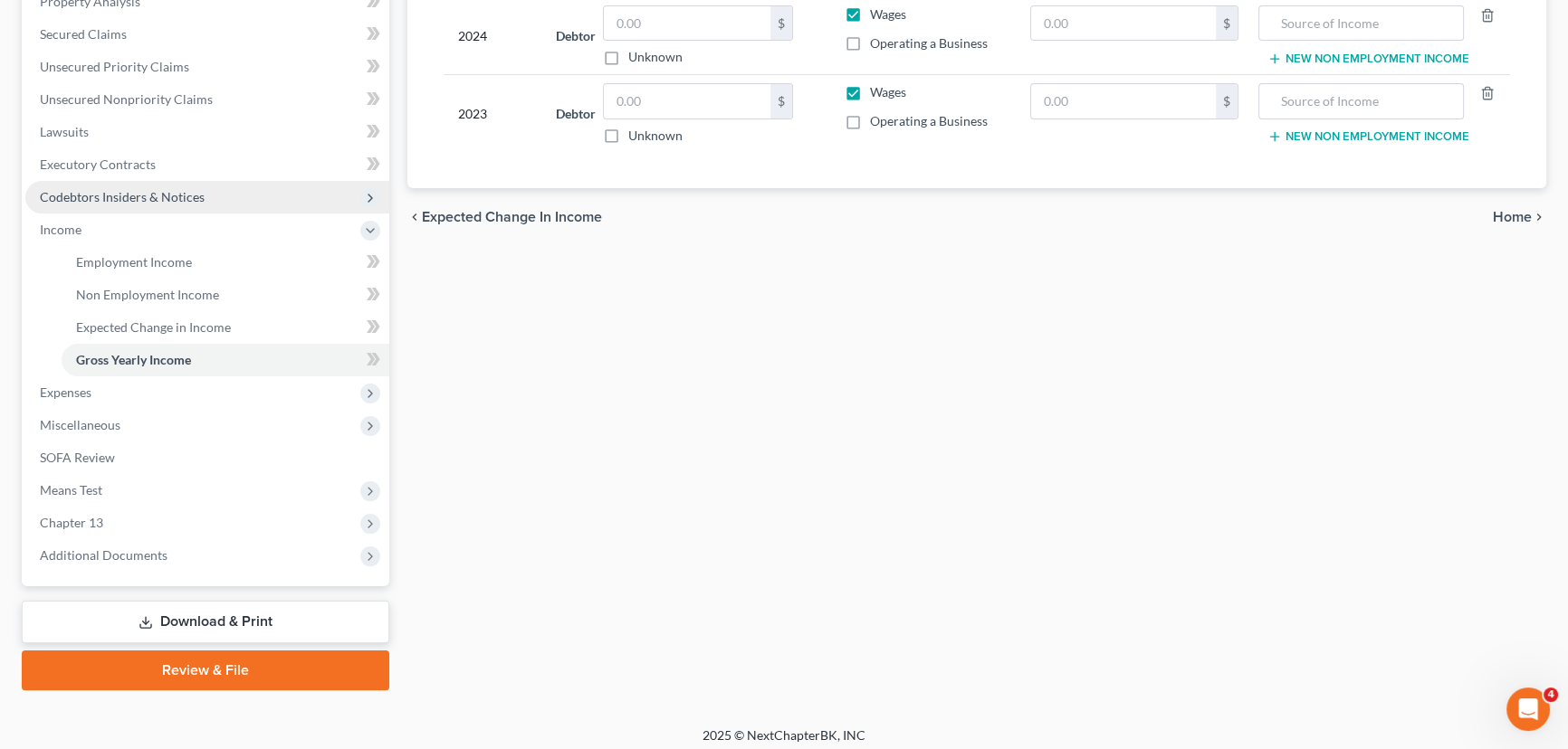
scroll to position [406, 0]
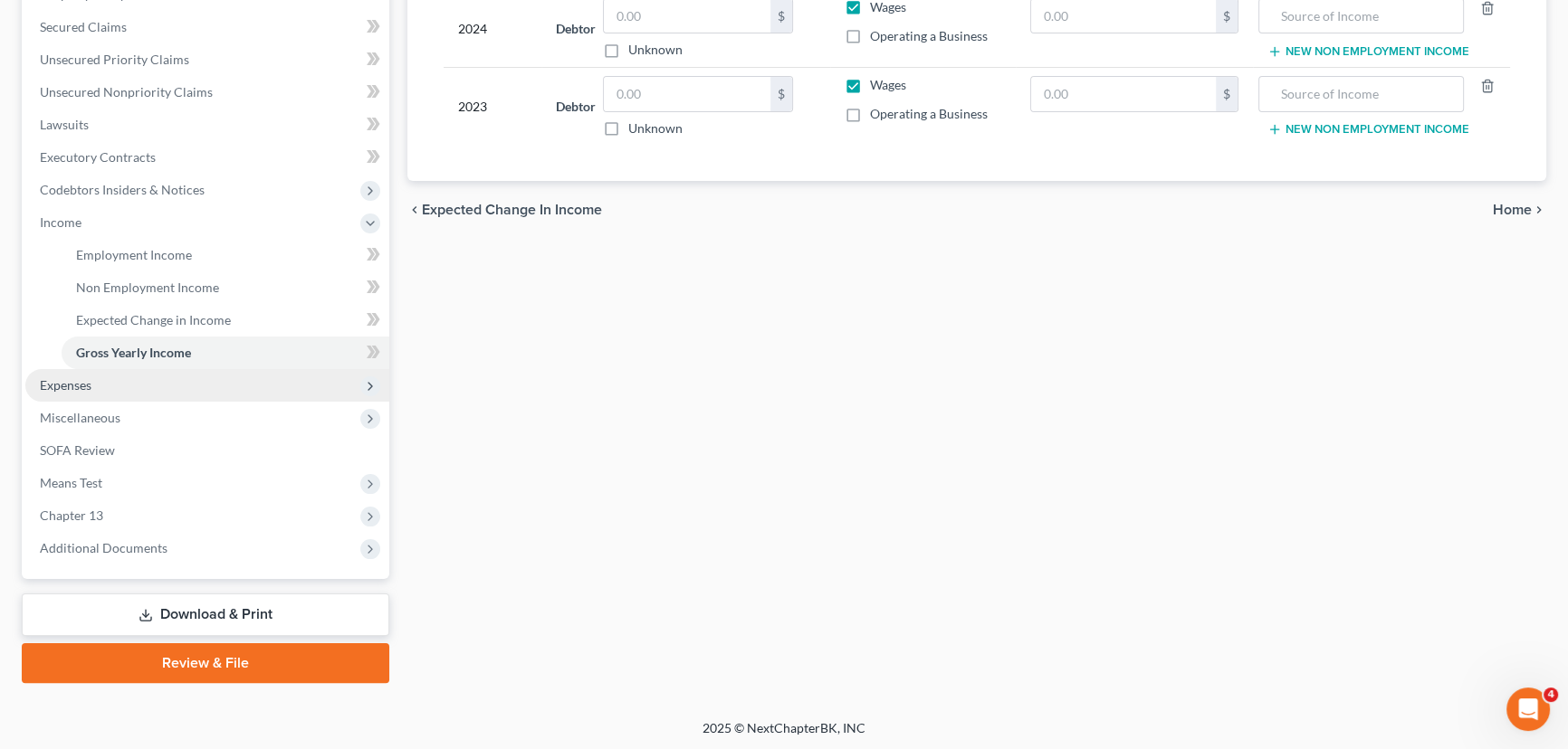
click at [155, 386] on span "Expenses" at bounding box center [207, 385] width 364 height 33
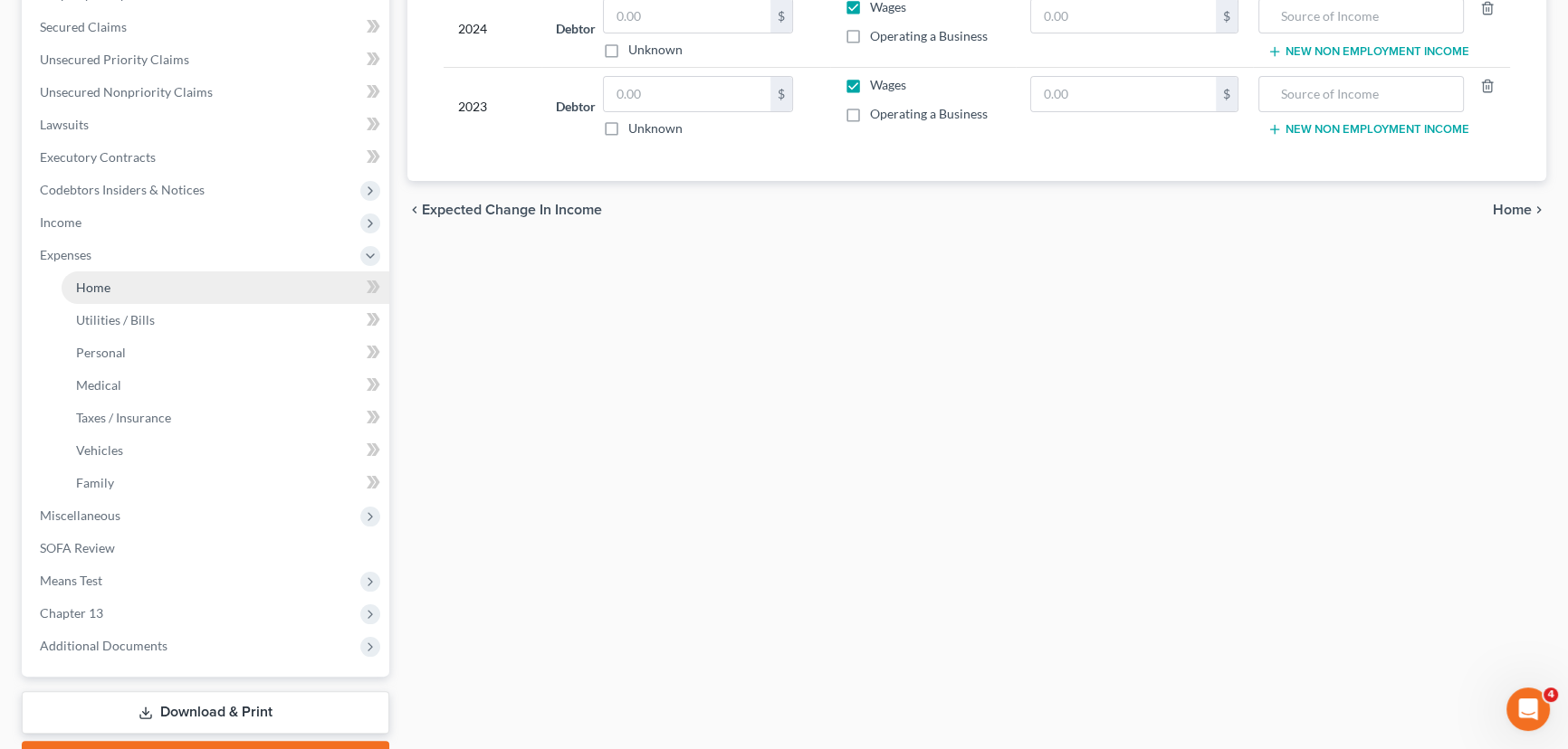
click at [131, 279] on link "Home" at bounding box center [225, 287] width 328 height 33
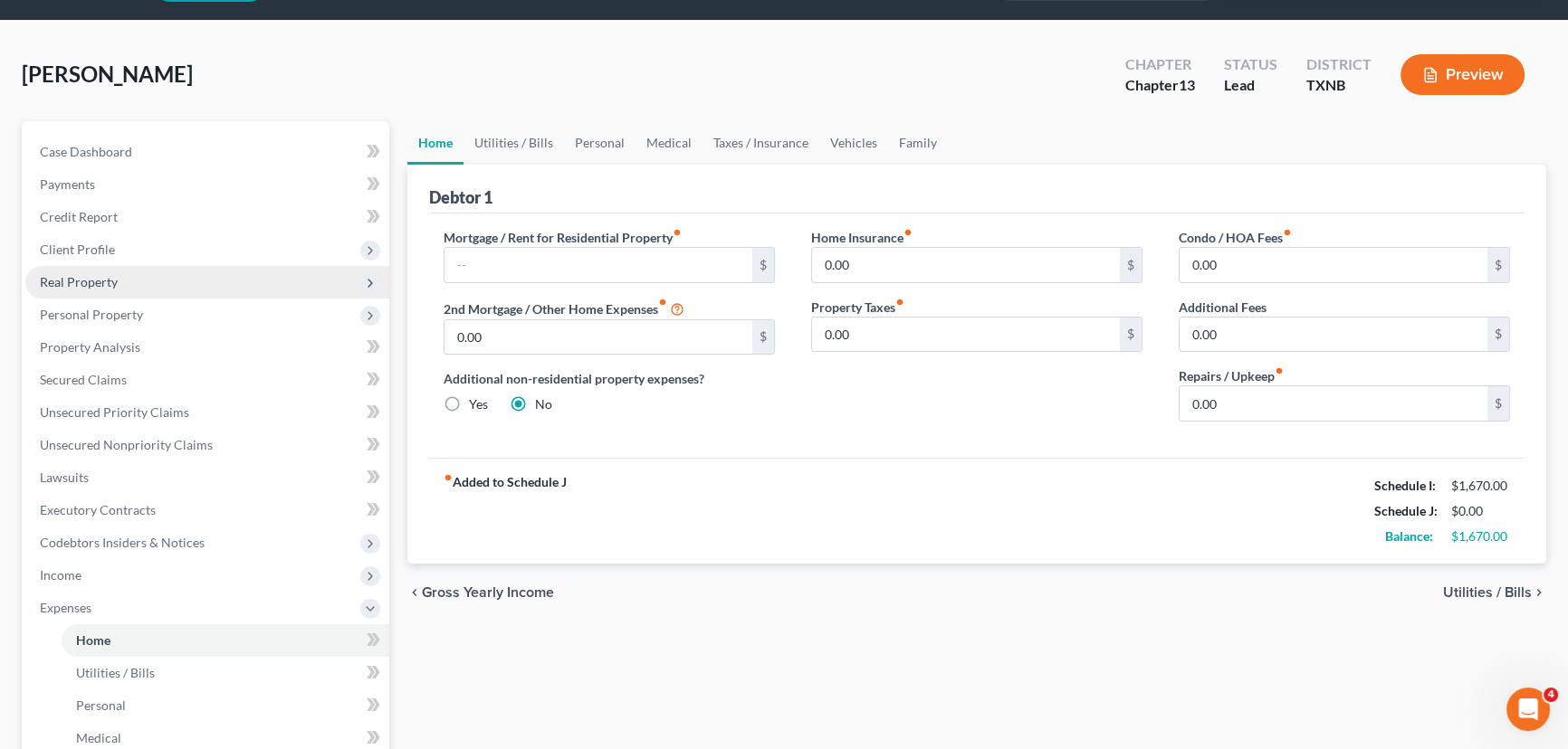
scroll to position [82, 0]
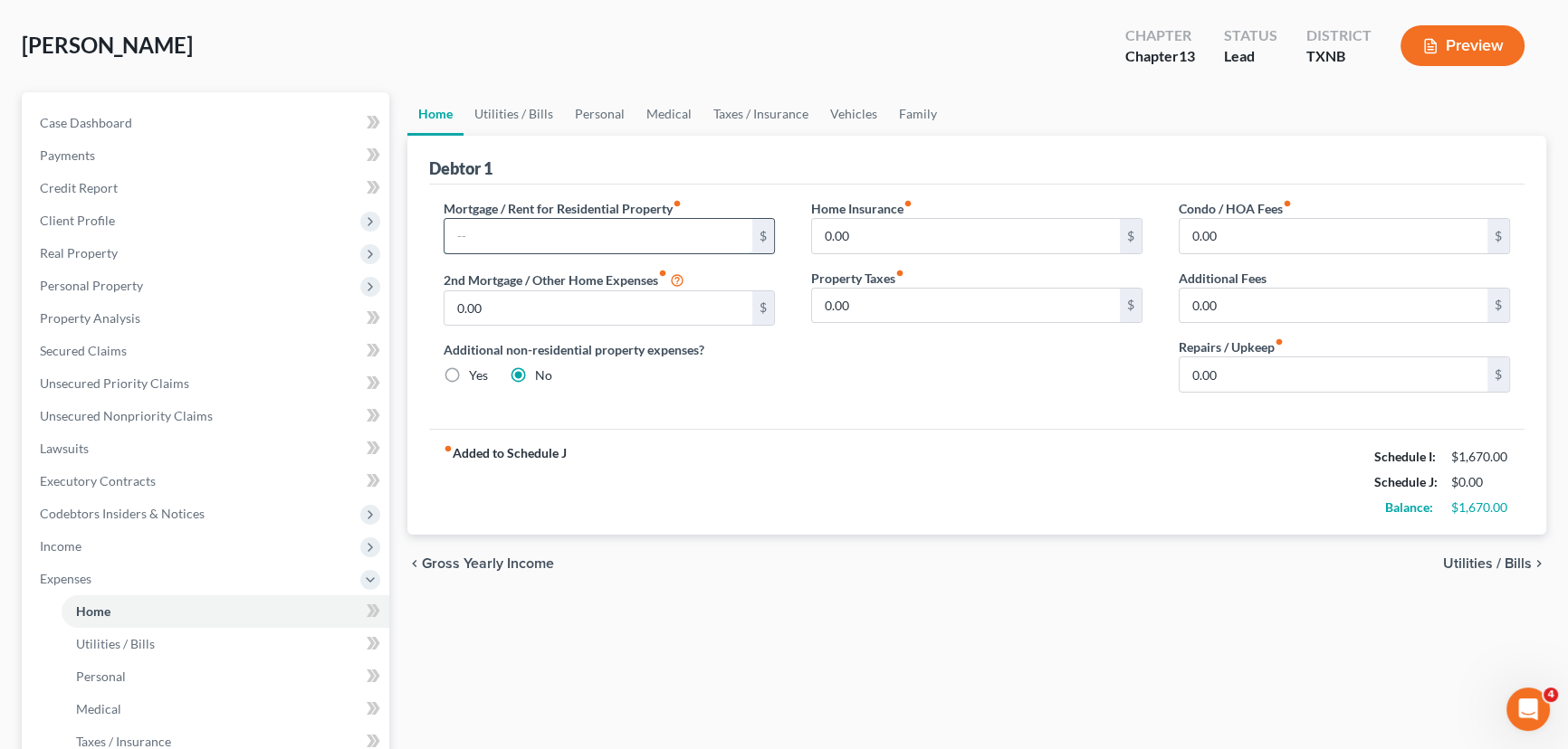
click at [600, 238] on input "text" at bounding box center [598, 236] width 308 height 35
click at [978, 442] on div "fiber_manual_record Added to Schedule J Schedule I: $1,670.00 Schedule J: $0.00…" at bounding box center [978, 482] width 1096 height 106
click at [508, 115] on link "Utilities / Bills" at bounding box center [514, 114] width 101 height 43
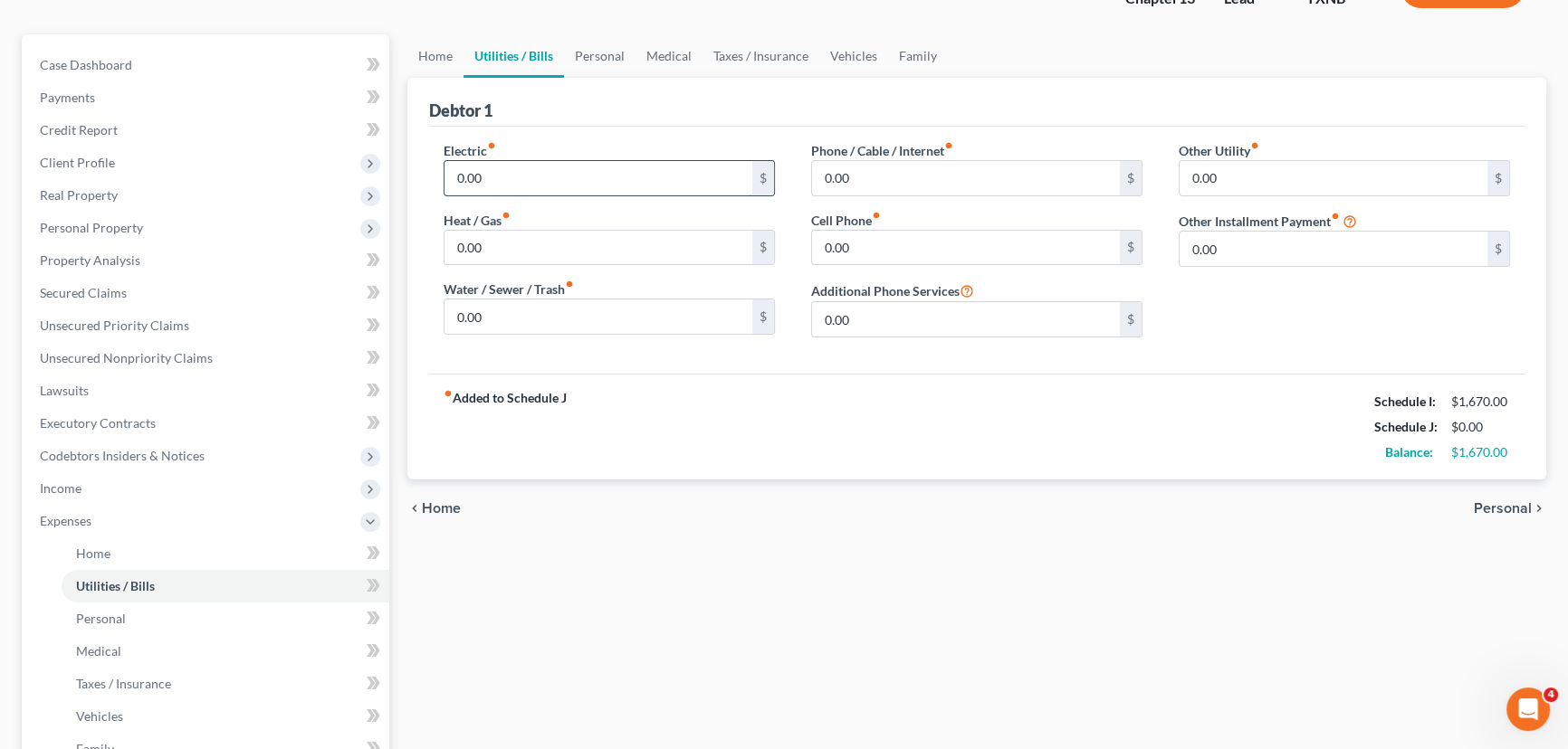
scroll to position [164, 0]
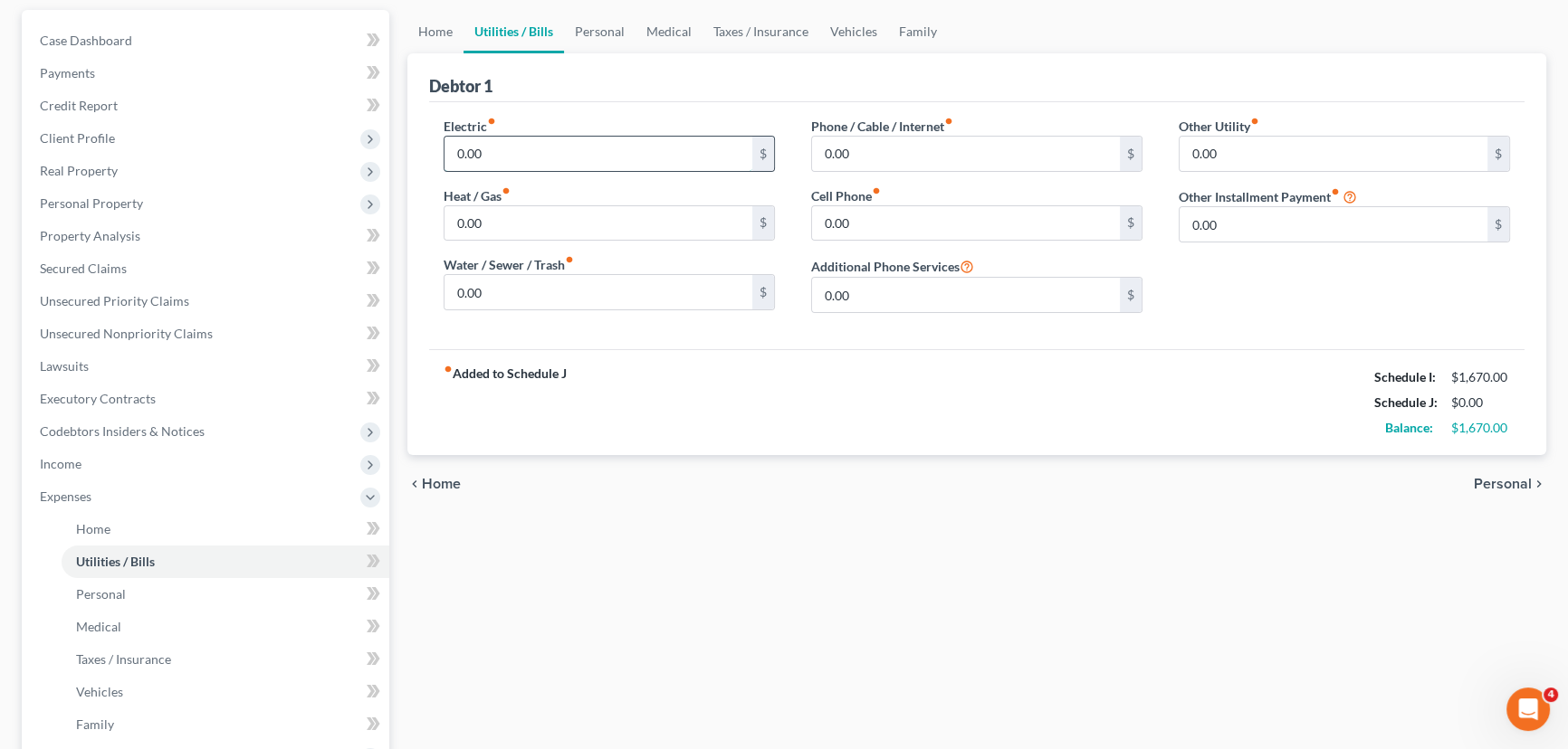
click at [535, 162] on input "0.00" at bounding box center [598, 153] width 308 height 35
type input "250.00"
click at [536, 227] on input "0.00" at bounding box center [598, 223] width 308 height 35
type input "150.00"
click at [529, 283] on input "0.00" at bounding box center [598, 292] width 308 height 35
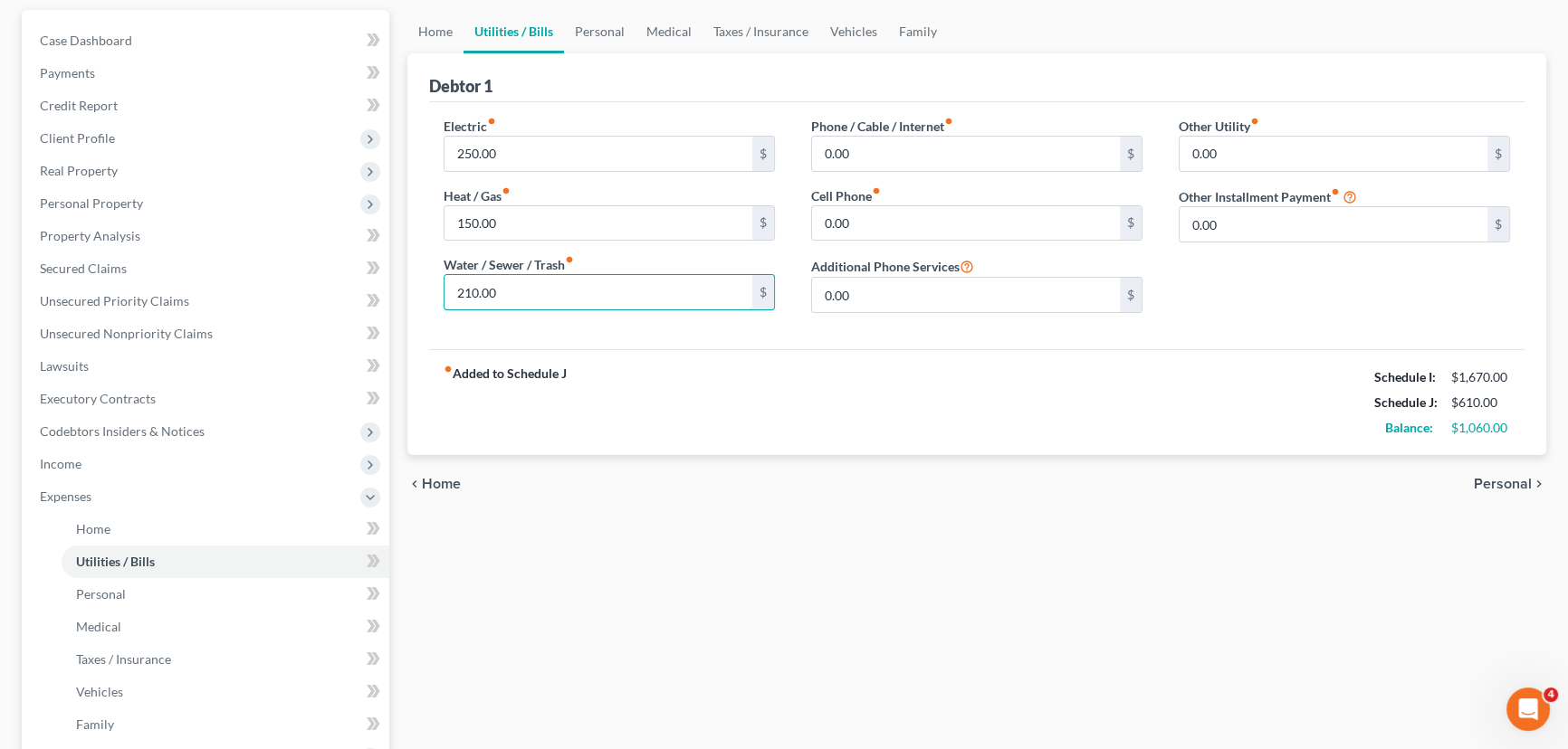
drag, startPoint x: 502, startPoint y: 291, endPoint x: 414, endPoint y: 302, distance: 88.7
click at [414, 302] on div "Debtor 1 Electric fiber_manual_record 250.00 $ Heat / Gas fiber_manual_record 1…" at bounding box center [978, 254] width 1139 height 402
type input "240.00"
click at [886, 160] on input "0.00" at bounding box center [967, 153] width 308 height 35
type input "120.00"
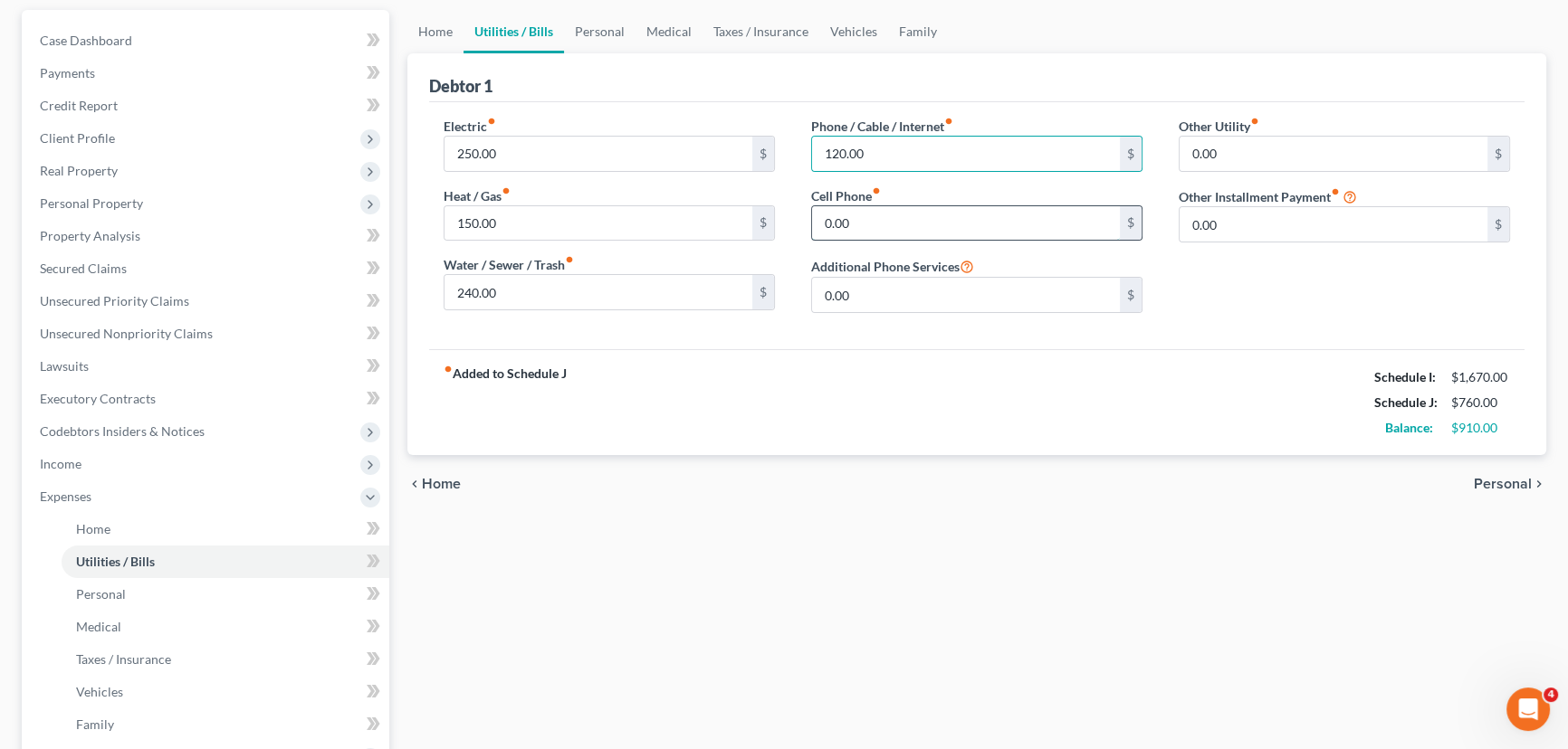
click at [874, 216] on input "0.00" at bounding box center [967, 223] width 308 height 35
type input "60.00"
click at [595, 36] on link "Personal" at bounding box center [599, 32] width 71 height 43
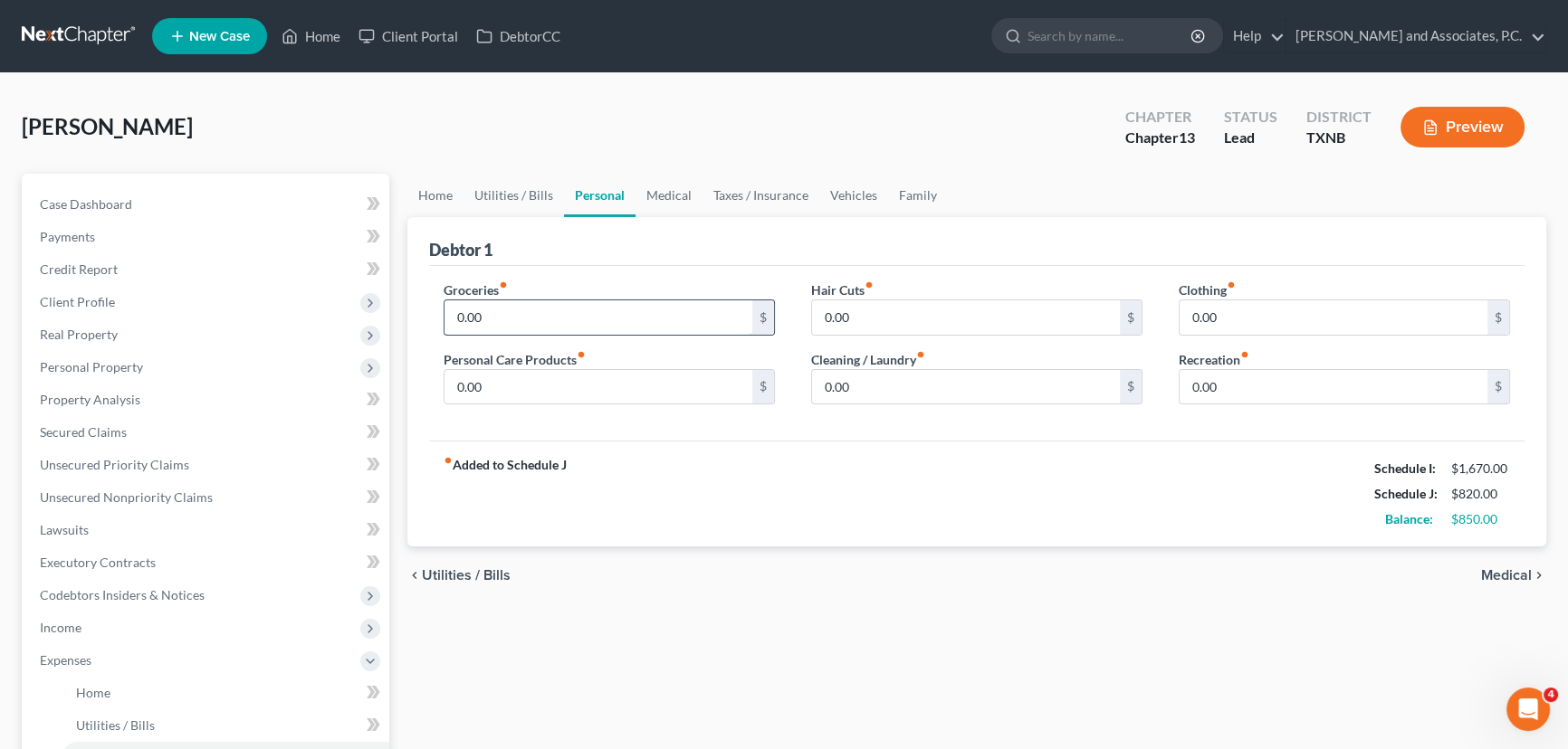
click at [522, 322] on input "0.00" at bounding box center [598, 317] width 308 height 35
type input "0"
type input "200.00"
click at [506, 384] on input "0.00" at bounding box center [598, 387] width 308 height 35
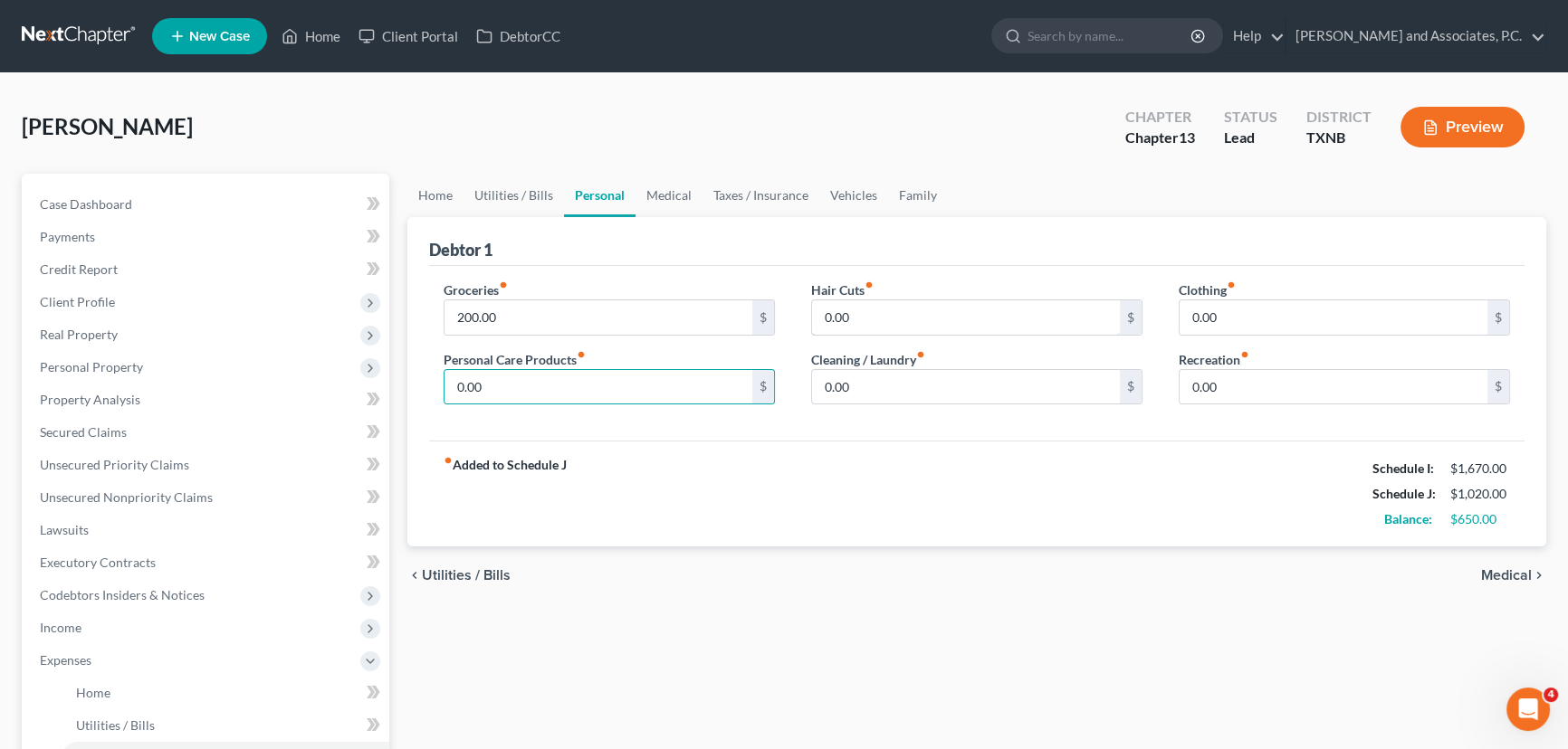
click at [959, 321] on input "0.00" at bounding box center [967, 317] width 308 height 35
click at [989, 393] on input "0.00" at bounding box center [967, 387] width 308 height 35
click at [677, 201] on link "Medical" at bounding box center [669, 195] width 67 height 43
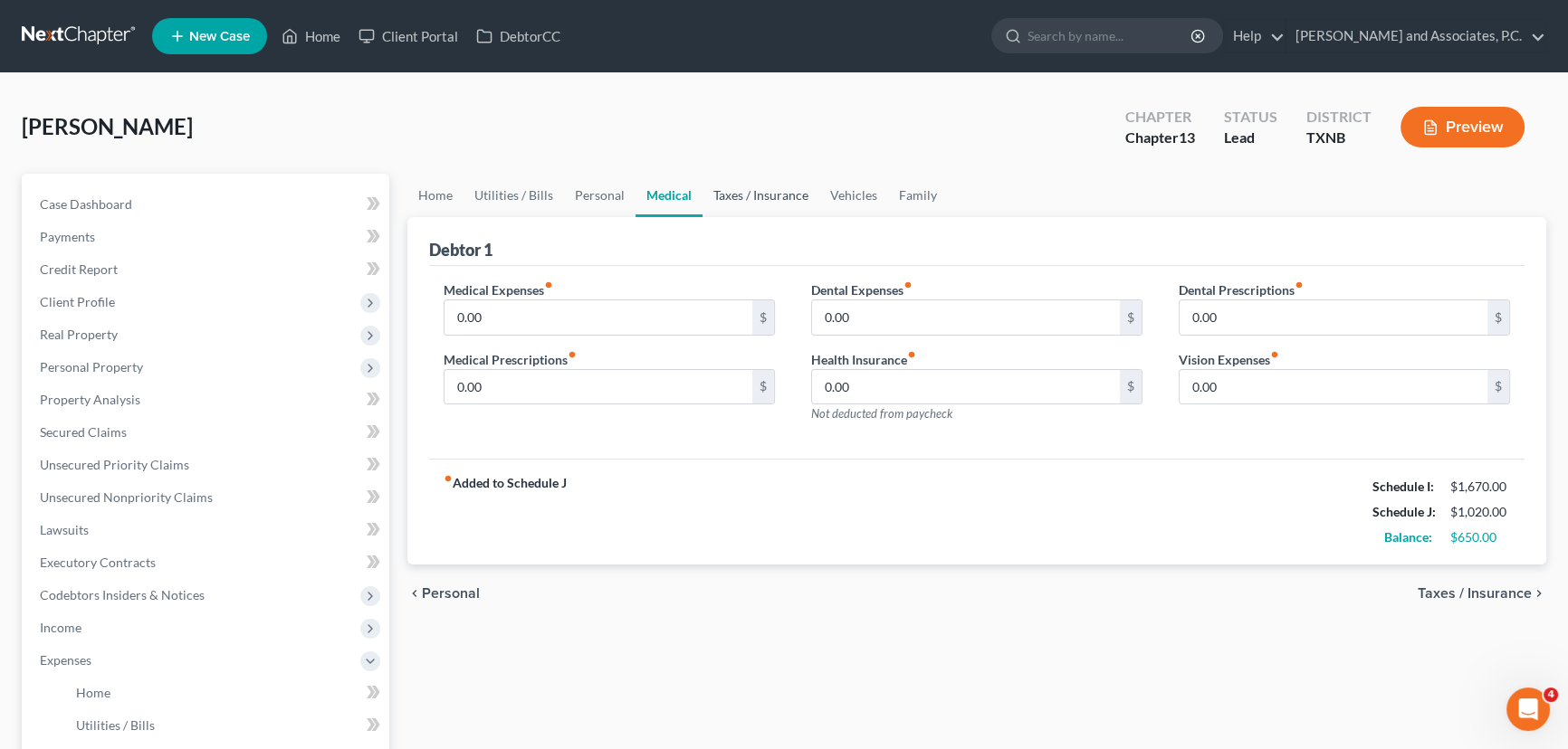
click at [747, 194] on link "Taxes / Insurance" at bounding box center [761, 195] width 117 height 43
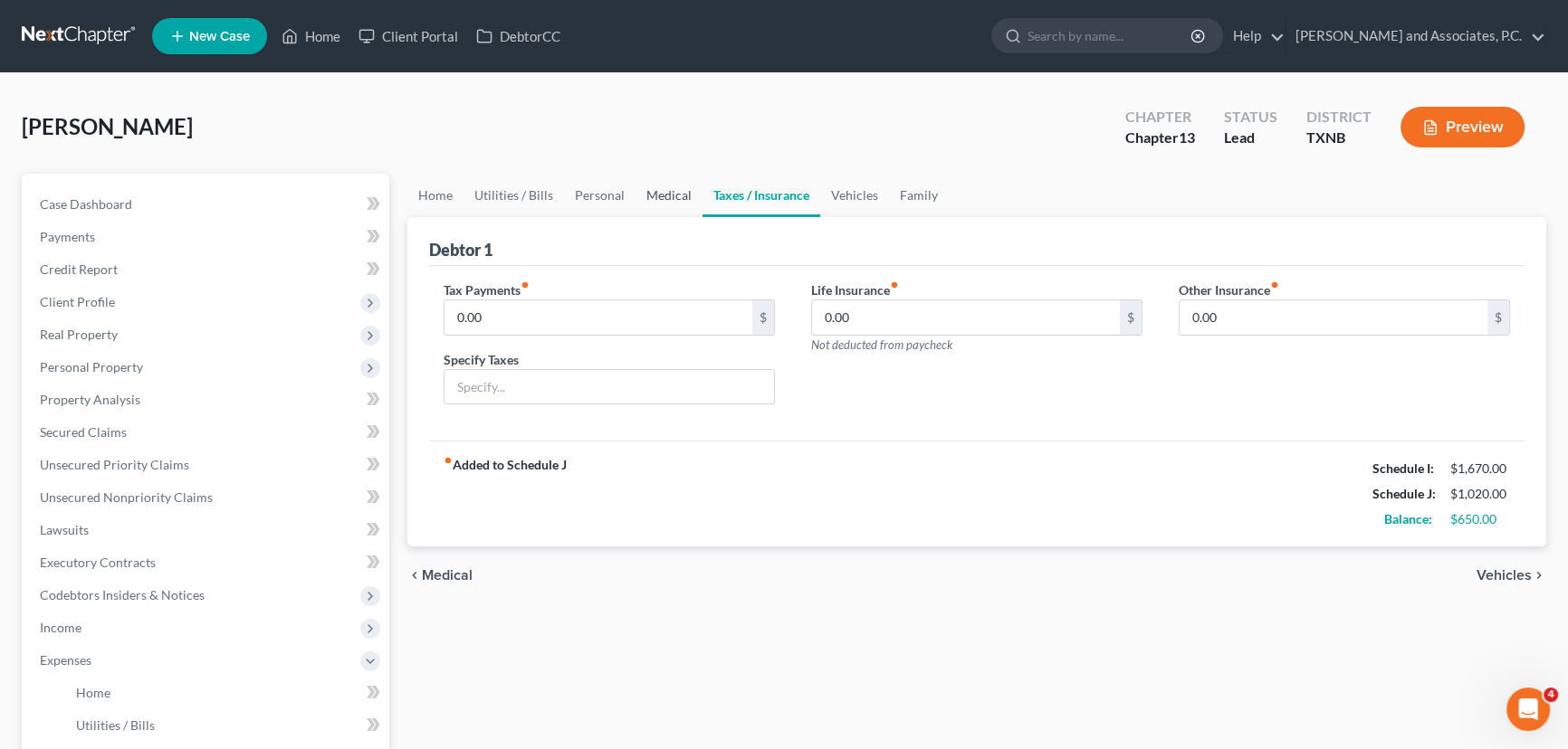
click at [666, 190] on link "Medical" at bounding box center [669, 195] width 67 height 43
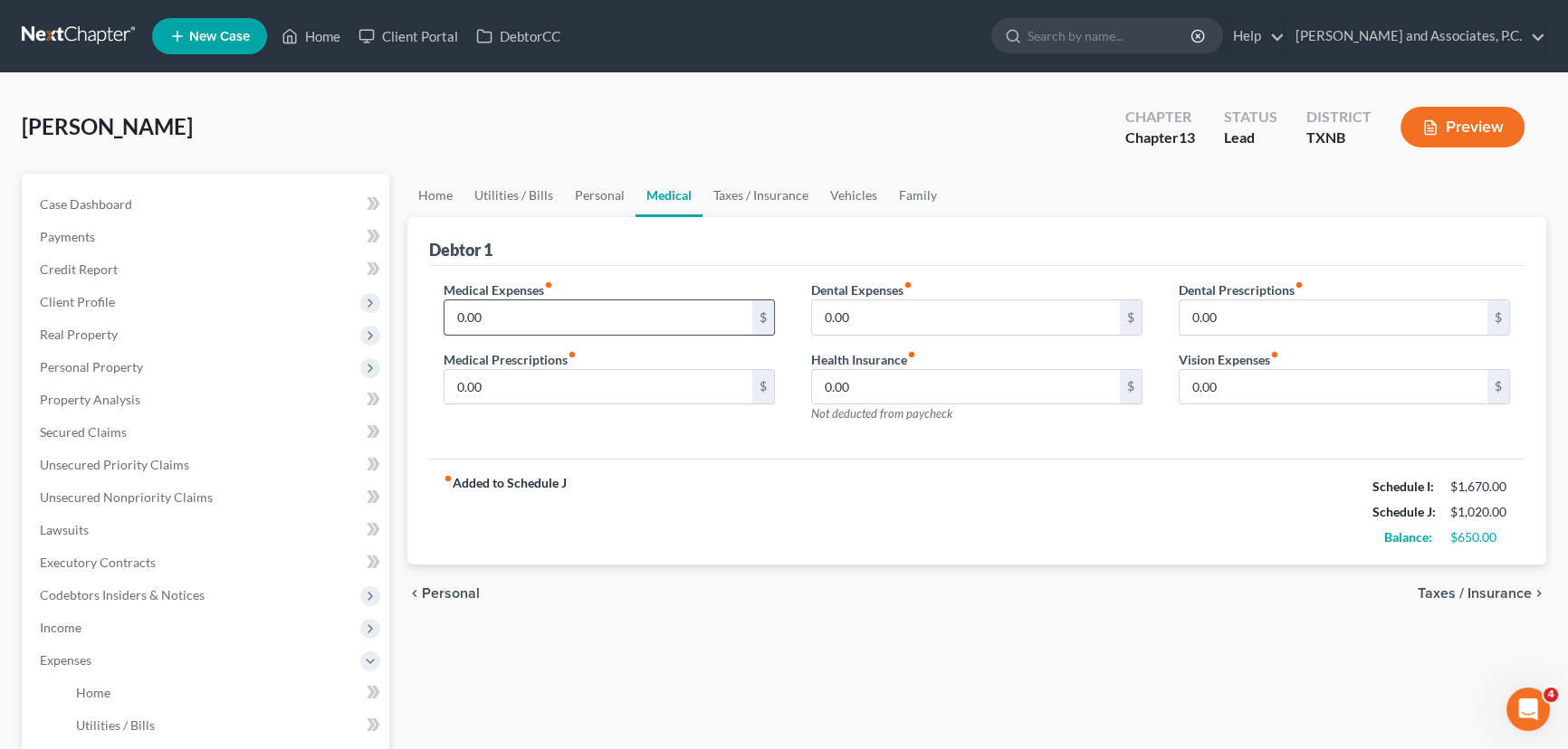
click at [531, 309] on input "0.00" at bounding box center [598, 317] width 308 height 35
type input "120.00"
click at [515, 379] on input "0.00" at bounding box center [598, 387] width 308 height 35
drag, startPoint x: 515, startPoint y: 379, endPoint x: 442, endPoint y: 397, distance: 75.2
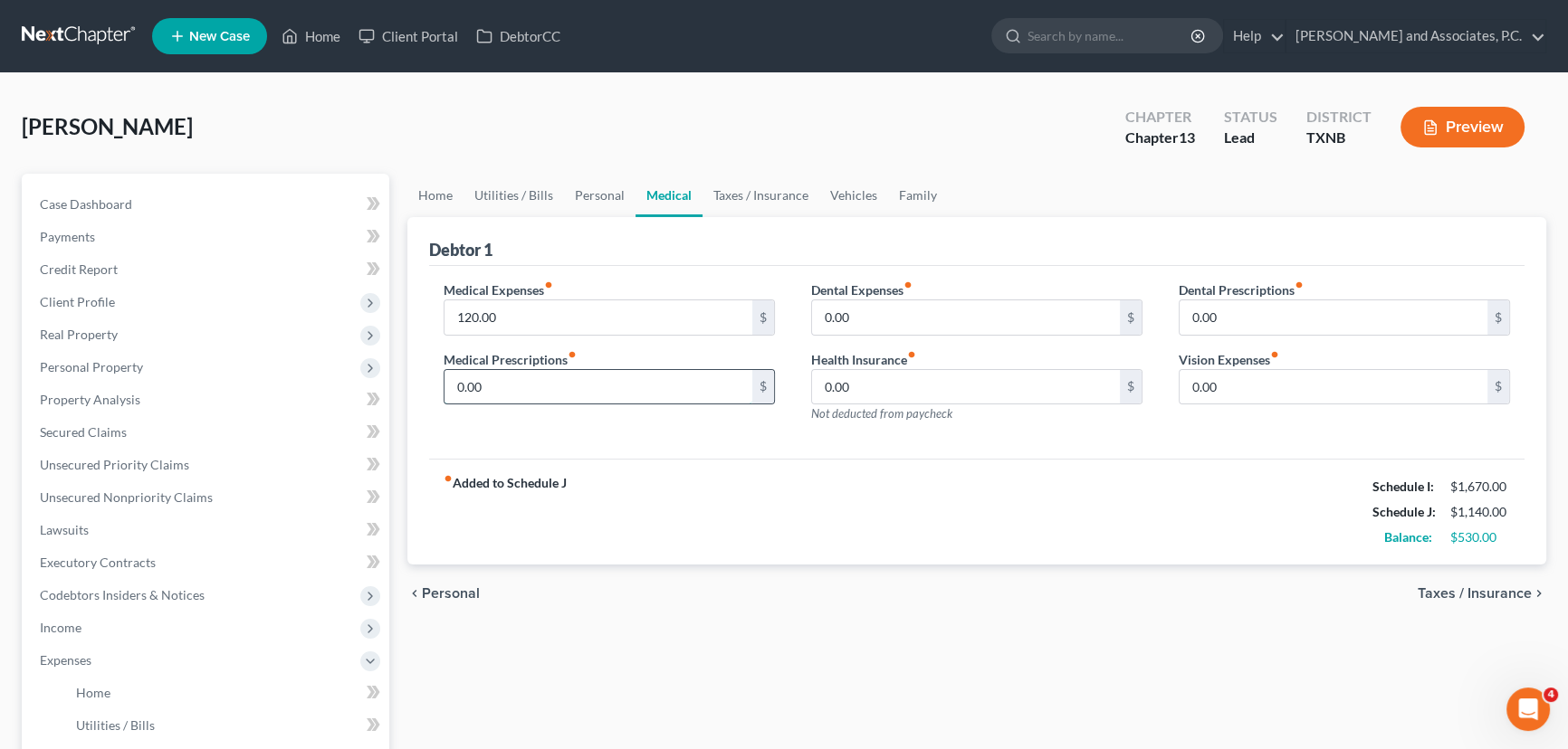
click at [443, 397] on div "0.00 $" at bounding box center [609, 387] width 332 height 37
click at [878, 316] on input "0.00" at bounding box center [967, 317] width 308 height 35
click at [908, 387] on input "0.00" at bounding box center [967, 387] width 308 height 35
drag, startPoint x: 908, startPoint y: 387, endPoint x: 814, endPoint y: 412, distance: 97.3
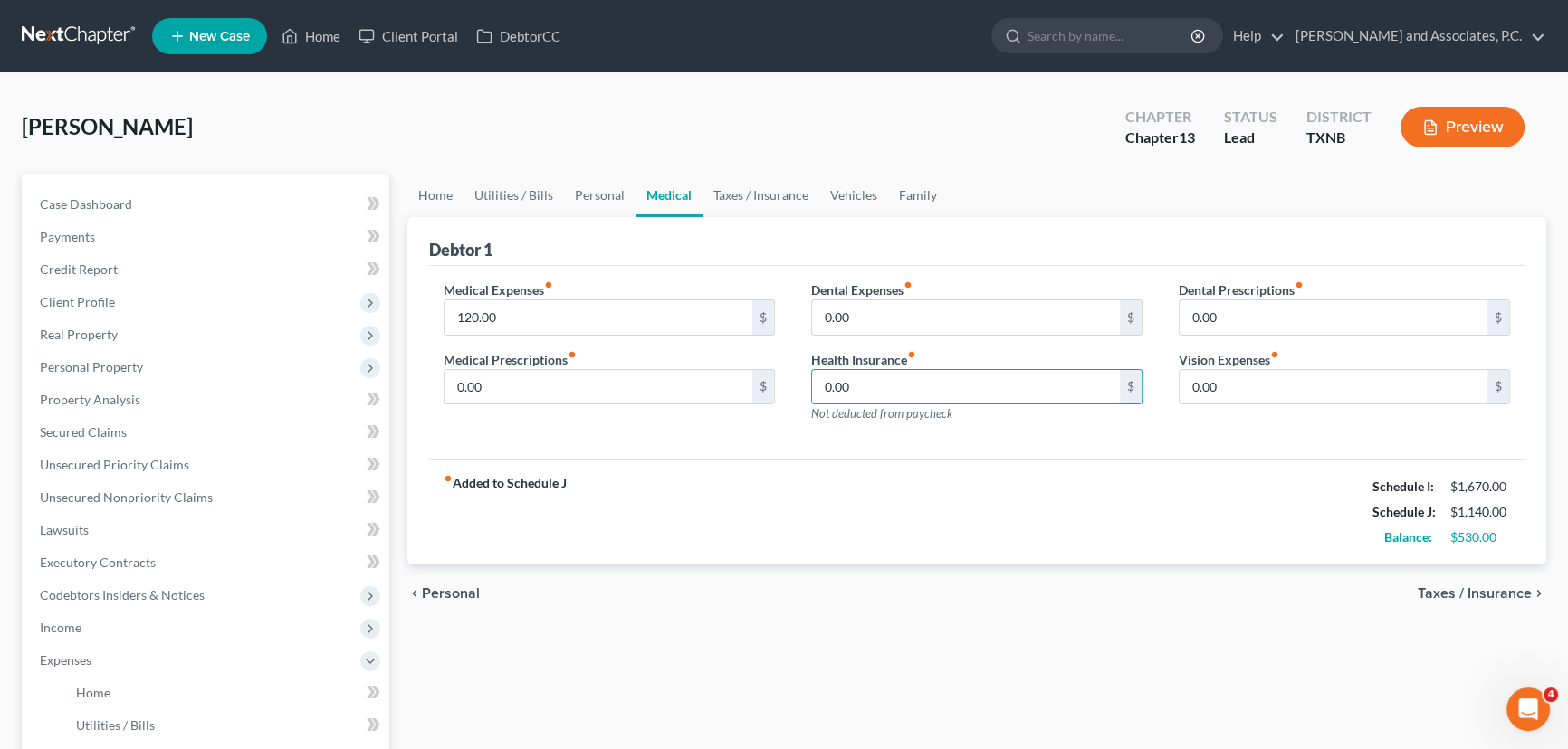
click at [814, 412] on div "Health Insurance fiber_manual_record 0.00 $ Not deducted from paycheck" at bounding box center [978, 387] width 332 height 73
click at [1265, 395] on input "0.00" at bounding box center [1334, 387] width 308 height 35
type input "93.00"
click at [1277, 391] on input "0.00" at bounding box center [1334, 387] width 308 height 35
type input "93.00"
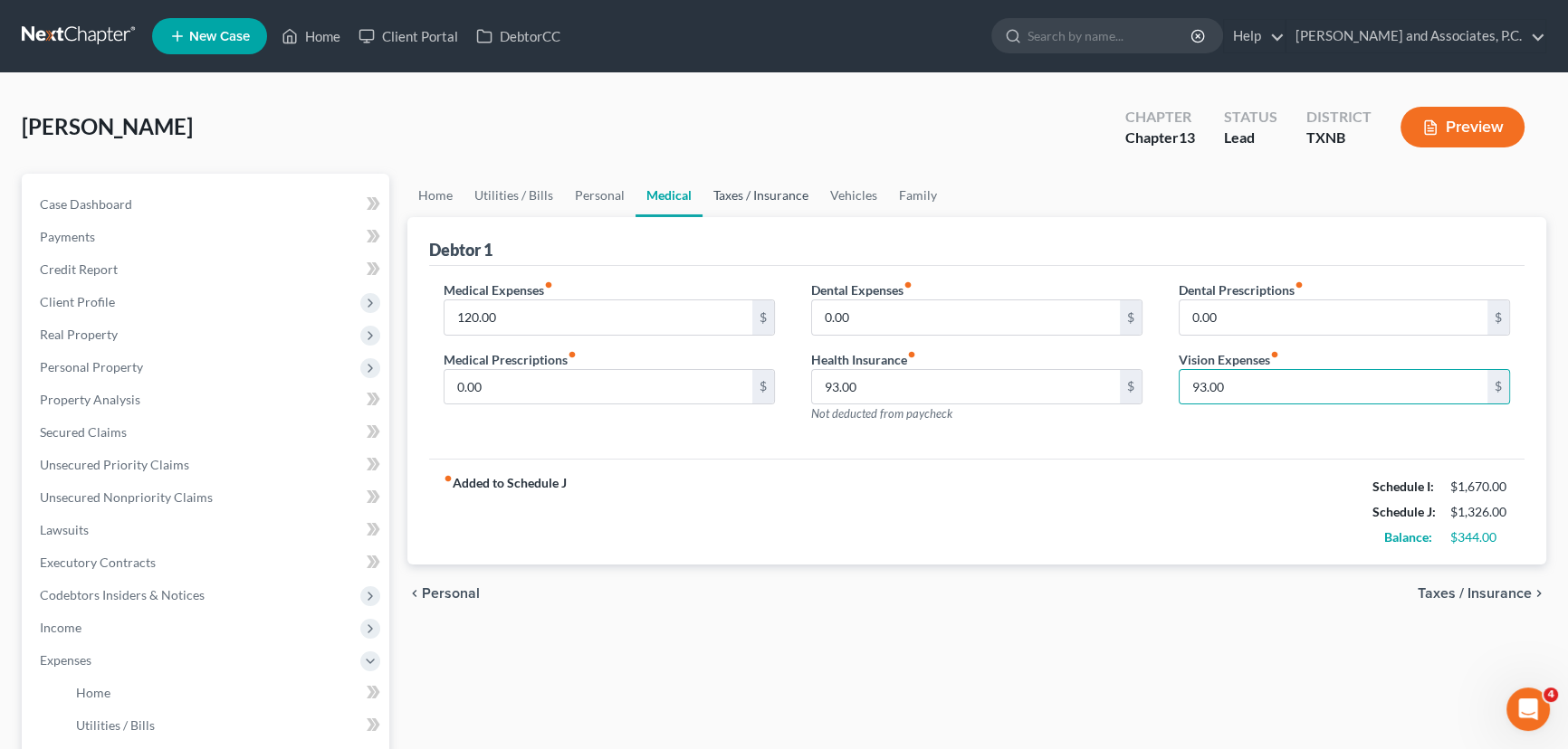
click at [736, 190] on link "Taxes / Insurance" at bounding box center [761, 195] width 117 height 43
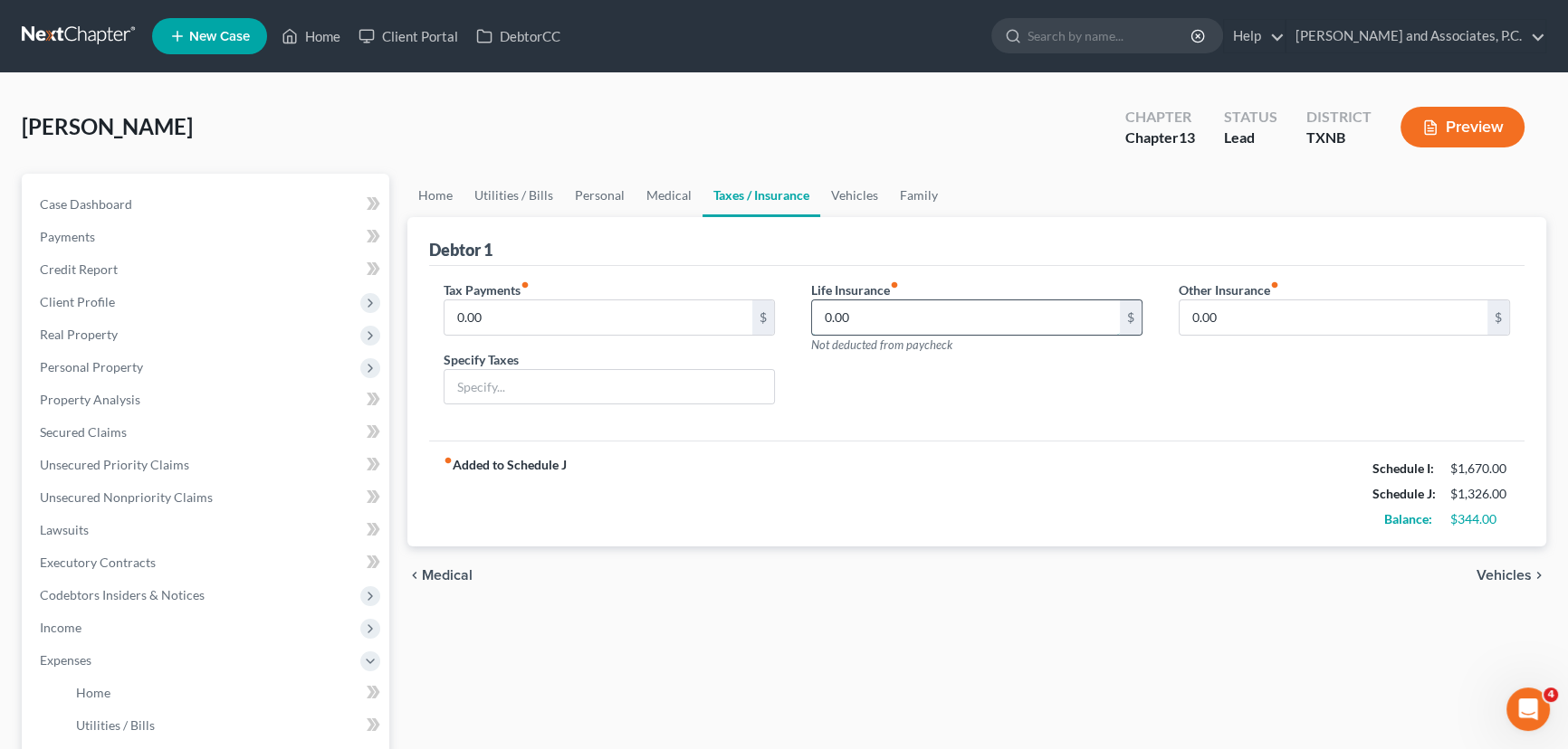
click at [915, 322] on input "0.00" at bounding box center [967, 317] width 308 height 35
type input "67.00"
click at [860, 187] on link "Vehicles" at bounding box center [855, 195] width 69 height 43
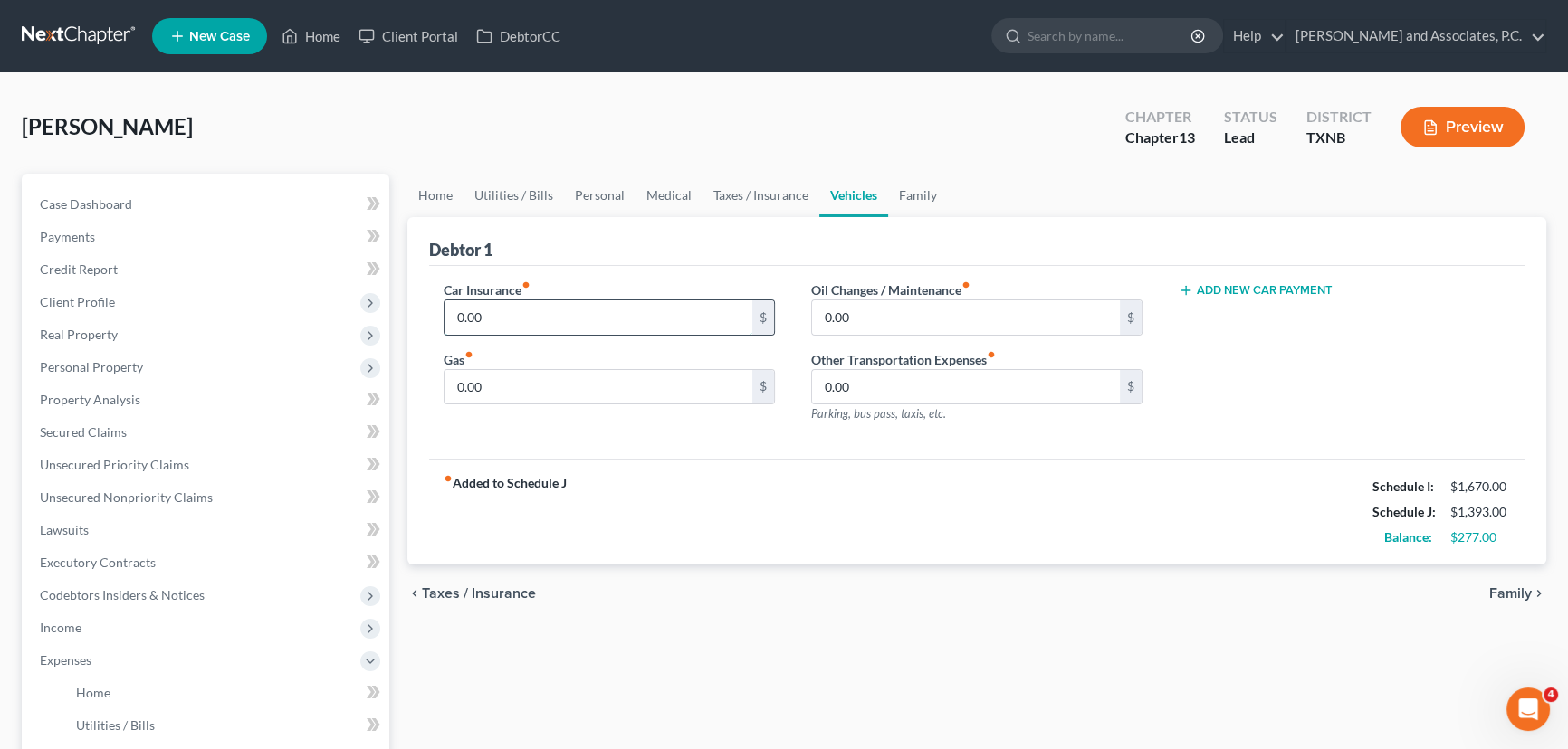
click at [518, 311] on input "0.00" at bounding box center [598, 317] width 308 height 35
click at [498, 379] on input "0.00" at bounding box center [598, 387] width 308 height 35
click at [584, 316] on input "0.00" at bounding box center [598, 317] width 308 height 35
click at [911, 189] on link "Family" at bounding box center [918, 195] width 60 height 43
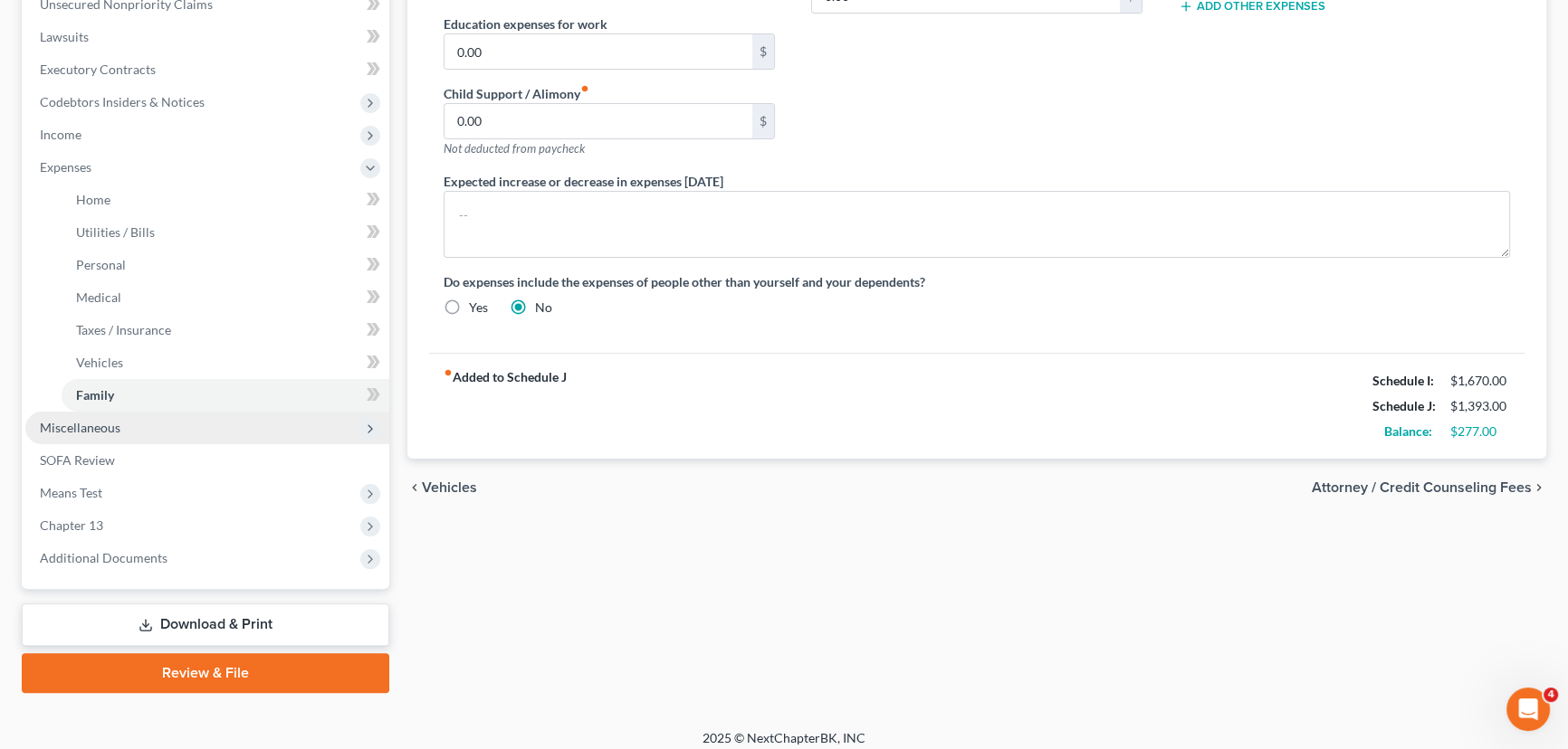
click at [107, 420] on span "Miscellaneous" at bounding box center [80, 428] width 81 height 16
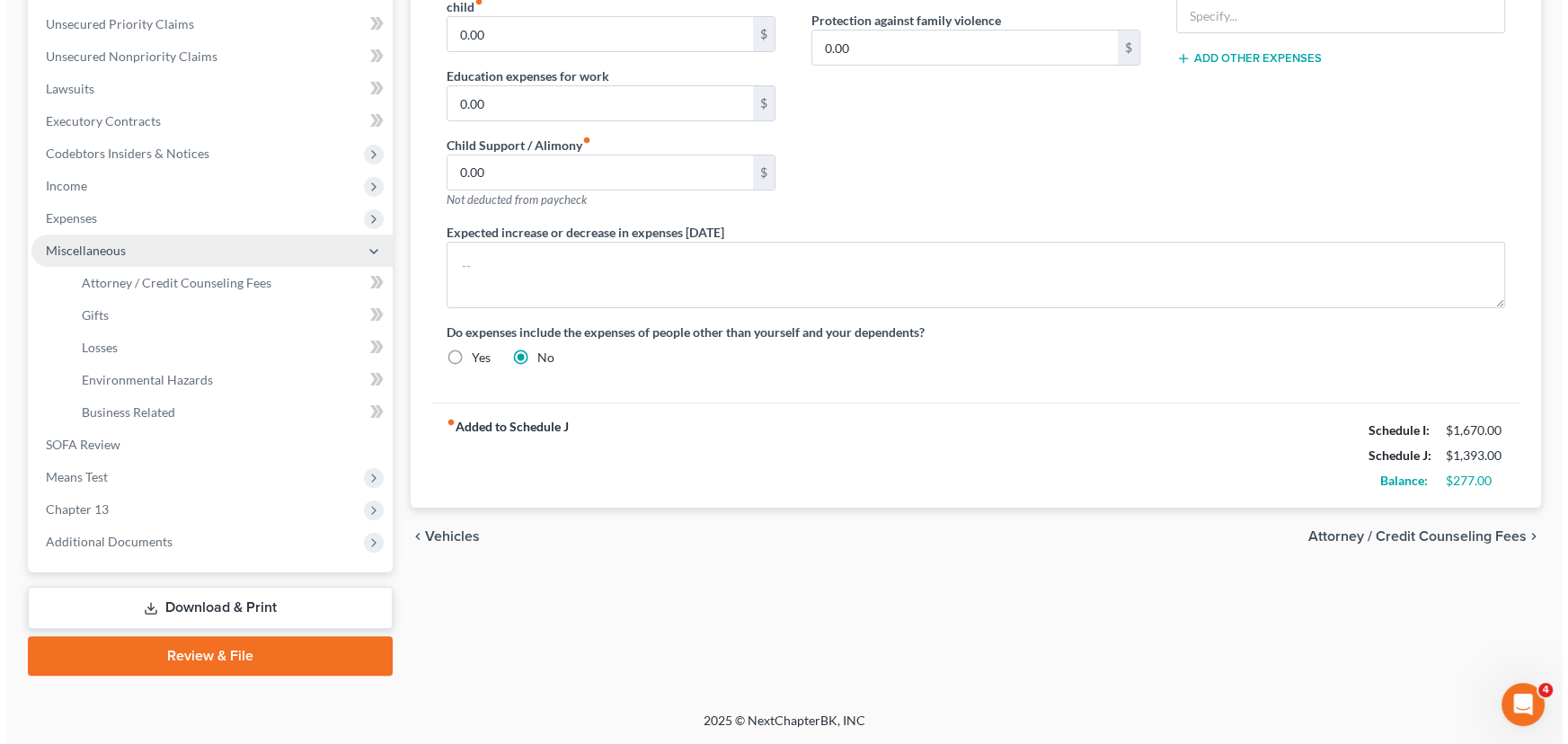
scroll to position [435, 0]
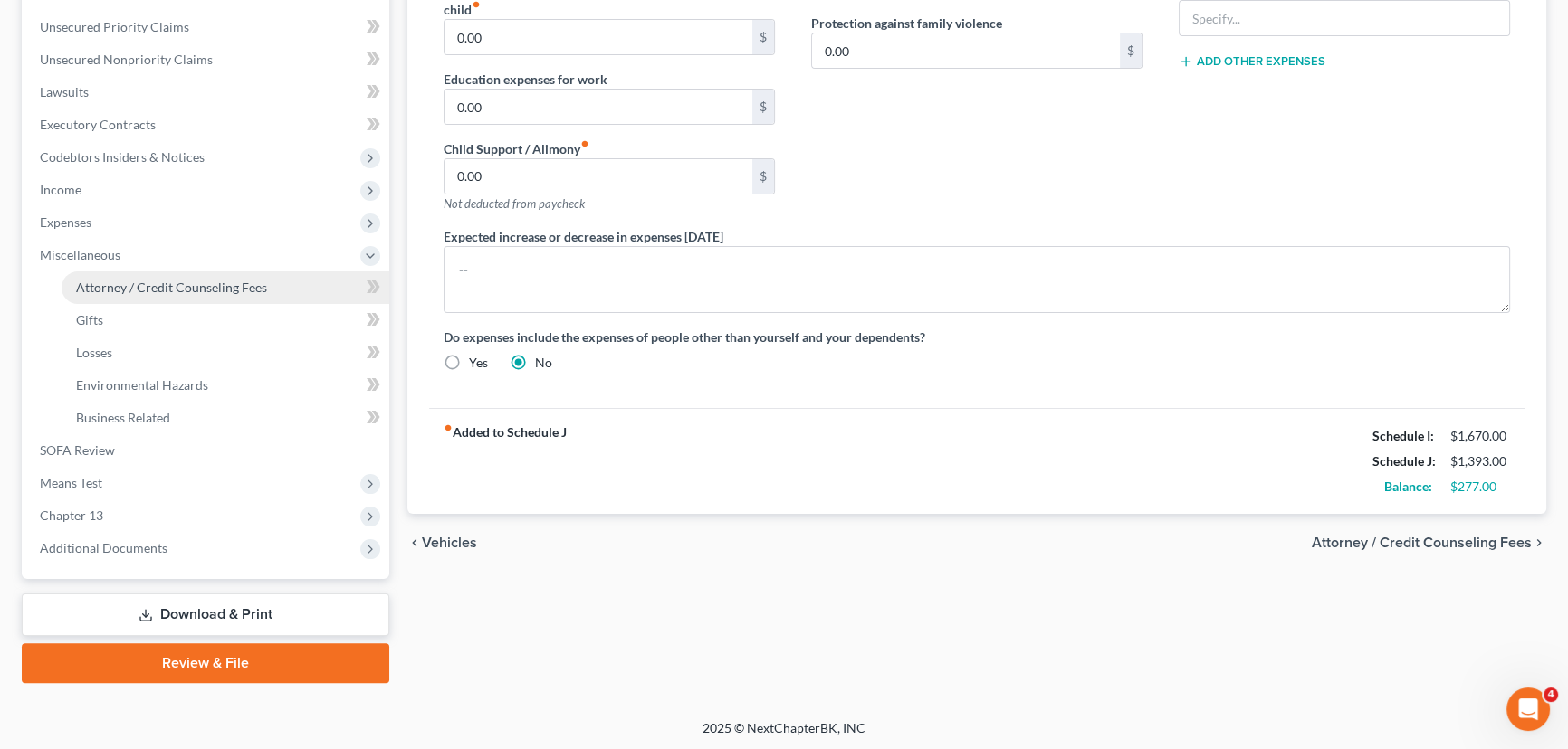
click at [142, 274] on link "Attorney / Credit Counseling Fees" at bounding box center [225, 287] width 328 height 33
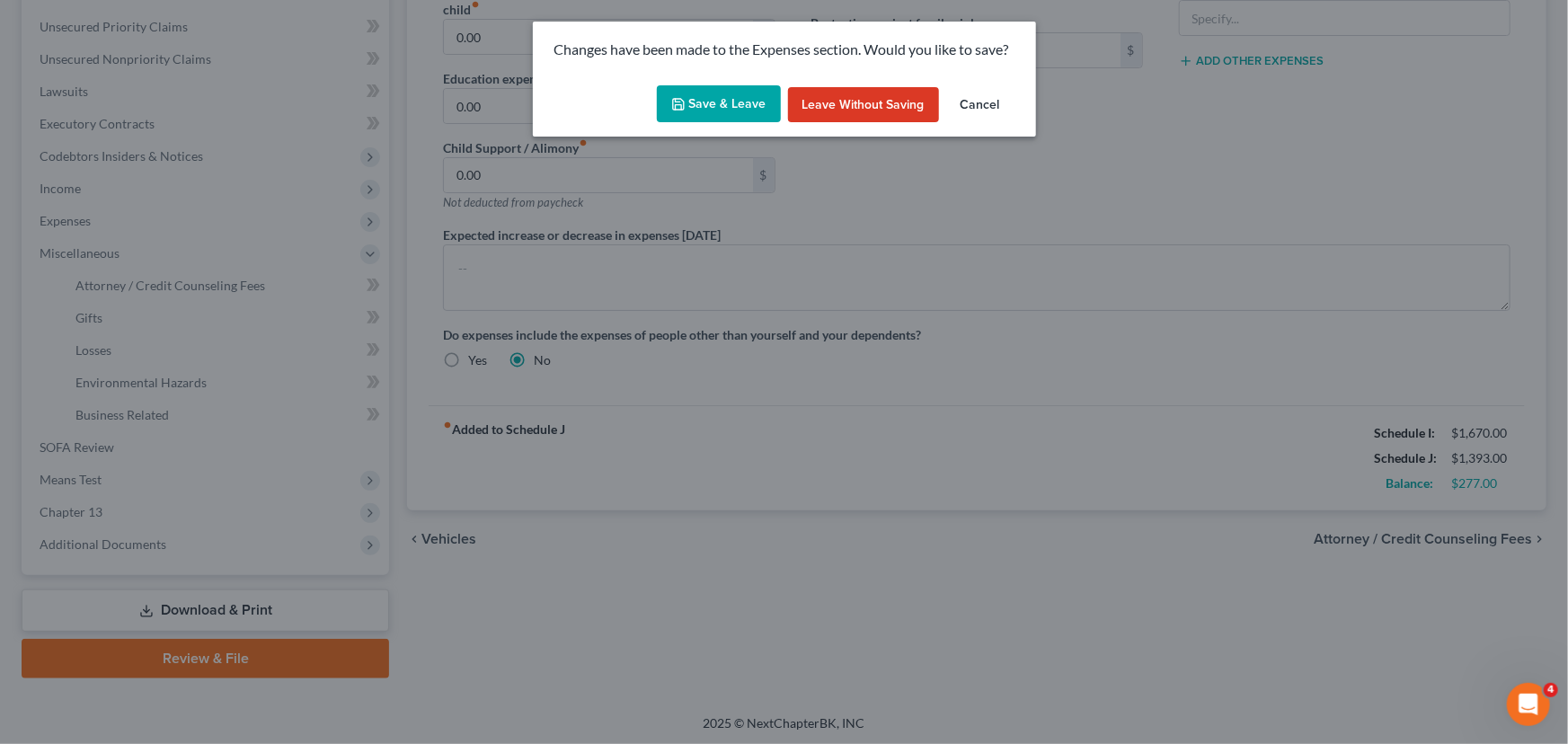
click at [748, 104] on button "Save & Leave" at bounding box center [718, 104] width 124 height 38
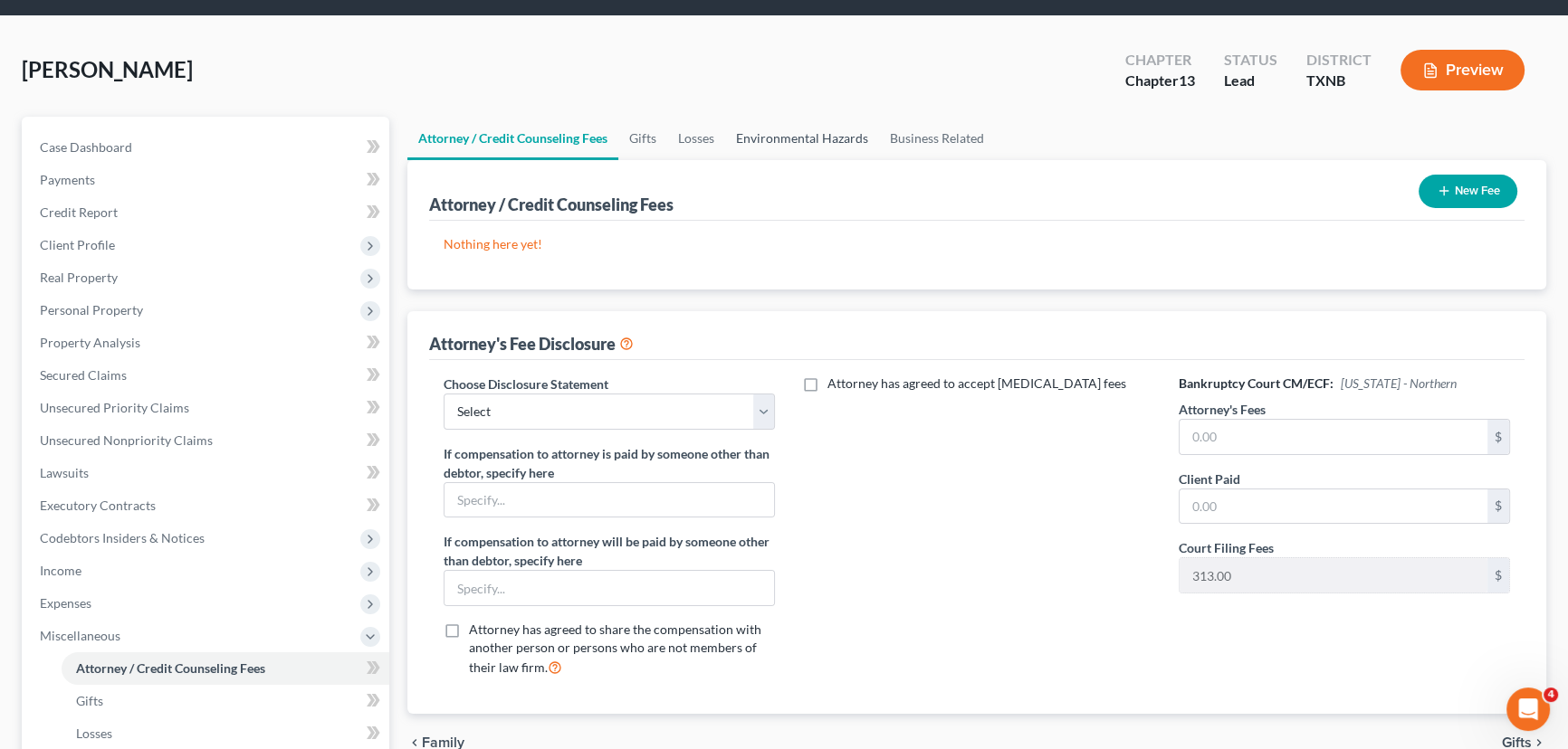
scroll to position [82, 0]
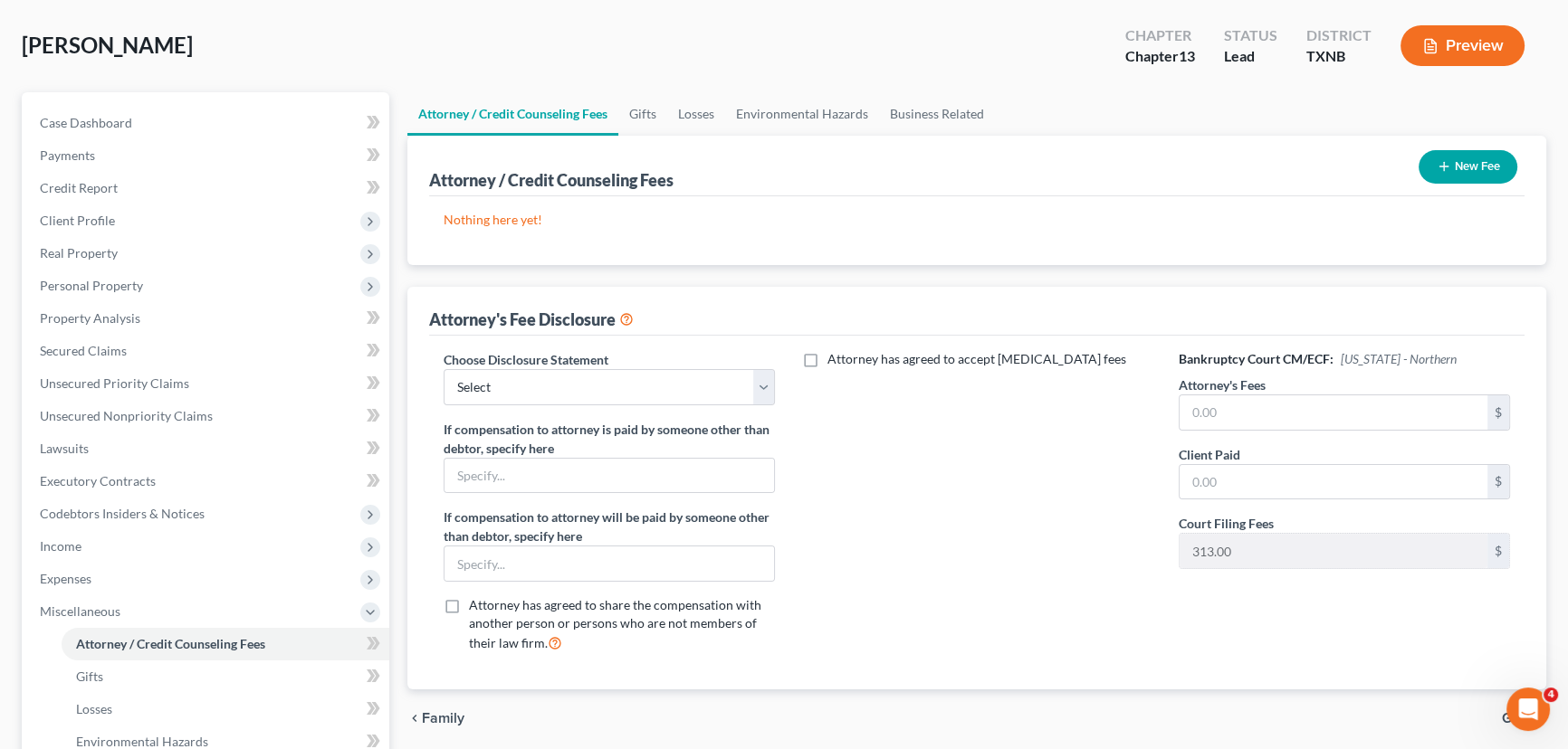
click at [650, 351] on div "Choose Disclosure Statement Select attorney disclosure-[US_STATE] attorney disc…" at bounding box center [609, 378] width 332 height 55
drag, startPoint x: 639, startPoint y: 367, endPoint x: 623, endPoint y: 399, distance: 35.8
click at [639, 369] on select "Select attorney disclosure-[US_STATE] attorney disclosure-[US_STATE]" at bounding box center [609, 387] width 332 height 37
select select "1"
click at [443, 369] on select "Select attorney disclosure-[US_STATE] attorney disclosure-[US_STATE]" at bounding box center [609, 387] width 332 height 37
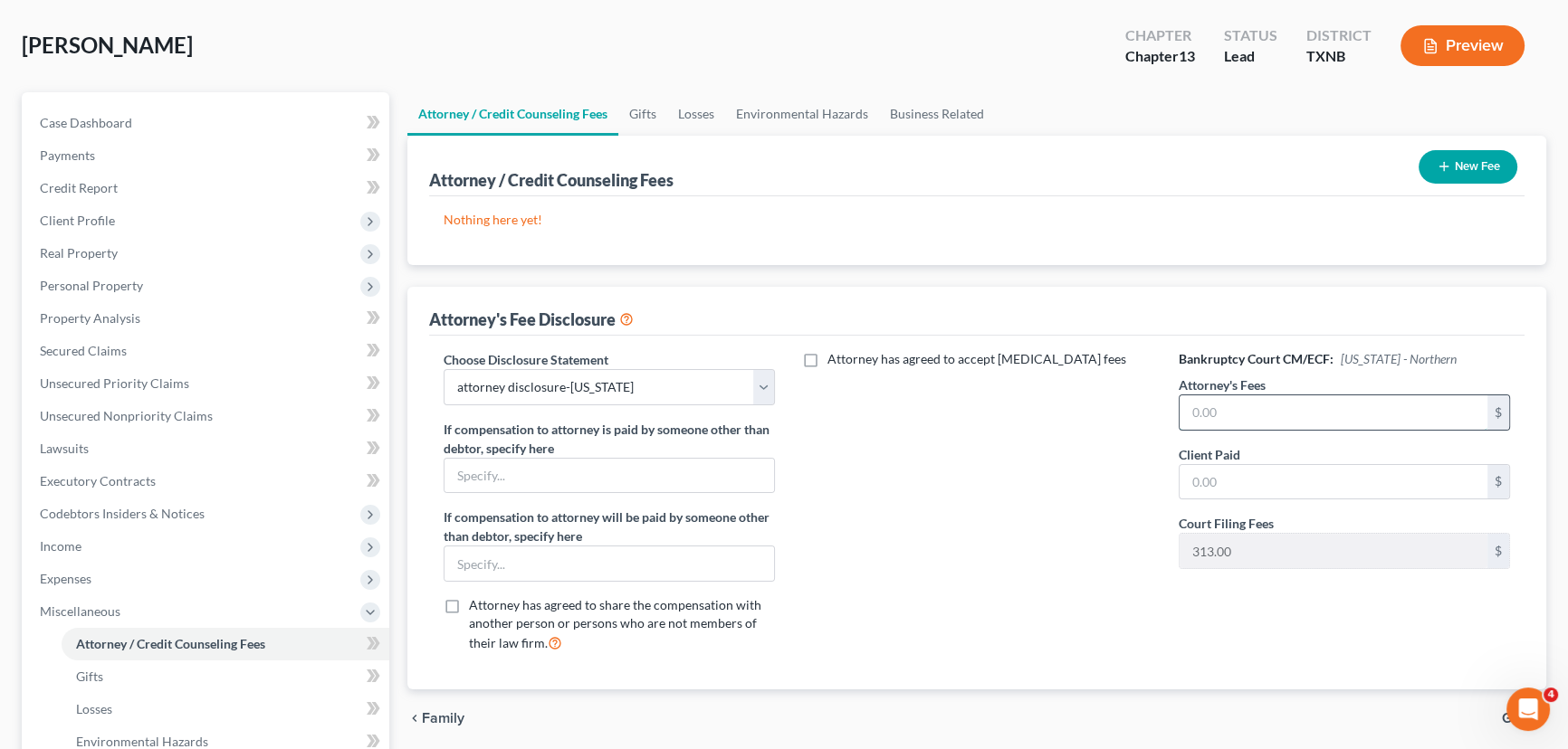
click at [1250, 409] on input "text" at bounding box center [1334, 412] width 308 height 35
type input "3,934.90"
click at [1225, 475] on input "text" at bounding box center [1334, 482] width 308 height 35
type input "315.10"
click at [1445, 163] on line "button" at bounding box center [1445, 167] width 0 height 8
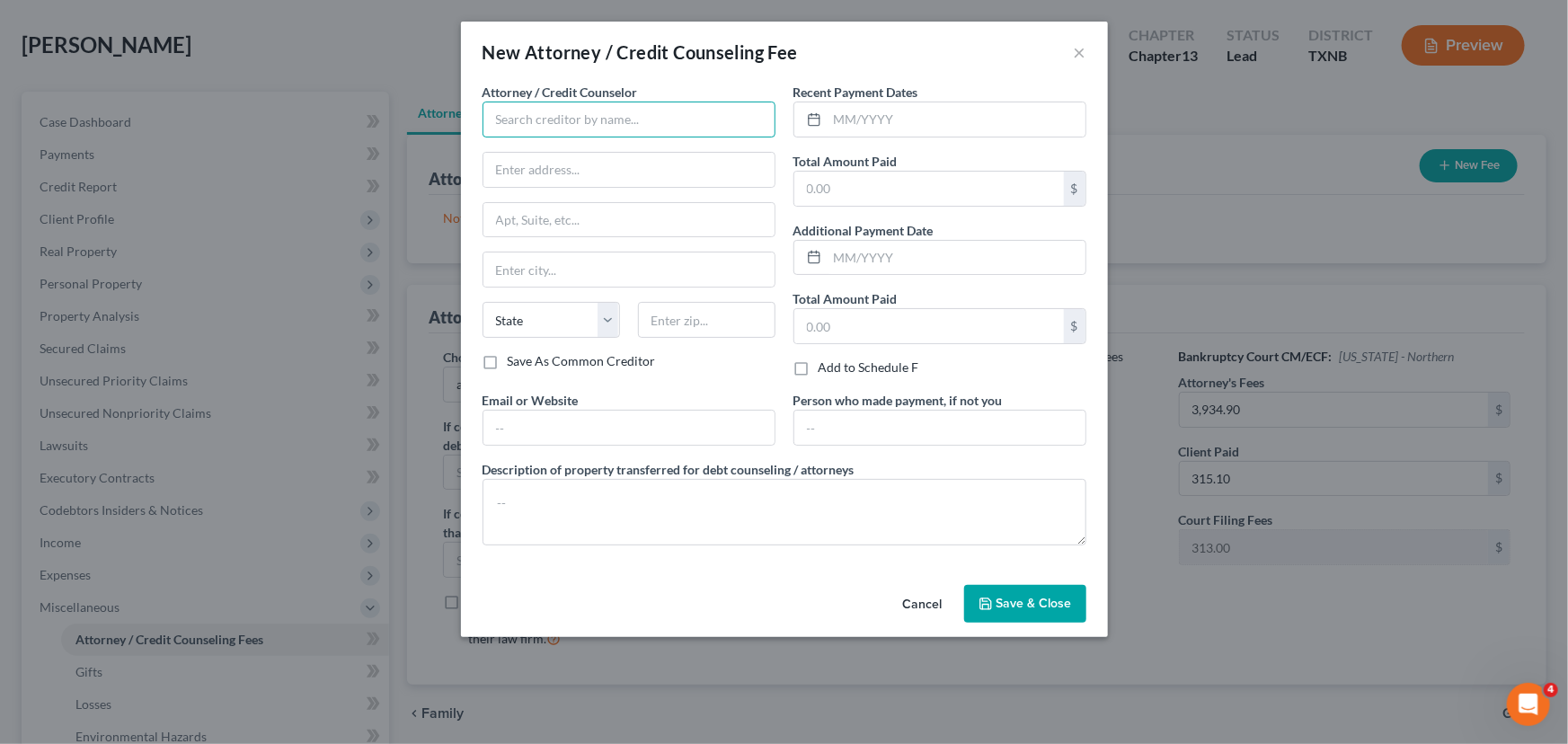
click at [541, 118] on input "text" at bounding box center [628, 120] width 293 height 36
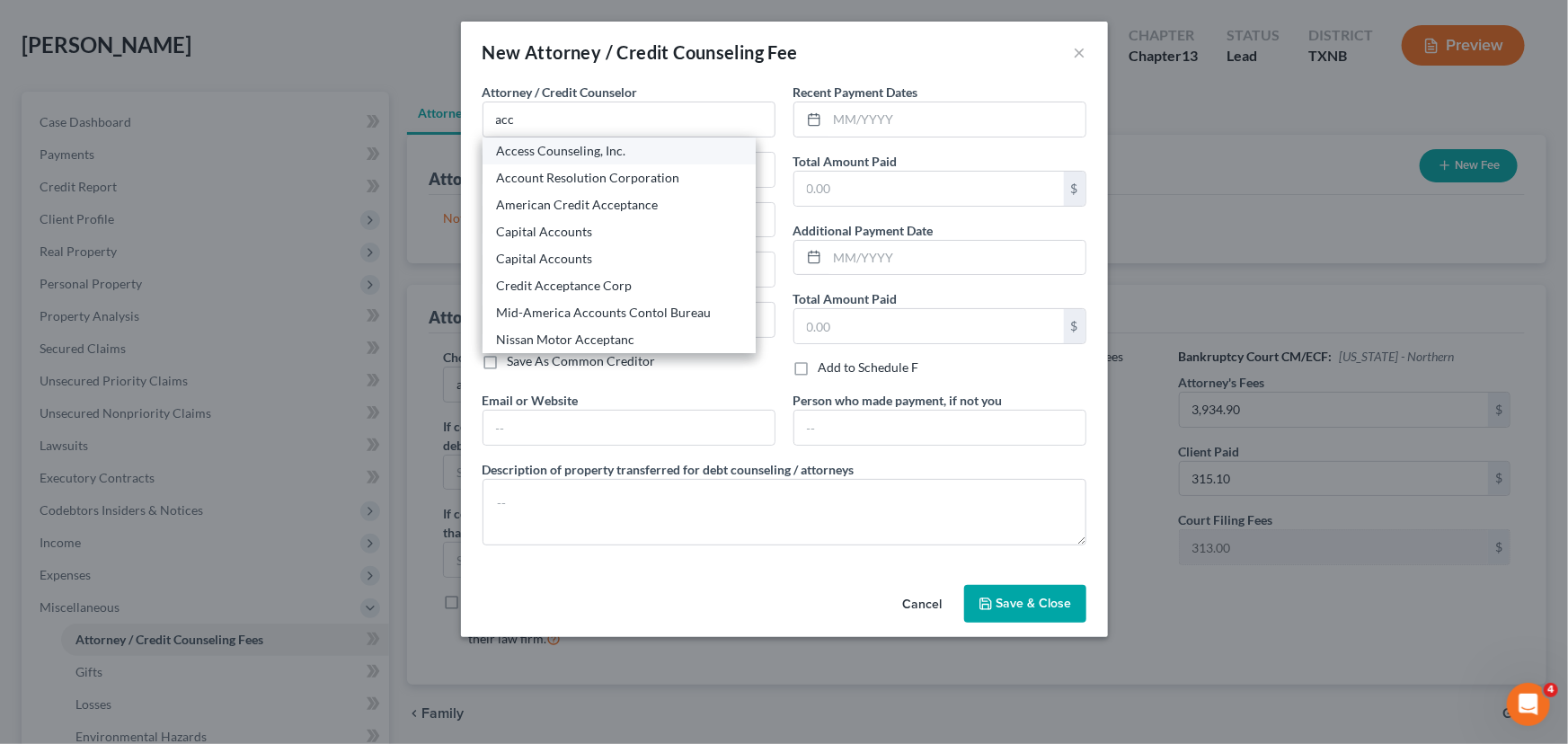
click at [564, 148] on div "Access Counseling, Inc." at bounding box center [618, 151] width 244 height 18
type input "Access Counseling, Inc."
type input "[STREET_ADDRESS]"
type input "[GEOGRAPHIC_DATA]"
select select "4"
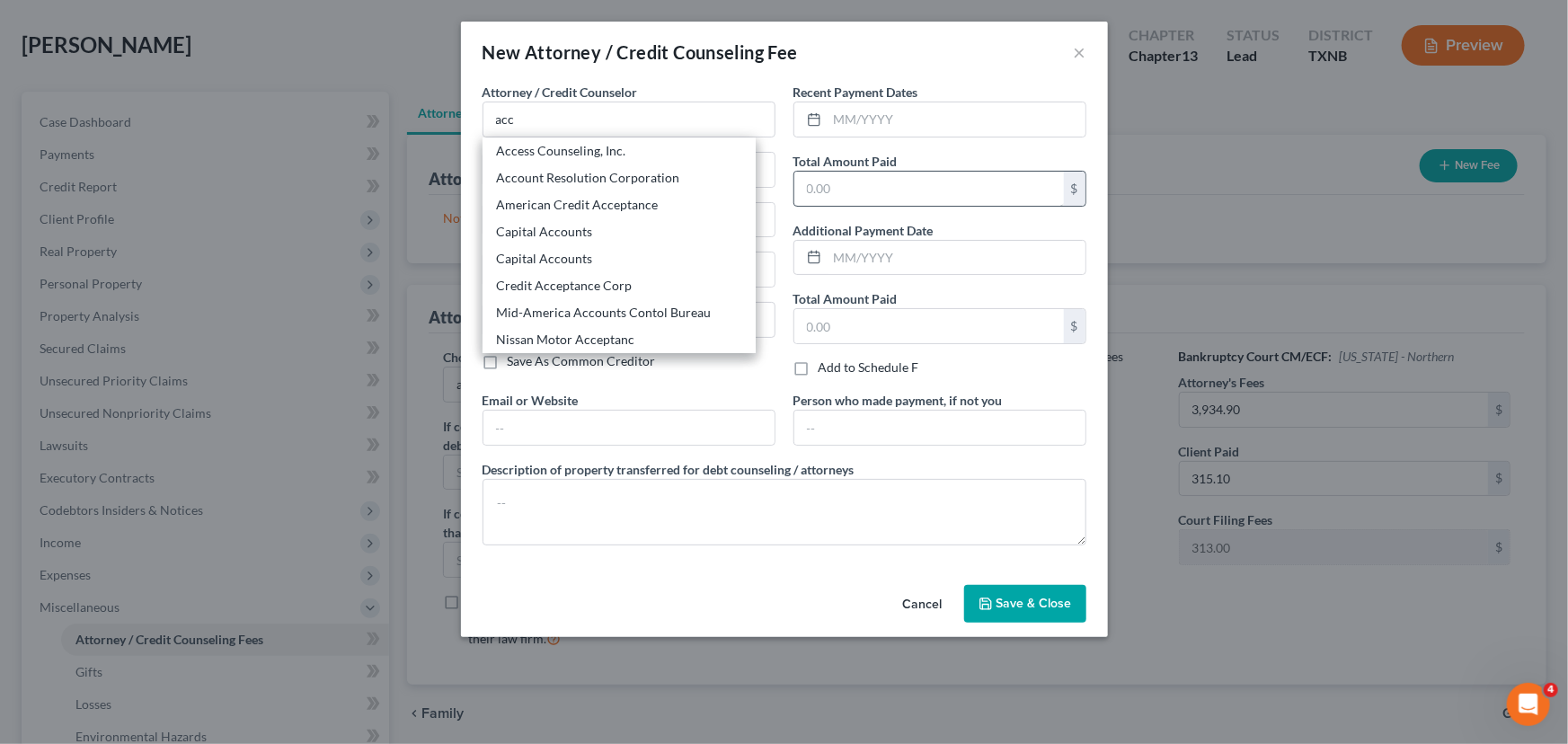
type input "90071"
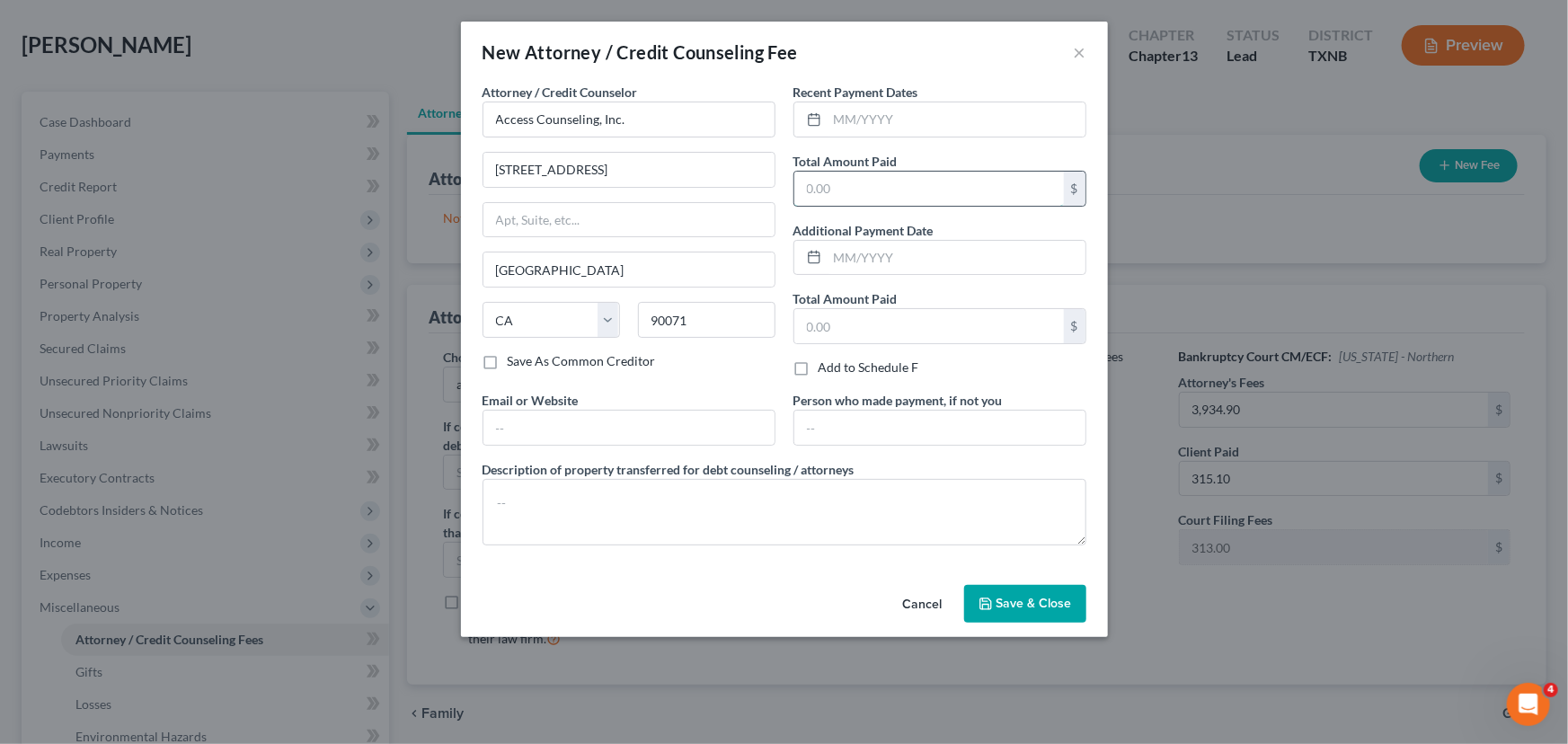
click at [841, 192] on input "text" at bounding box center [929, 188] width 270 height 34
type input "1.00"
click at [1015, 605] on span "Save & Close" at bounding box center [1034, 604] width 75 height 16
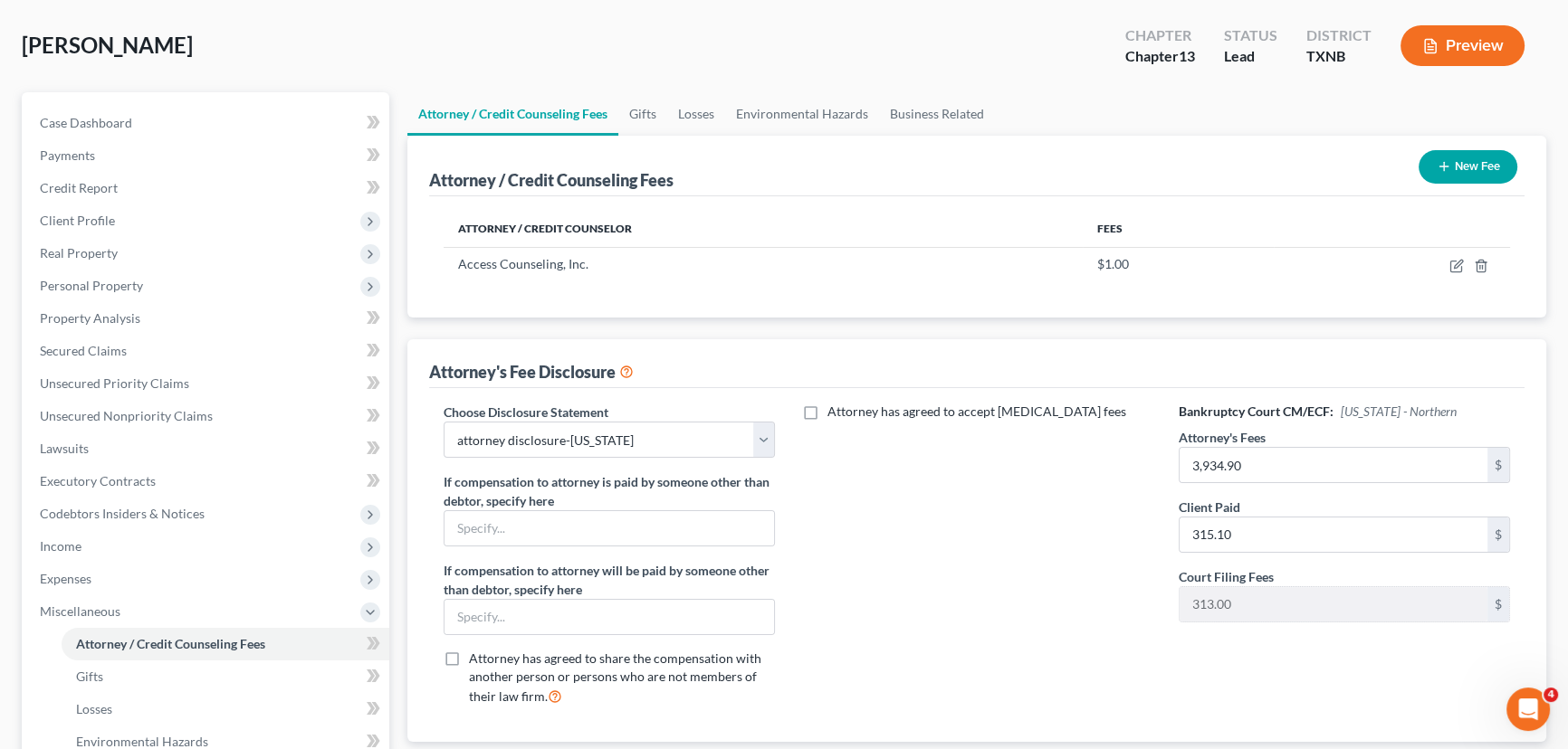
click at [1461, 162] on button "New Fee" at bounding box center [1468, 167] width 99 height 34
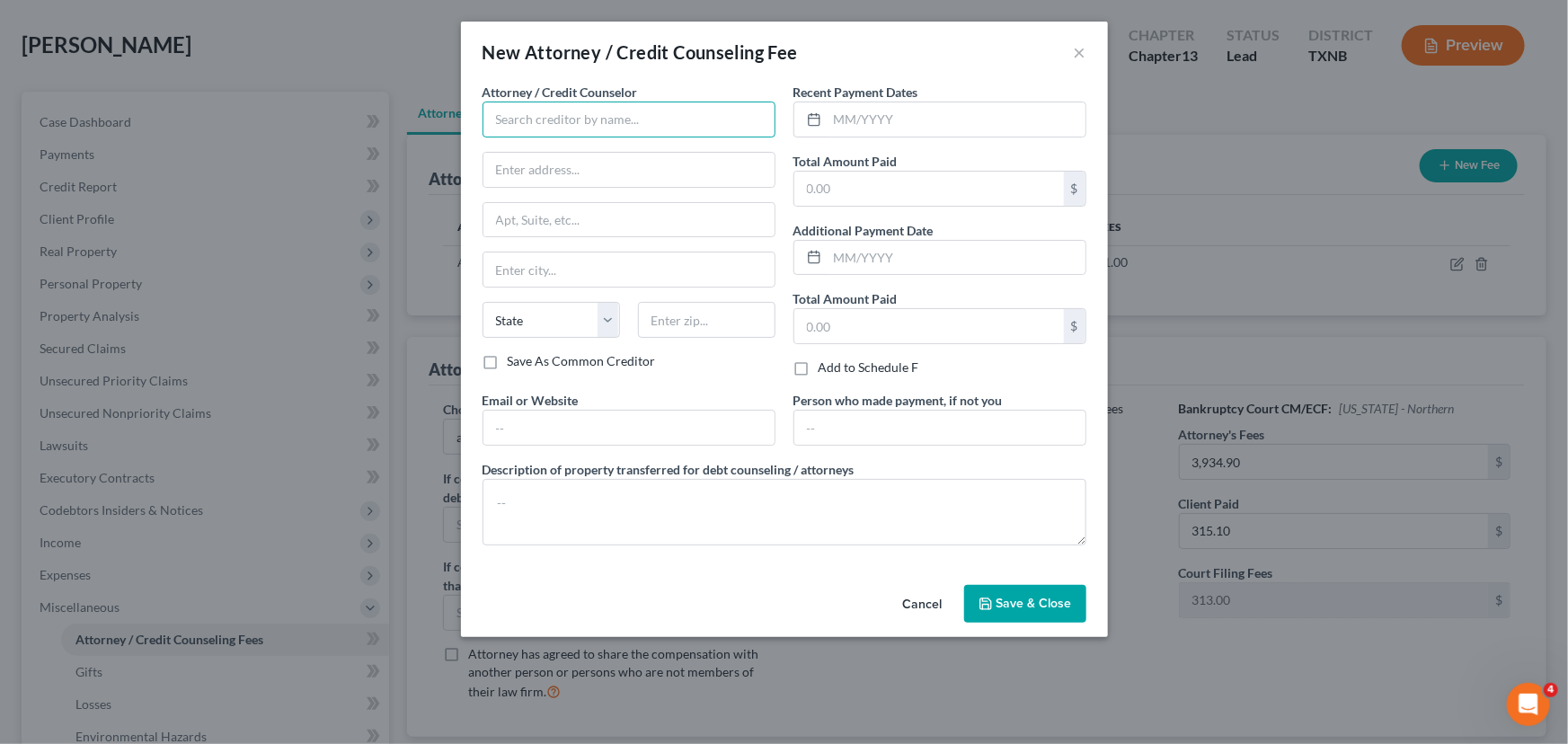
click at [524, 118] on input "text" at bounding box center [628, 120] width 293 height 36
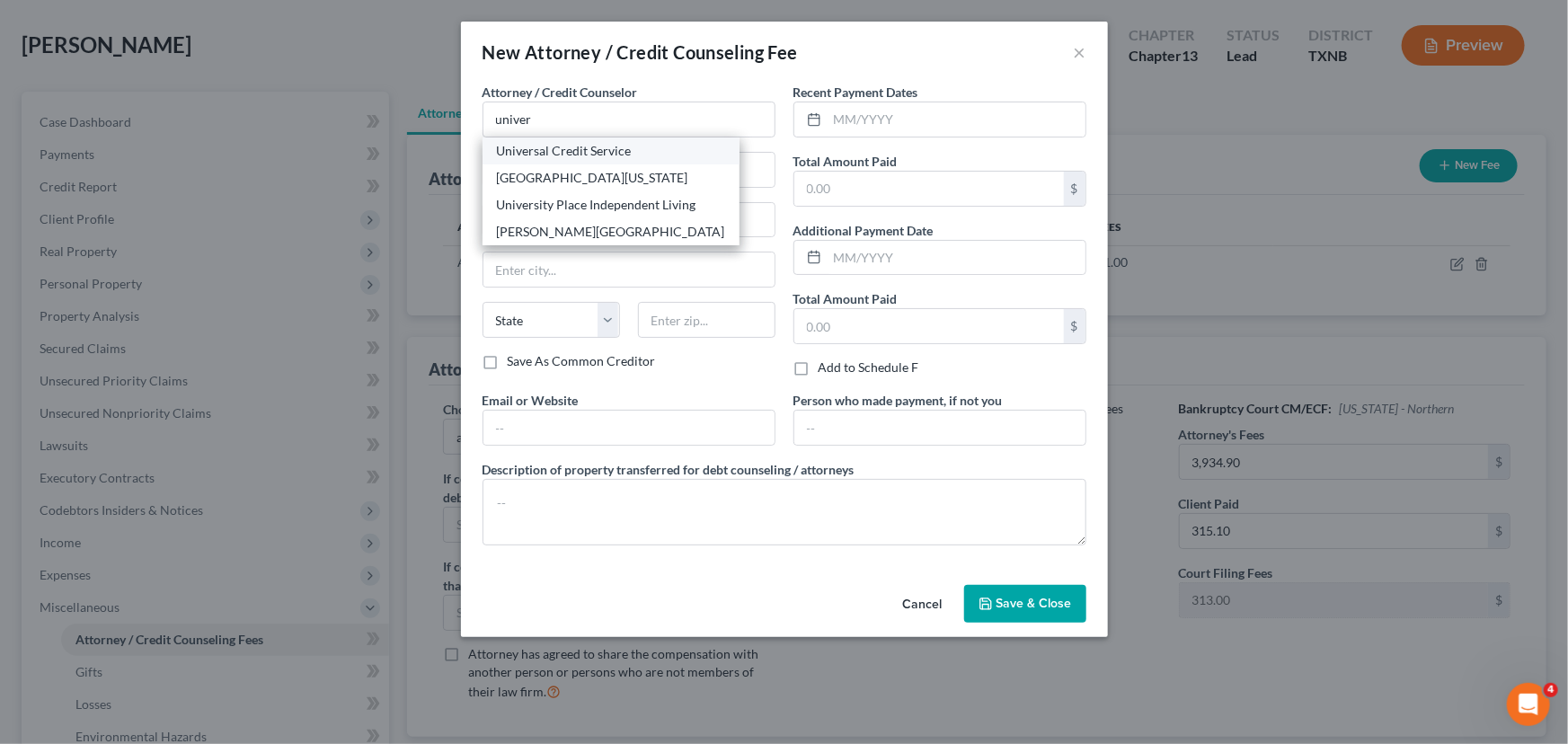
click at [558, 150] on div "Universal Credit Service" at bounding box center [611, 151] width 228 height 18
type input "Universal Credit Service"
type input "[STREET_ADDRESS][PERSON_NAME]"
type input "Broomall"
select select "39"
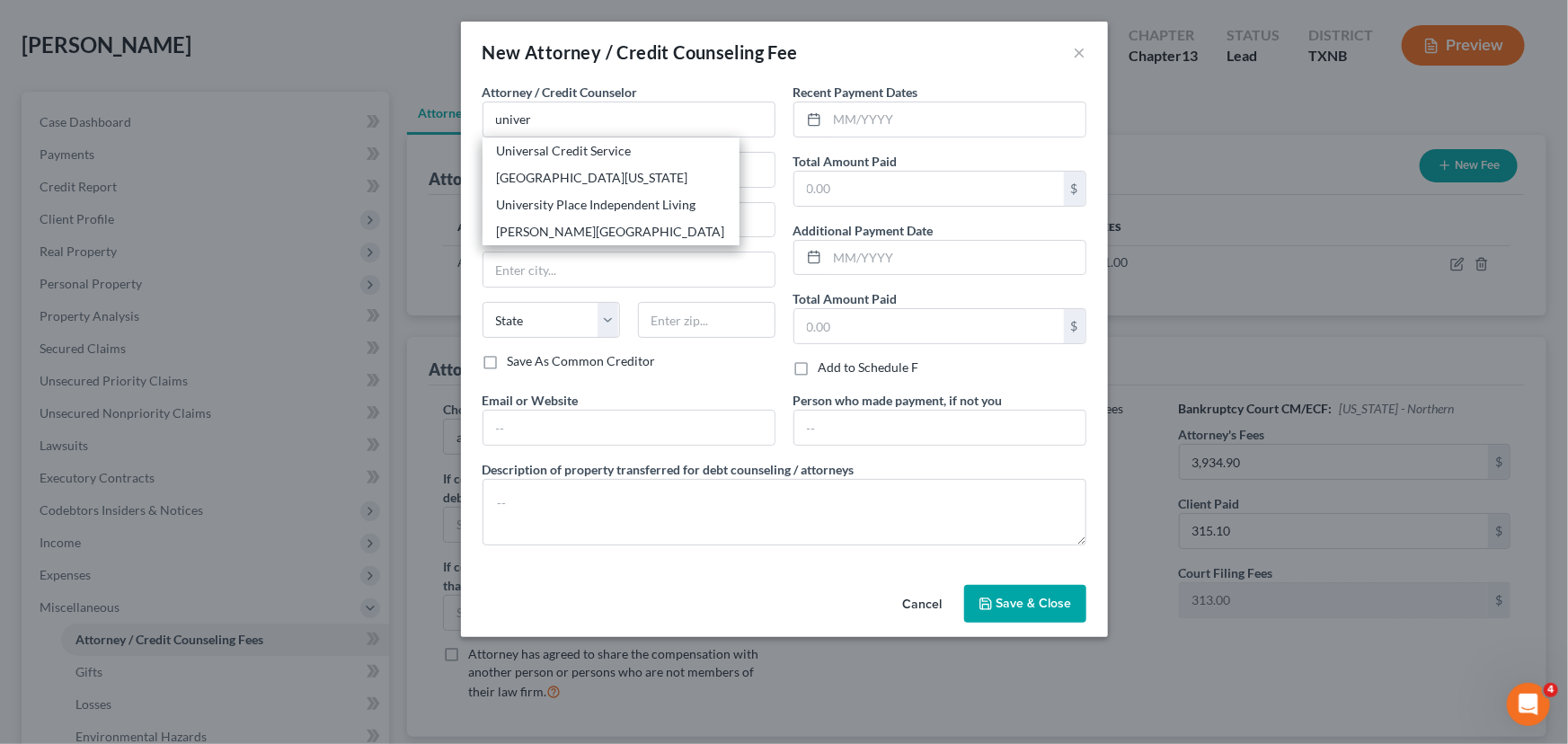
type input "19008"
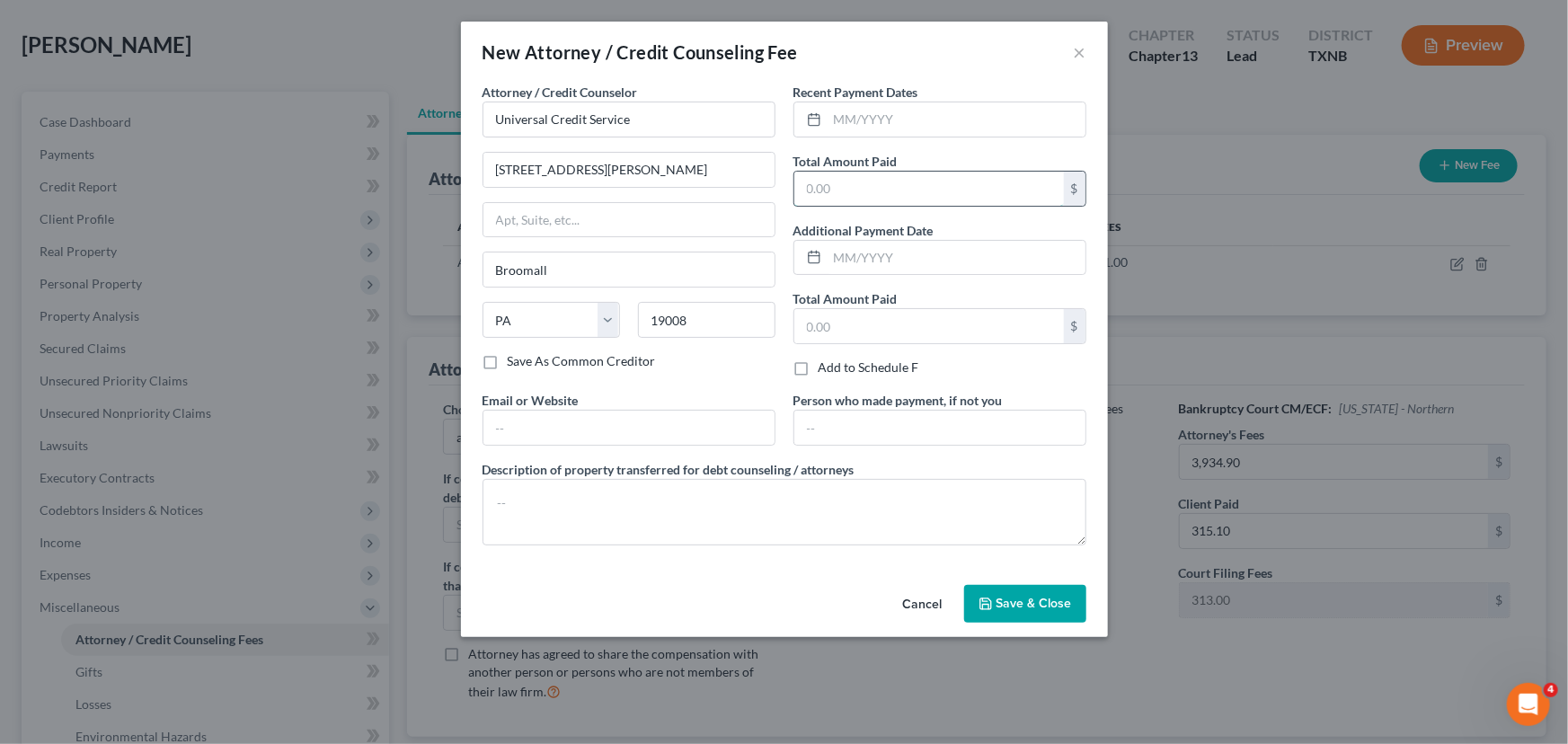
click at [898, 198] on input "text" at bounding box center [929, 188] width 270 height 34
type input "1.00"
click at [1044, 607] on span "Save & Close" at bounding box center [1034, 604] width 75 height 16
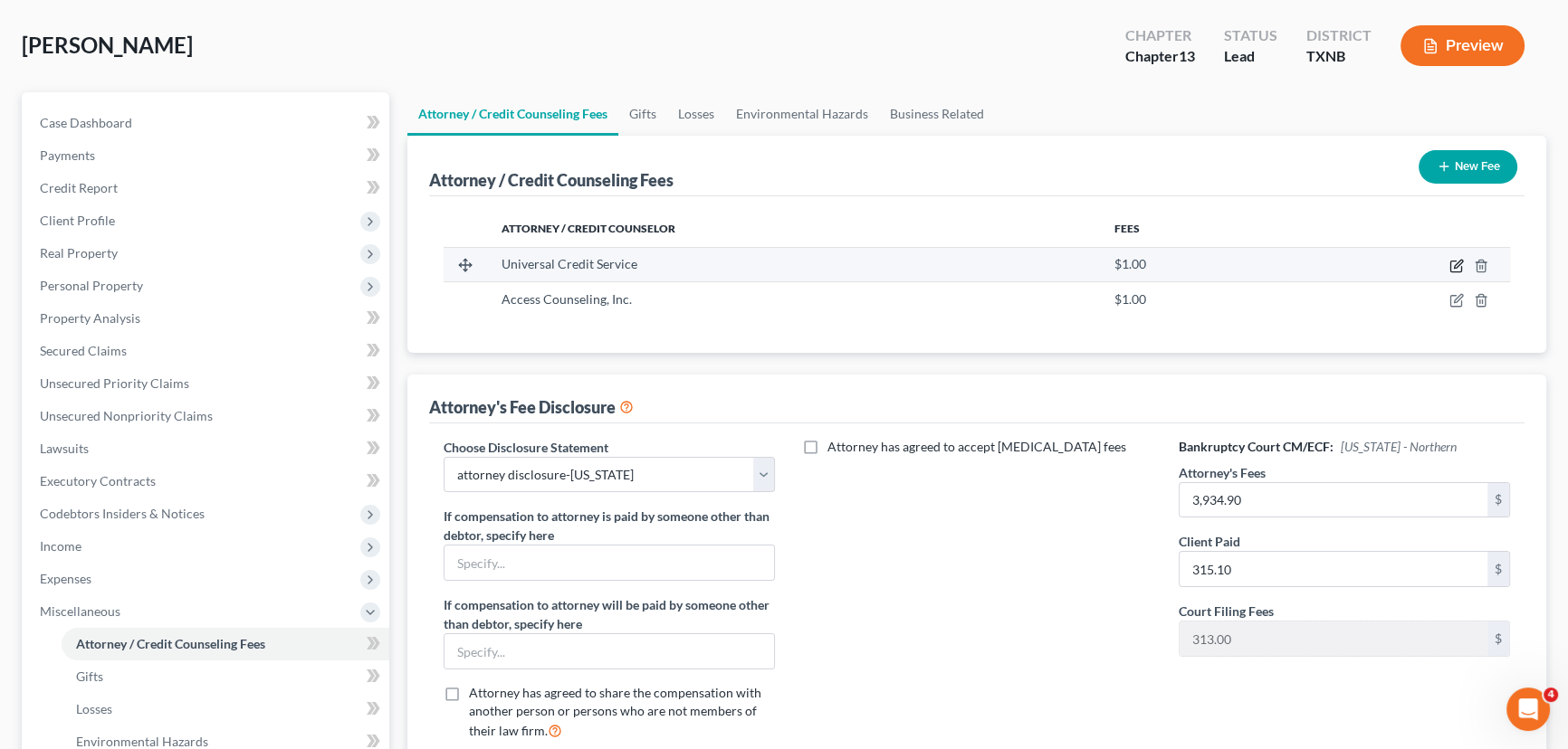
click at [1455, 262] on icon "button" at bounding box center [1458, 263] width 8 height 8
select select "39"
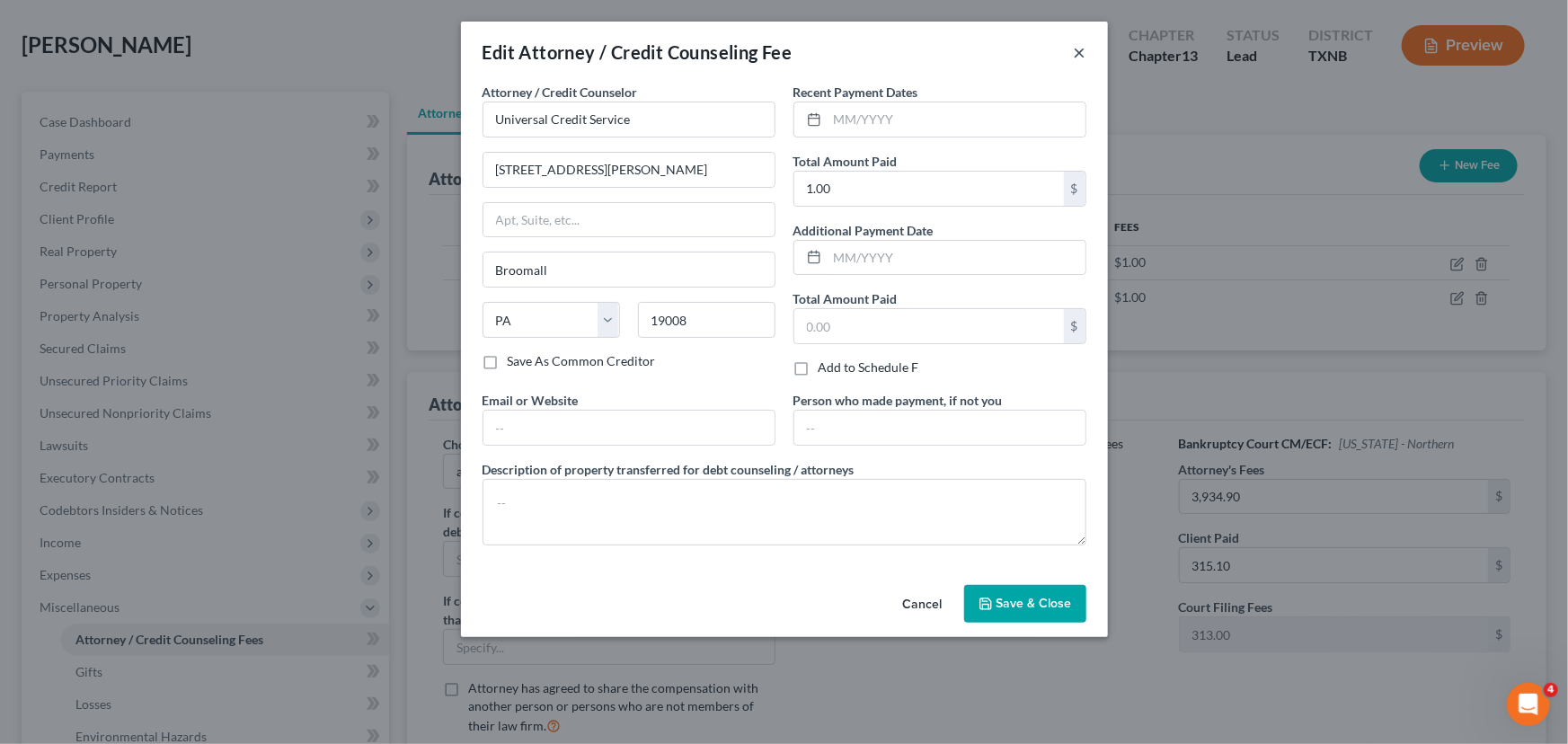
click at [1084, 52] on button "×" at bounding box center [1080, 52] width 13 height 22
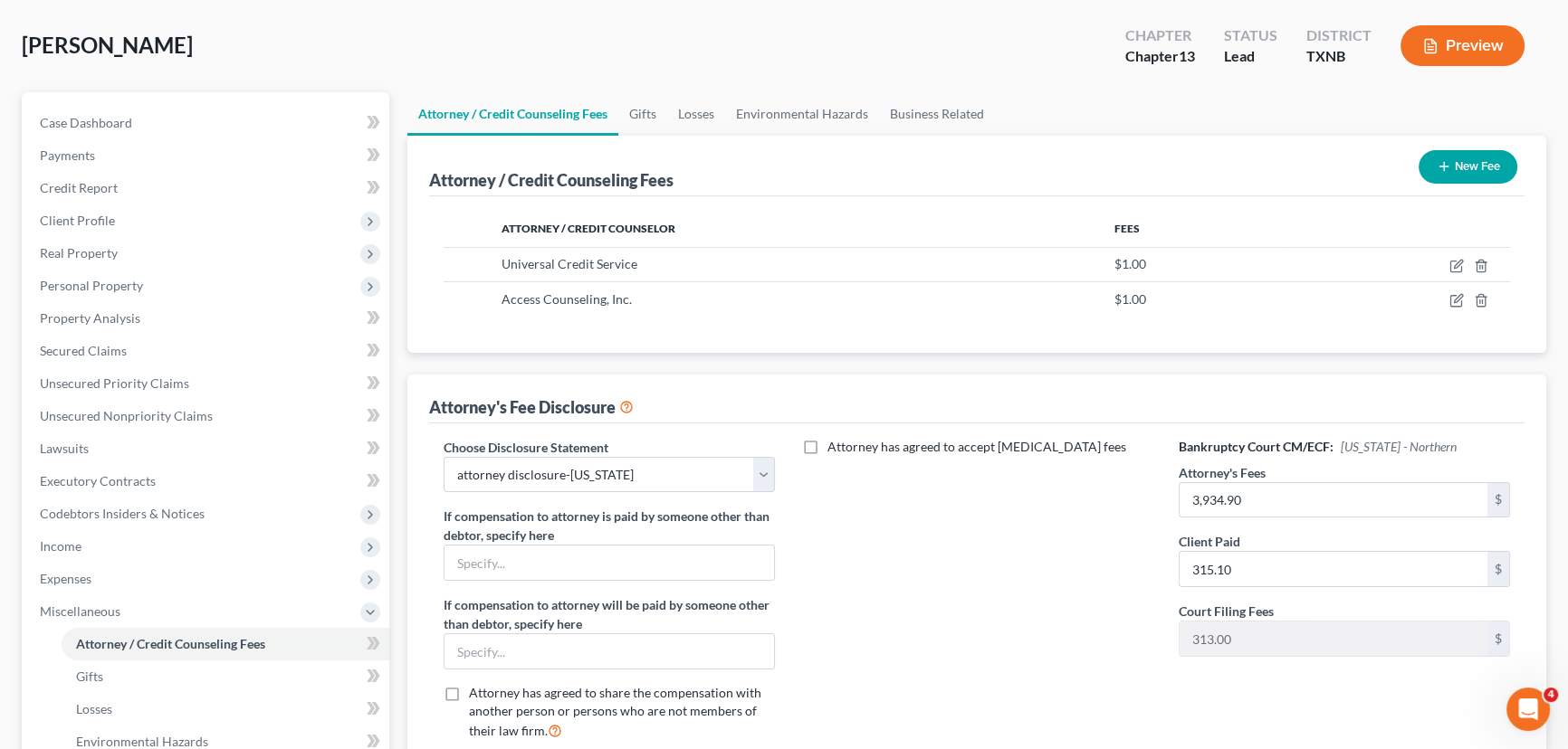
click at [1486, 168] on button "New Fee" at bounding box center [1468, 167] width 99 height 34
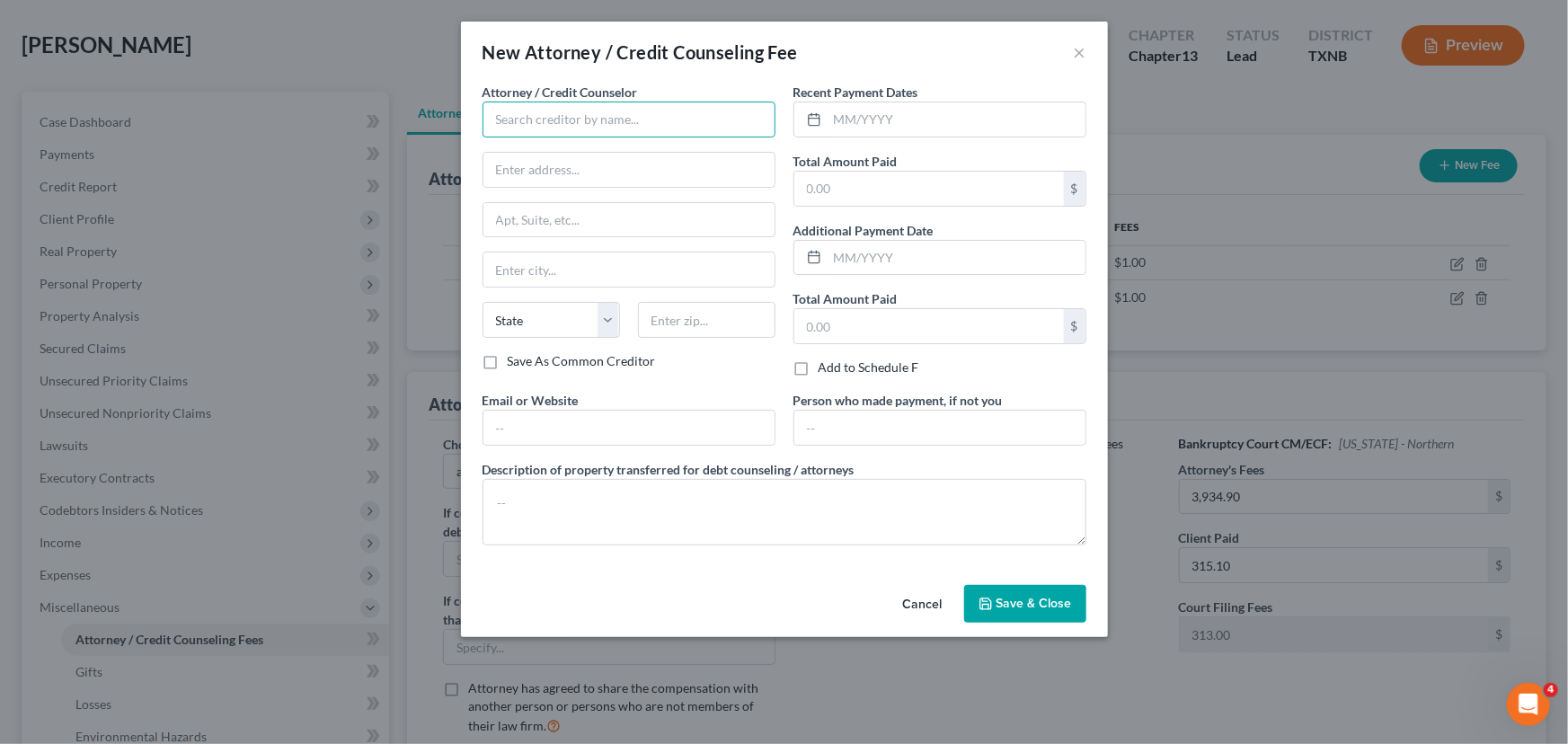
click at [513, 117] on input "text" at bounding box center [628, 120] width 293 height 36
type input "n"
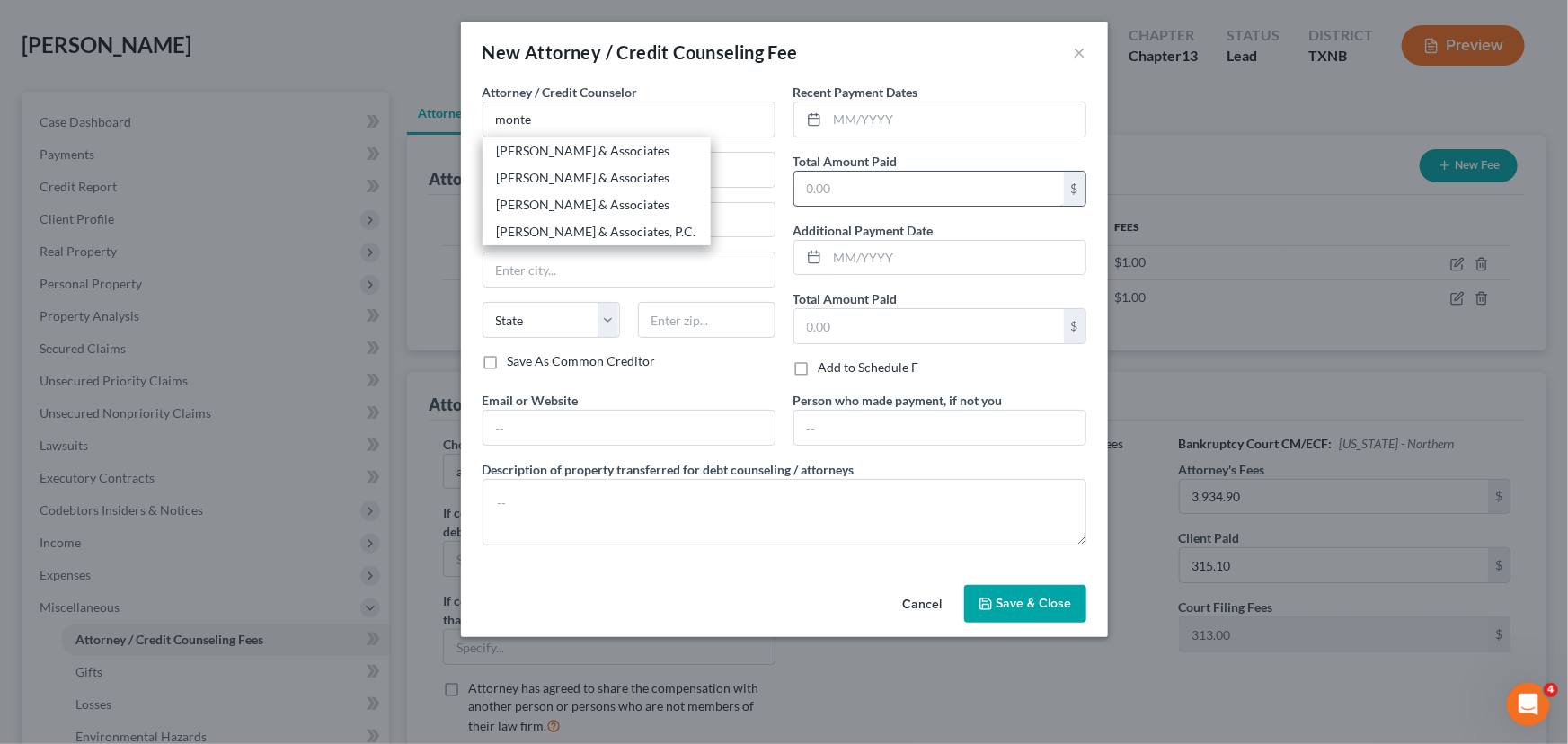
click at [551, 152] on div "[PERSON_NAME] & Associates" at bounding box center [597, 151] width 200 height 18
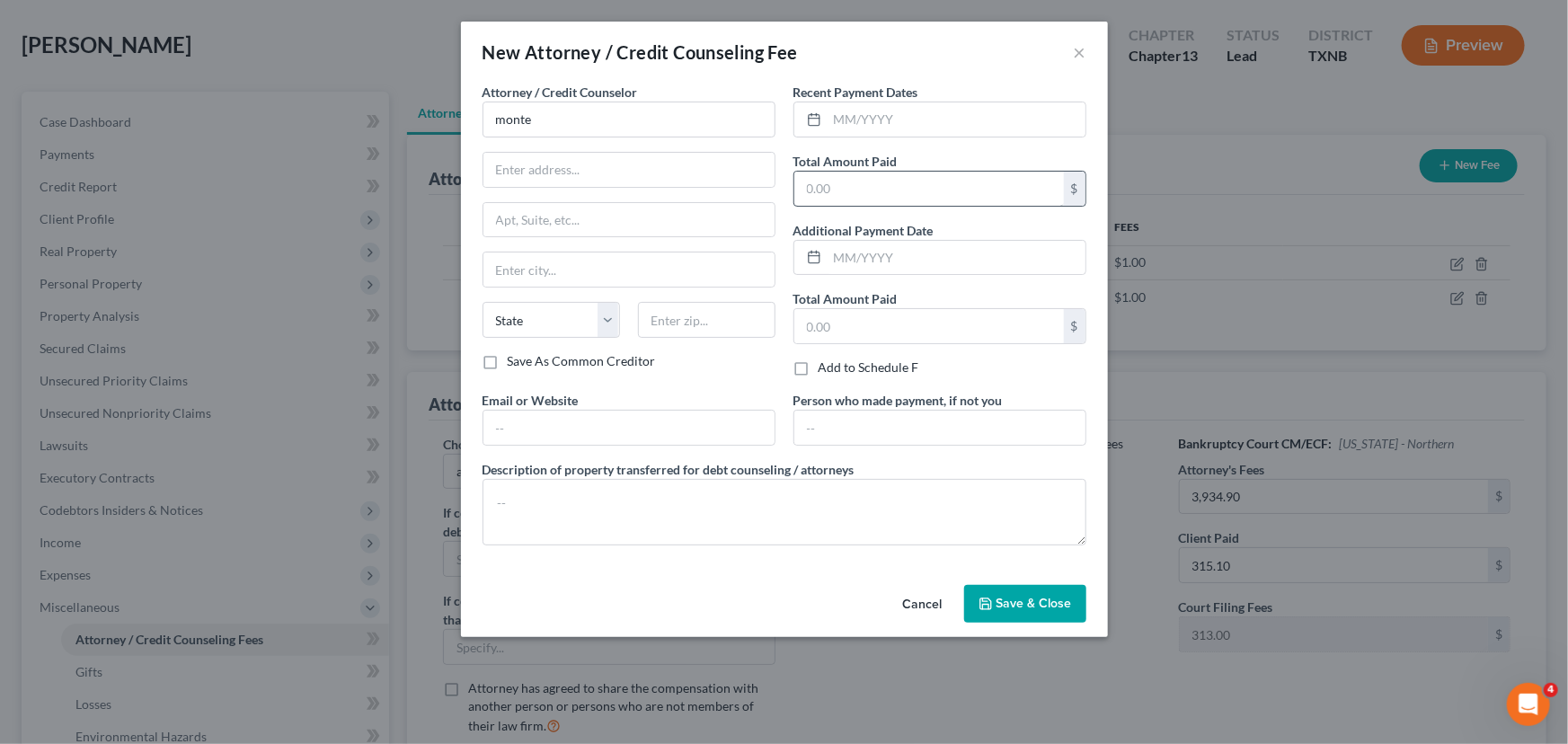
type input "[PERSON_NAME] & Associates"
type input "[STREET_ADDRESS]"
type input "[GEOGRAPHIC_DATA]"
select select "45"
type input "76301"
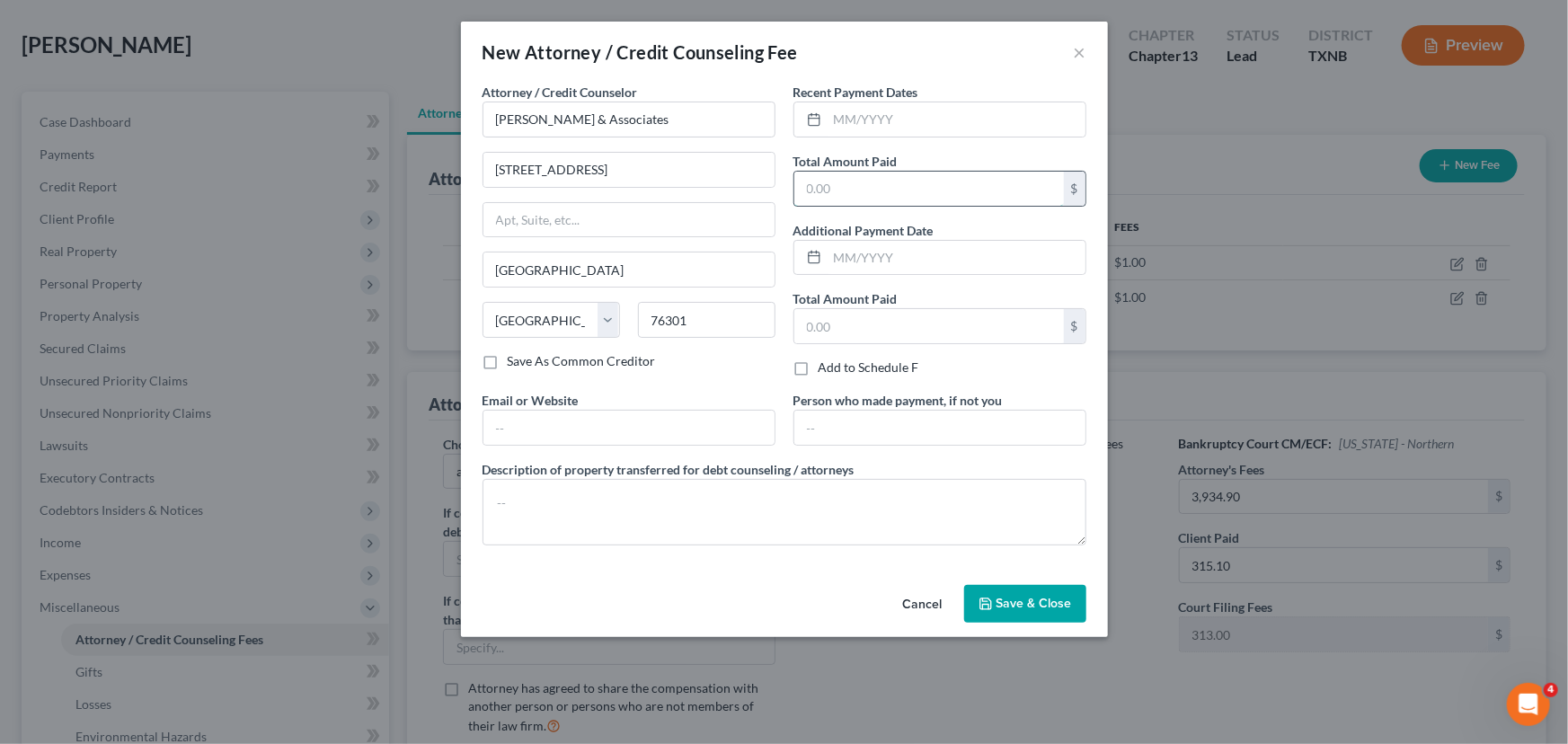
click at [861, 196] on input "text" at bounding box center [929, 188] width 270 height 34
type input "1.00"
click at [1017, 611] on button "Save & Close" at bounding box center [1025, 604] width 122 height 38
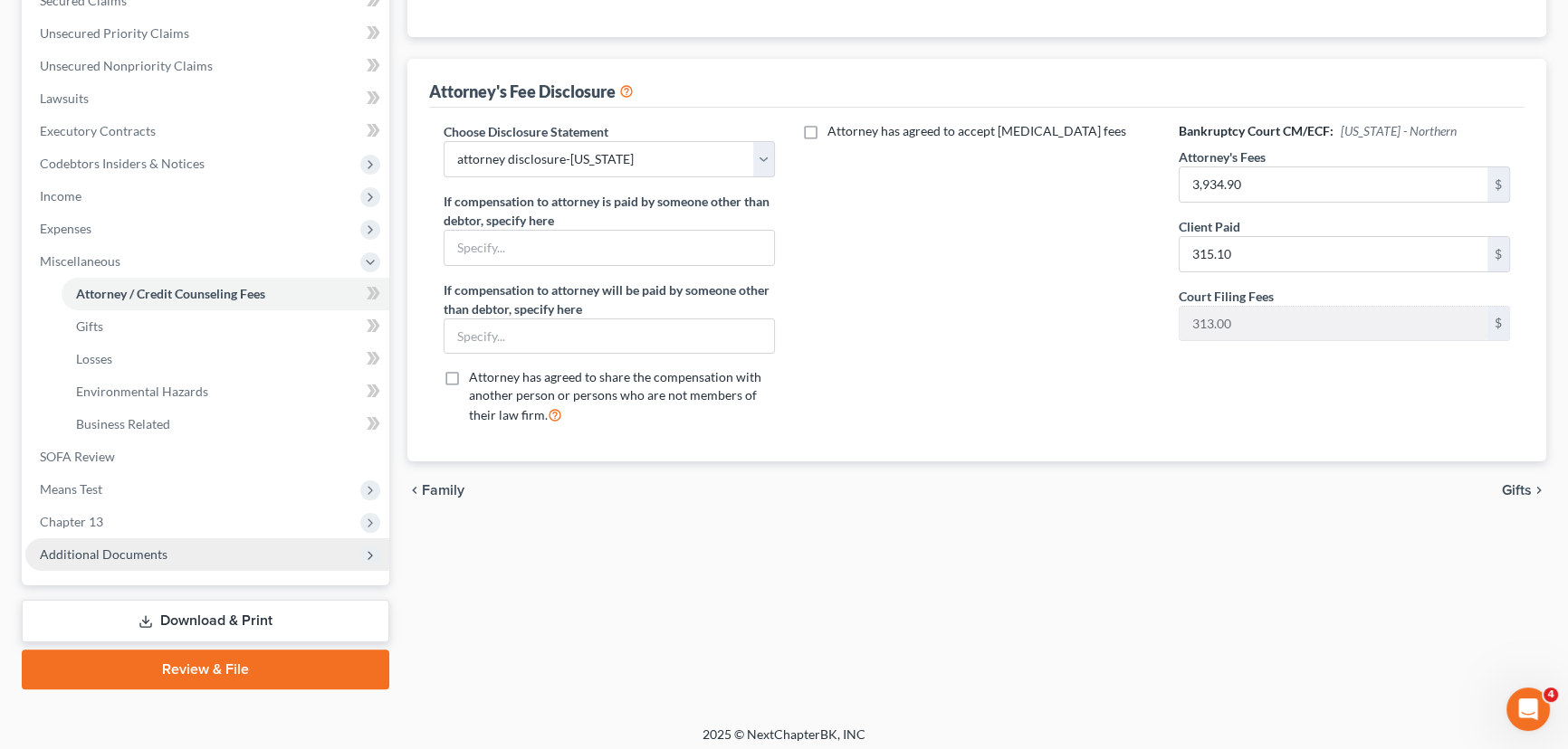
scroll to position [438, 0]
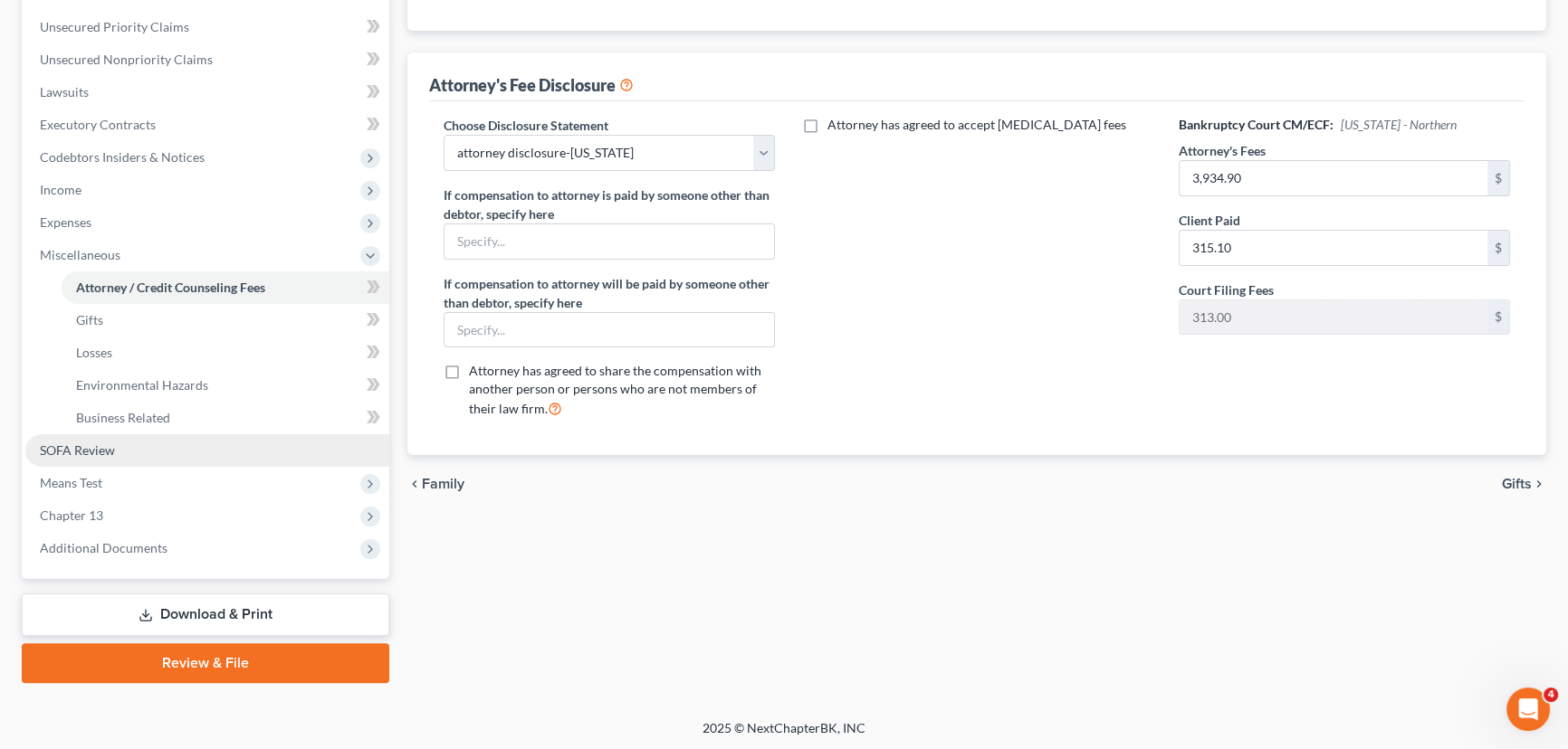
click at [87, 446] on span "SOFA Review" at bounding box center [77, 450] width 75 height 16
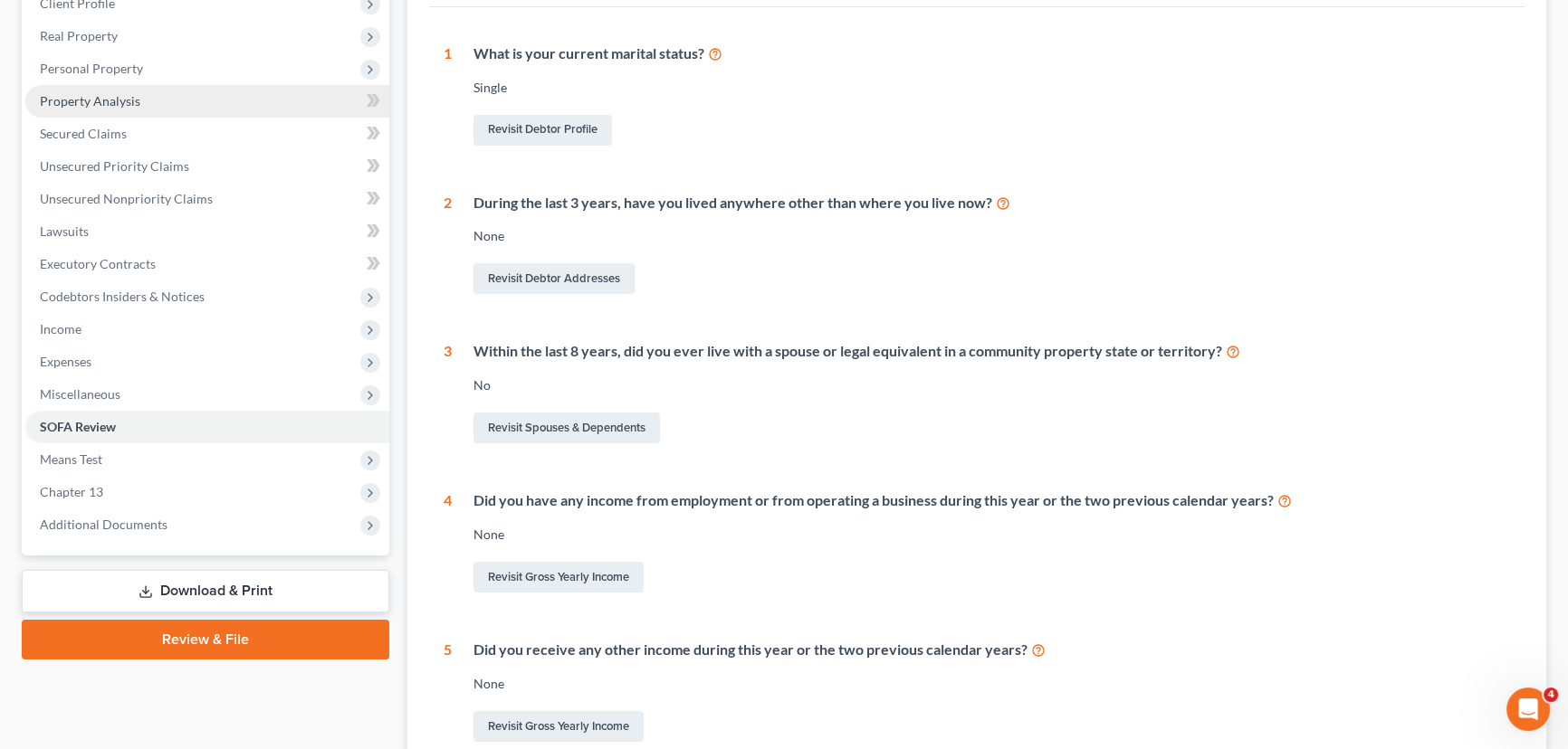
scroll to position [329, 0]
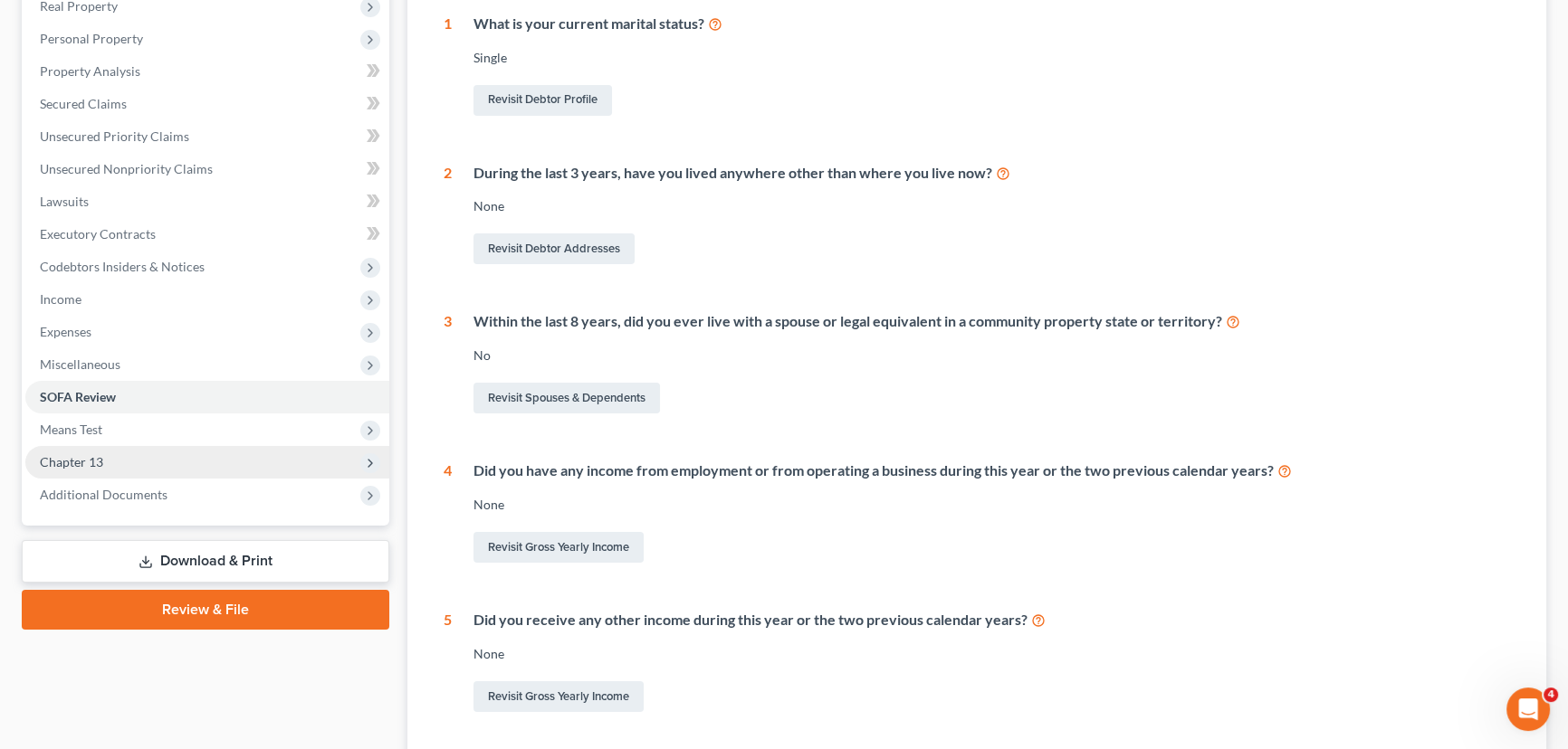
click at [111, 461] on span "Chapter 13" at bounding box center [207, 462] width 364 height 33
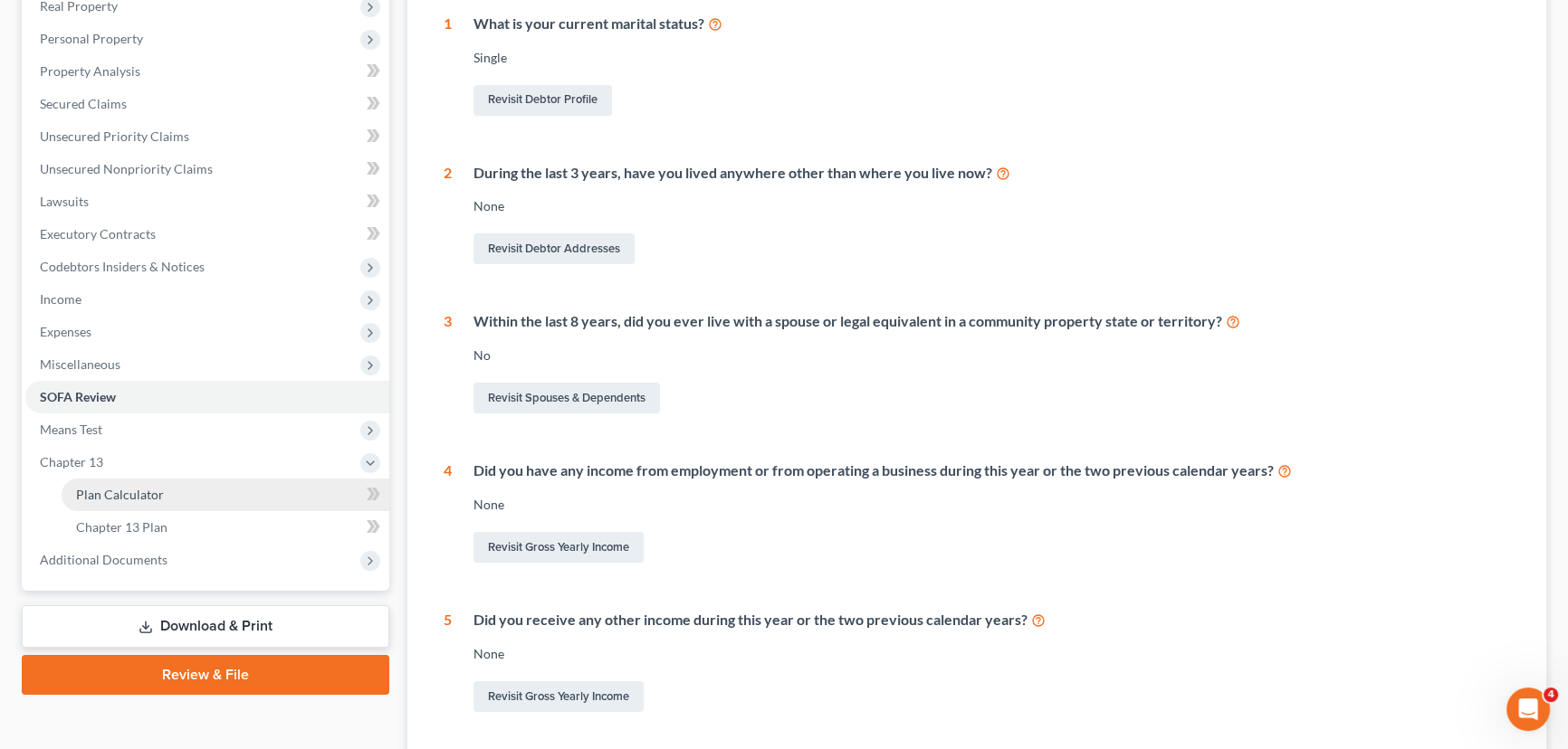
click at [118, 496] on span "Plan Calculator" at bounding box center [119, 494] width 88 height 16
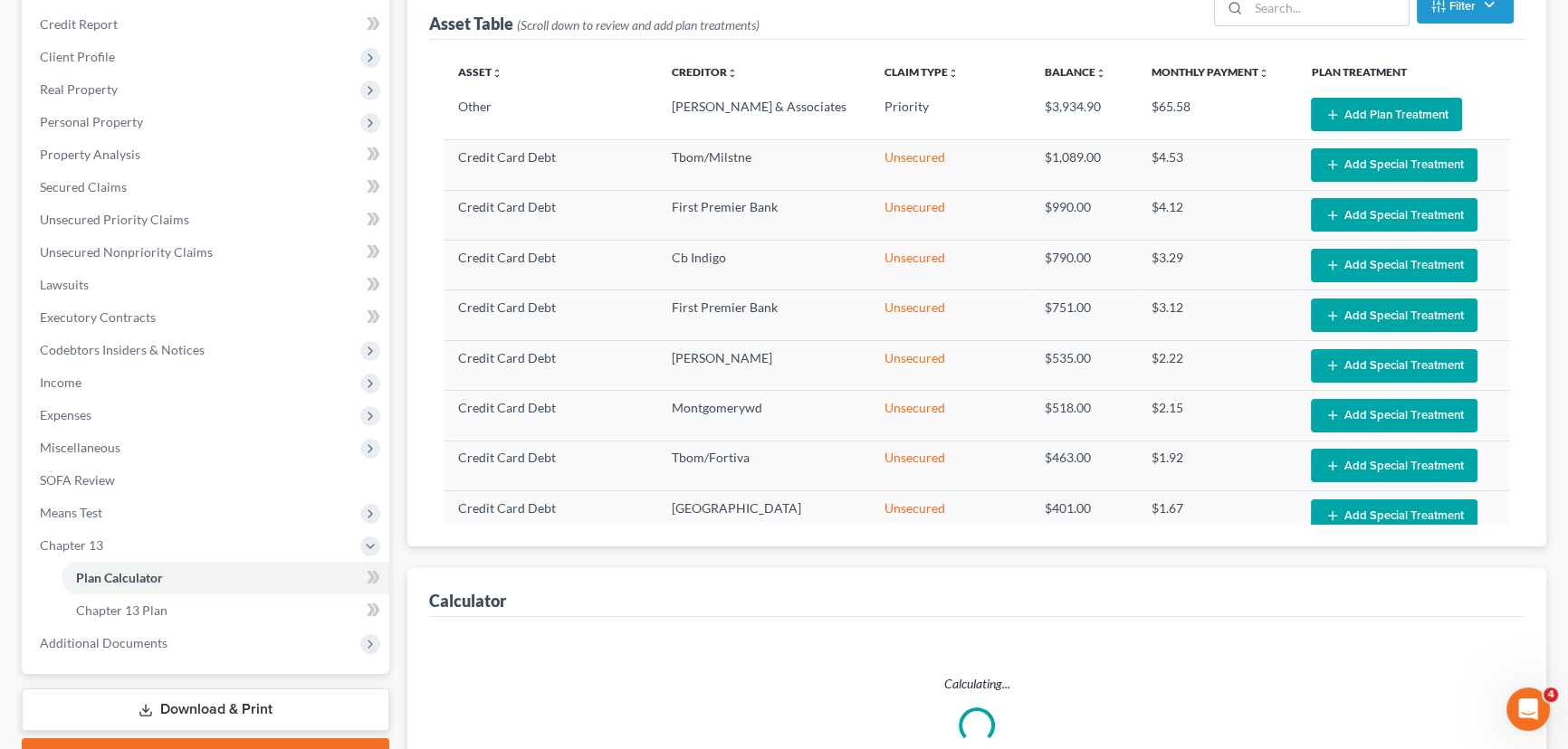
select select "59"
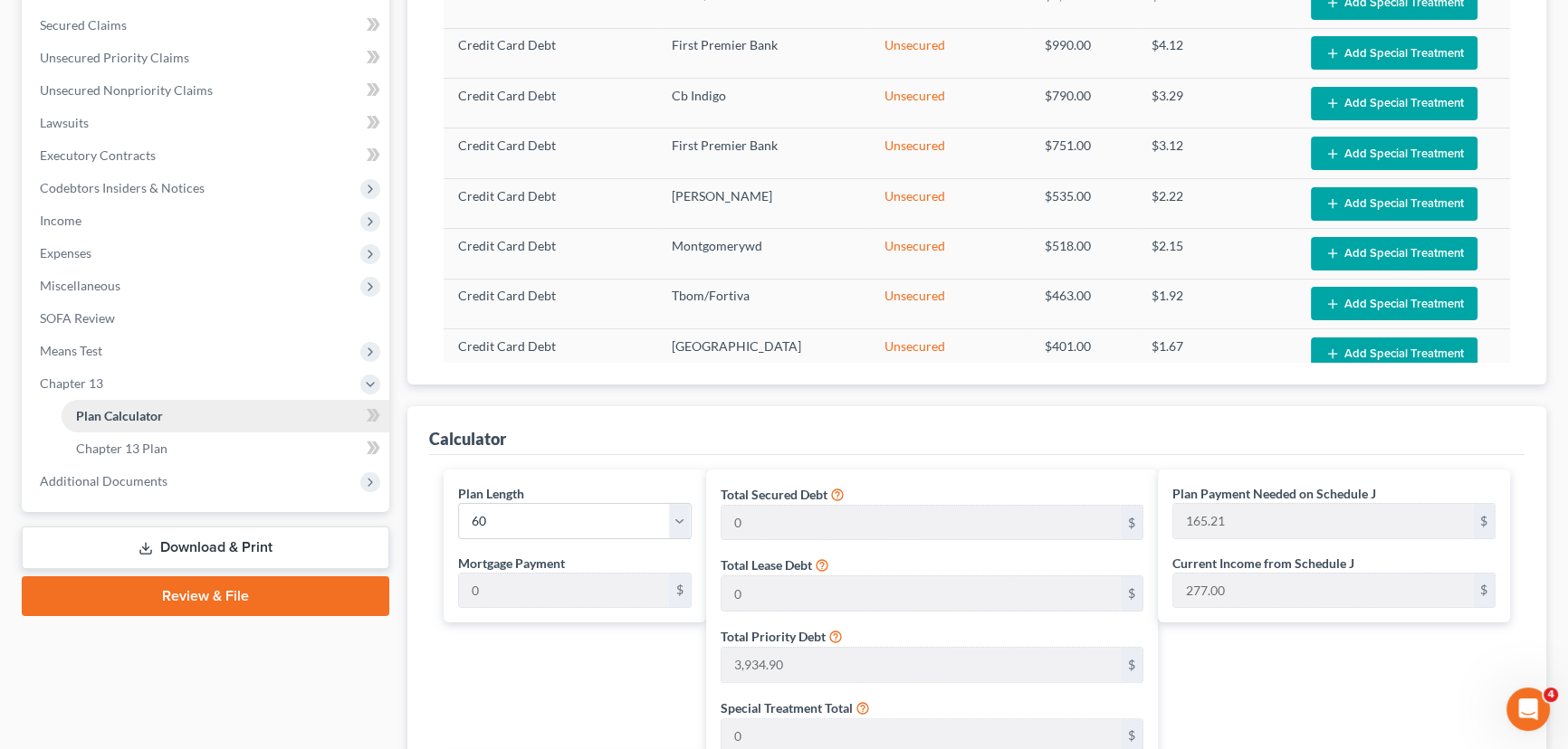
scroll to position [411, 0]
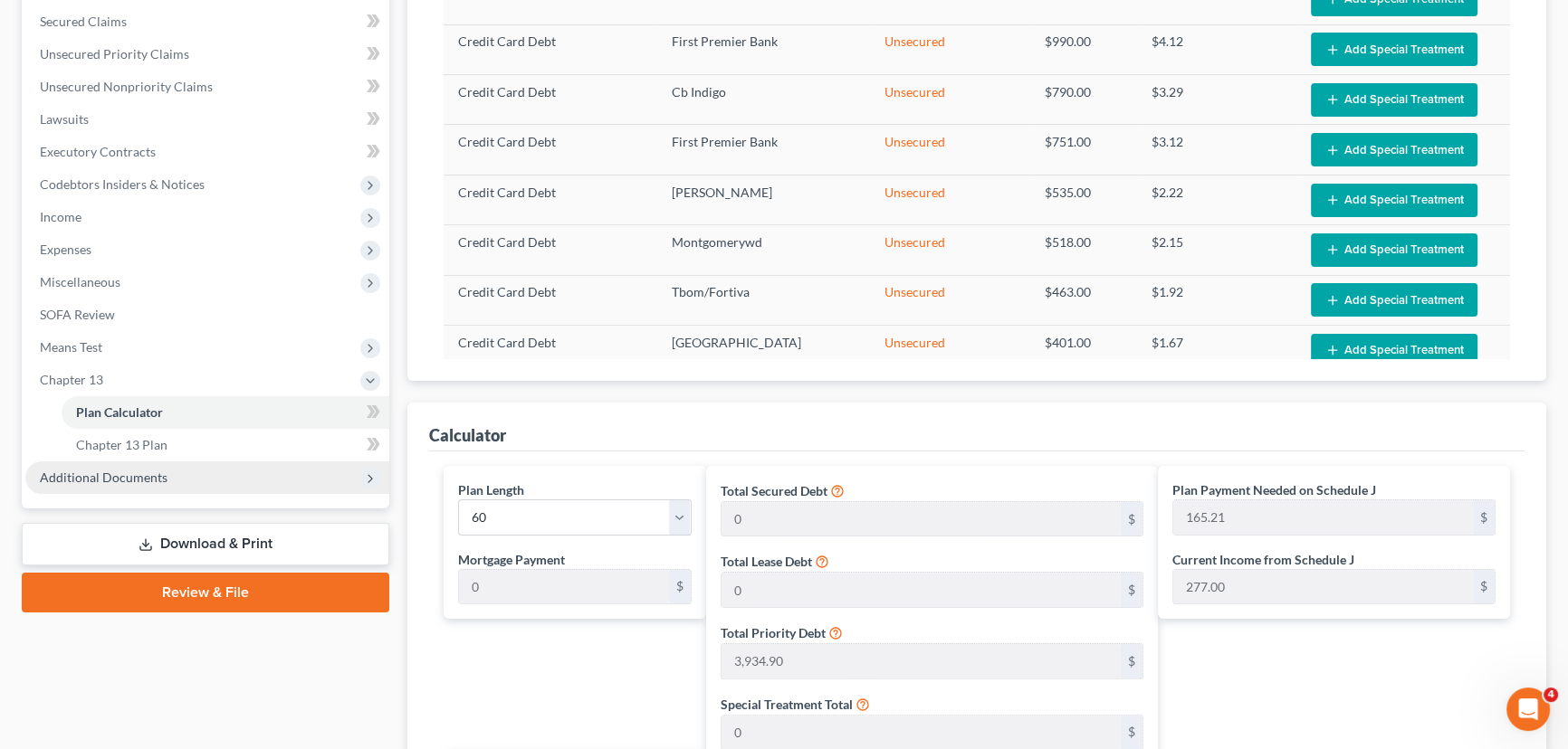
click at [88, 485] on span "Additional Documents" at bounding box center [207, 478] width 364 height 33
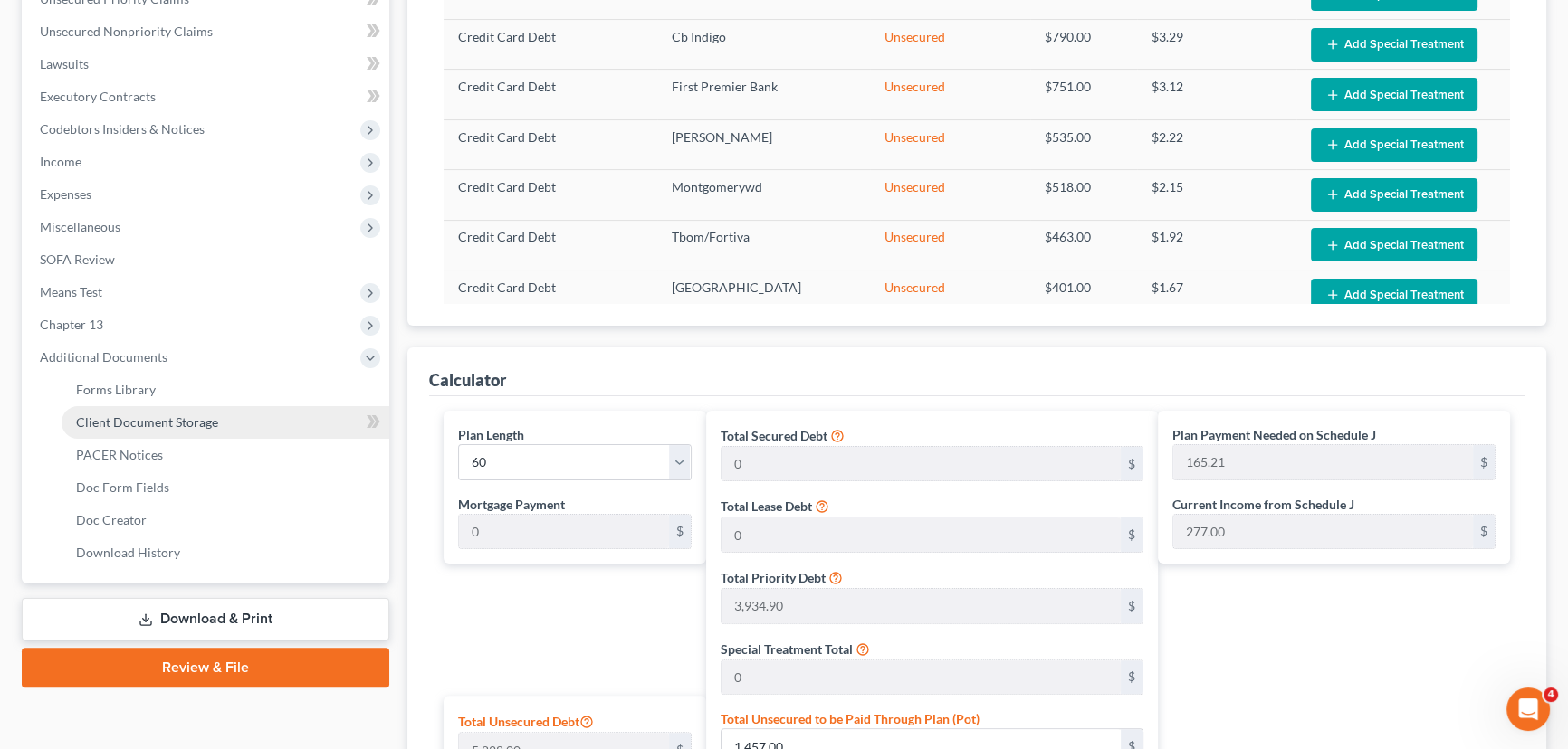
scroll to position [493, 0]
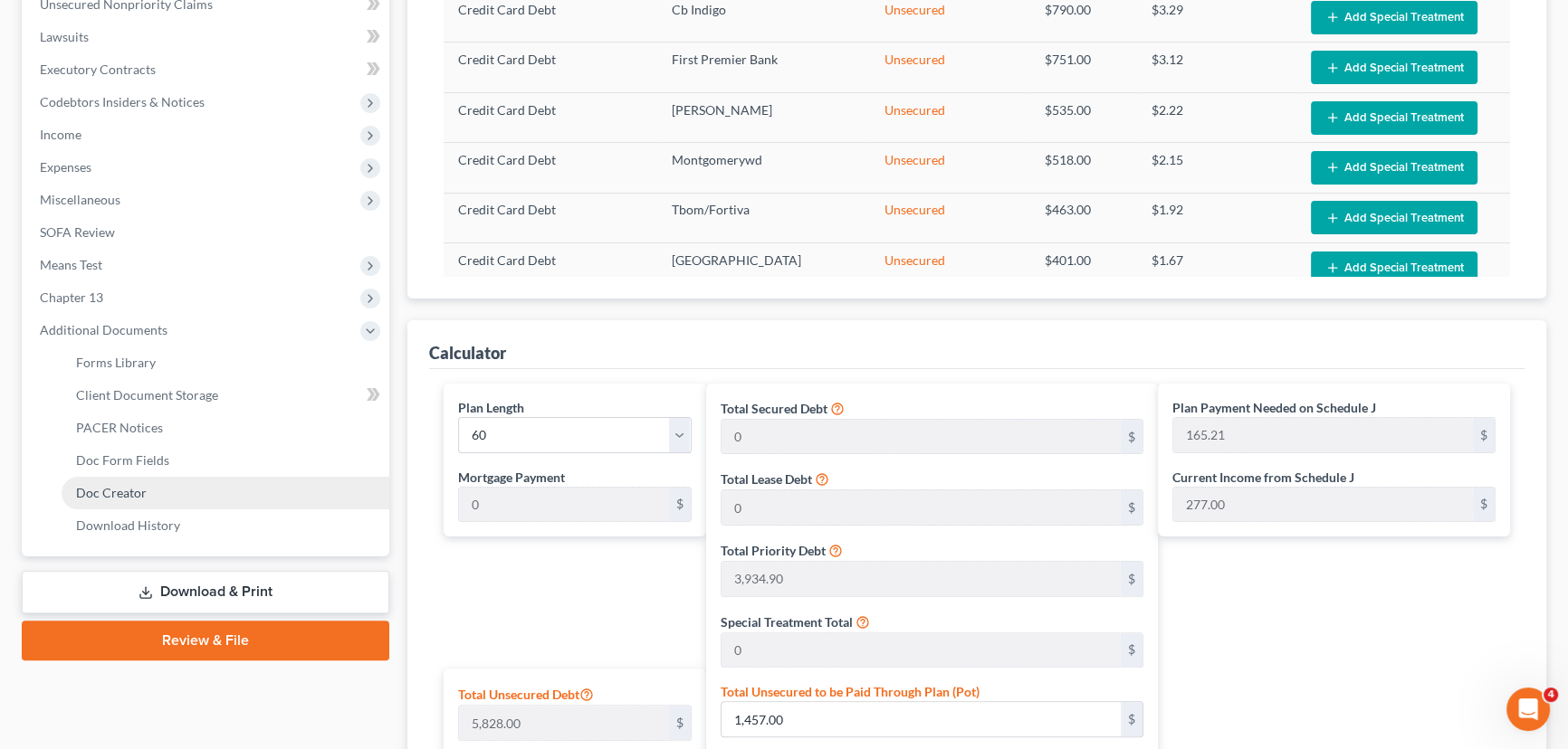
click at [152, 490] on link "Doc Creator" at bounding box center [225, 492] width 328 height 33
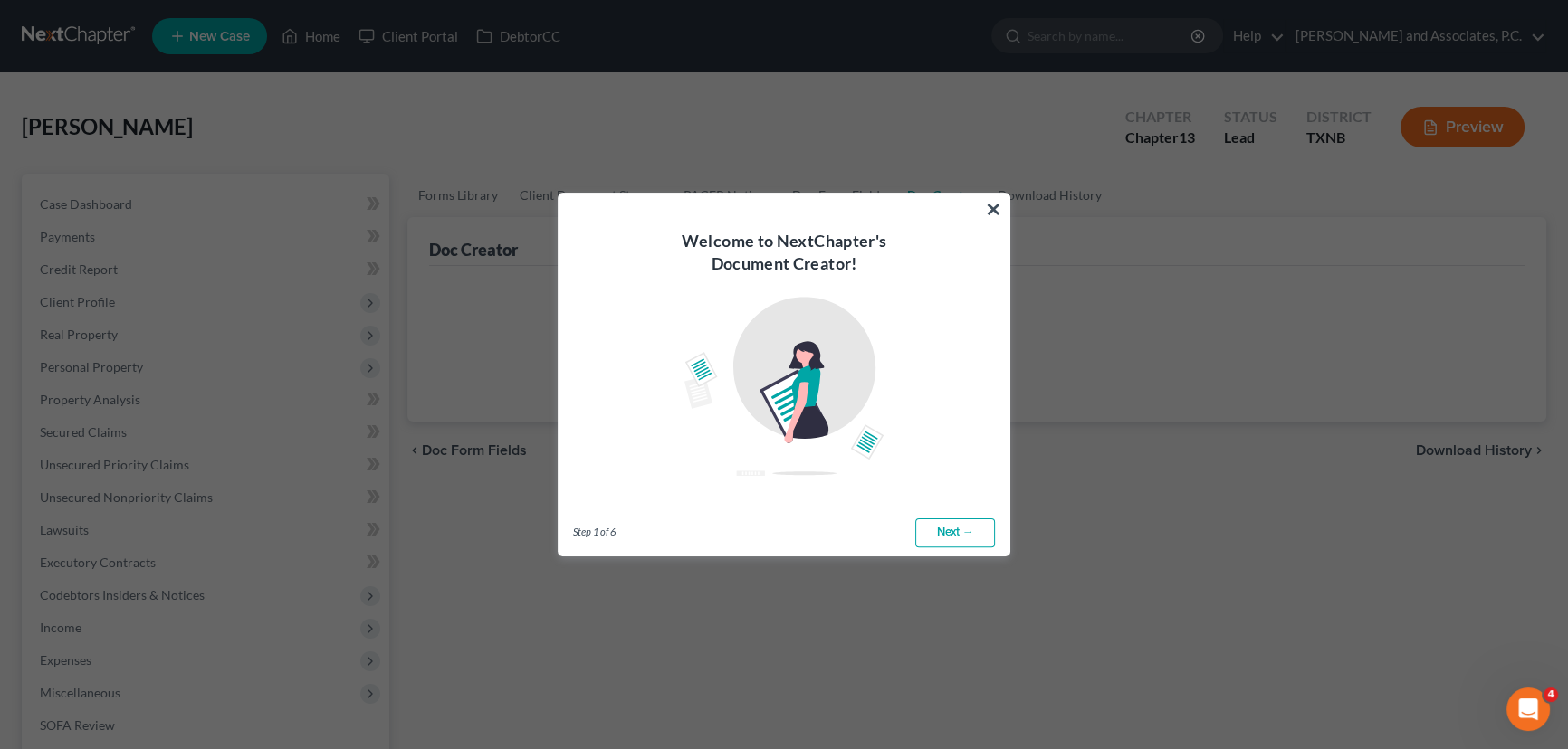
click at [959, 533] on link "Next →" at bounding box center [955, 532] width 80 height 29
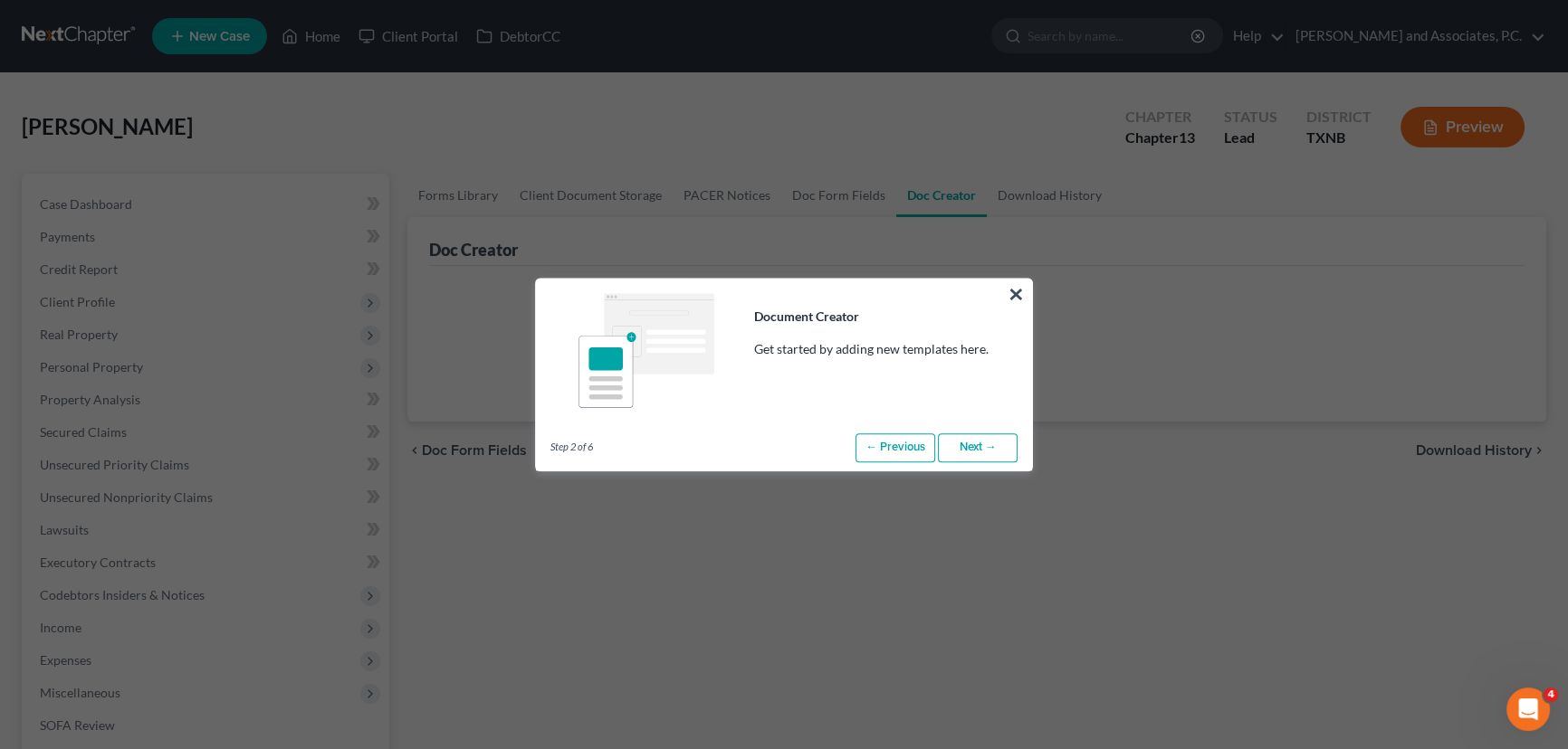
click at [1015, 289] on button "×" at bounding box center [1016, 293] width 17 height 29
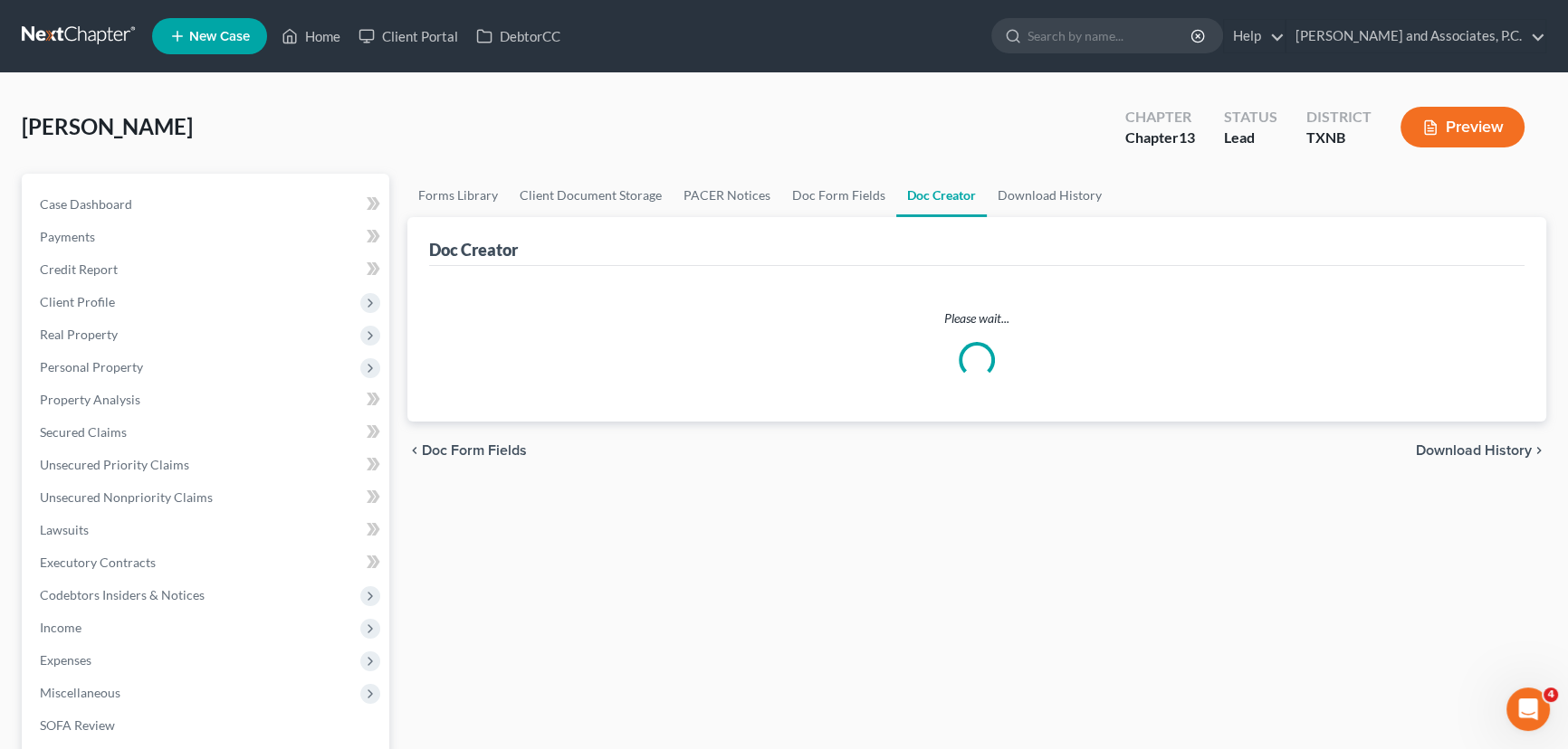
click at [1109, 521] on div "Forms Library Client Document Storage PACER Notices Doc Form Fields Doc Creator…" at bounding box center [978, 663] width 1157 height 980
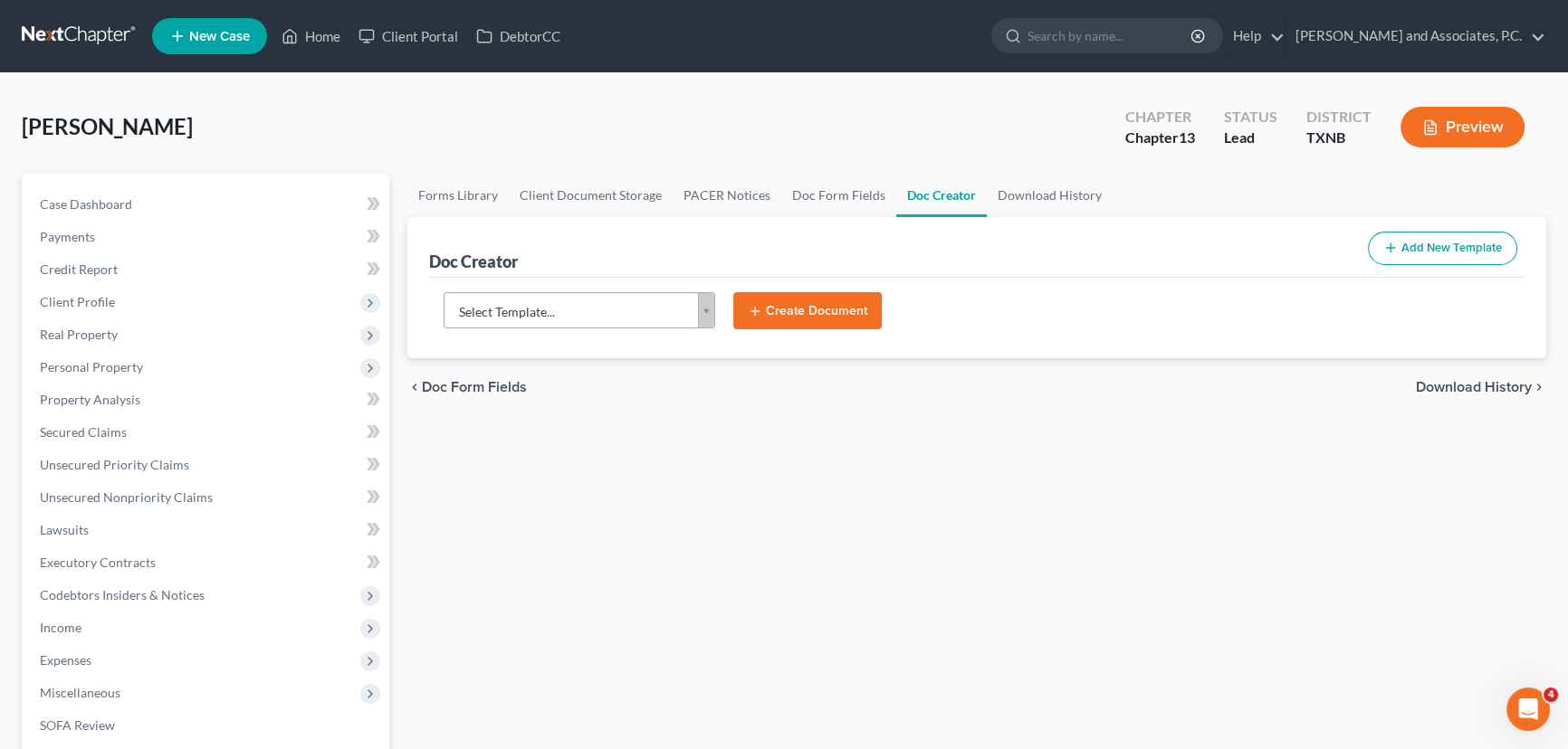
click at [617, 311] on body "Home New Case Client Portal DebtorCC [PERSON_NAME] and Associates, P.C. [EMAIL_…" at bounding box center [784, 611] width 1568 height 1223
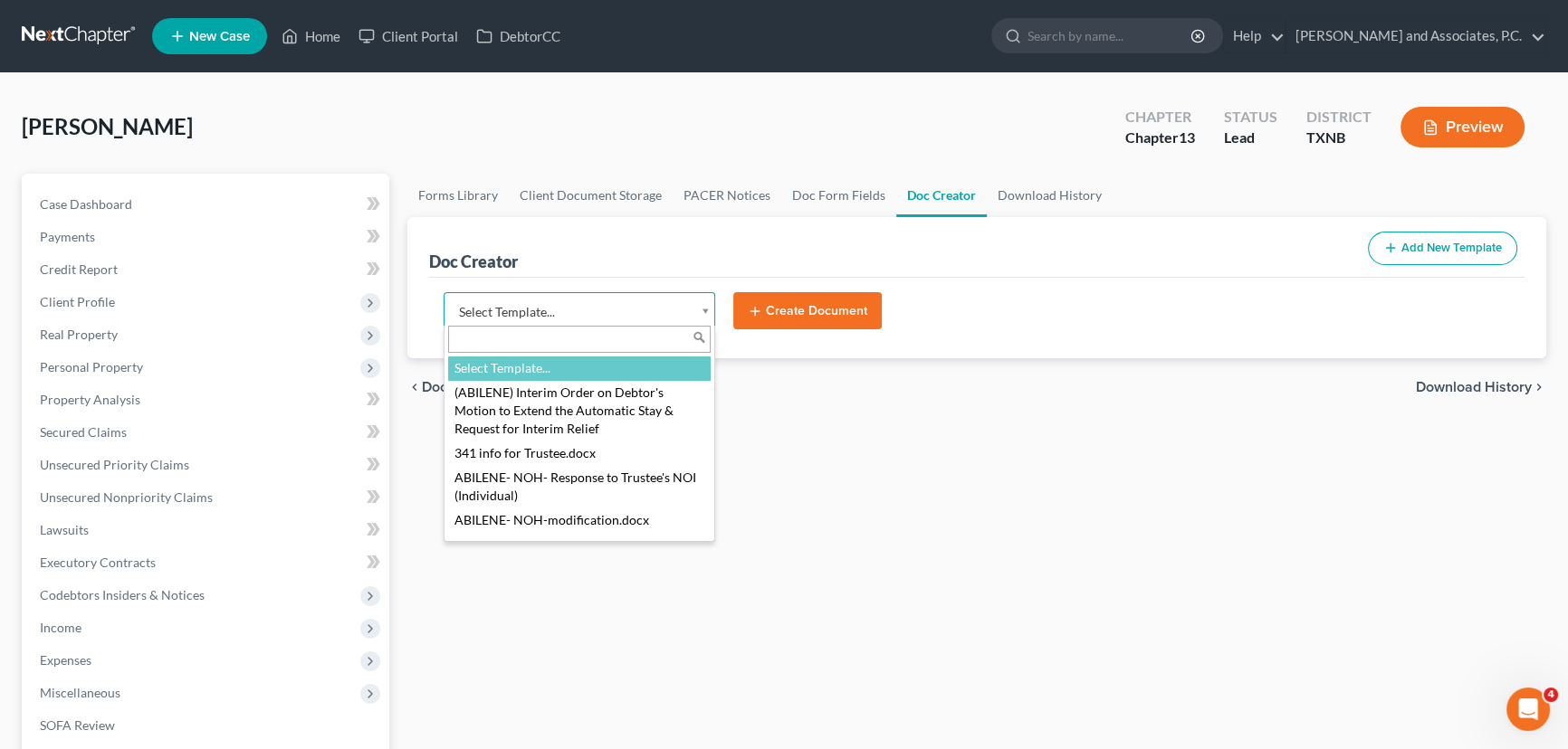
click at [568, 215] on body "Home New Case Client Portal DebtorCC [PERSON_NAME] and Associates, P.C. [EMAIL_…" at bounding box center [784, 611] width 1568 height 1223
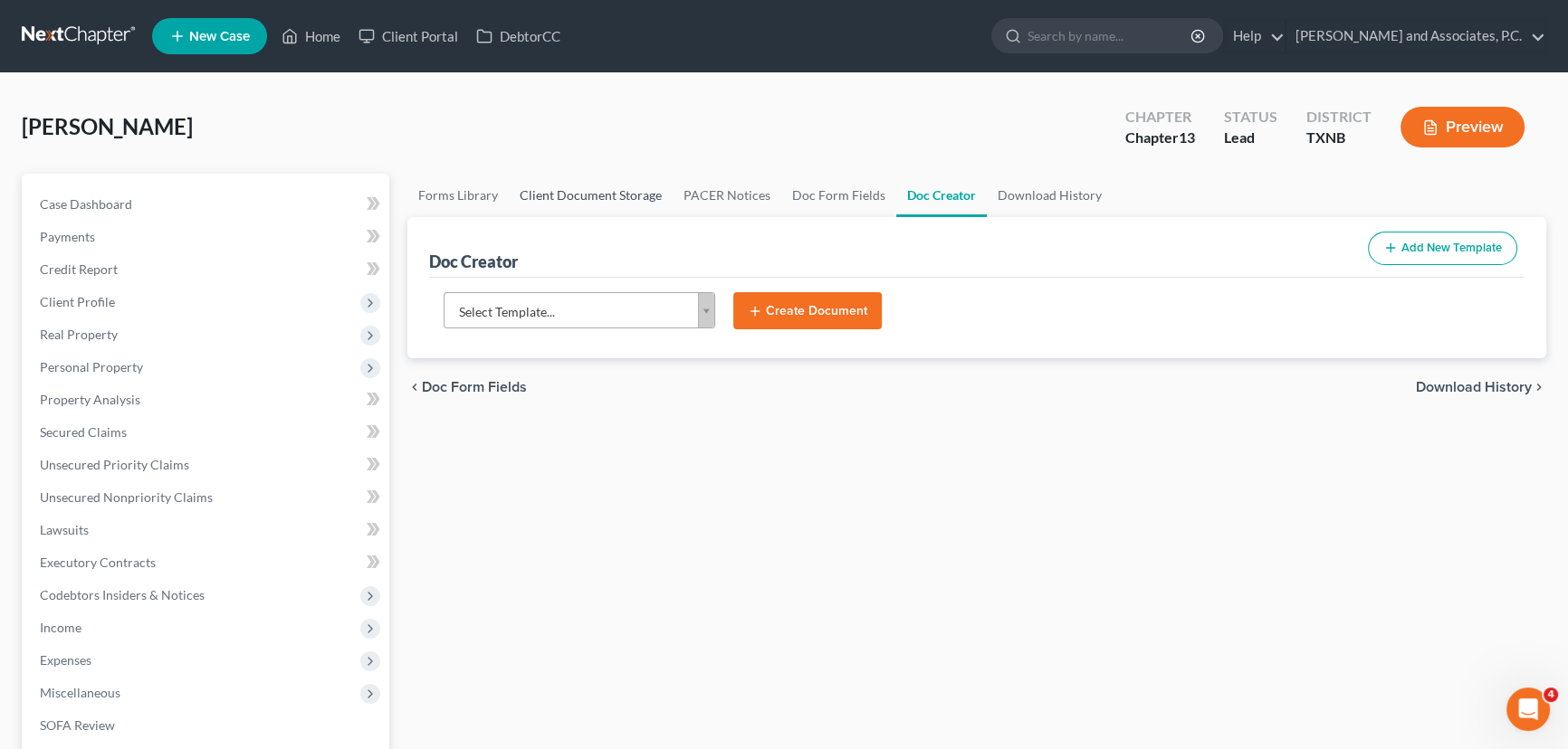
click at [571, 193] on link "Client Document Storage" at bounding box center [590, 195] width 164 height 43
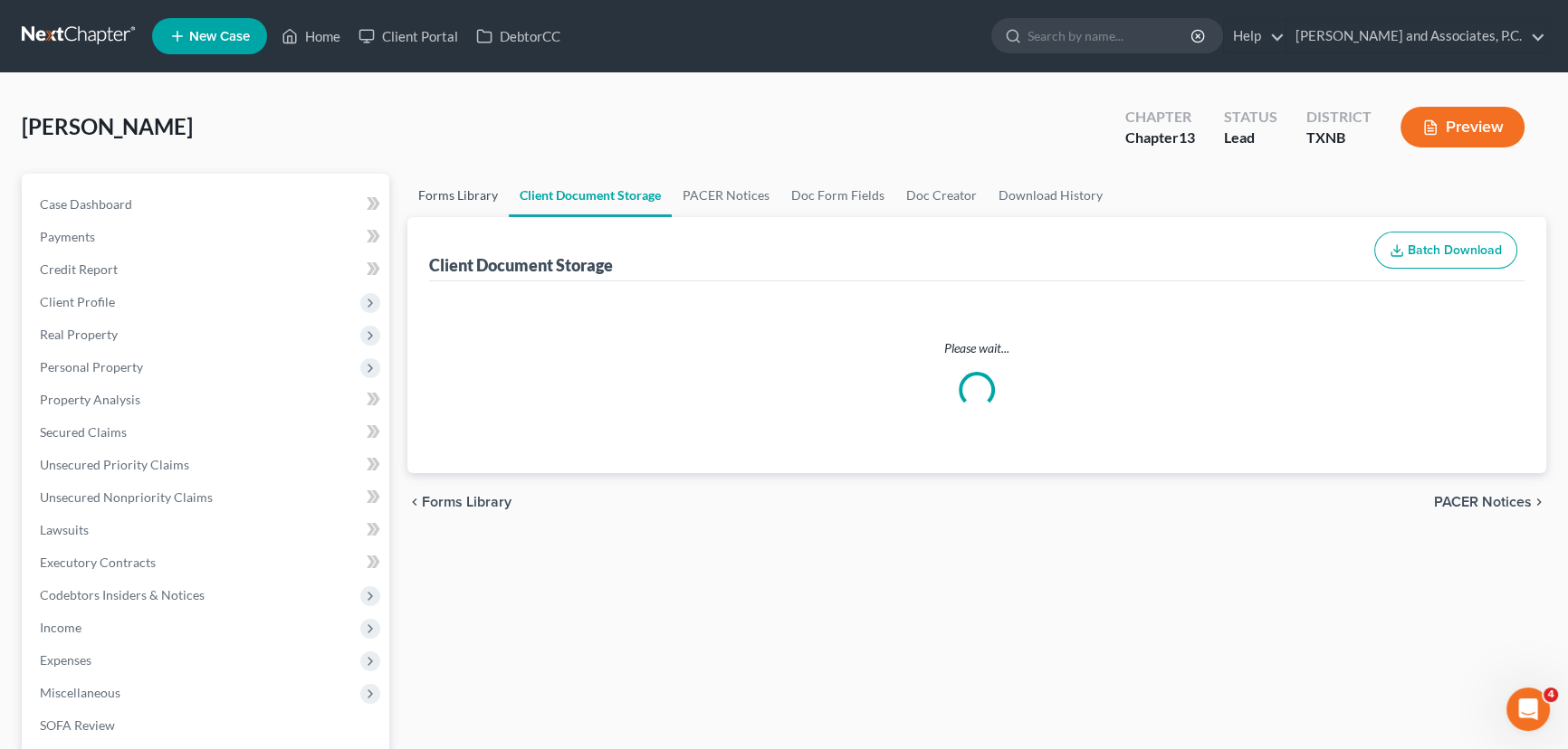
click at [456, 195] on link "Forms Library" at bounding box center [458, 195] width 102 height 43
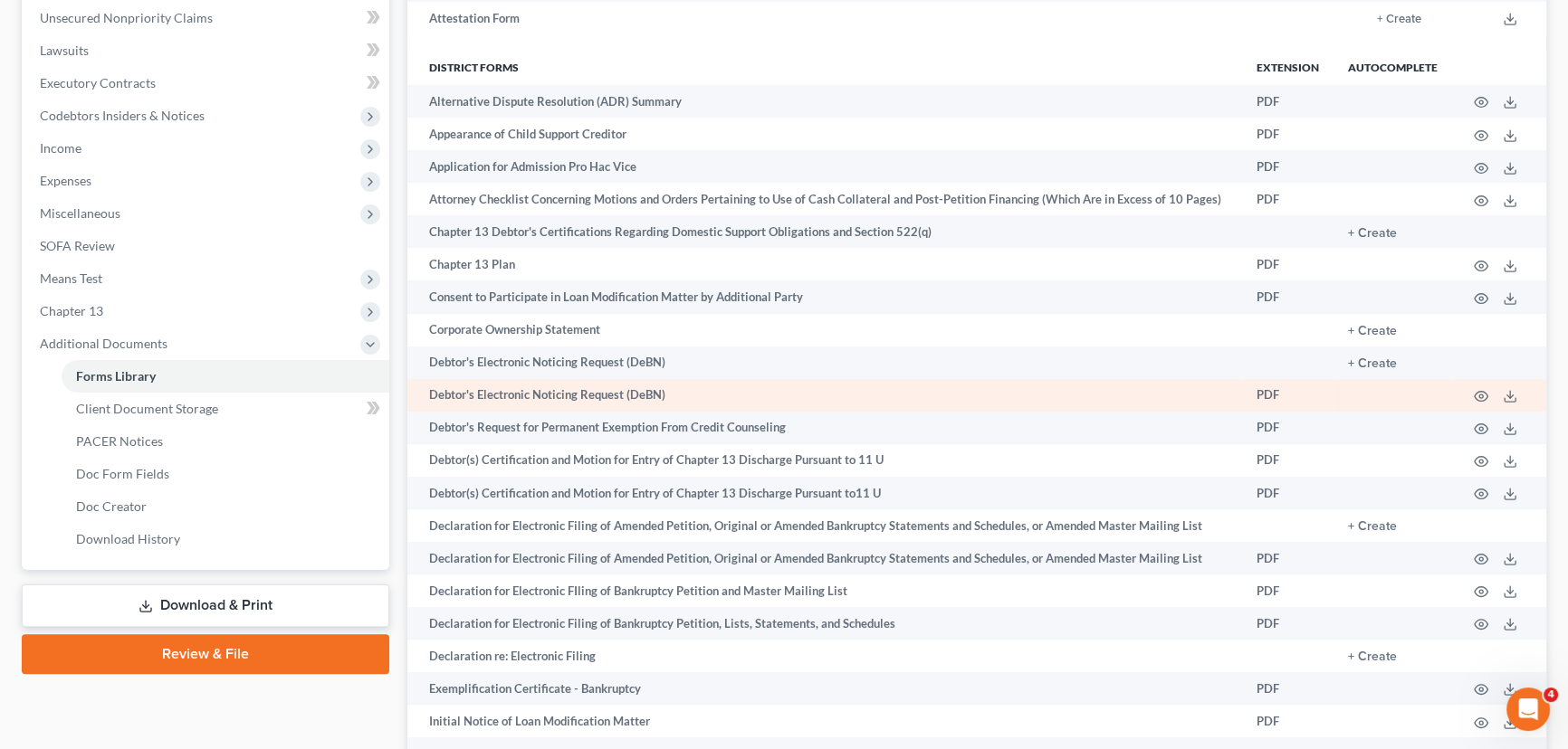
scroll to position [493, 0]
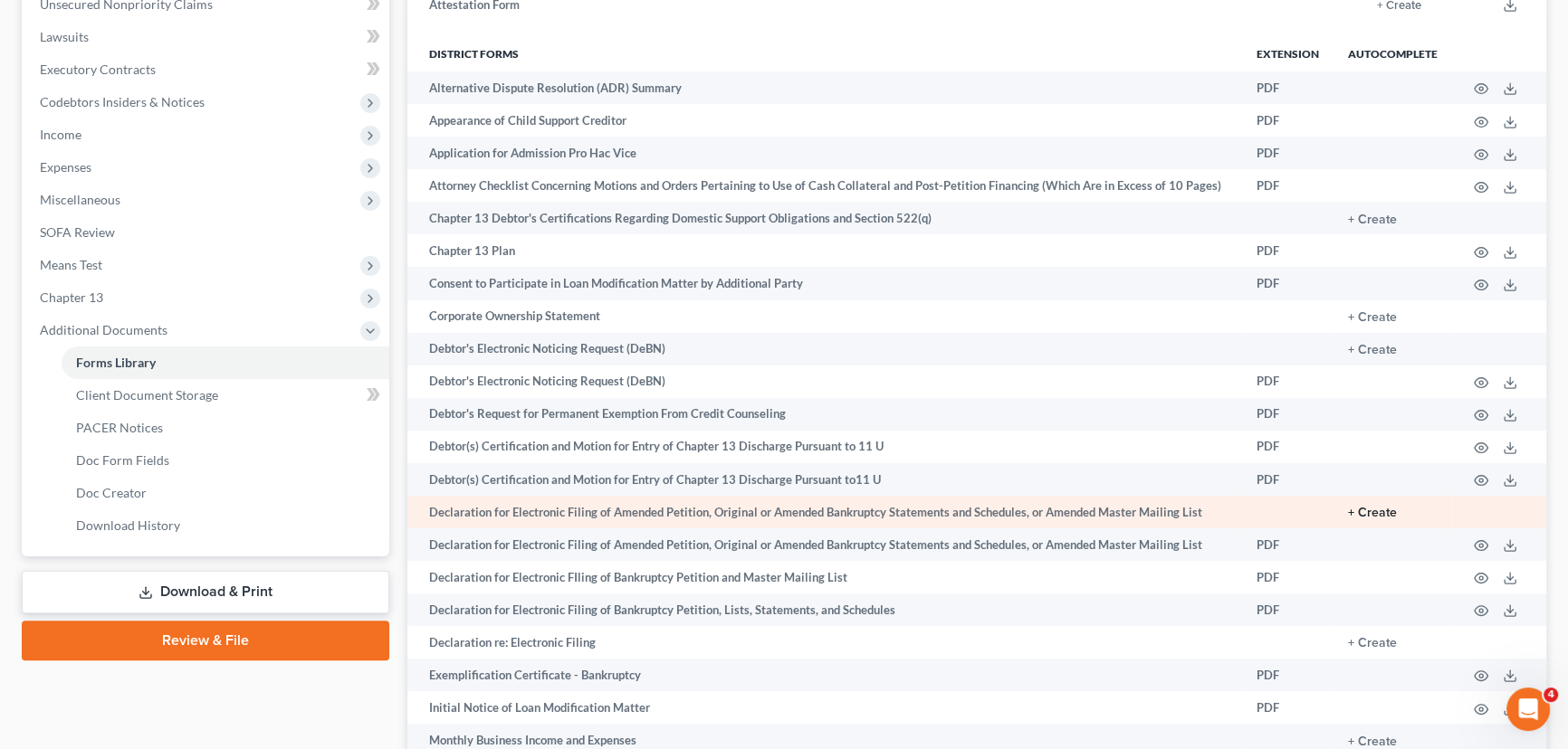
click at [1375, 509] on button "+ Create" at bounding box center [1372, 513] width 49 height 13
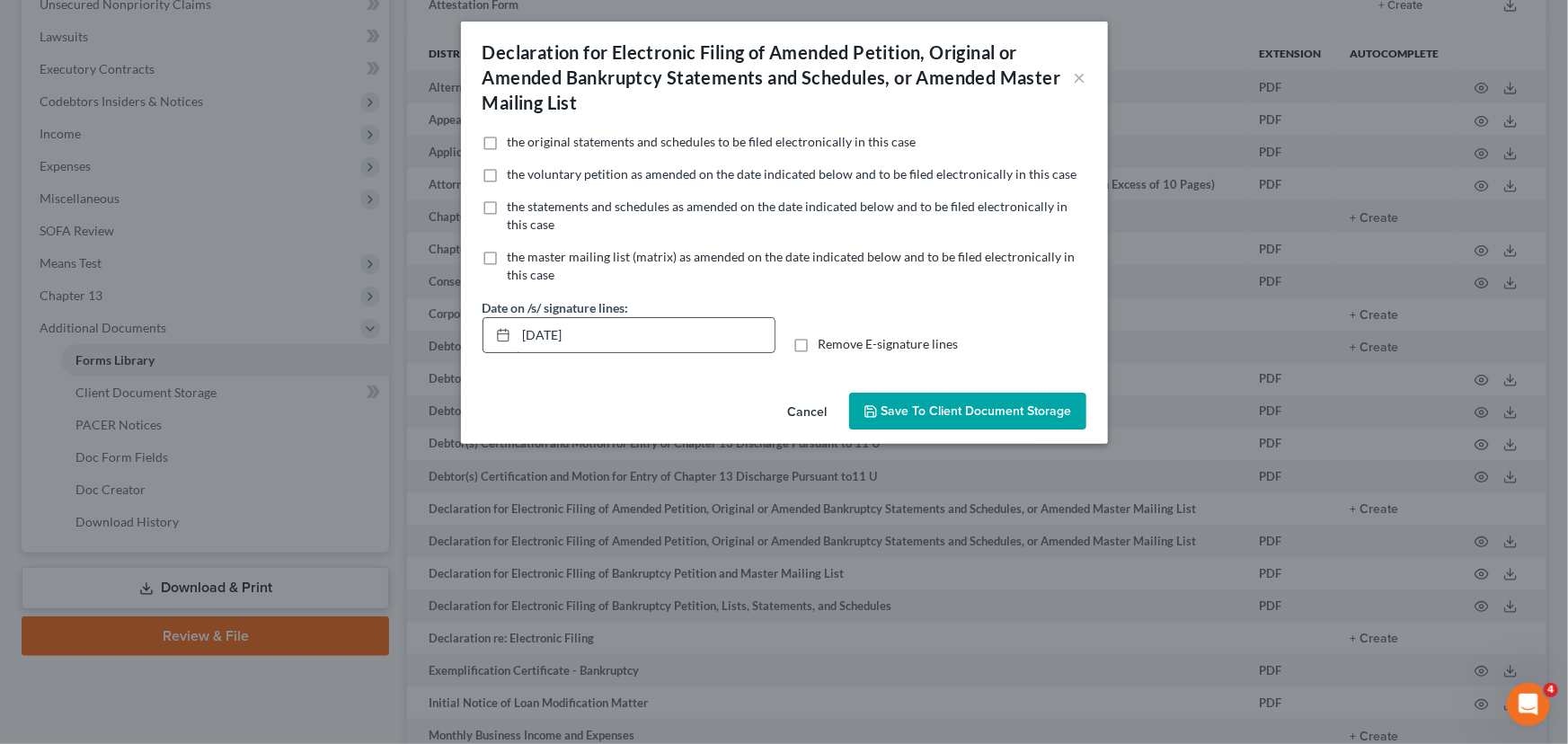
drag, startPoint x: 637, startPoint y: 331, endPoint x: 519, endPoint y: 339, distance: 118.3
click at [520, 339] on input "[DATE]" at bounding box center [645, 335] width 258 height 34
click at [782, 335] on div "Date on /s/ signature lines:" at bounding box center [628, 325] width 311 height 55
click at [818, 341] on label "Remove E-signature lines" at bounding box center [888, 344] width 140 height 18
click at [826, 341] on input "Remove E-signature lines" at bounding box center [832, 341] width 12 height 12
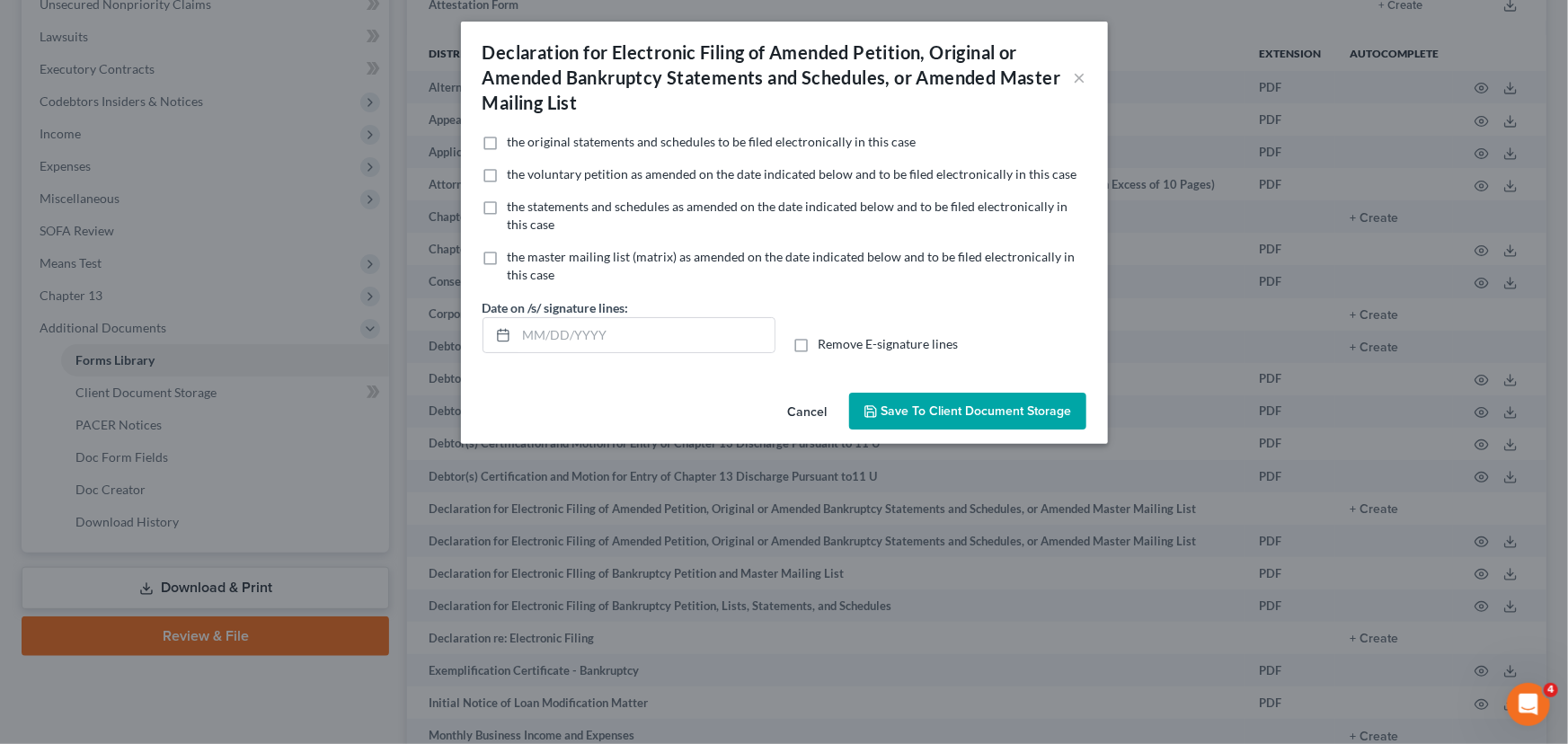
checkbox input "true"
click at [949, 419] on button "Save to Client Document Storage" at bounding box center [968, 412] width 237 height 38
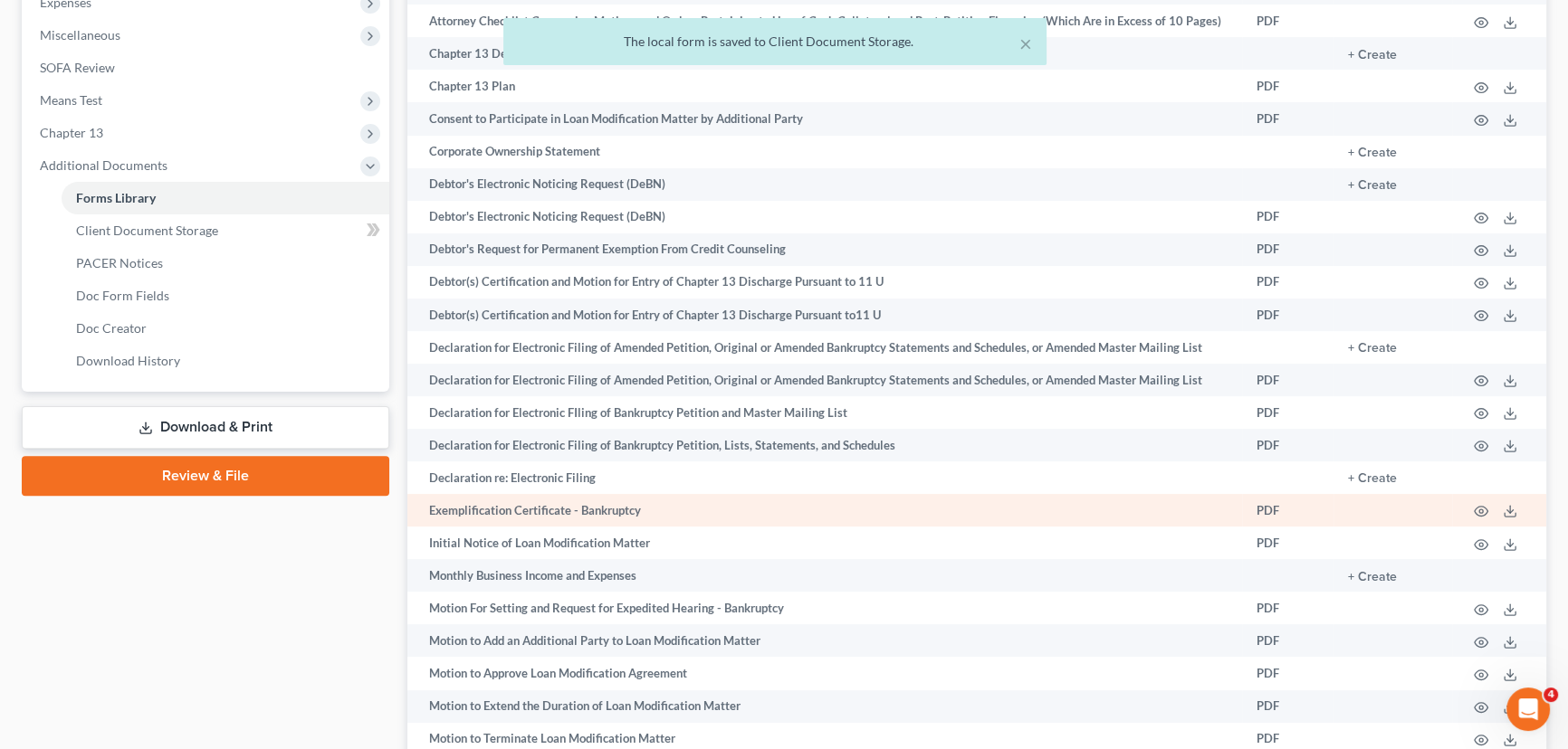
scroll to position [740, 0]
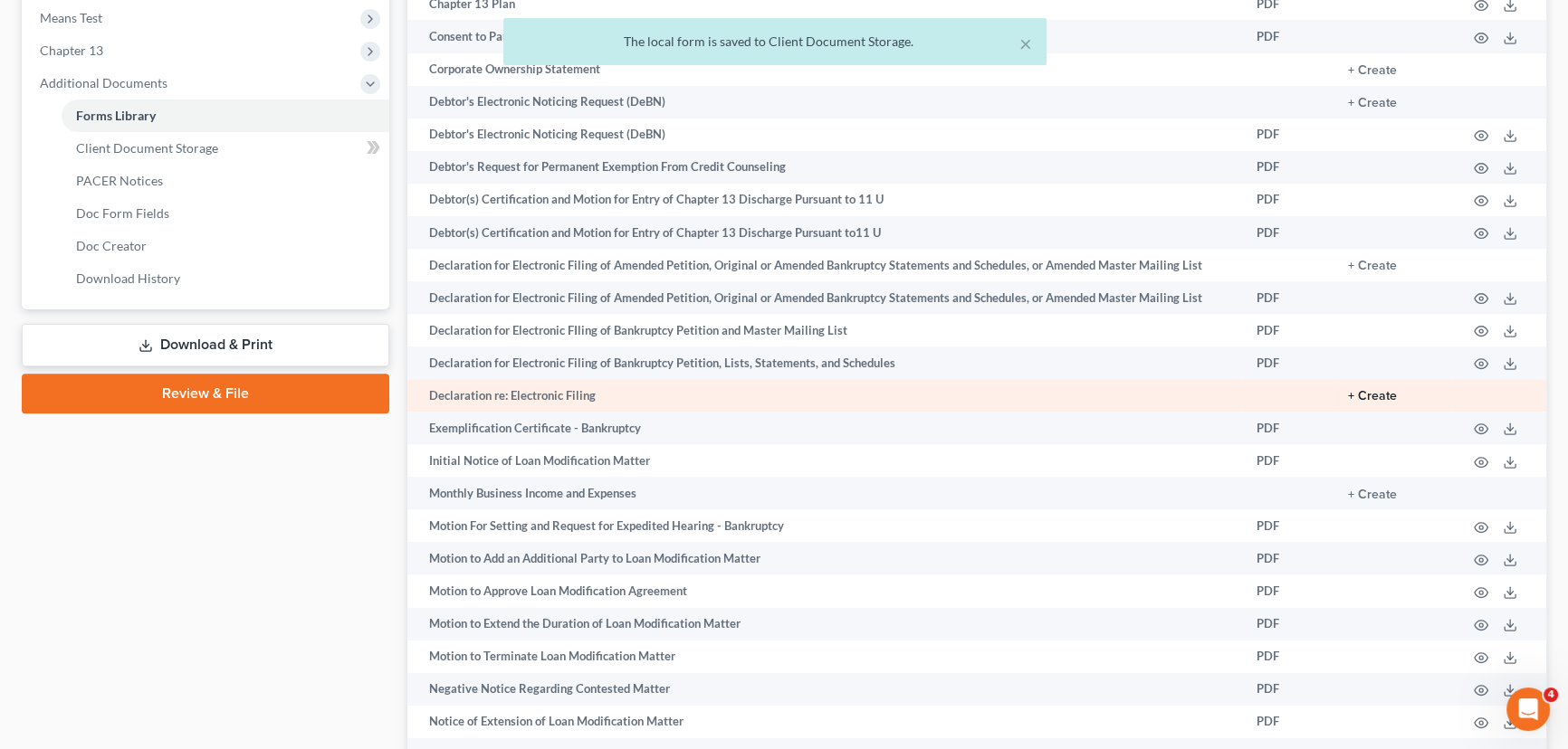
click at [1370, 393] on button "+ Create" at bounding box center [1372, 396] width 49 height 13
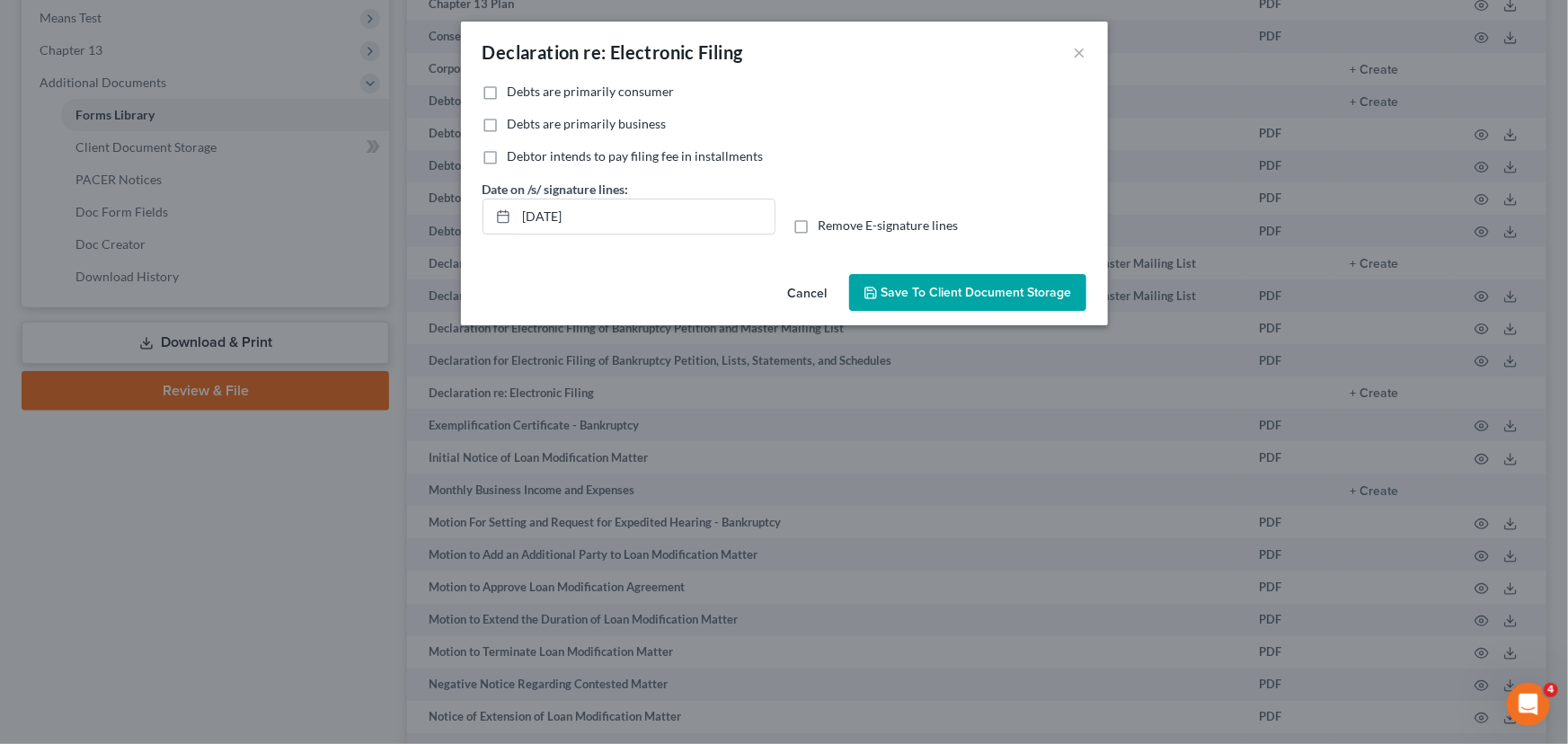
click at [508, 92] on label "Debts are primarily consumer" at bounding box center [591, 91] width 168 height 18
click at [514, 92] on input "Debts are primarily consumer" at bounding box center [520, 88] width 12 height 12
checkbox input "true"
click at [818, 224] on label "Remove E-signature lines" at bounding box center [888, 225] width 140 height 18
click at [826, 224] on input "Remove E-signature lines" at bounding box center [832, 223] width 12 height 12
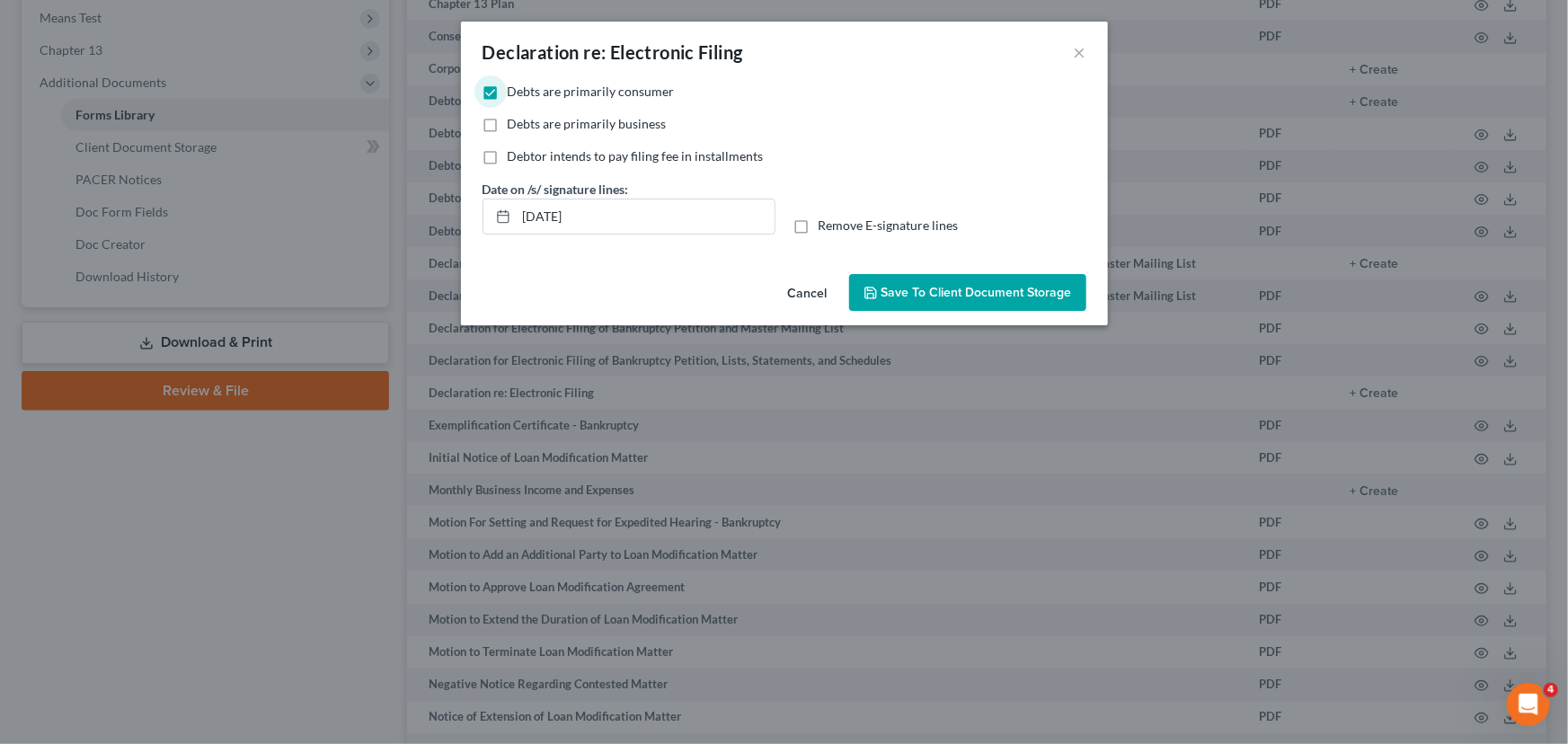
checkbox input "true"
click at [911, 285] on span "Save to Client Document Storage" at bounding box center [977, 293] width 190 height 16
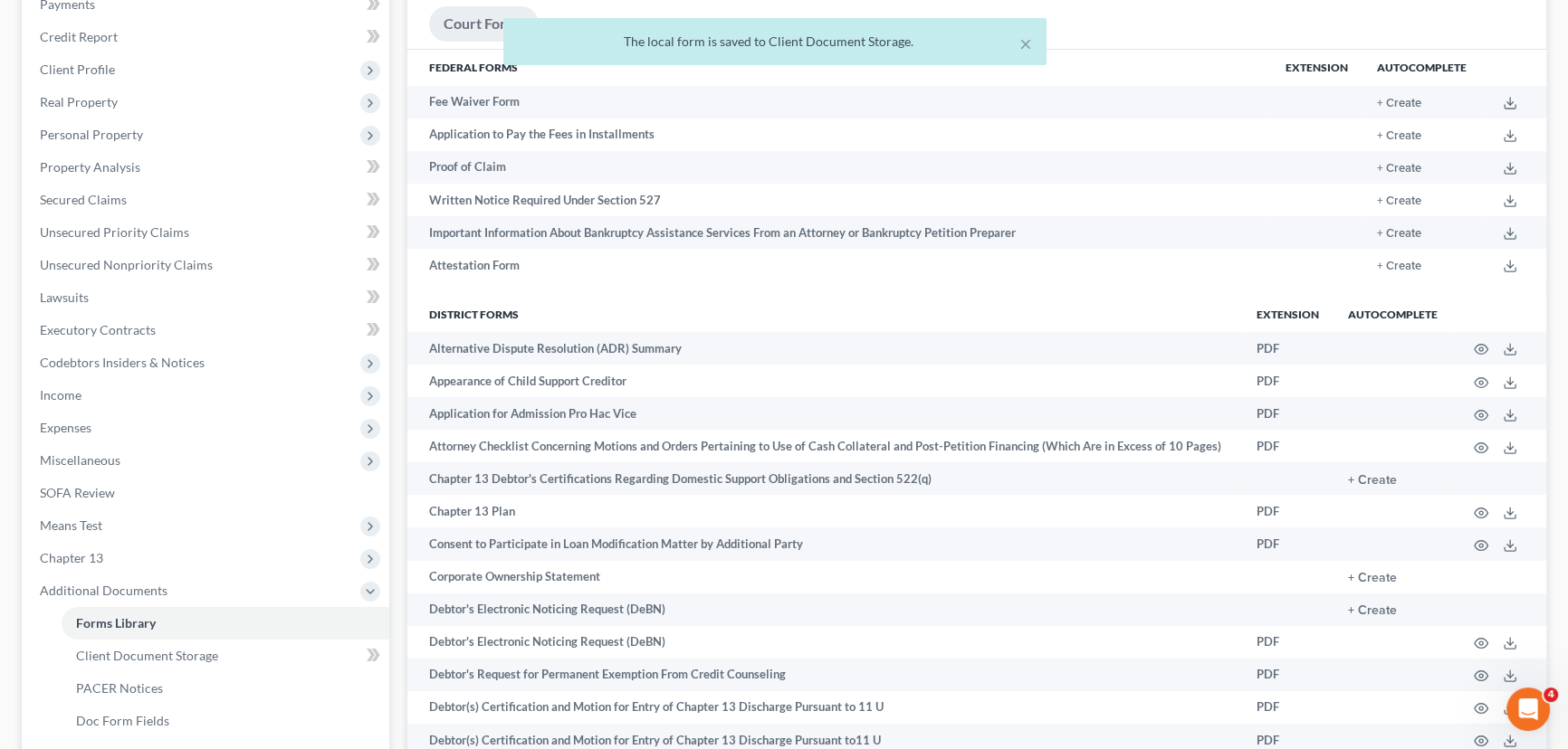
scroll to position [0, 0]
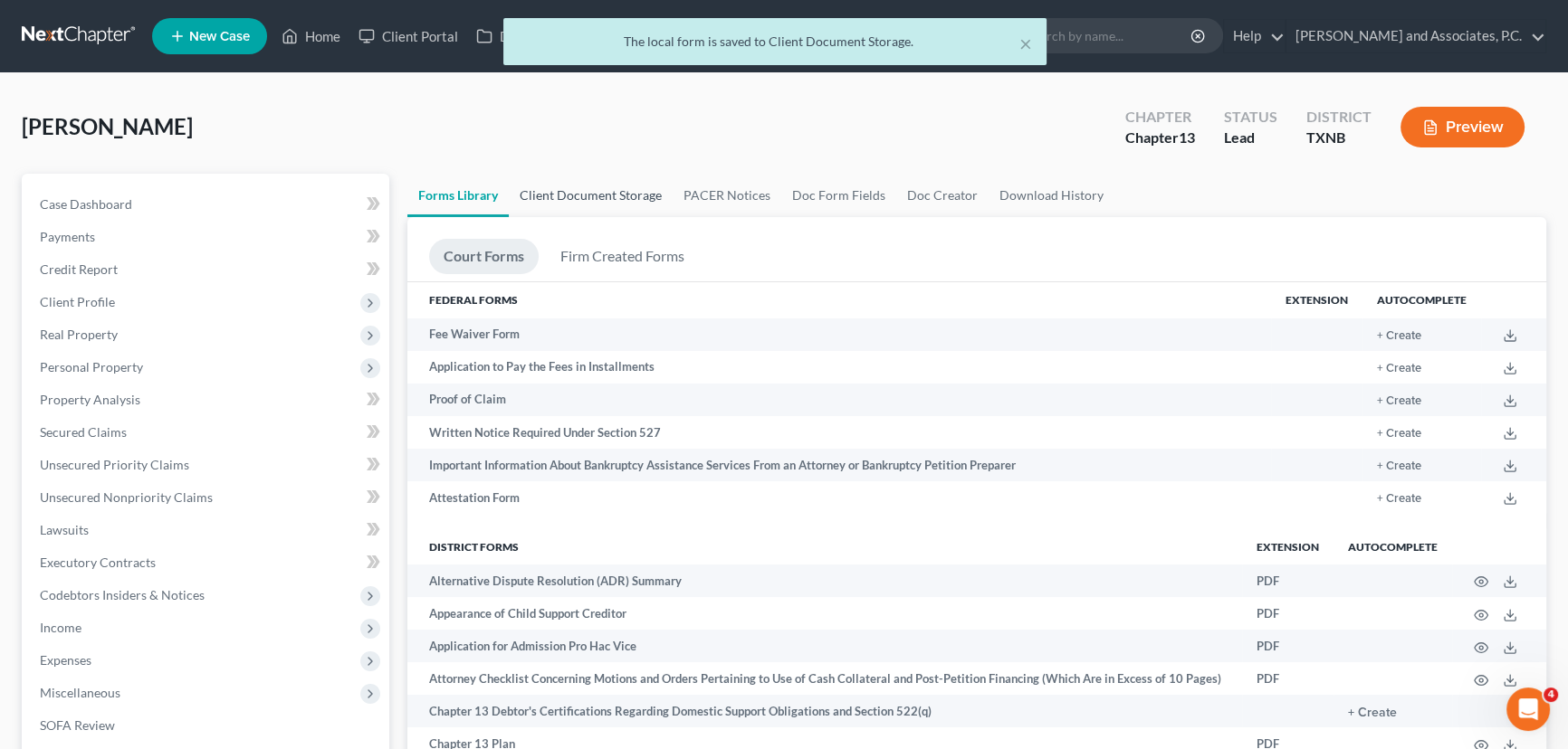
click at [622, 197] on link "Client Document Storage" at bounding box center [590, 195] width 164 height 43
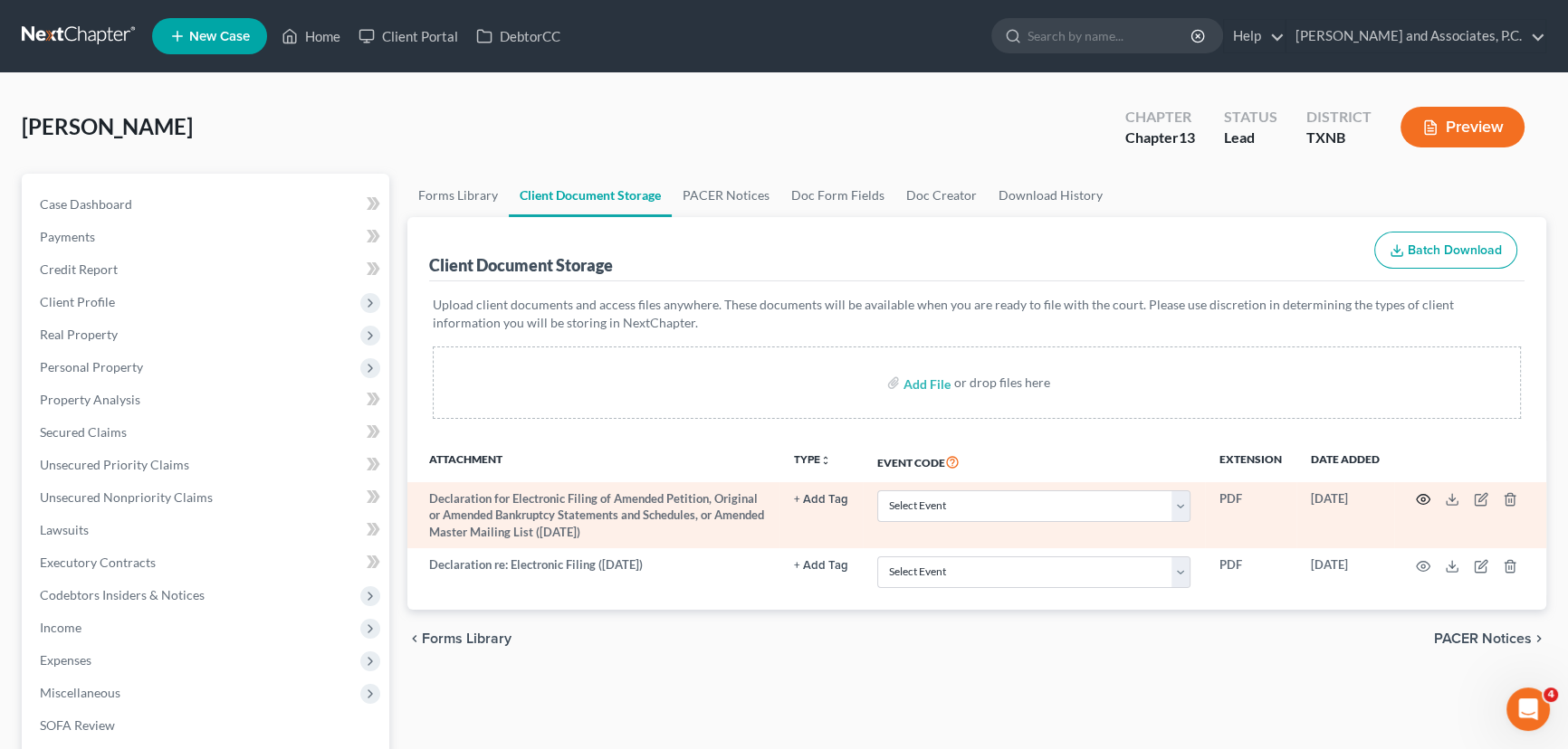
click at [1422, 497] on icon "button" at bounding box center [1423, 499] width 15 height 15
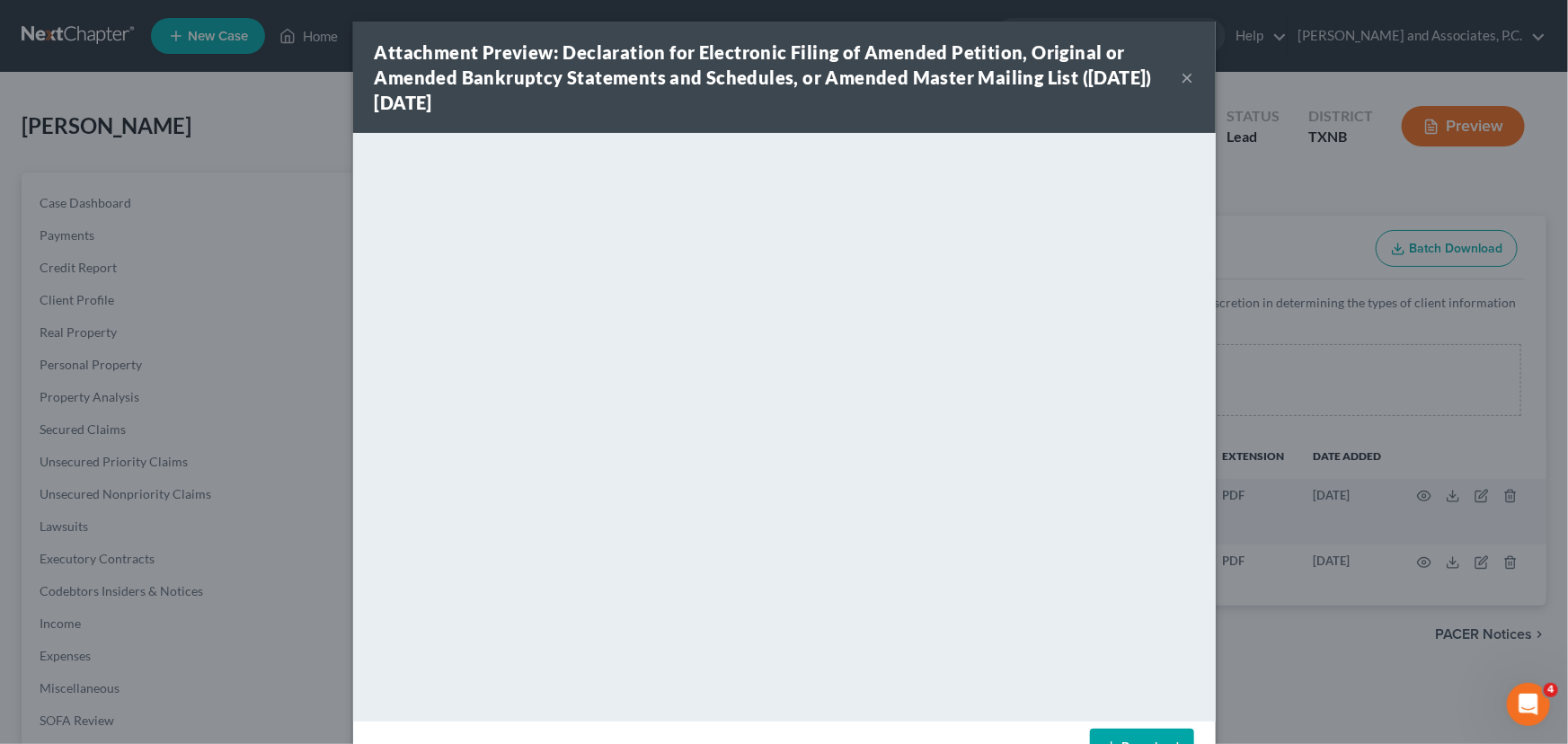
click at [1182, 80] on button "×" at bounding box center [1188, 77] width 13 height 22
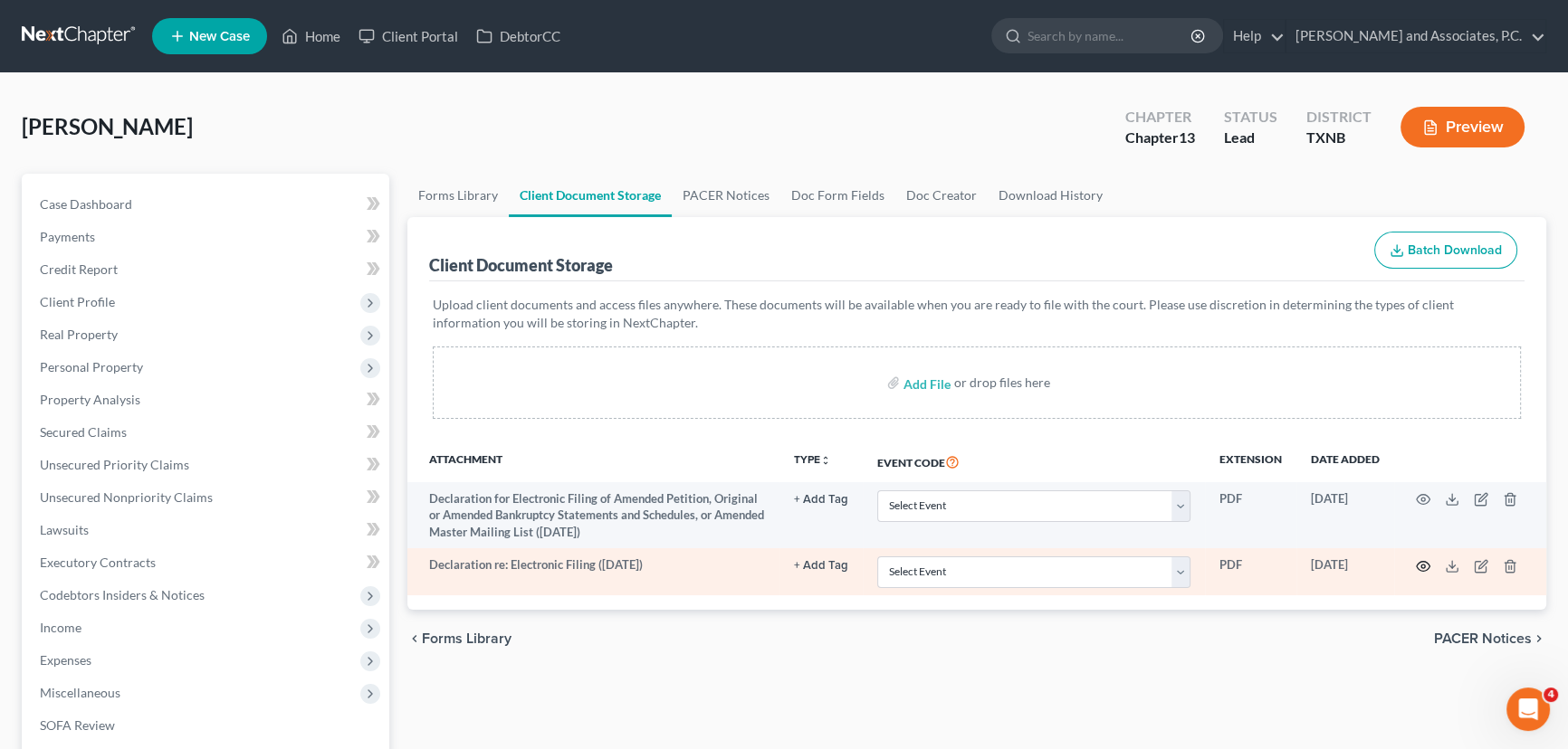
click at [1425, 564] on icon "button" at bounding box center [1423, 566] width 15 height 15
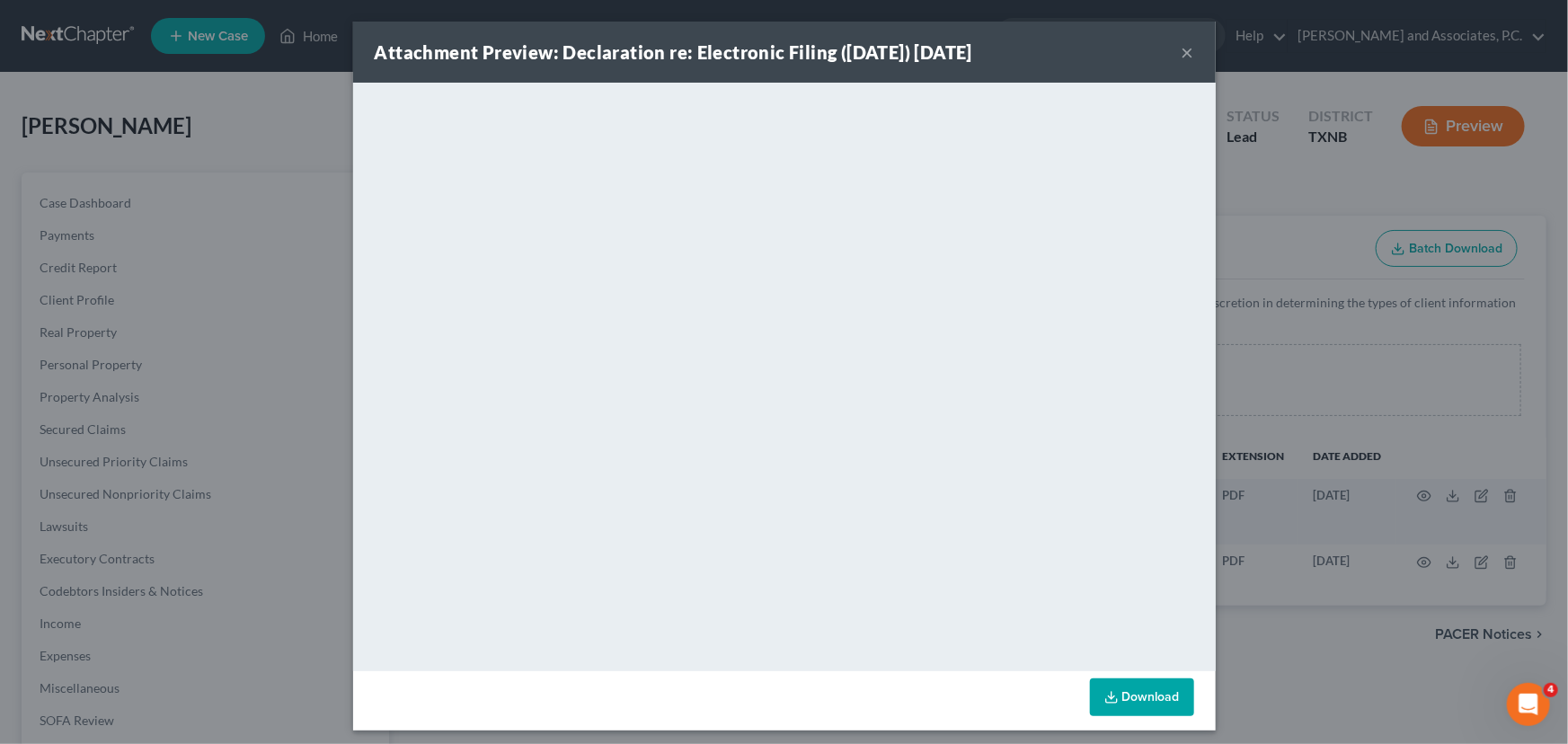
click at [1182, 54] on button "×" at bounding box center [1188, 52] width 13 height 22
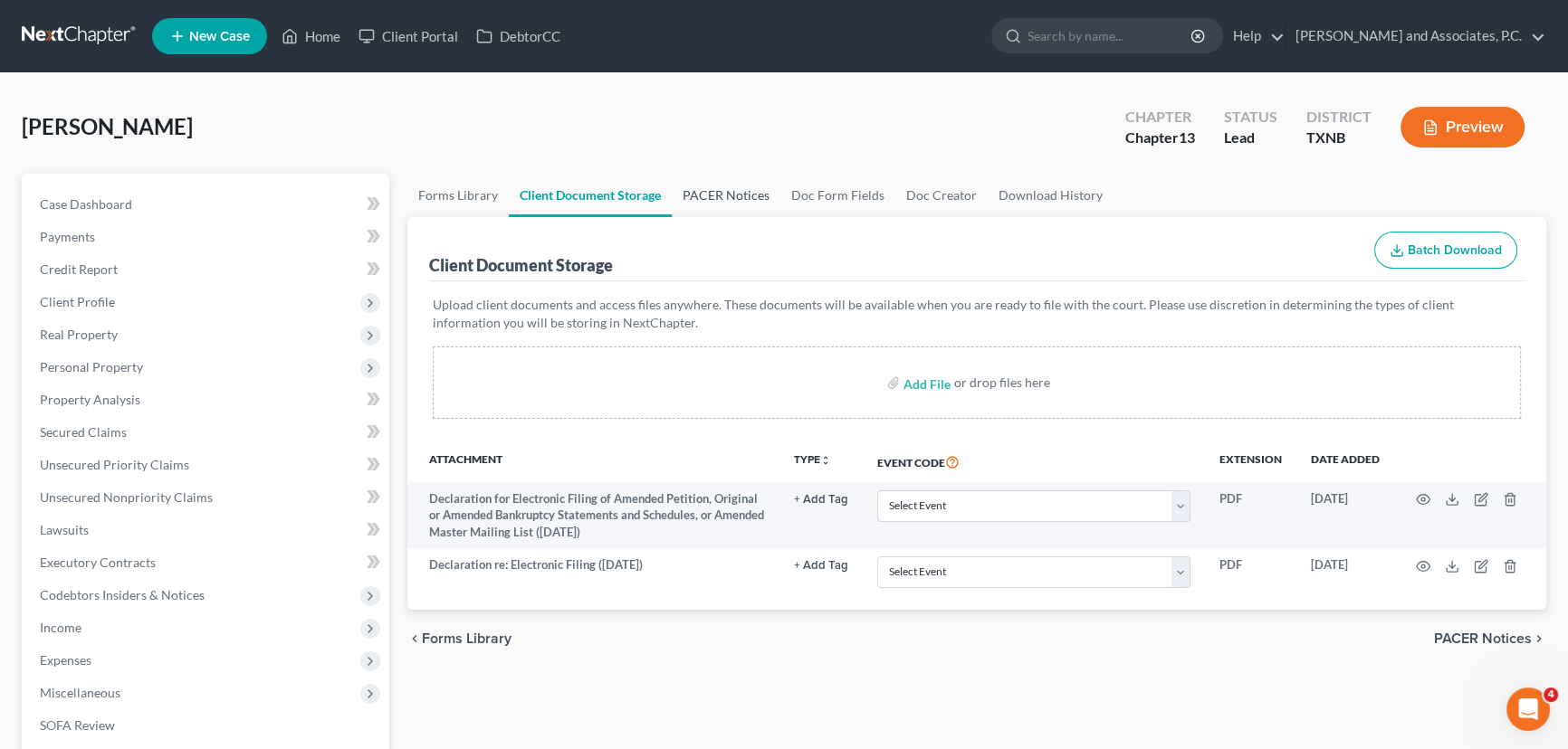
click at [724, 199] on link "PACER Notices" at bounding box center [726, 195] width 109 height 43
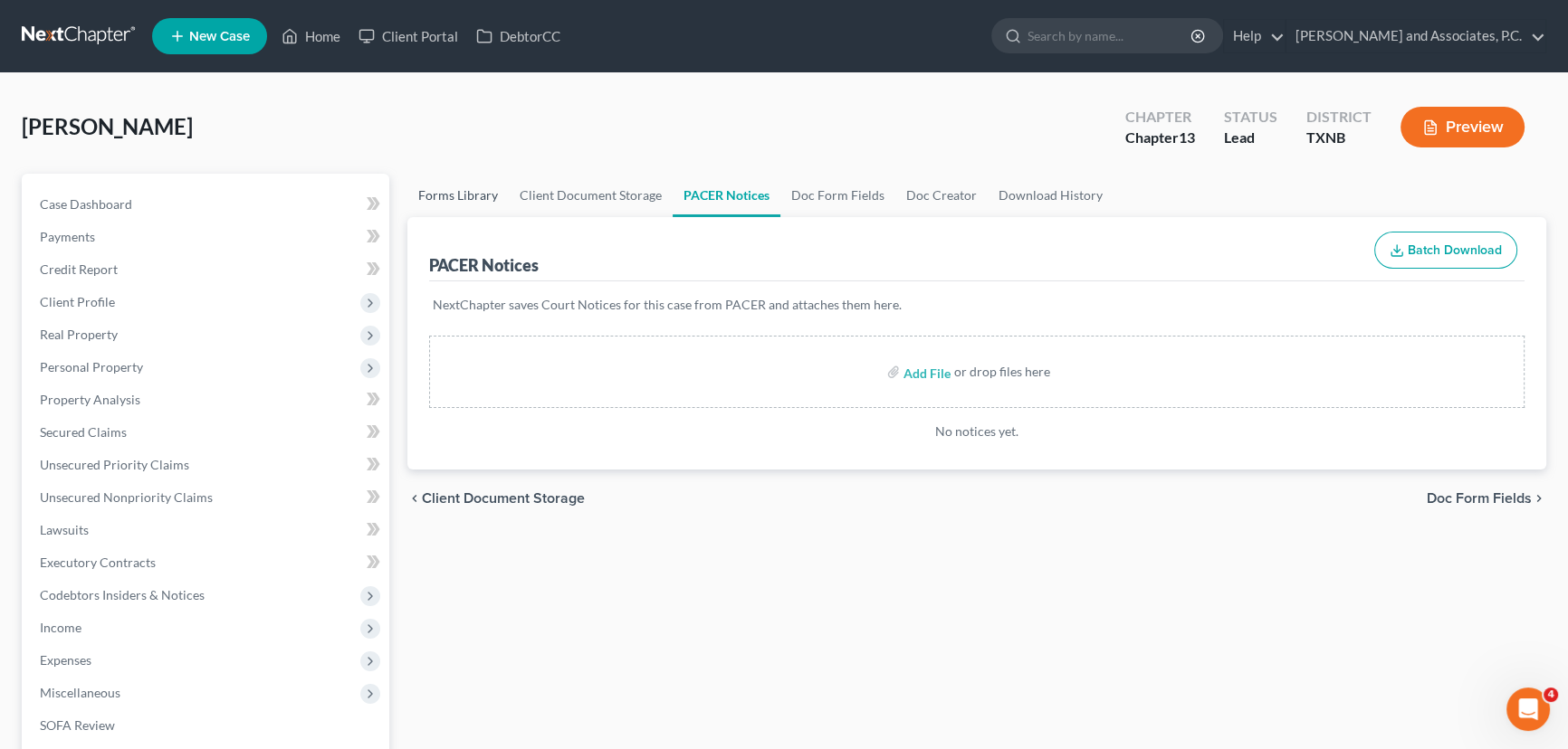
click at [471, 197] on link "Forms Library" at bounding box center [458, 195] width 102 height 43
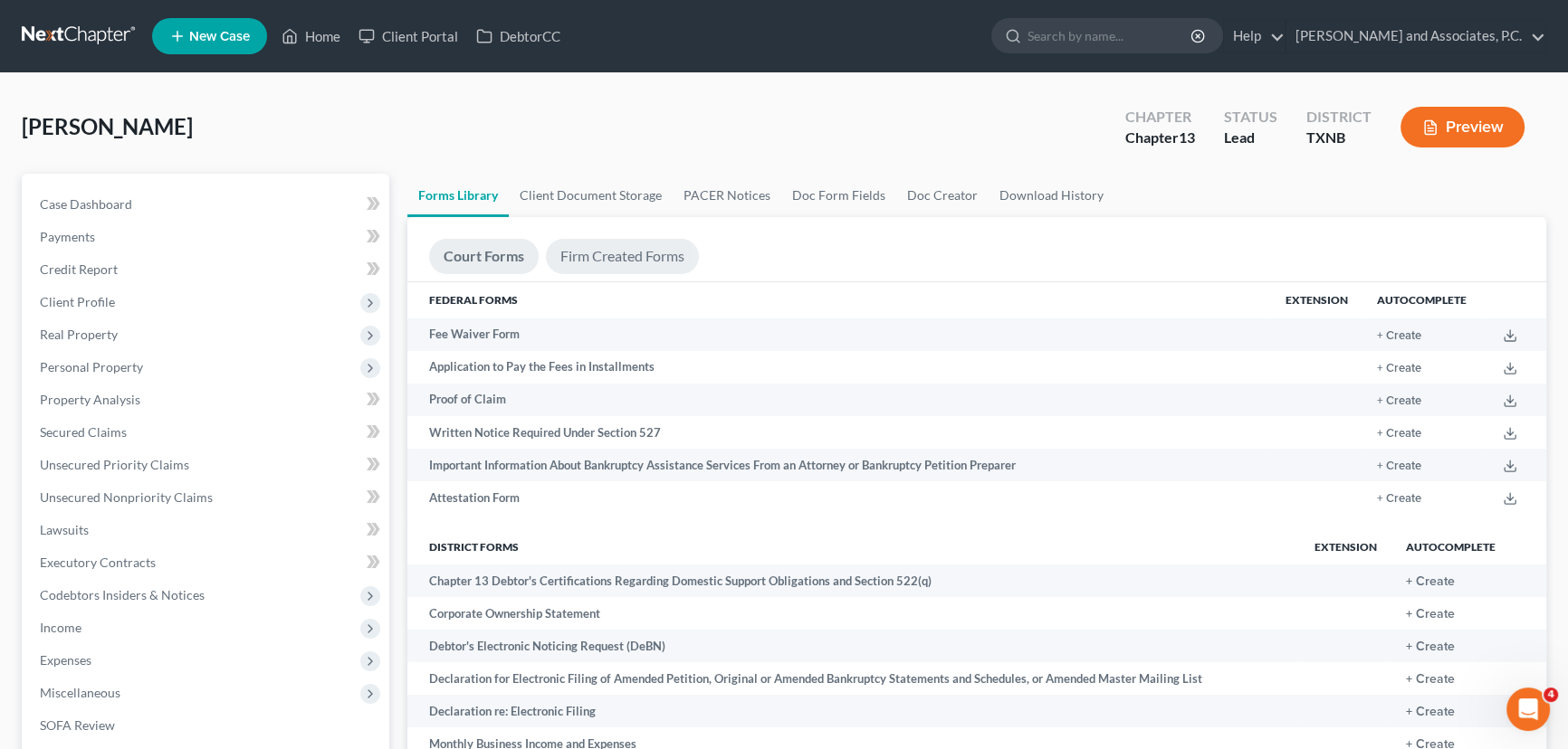
click at [625, 253] on link "Firm Created Forms" at bounding box center [622, 257] width 153 height 36
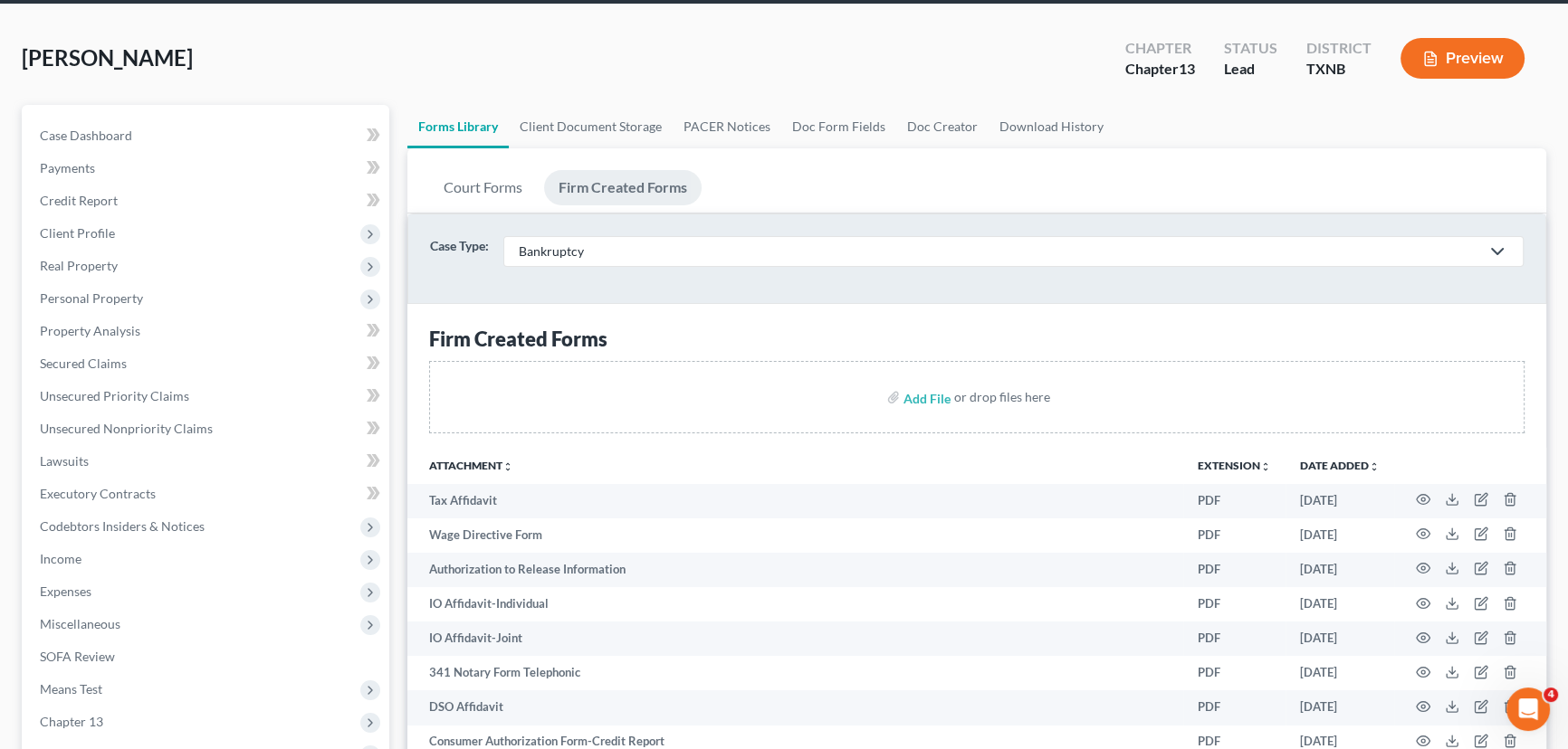
scroll to position [164, 0]
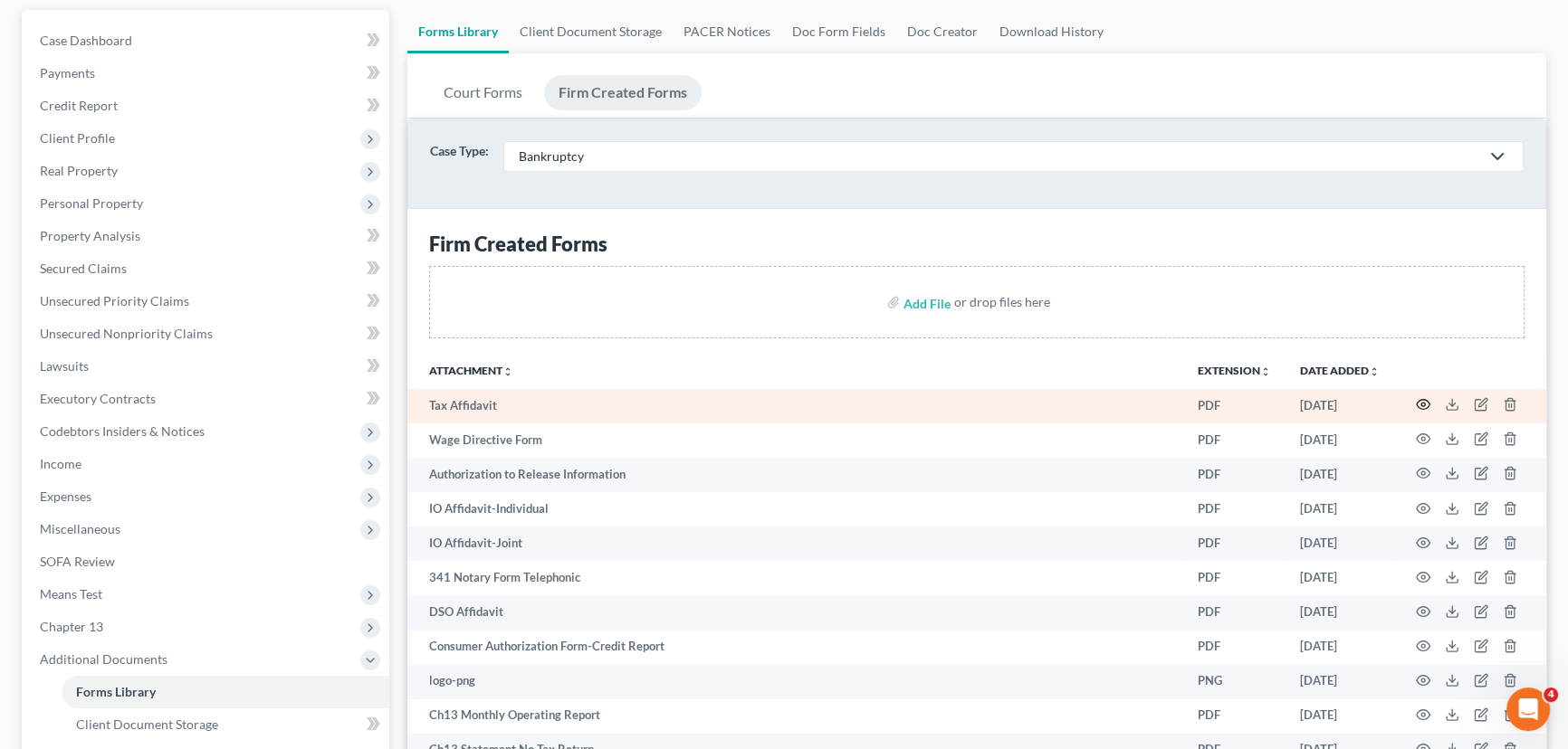
click at [1422, 405] on icon "button" at bounding box center [1423, 405] width 15 height 15
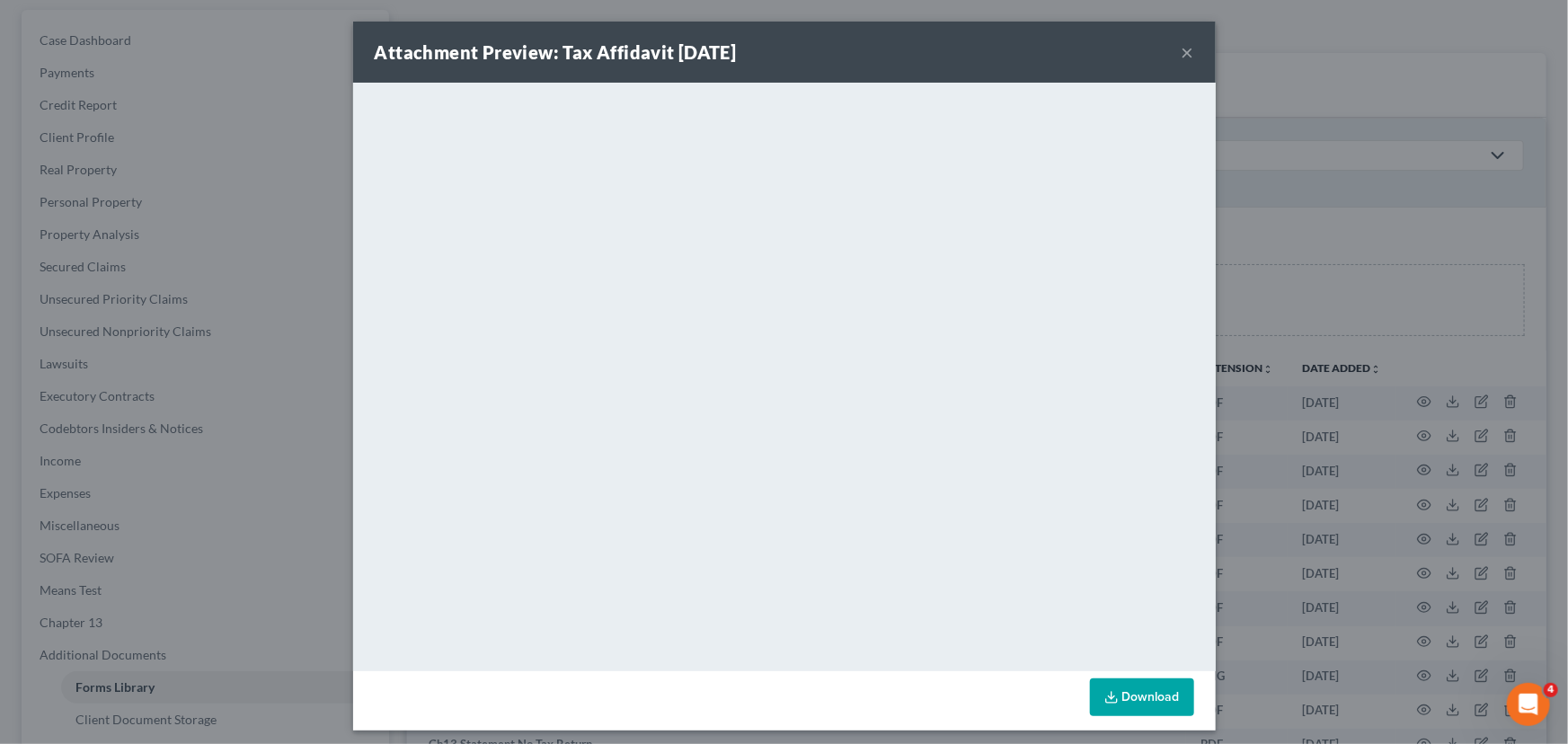
click at [1182, 51] on button "×" at bounding box center [1188, 52] width 13 height 22
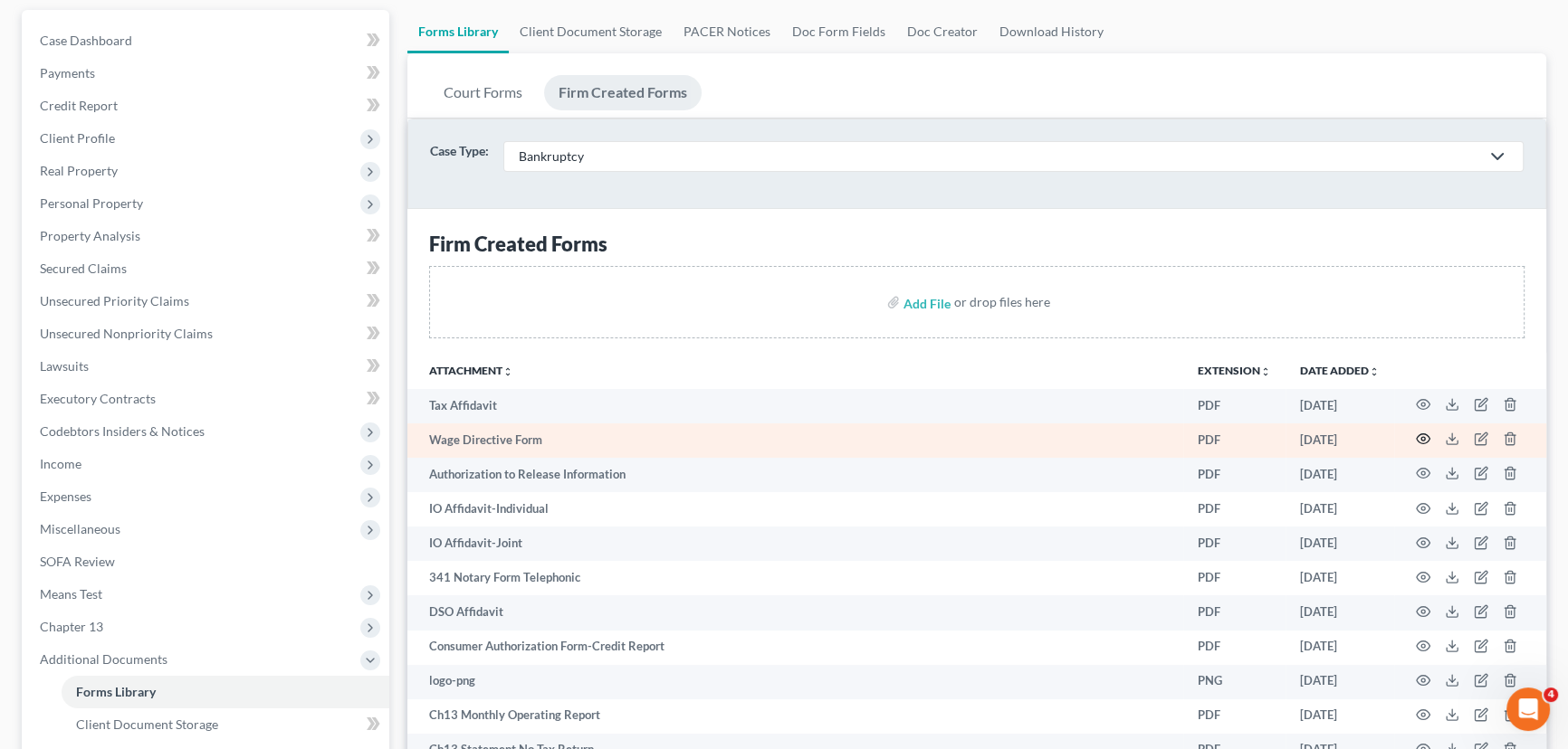
click at [1421, 434] on icon "button" at bounding box center [1423, 438] width 15 height 15
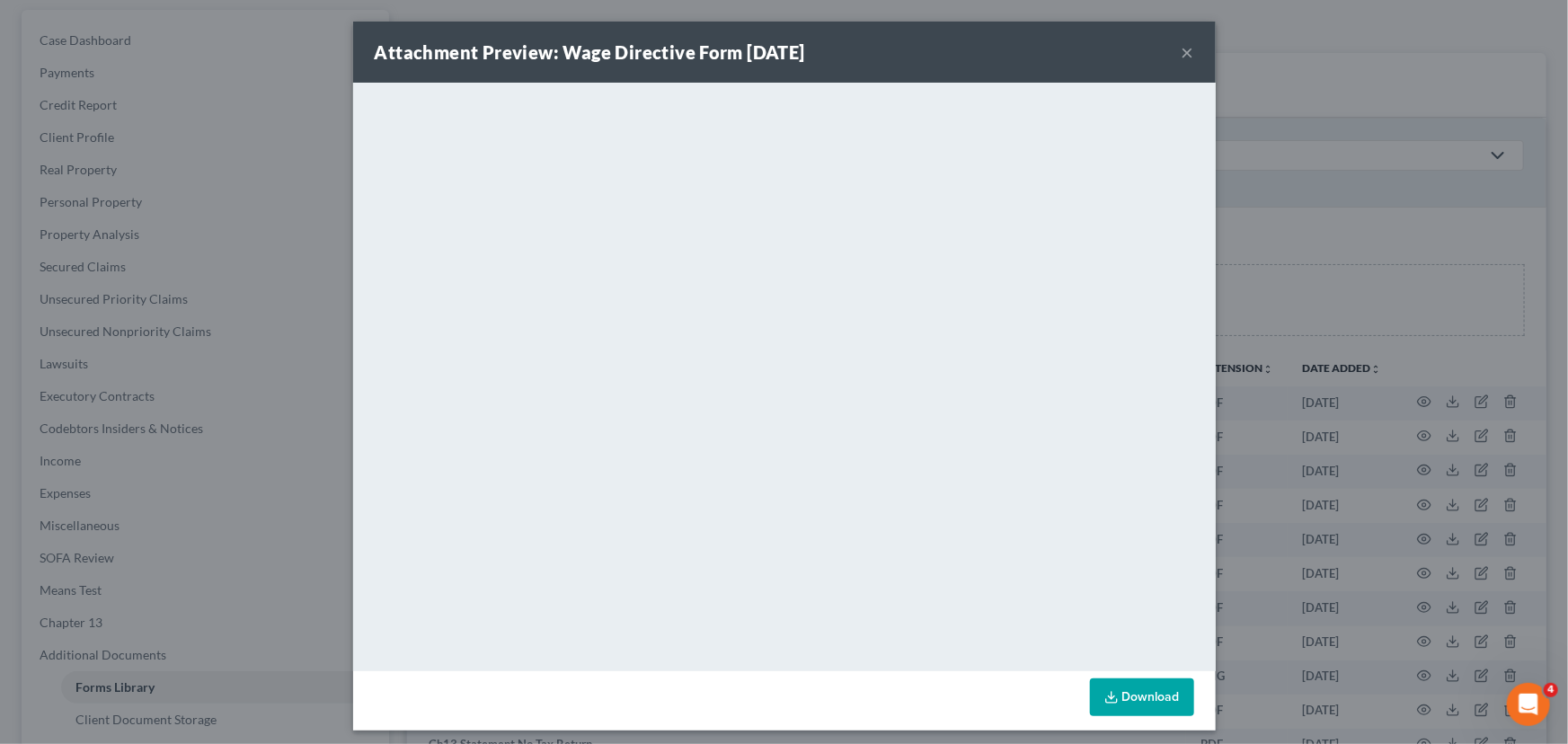
click at [1182, 50] on button "×" at bounding box center [1188, 52] width 13 height 22
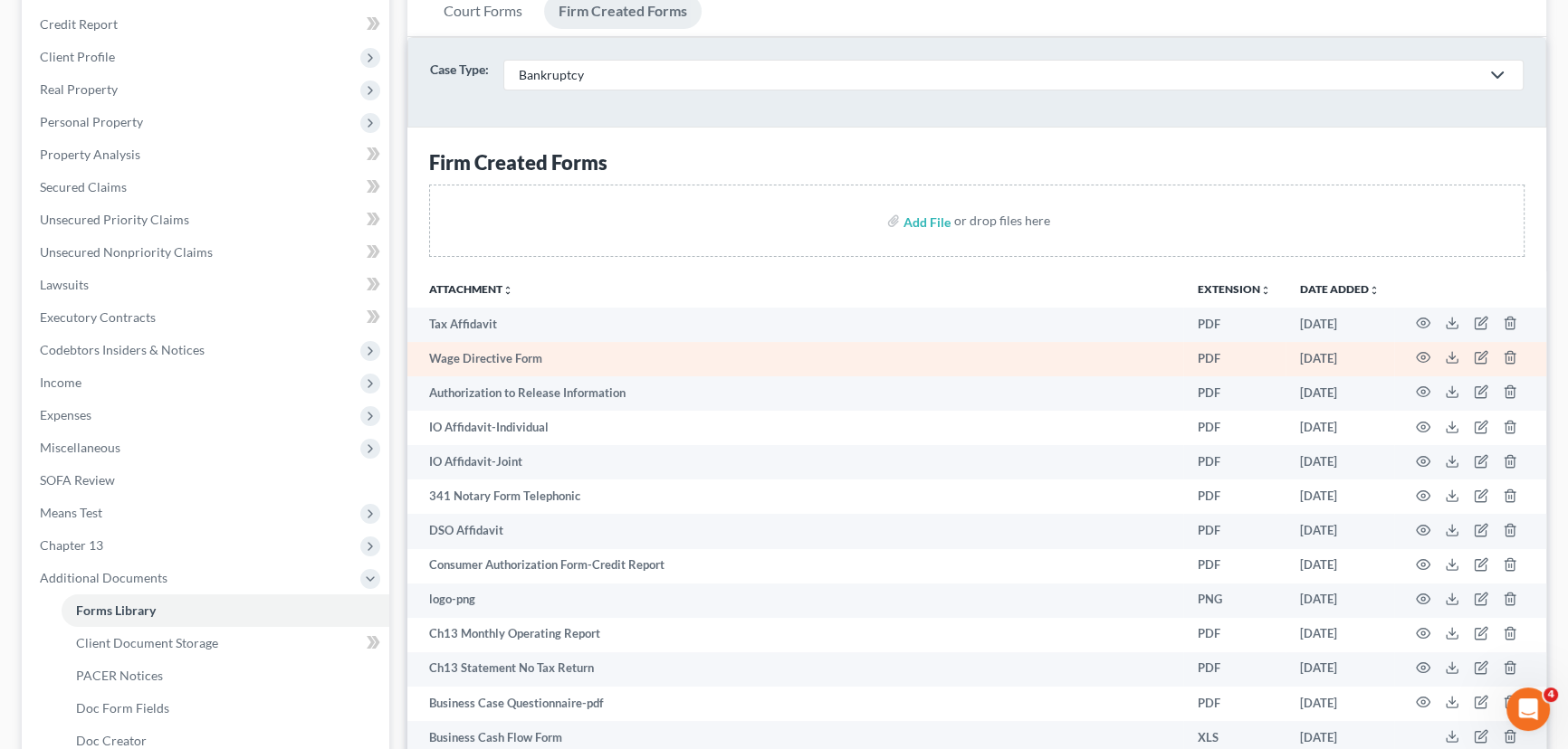
scroll to position [246, 0]
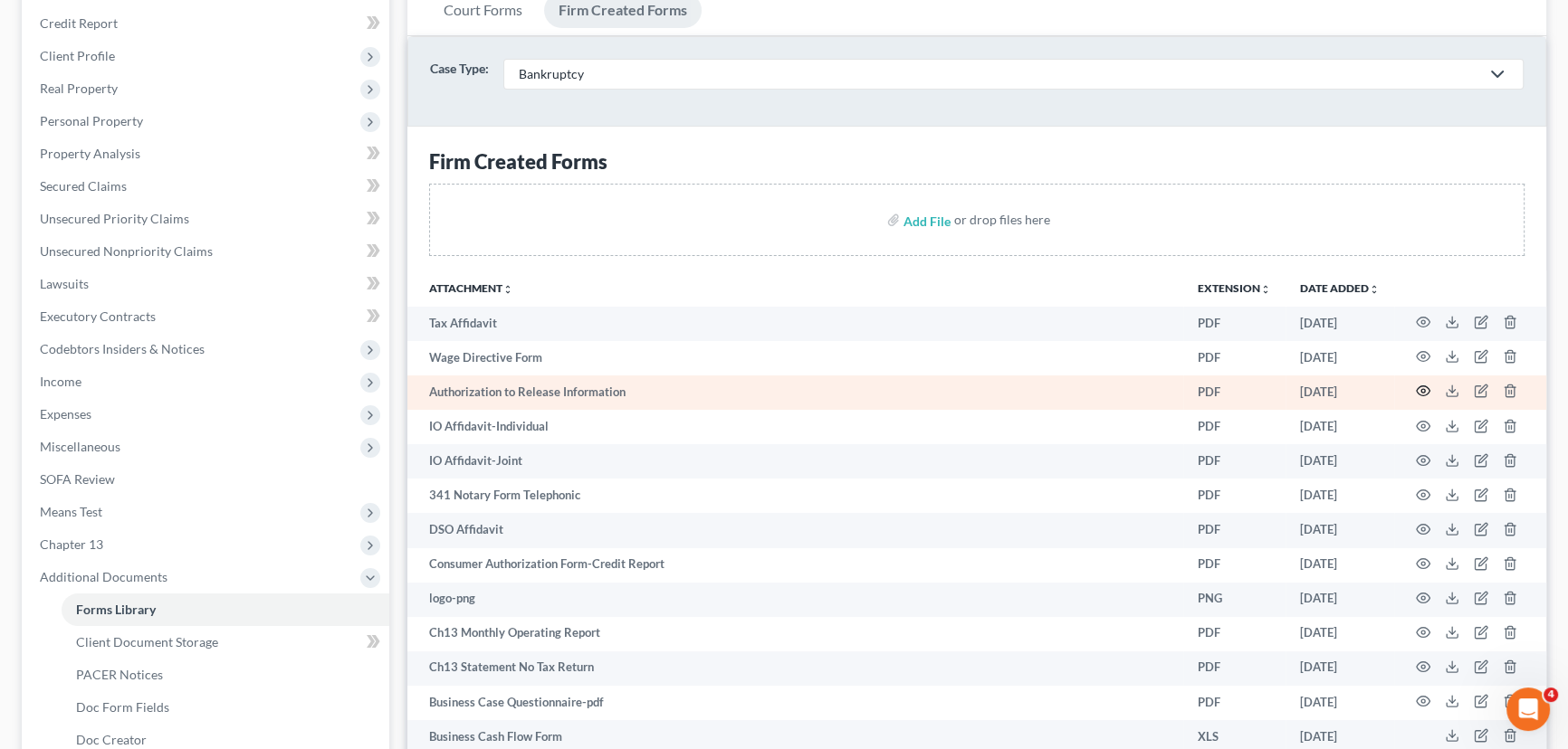
click at [1427, 387] on icon "button" at bounding box center [1423, 391] width 15 height 15
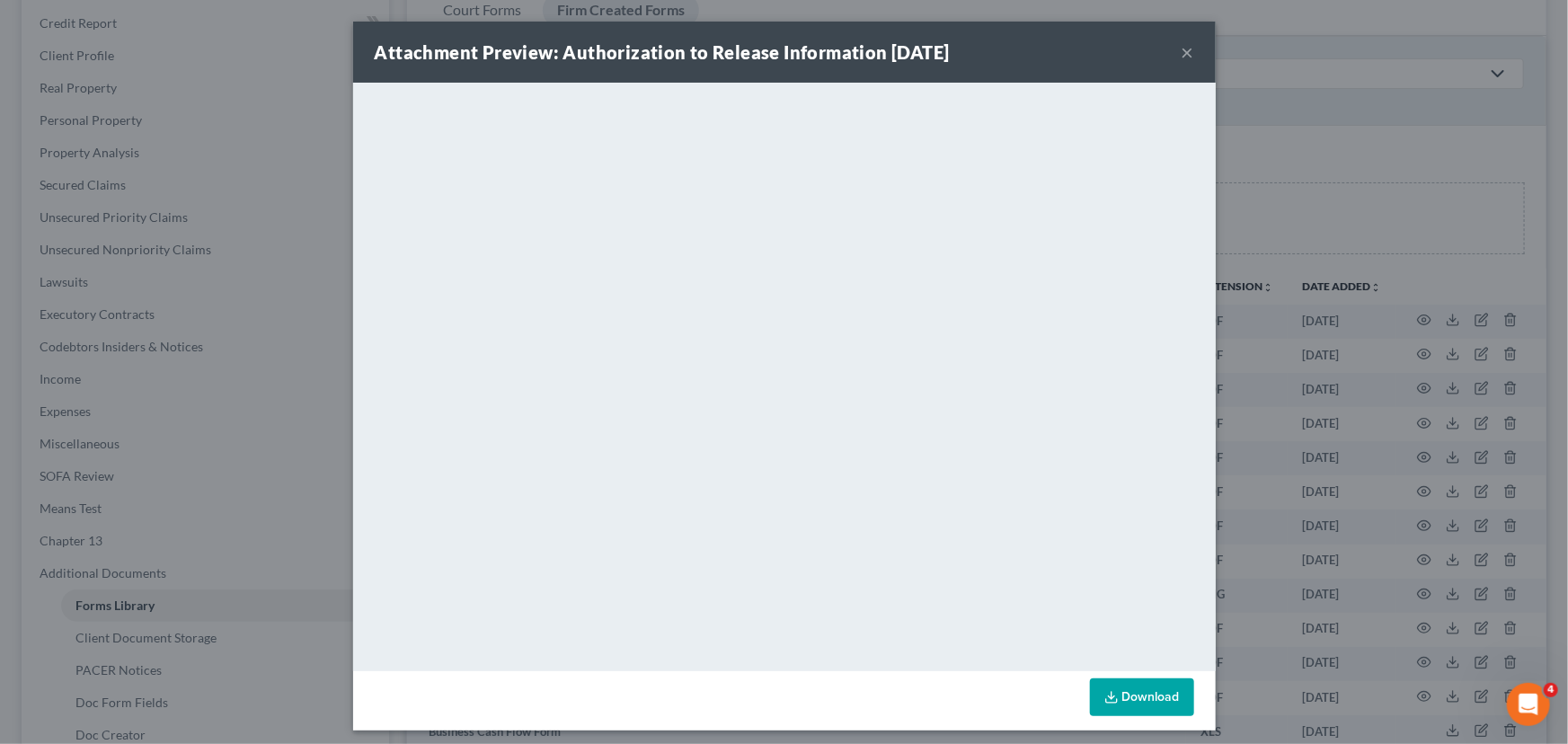
click at [1182, 51] on button "×" at bounding box center [1188, 52] width 13 height 22
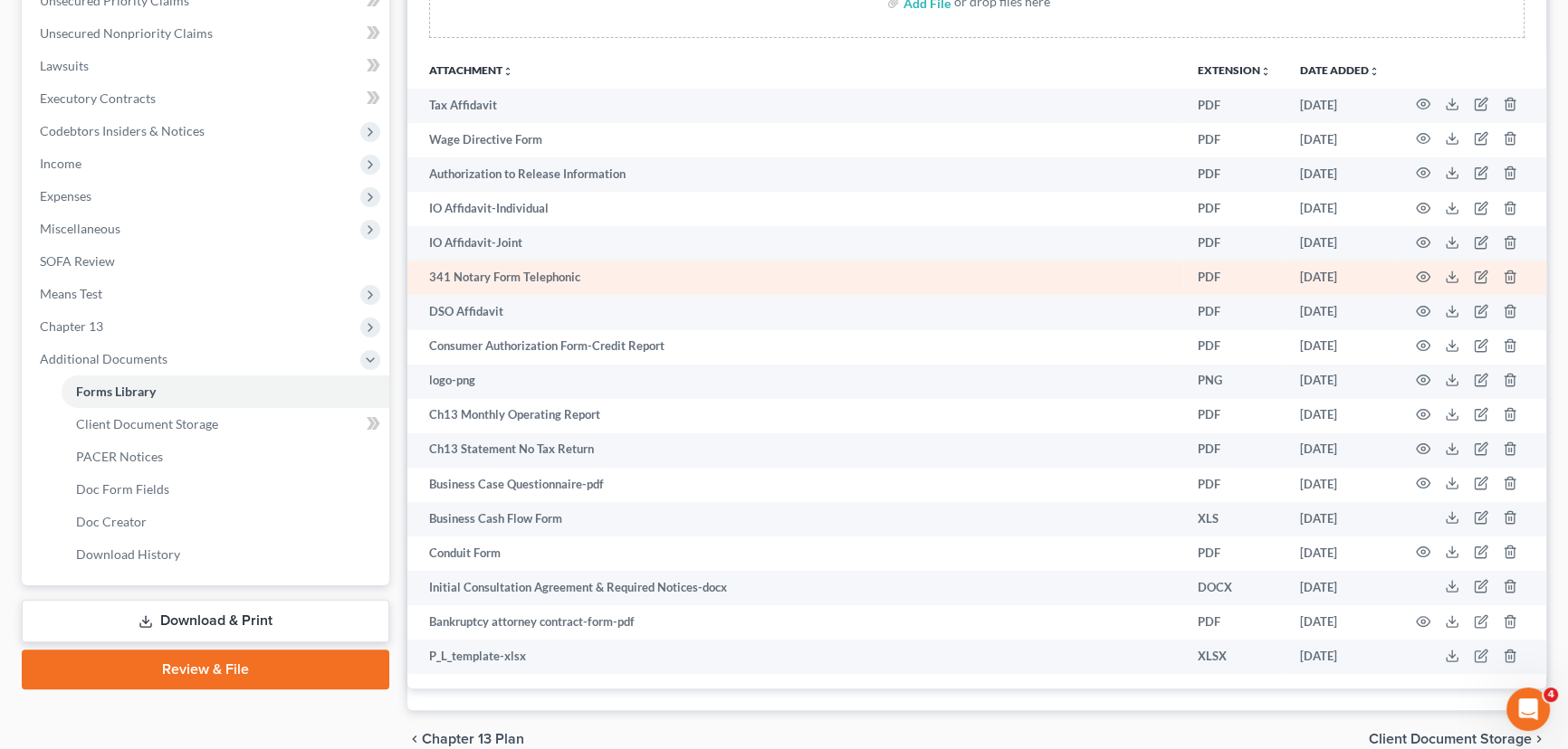
scroll to position [493, 0]
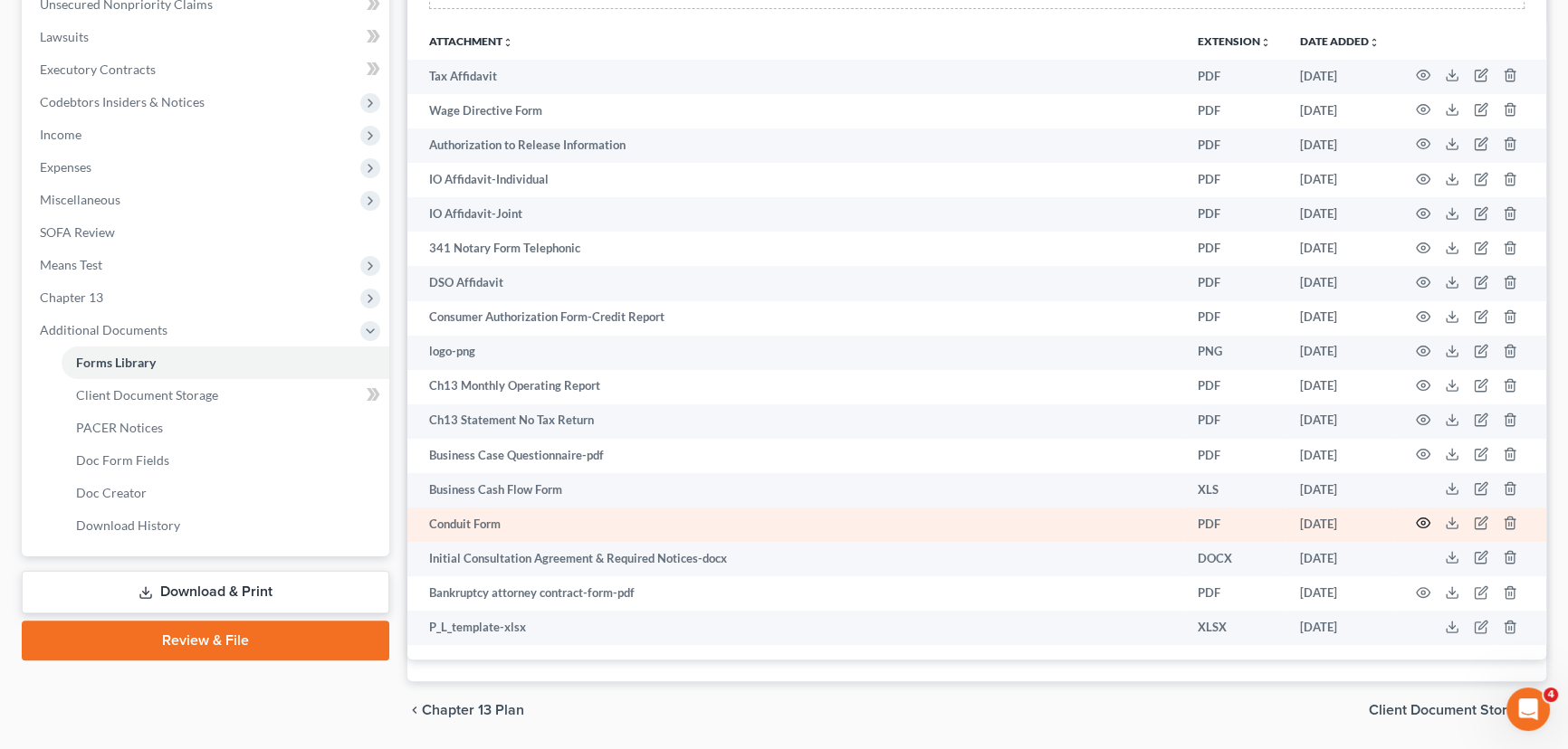
click at [1420, 516] on icon "button" at bounding box center [1423, 523] width 15 height 15
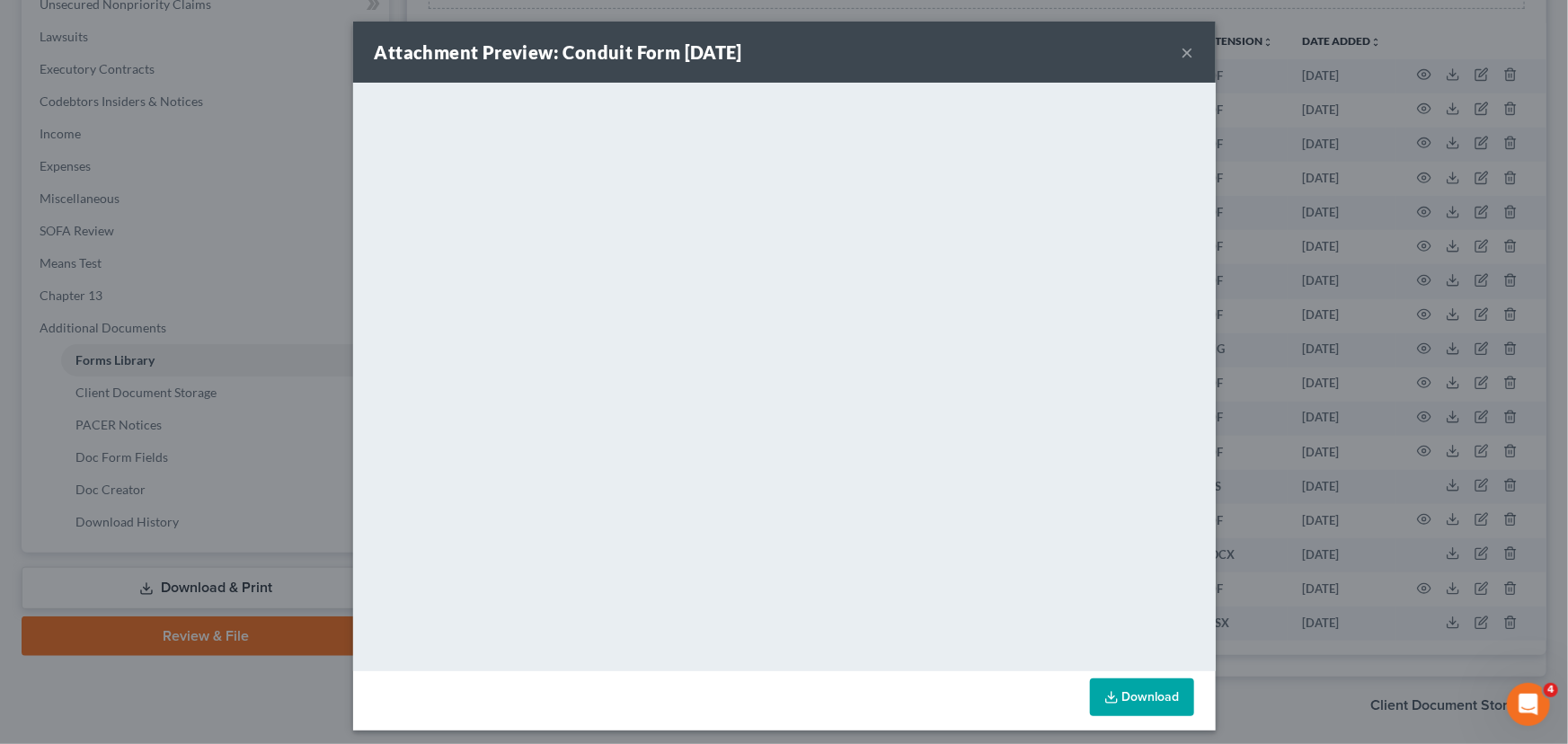
click at [1182, 53] on button "×" at bounding box center [1188, 52] width 13 height 22
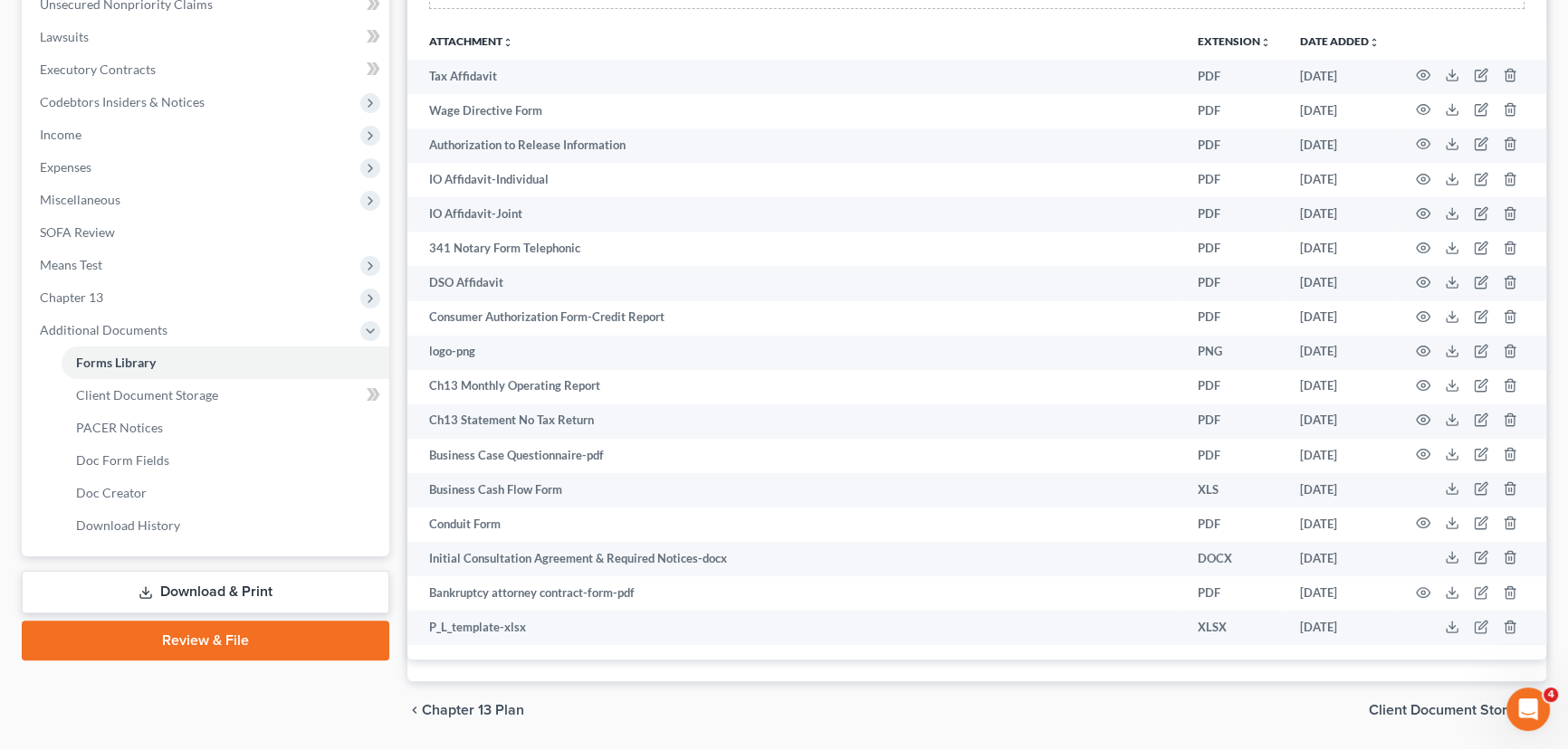
click at [132, 579] on link "Download & Print" at bounding box center [205, 592] width 367 height 42
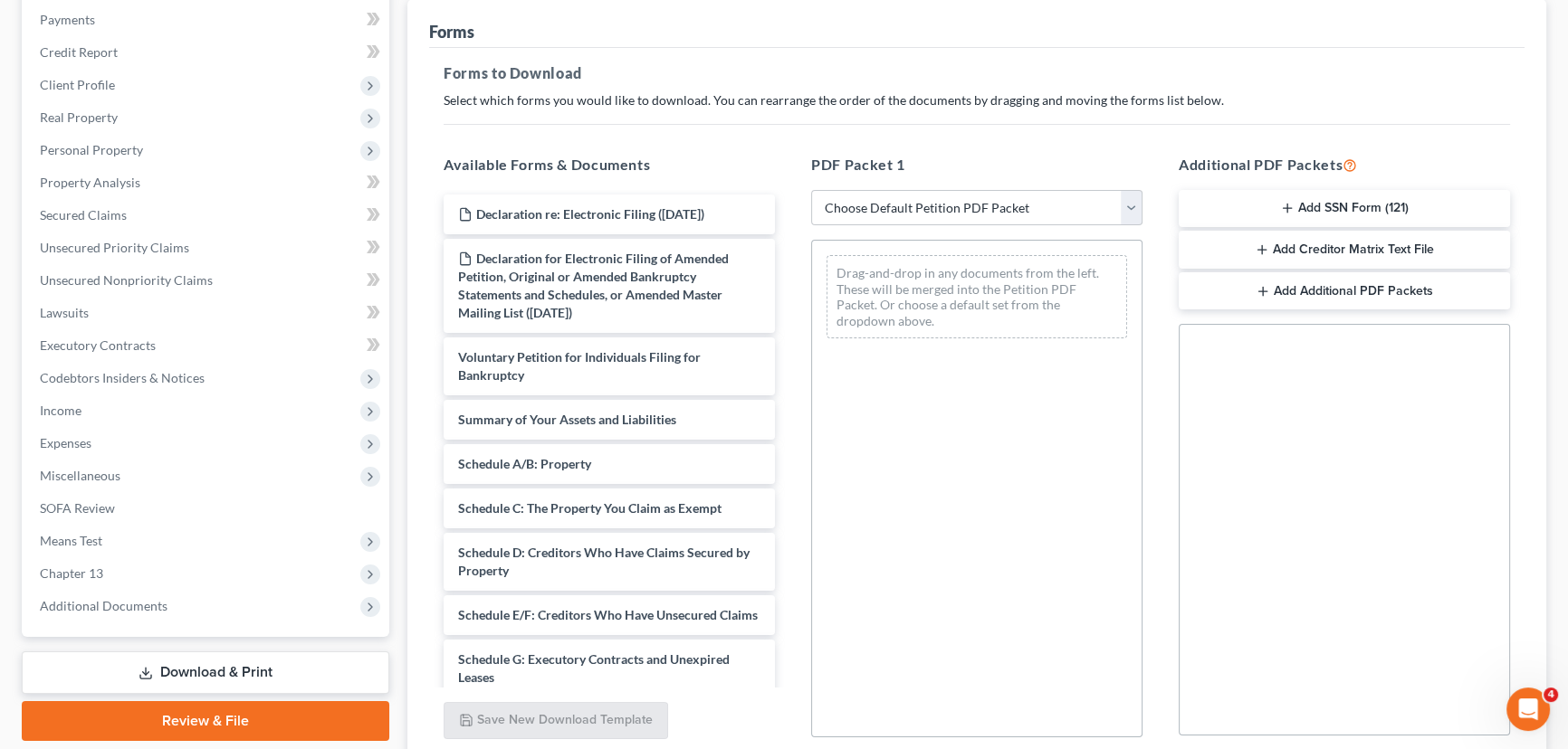
scroll to position [246, 0]
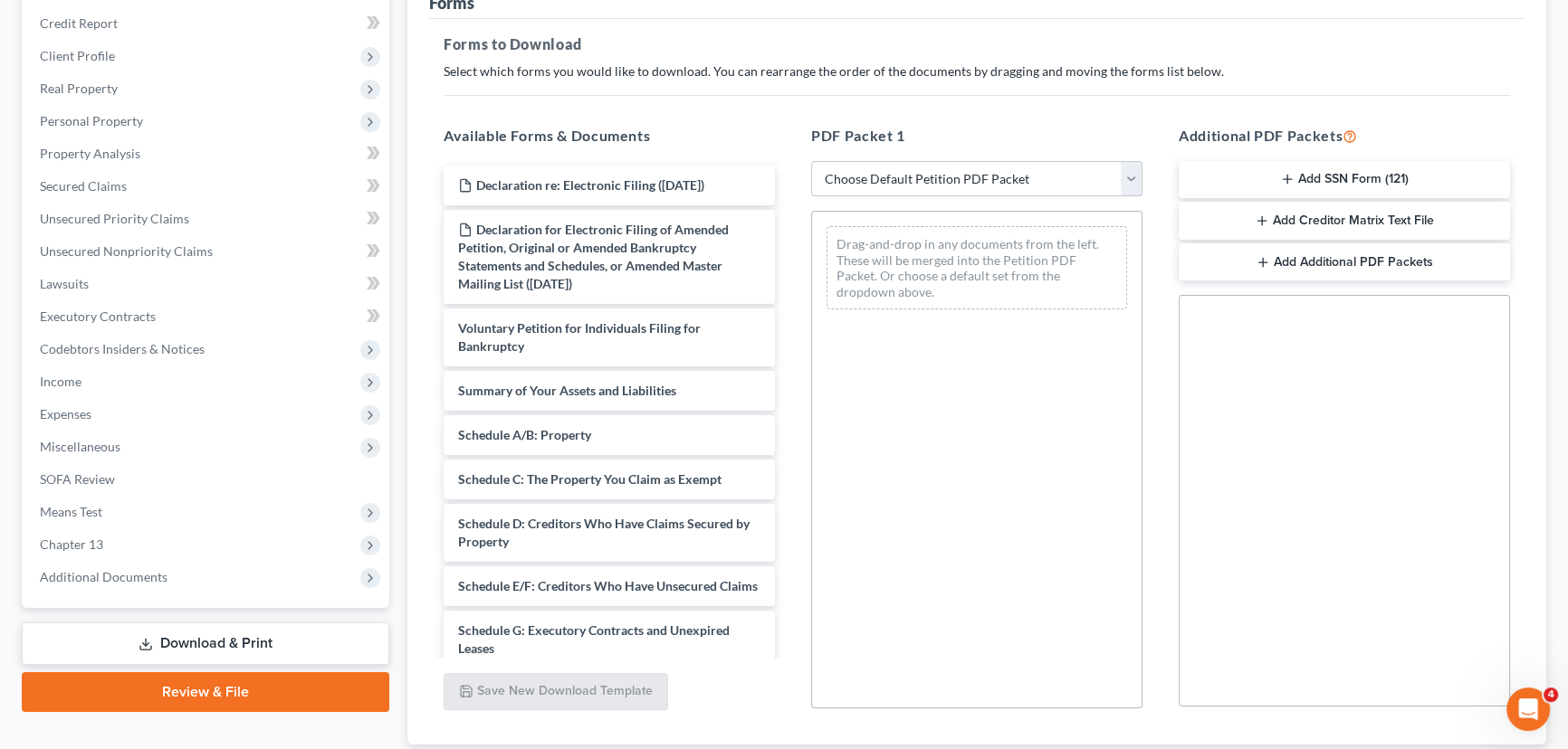
click at [942, 181] on select "Choose Default Petition PDF Packet Complete Bankruptcy Petition (all forms and …" at bounding box center [978, 179] width 332 height 37
select select "3"
click at [812, 161] on select "Choose Default Petition PDF Packet Complete Bankruptcy Petition (all forms and …" at bounding box center [978, 179] width 332 height 37
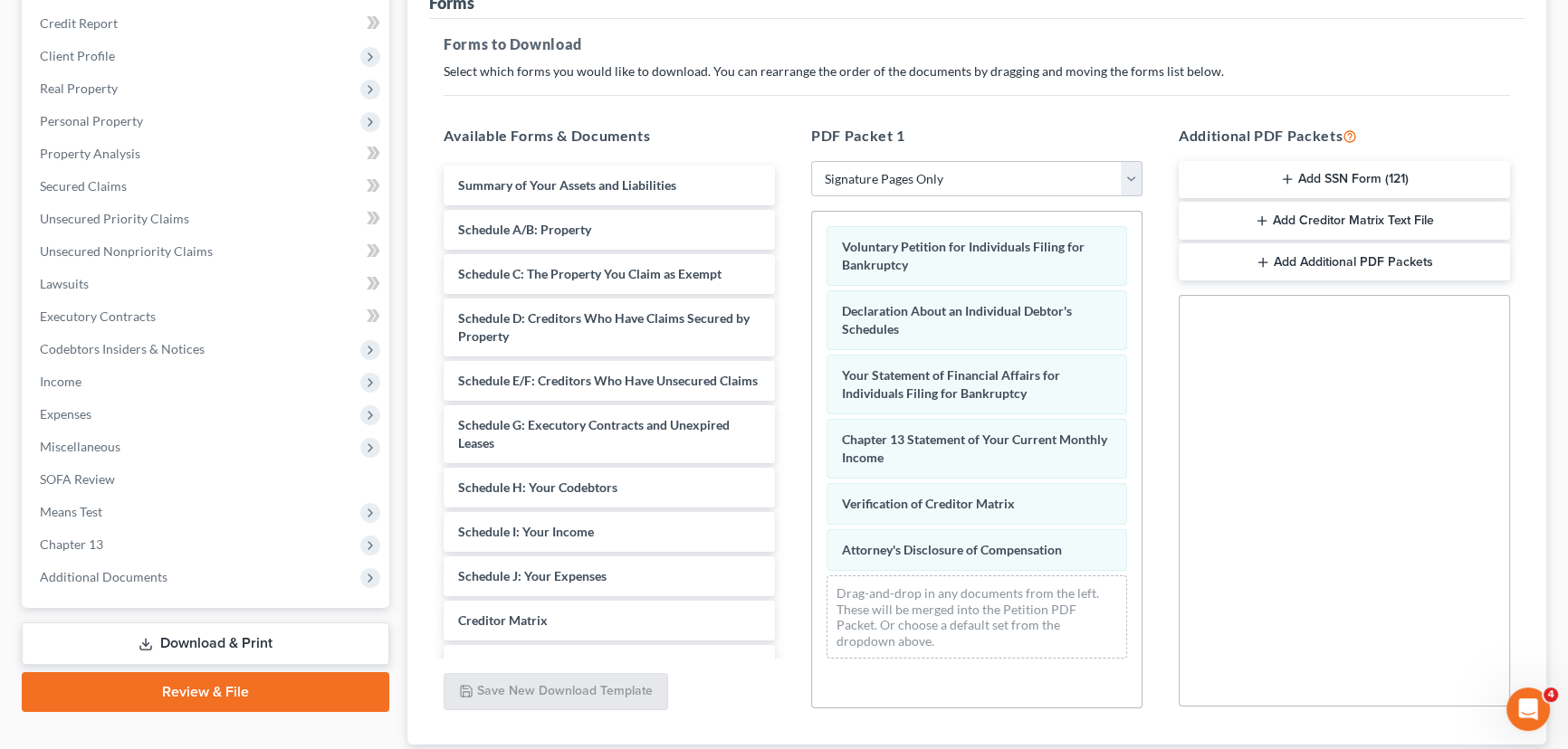
click at [1328, 174] on button "Add SSN Form (121)" at bounding box center [1345, 180] width 332 height 38
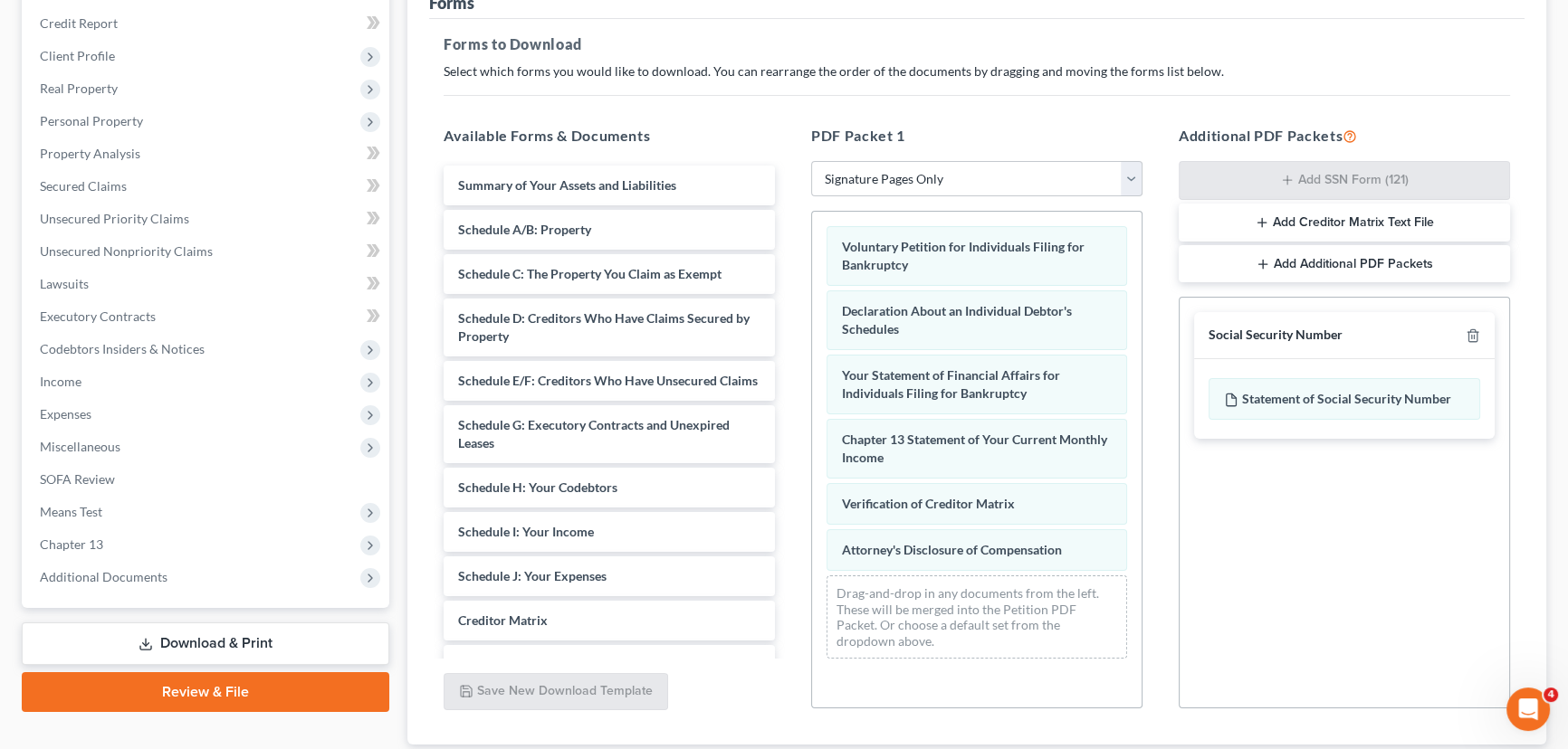
click at [1327, 224] on button "Add Creditor Matrix Text File" at bounding box center [1345, 222] width 332 height 38
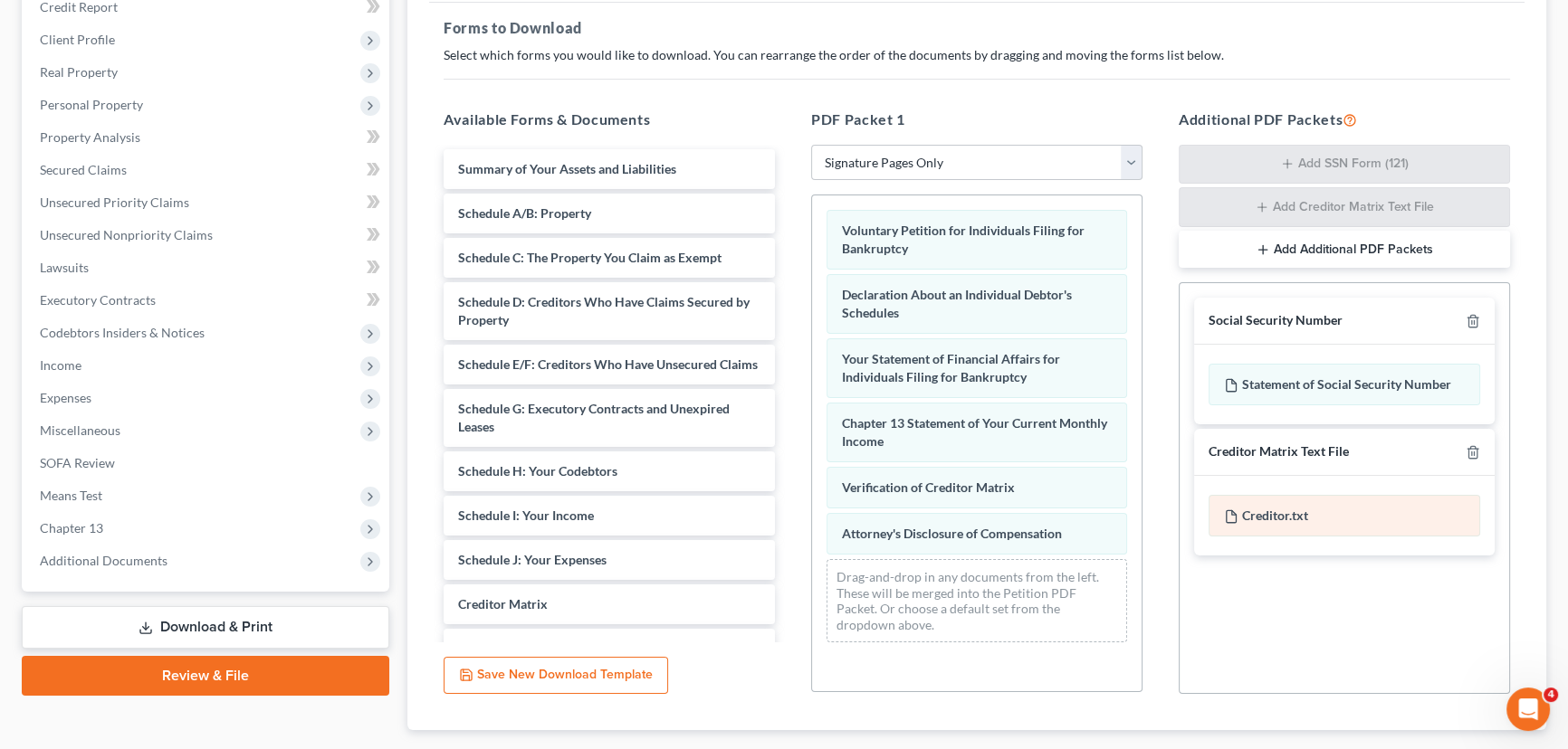
scroll to position [368, 0]
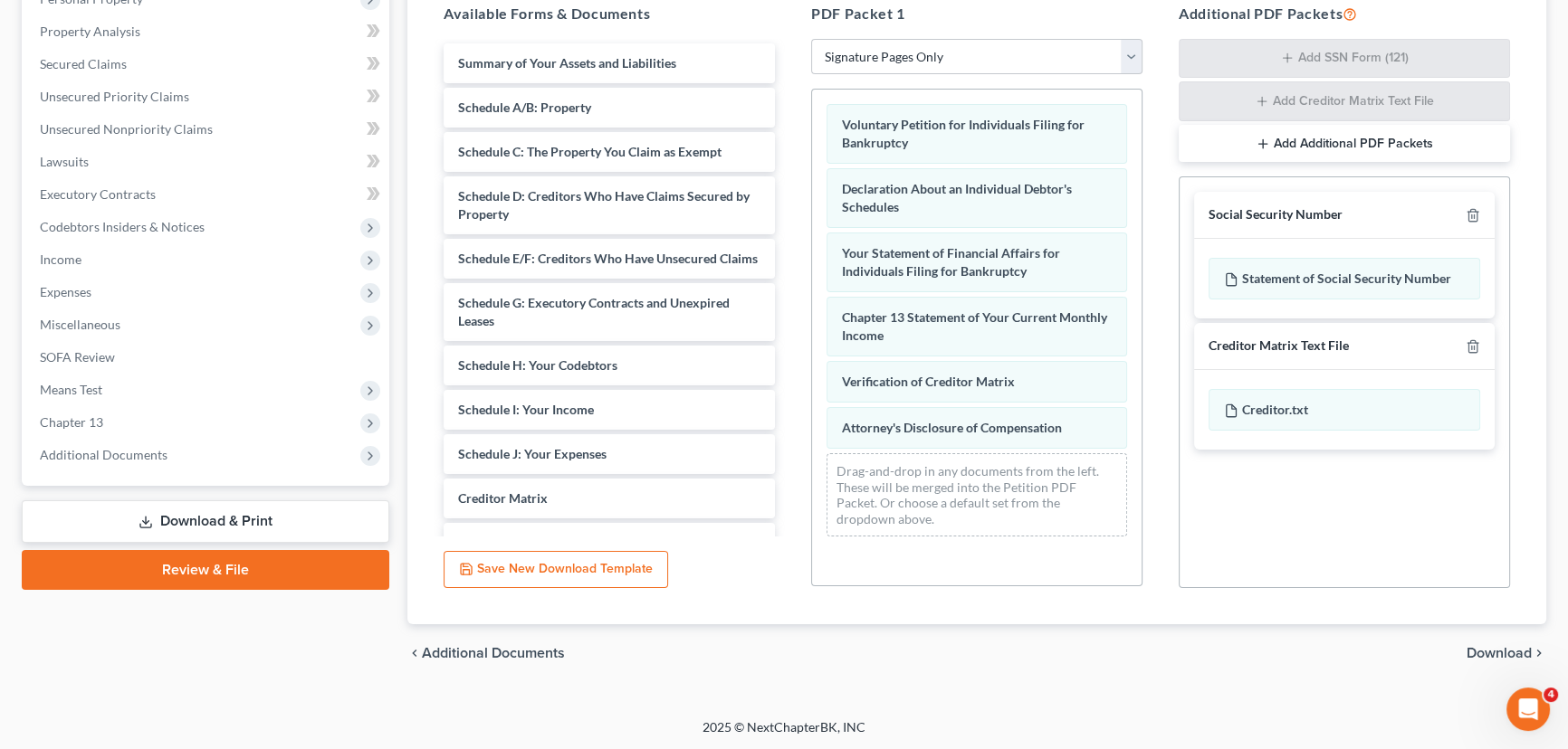
click at [1501, 650] on span "Download" at bounding box center [1500, 653] width 65 height 15
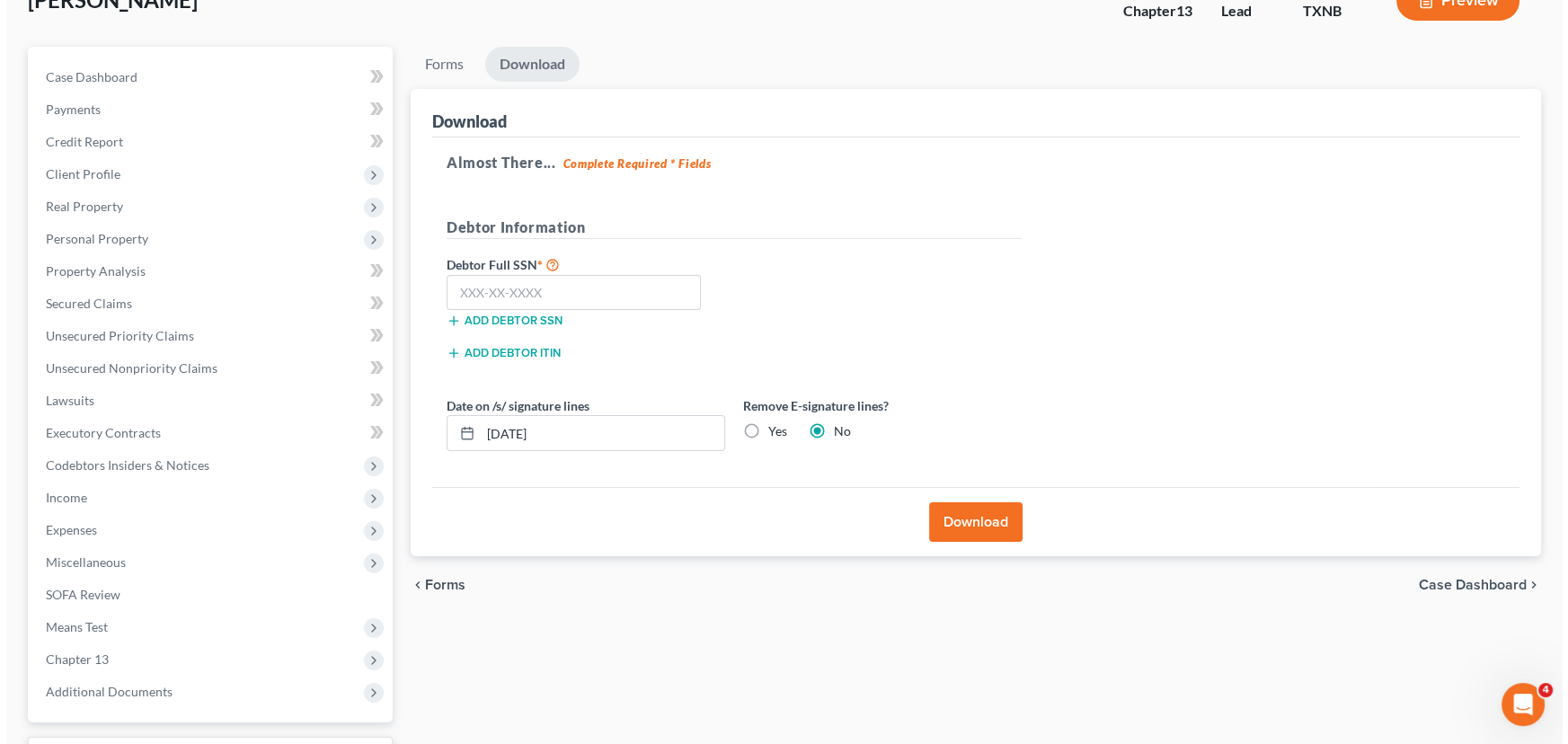
scroll to position [110, 0]
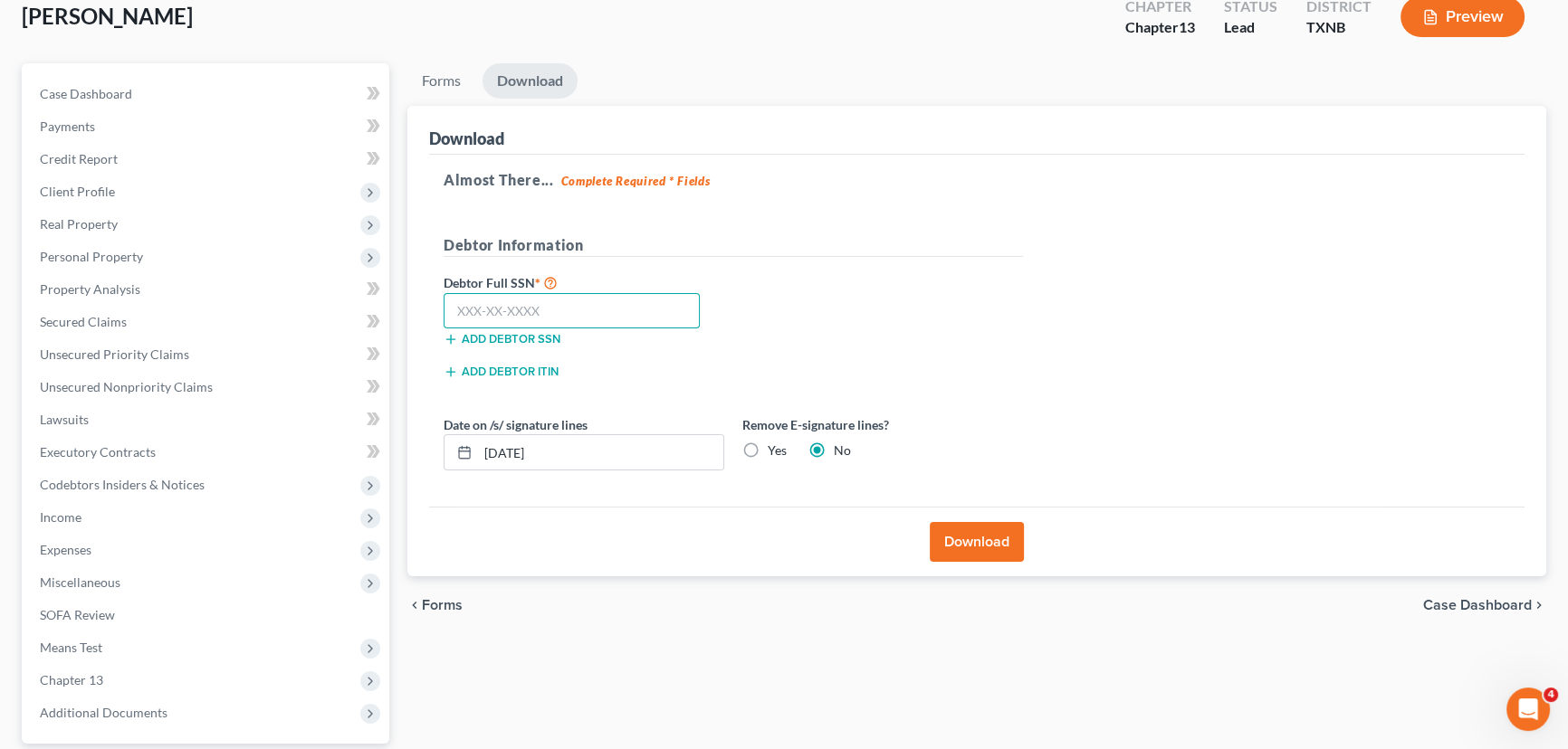
click at [564, 310] on input "text" at bounding box center [572, 311] width 257 height 37
click at [541, 299] on input "text" at bounding box center [572, 311] width 257 height 37
type input "533-60-7760"
click at [768, 448] on label "Yes" at bounding box center [777, 451] width 19 height 18
click at [775, 448] on input "Yes" at bounding box center [781, 448] width 12 height 12
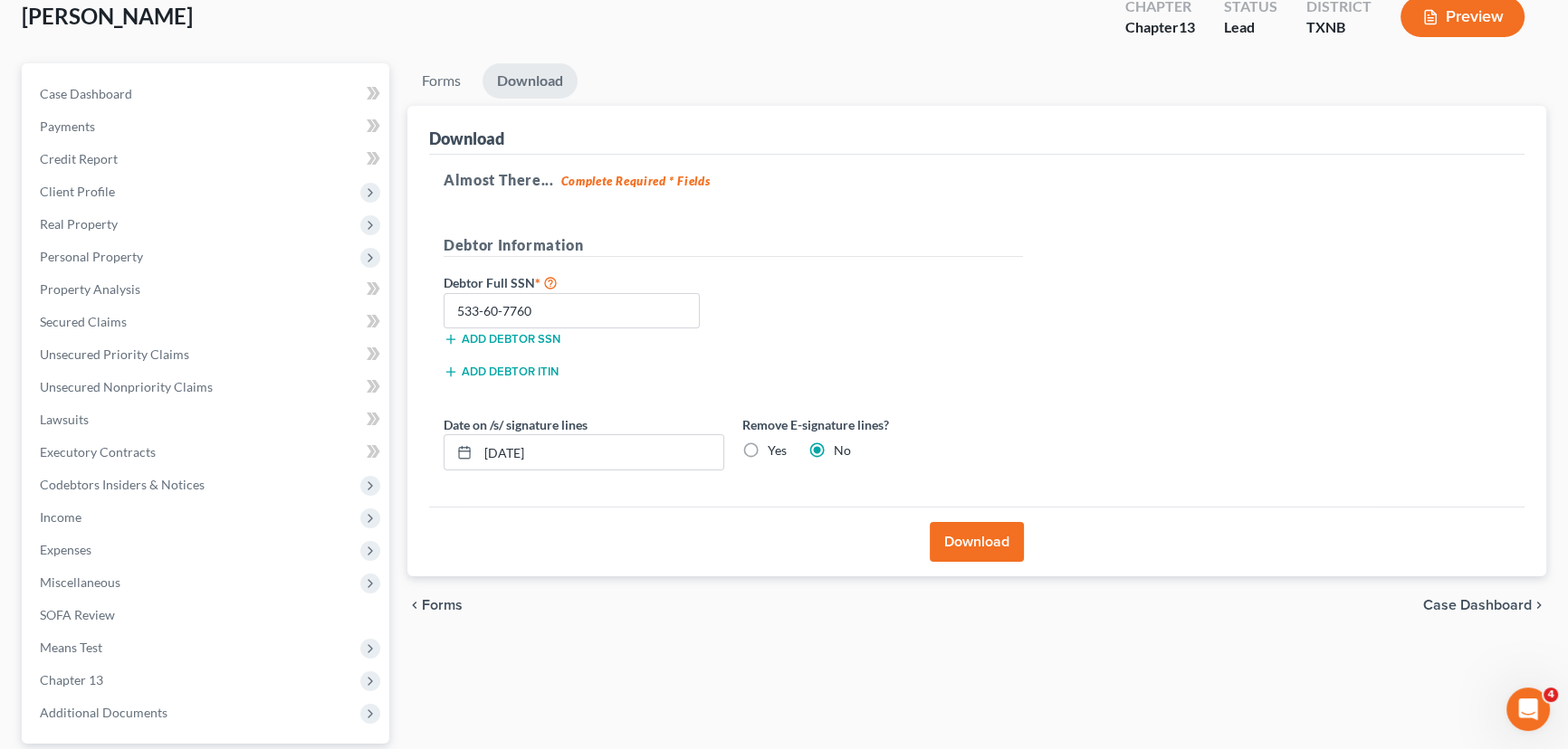
radio input "true"
radio input "false"
click at [979, 539] on button "Download" at bounding box center [977, 542] width 94 height 39
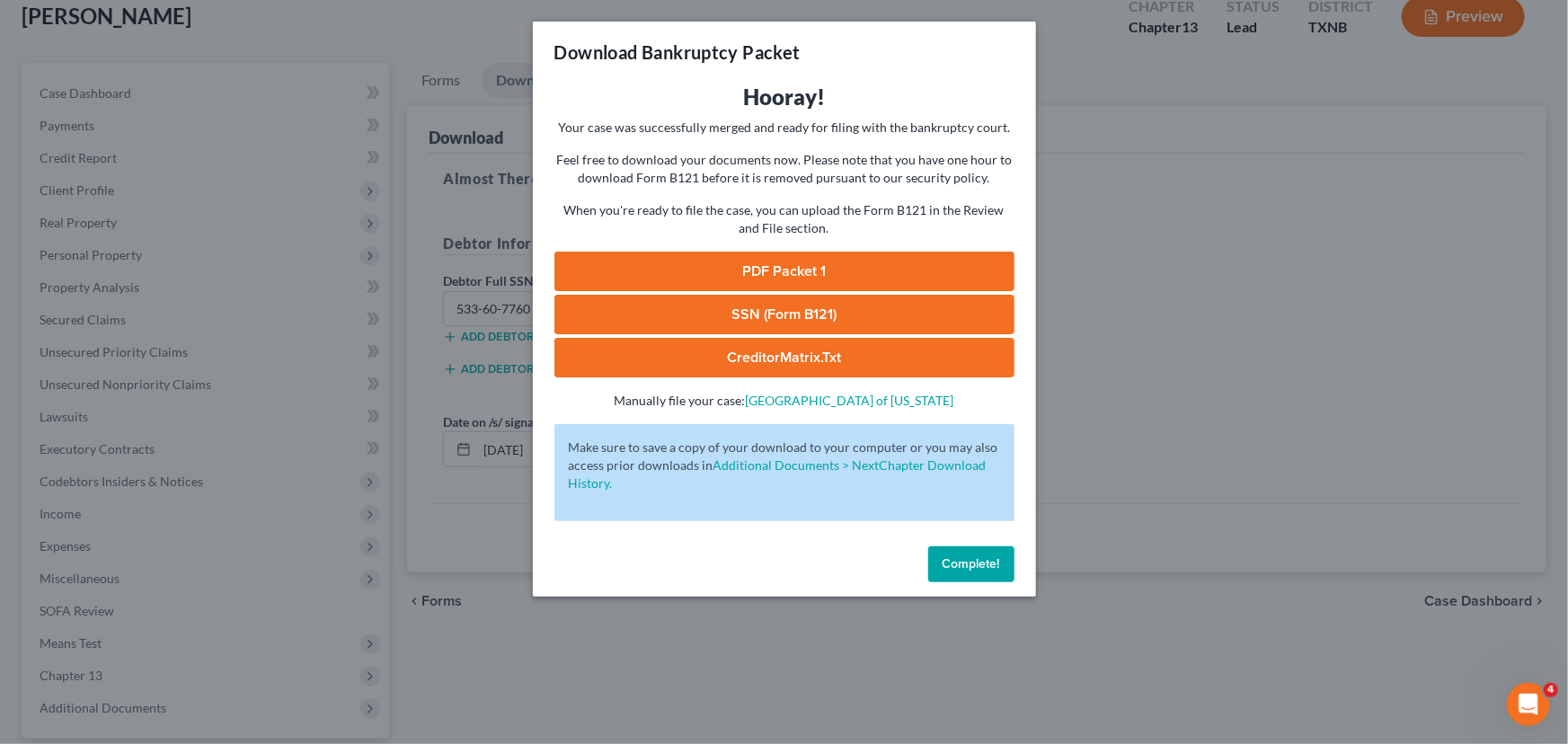
click at [798, 261] on link "PDF Packet 1" at bounding box center [785, 272] width 461 height 39
click at [757, 308] on link "SSN (Form B121)" at bounding box center [785, 315] width 461 height 39
click at [837, 353] on link "CreditorMatrix.txt" at bounding box center [785, 358] width 461 height 39
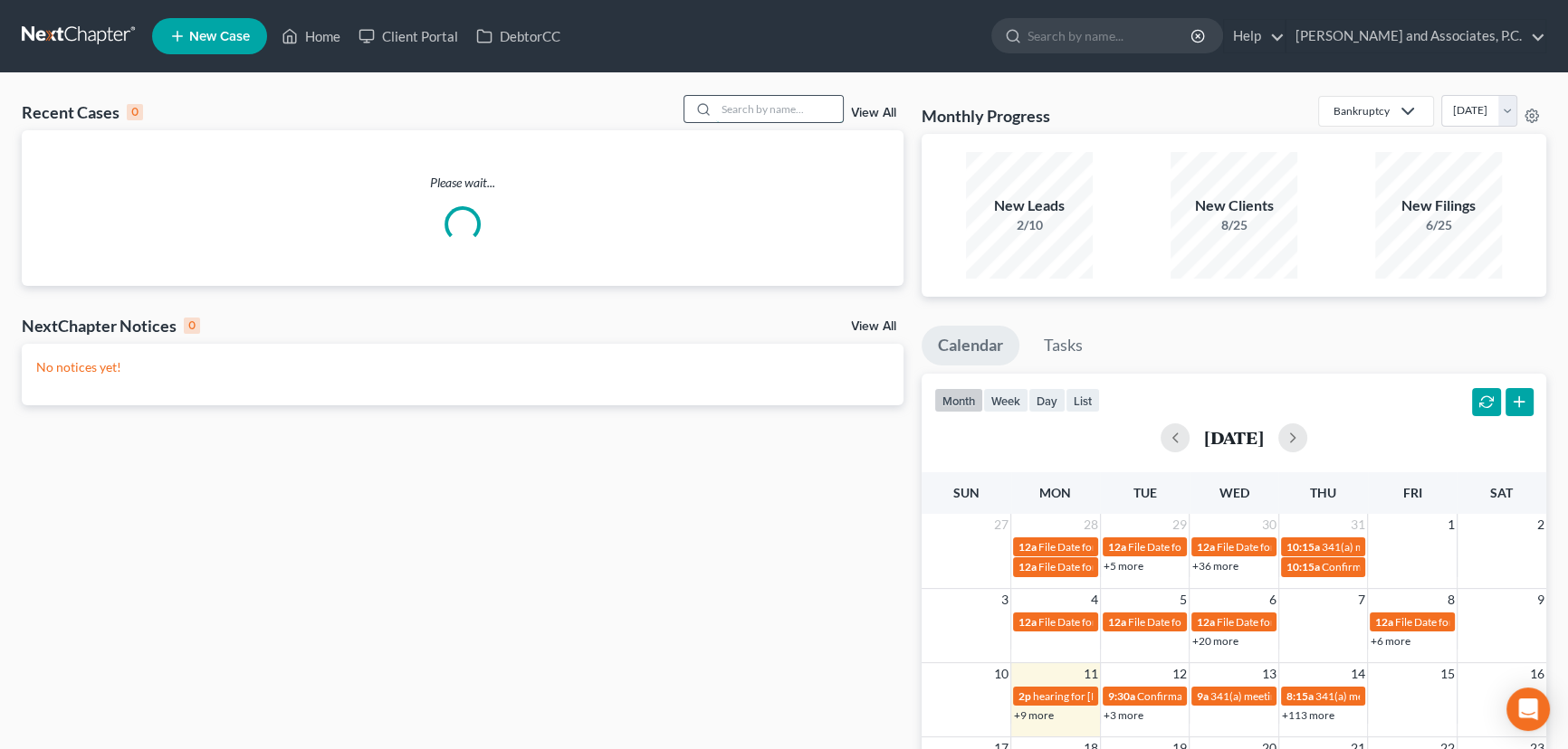
click at [745, 110] on input "search" at bounding box center [779, 109] width 126 height 27
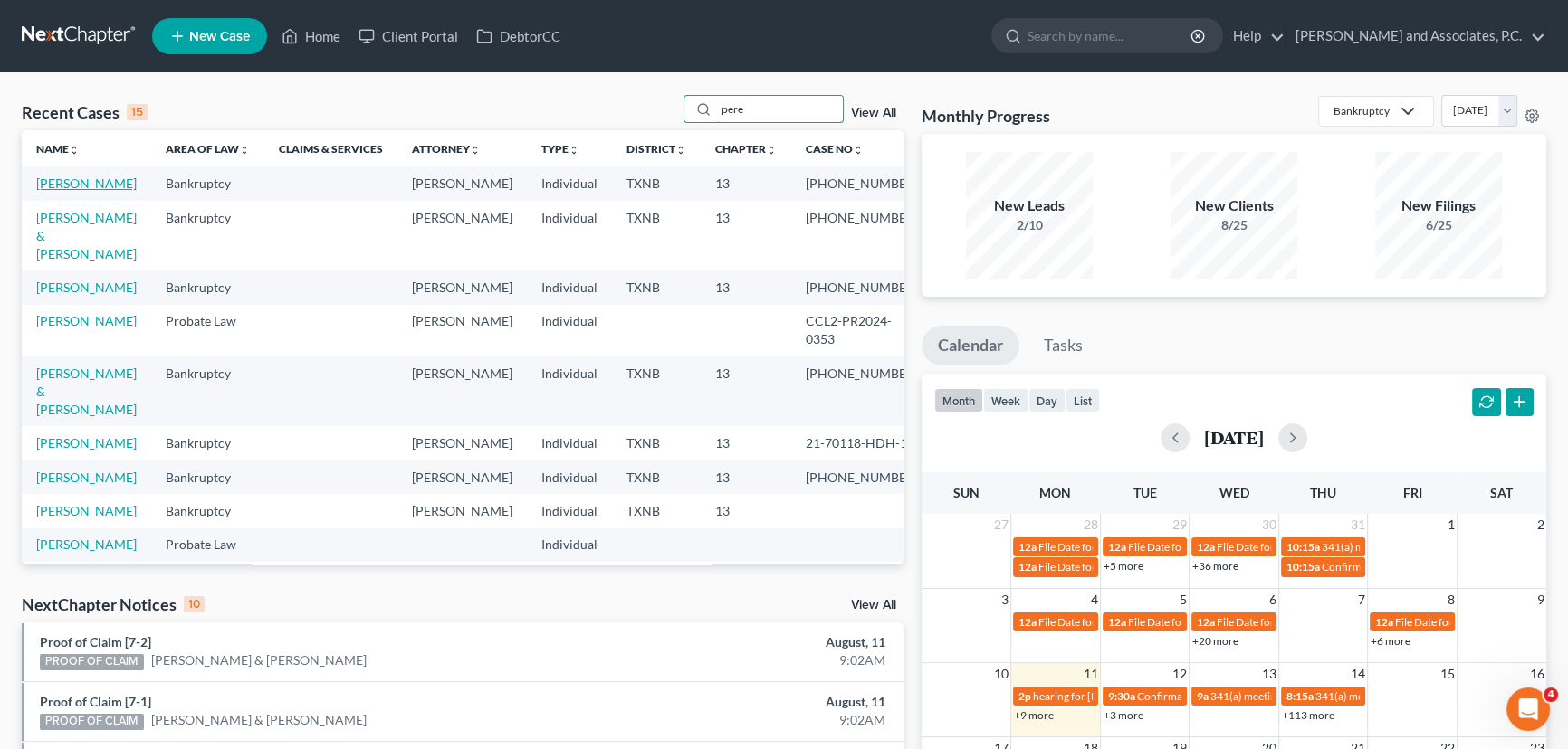
type input "pere"
click at [55, 188] on link "Perez, Cynthia" at bounding box center [87, 184] width 101 height 16
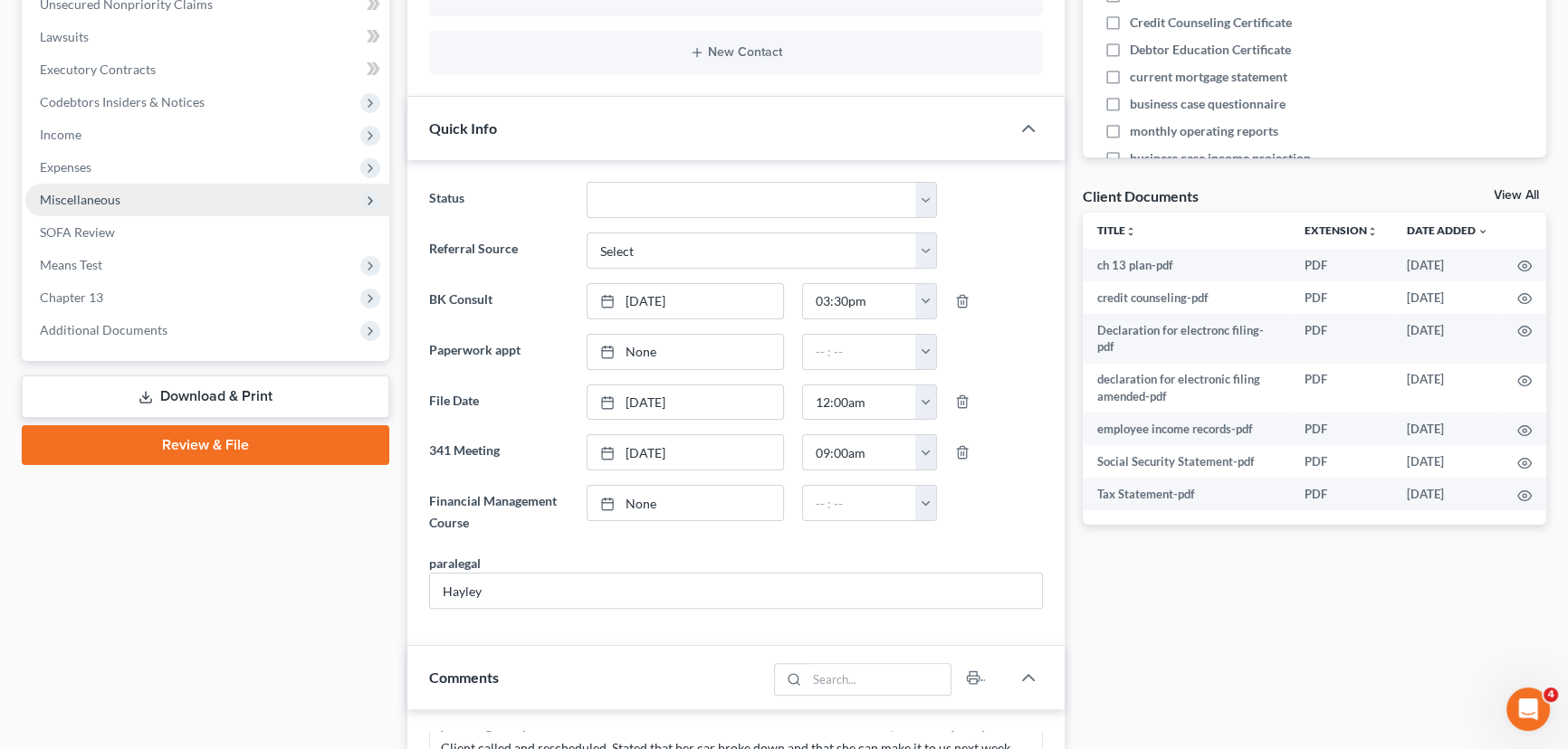
scroll to position [2152, 0]
